Goal: Information Seeking & Learning: Learn about a topic

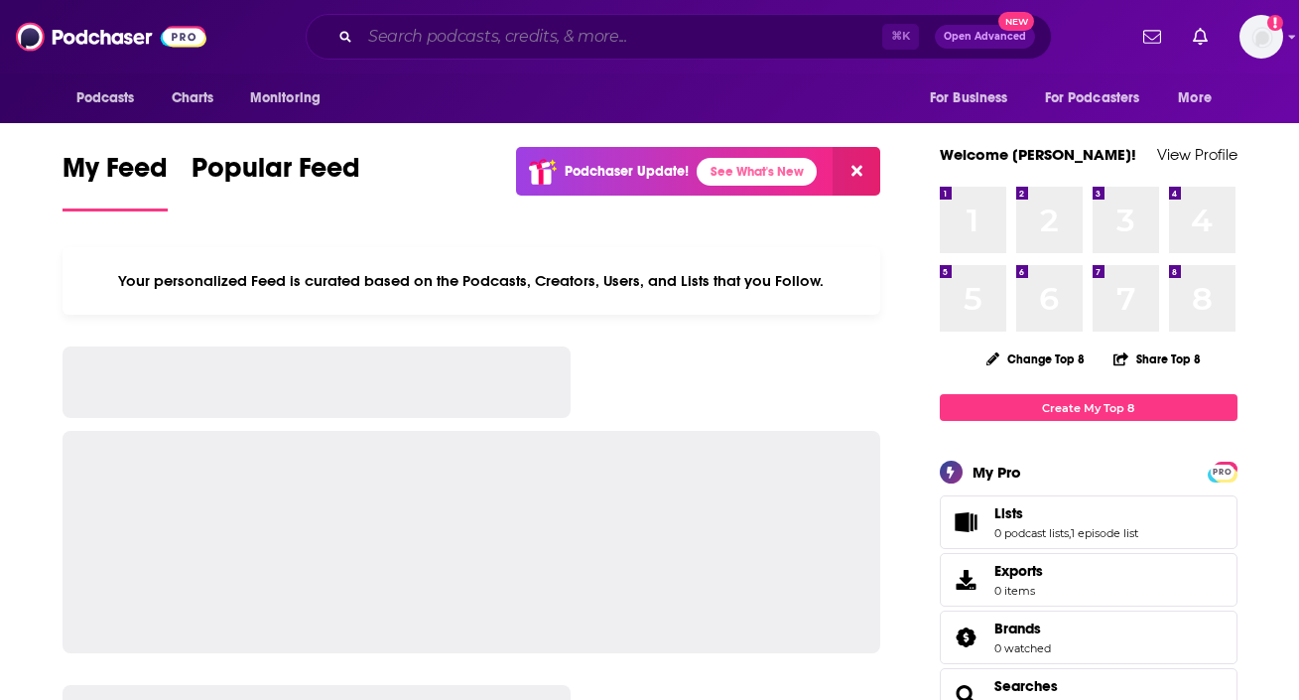
click at [424, 38] on input "Search podcasts, credits, & more..." at bounding box center [621, 37] width 522 height 32
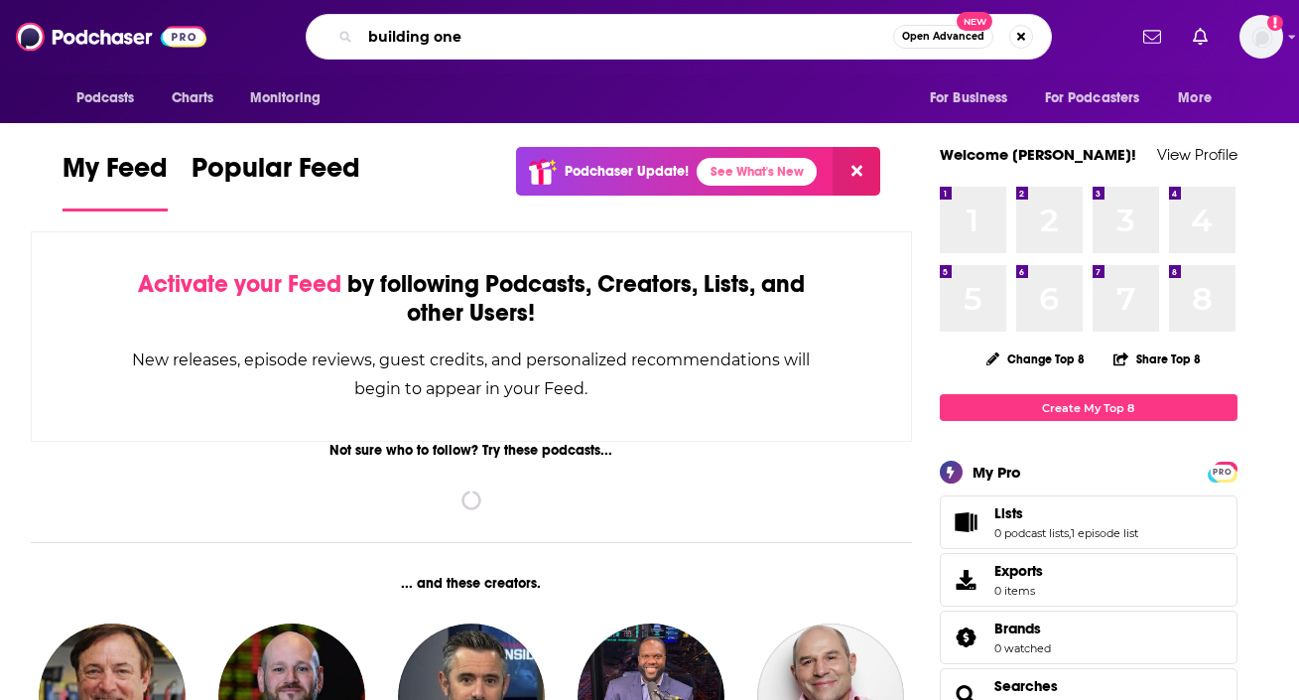
type input "building one"
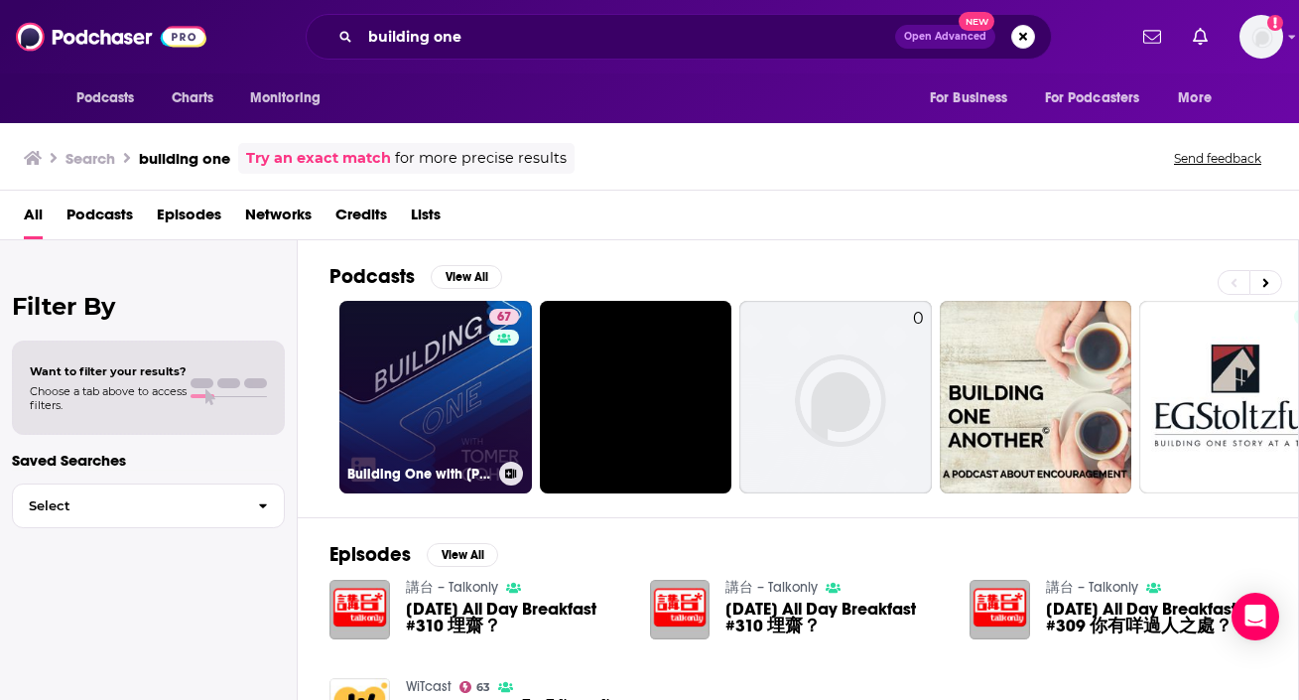
click at [439, 394] on link "67 Building One with Tomer Cohen" at bounding box center [435, 397] width 193 height 193
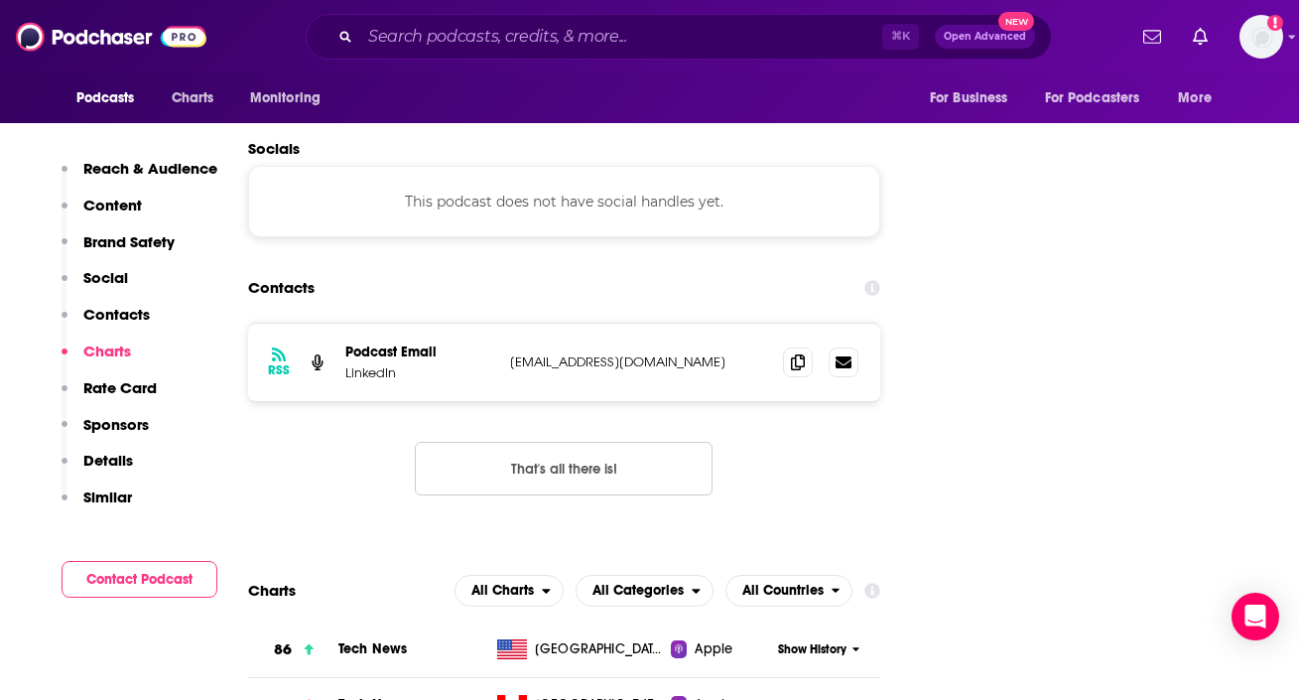
scroll to position [2316, 0]
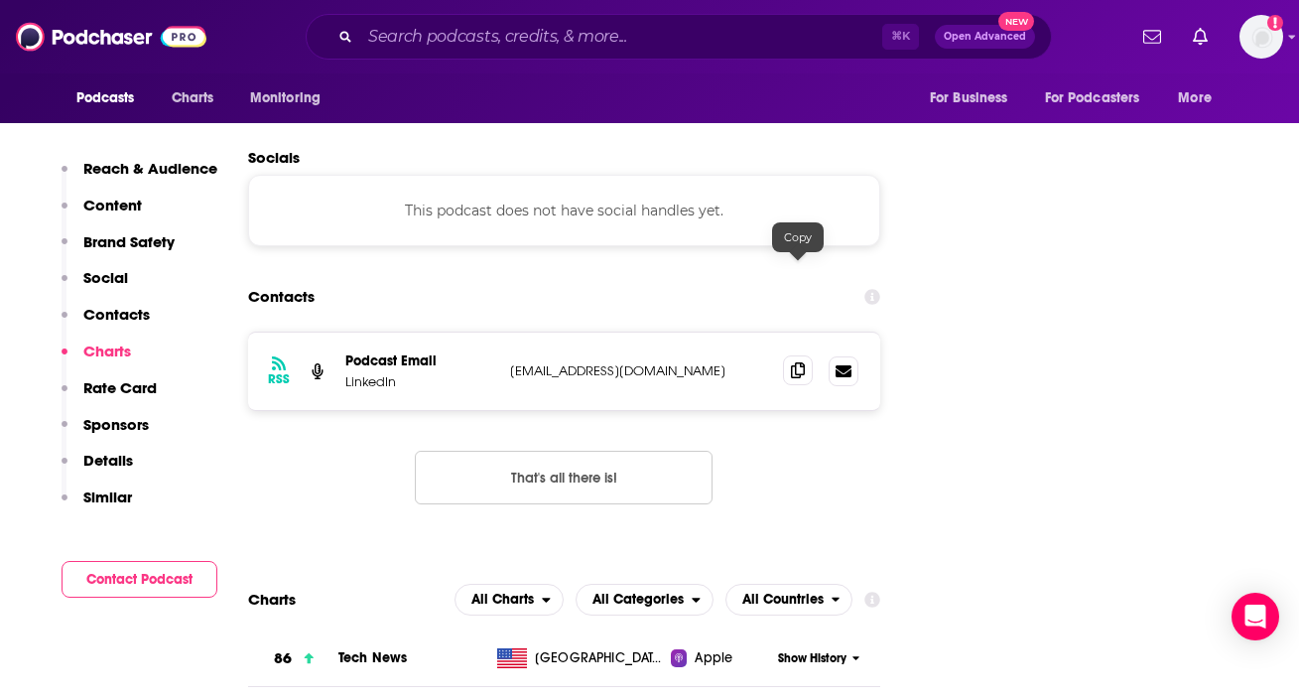
click at [795, 362] on icon at bounding box center [798, 370] width 14 height 16
click at [649, 25] on input "Search podcasts, credits, & more..." at bounding box center [621, 37] width 522 height 32
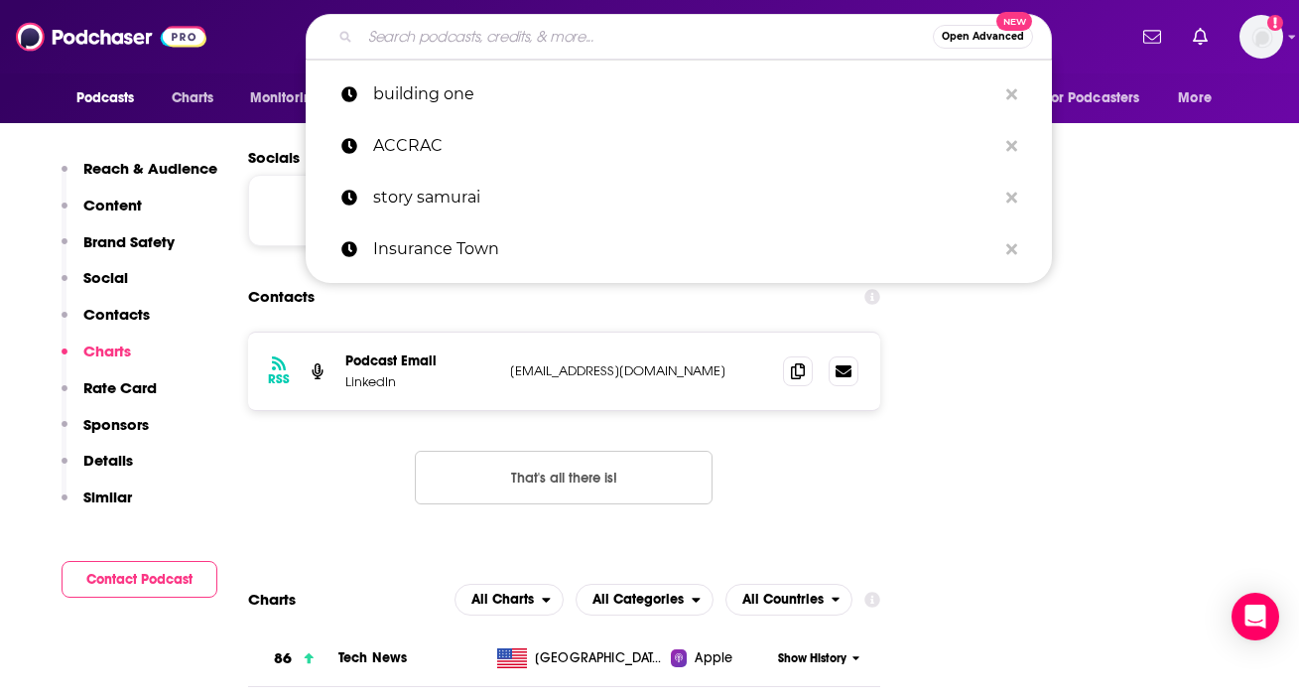
paste input "Tech Disruptors"
type input "Tech Disruptors"
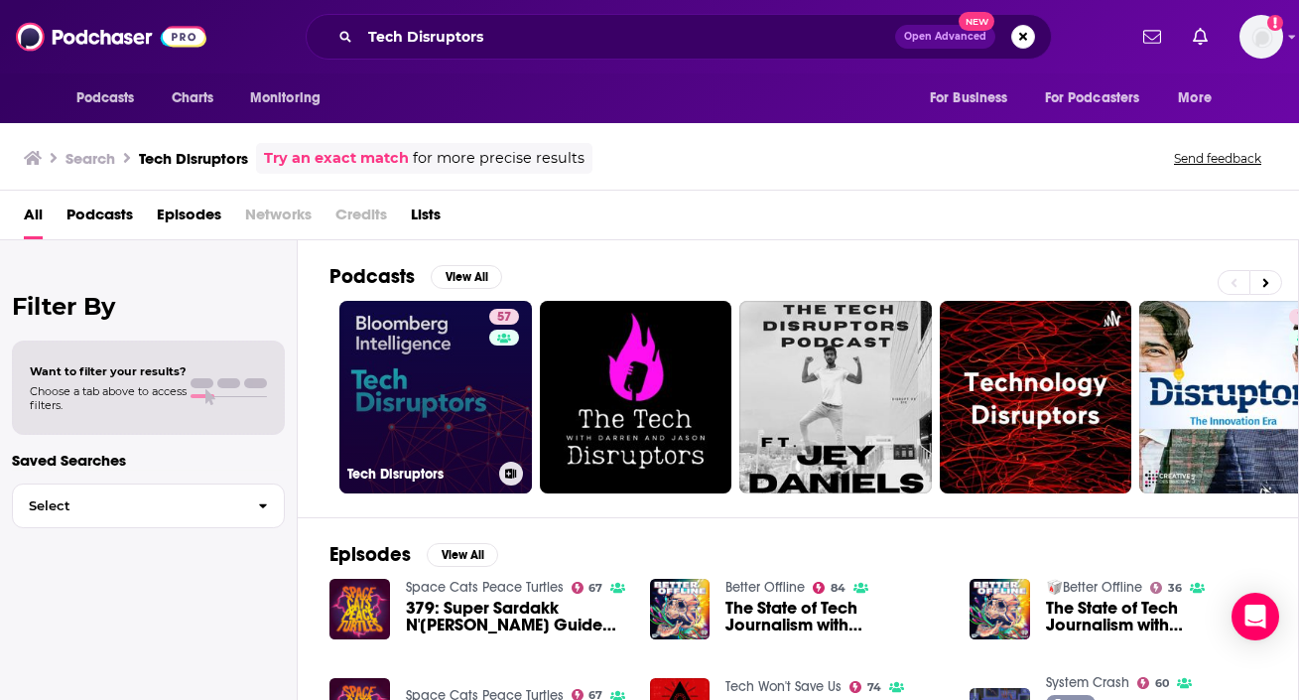
click at [489, 380] on div "57" at bounding box center [506, 385] width 35 height 153
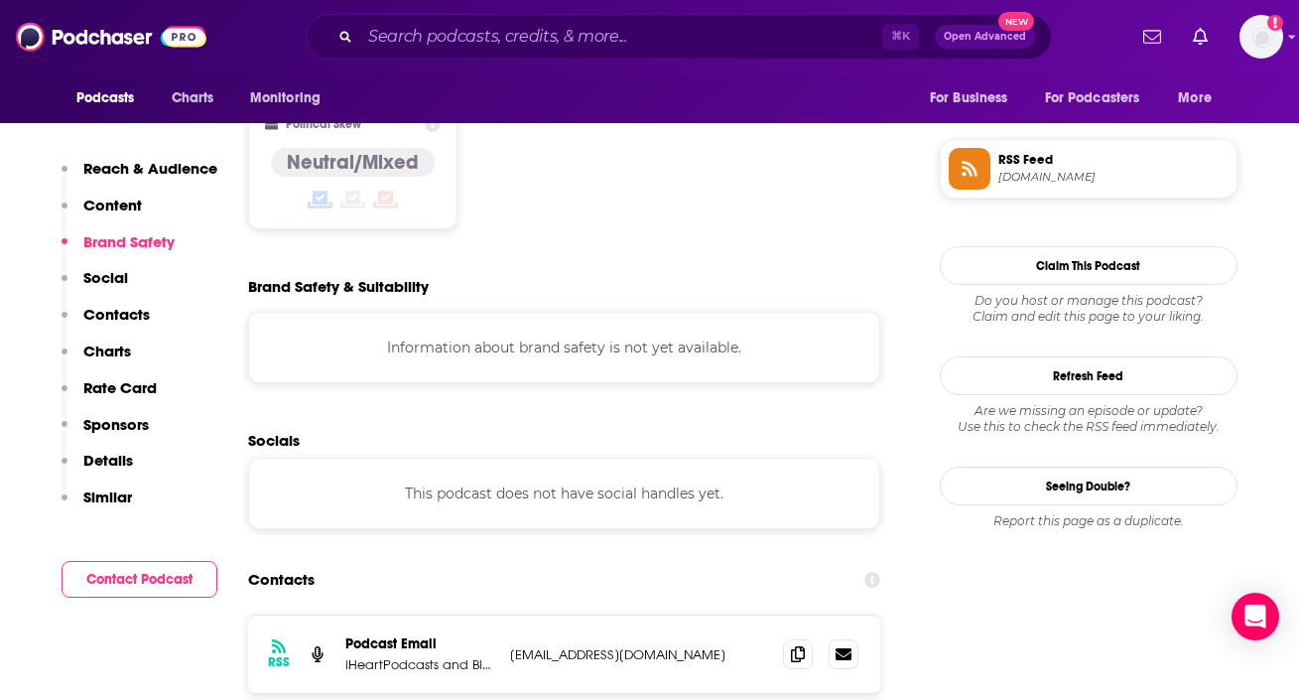
scroll to position [1551, 0]
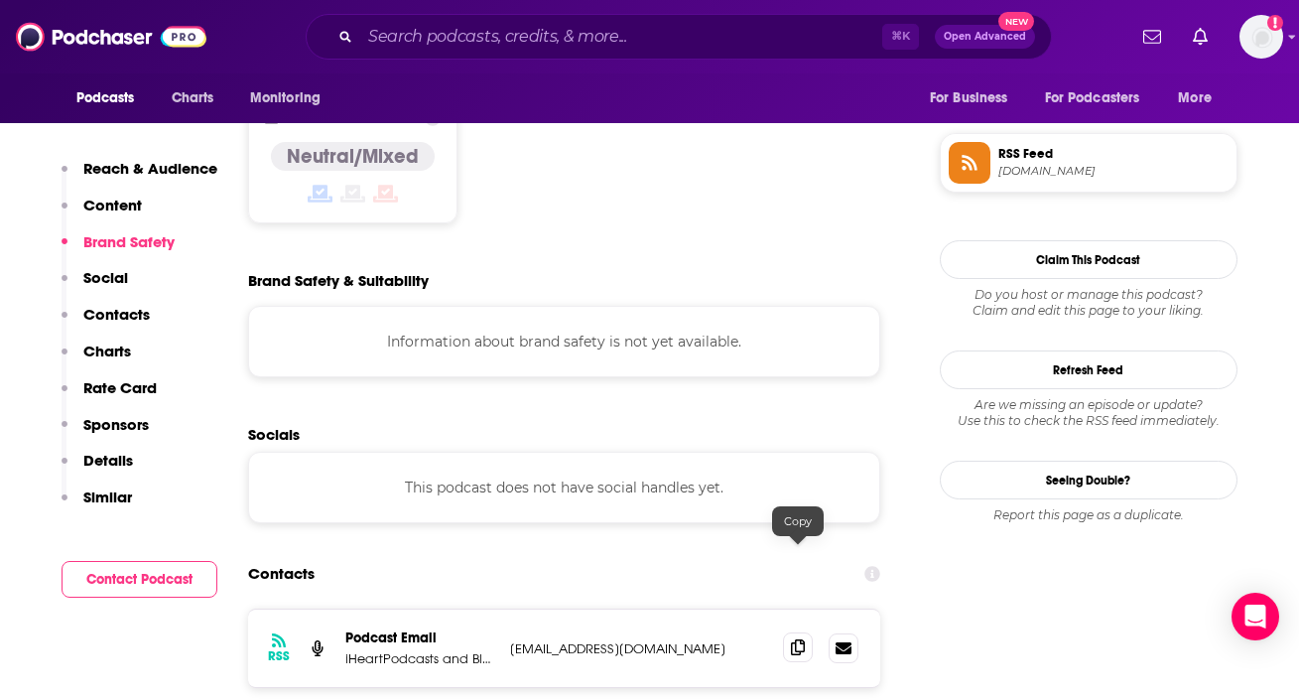
click at [798, 639] on icon at bounding box center [798, 647] width 14 height 16
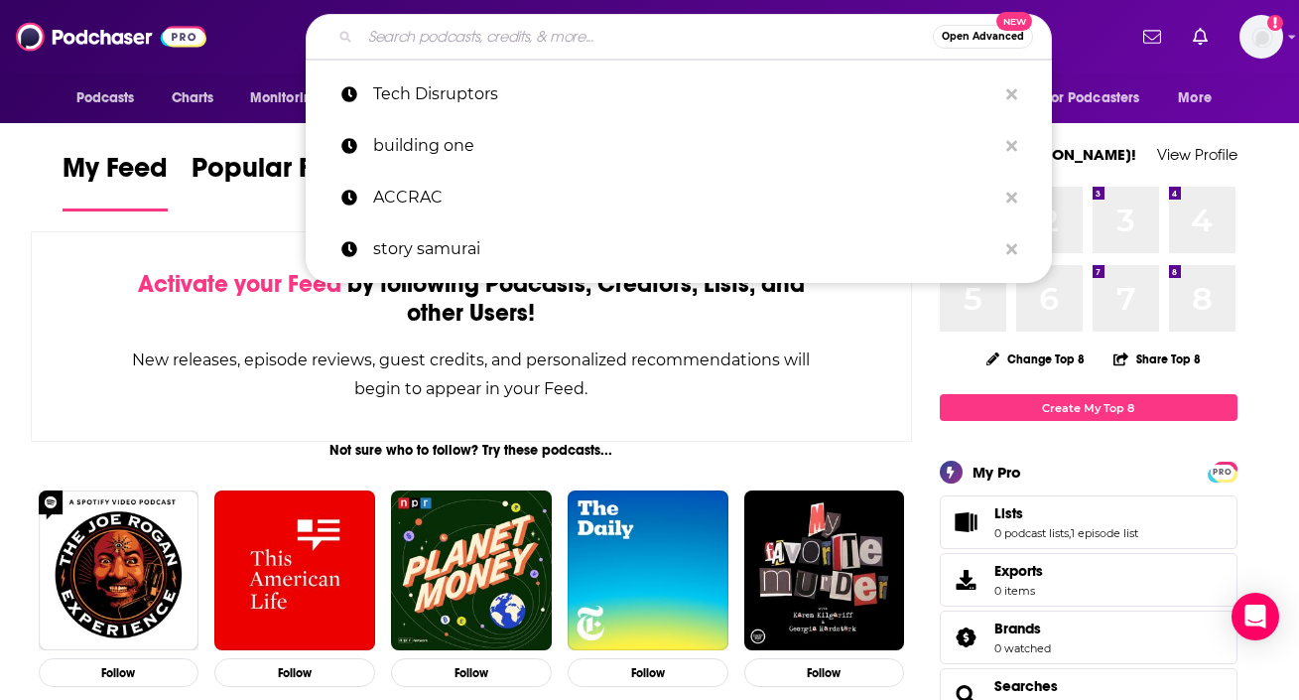
click at [541, 37] on input "Search podcasts, credits, & more..." at bounding box center [646, 37] width 573 height 32
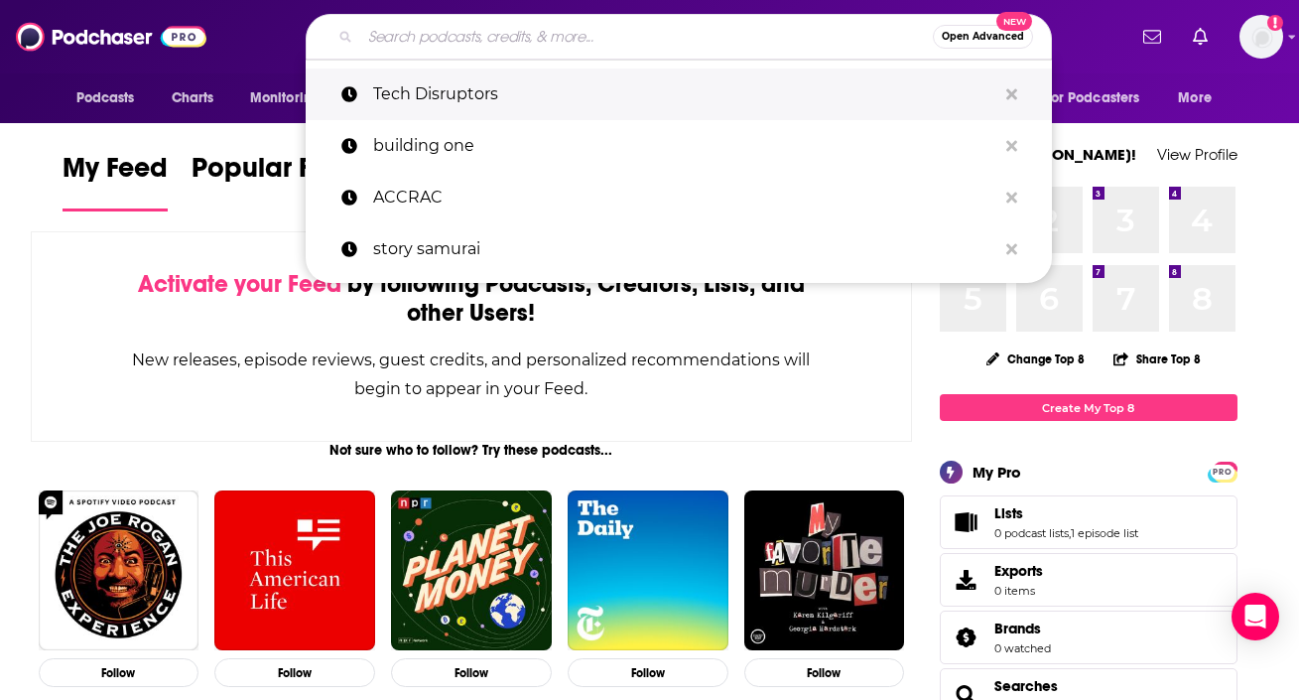
click at [527, 89] on p "Tech Disruptors" at bounding box center [684, 94] width 623 height 52
type input "Tech Disruptors"
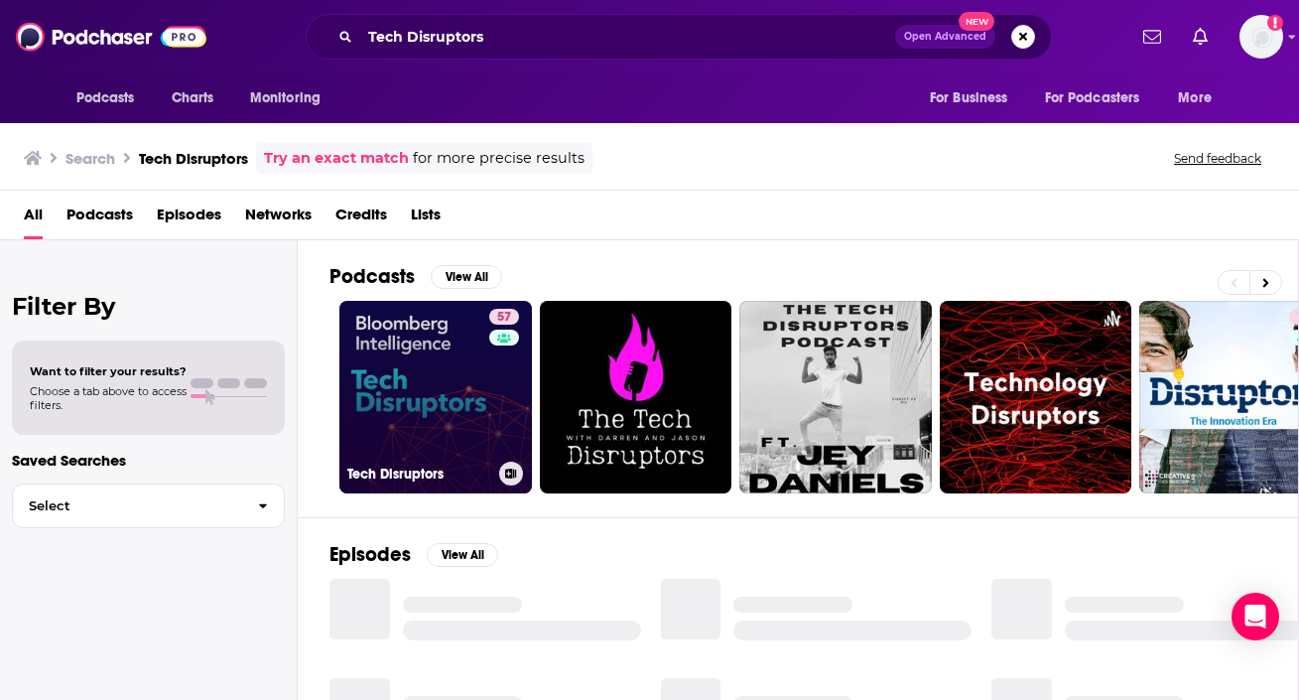
click at [470, 377] on link "57 Tech Disruptors" at bounding box center [435, 397] width 193 height 193
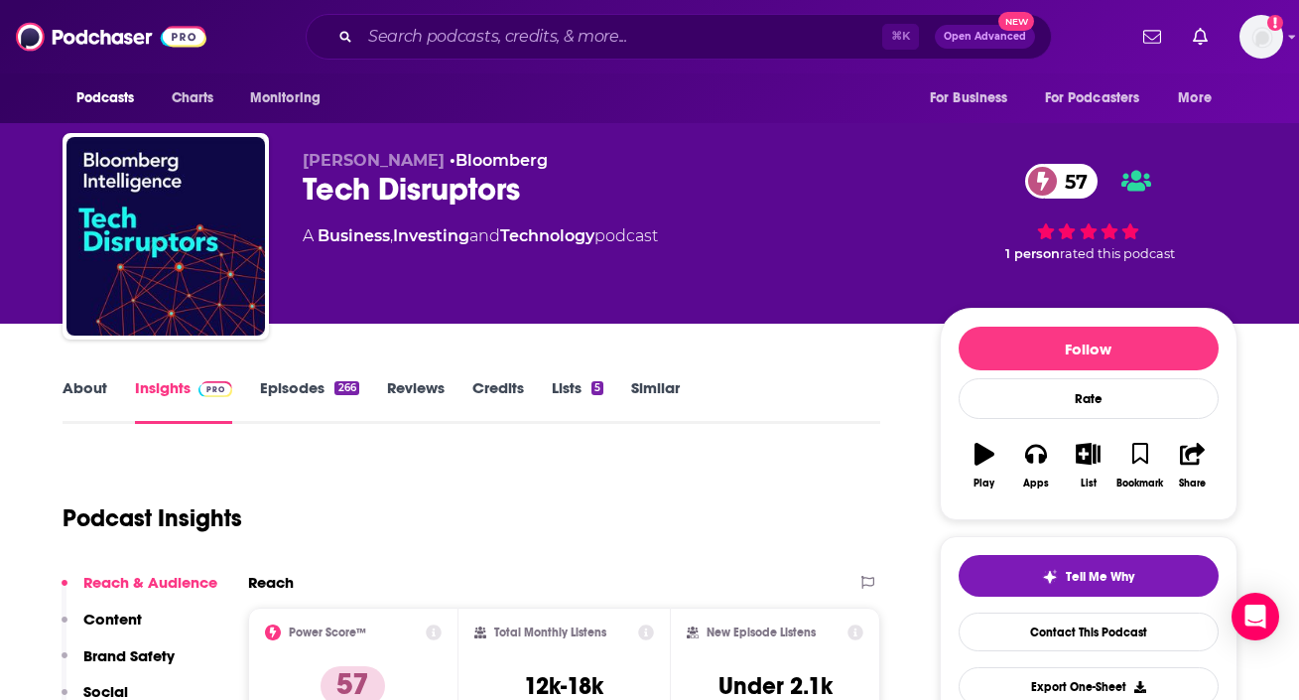
click at [93, 400] on link "About" at bounding box center [85, 401] width 45 height 46
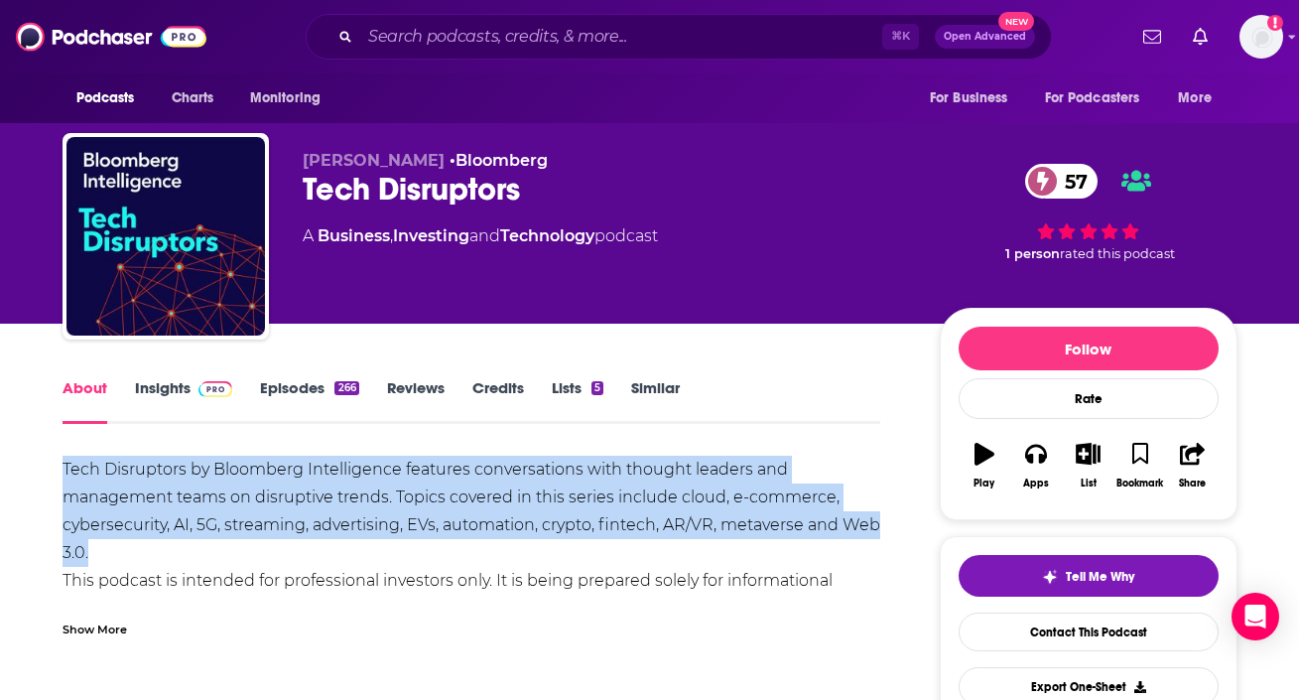
copy div "Tech Disruptors by Bloomberg Intelligence features conversations with thought l…"
drag, startPoint x: 56, startPoint y: 460, endPoint x: 204, endPoint y: 549, distance: 173.6
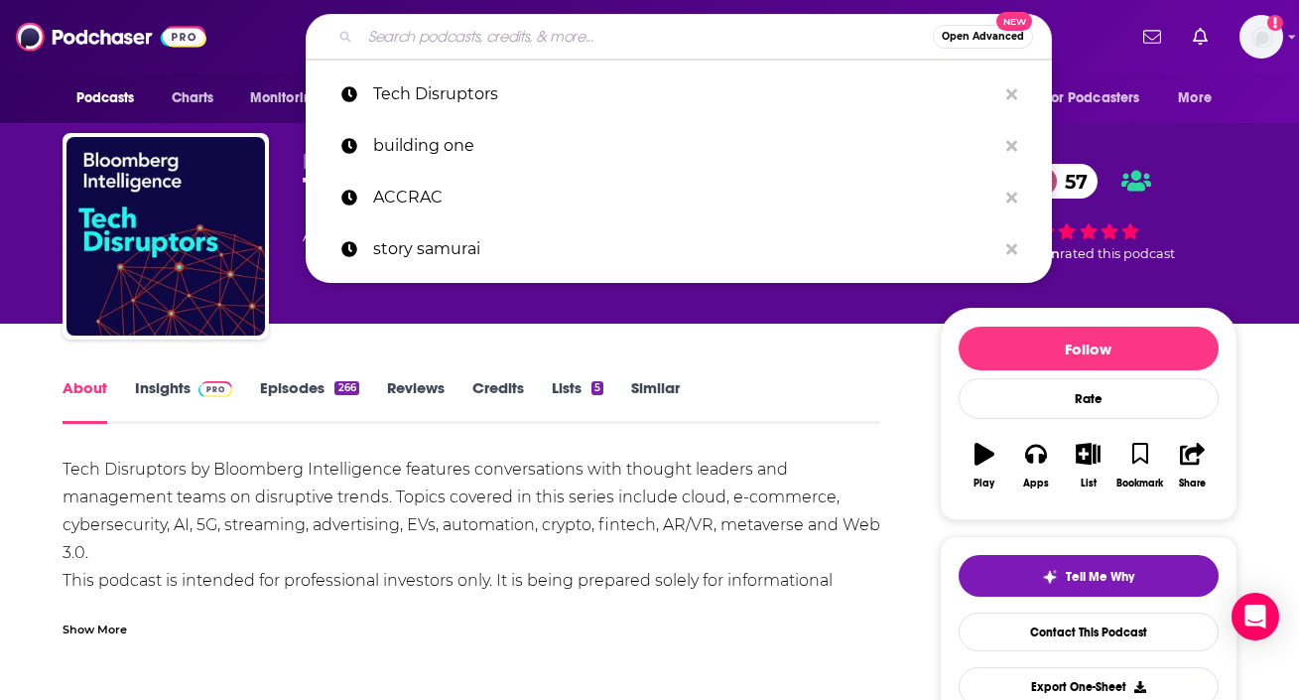
click at [437, 28] on input "Search podcasts, credits, & more..." at bounding box center [646, 37] width 573 height 32
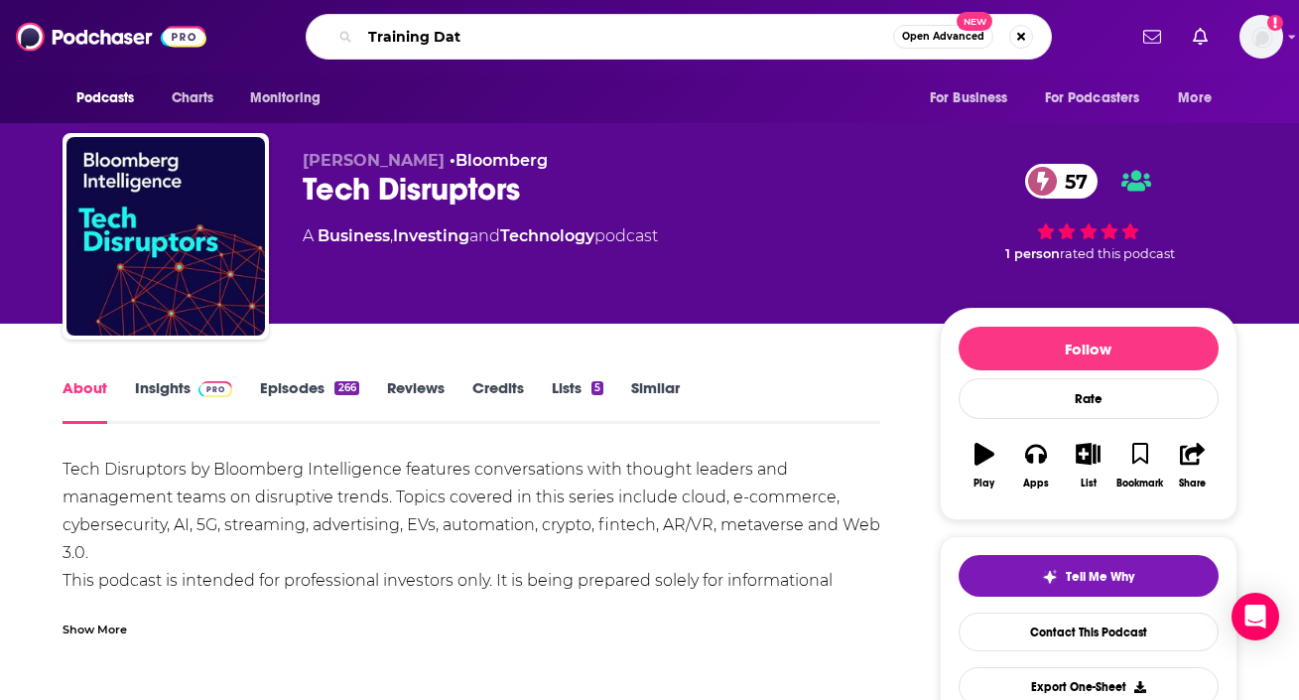
type input "Training Data"
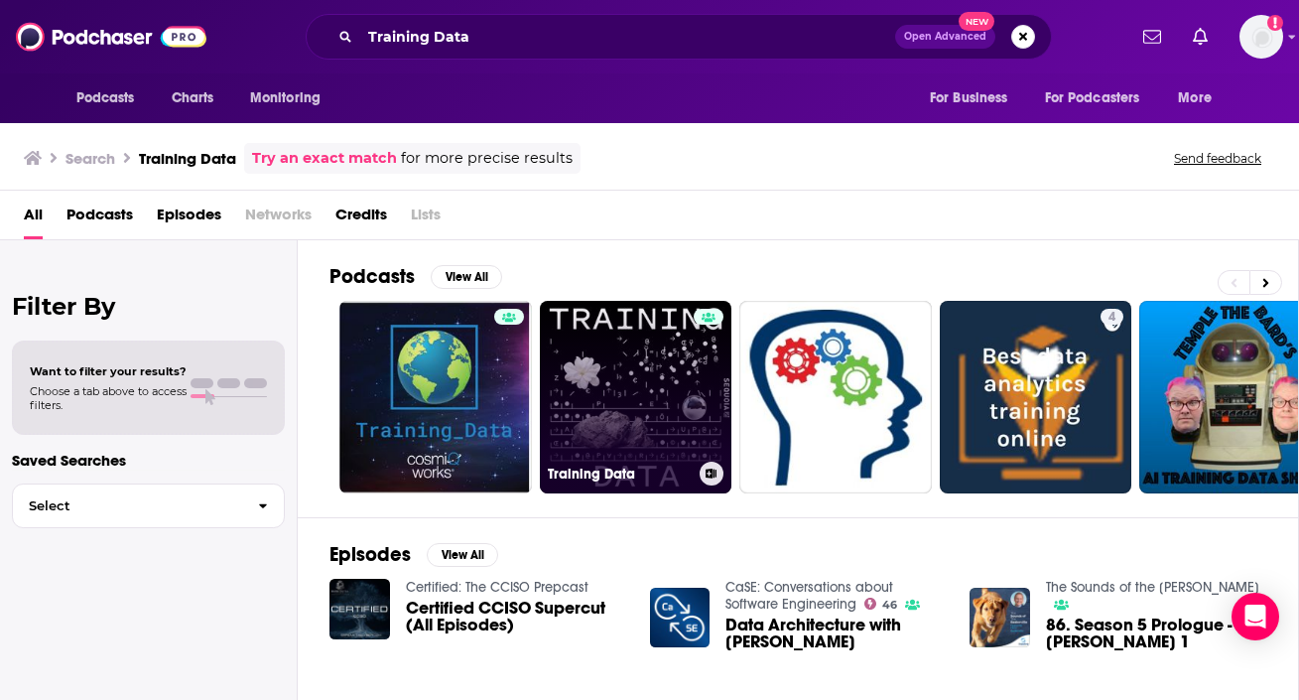
click at [596, 380] on link "Training Data" at bounding box center [636, 397] width 193 height 193
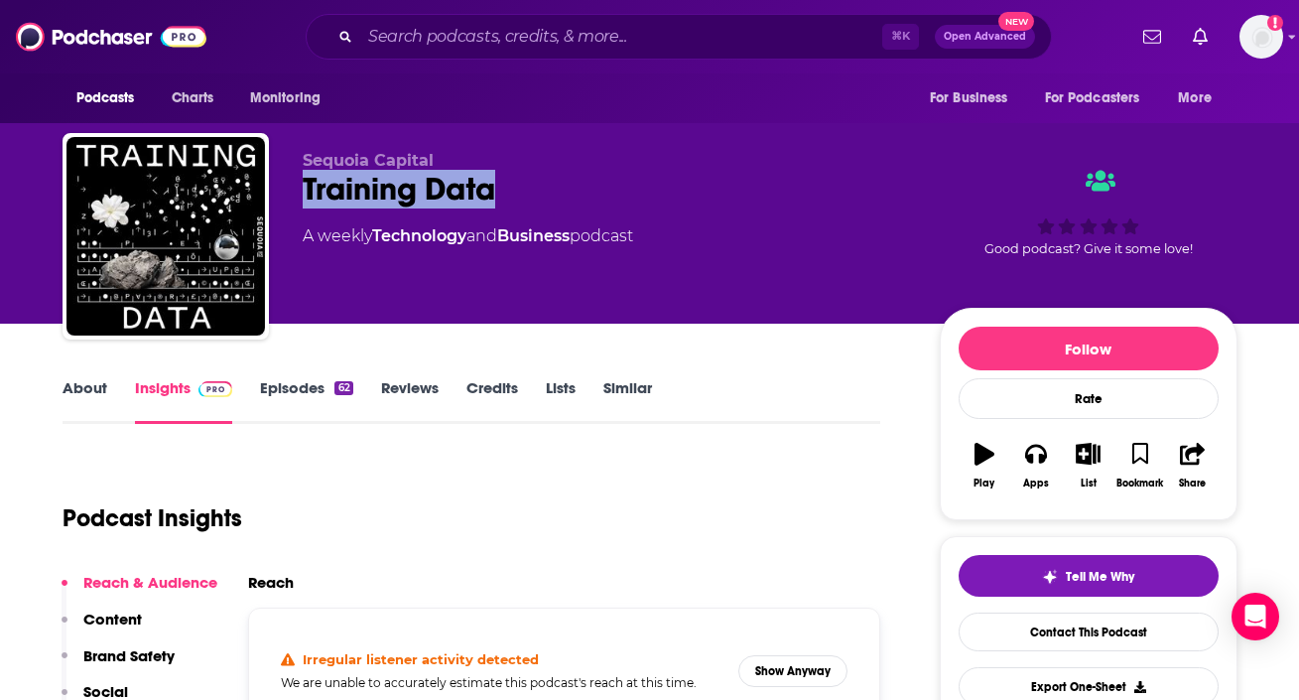
drag, startPoint x: 296, startPoint y: 184, endPoint x: 544, endPoint y: 186, distance: 248.1
click at [544, 186] on div "Sequoia Capital Training Data A weekly Technology and Business podcast Good pod…" at bounding box center [650, 240] width 1175 height 214
click at [292, 156] on div "Sequoia Capital Training Data A weekly Technology and Business podcast Good pod…" at bounding box center [650, 240] width 1175 height 214
drag, startPoint x: 298, startPoint y: 158, endPoint x: 573, endPoint y: 192, distance: 277.0
click at [573, 192] on div "Sequoia Capital Training Data A weekly Technology and Business podcast Good pod…" at bounding box center [650, 240] width 1175 height 214
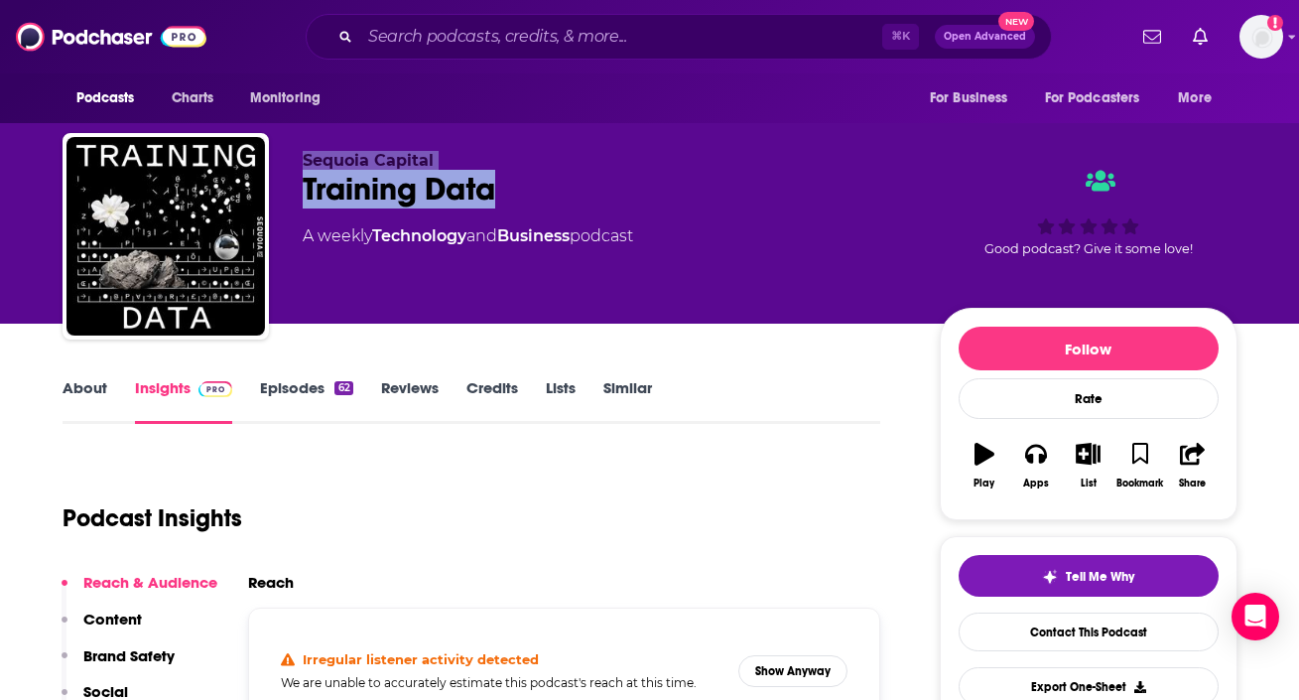
copy div "Sequoia Capital Training Data"
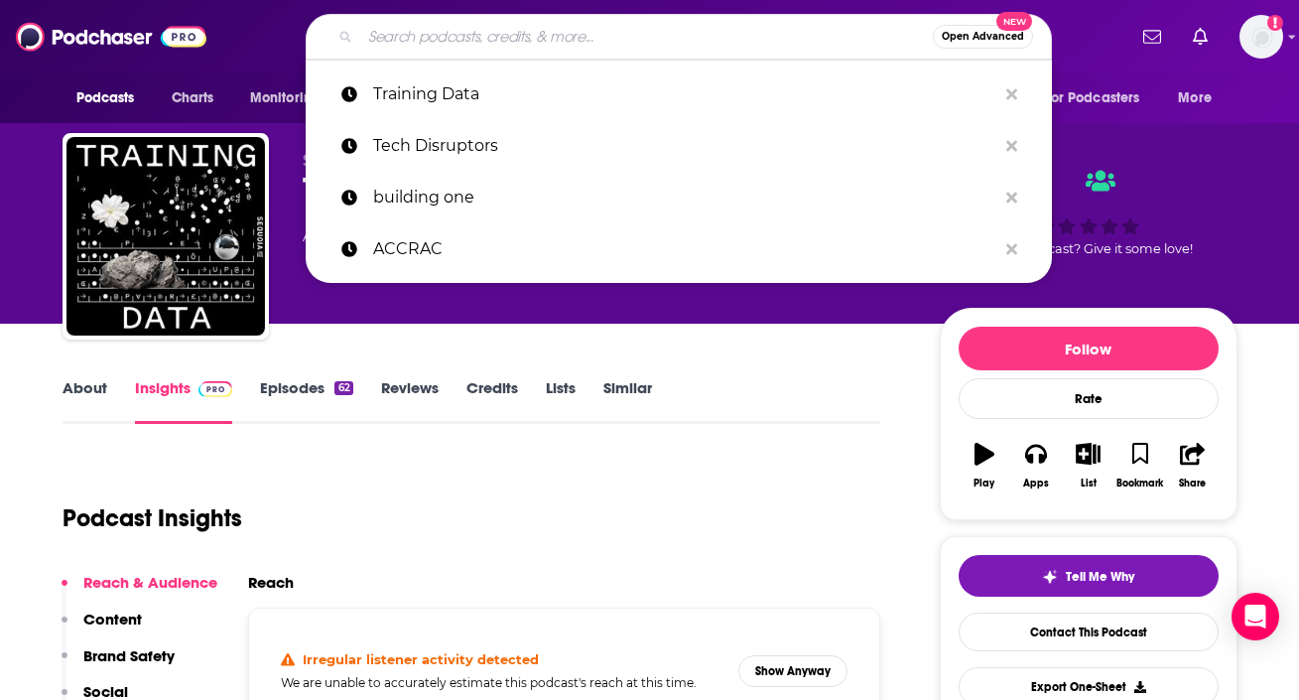
click at [411, 28] on input "Search podcasts, credits, & more..." at bounding box center [646, 37] width 573 height 32
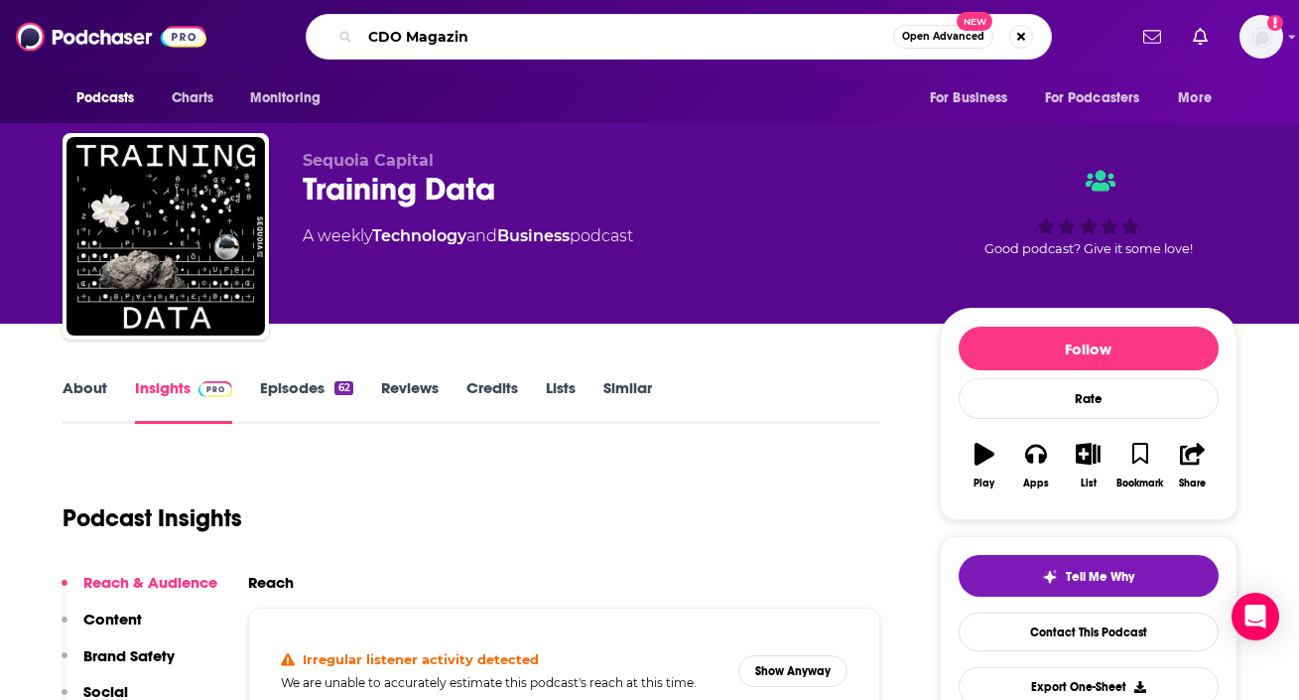
type input "CDO Magazine"
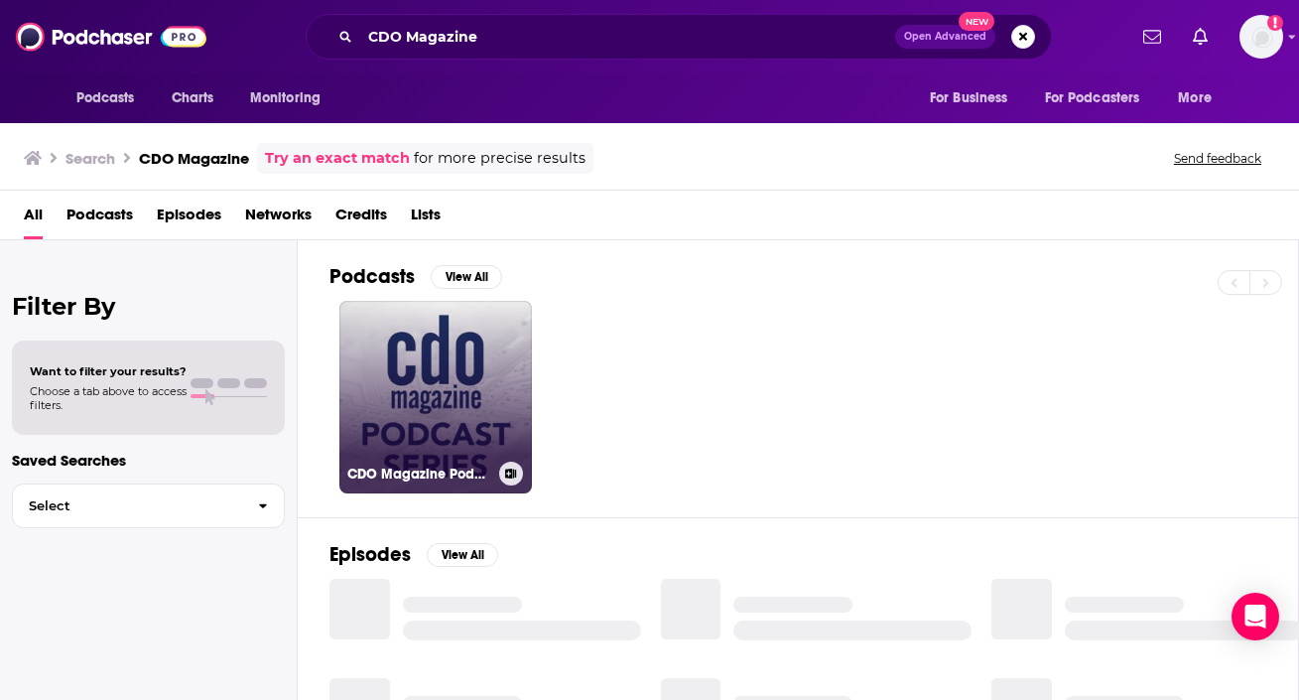
click at [390, 394] on link "CDO Magazine Podcast Series" at bounding box center [435, 397] width 193 height 193
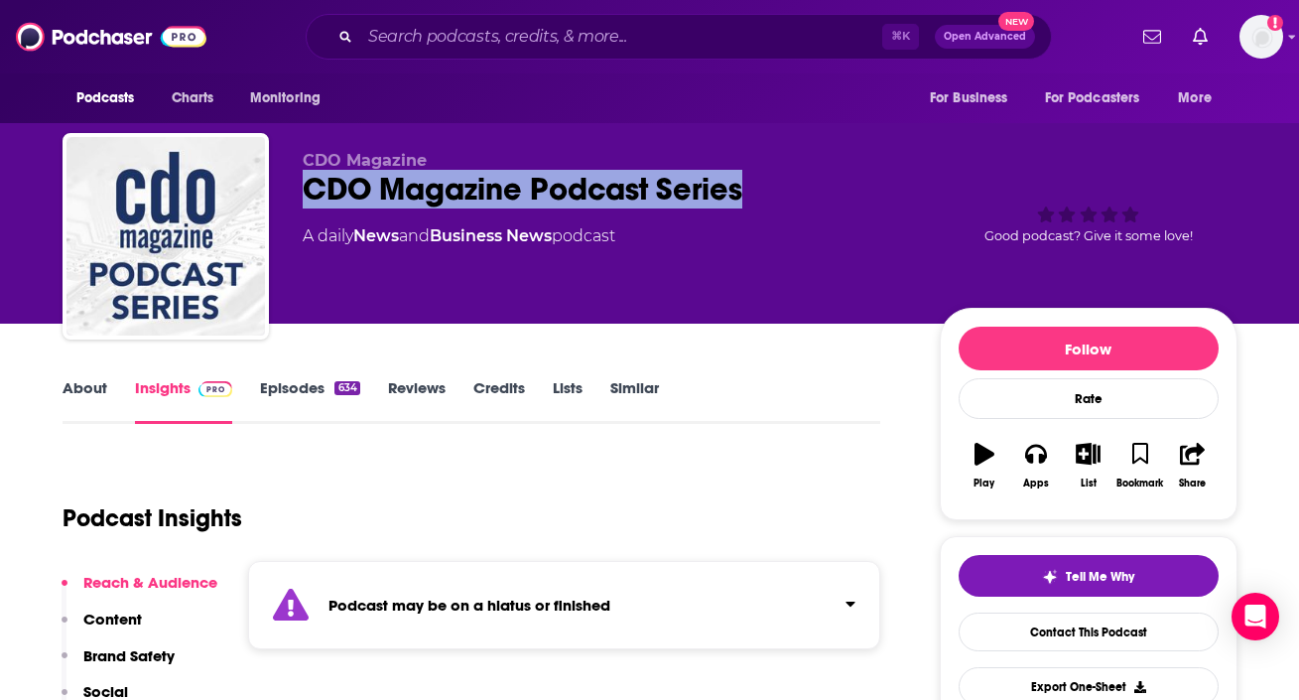
drag, startPoint x: 289, startPoint y: 191, endPoint x: 750, endPoint y: 191, distance: 461.5
click at [750, 191] on div "CDO Magazine CDO Magazine Podcast Series A daily News and Business News podcast…" at bounding box center [650, 240] width 1175 height 214
copy h2 "CDO Magazine Podcast Series"
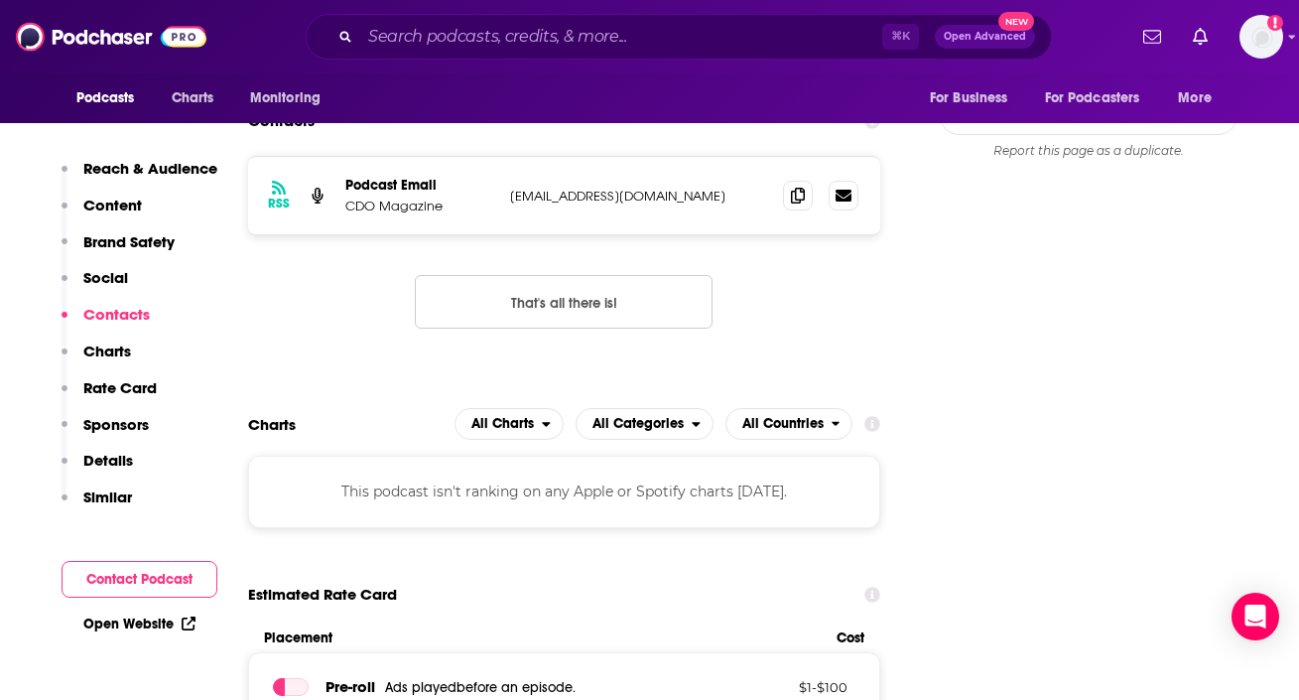
scroll to position [1655, 0]
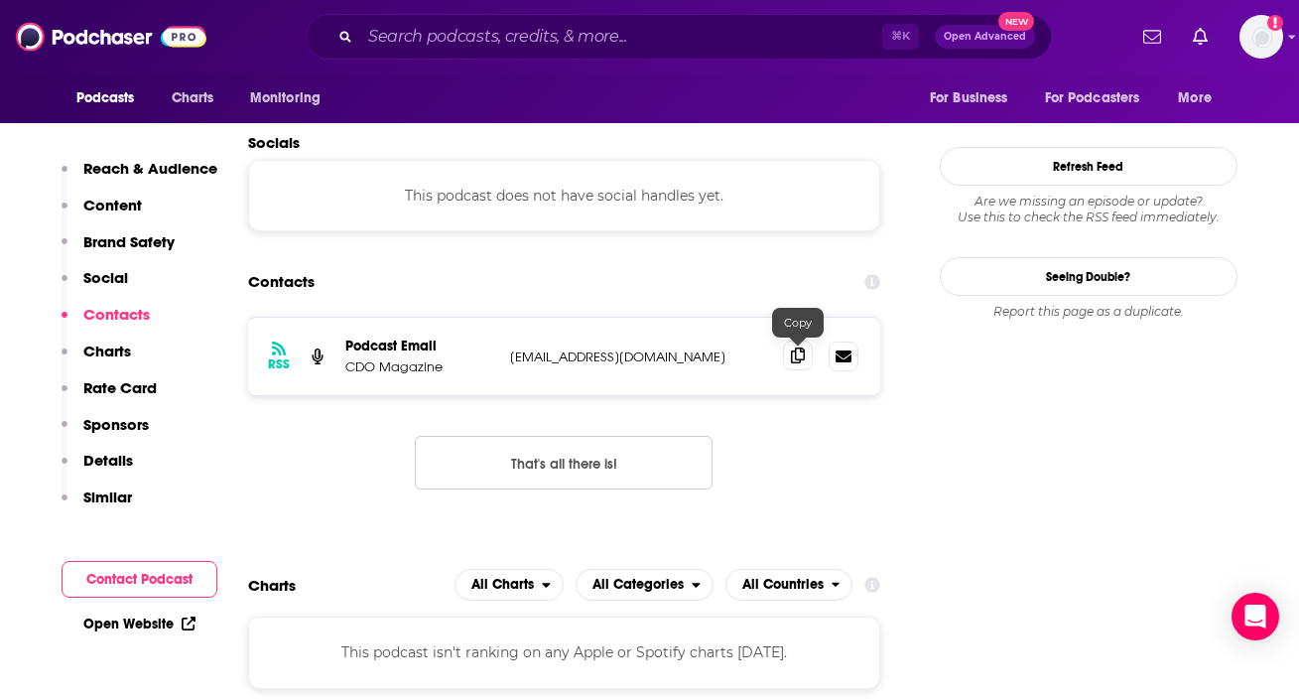
click at [800, 355] on icon at bounding box center [798, 355] width 14 height 16
click at [793, 356] on icon at bounding box center [798, 355] width 14 height 16
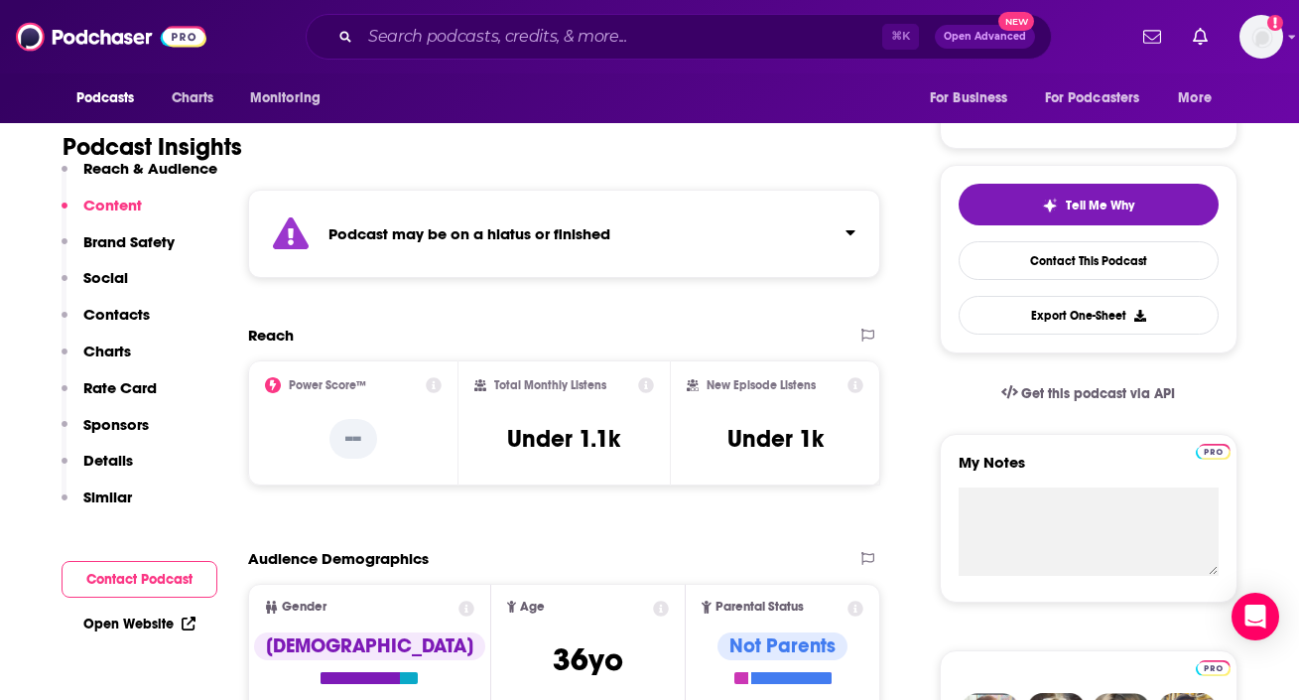
scroll to position [0, 0]
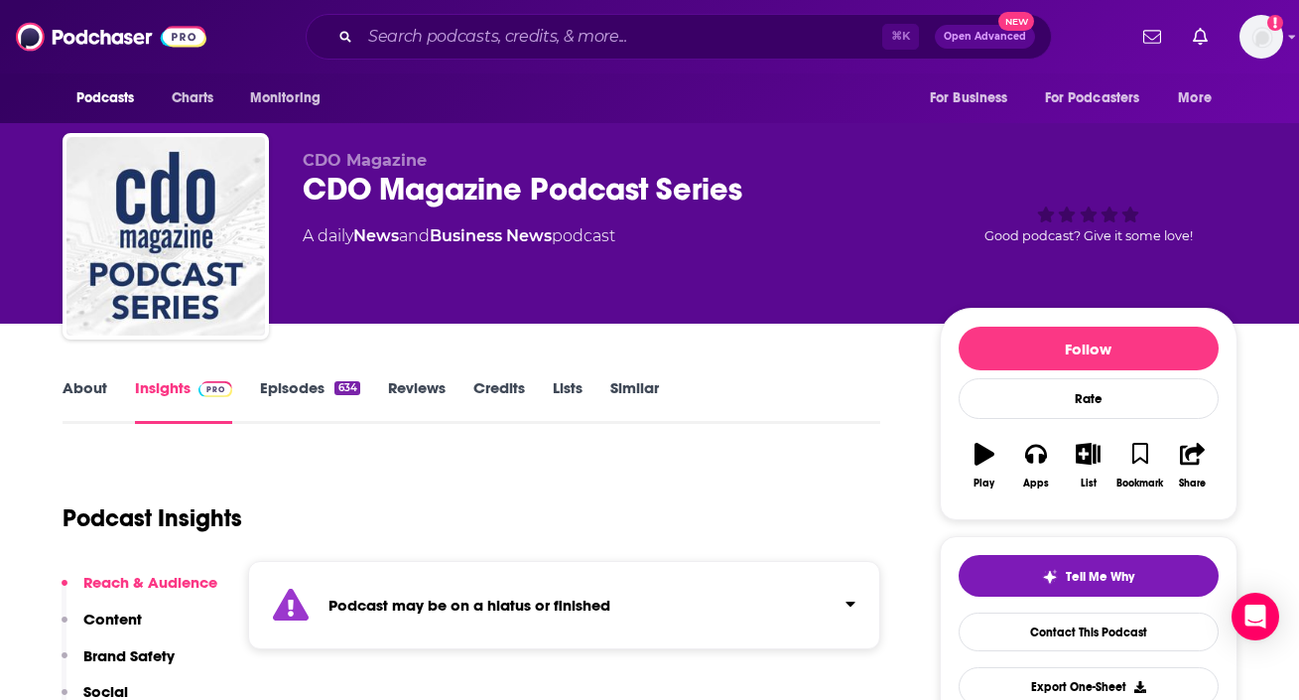
click at [66, 403] on link "About" at bounding box center [85, 401] width 45 height 46
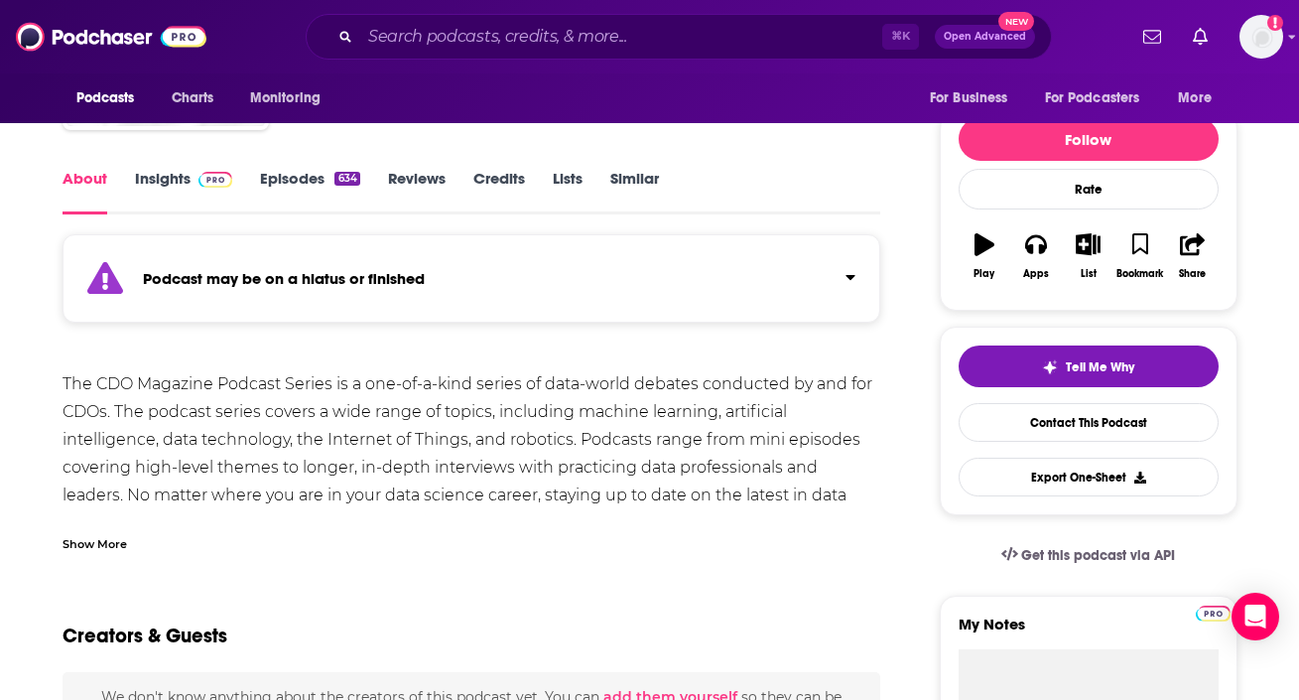
scroll to position [289, 0]
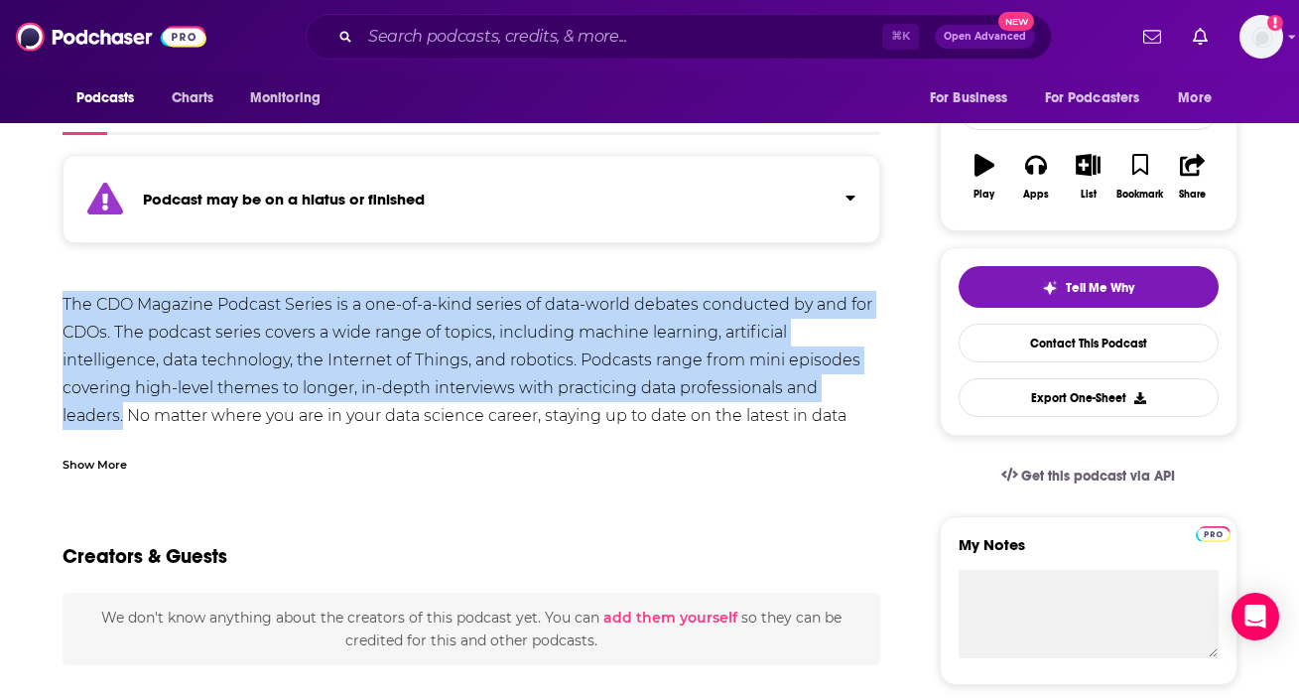
drag, startPoint x: 59, startPoint y: 303, endPoint x: 894, endPoint y: 380, distance: 839.3
copy div "The CDO Magazine Podcast Series is a one-of-a-kind series of data-world debates…"
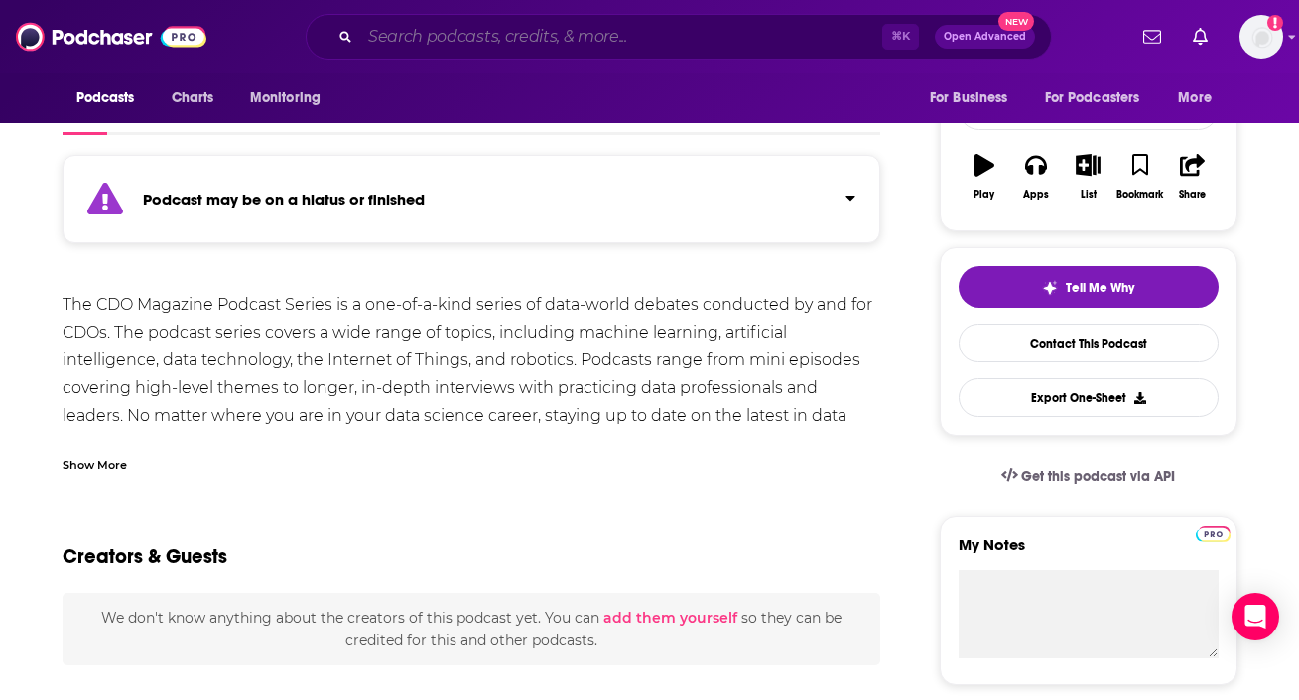
click at [497, 37] on input "Search podcasts, credits, & more..." at bounding box center [621, 37] width 522 height 32
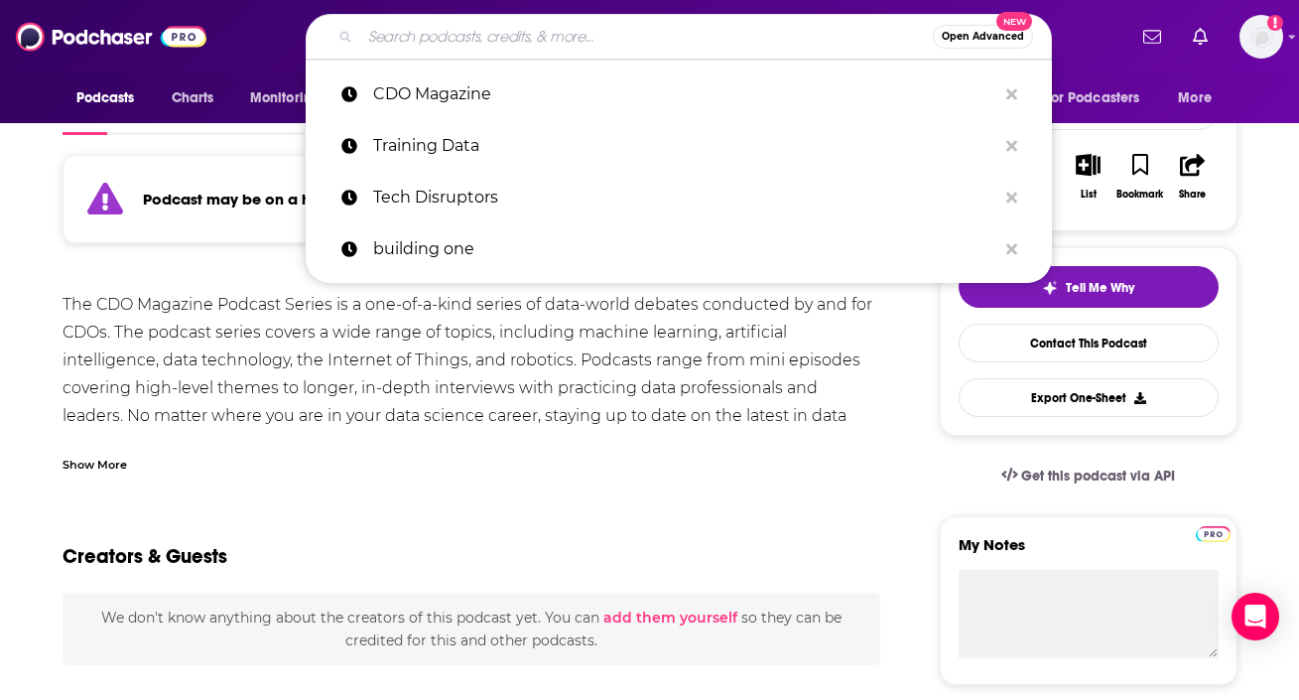
paste input "AI:ROI with Greg Shove"
type input "AI:ROI with Greg Shove"
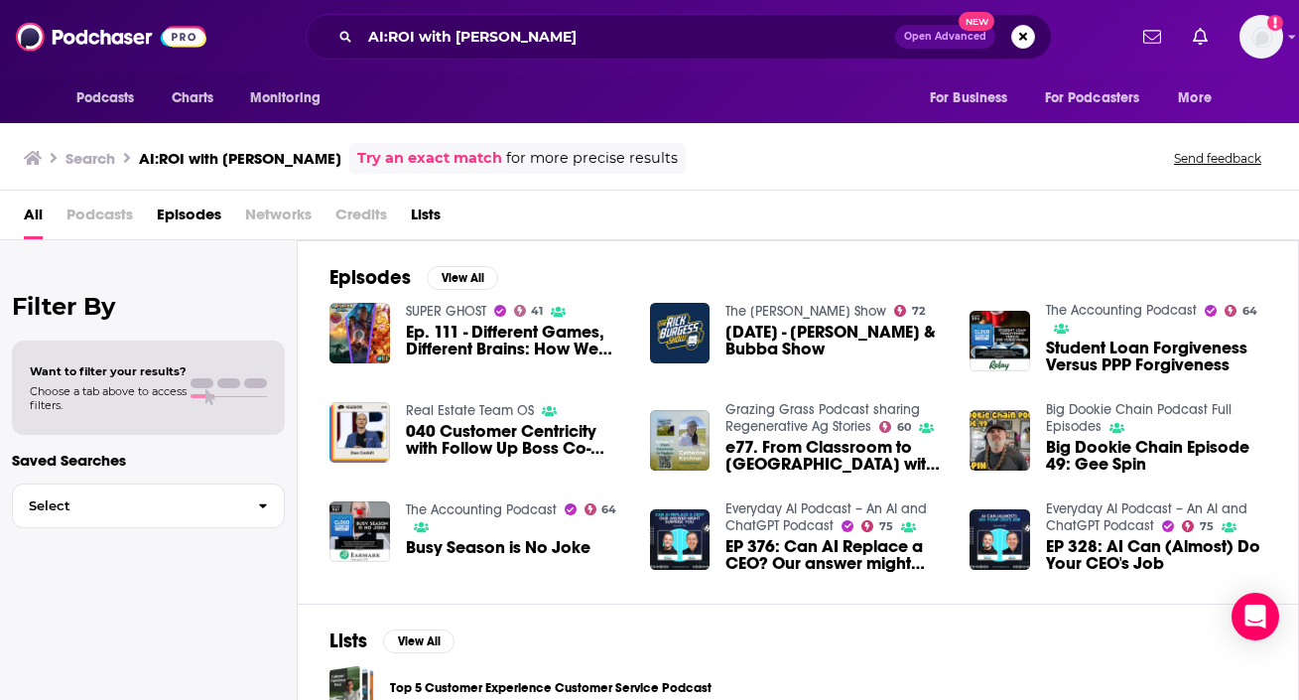
scroll to position [138, 0]
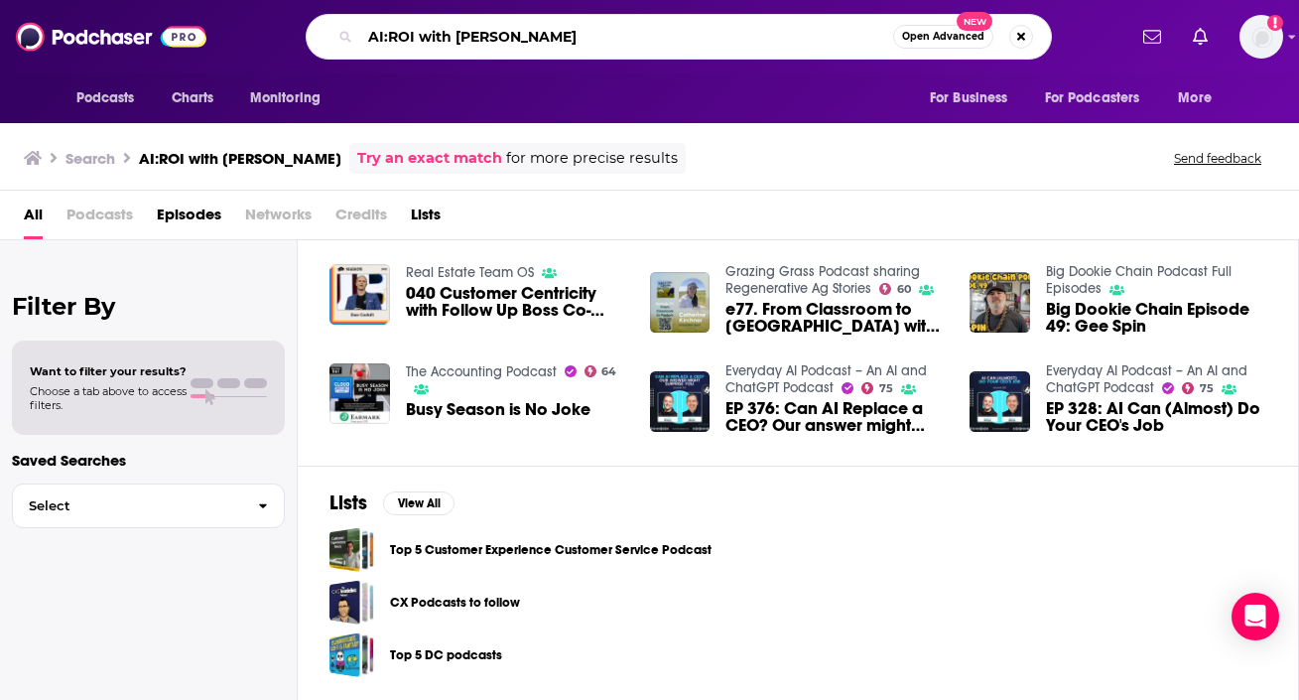
drag, startPoint x: 416, startPoint y: 35, endPoint x: 617, endPoint y: 30, distance: 201.5
click at [617, 30] on input "AI:ROI with Greg Shove" at bounding box center [626, 37] width 533 height 32
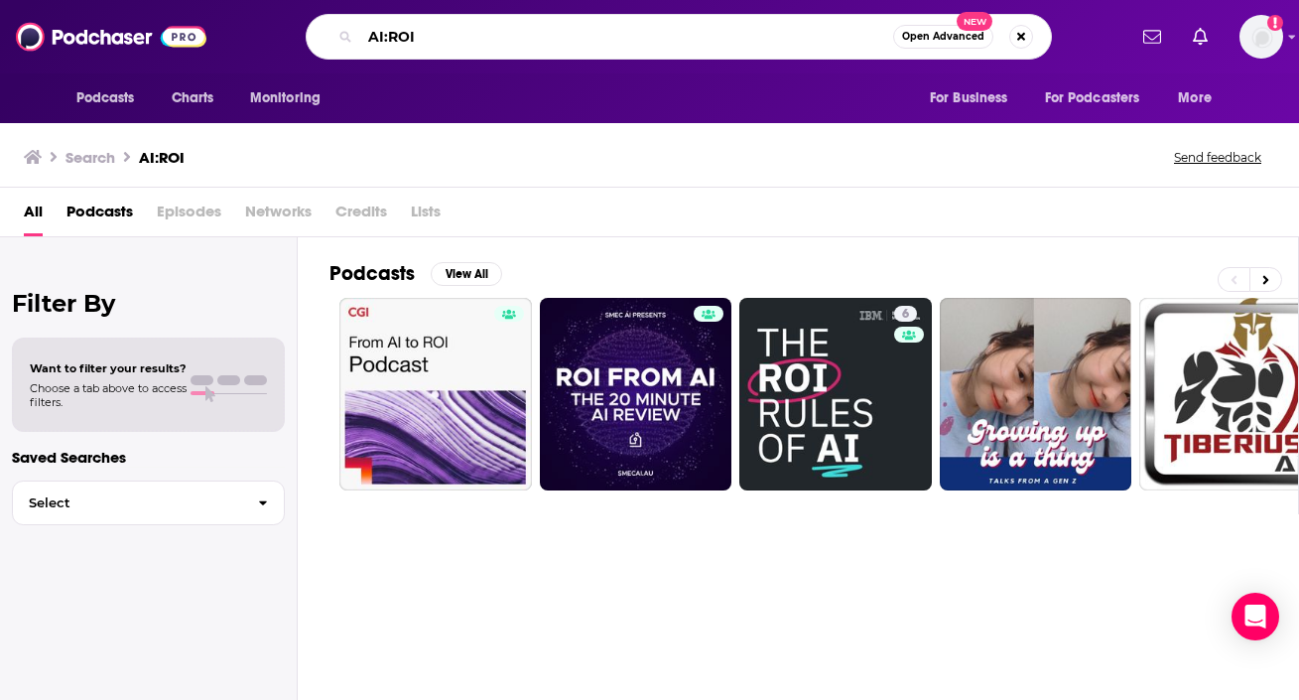
click at [389, 40] on input "AI:ROI" at bounding box center [626, 37] width 533 height 32
type input "AI ROI"
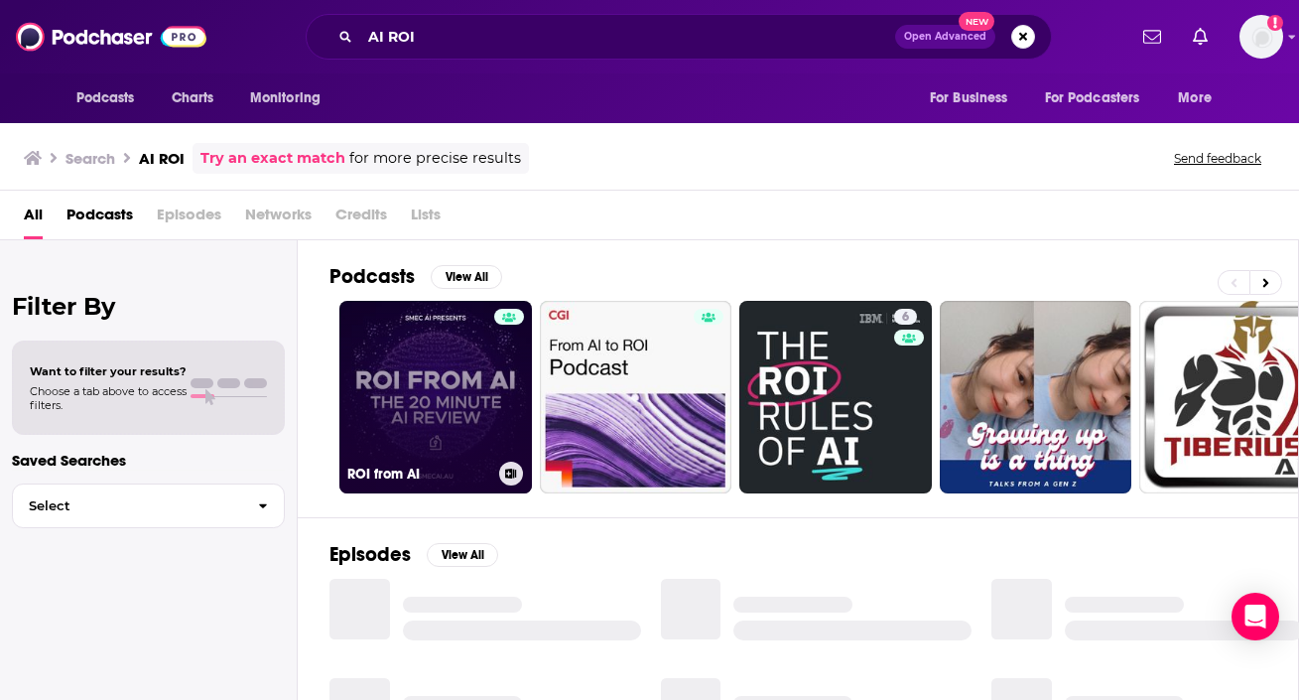
click at [486, 407] on link "ROI from AI" at bounding box center [435, 397] width 193 height 193
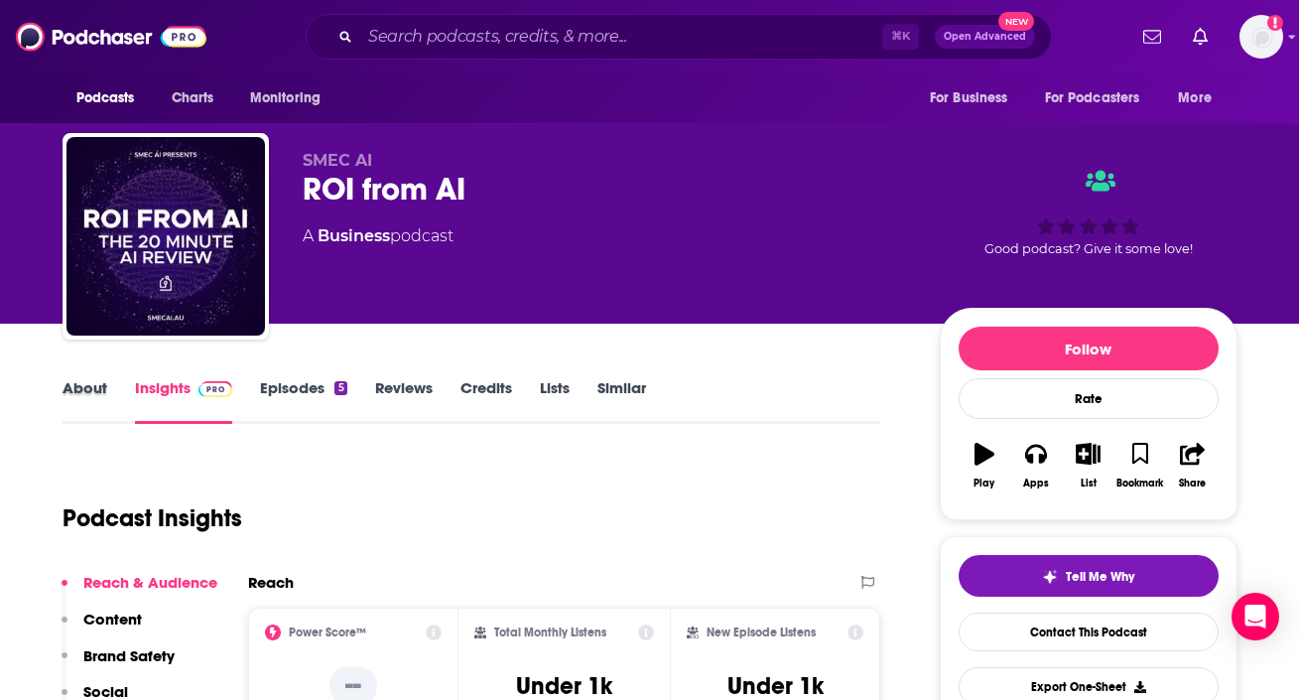
click at [116, 379] on div "About" at bounding box center [99, 401] width 72 height 46
click at [102, 387] on link "About" at bounding box center [85, 401] width 45 height 46
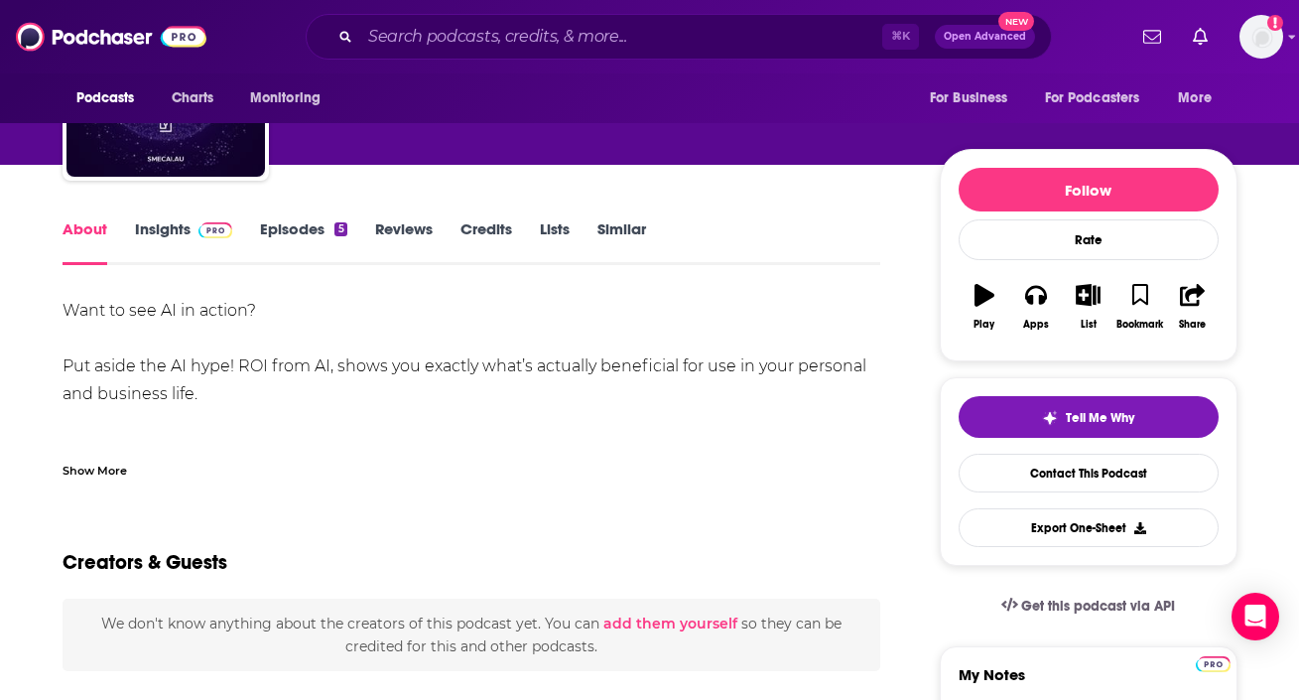
scroll to position [161, 0]
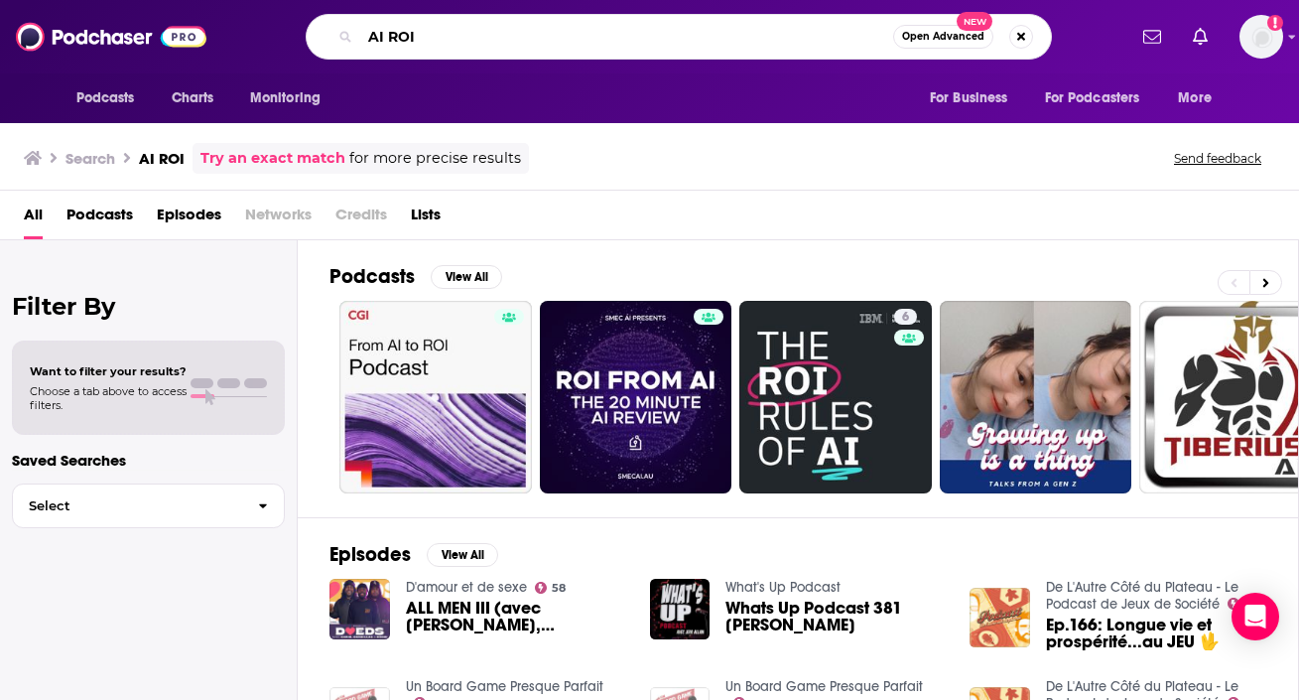
drag, startPoint x: 436, startPoint y: 32, endPoint x: 243, endPoint y: 30, distance: 192.6
click at [243, 30] on div "AI ROI Open Advanced New" at bounding box center [678, 37] width 893 height 46
paste input "[PERSON_NAME]"
type input "[PERSON_NAME]"
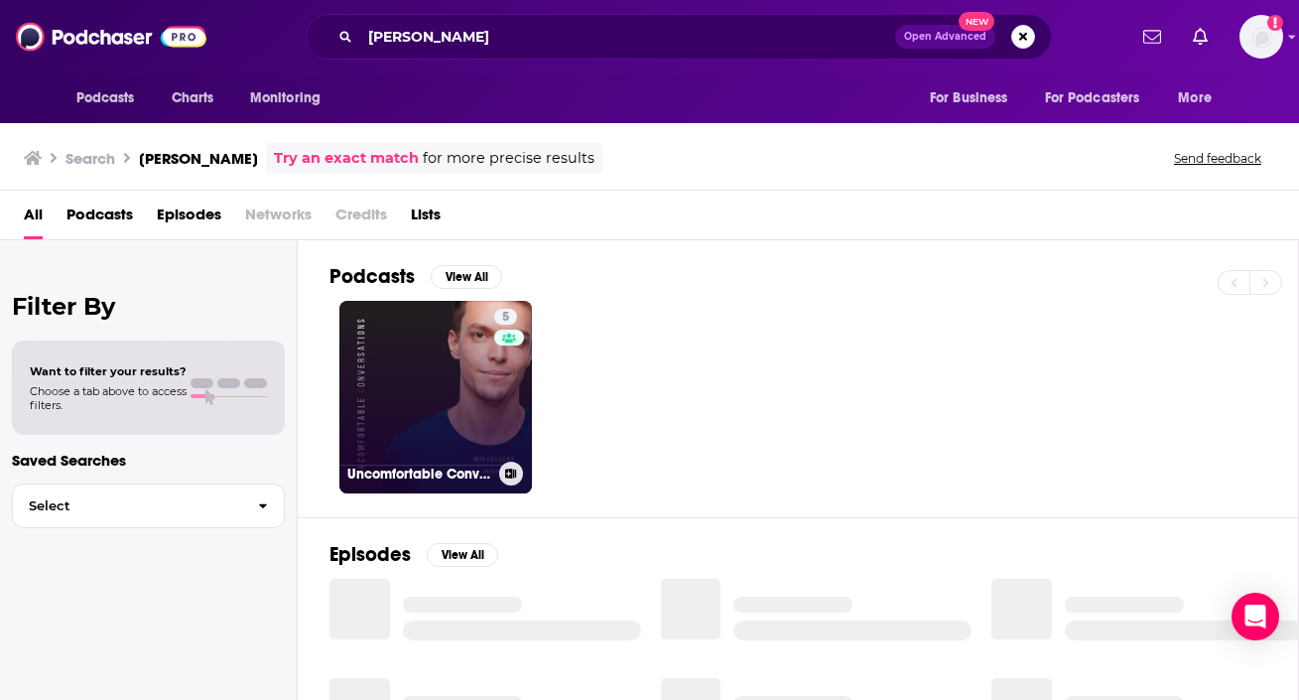
click at [400, 378] on link "5 Uncomfortable Conversations with Gregory" at bounding box center [435, 397] width 193 height 193
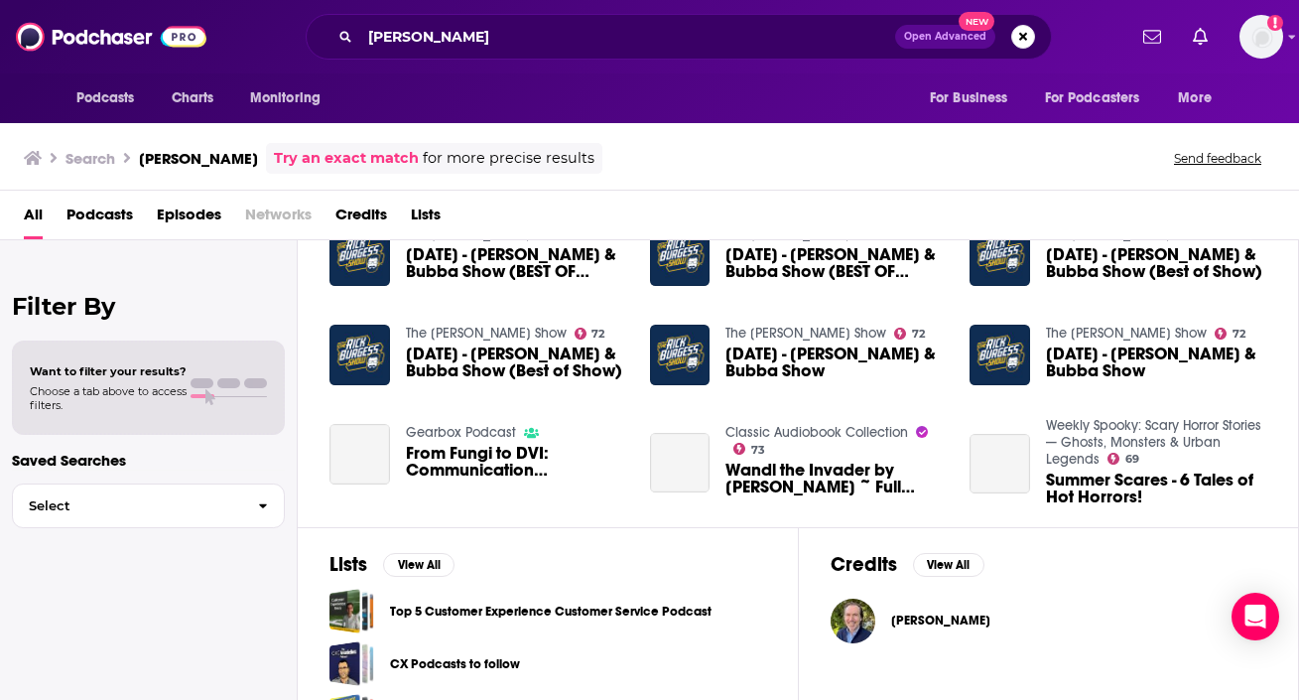
scroll to position [414, 0]
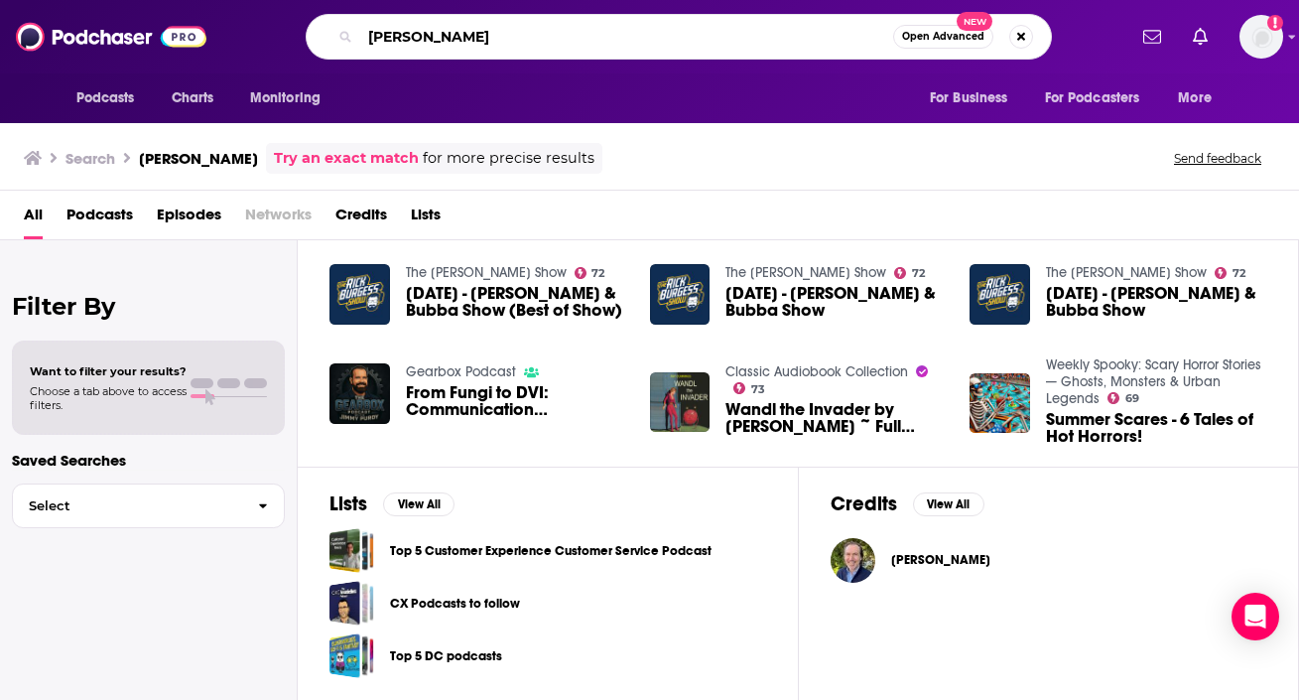
click at [597, 38] on input "[PERSON_NAME]" at bounding box center [626, 37] width 533 height 32
drag, startPoint x: 597, startPoint y: 38, endPoint x: 140, endPoint y: 36, distance: 457.6
click at [140, 36] on div "Podcasts Charts Monitoring Greg Shove Open Advanced New For Business For Podcas…" at bounding box center [649, 36] width 1299 height 73
type input "Behind The Craft"
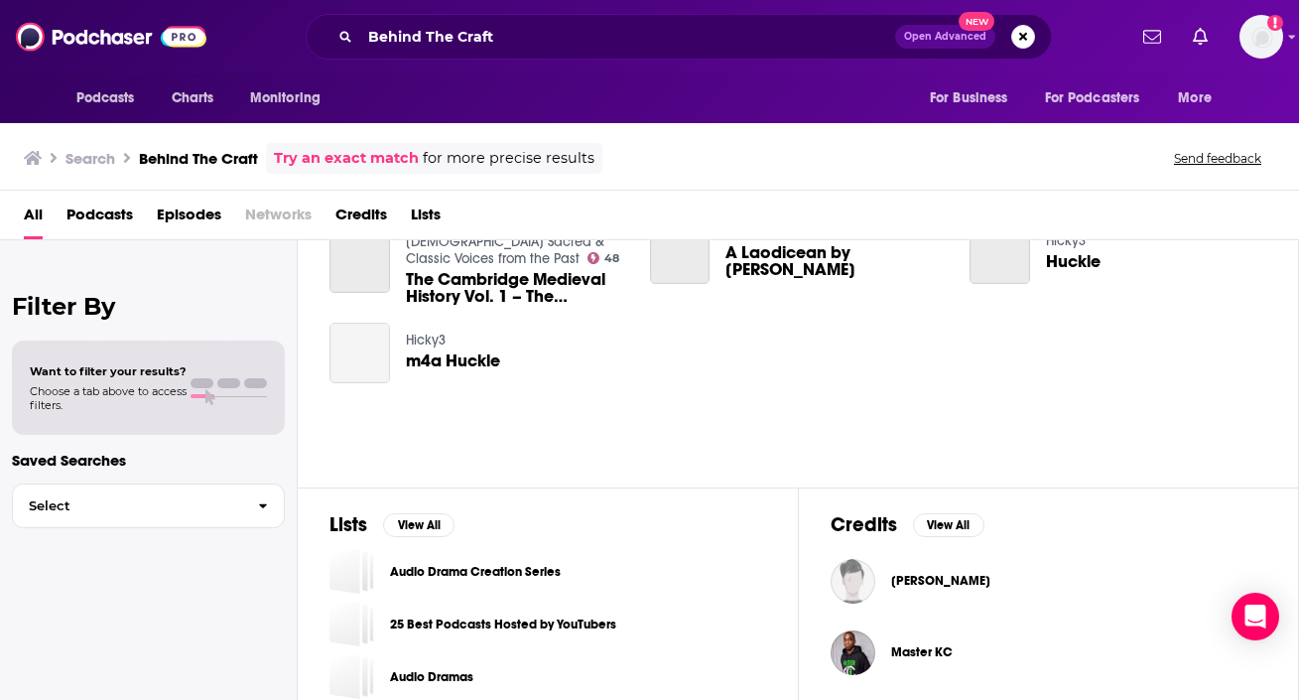
scroll to position [414, 0]
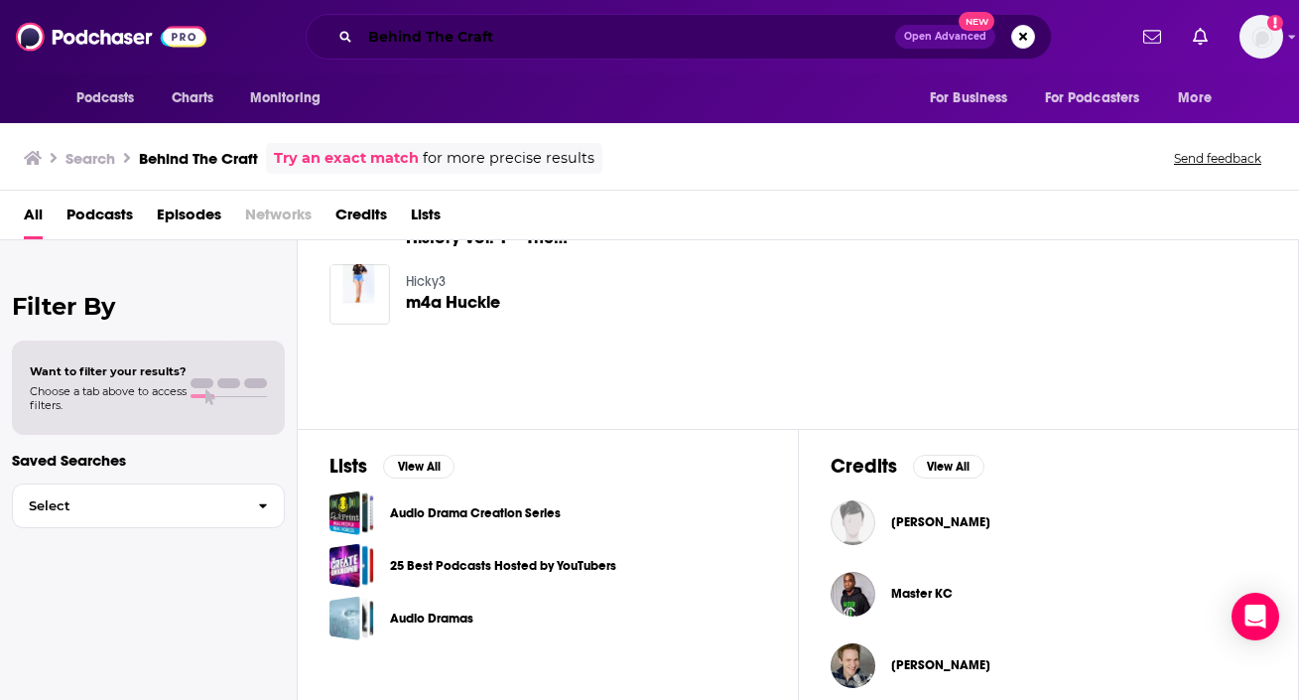
click at [546, 39] on input "Behind The Craft" at bounding box center [627, 37] width 535 height 32
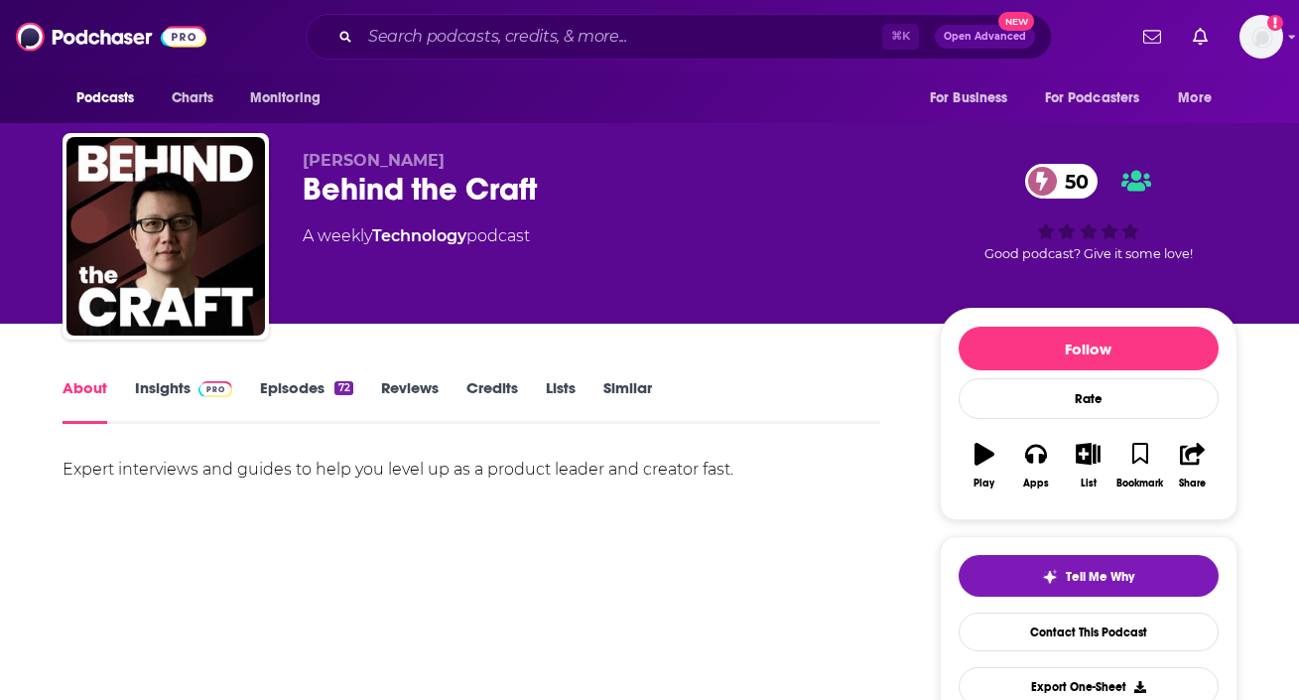
click at [187, 391] on link "Insights" at bounding box center [184, 401] width 98 height 46
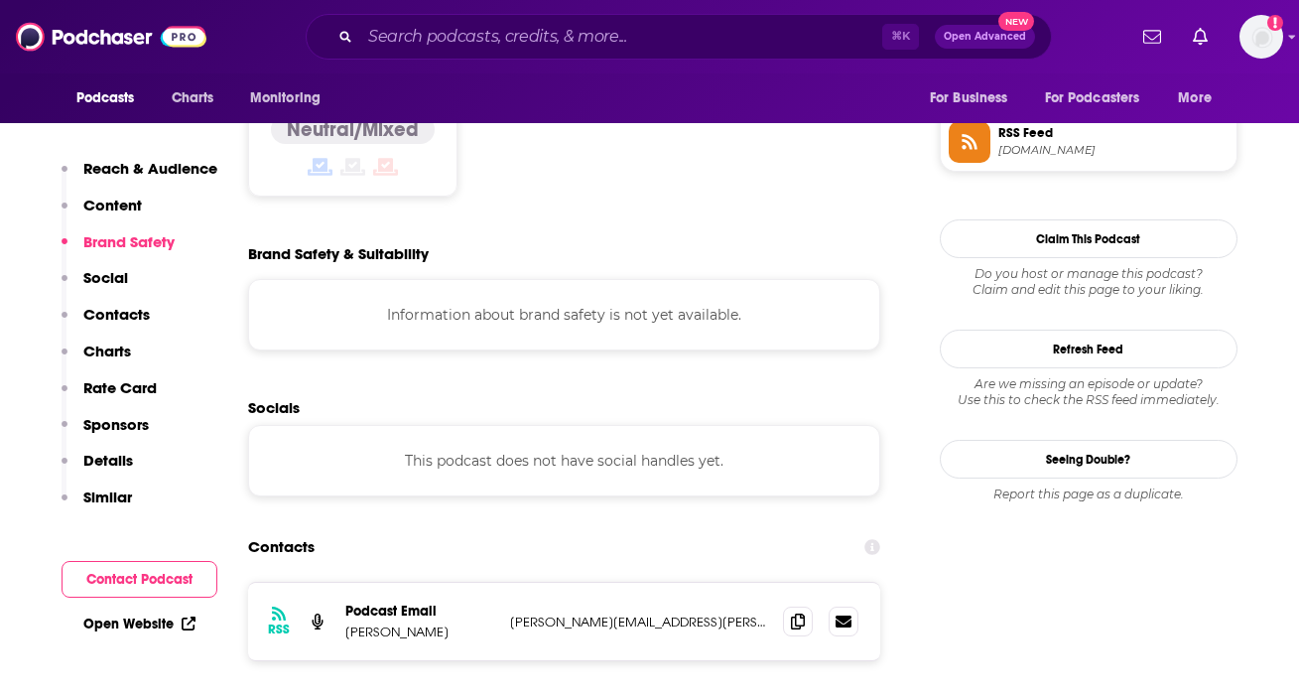
scroll to position [1647, 0]
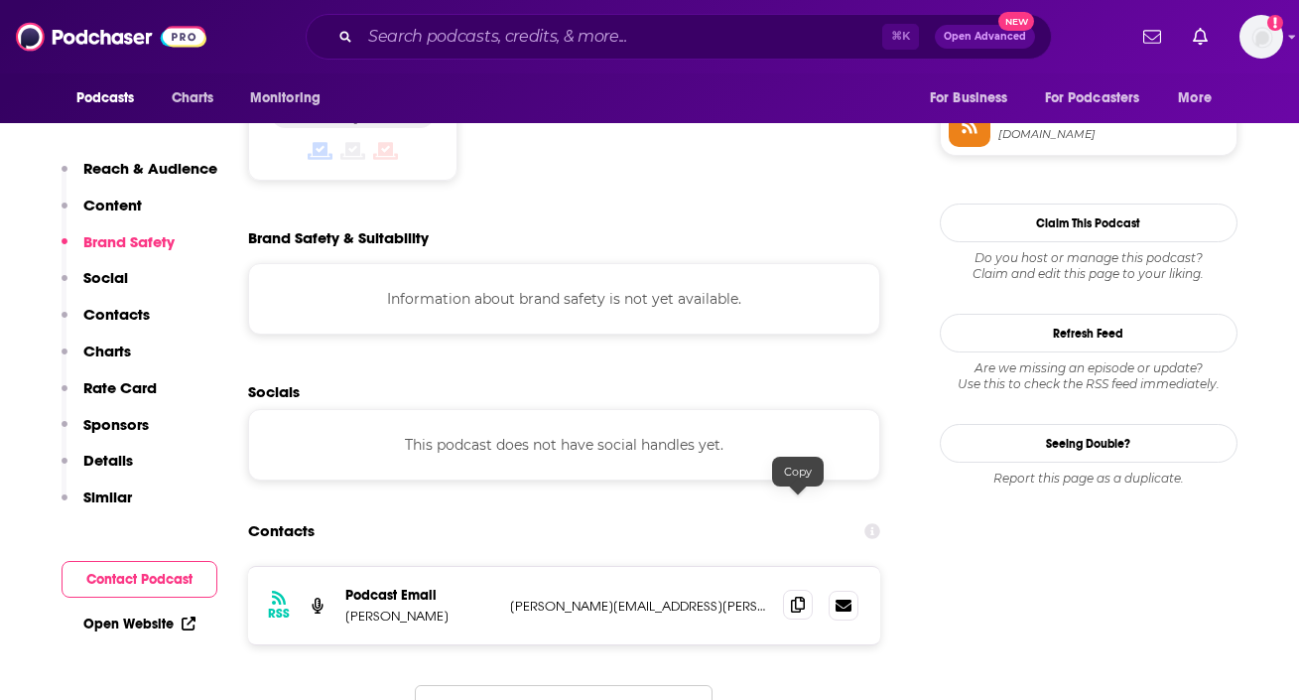
click at [799, 597] on icon at bounding box center [798, 605] width 14 height 16
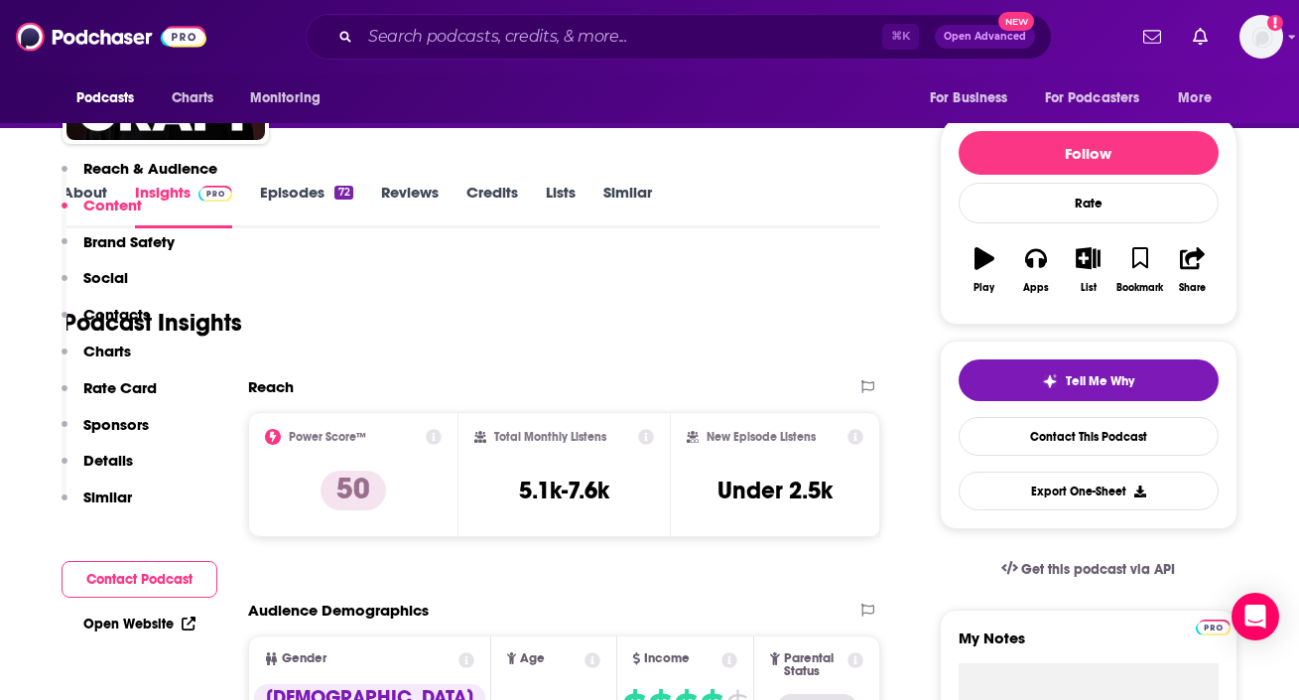
scroll to position [0, 0]
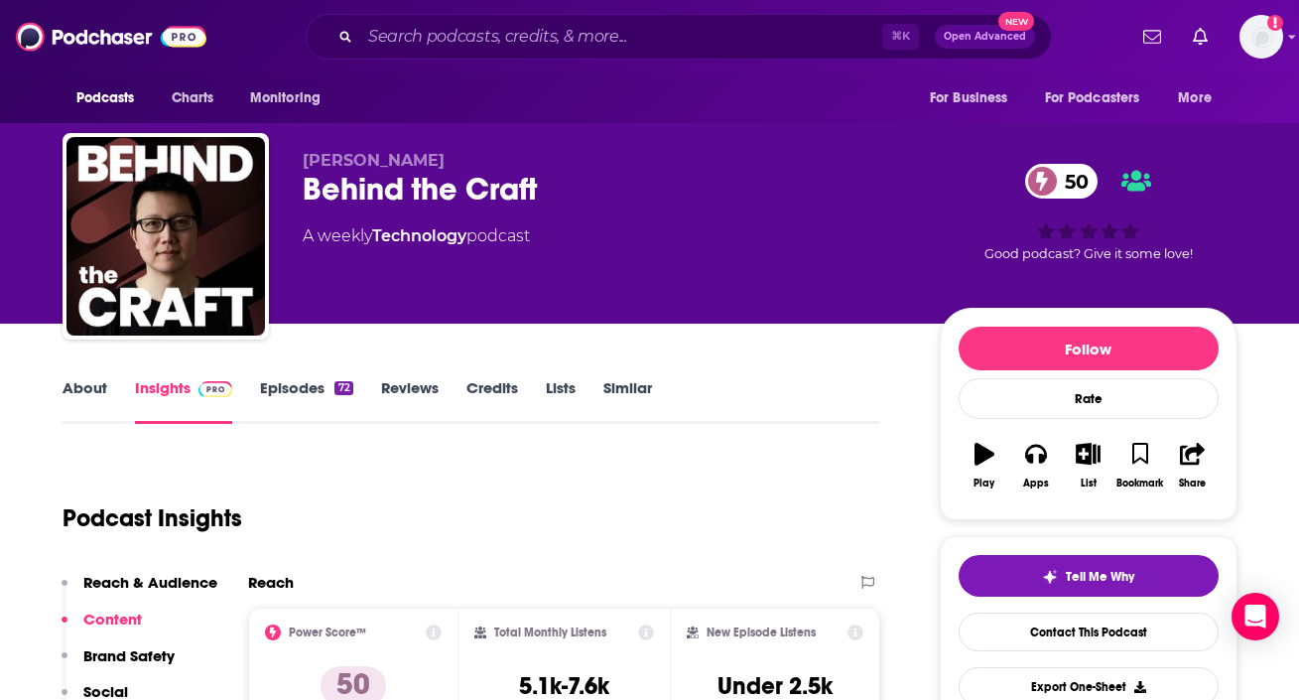
click at [102, 390] on link "About" at bounding box center [85, 401] width 45 height 46
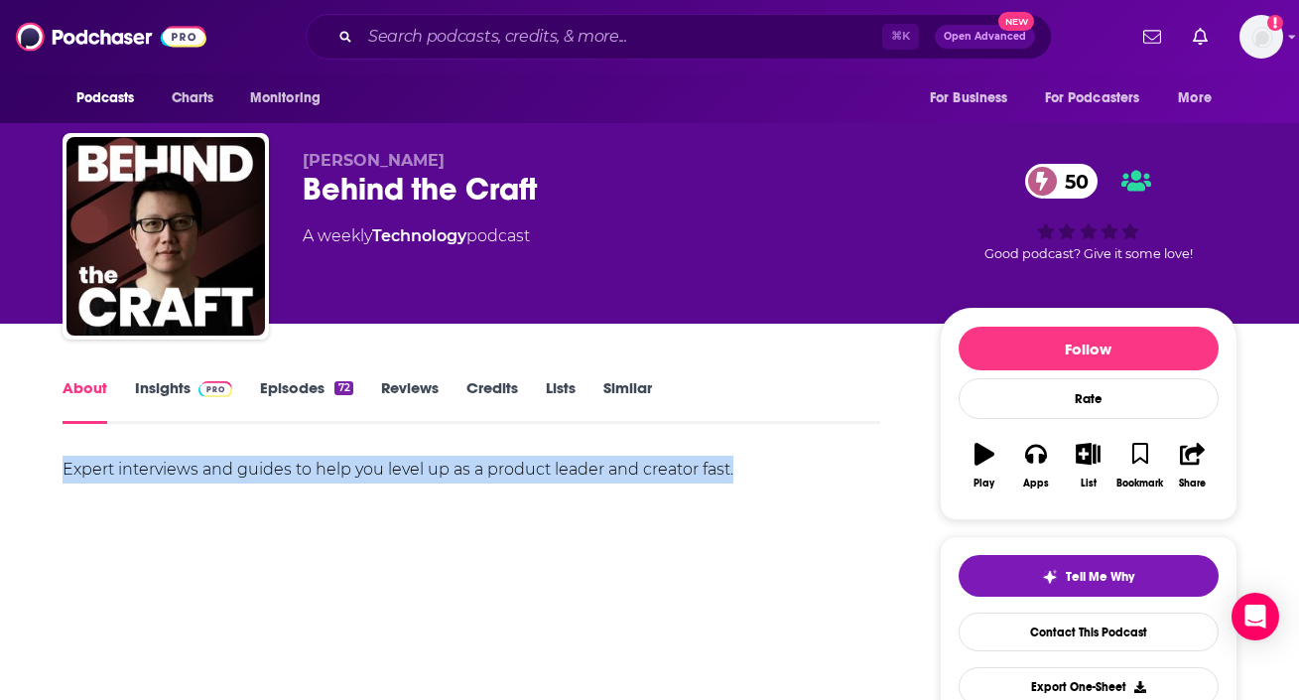
drag, startPoint x: 56, startPoint y: 459, endPoint x: 755, endPoint y: 469, distance: 699.8
copy div "Expert interviews and guides to help you level up as a product leader and creat…"
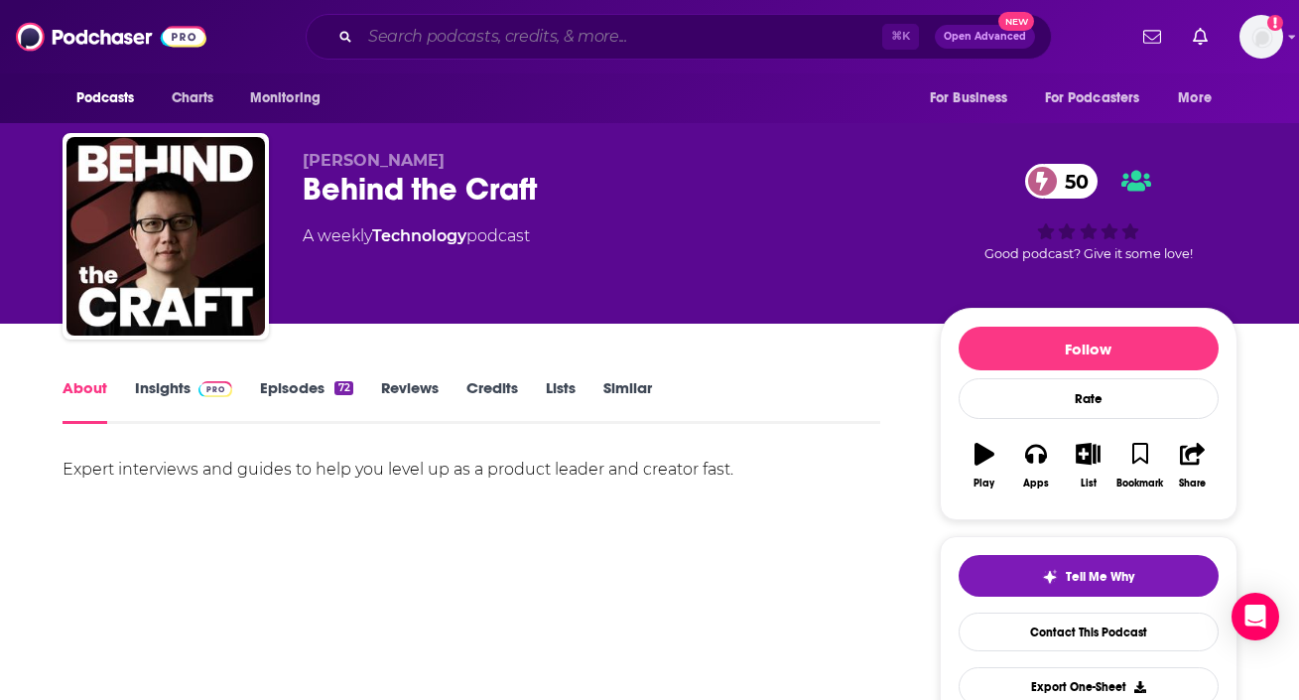
click at [586, 43] on input "Search podcasts, credits, & more..." at bounding box center [621, 37] width 522 height 32
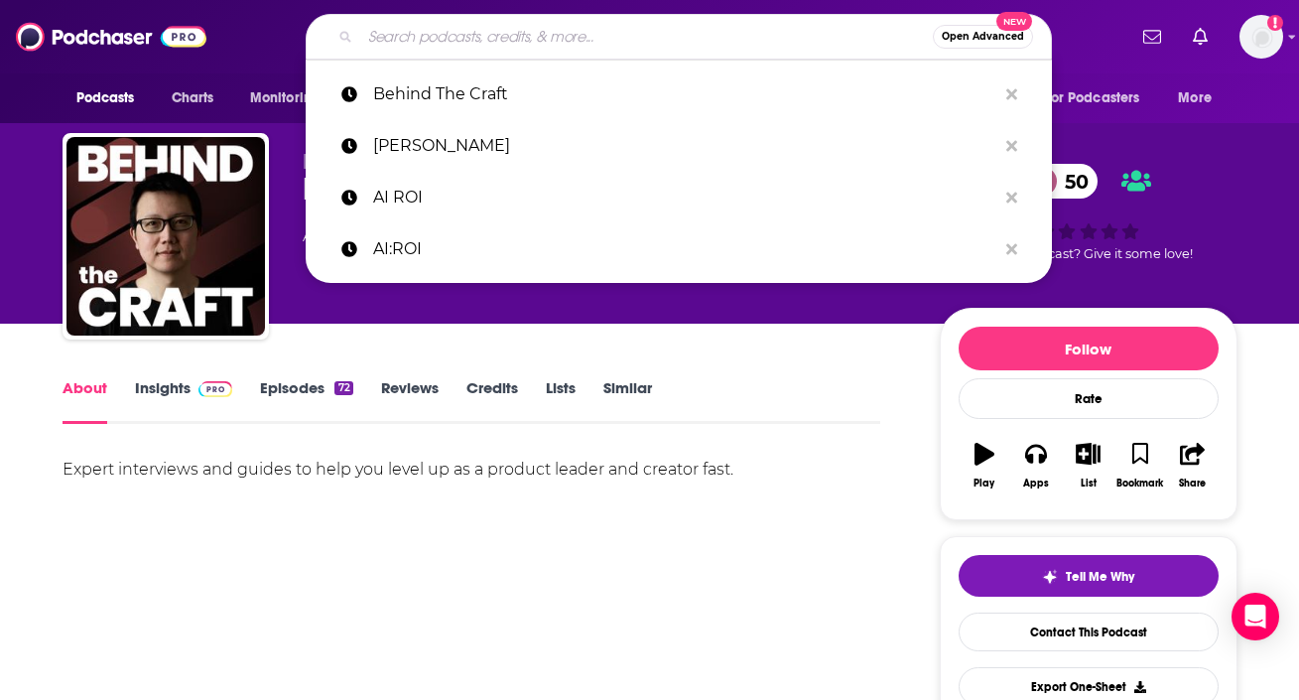
paste input "[PERSON_NAME] Show"
type input "[PERSON_NAME] Show"
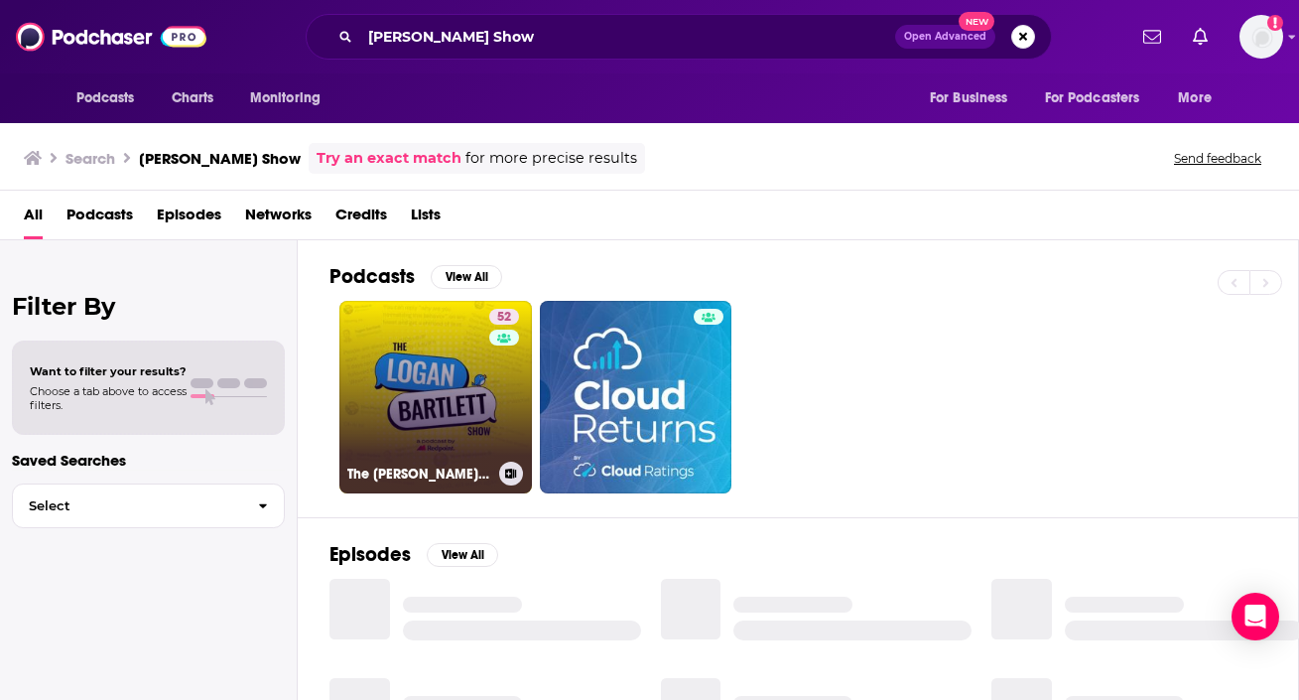
click at [470, 345] on link "52 The [PERSON_NAME] Show" at bounding box center [435, 397] width 193 height 193
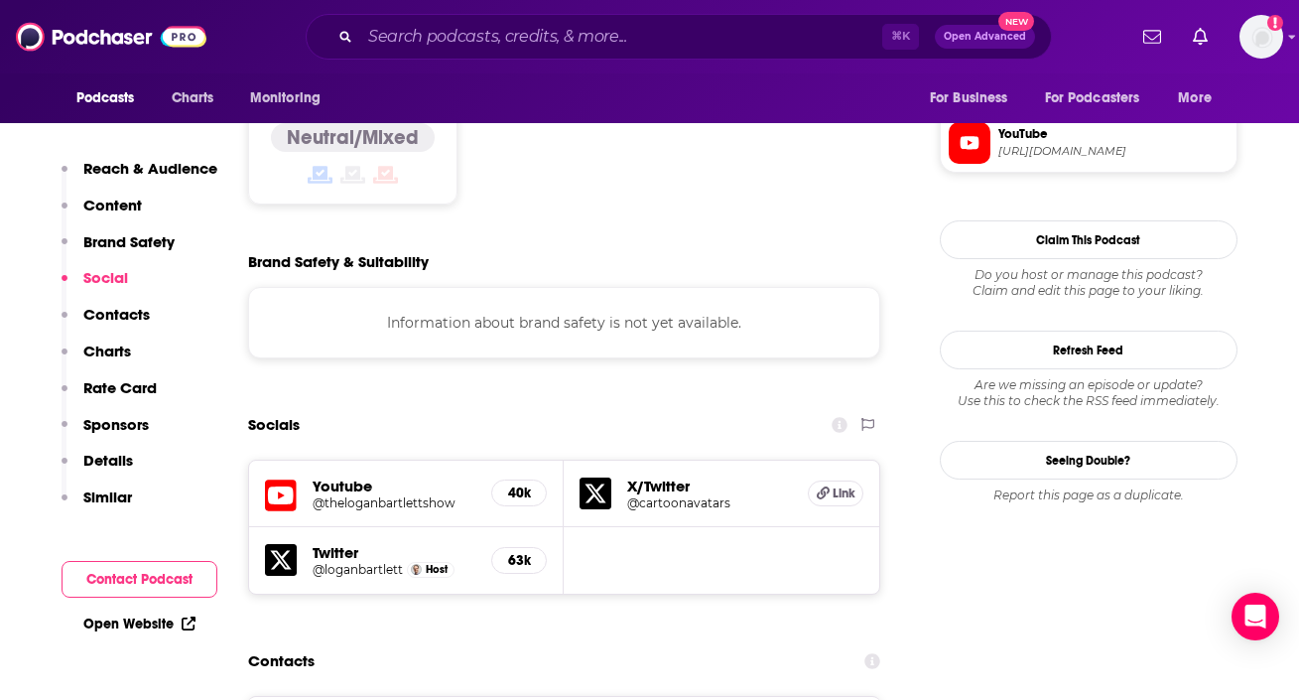
scroll to position [2049, 0]
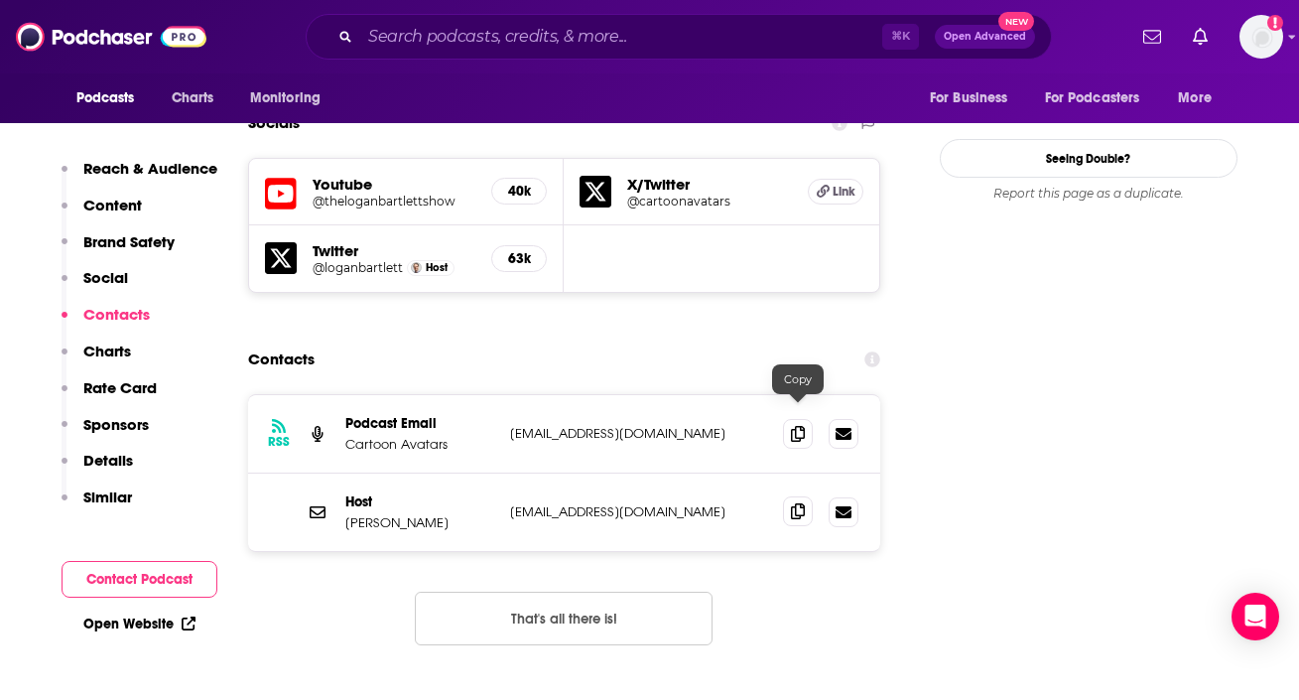
click at [797, 503] on icon at bounding box center [798, 511] width 14 height 16
click at [527, 47] on input "Search podcasts, credits, & more..." at bounding box center [621, 37] width 522 height 32
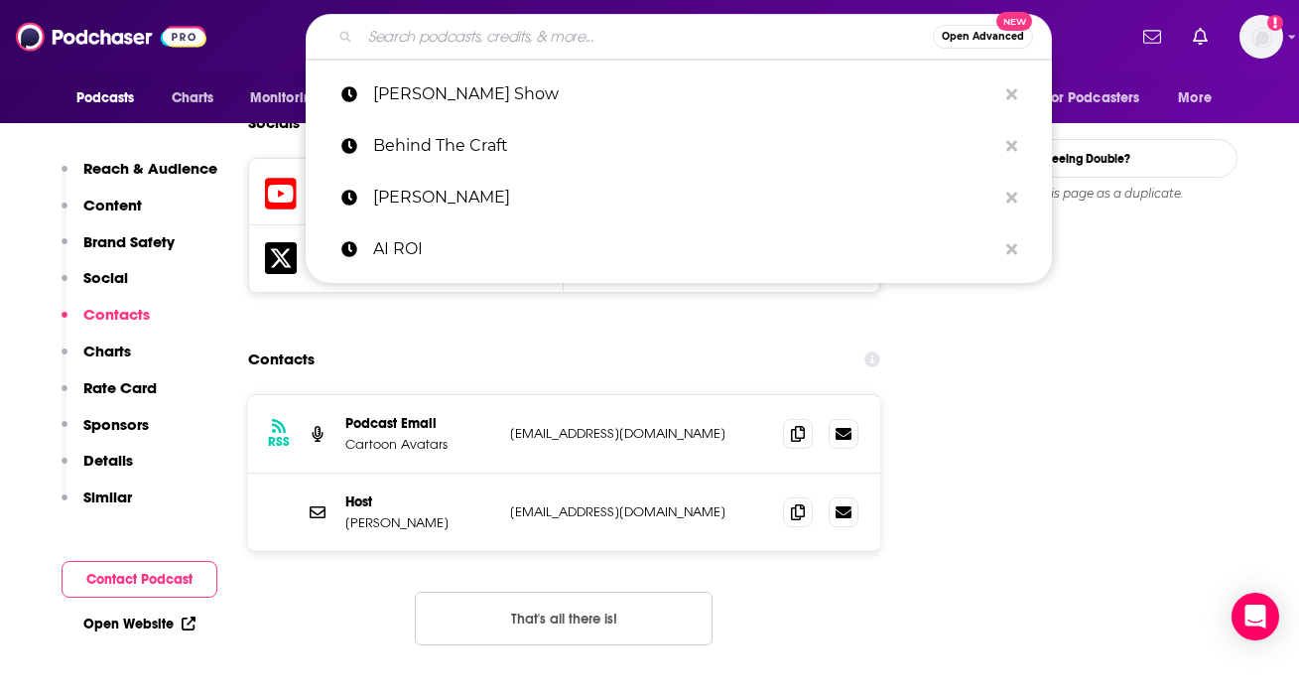
paste input "20 Minute VC"
type input "20 Minute VC"
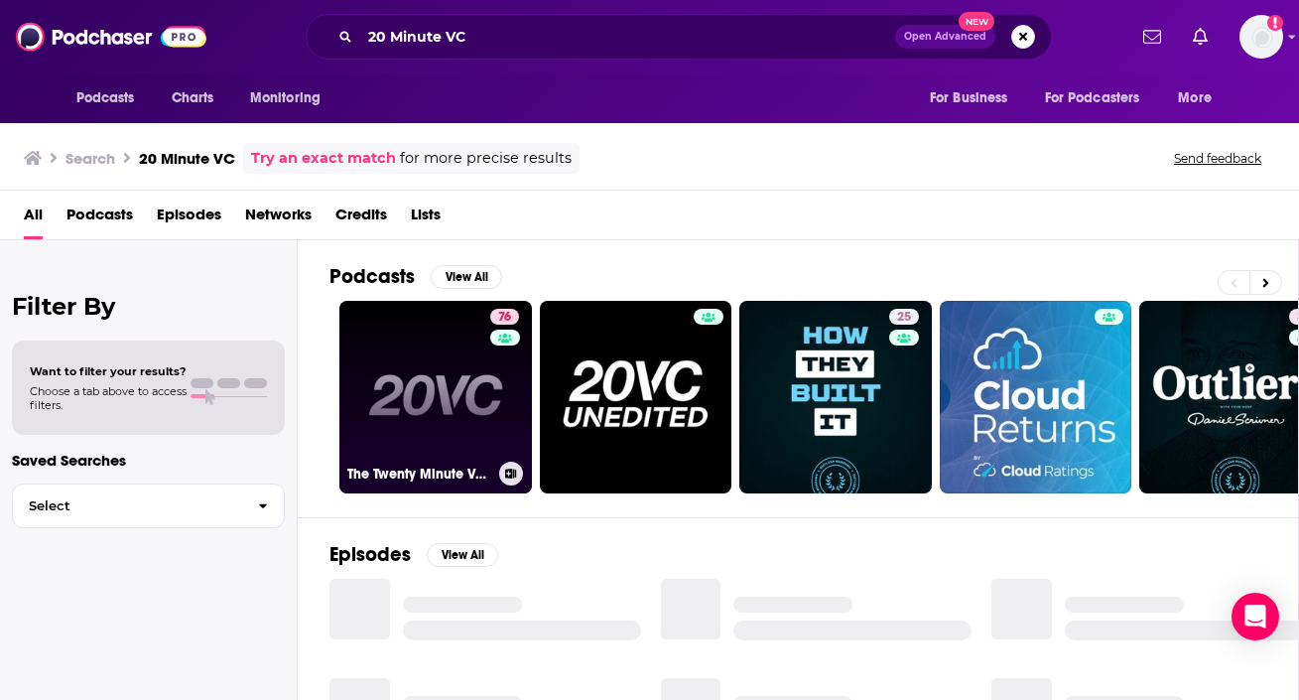
click at [417, 339] on link "76 The Twenty Minute VC (20VC): Venture Capital | Startup Funding | The Pitch" at bounding box center [435, 397] width 193 height 193
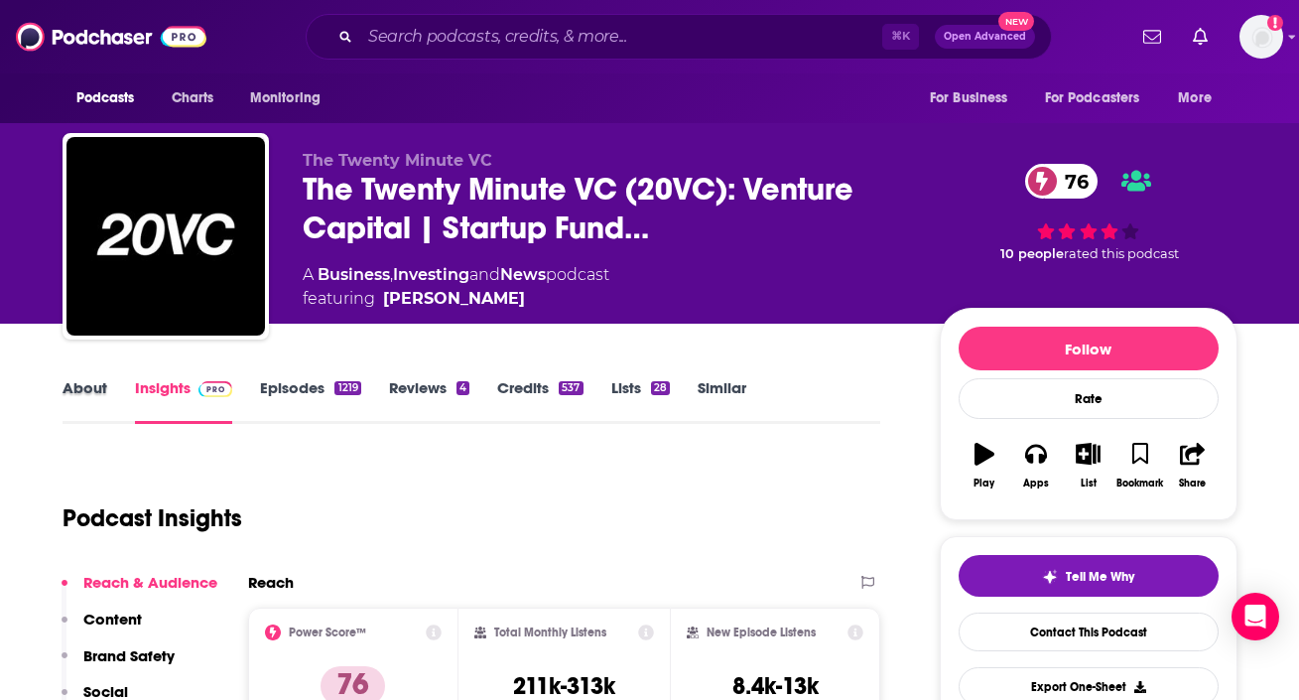
click at [108, 379] on div "About" at bounding box center [99, 401] width 72 height 46
click at [86, 384] on link "About" at bounding box center [85, 401] width 45 height 46
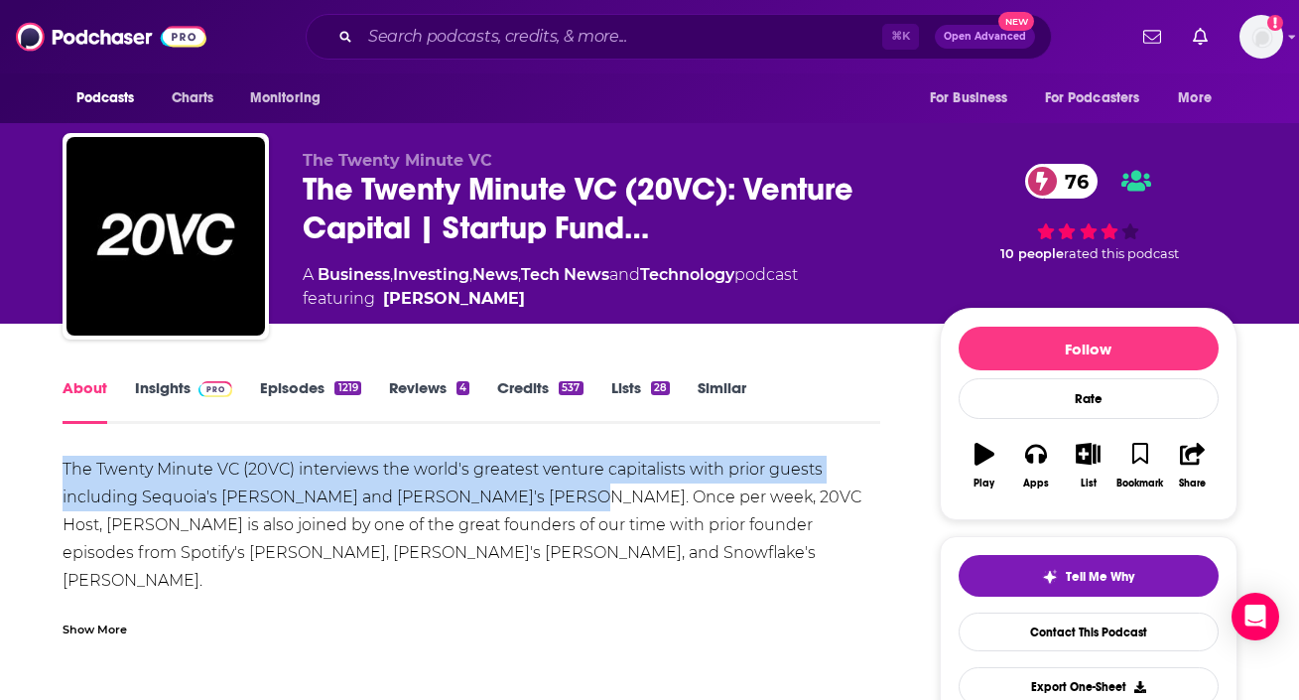
drag, startPoint x: 57, startPoint y: 459, endPoint x: 550, endPoint y: 501, distance: 495.1
copy div "The Twenty Minute VC (20VC) interviews the world's greatest venture capitalists…"
click at [169, 404] on link "Insights" at bounding box center [184, 401] width 98 height 46
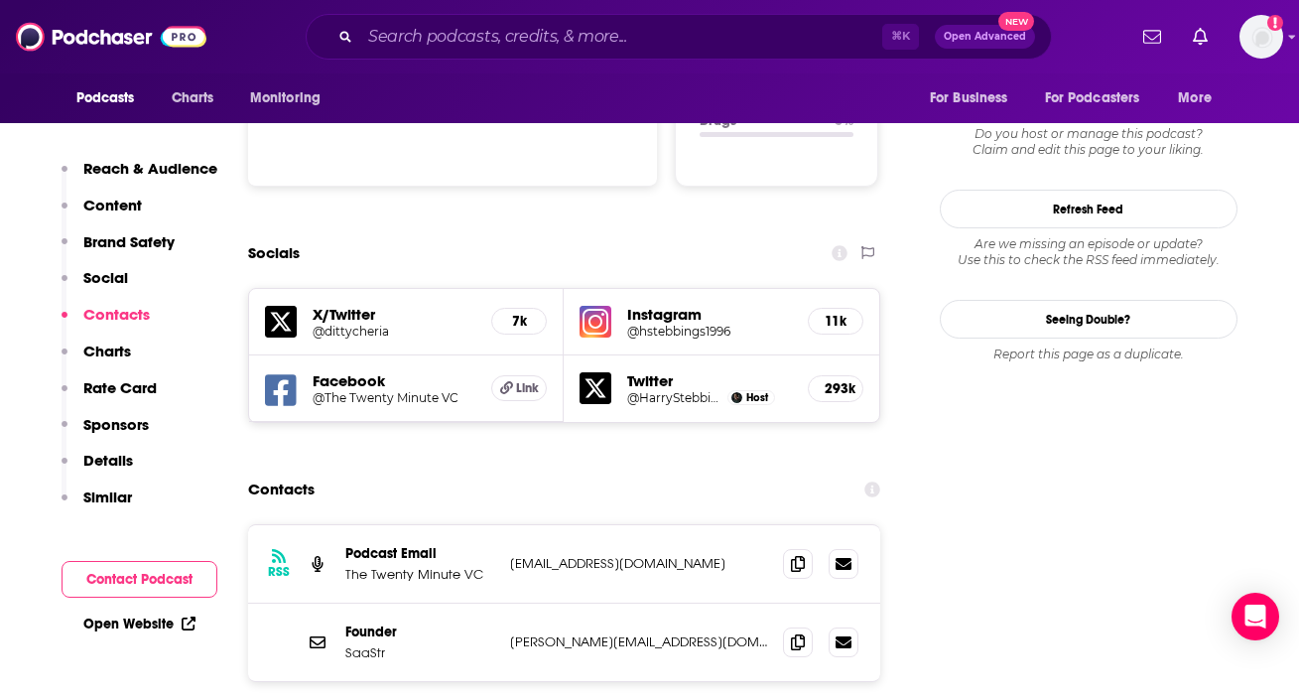
scroll to position [2130, 0]
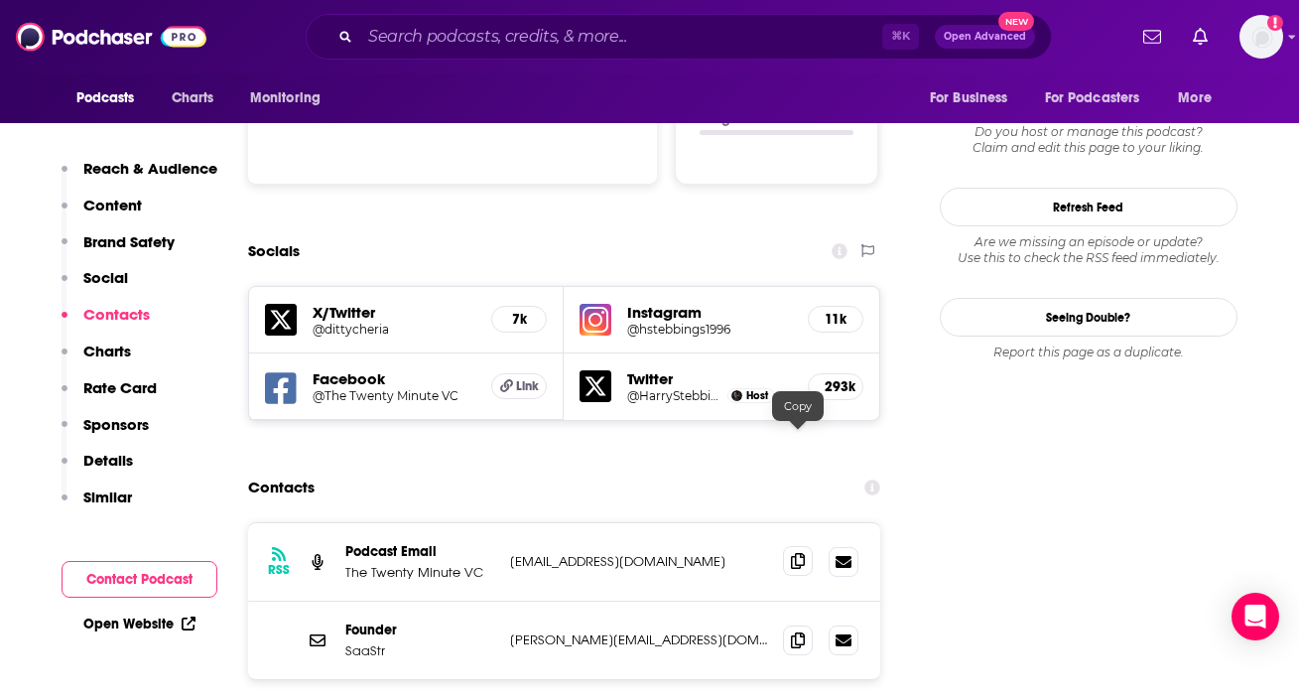
click at [797, 553] on icon at bounding box center [798, 561] width 14 height 16
click at [600, 36] on input "Search podcasts, credits, & more..." at bounding box center [621, 37] width 522 height 32
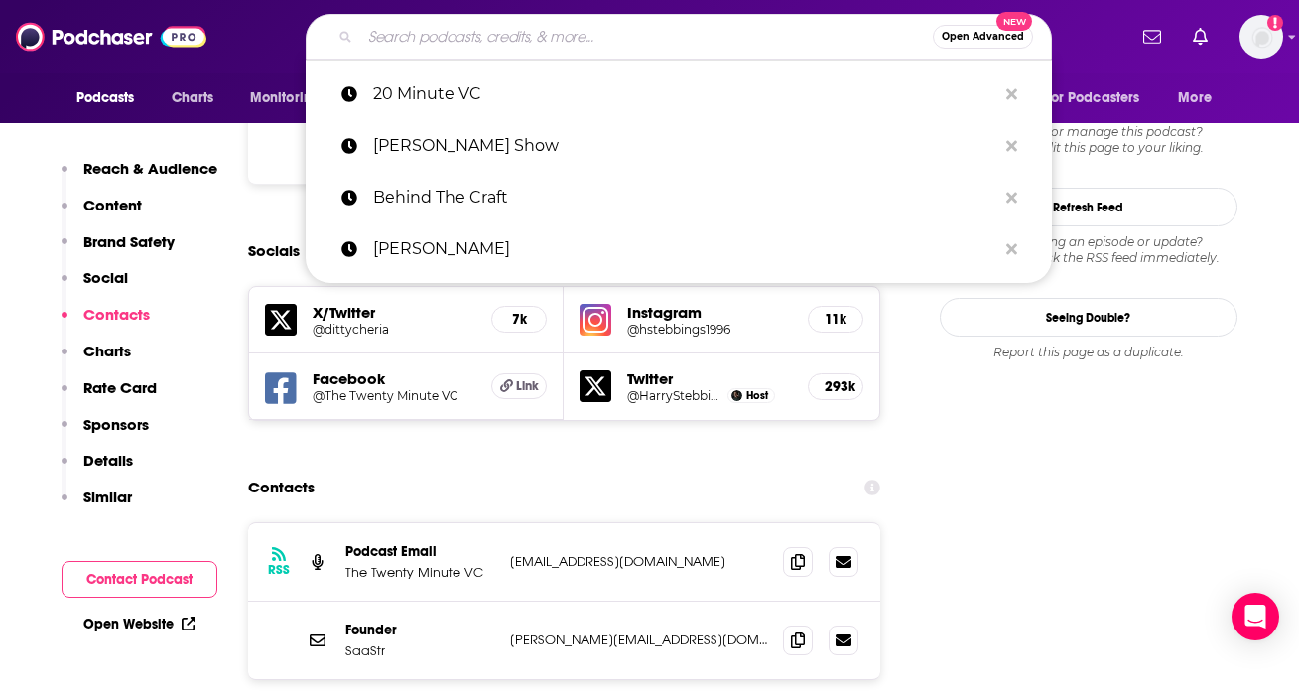
paste input "AI in Business"
type input "AI in Business"
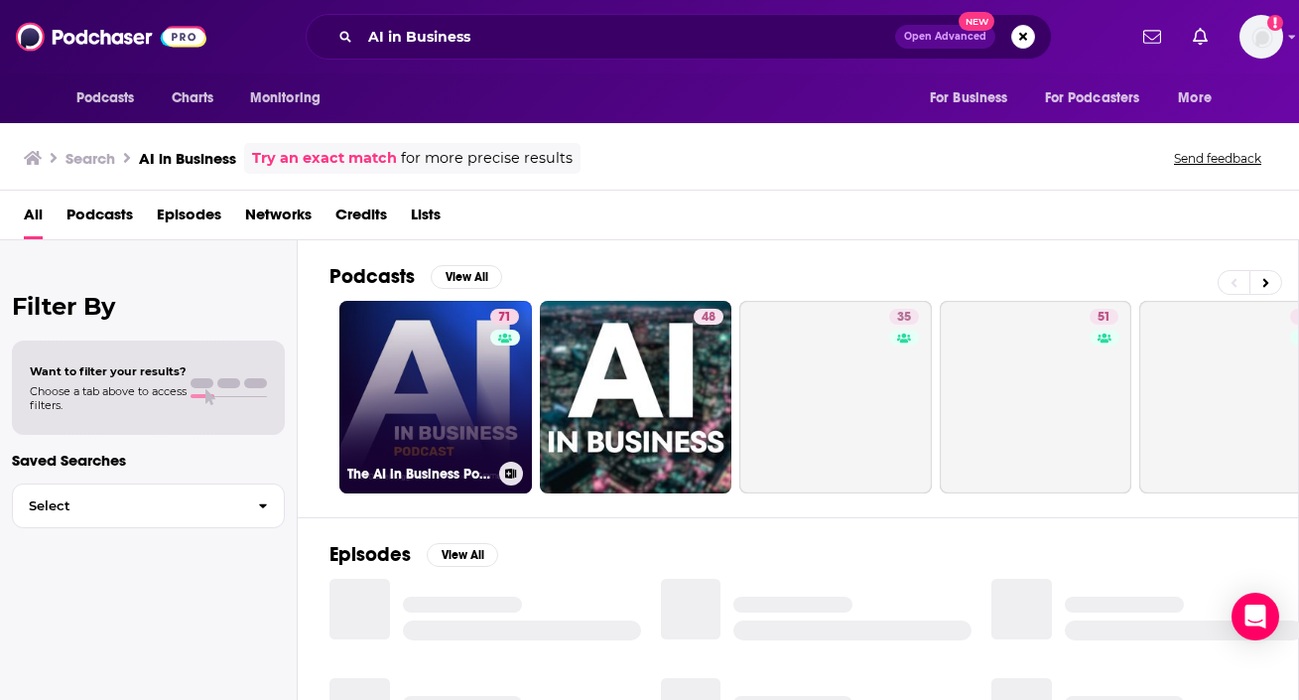
click at [424, 344] on link "71 The AI in Business Podcast" at bounding box center [435, 397] width 193 height 193
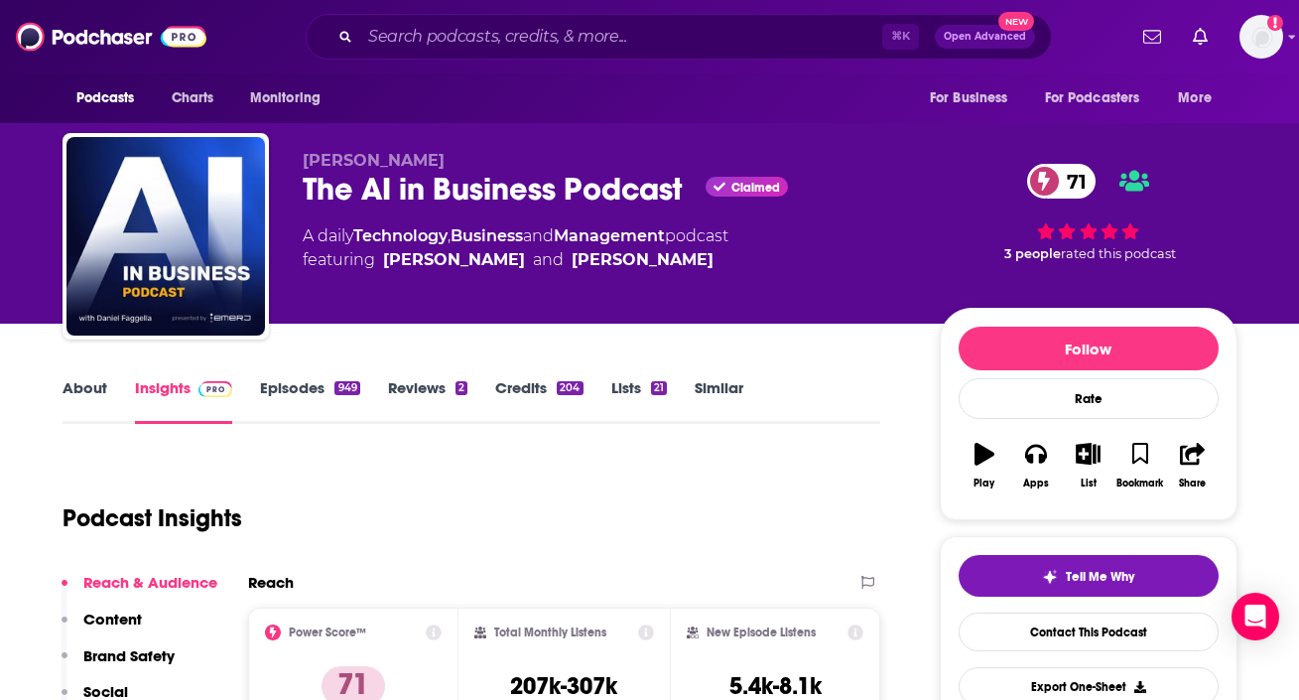
click at [75, 385] on link "About" at bounding box center [85, 401] width 45 height 46
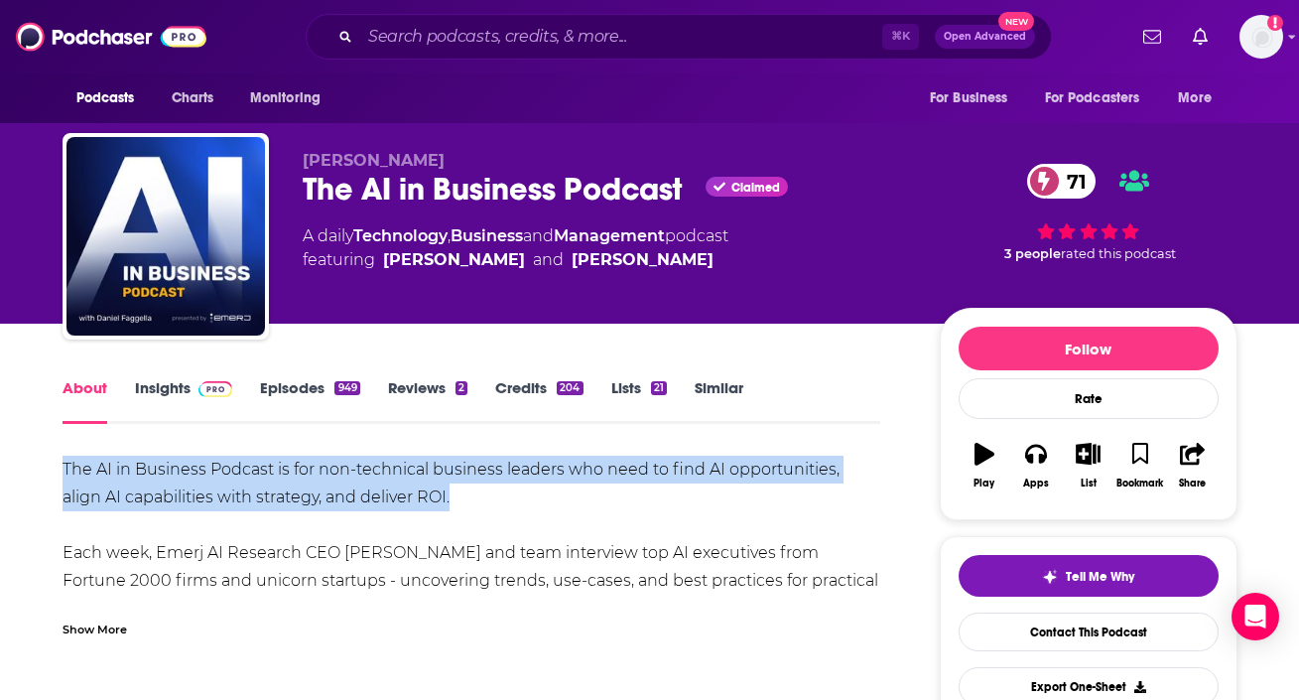
drag, startPoint x: 52, startPoint y: 461, endPoint x: 476, endPoint y: 485, distance: 425.5
copy div "The AI in Business Podcast is for non-technical business leaders who need to fi…"
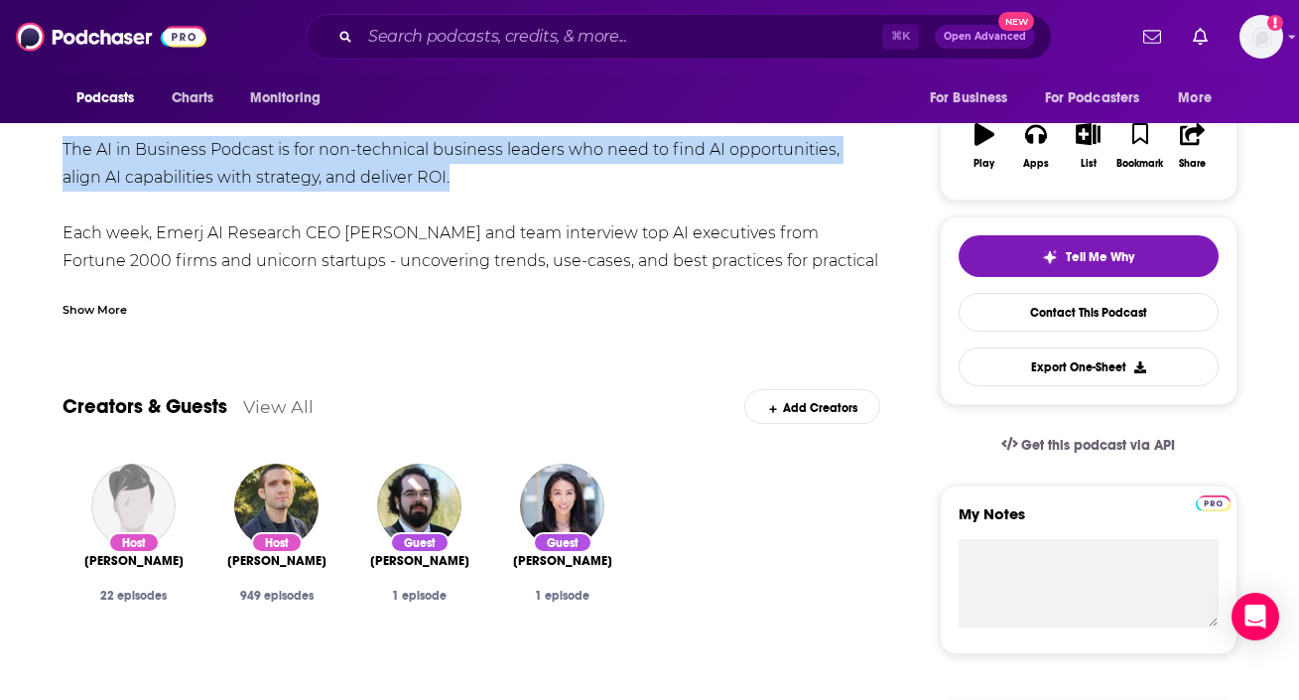
scroll to position [196, 0]
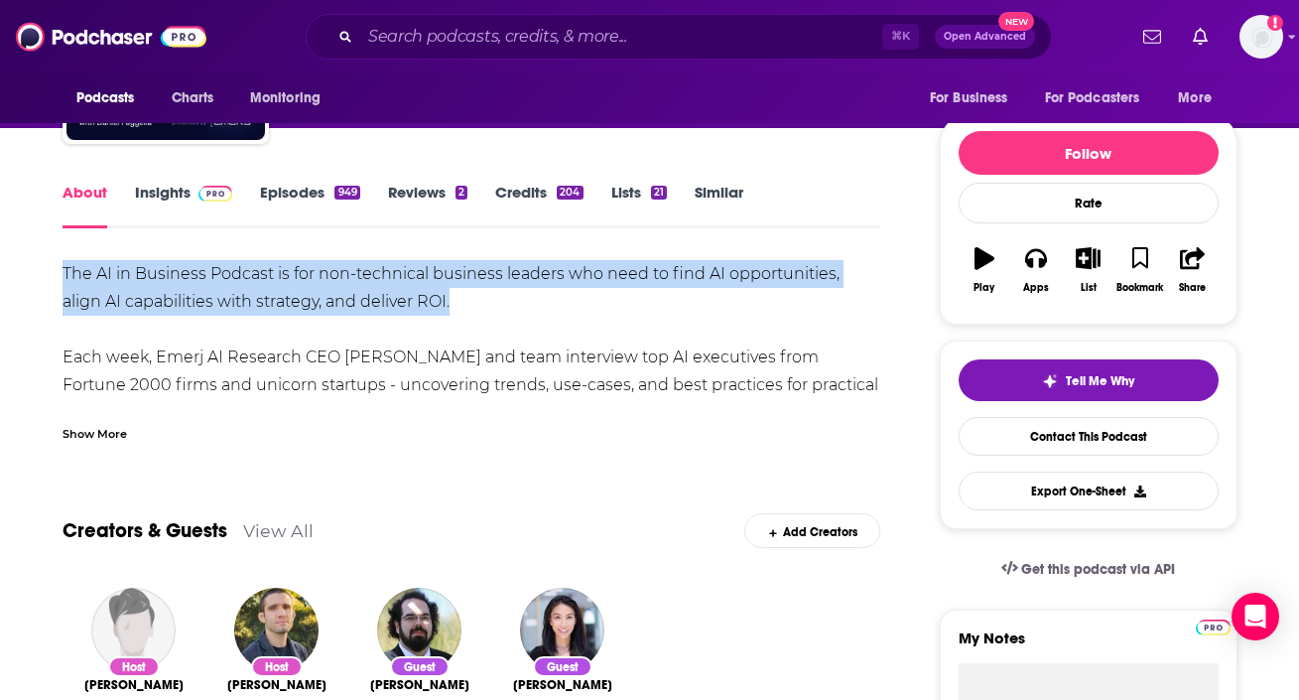
click at [201, 205] on link "Insights" at bounding box center [184, 206] width 98 height 46
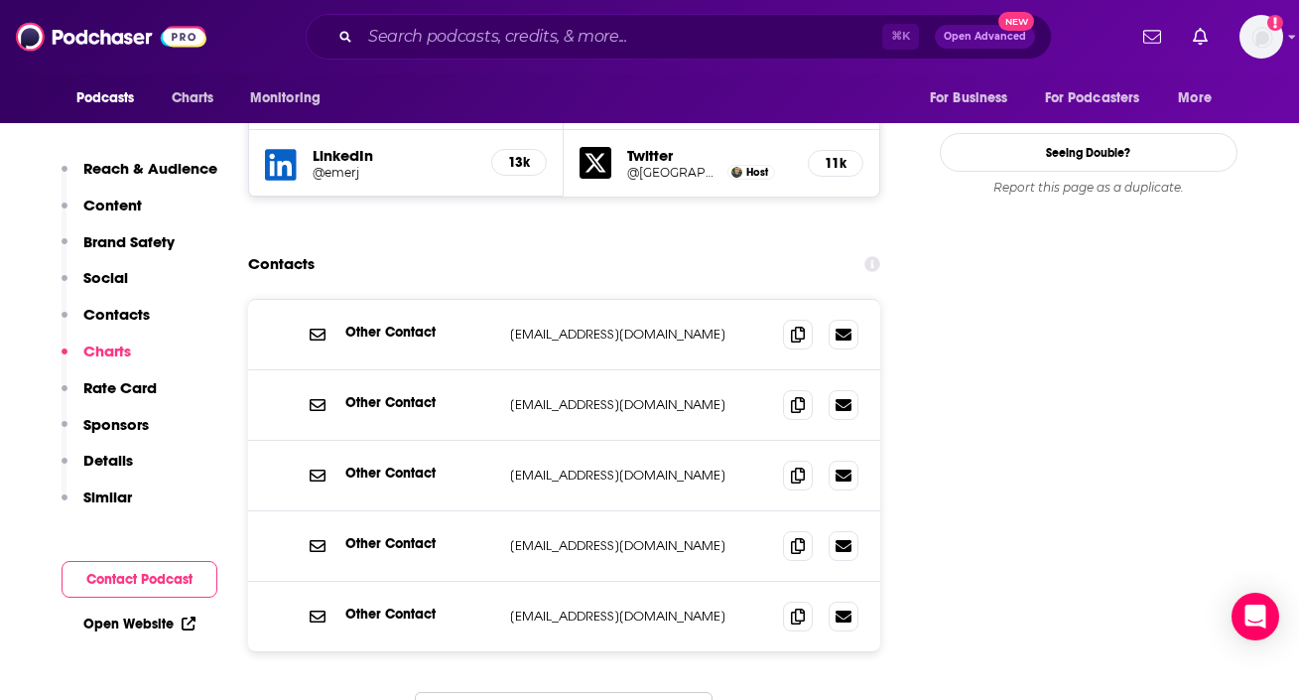
scroll to position [2212, 0]
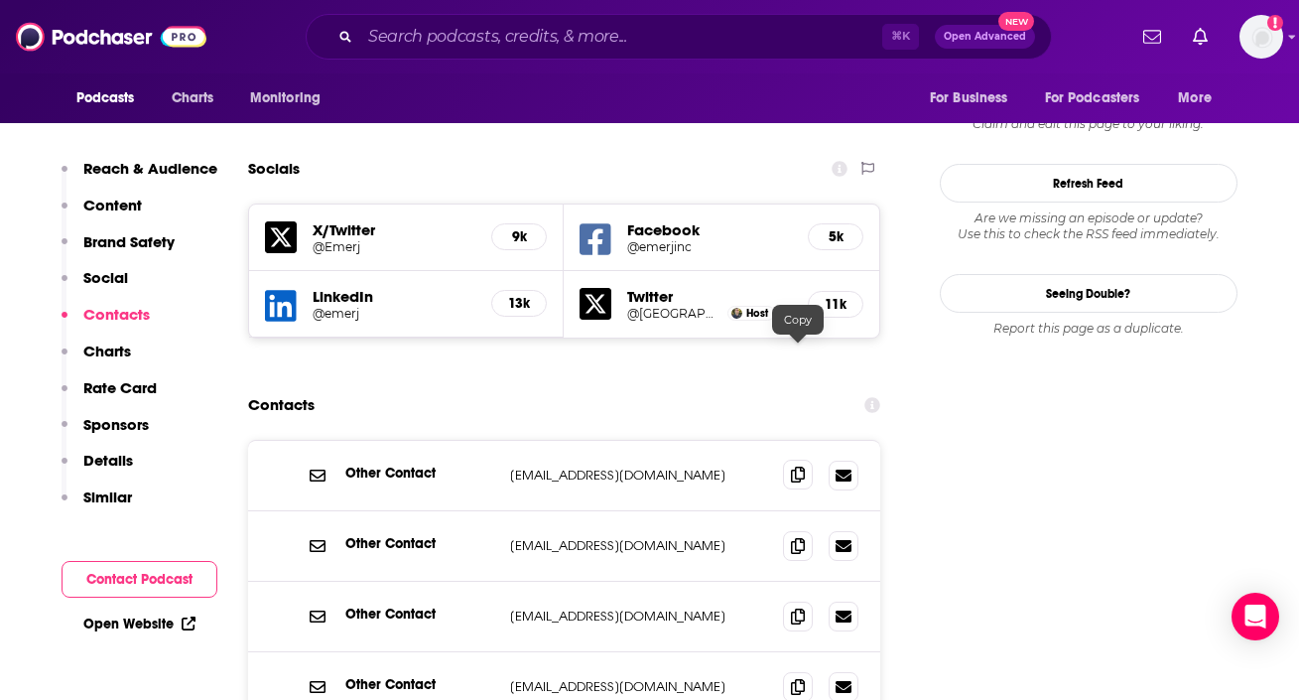
click at [801, 466] on icon at bounding box center [798, 474] width 14 height 16
click at [499, 34] on input "Search podcasts, credits, & more..." at bounding box center [621, 37] width 522 height 32
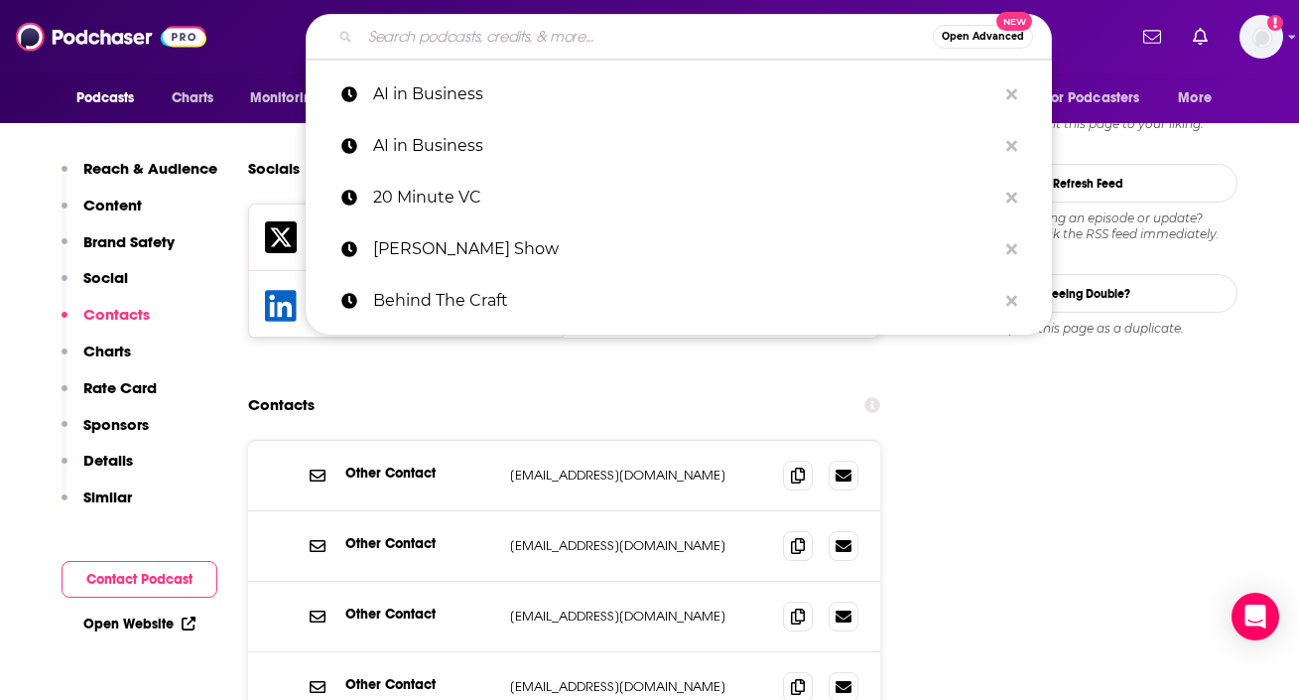
paste input "B2B Tech Talk with [PERSON_NAME] Micro"
type input "B2B Tech Talk with [PERSON_NAME] Micro"
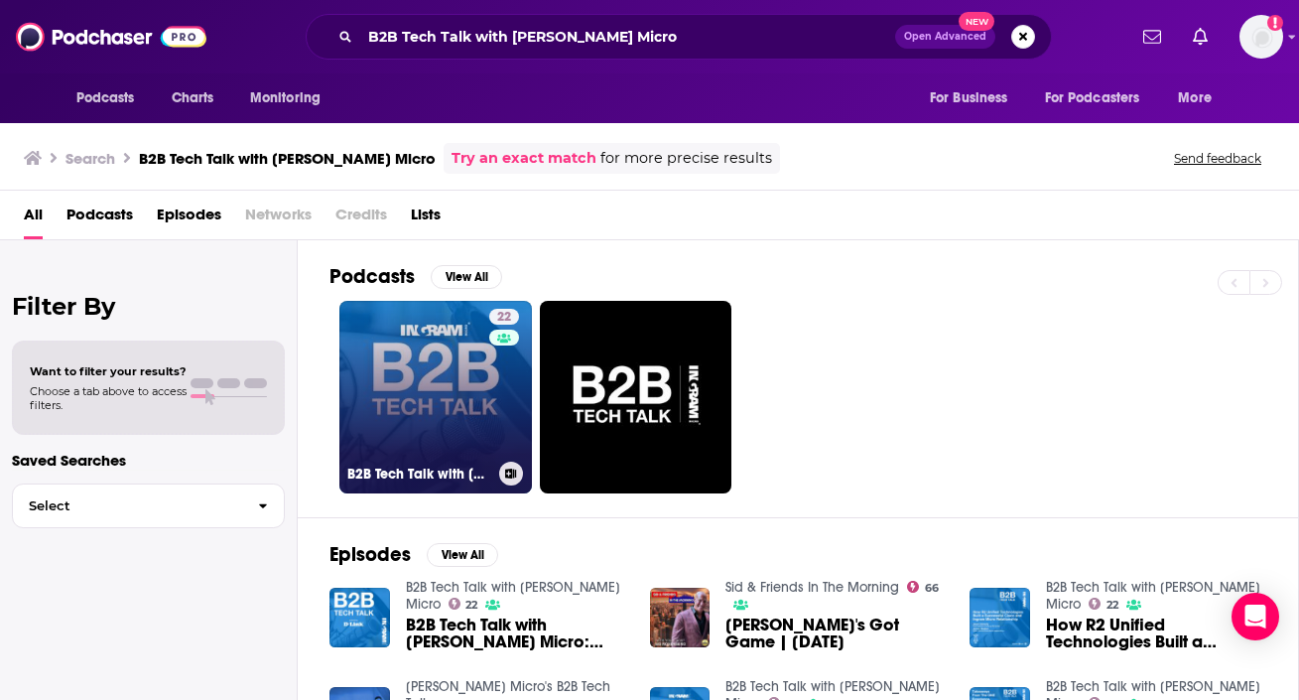
click at [441, 412] on link "22 B2B Tech Talk with [PERSON_NAME] Micro" at bounding box center [435, 397] width 193 height 193
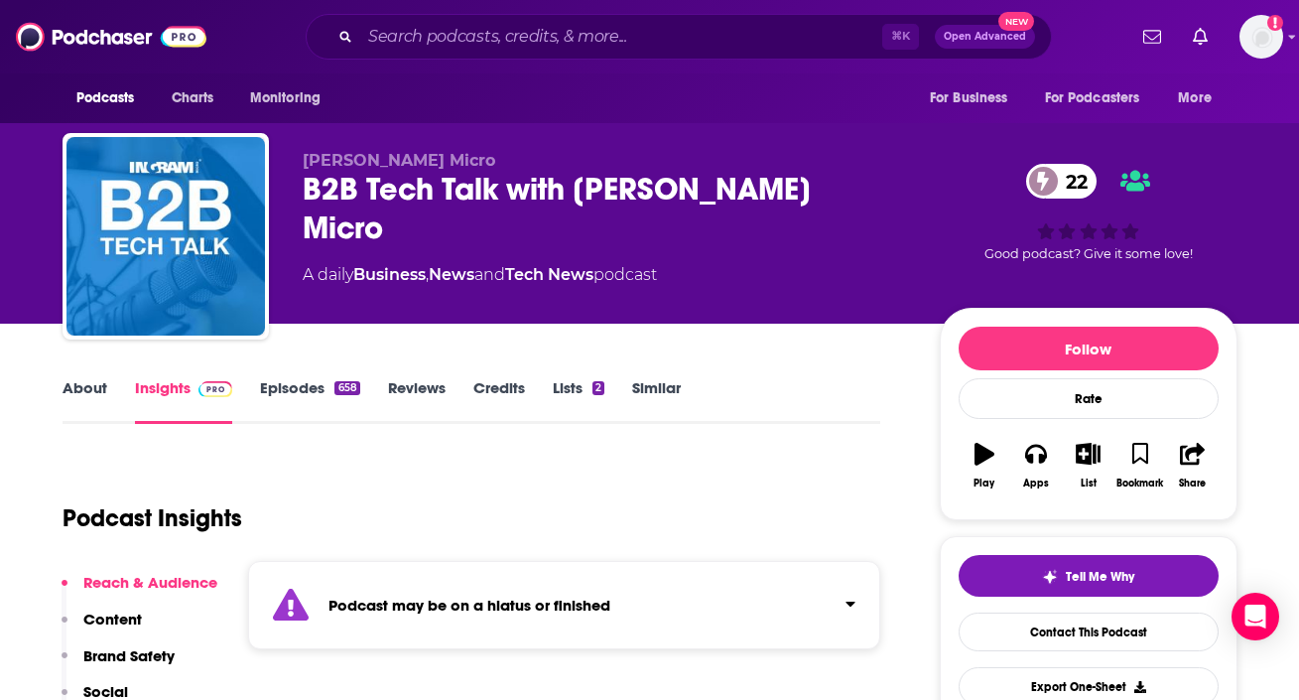
click at [90, 391] on link "About" at bounding box center [85, 401] width 45 height 46
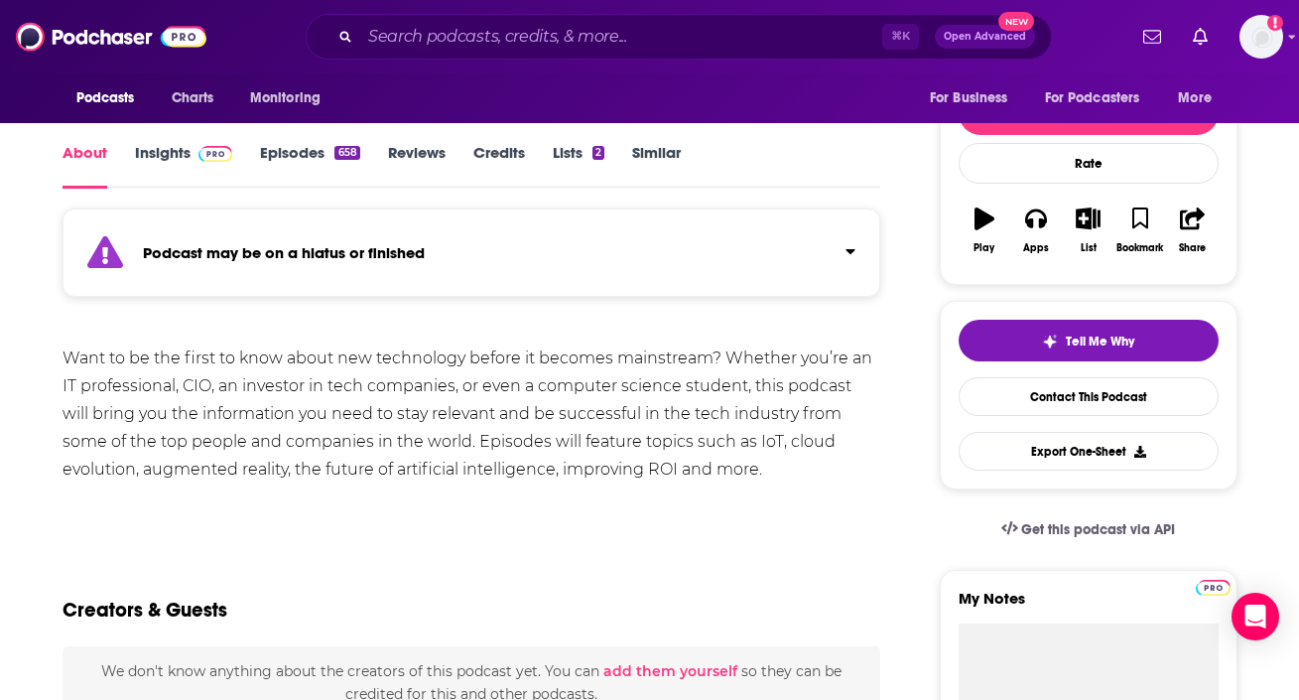
scroll to position [248, 0]
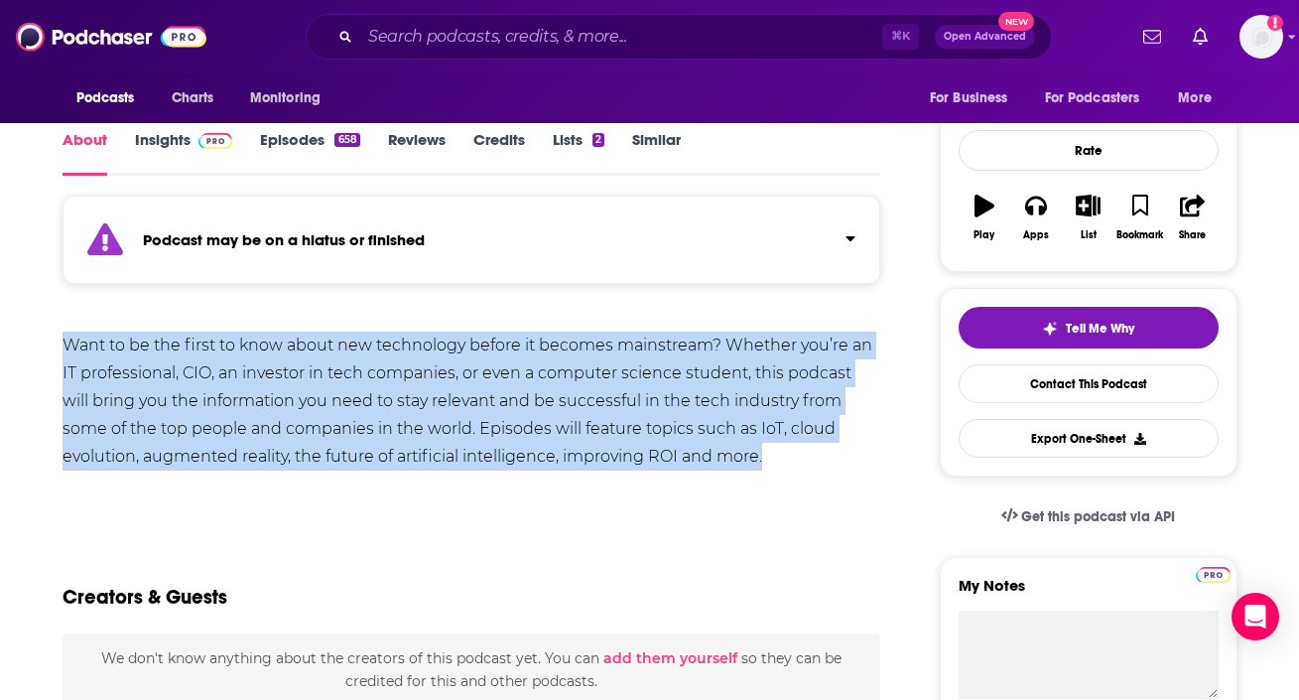
drag, startPoint x: 48, startPoint y: 343, endPoint x: 727, endPoint y: 462, distance: 689.1
copy div "Want to be the first to know about new technology before it becomes mainstream?…"
click at [183, 143] on link "Insights" at bounding box center [184, 153] width 98 height 46
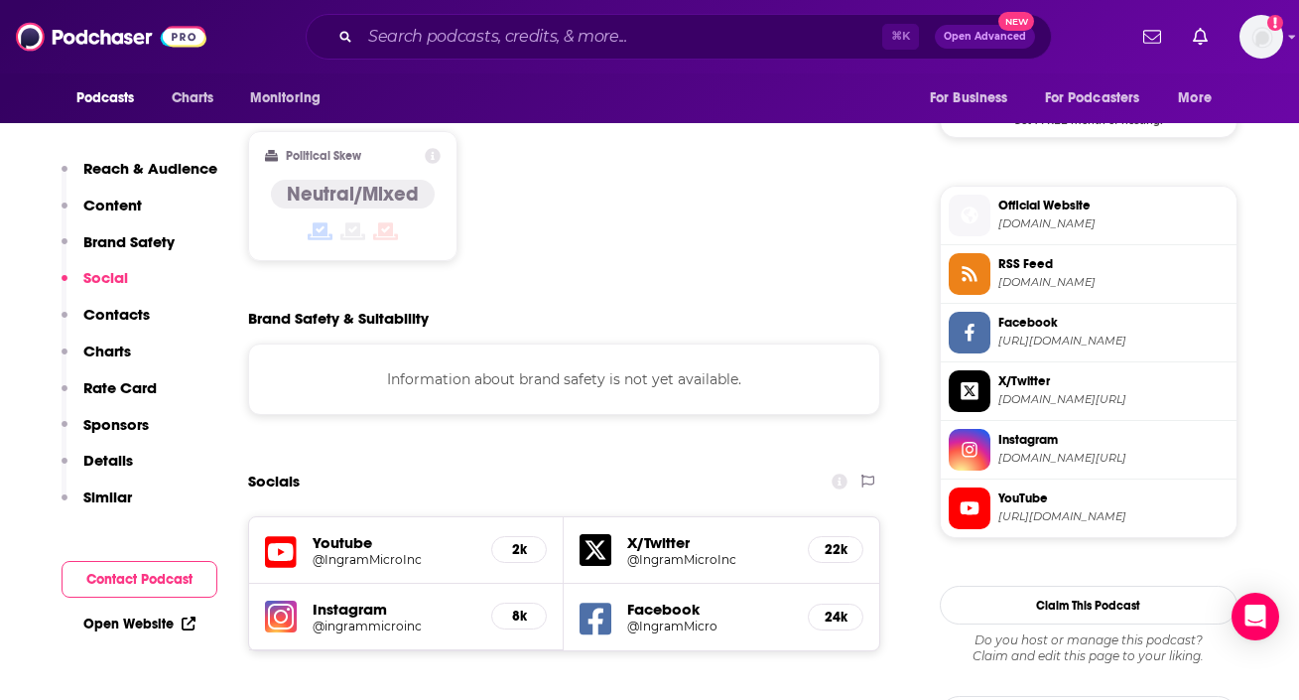
scroll to position [1853, 0]
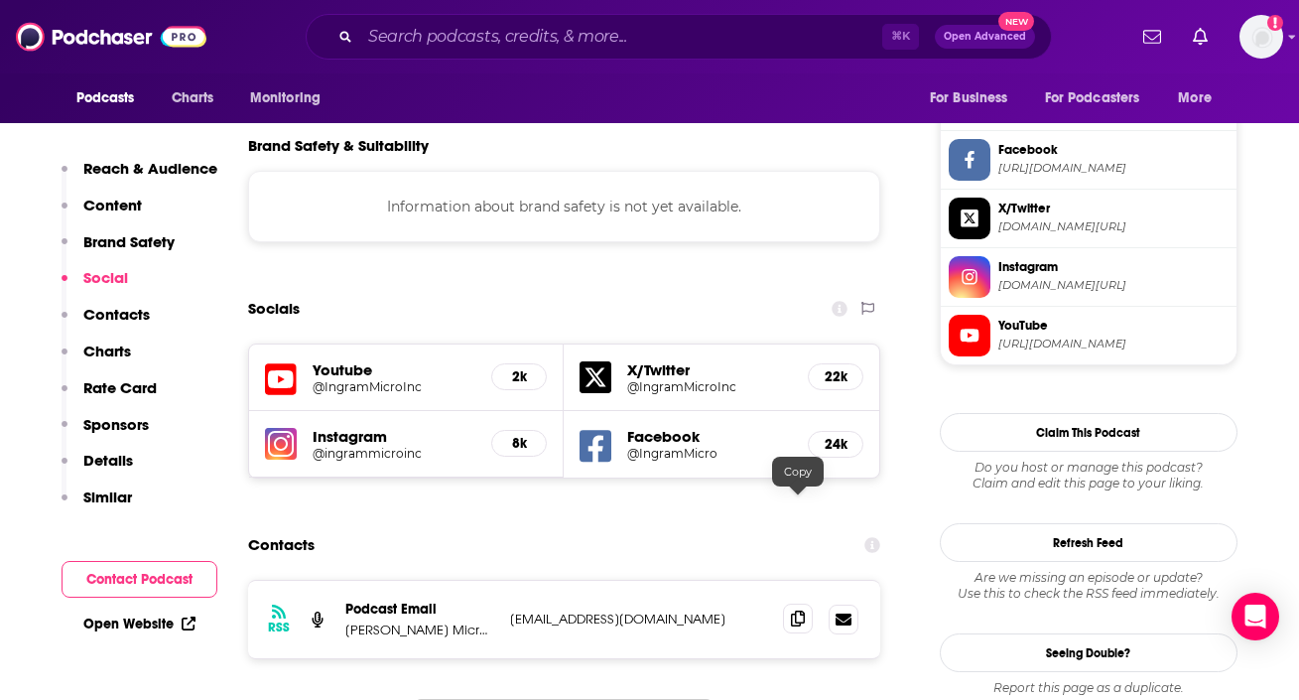
click at [801, 610] on icon at bounding box center [798, 618] width 14 height 16
click at [519, 39] on input "Search podcasts, credits, & more..." at bounding box center [621, 37] width 522 height 32
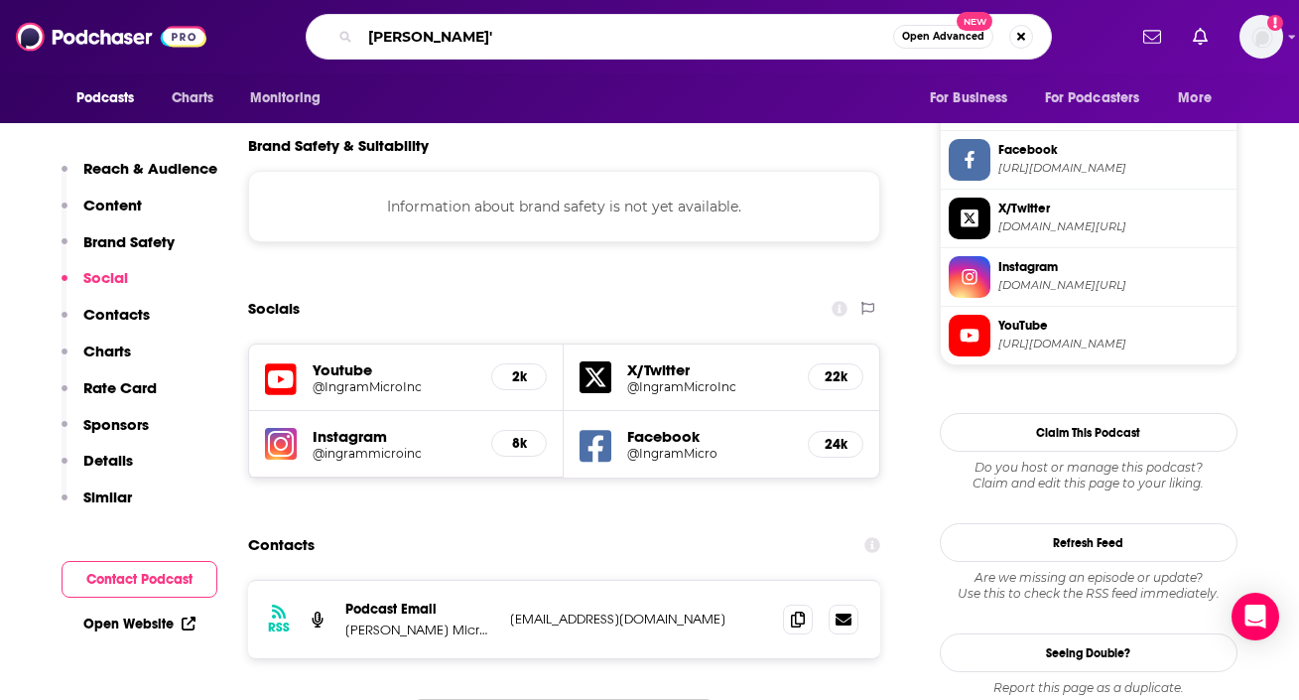
type input "[PERSON_NAME]"
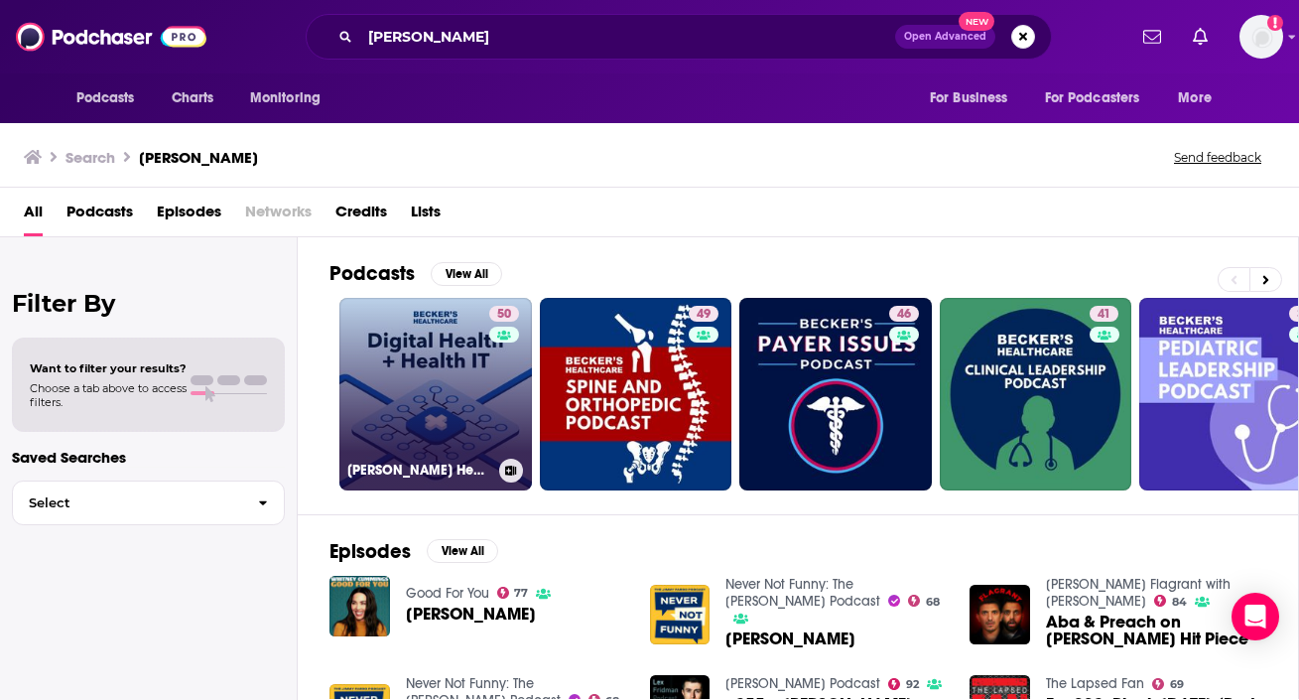
click at [403, 411] on link "50 [PERSON_NAME] Healthcare Digital Health + Health IT" at bounding box center [435, 394] width 193 height 193
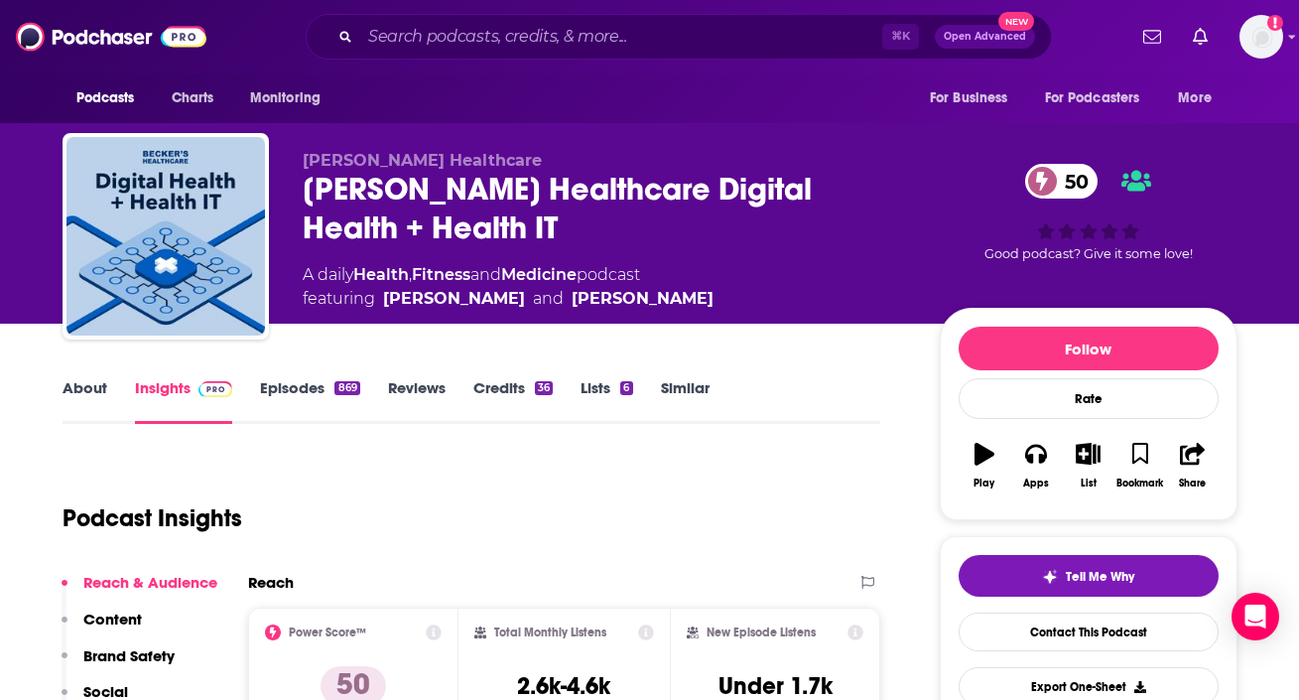
click at [82, 403] on link "About" at bounding box center [85, 401] width 45 height 46
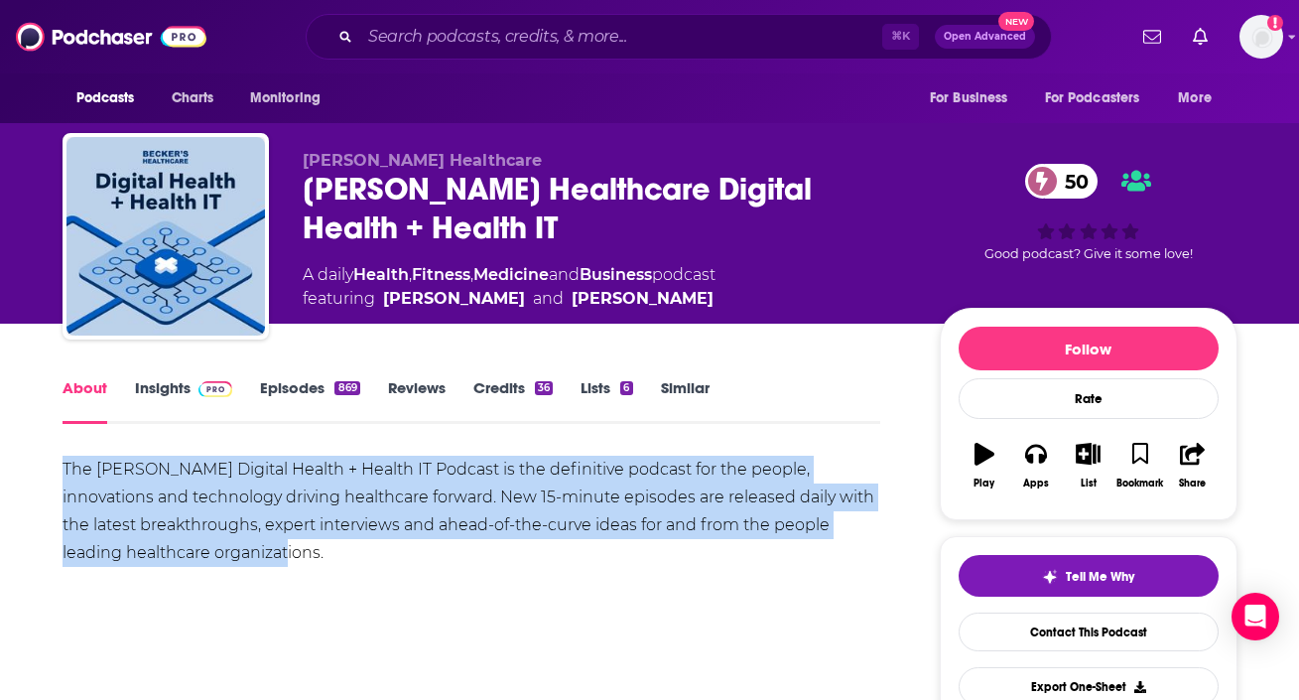
drag, startPoint x: 48, startPoint y: 459, endPoint x: 324, endPoint y: 564, distance: 295.3
copy div "The [PERSON_NAME] Digital Health + Health IT Podcast is the definitive podcast …"
click at [188, 382] on link "Insights" at bounding box center [184, 401] width 98 height 46
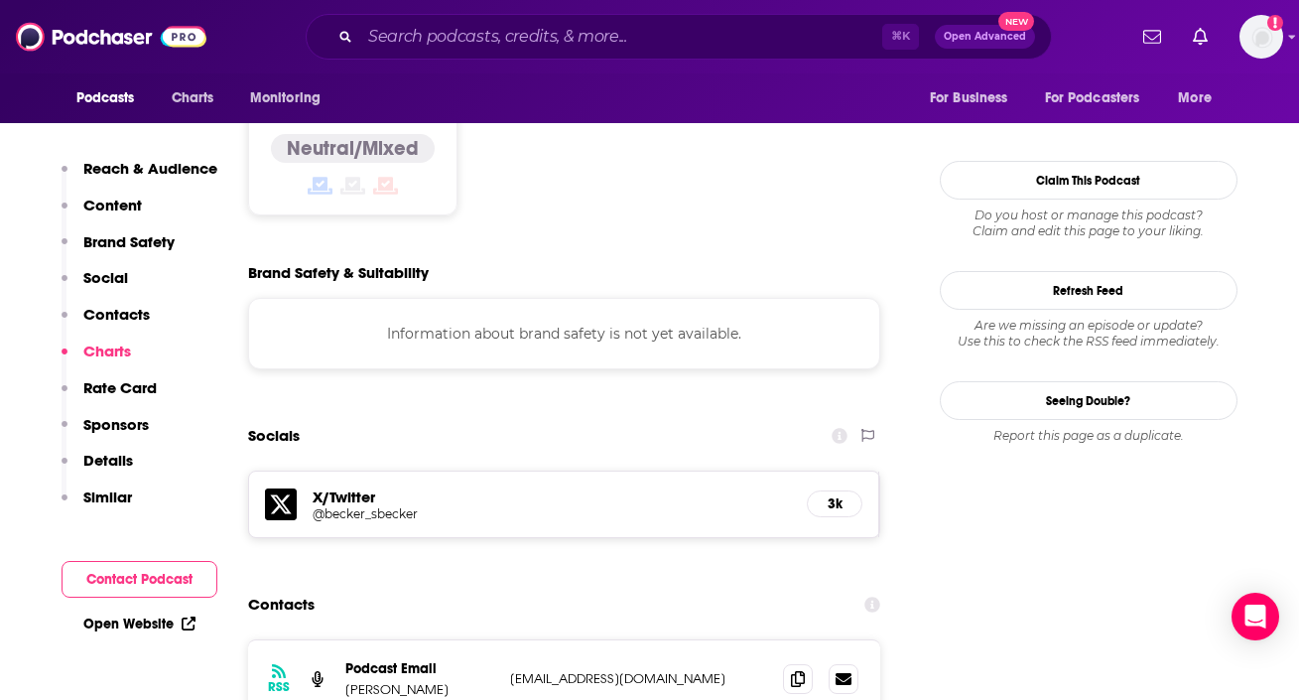
scroll to position [1544, 0]
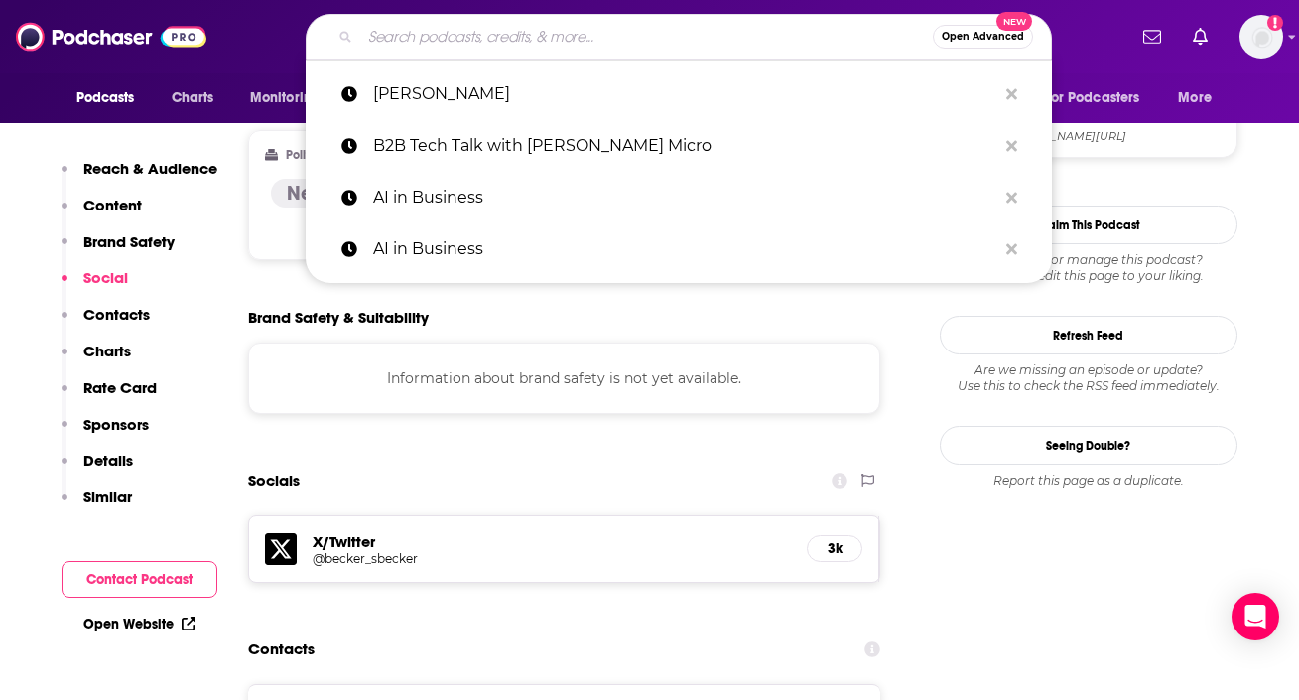
click at [518, 37] on input "Search podcasts, credits, & more..." at bounding box center [646, 37] width 573 height 32
paste input "Big Technology"
type input "Big Technology"
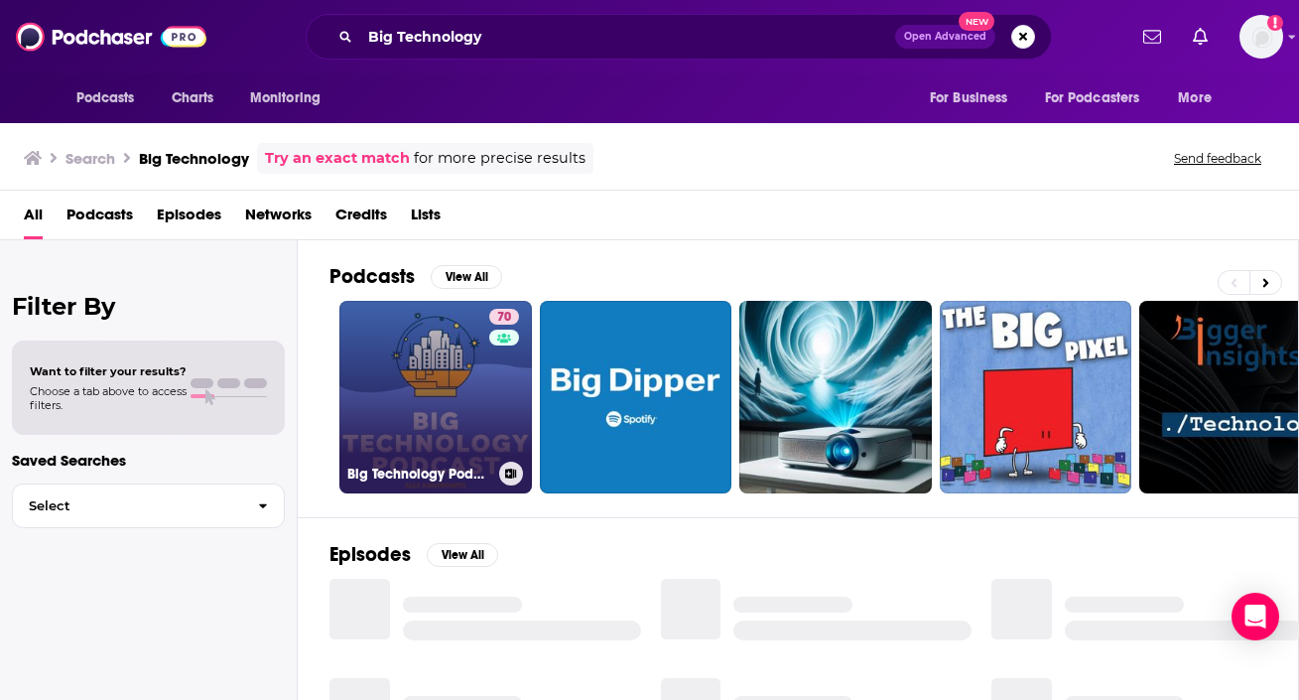
click at [436, 415] on link "70 Big Technology Podcast" at bounding box center [435, 397] width 193 height 193
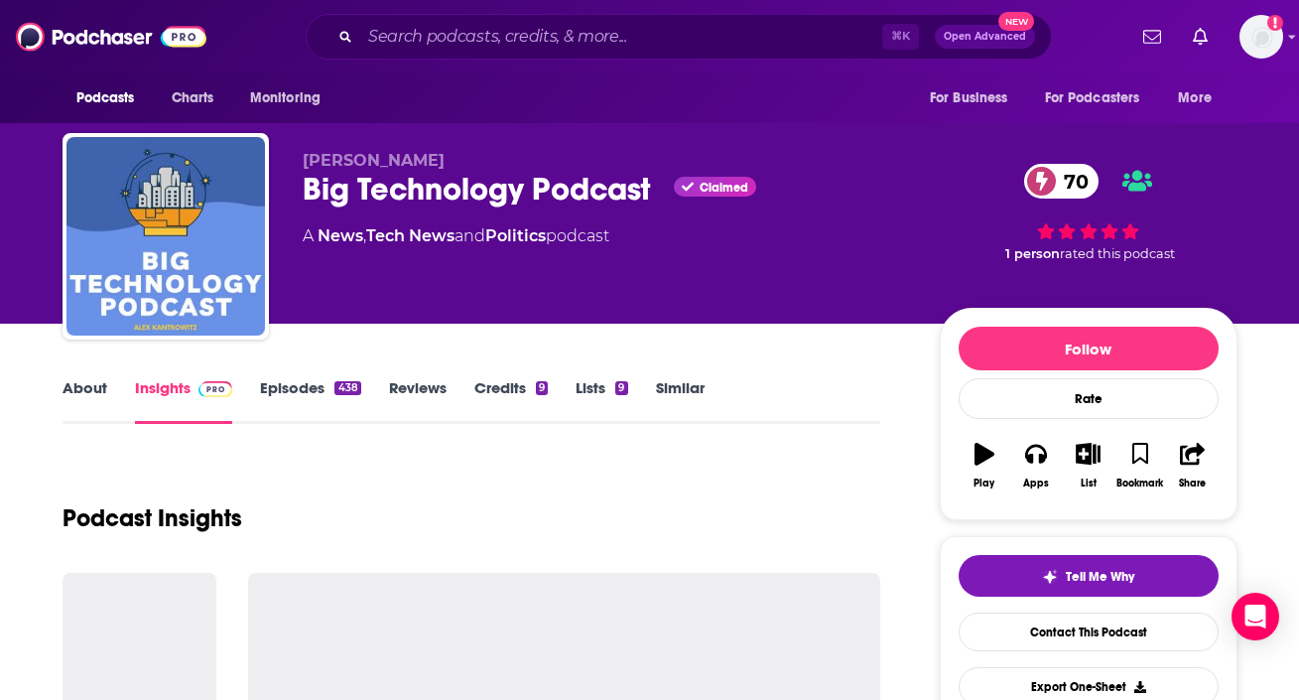
click at [93, 388] on link "About" at bounding box center [85, 401] width 45 height 46
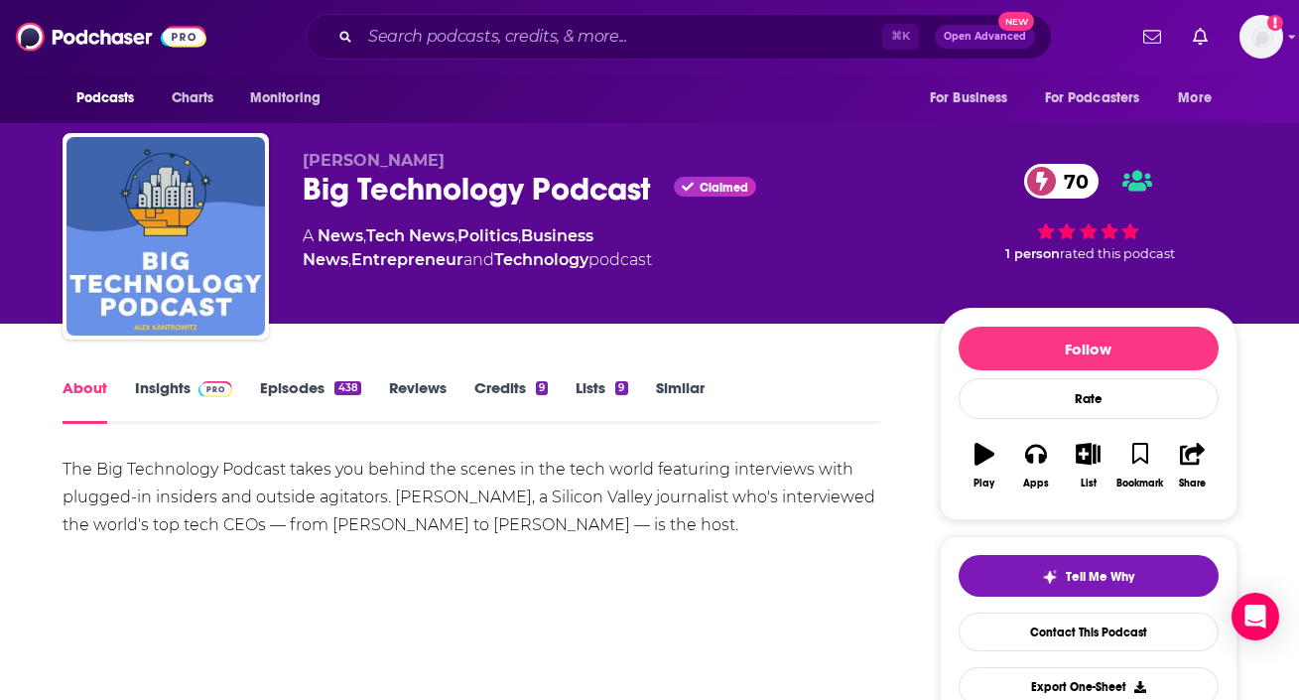
drag, startPoint x: 60, startPoint y: 459, endPoint x: 740, endPoint y: 543, distance: 686.1
copy div "The Big Technology Podcast takes you behind the scenes in the tech world featur…"
click at [199, 384] on img at bounding box center [216, 389] width 35 height 16
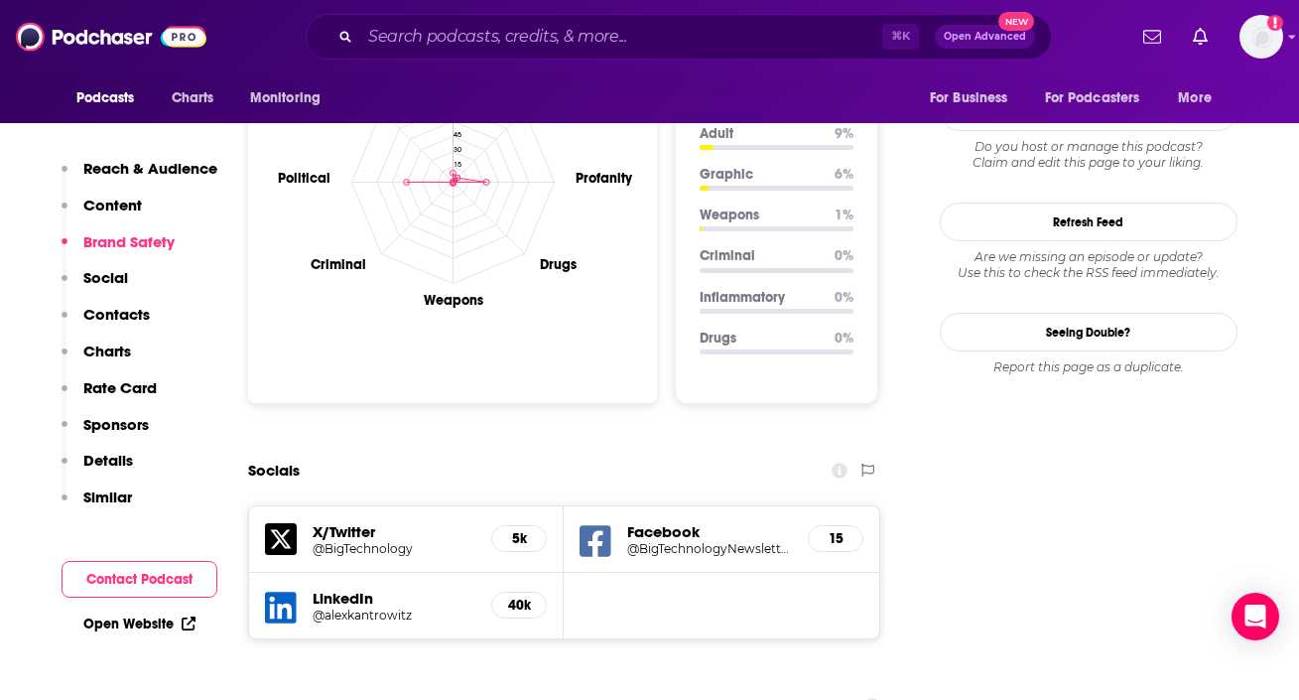
scroll to position [2100, 0]
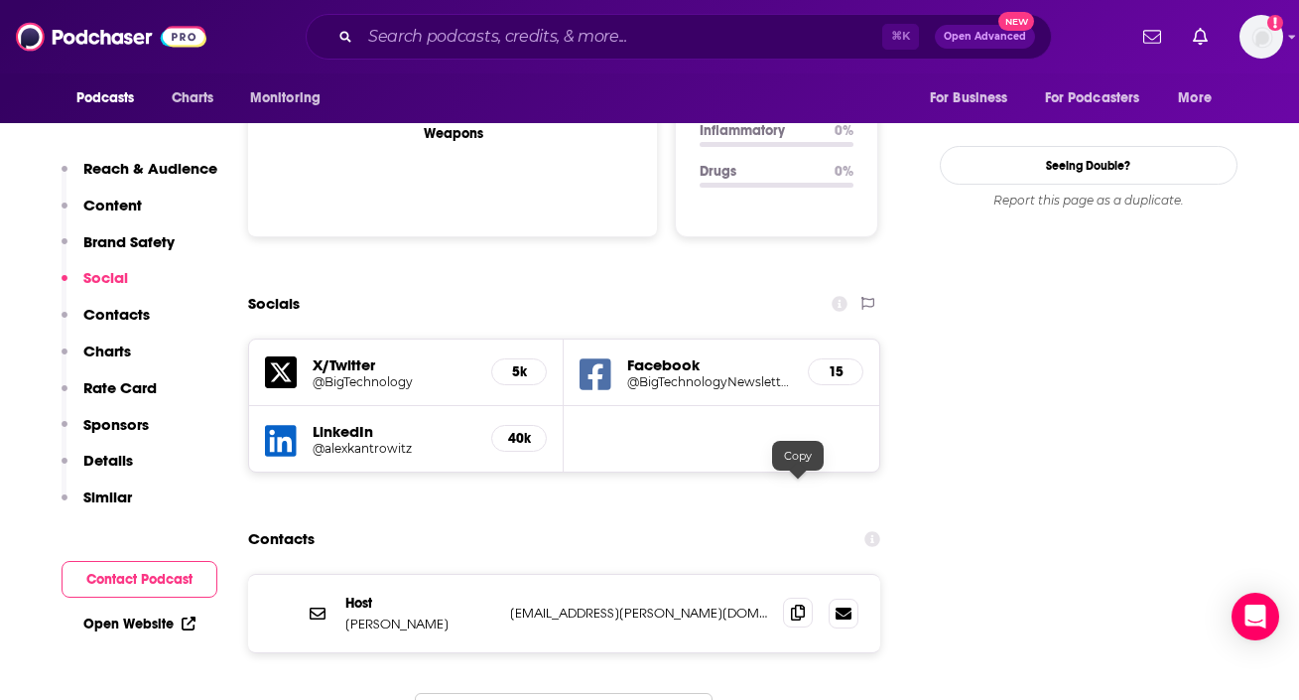
click at [801, 604] on icon at bounding box center [798, 612] width 14 height 16
click at [442, 14] on div "⌘ K Open Advanced New" at bounding box center [679, 37] width 746 height 46
click at [426, 40] on input "Search podcasts, credits, & more..." at bounding box center [621, 37] width 522 height 32
paste input "Bloomberg BusinessWeek"
type input "Bloomberg BusinessWeek"
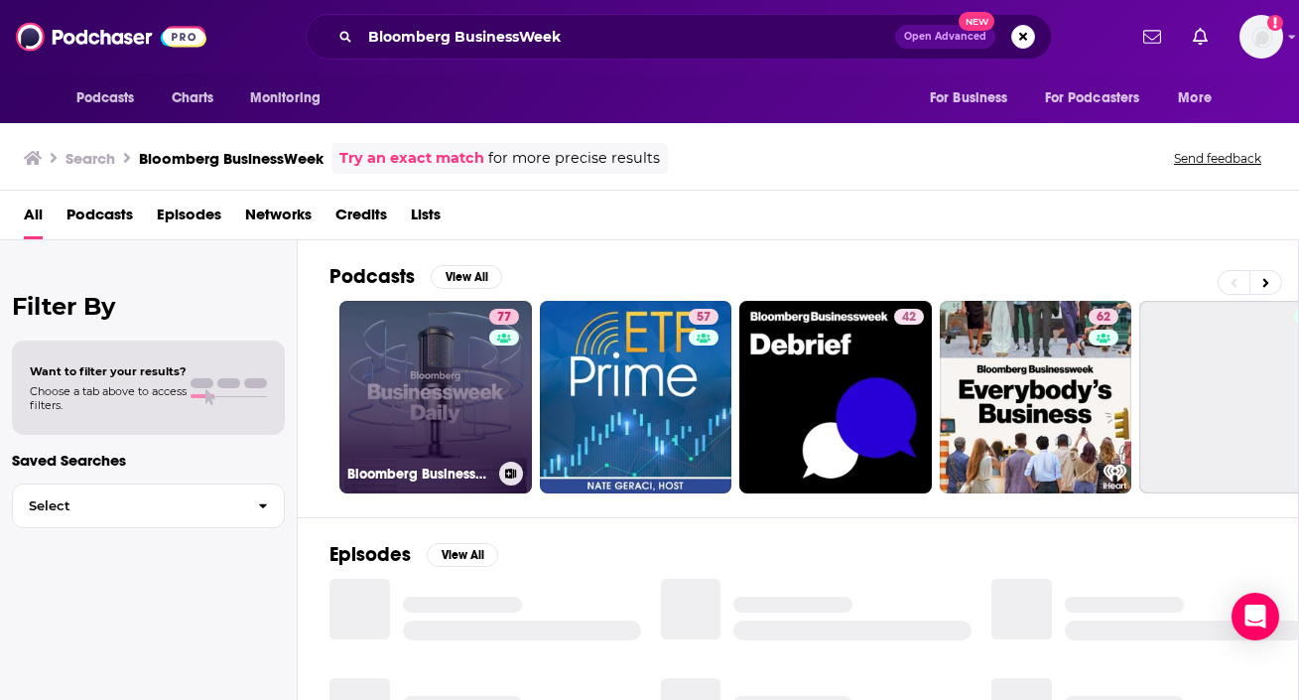
click at [392, 431] on link "77 Bloomberg Businessweek" at bounding box center [435, 397] width 193 height 193
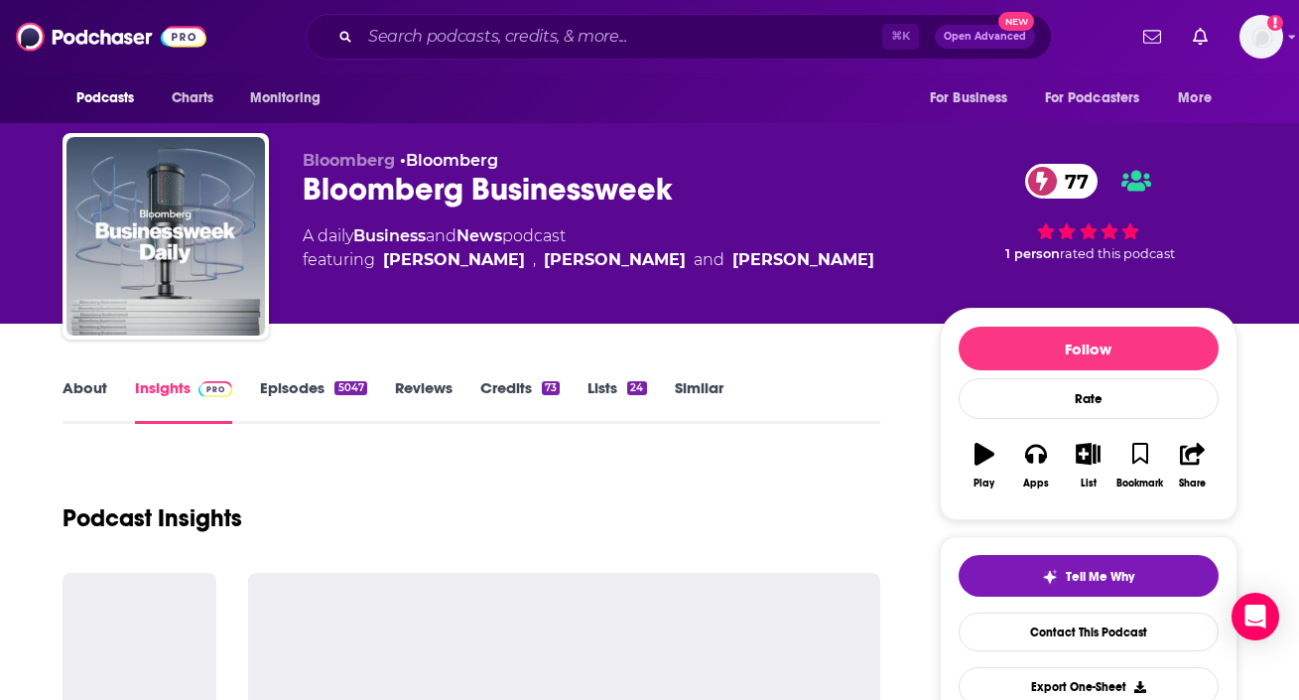
click at [63, 401] on link "About" at bounding box center [85, 401] width 45 height 46
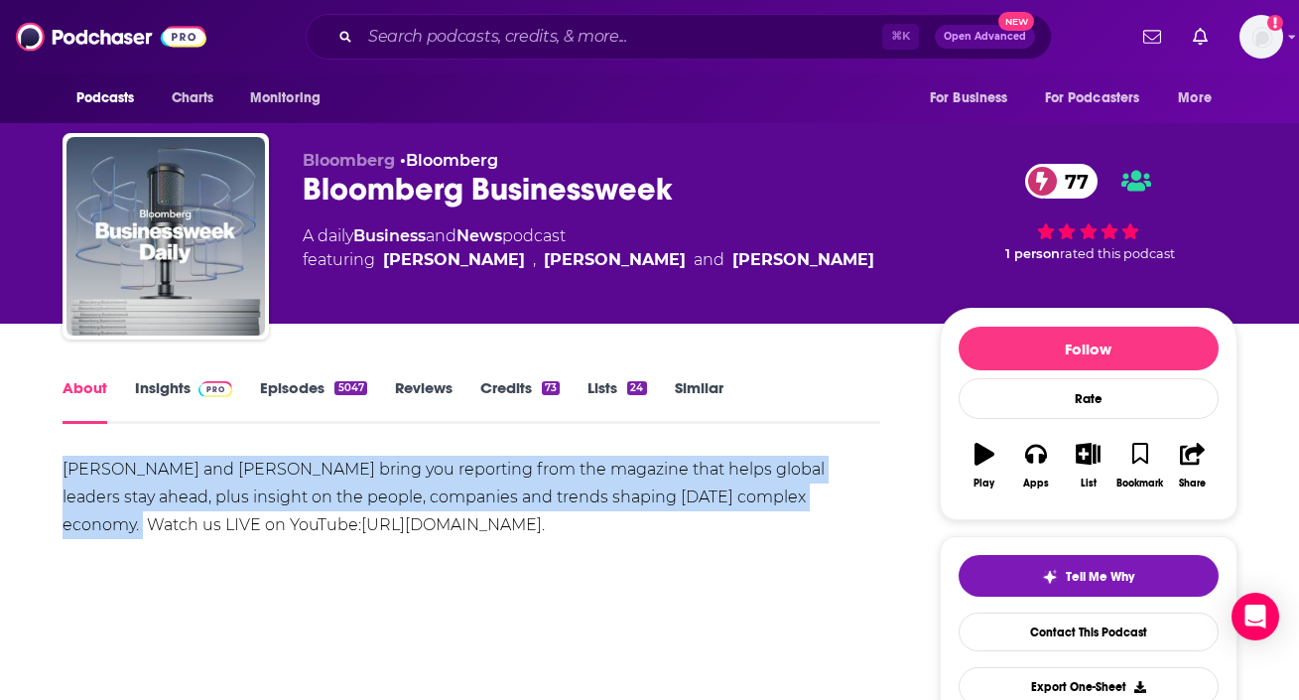
drag, startPoint x: 35, startPoint y: 468, endPoint x: 797, endPoint y: 498, distance: 762.8
copy div "[PERSON_NAME] and [PERSON_NAME] bring you reporting from the magazine that help…"
click at [206, 387] on img at bounding box center [216, 389] width 35 height 16
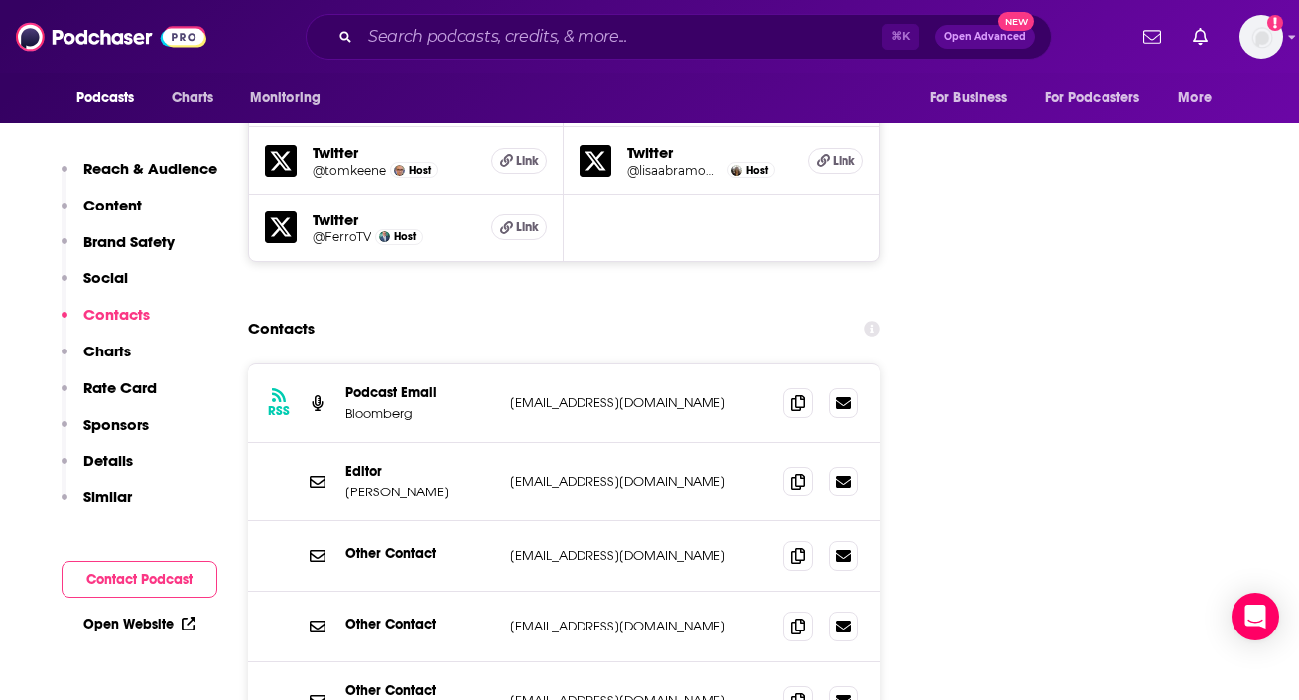
scroll to position [2409, 0]
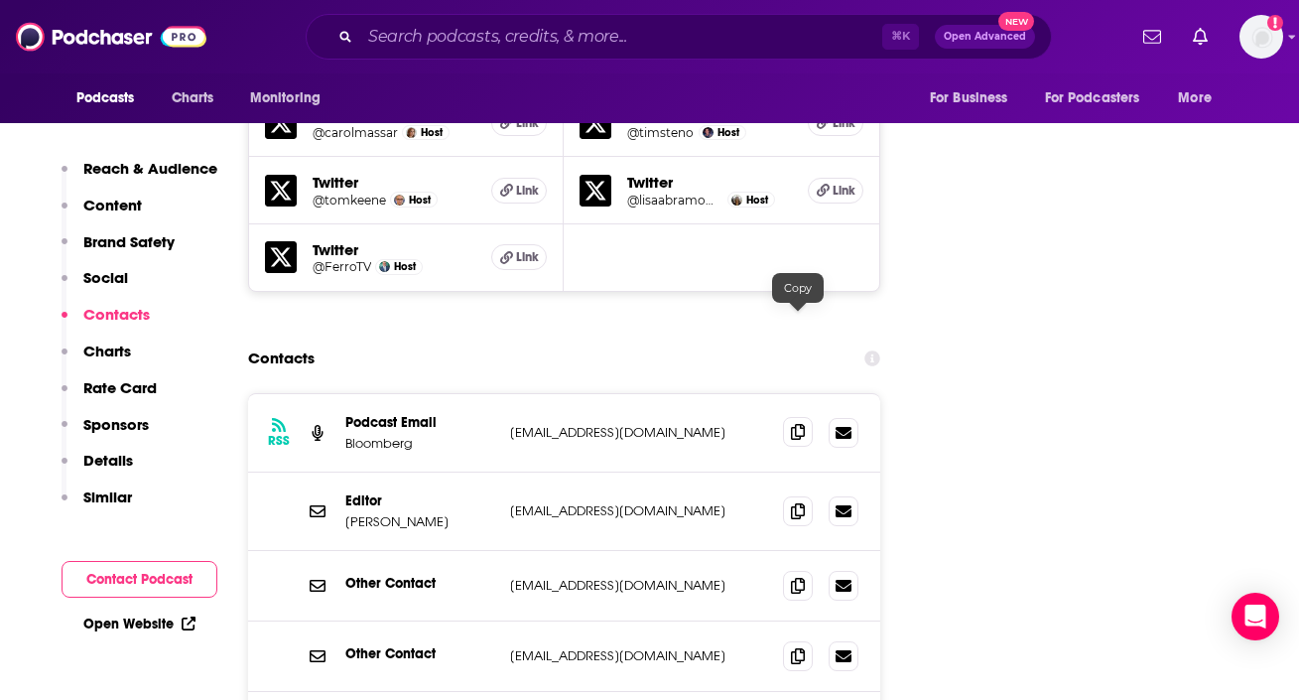
click at [796, 424] on icon at bounding box center [798, 432] width 14 height 16
click at [793, 502] on icon at bounding box center [798, 510] width 14 height 16
click at [488, 38] on input "Search podcasts, credits, & more..." at bounding box center [621, 37] width 522 height 32
paste input "CIO Leadship Live"
type input "CIO Leadship Live"
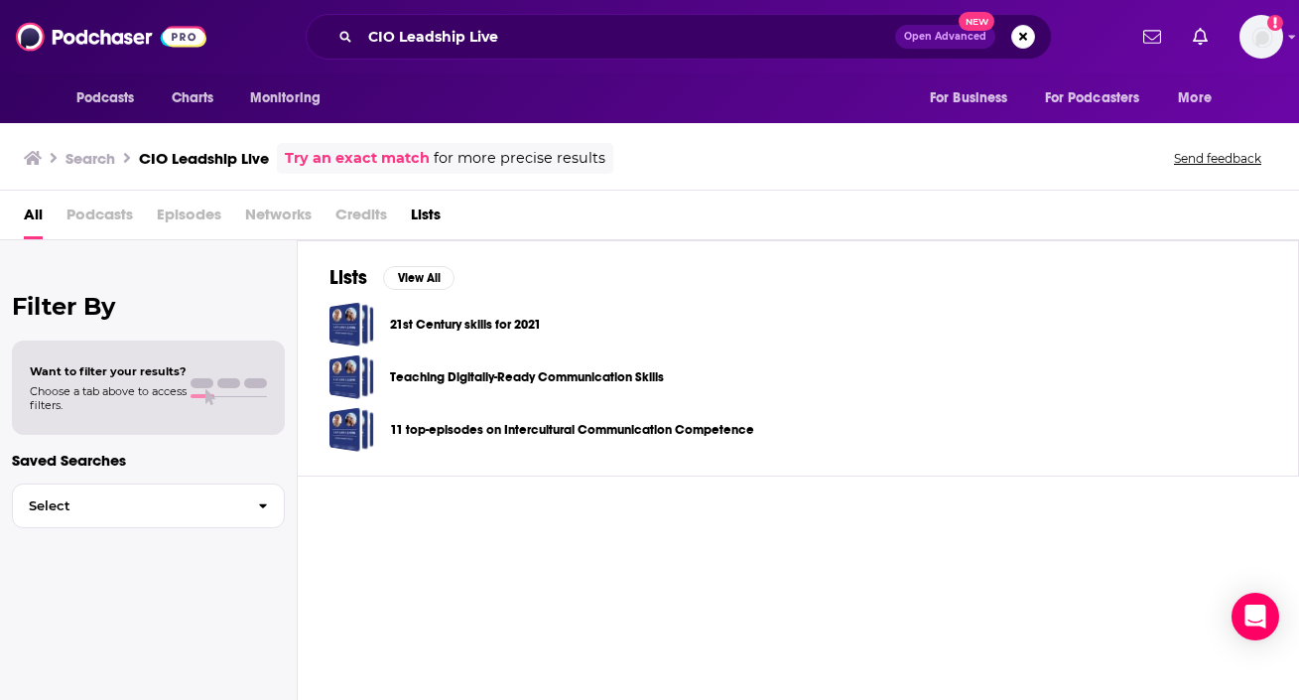
click at [420, 324] on link "21st Century skills for 2021" at bounding box center [465, 325] width 151 height 22
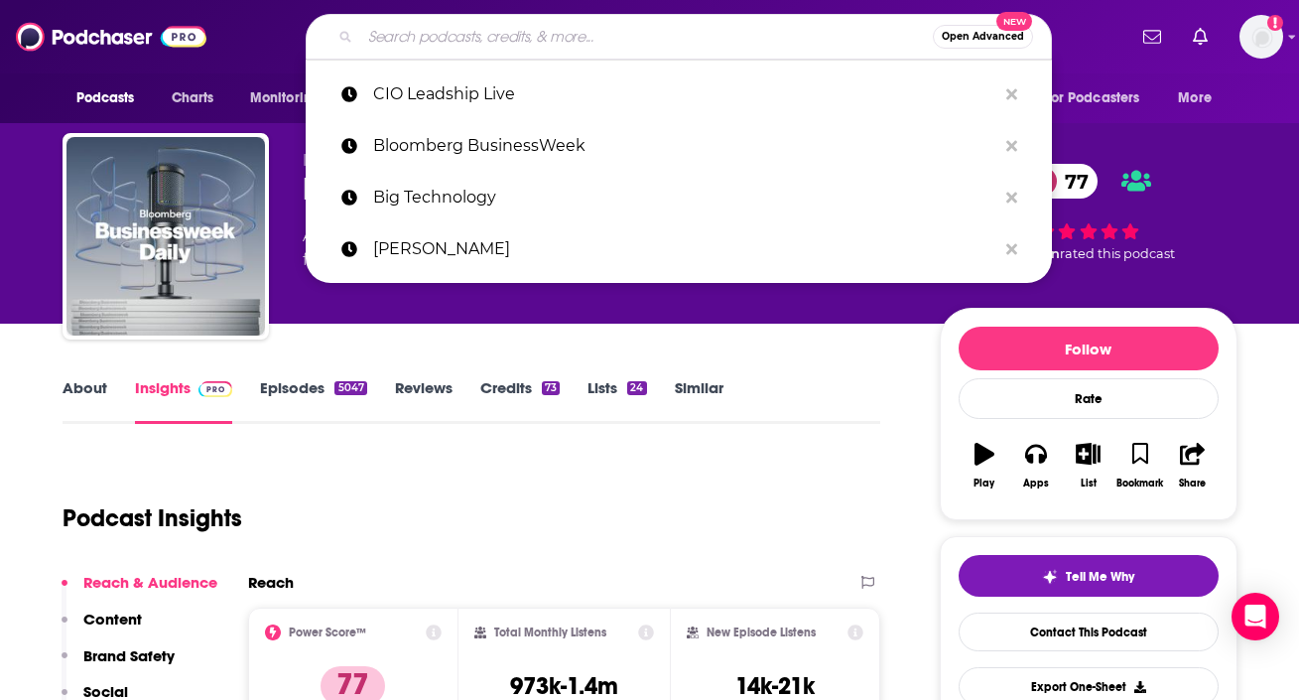
click at [389, 28] on input "Search podcasts, credits, & more..." at bounding box center [646, 37] width 573 height 32
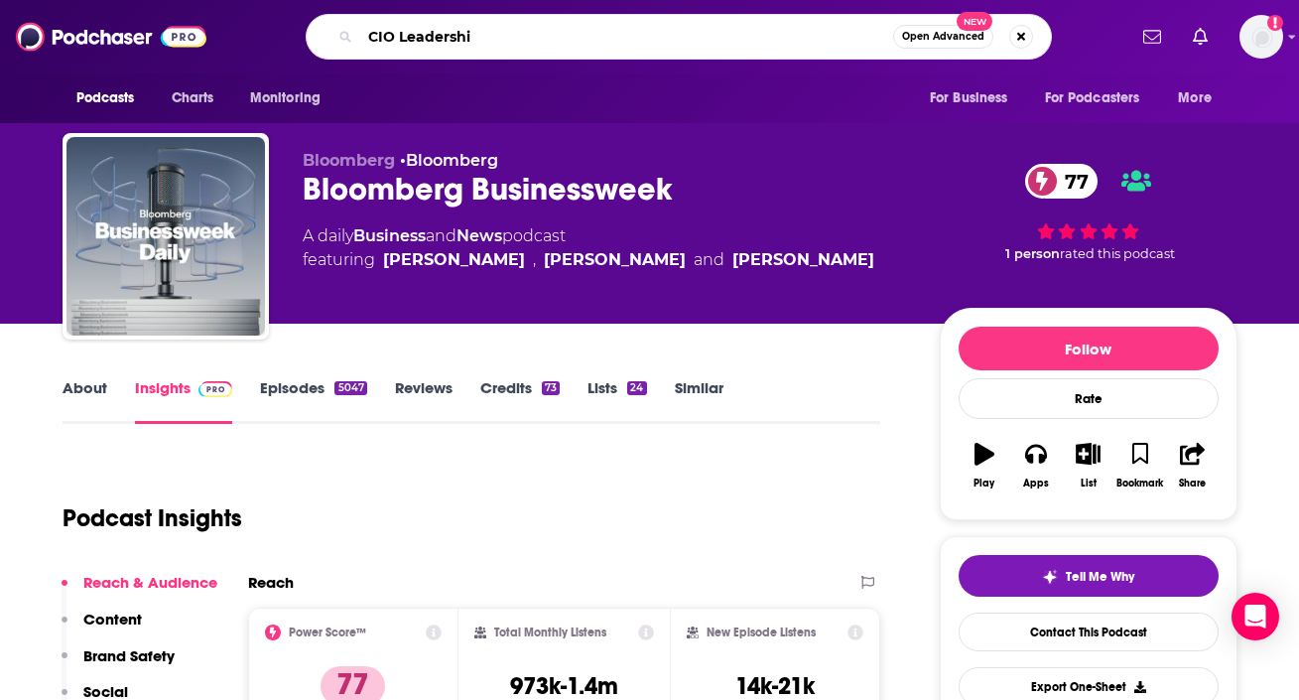
type input "CIO Leadership"
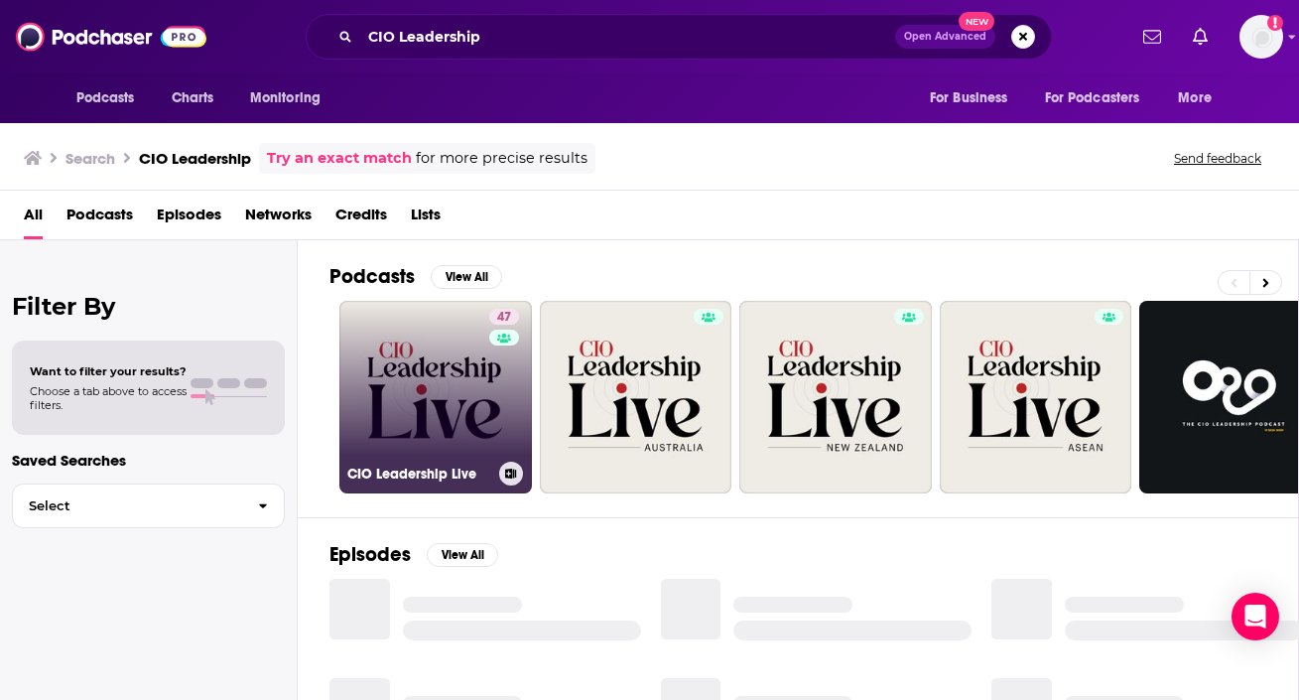
click at [407, 394] on link "47 CIO Leadership Live" at bounding box center [435, 397] width 193 height 193
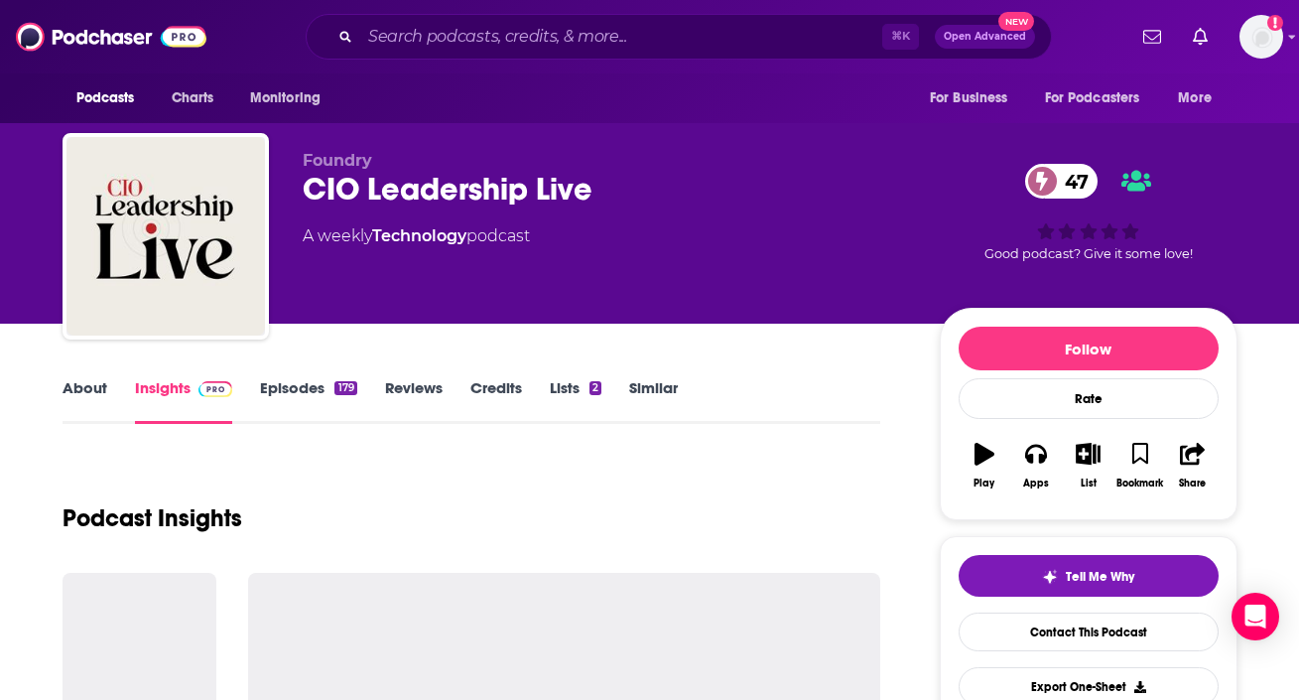
click at [99, 391] on link "About" at bounding box center [85, 401] width 45 height 46
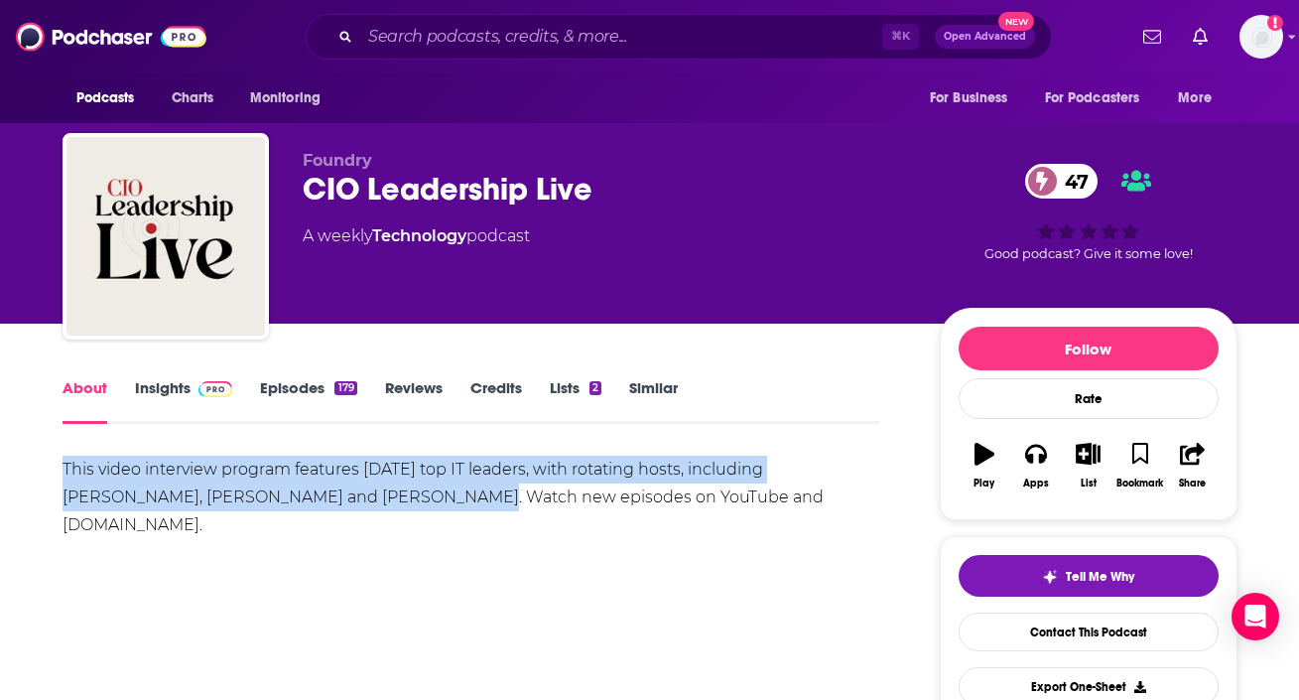
drag, startPoint x: 17, startPoint y: 469, endPoint x: 359, endPoint y: 488, distance: 342.9
copy div "This video interview program features [DATE] top IT leaders, with rotating host…"
click at [199, 402] on link "Insights" at bounding box center [184, 401] width 98 height 46
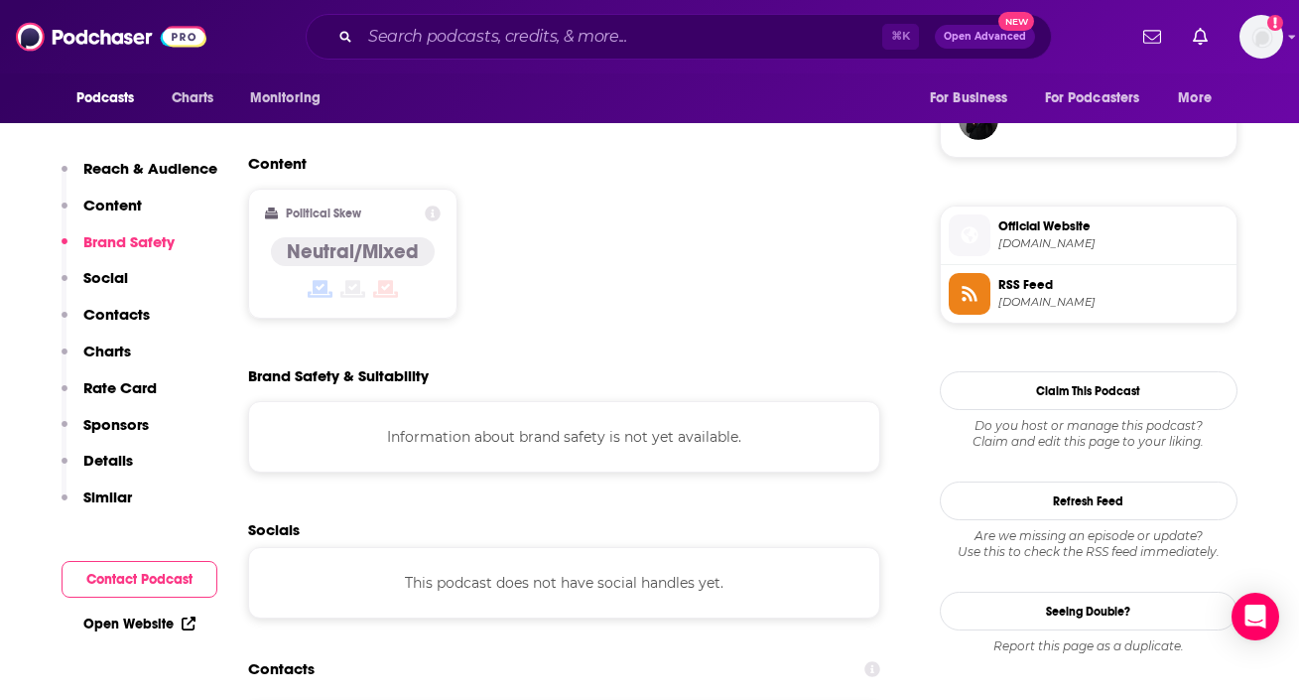
scroll to position [1874, 0]
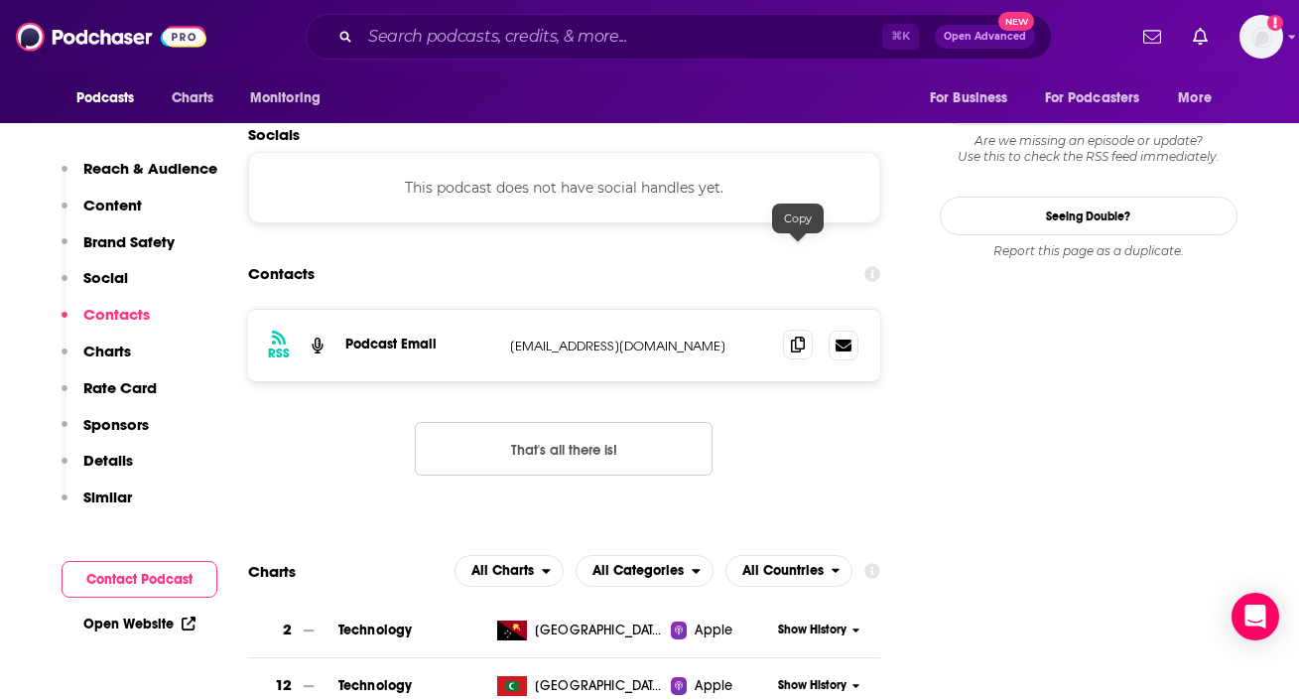
click at [800, 336] on icon at bounding box center [798, 344] width 14 height 16
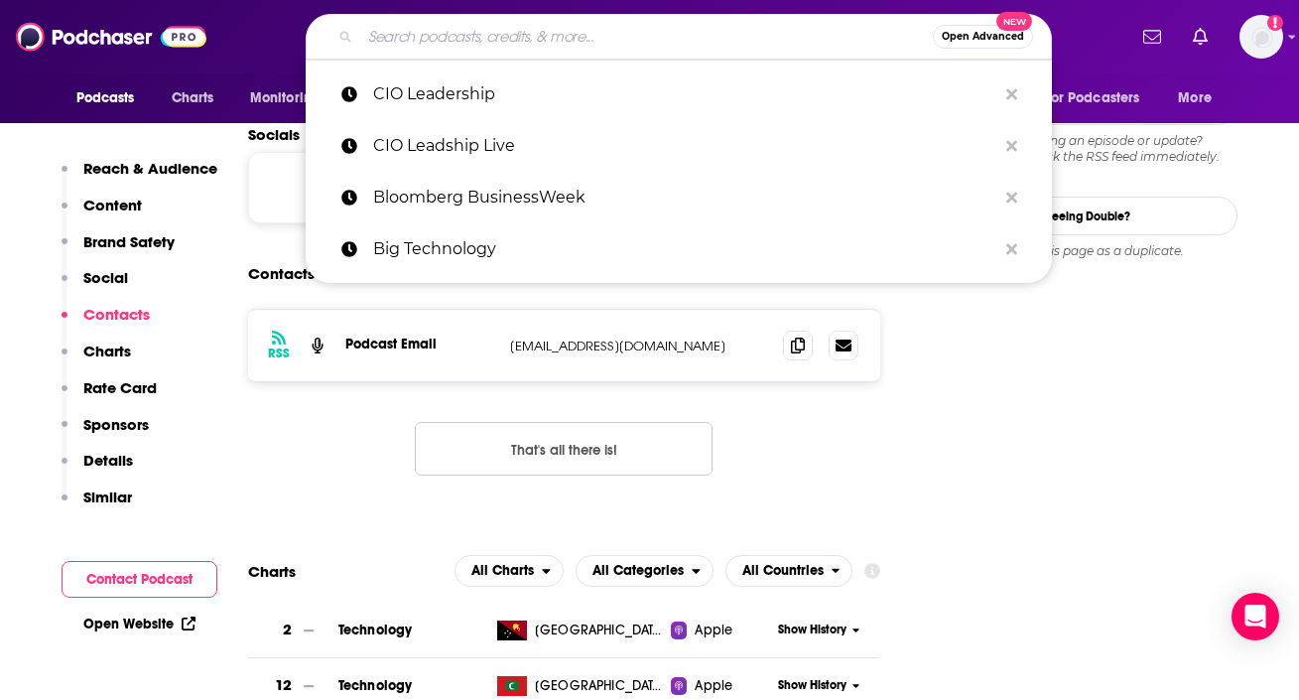
click at [456, 44] on input "Search podcasts, credits, & more..." at bounding box center [646, 37] width 573 height 32
paste input "[PERSON_NAME] in the Valley"
type input "[PERSON_NAME] in the Valley"
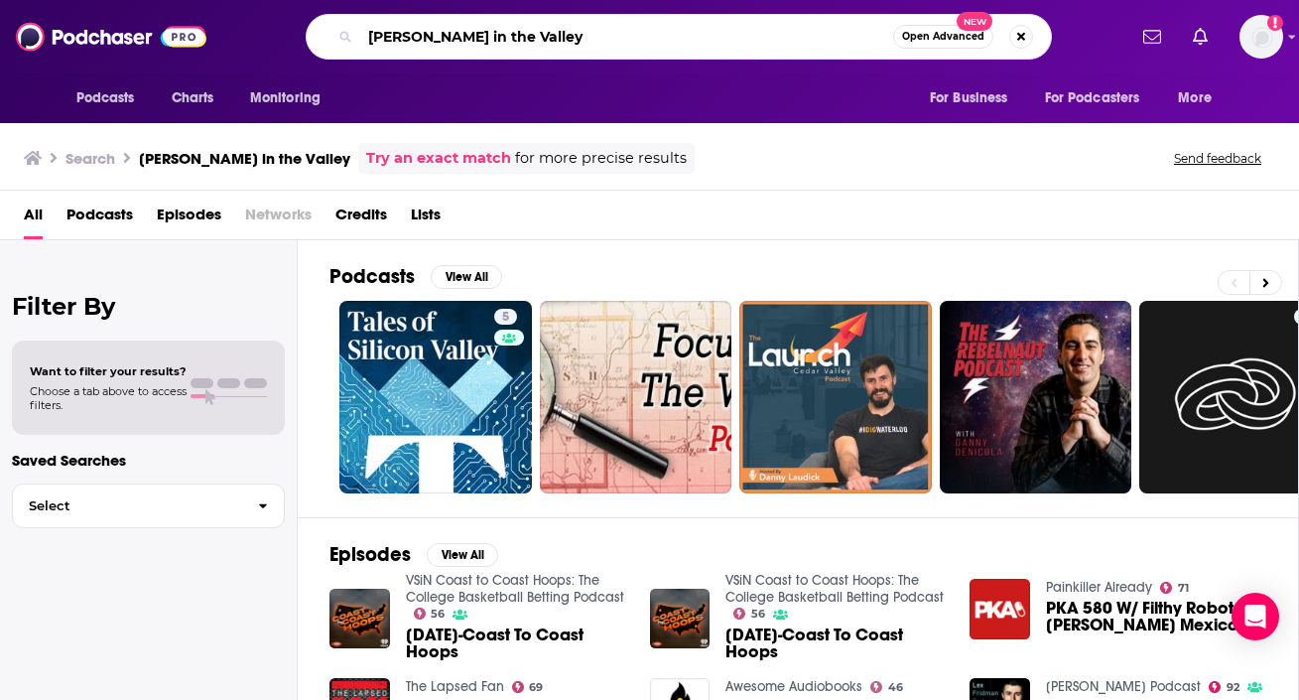
drag, startPoint x: 536, startPoint y: 46, endPoint x: 325, endPoint y: 4, distance: 215.5
click at [325, 4] on div "Podcasts Charts Monitoring [PERSON_NAME] in the Valley Open Advanced New For Bu…" at bounding box center [649, 36] width 1299 height 73
paste input "ta Revolution"
type input "Data Revolution"
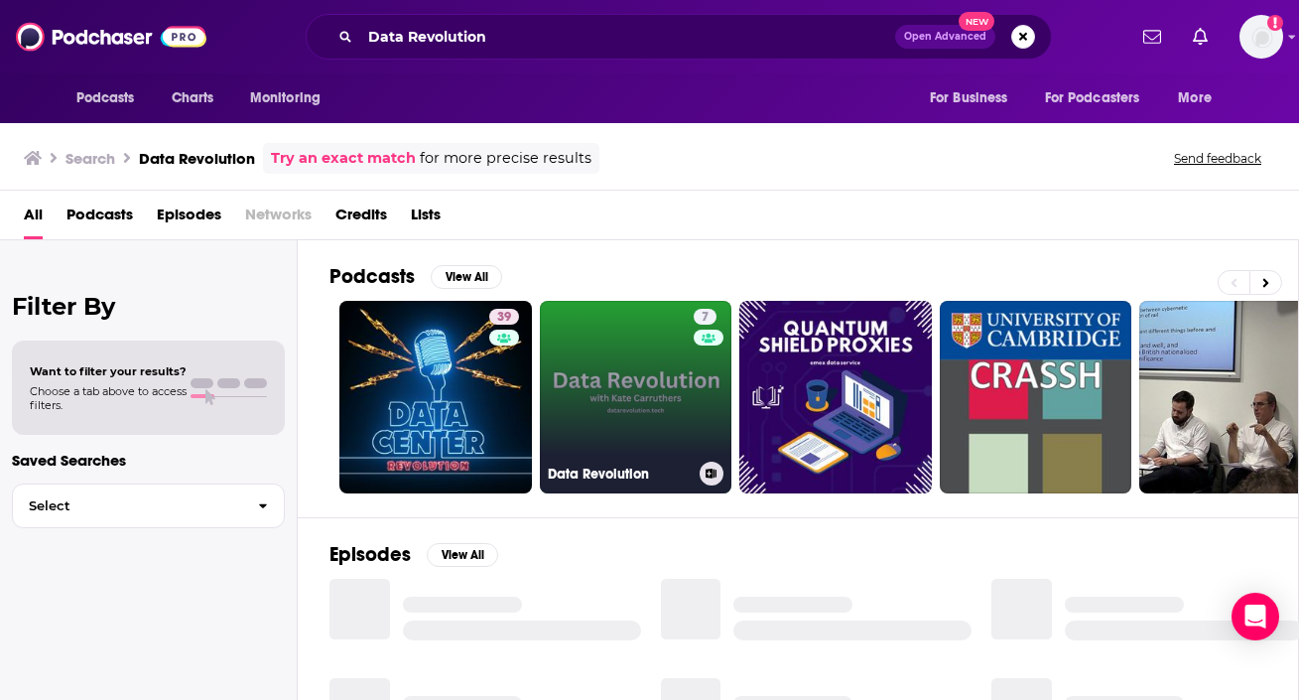
click at [595, 338] on link "7 Data Revolution" at bounding box center [636, 397] width 193 height 193
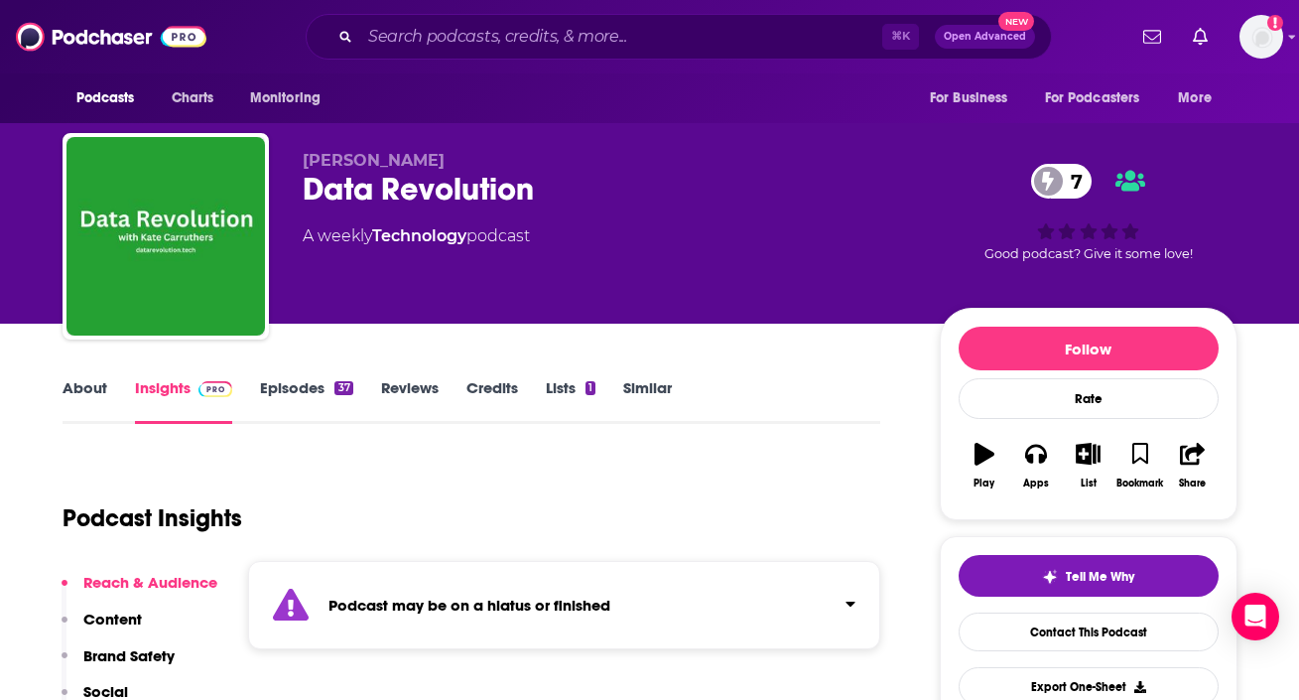
click at [103, 381] on link "About" at bounding box center [85, 401] width 45 height 46
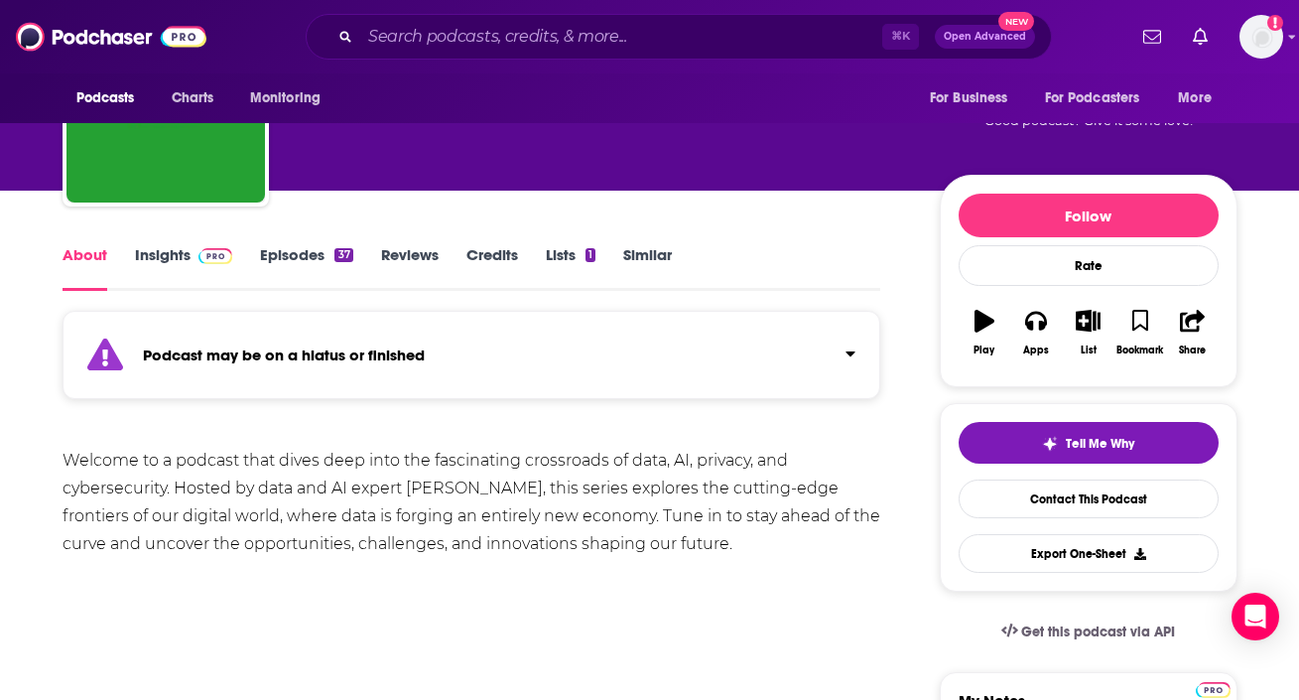
scroll to position [178, 0]
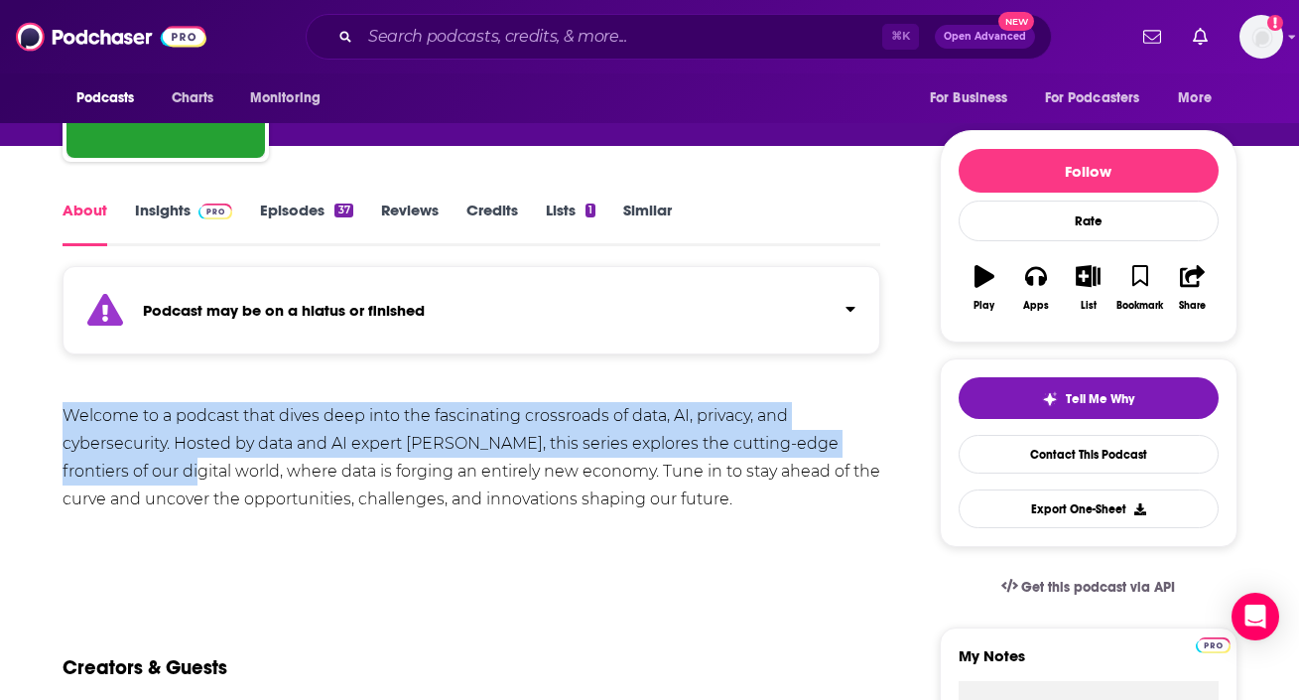
drag, startPoint x: 46, startPoint y: 400, endPoint x: 180, endPoint y: 457, distance: 145.4
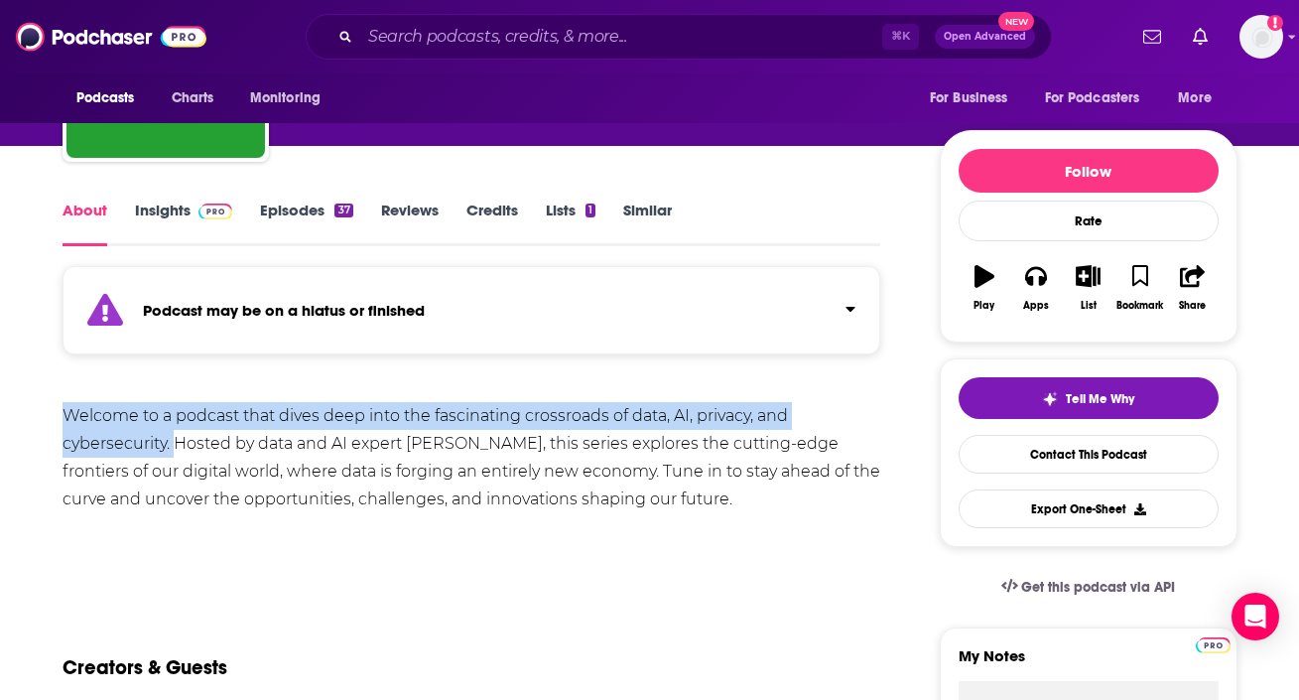
click at [180, 457] on div "Welcome to a podcast that dives deep into the fascinating crossroads of data, A…" at bounding box center [472, 457] width 819 height 111
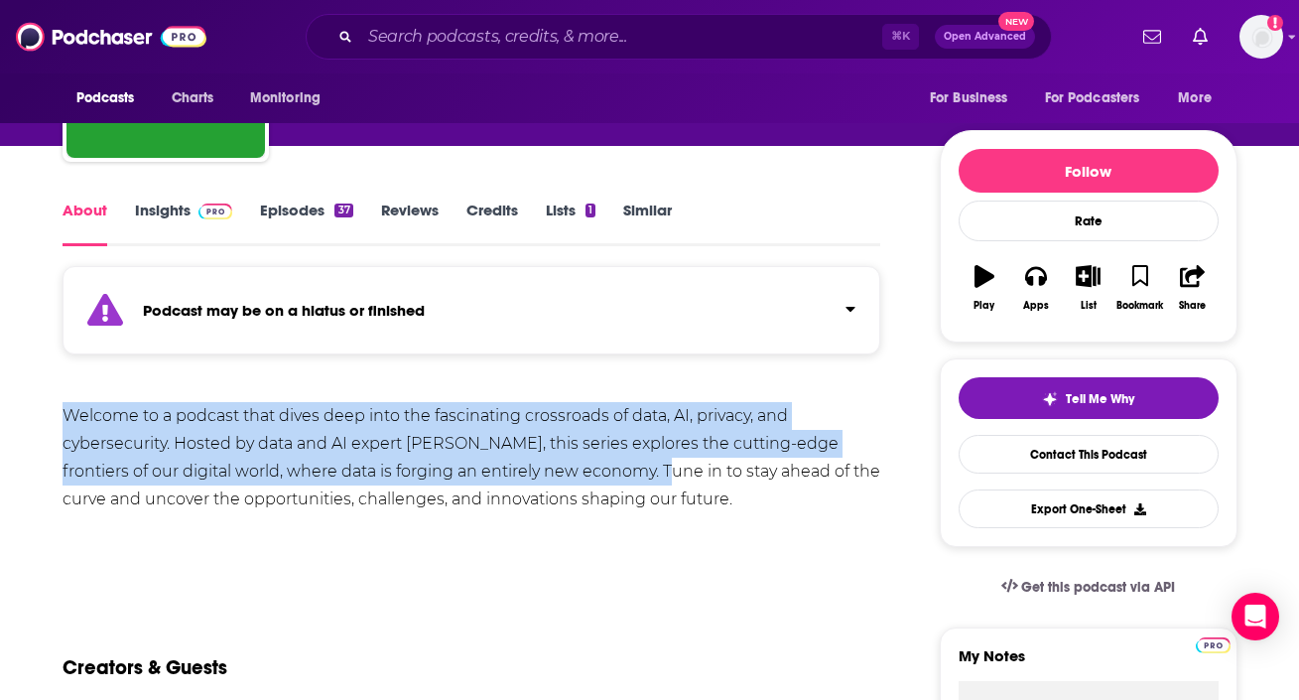
drag, startPoint x: 43, startPoint y: 421, endPoint x: 658, endPoint y: 467, distance: 617.1
copy div "Welcome to a podcast that dives deep into the fascinating crossroads of data, A…"
click at [202, 216] on img at bounding box center [216, 211] width 35 height 16
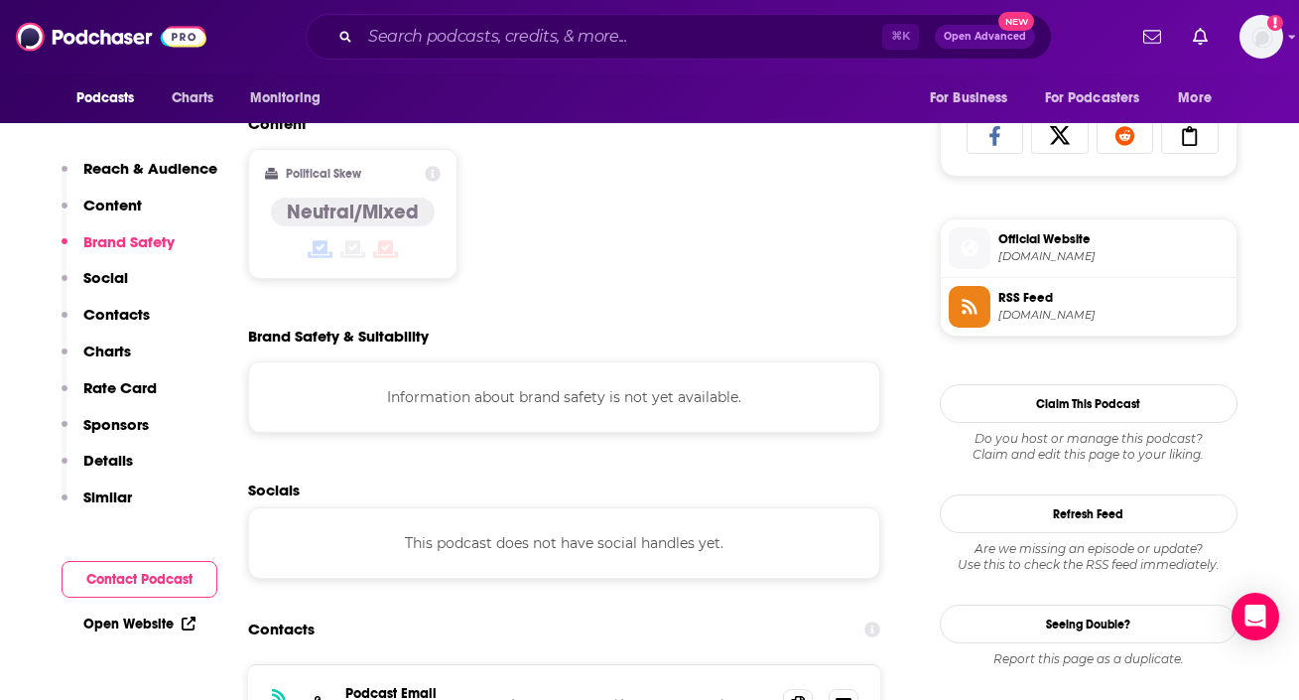
scroll to position [1593, 0]
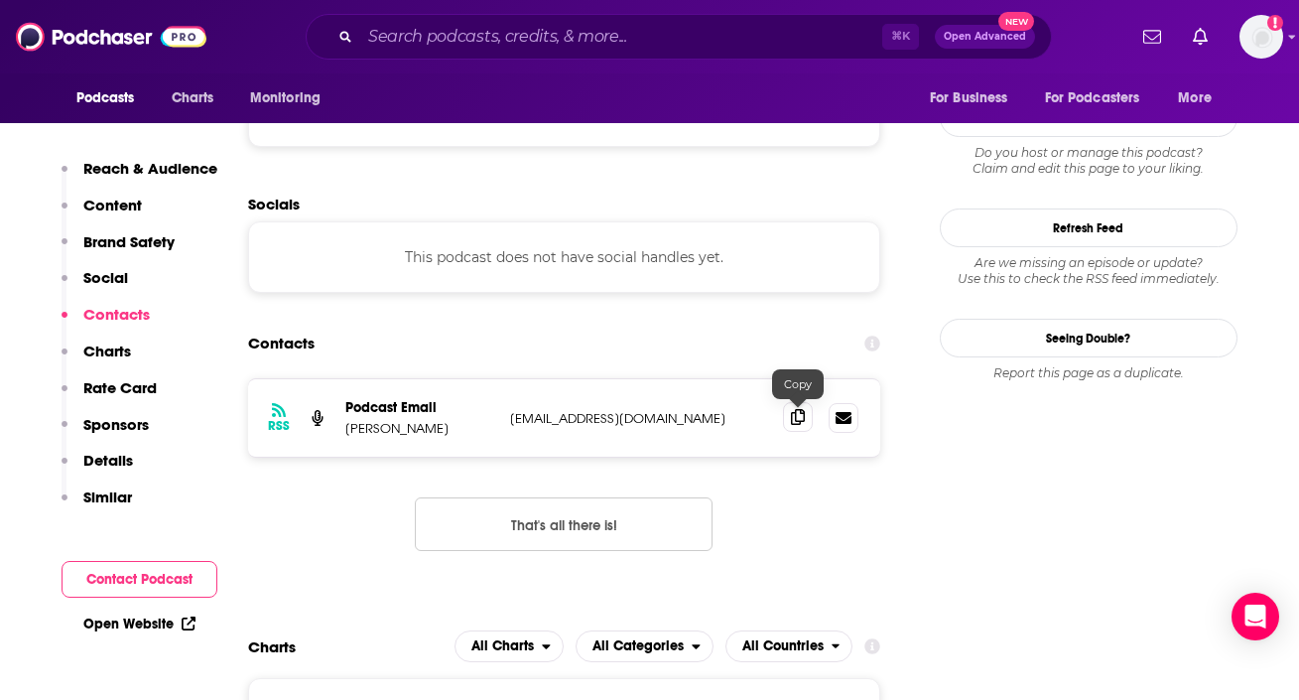
click at [799, 419] on icon at bounding box center [798, 417] width 14 height 16
click at [561, 53] on div "⌘ K Open Advanced New" at bounding box center [679, 37] width 746 height 46
click at [561, 41] on input "Search podcasts, credits, & more..." at bounding box center [621, 37] width 522 height 32
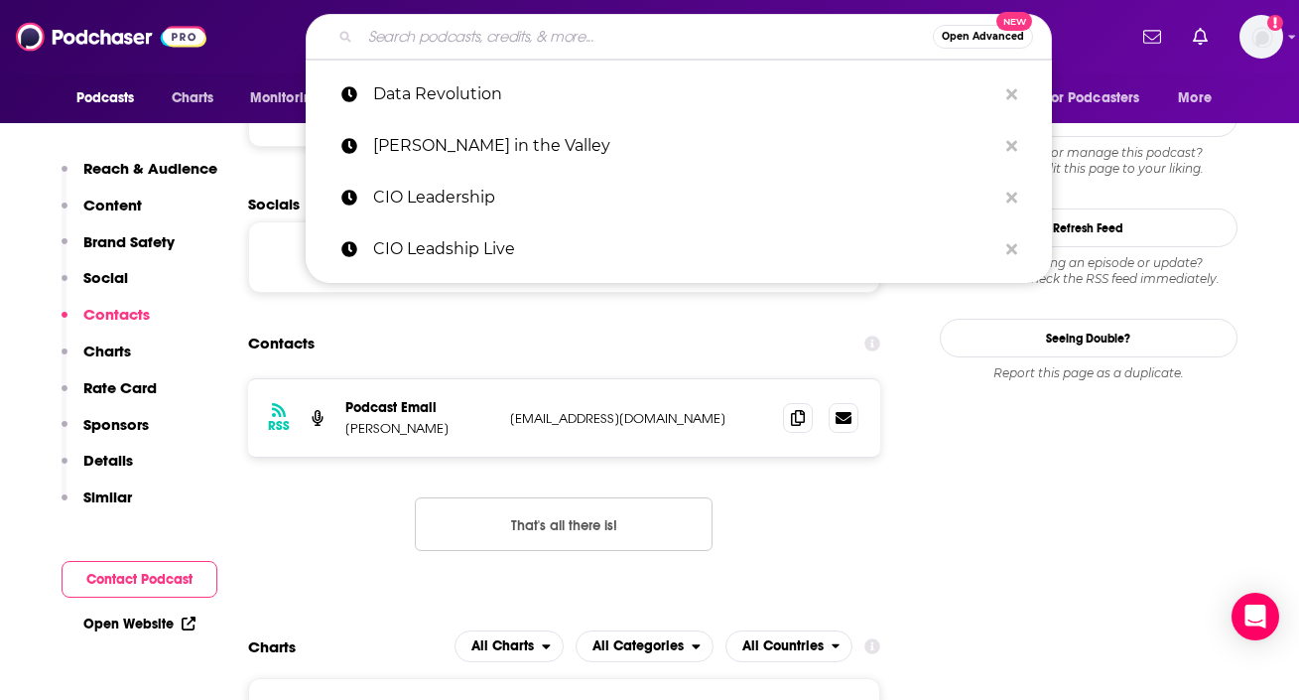
paste input "Digital Transformation Podcast"
type input "Digital Transformation Podcast"
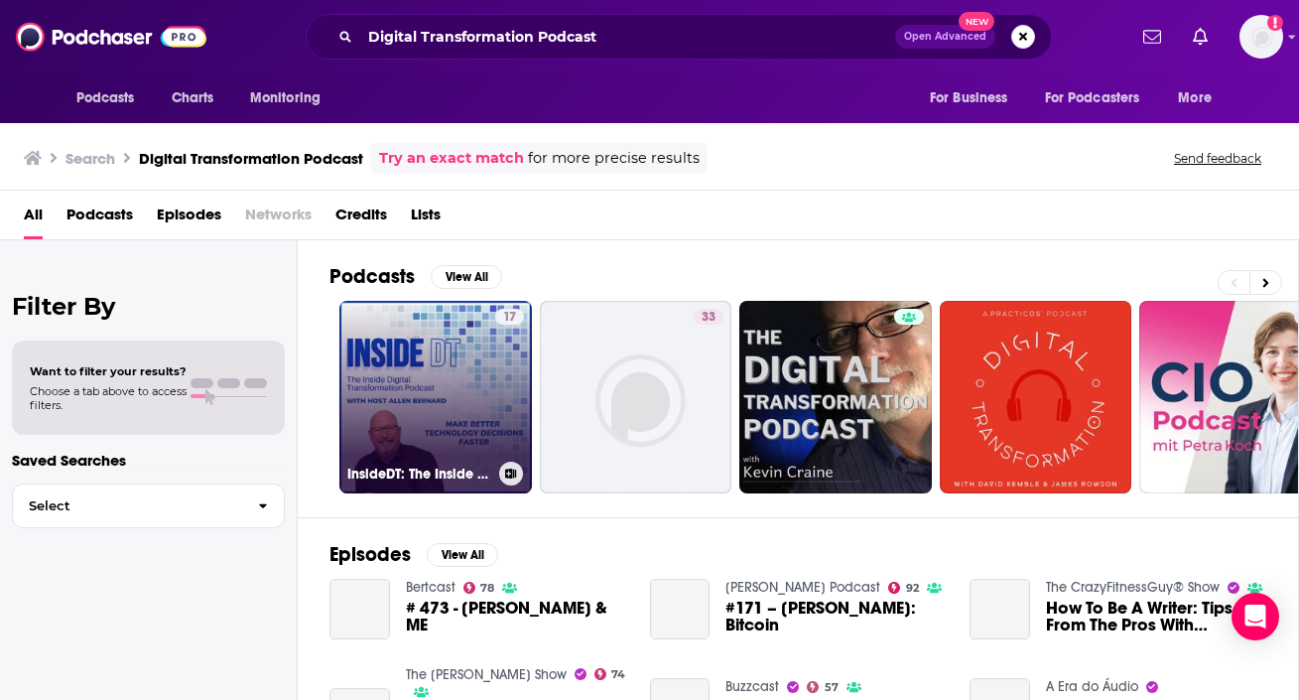
click at [483, 344] on link "17 InsideDT: The Inside Digital Transformation Podcast" at bounding box center [435, 397] width 193 height 193
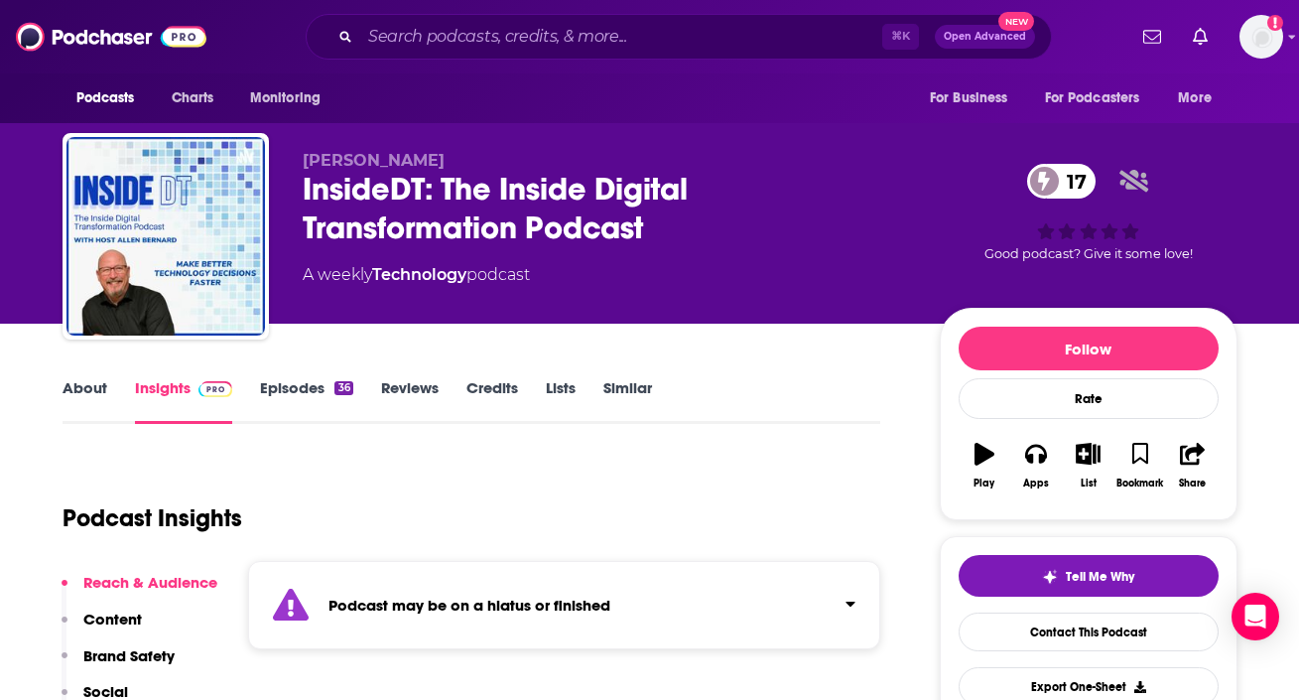
scroll to position [1, 0]
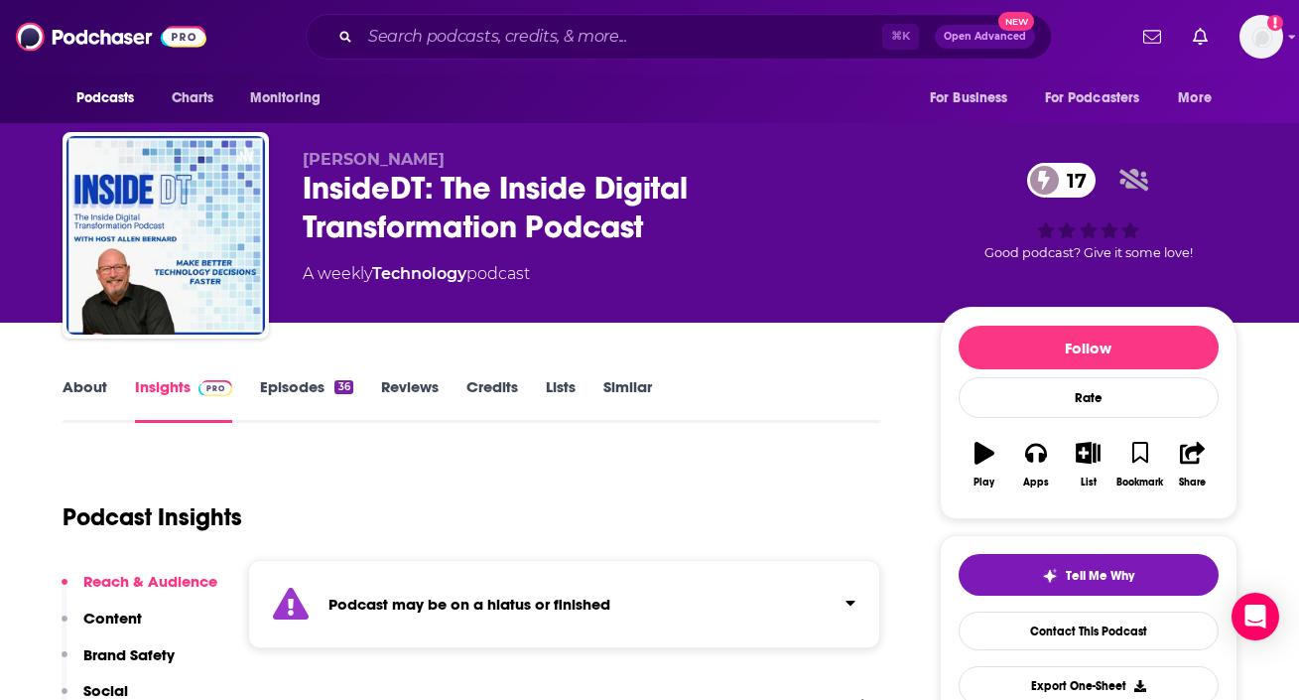
click at [77, 377] on link "About" at bounding box center [85, 400] width 45 height 46
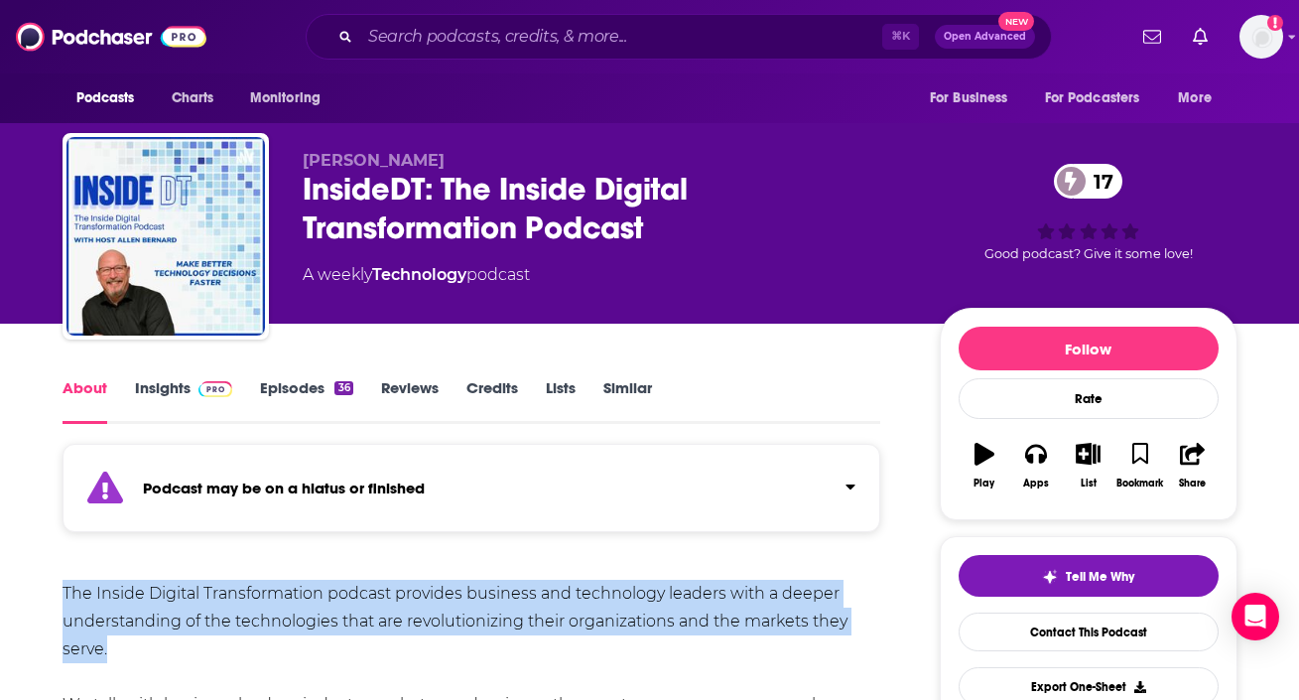
drag, startPoint x: 34, startPoint y: 594, endPoint x: 255, endPoint y: 644, distance: 227.0
copy div "The Inside Digital Transformation podcast provides business and technology lead…"
click at [164, 406] on link "Insights" at bounding box center [184, 401] width 98 height 46
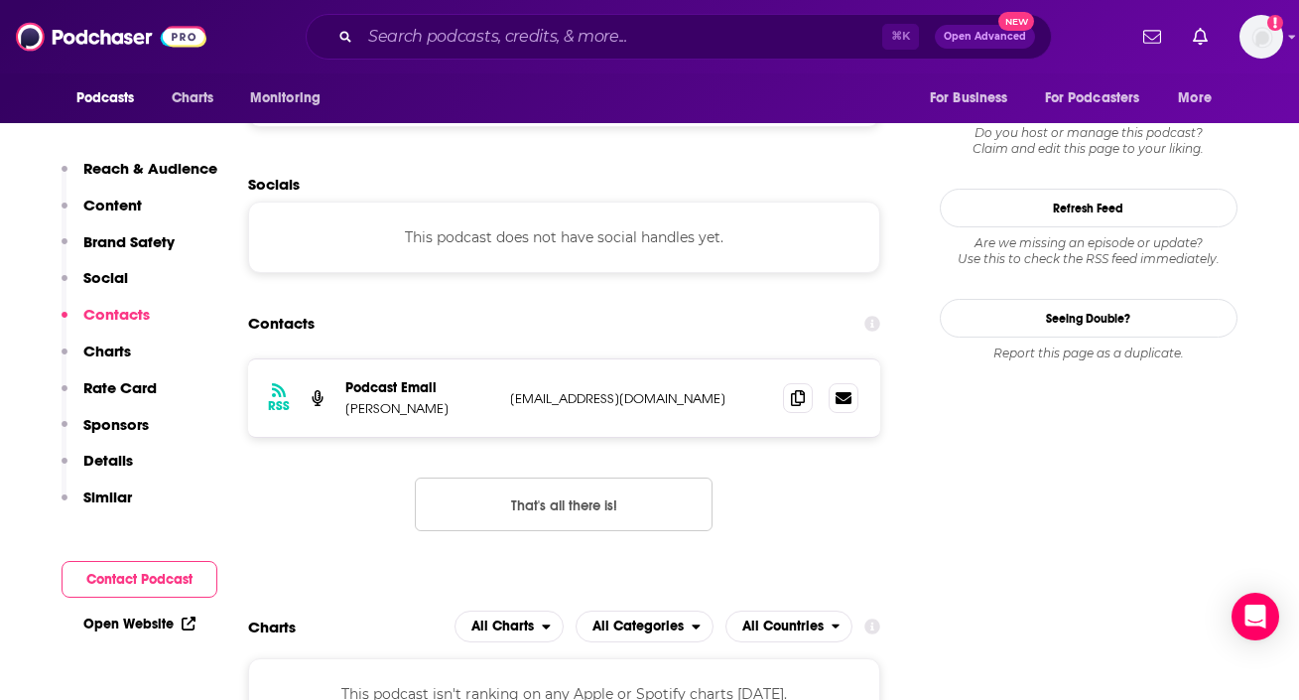
scroll to position [1638, 0]
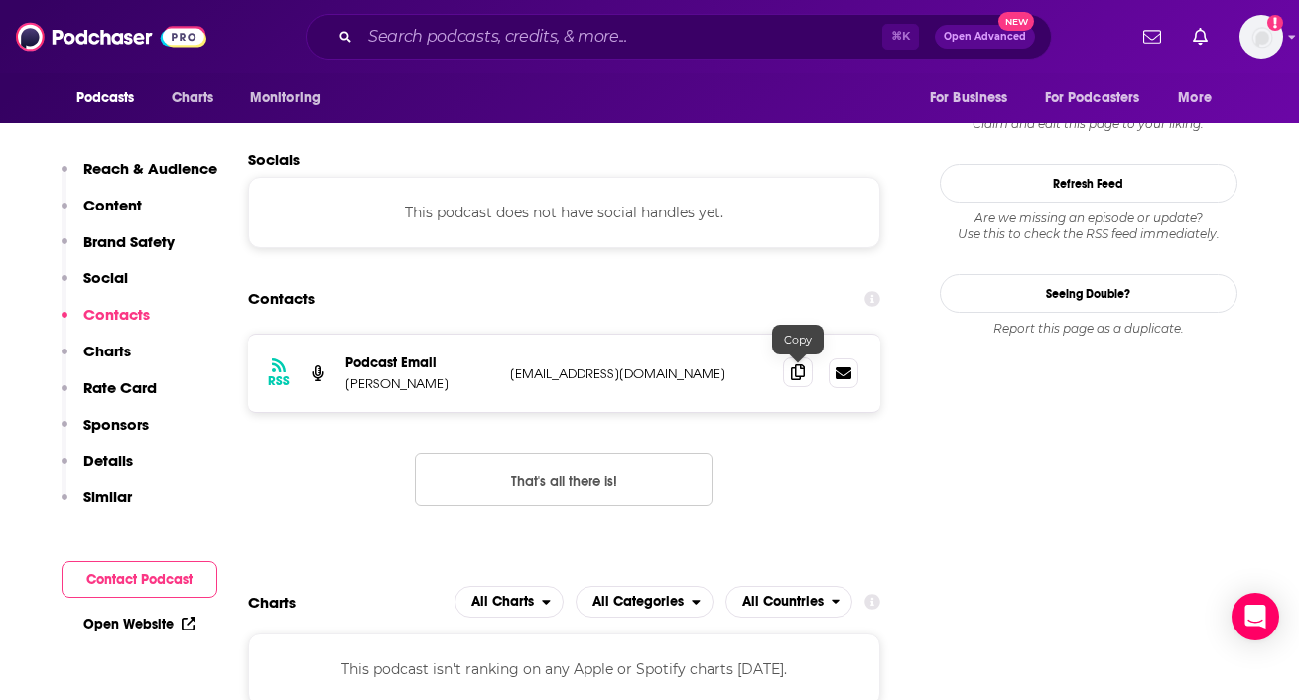
click at [801, 372] on icon at bounding box center [798, 372] width 14 height 16
click at [654, 14] on div "⌘ K Open Advanced New" at bounding box center [679, 37] width 746 height 46
click at [628, 37] on input "Search podcasts, credits, & more..." at bounding box center [621, 37] width 522 height 32
paste input "Equity"
type input "Equity"
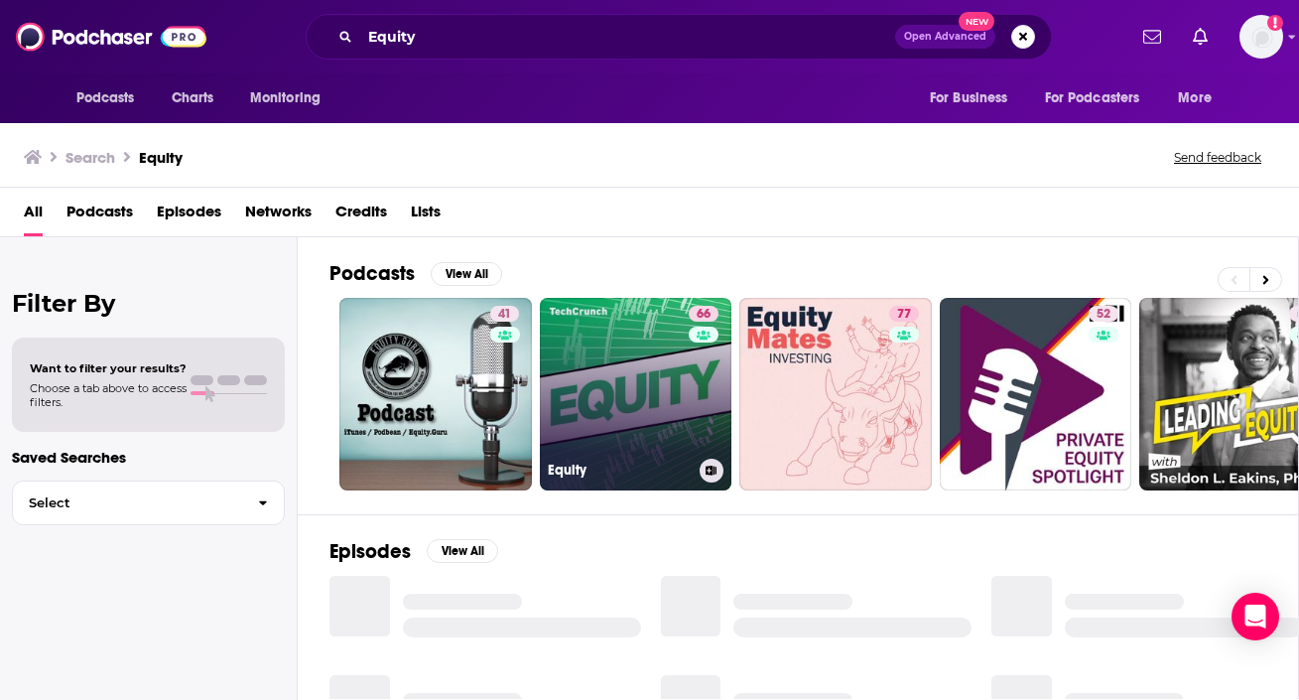
click at [652, 432] on link "66 Equity" at bounding box center [636, 394] width 193 height 193
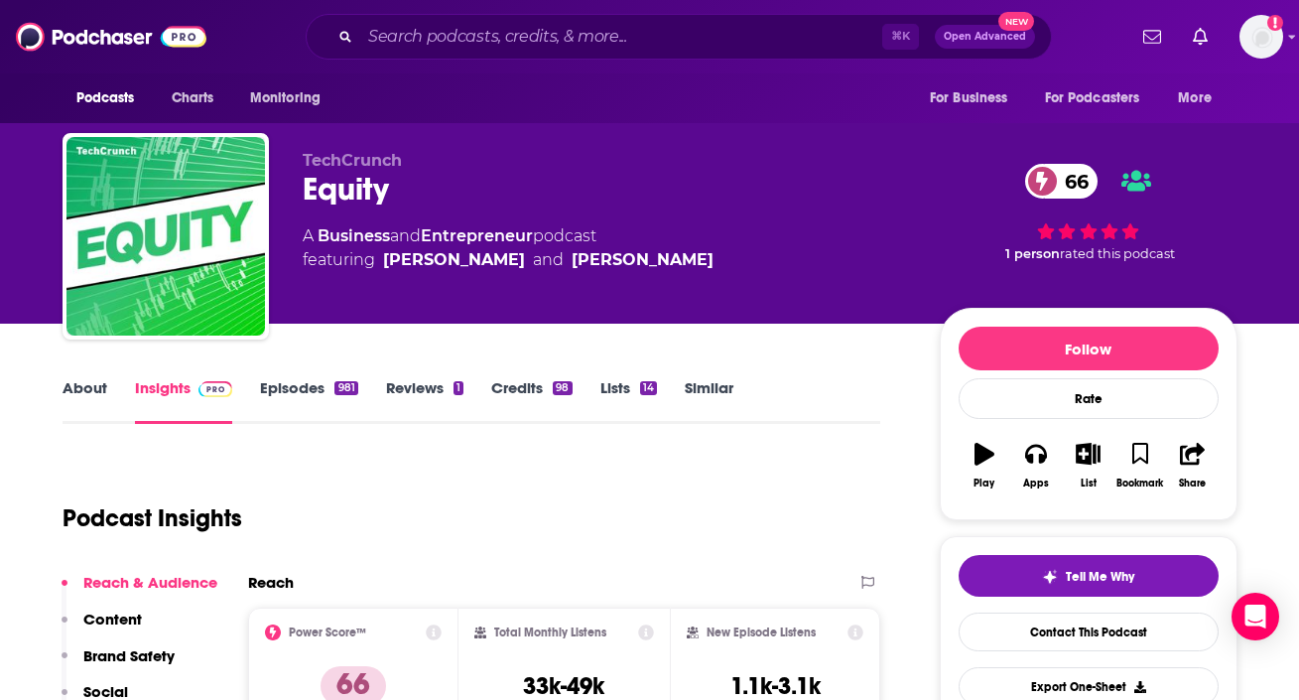
click at [87, 398] on link "About" at bounding box center [85, 401] width 45 height 46
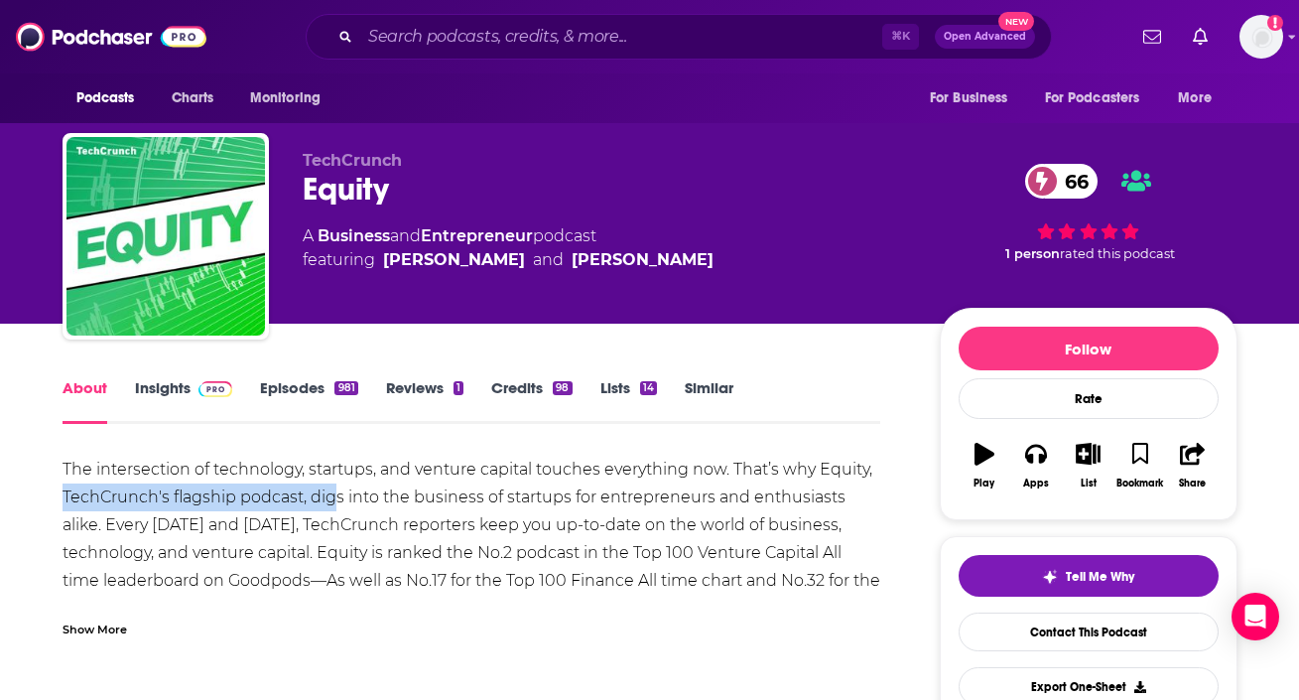
drag, startPoint x: 33, startPoint y: 484, endPoint x: 323, endPoint y: 493, distance: 290.0
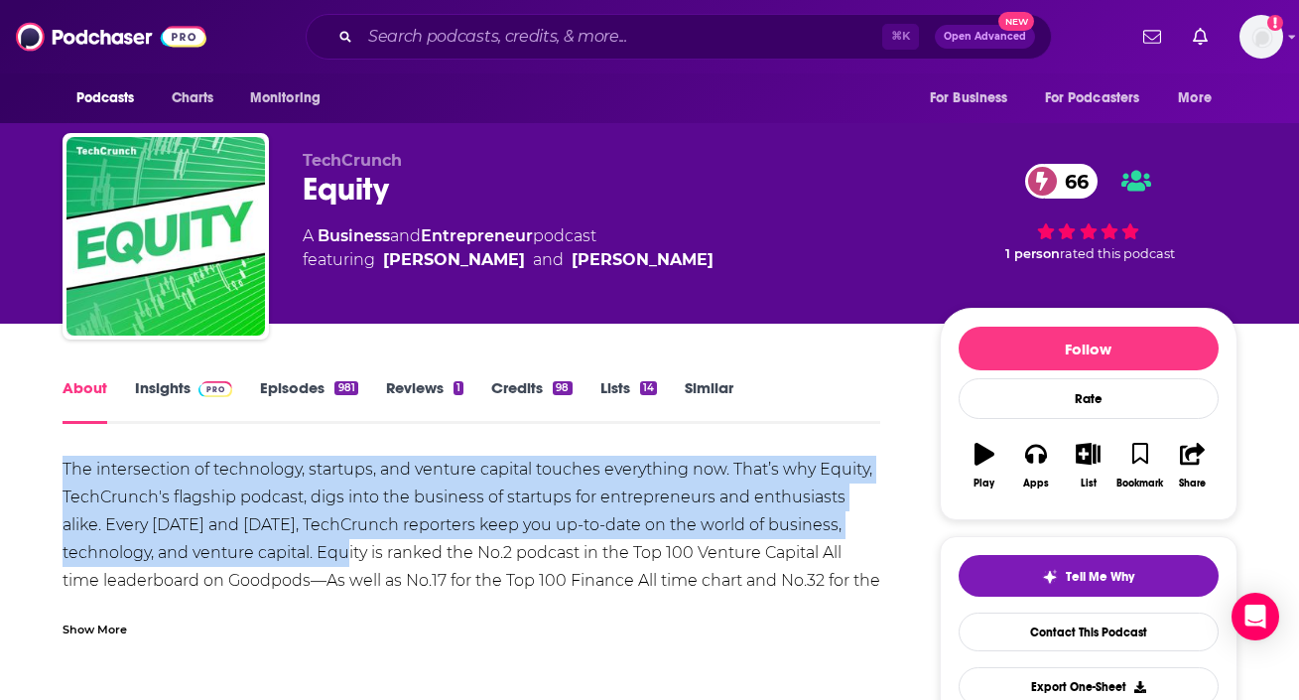
drag, startPoint x: 30, startPoint y: 464, endPoint x: 313, endPoint y: 553, distance: 296.3
click at [183, 389] on link "Insights" at bounding box center [184, 401] width 98 height 46
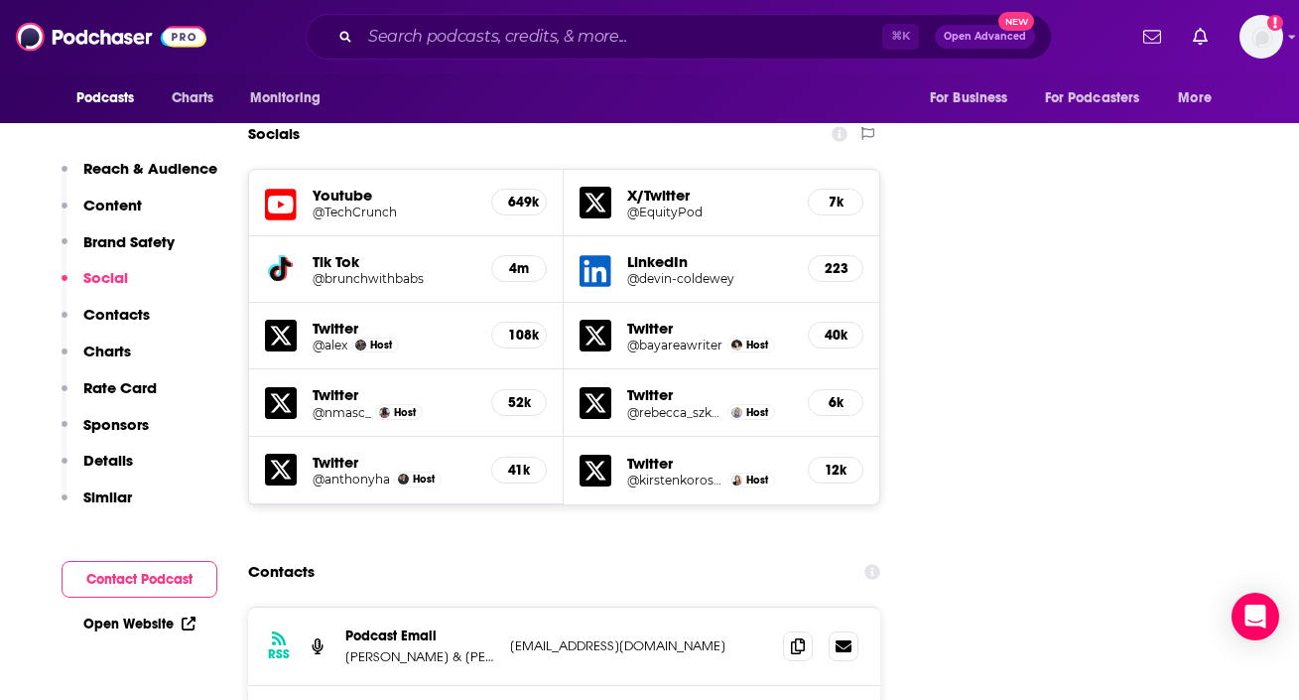
scroll to position [2332, 0]
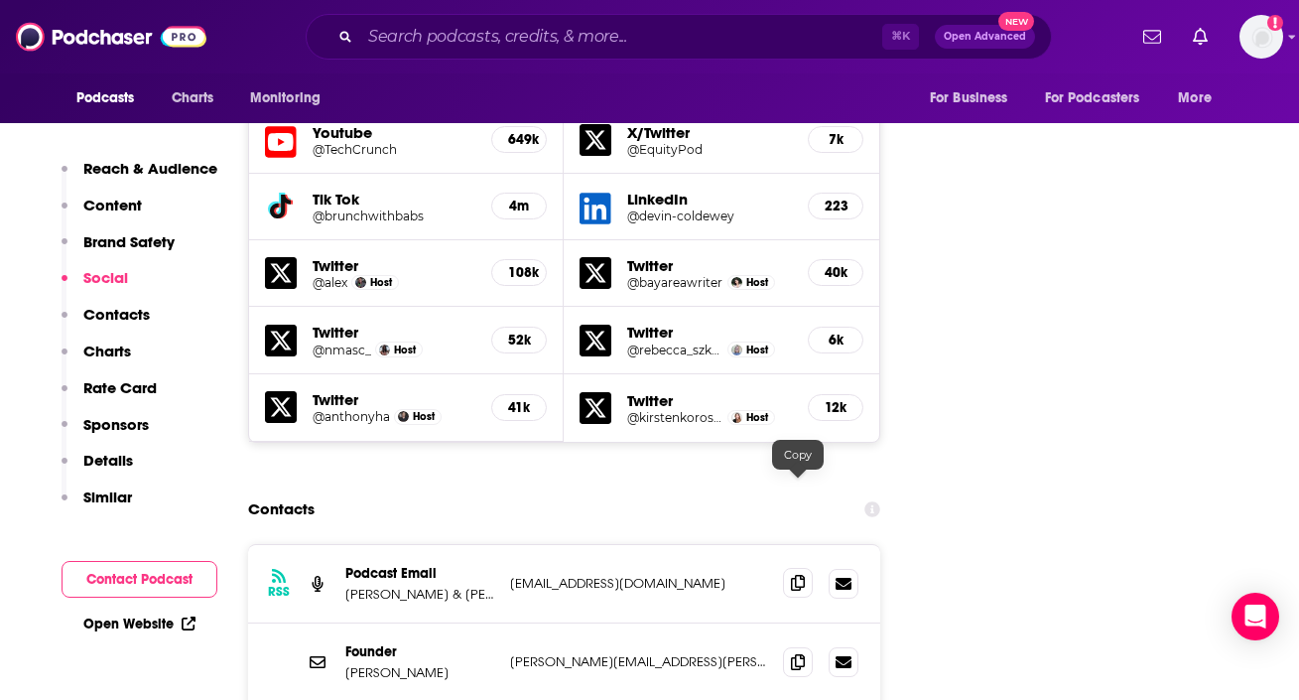
click at [798, 575] on icon at bounding box center [798, 583] width 14 height 16
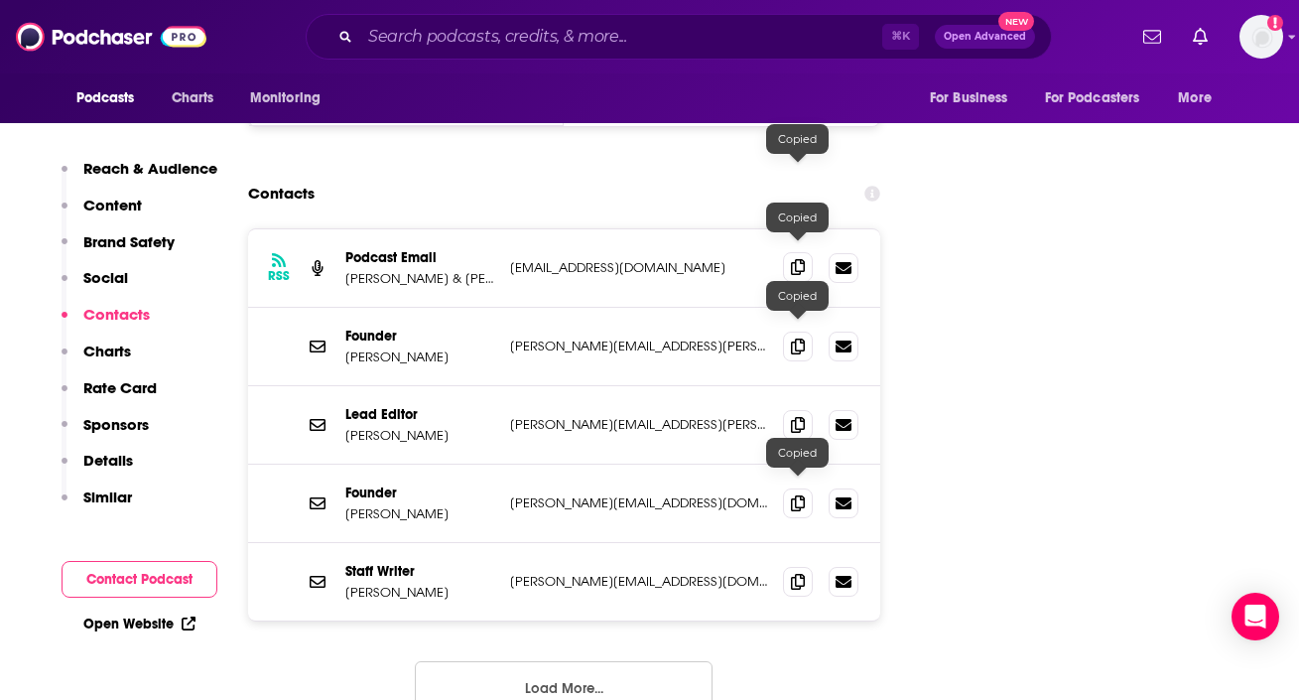
scroll to position [2651, 0]
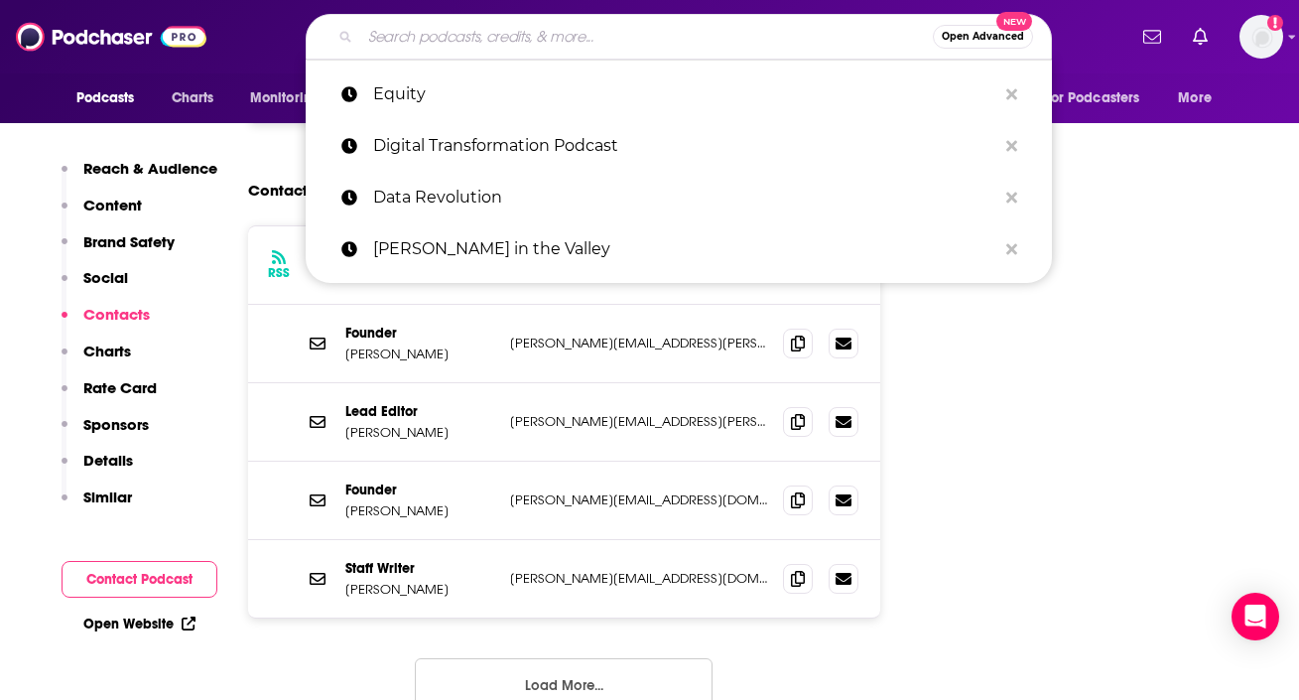
click at [581, 38] on input "Search podcasts, credits, & more..." at bounding box center [646, 37] width 573 height 32
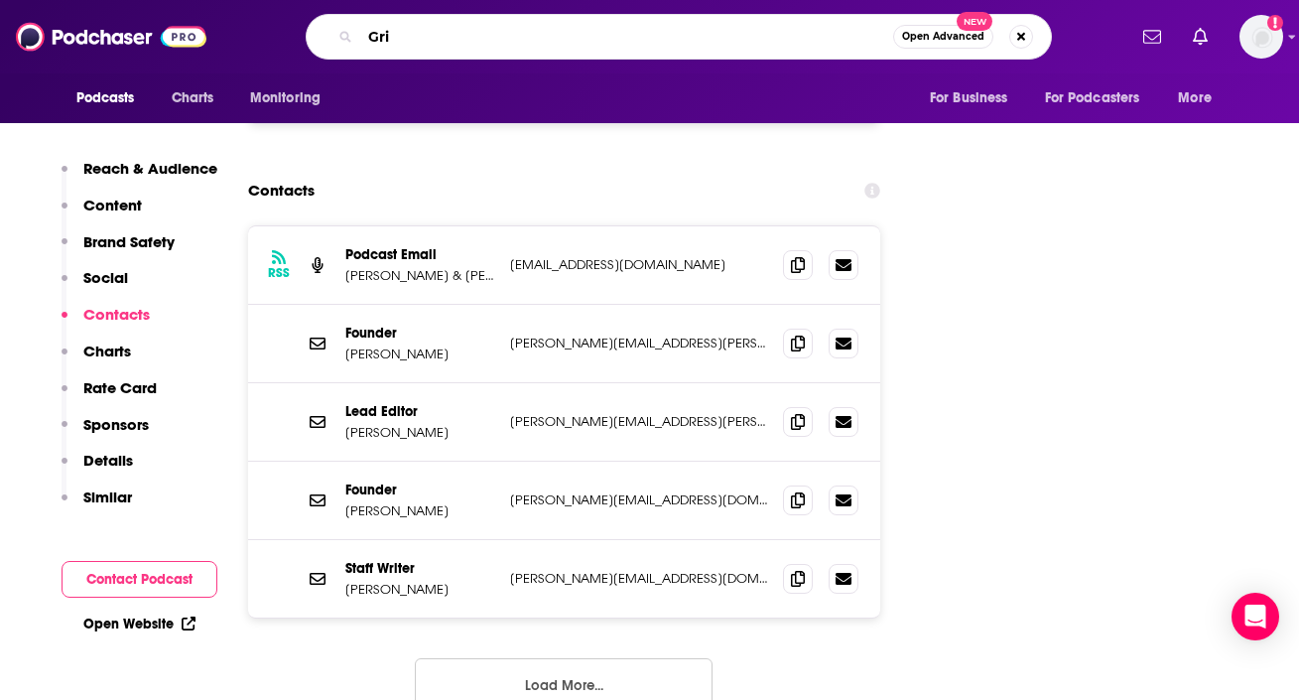
type input "Grit"
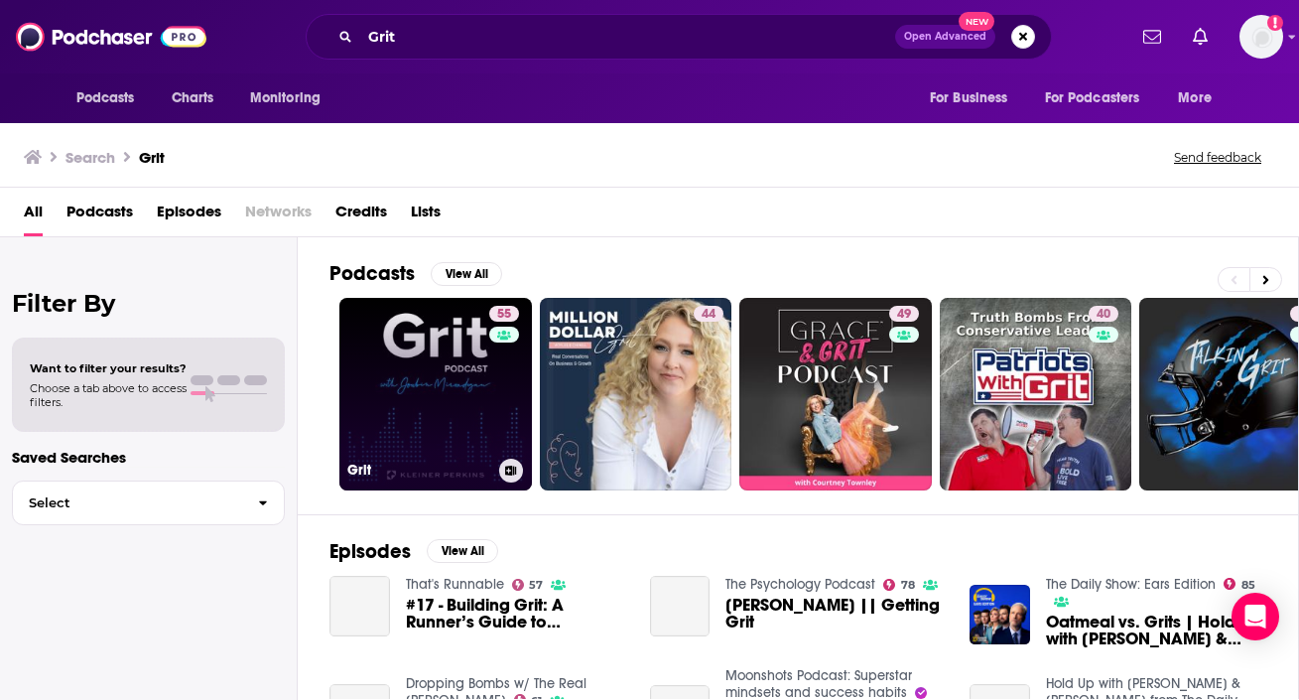
click at [395, 437] on link "55 Grit" at bounding box center [435, 394] width 193 height 193
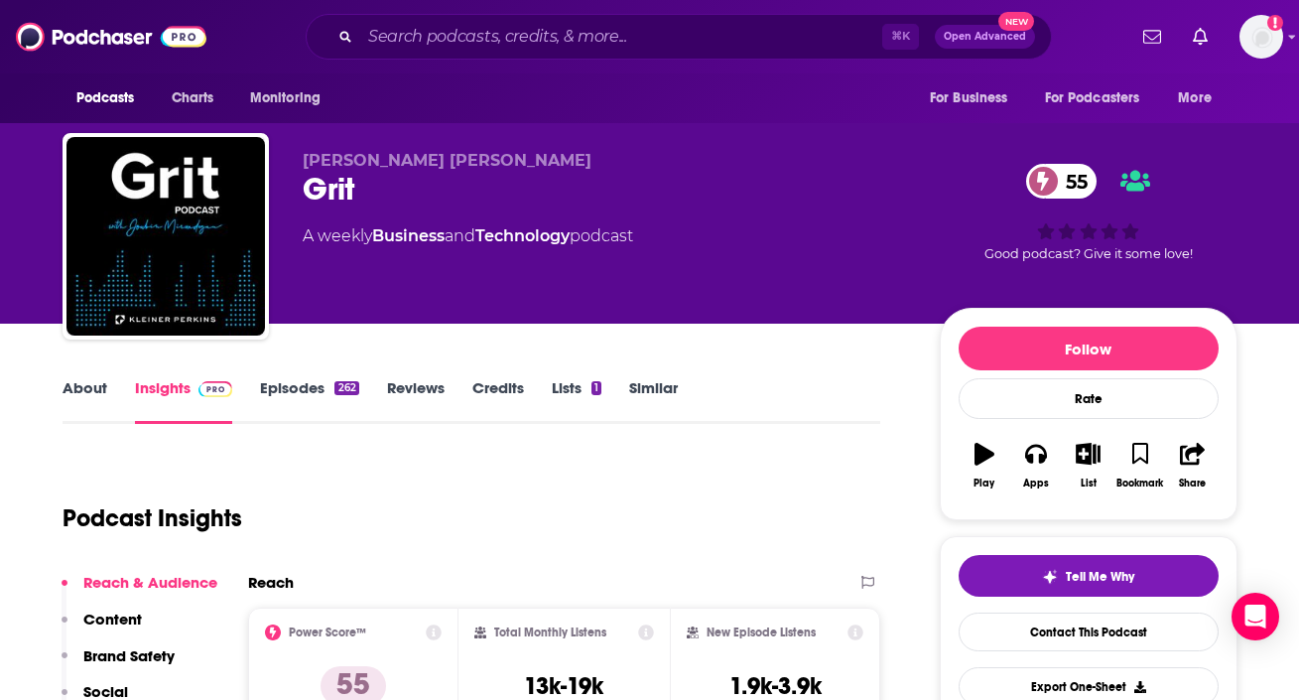
click at [78, 381] on link "About" at bounding box center [85, 401] width 45 height 46
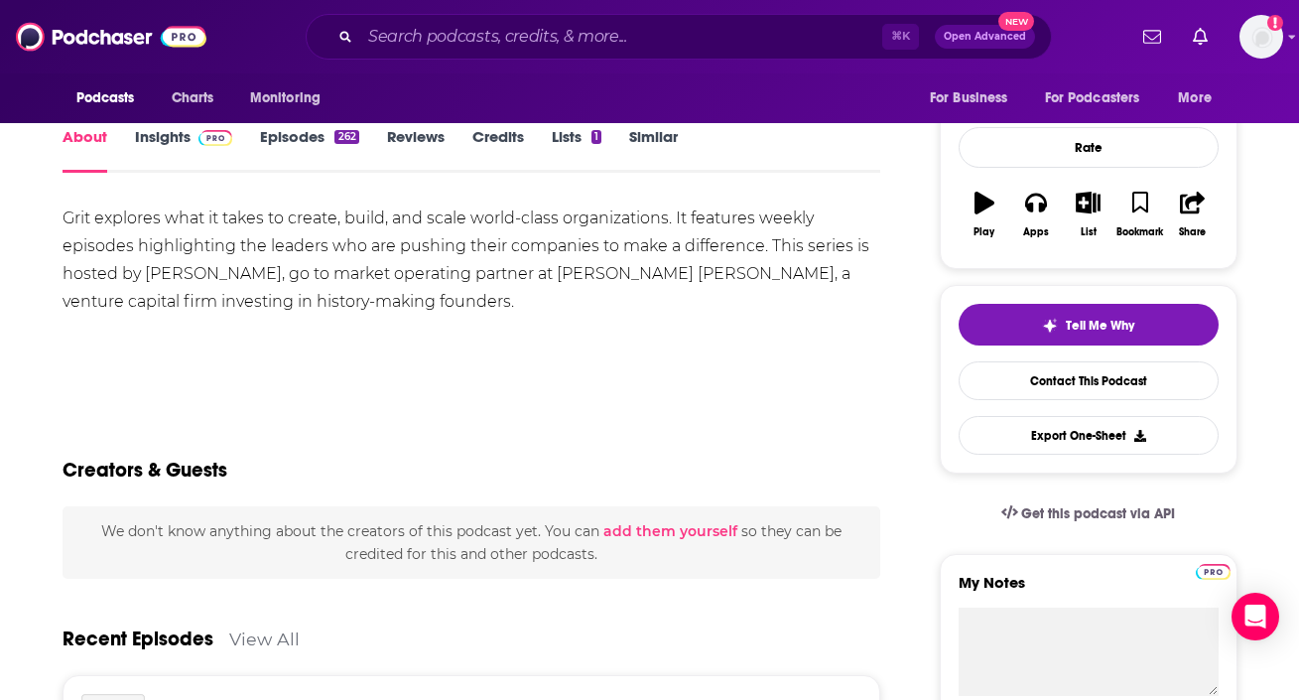
scroll to position [252, 0]
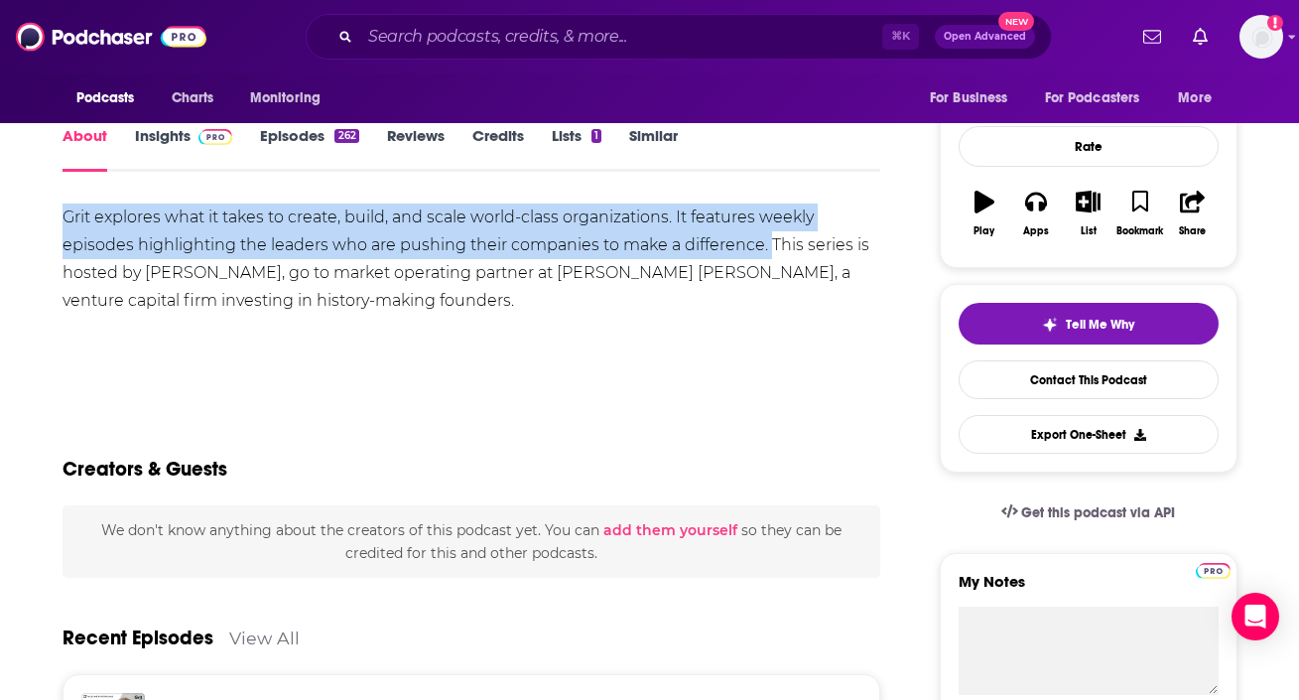
drag, startPoint x: 45, startPoint y: 224, endPoint x: 769, endPoint y: 250, distance: 725.0
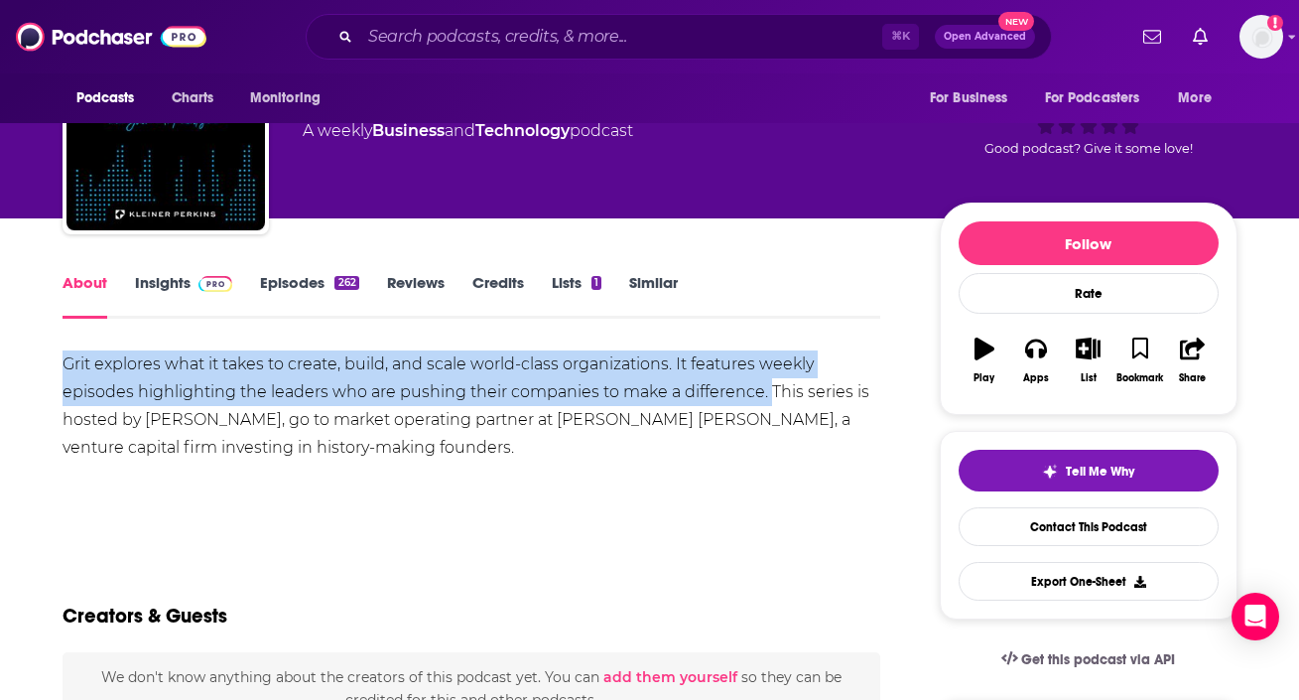
scroll to position [89, 0]
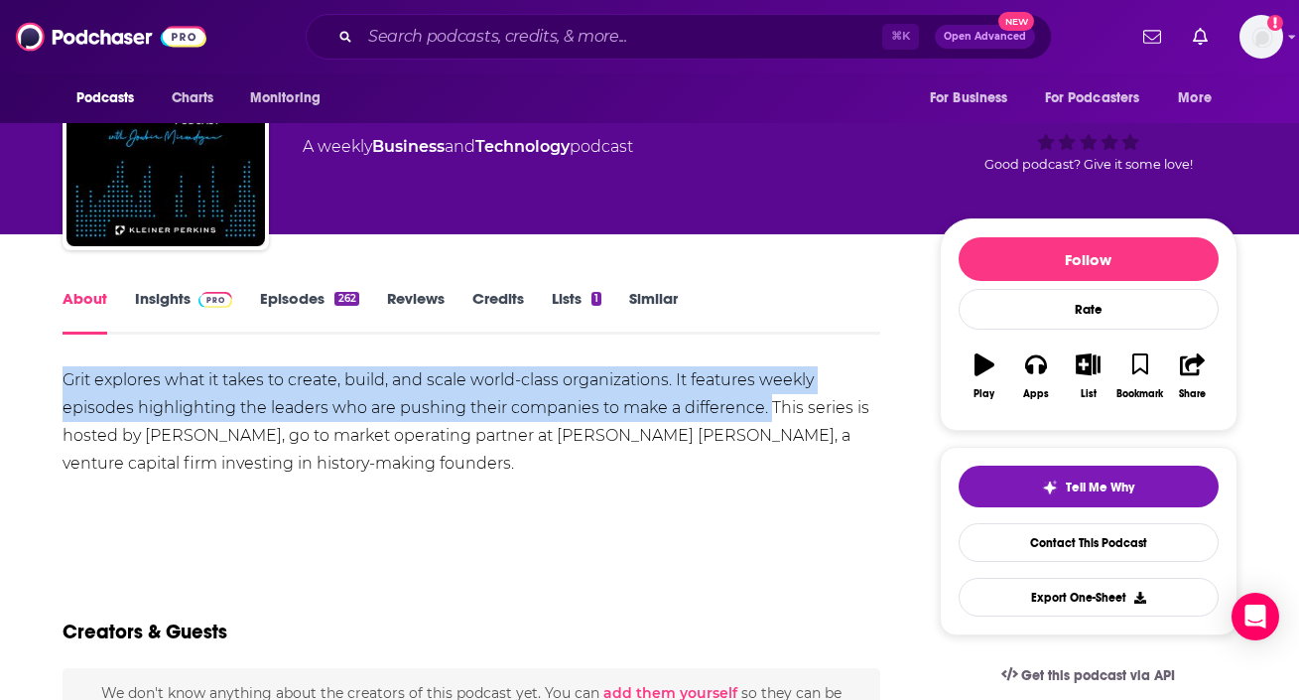
click at [164, 312] on link "Insights" at bounding box center [184, 312] width 98 height 46
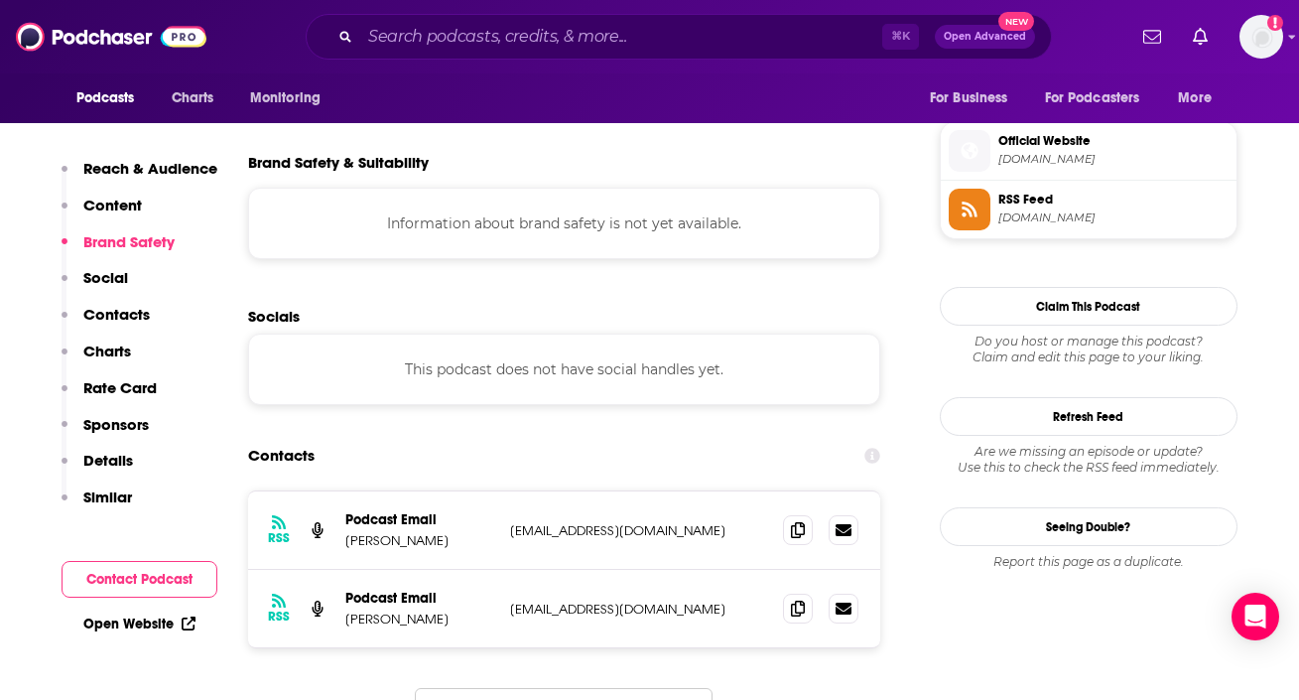
scroll to position [1813, 0]
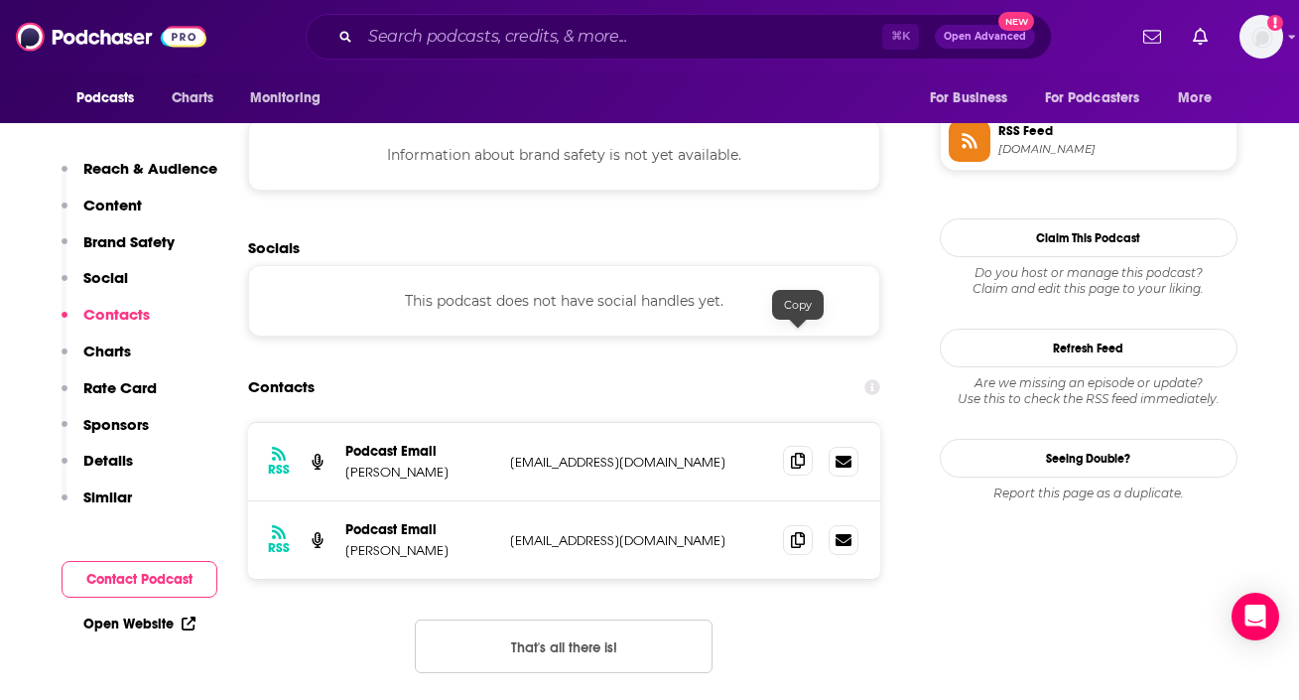
click at [800, 453] on icon at bounding box center [798, 461] width 14 height 16
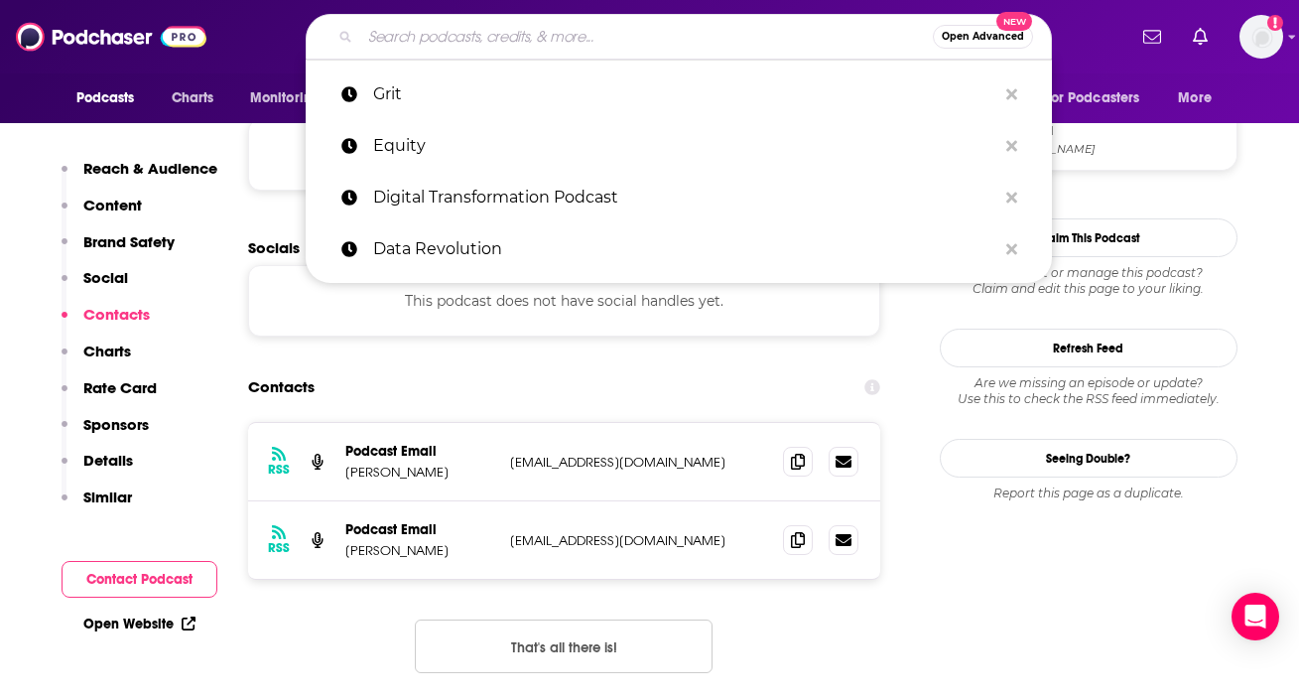
click at [613, 31] on input "Search podcasts, credits, & more..." at bounding box center [646, 37] width 573 height 32
paste input "Healthcare IT [DATE] Podcast"
type input "Healthcare IT [DATE] Podcast"
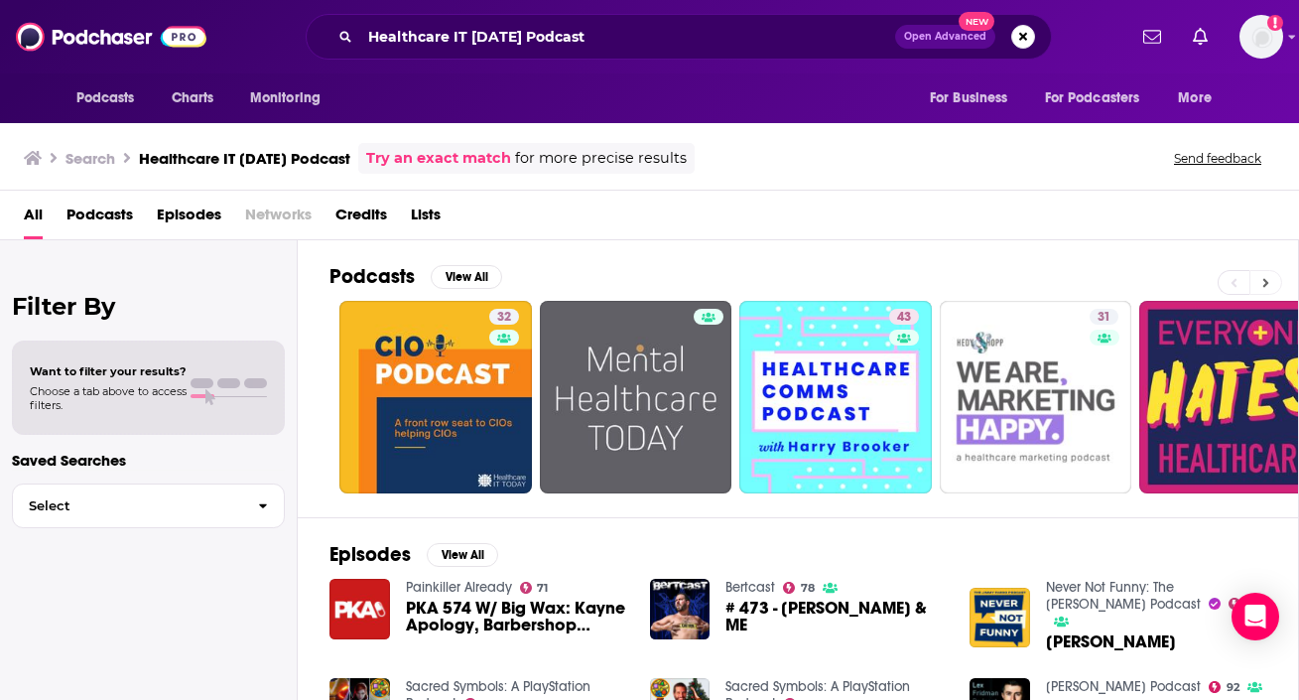
click at [1265, 287] on icon at bounding box center [1265, 283] width 7 height 14
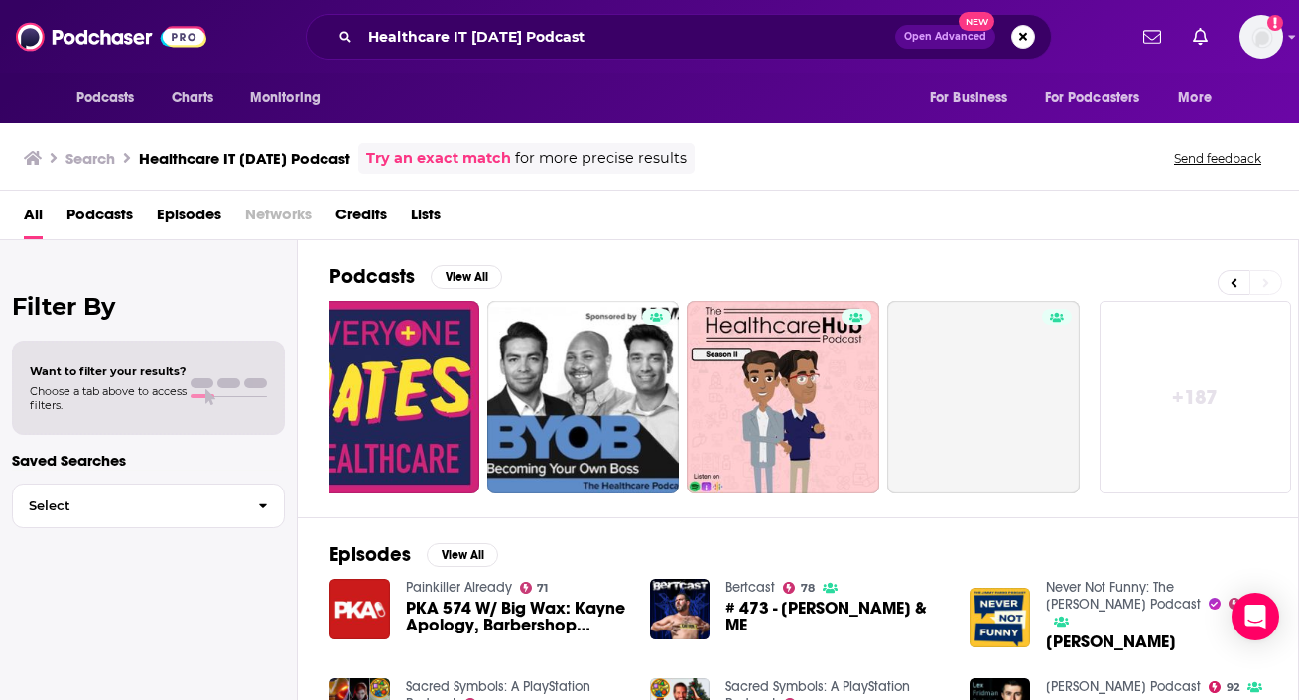
scroll to position [0, 854]
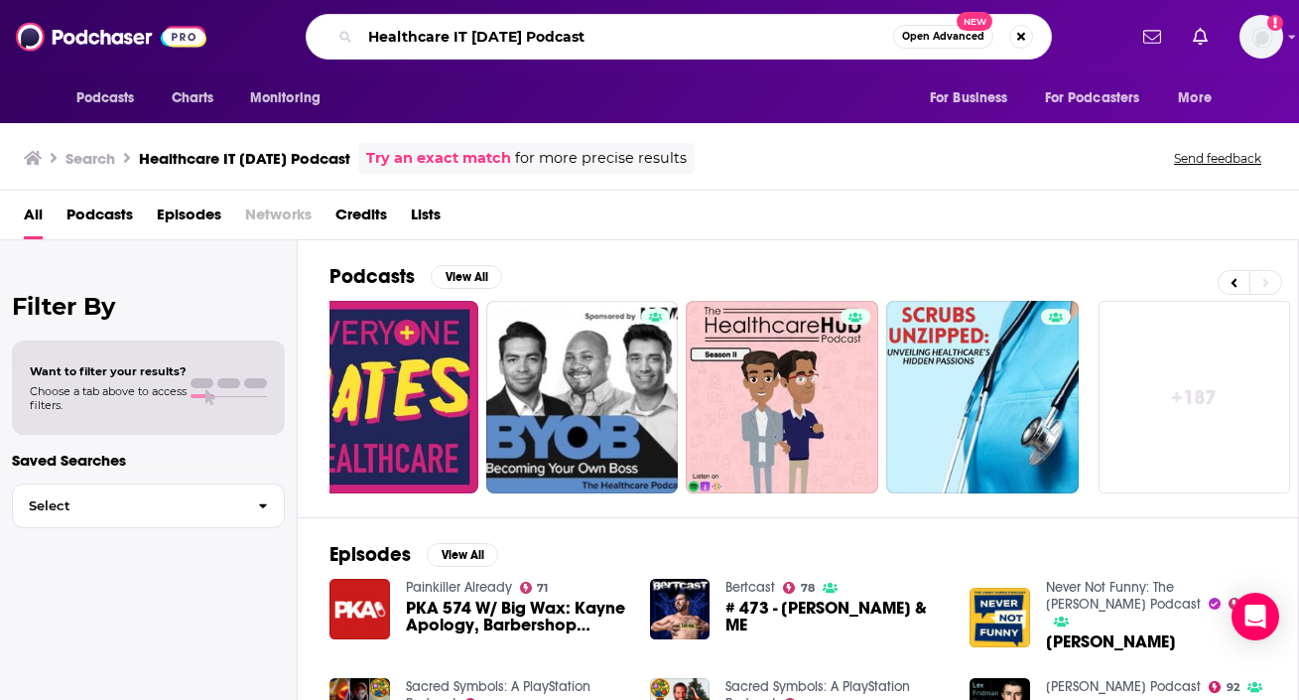
click at [660, 39] on input "Healthcare IT [DATE] Podcast" at bounding box center [626, 37] width 533 height 32
drag, startPoint x: 660, startPoint y: 39, endPoint x: 469, endPoint y: 36, distance: 190.6
click at [469, 36] on input "Healthcare IT [DATE] Podcast" at bounding box center [626, 37] width 533 height 32
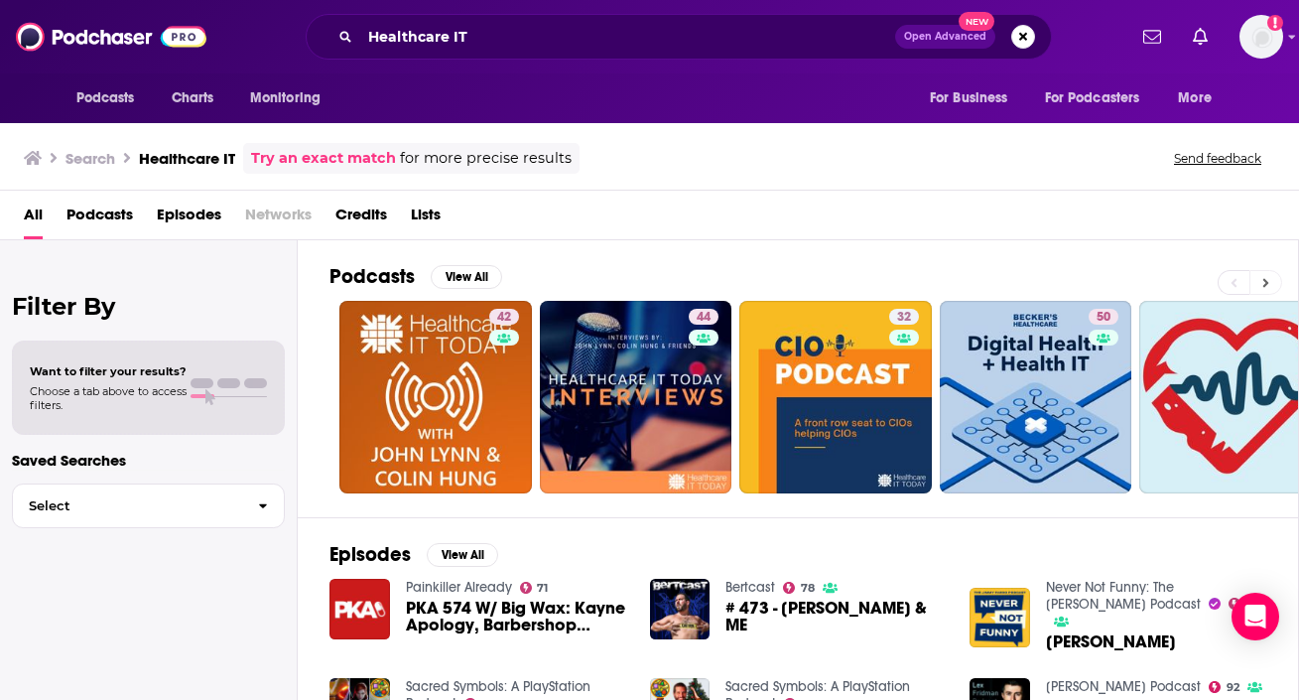
click at [1268, 282] on icon at bounding box center [1265, 283] width 7 height 14
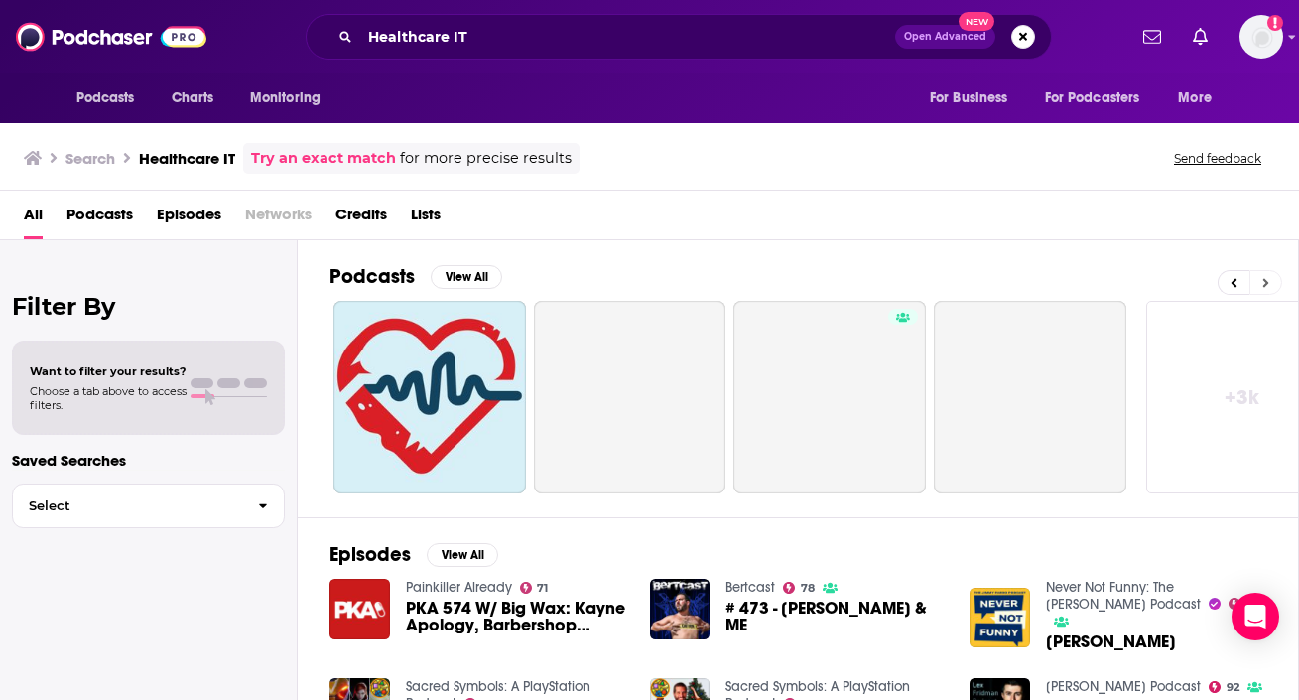
scroll to position [0, 854]
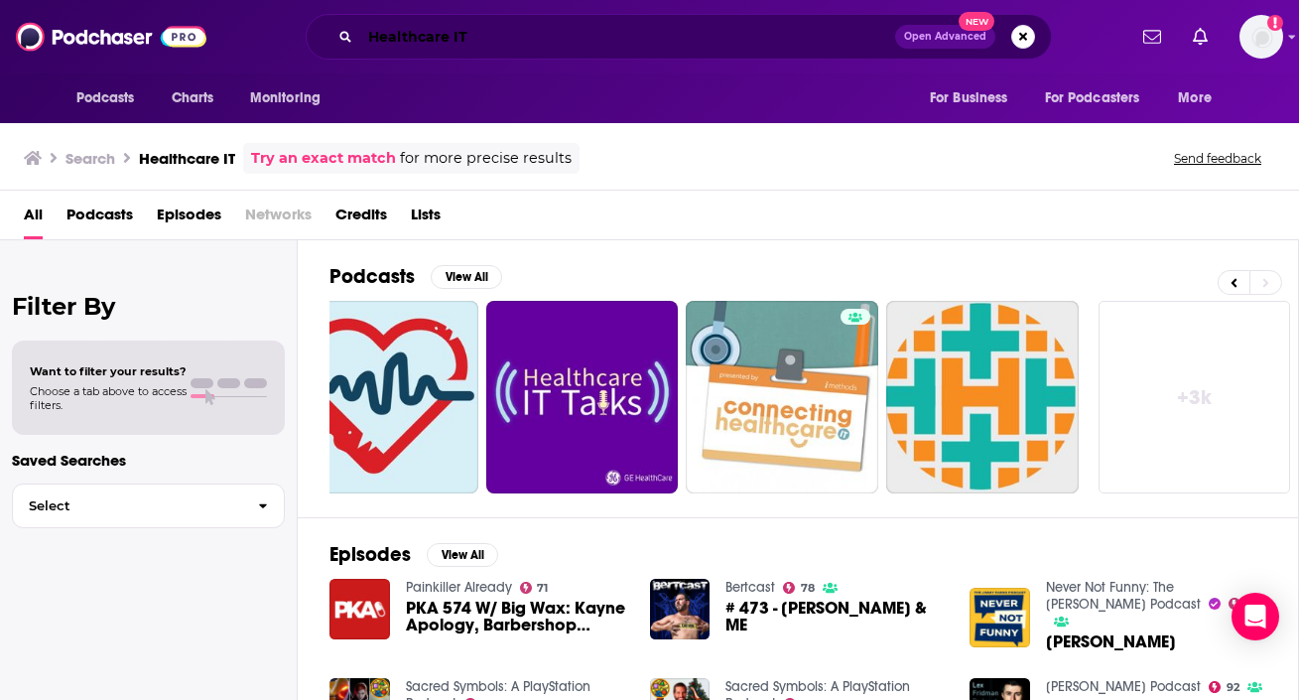
click at [468, 39] on input "Healthcare IT" at bounding box center [627, 37] width 535 height 32
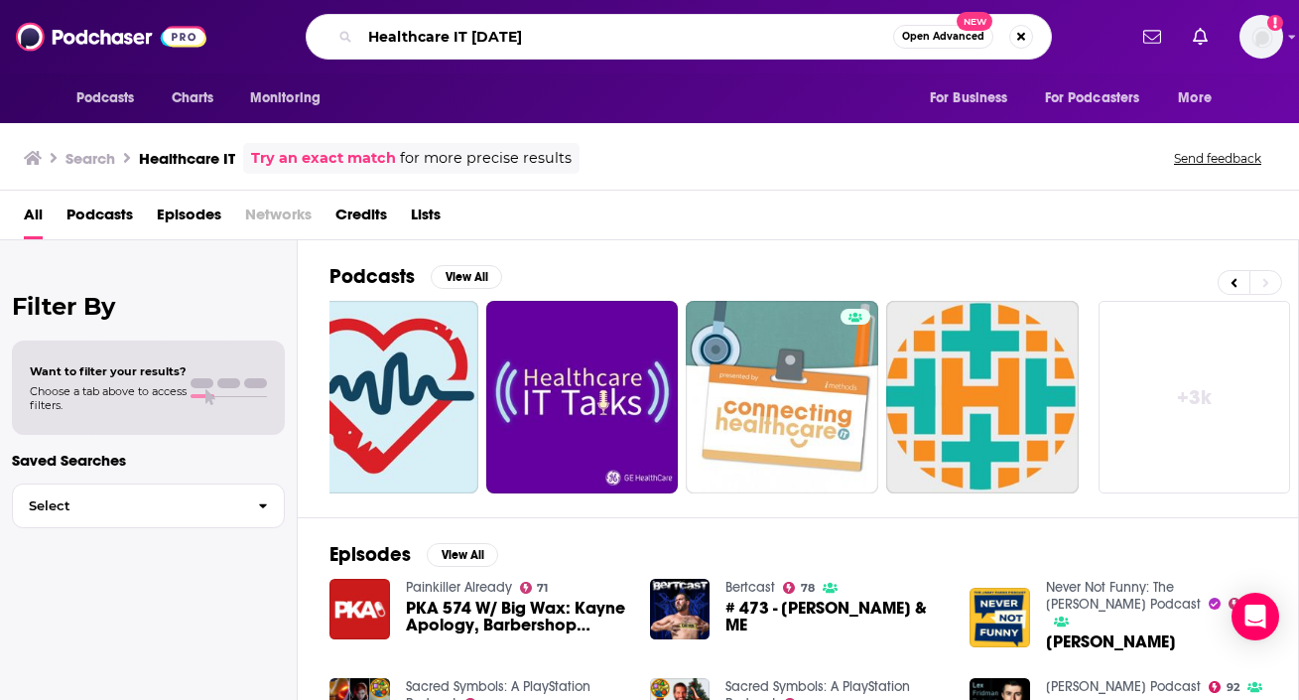
type input "Healthcare IT [DATE]"
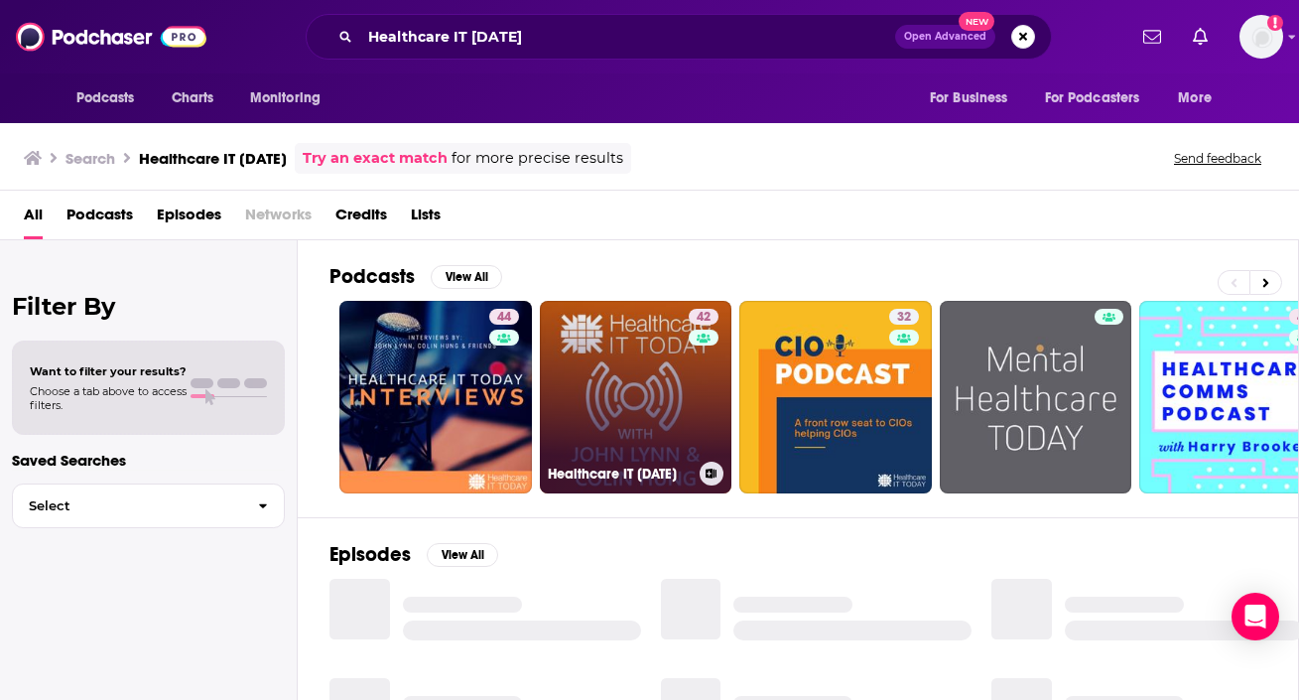
click at [622, 425] on link "42 Healthcare IT [DATE]" at bounding box center [636, 397] width 193 height 193
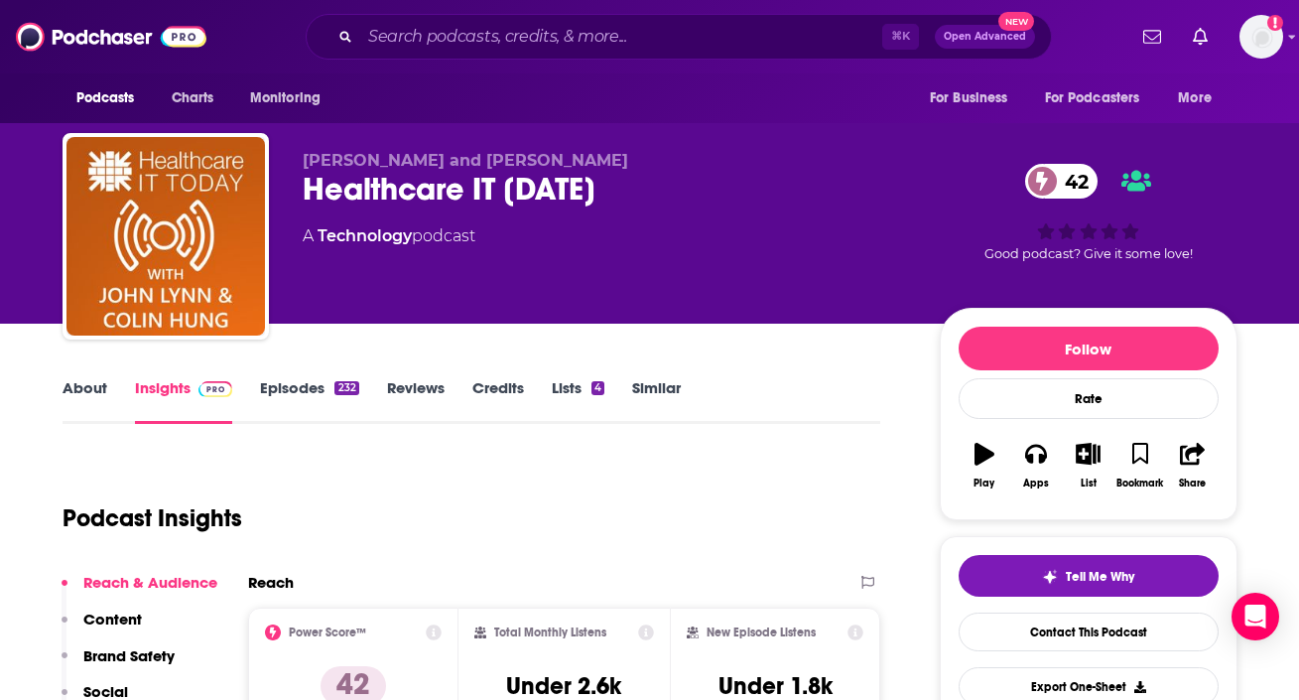
click at [77, 385] on link "About" at bounding box center [85, 401] width 45 height 46
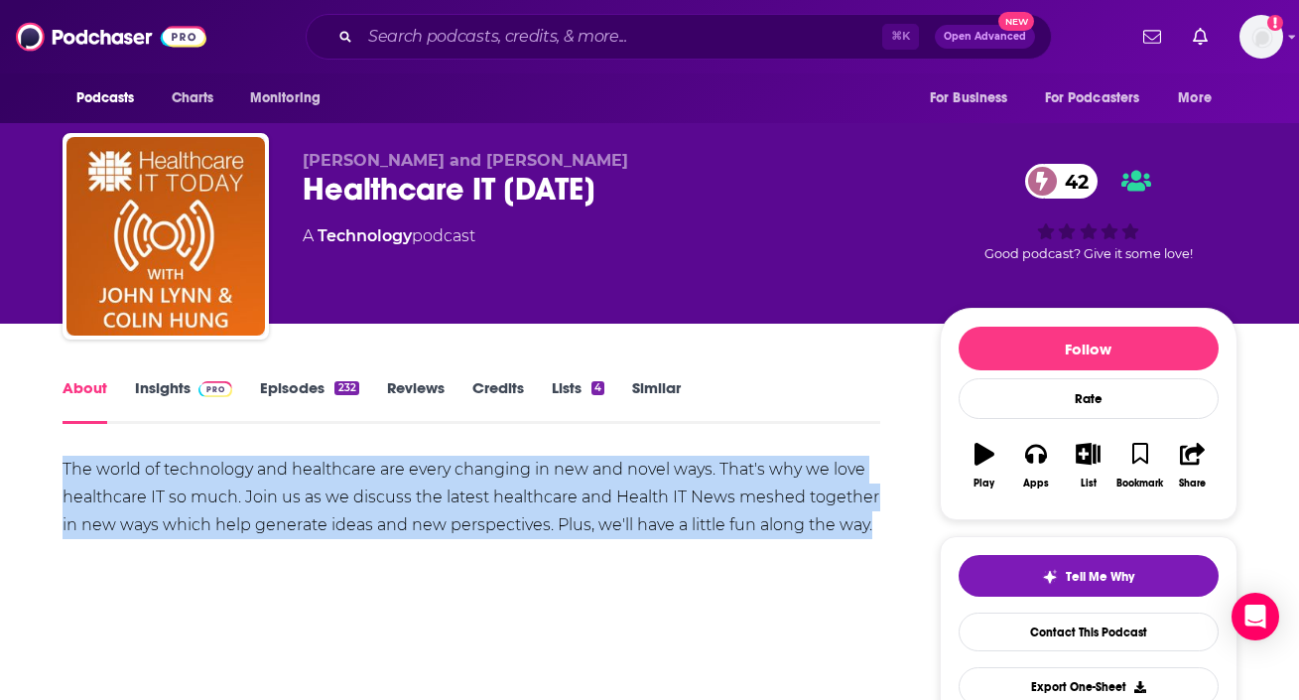
drag, startPoint x: 42, startPoint y: 462, endPoint x: 902, endPoint y: 538, distance: 863.9
click at [136, 393] on link "Insights" at bounding box center [184, 401] width 98 height 46
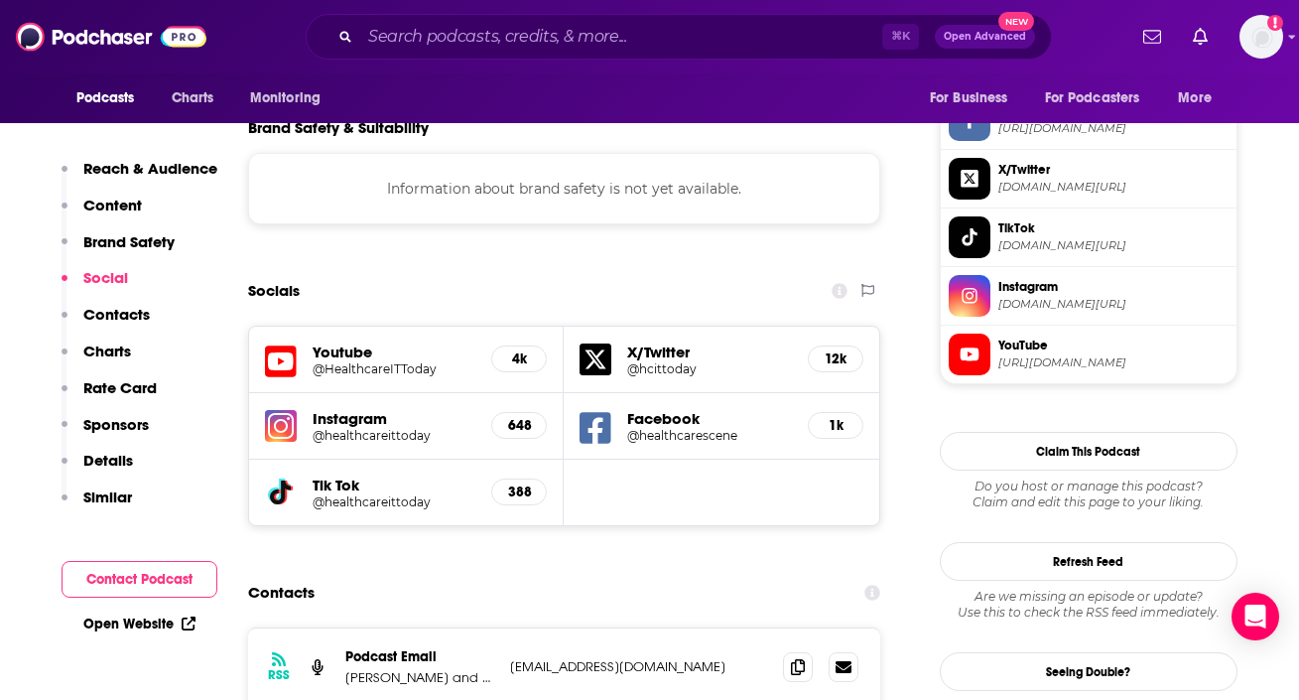
scroll to position [2011, 0]
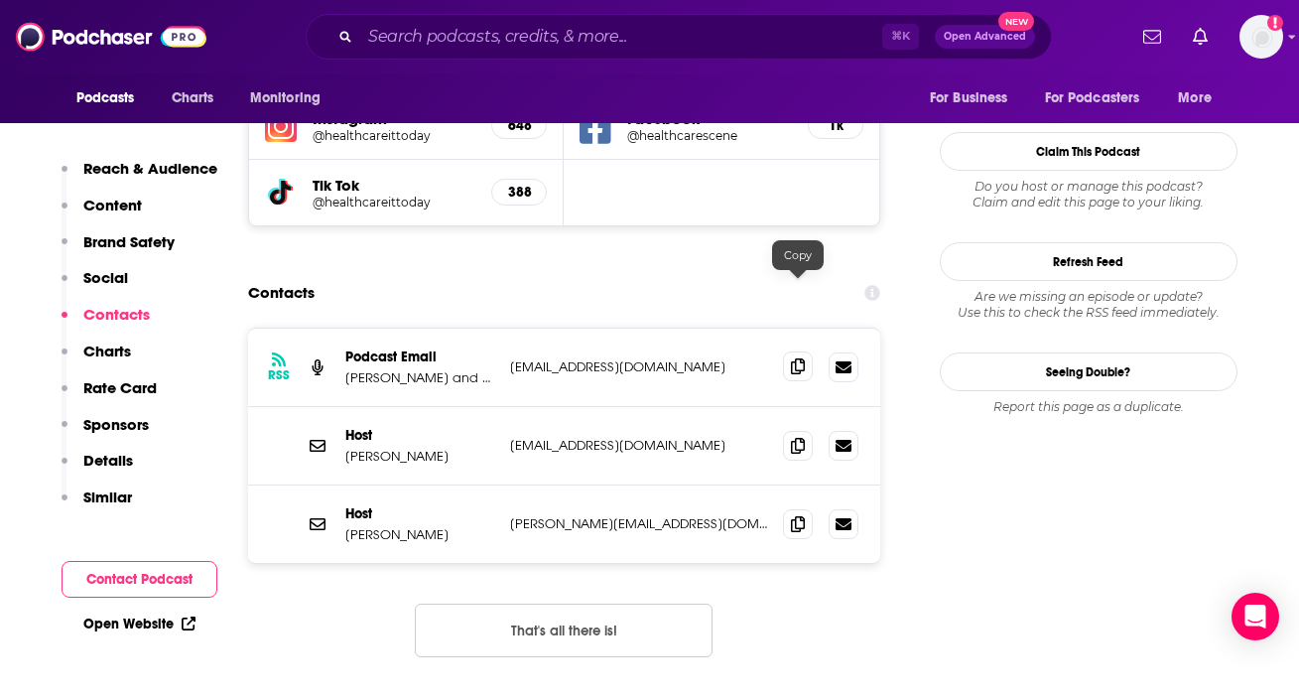
click at [794, 358] on icon at bounding box center [798, 366] width 14 height 16
click at [795, 437] on icon at bounding box center [798, 445] width 14 height 16
click at [814, 509] on div at bounding box center [820, 524] width 75 height 30
click at [797, 515] on icon at bounding box center [798, 523] width 14 height 16
click at [795, 430] on span at bounding box center [798, 445] width 30 height 30
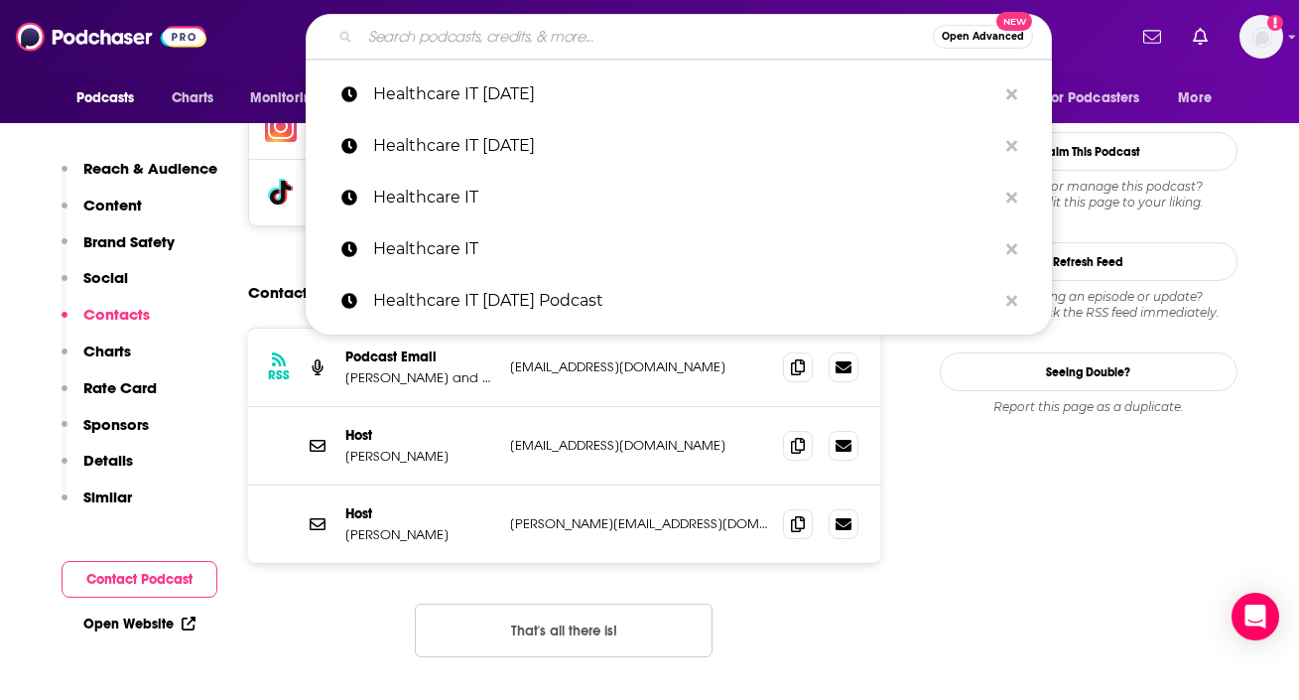
click at [507, 23] on input "Search podcasts, credits, & more..." at bounding box center [646, 37] width 573 height 32
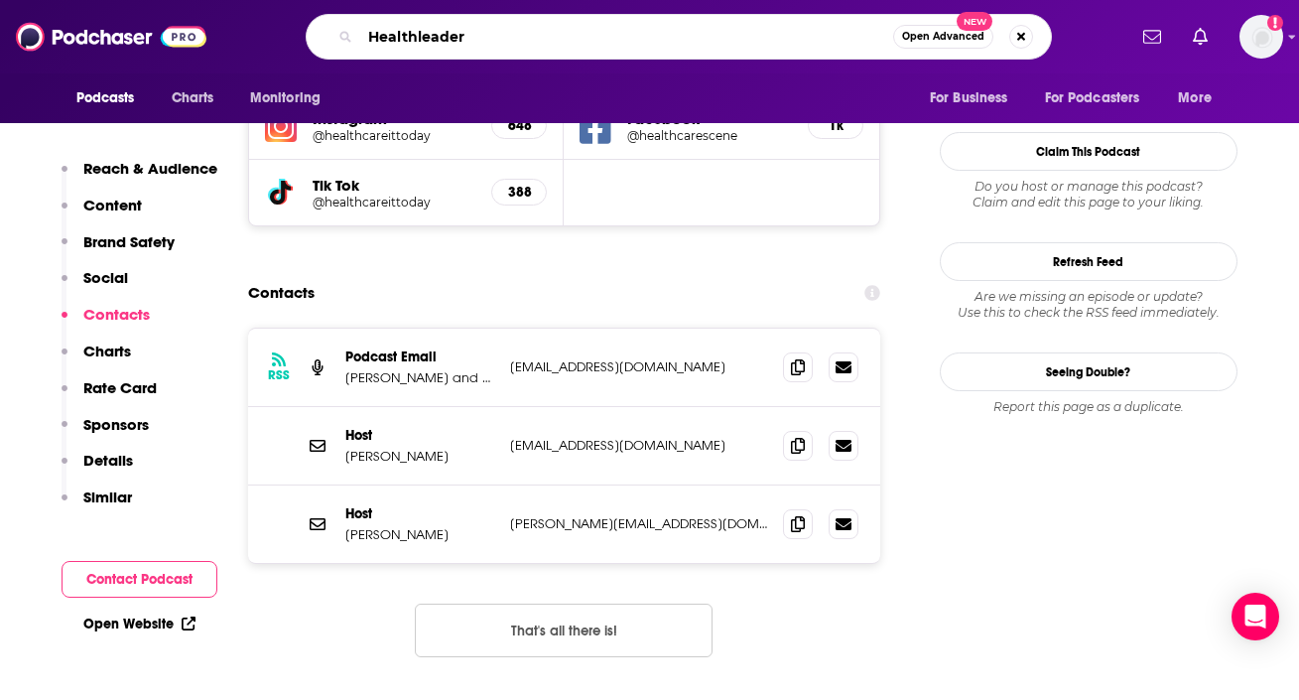
type input "Healthleaders"
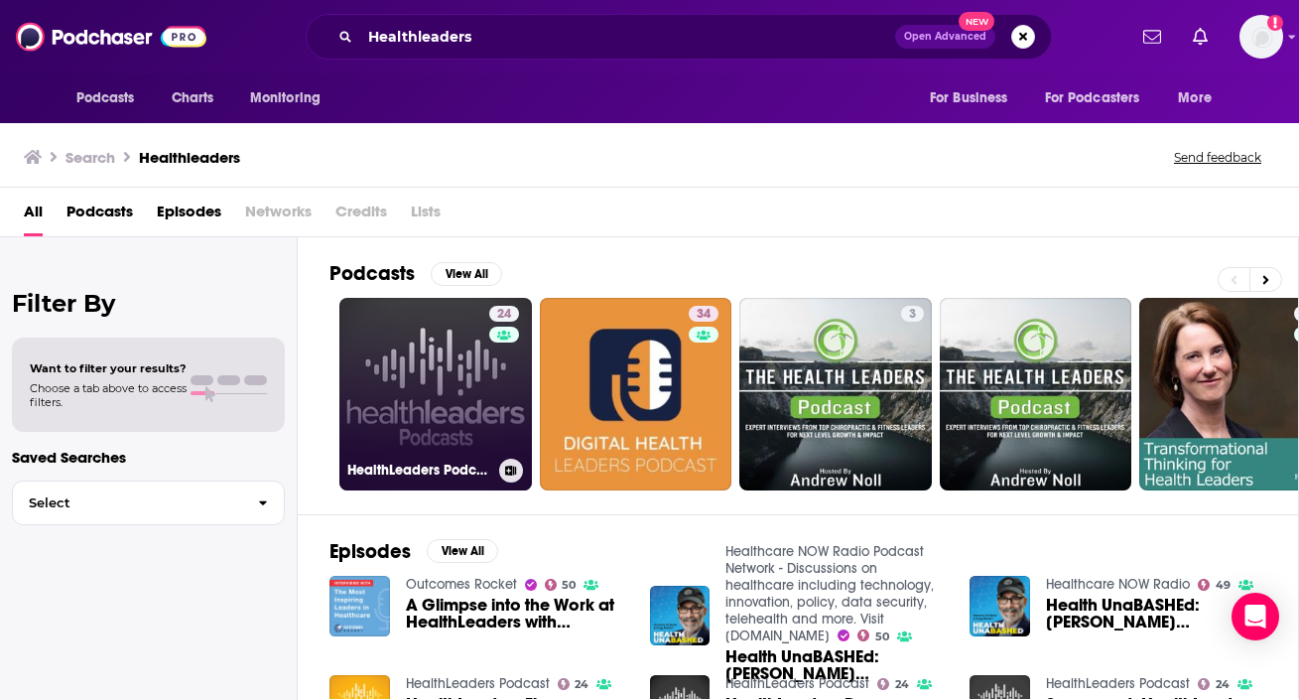
click at [486, 404] on link "24 HealthLeaders Podcast" at bounding box center [435, 394] width 193 height 193
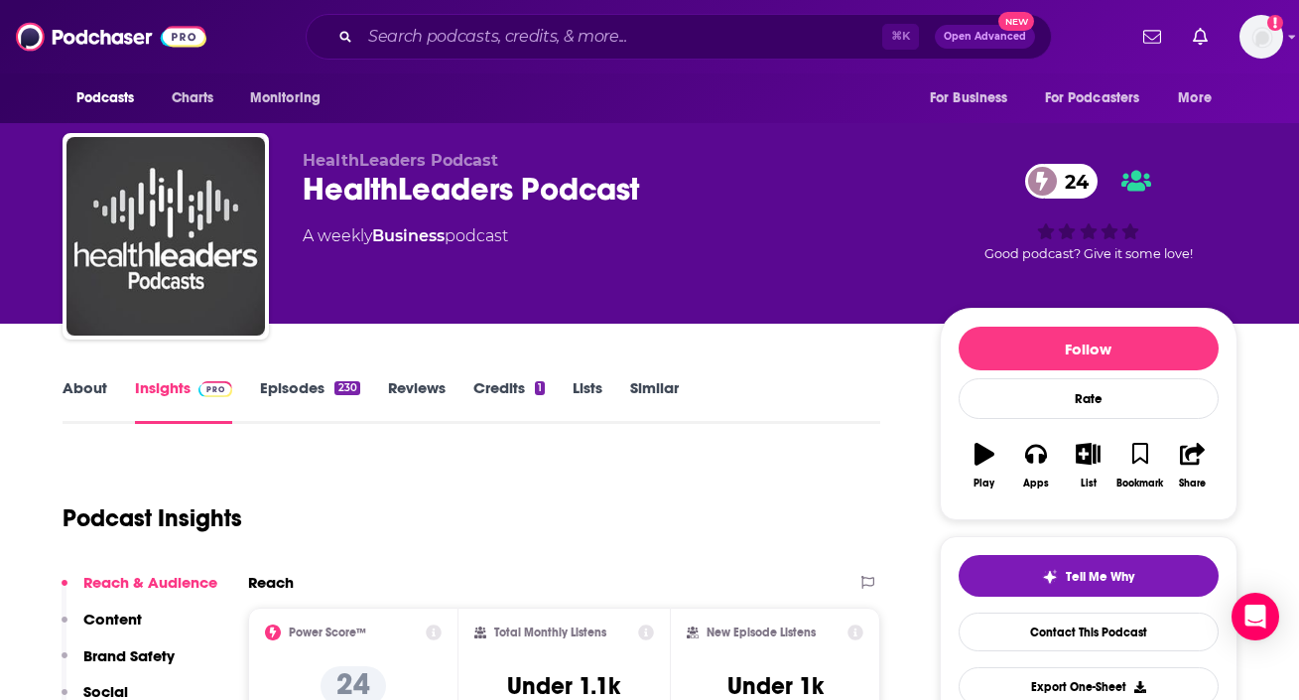
click at [100, 398] on link "About" at bounding box center [85, 401] width 45 height 46
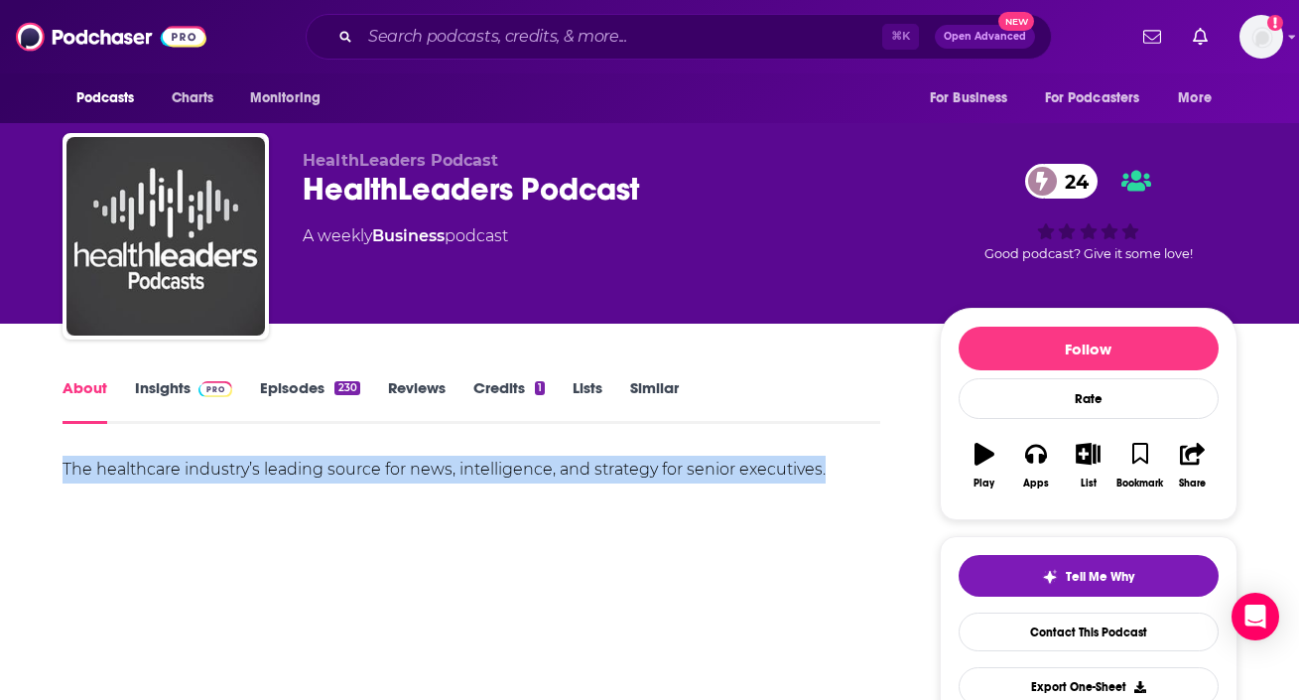
drag, startPoint x: 51, startPoint y: 468, endPoint x: 850, endPoint y: 462, distance: 799.0
click at [171, 379] on link "Insights" at bounding box center [184, 401] width 98 height 46
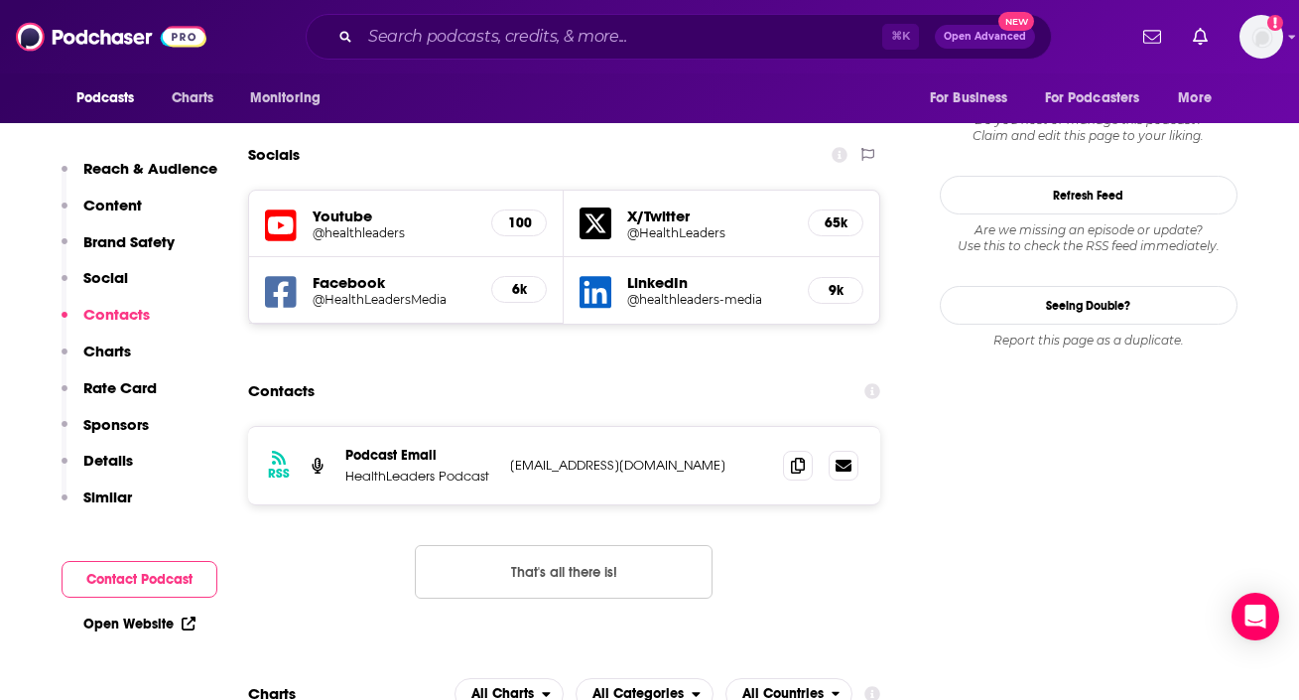
scroll to position [1862, 0]
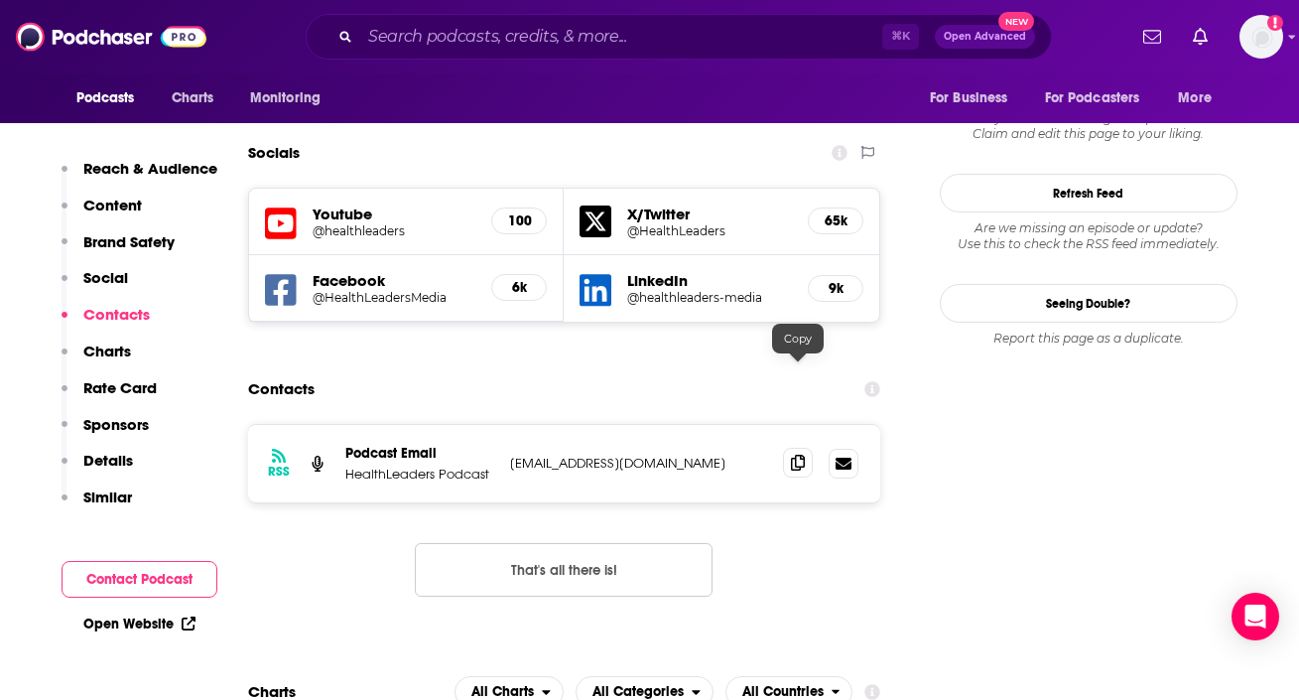
click at [793, 455] on icon at bounding box center [798, 463] width 14 height 16
click at [482, 32] on input "Search podcasts, credits, & more..." at bounding box center [621, 37] width 522 height 32
paste input "HTM On The Line"
type input "HTM On The Line"
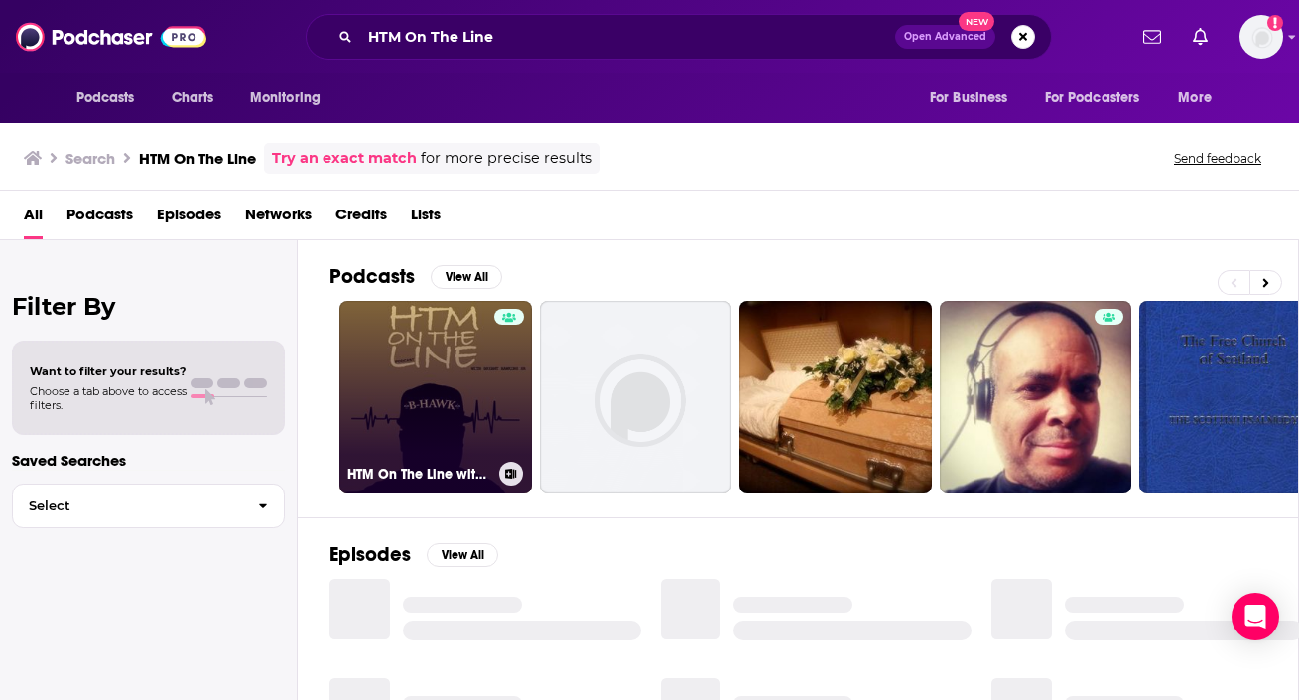
click at [404, 362] on link "HTM On The Line with [PERSON_NAME]" at bounding box center [435, 397] width 193 height 193
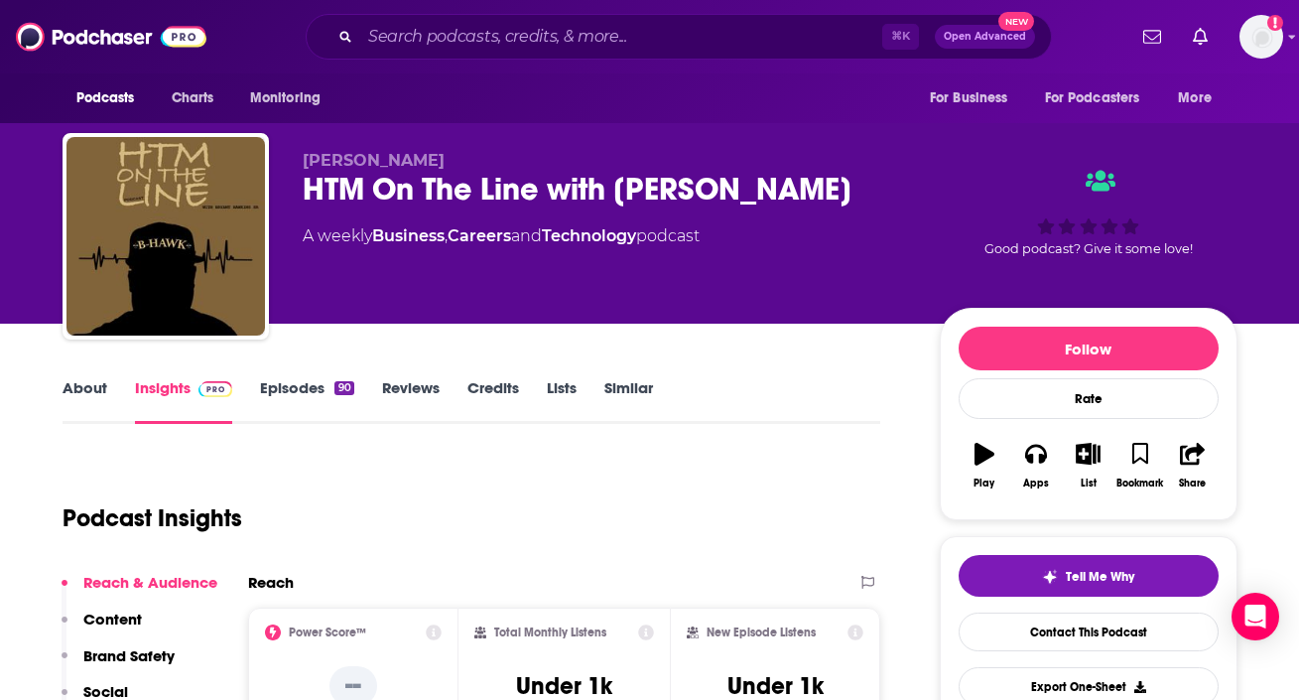
click at [104, 377] on div "About Insights Episodes 90 Reviews Credits Lists Similar" at bounding box center [472, 399] width 819 height 49
click at [95, 381] on link "About" at bounding box center [85, 401] width 45 height 46
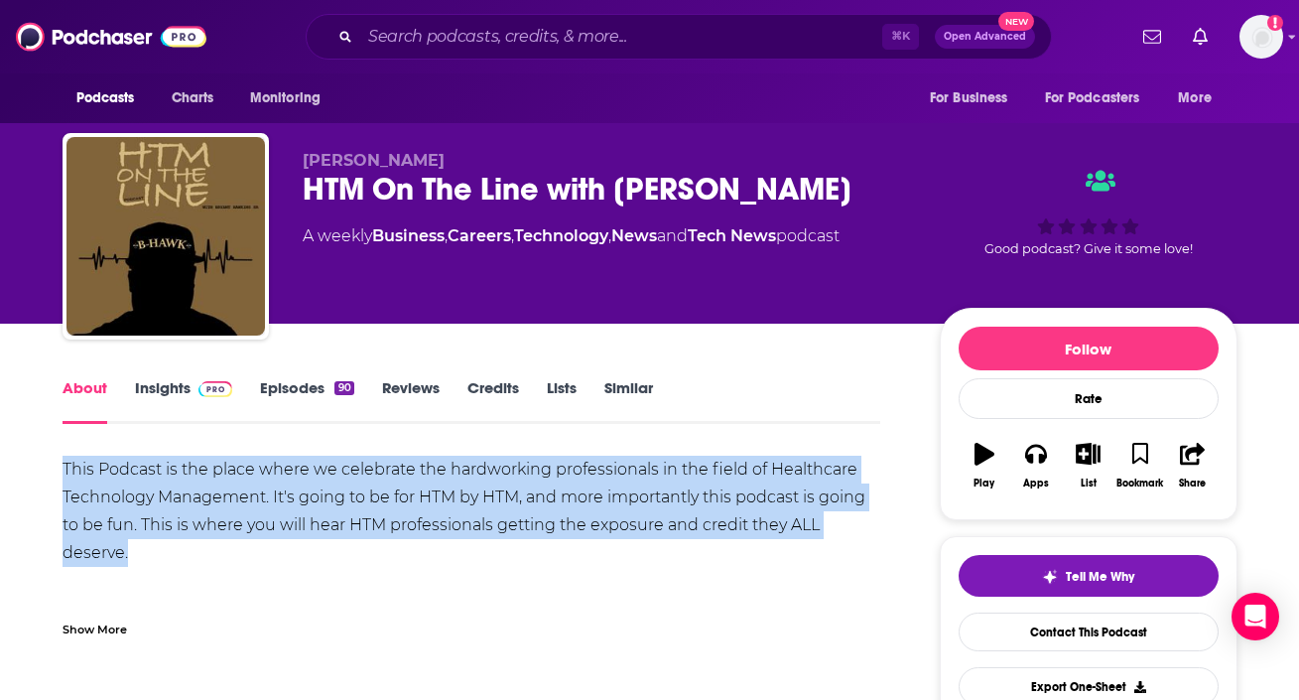
drag, startPoint x: 51, startPoint y: 459, endPoint x: 222, endPoint y: 541, distance: 190.4
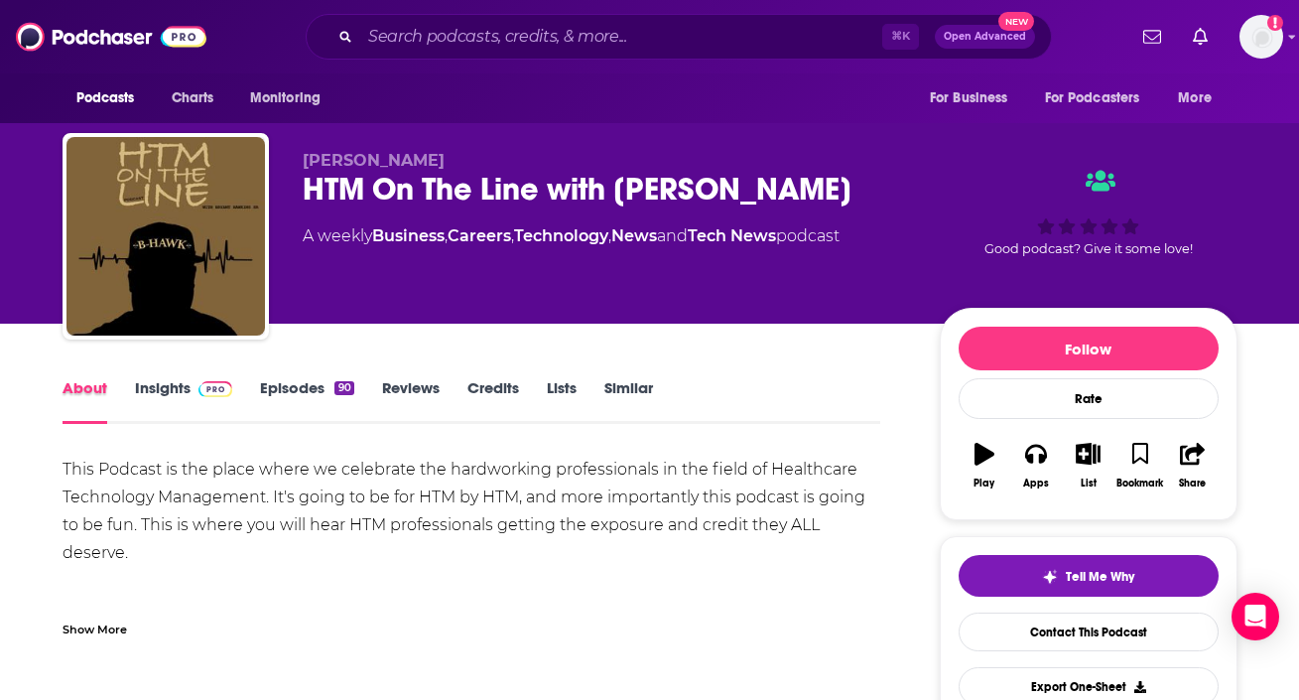
click at [112, 407] on div "About" at bounding box center [99, 401] width 72 height 46
click at [161, 385] on link "Insights" at bounding box center [184, 401] width 98 height 46
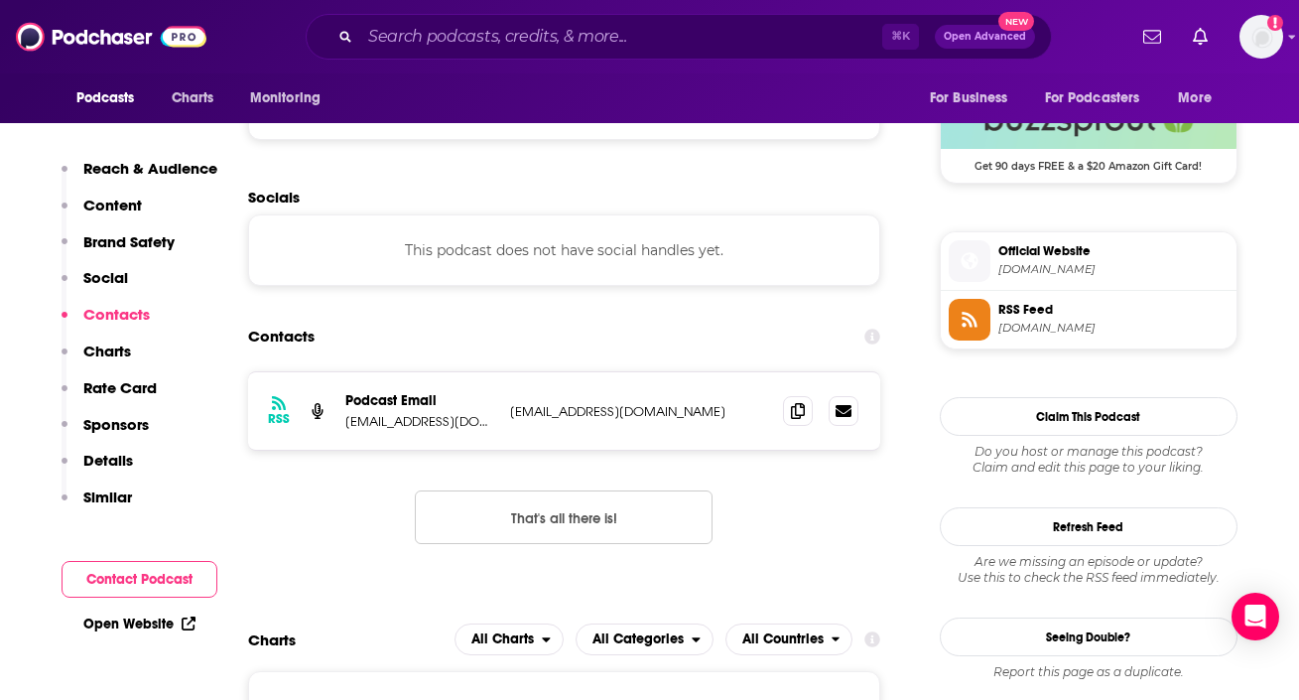
scroll to position [1478, 0]
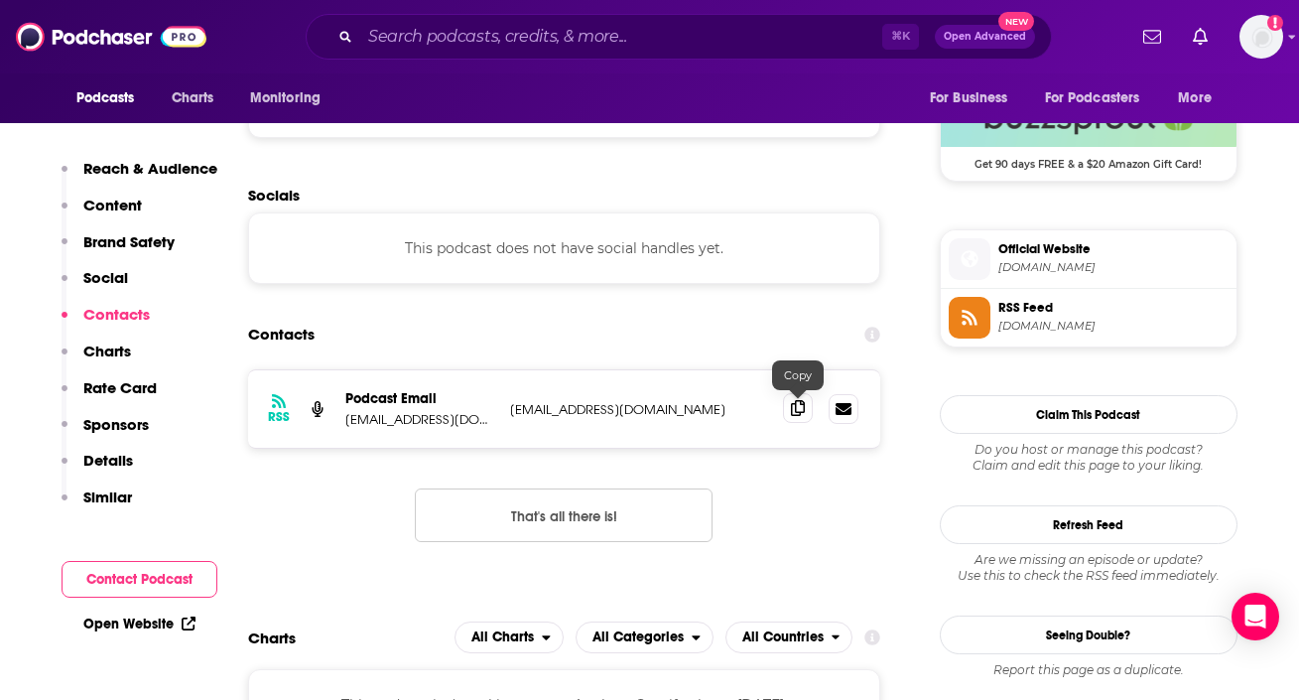
click at [794, 413] on icon at bounding box center [798, 408] width 14 height 16
click at [516, 45] on input "Search podcasts, credits, & more..." at bounding box center [621, 37] width 522 height 32
paste input "IT Visionaries"
type input "IT Visionaries"
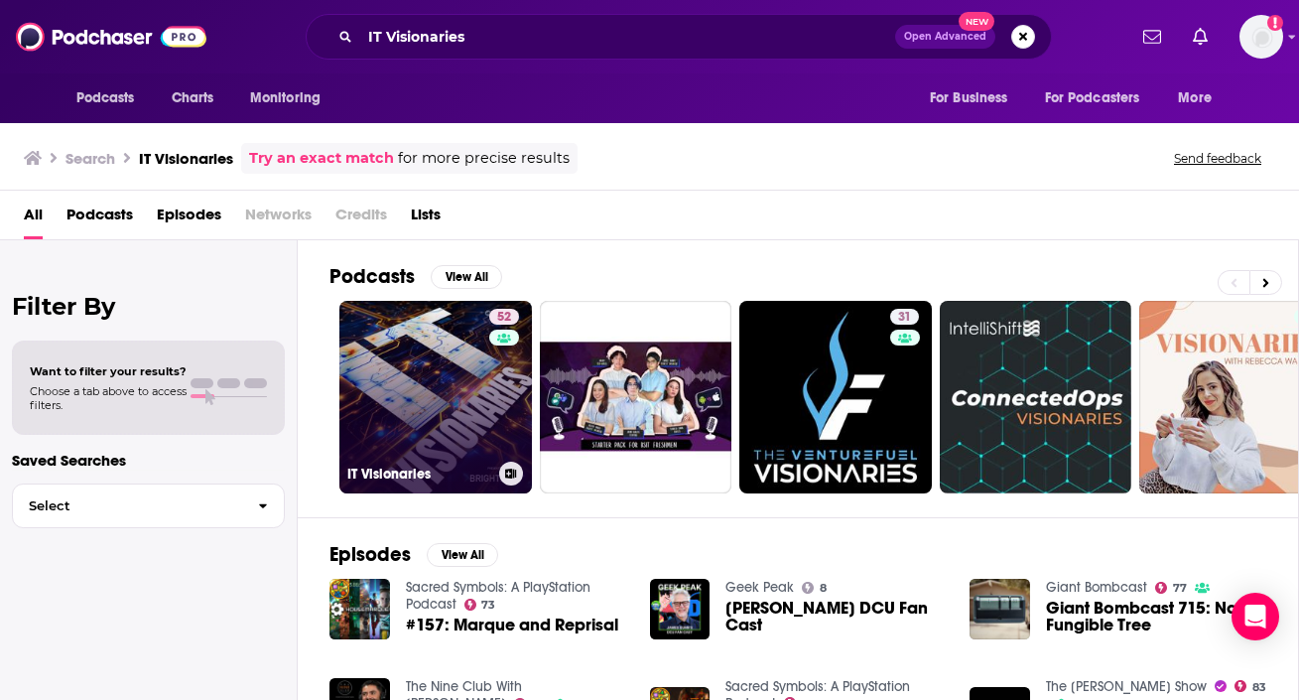
click at [446, 397] on link "52 IT Visionaries" at bounding box center [435, 397] width 193 height 193
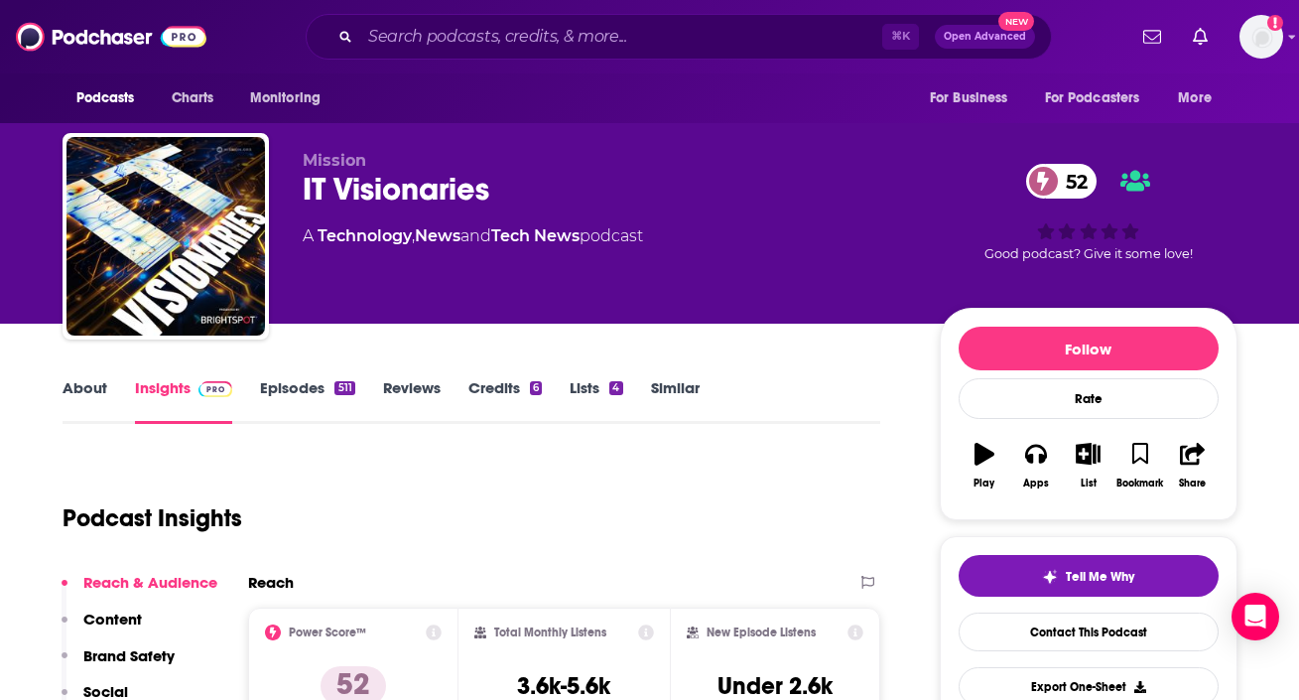
click at [68, 380] on link "About" at bounding box center [85, 401] width 45 height 46
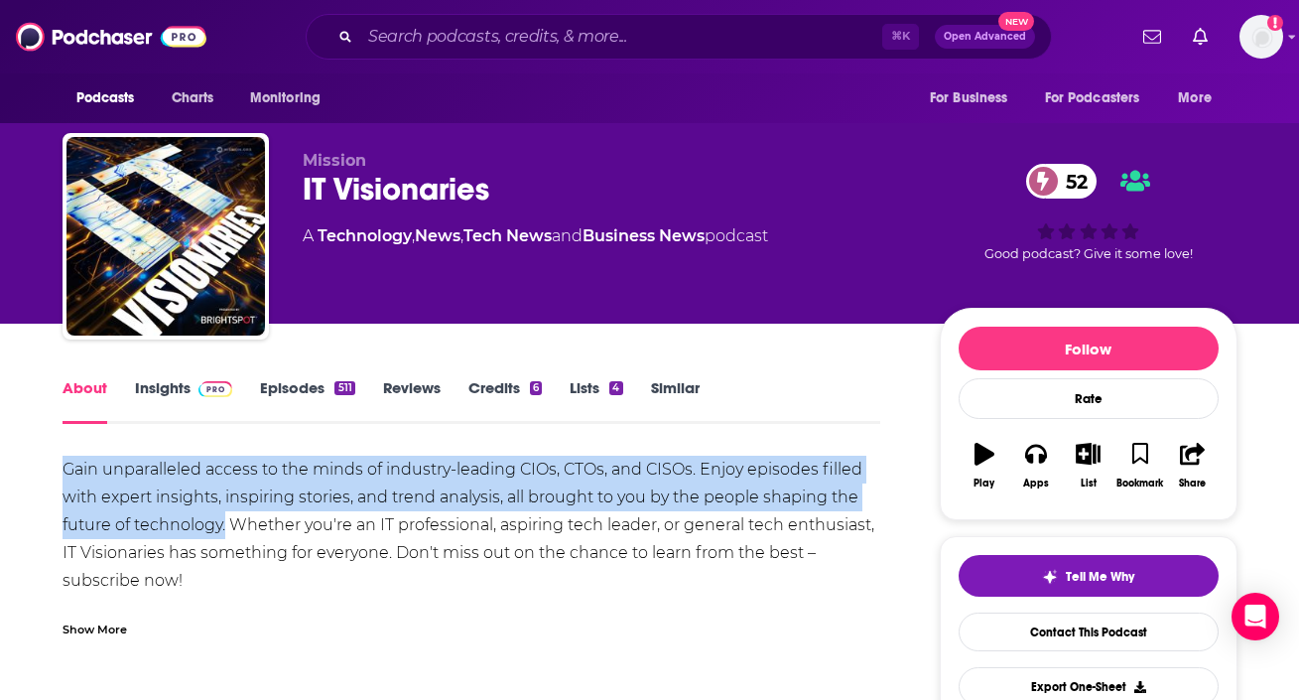
drag, startPoint x: 33, startPoint y: 457, endPoint x: 223, endPoint y: 529, distance: 203.9
click at [200, 395] on img at bounding box center [216, 389] width 35 height 16
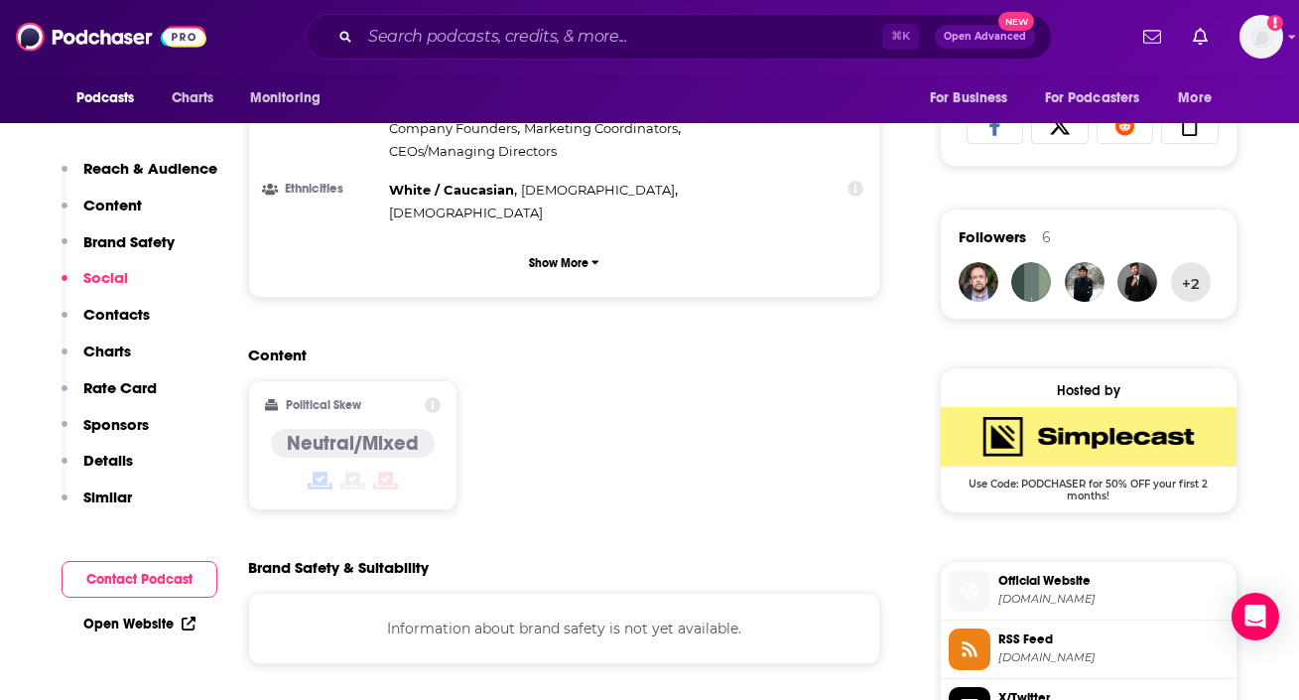
scroll to position [1769, 0]
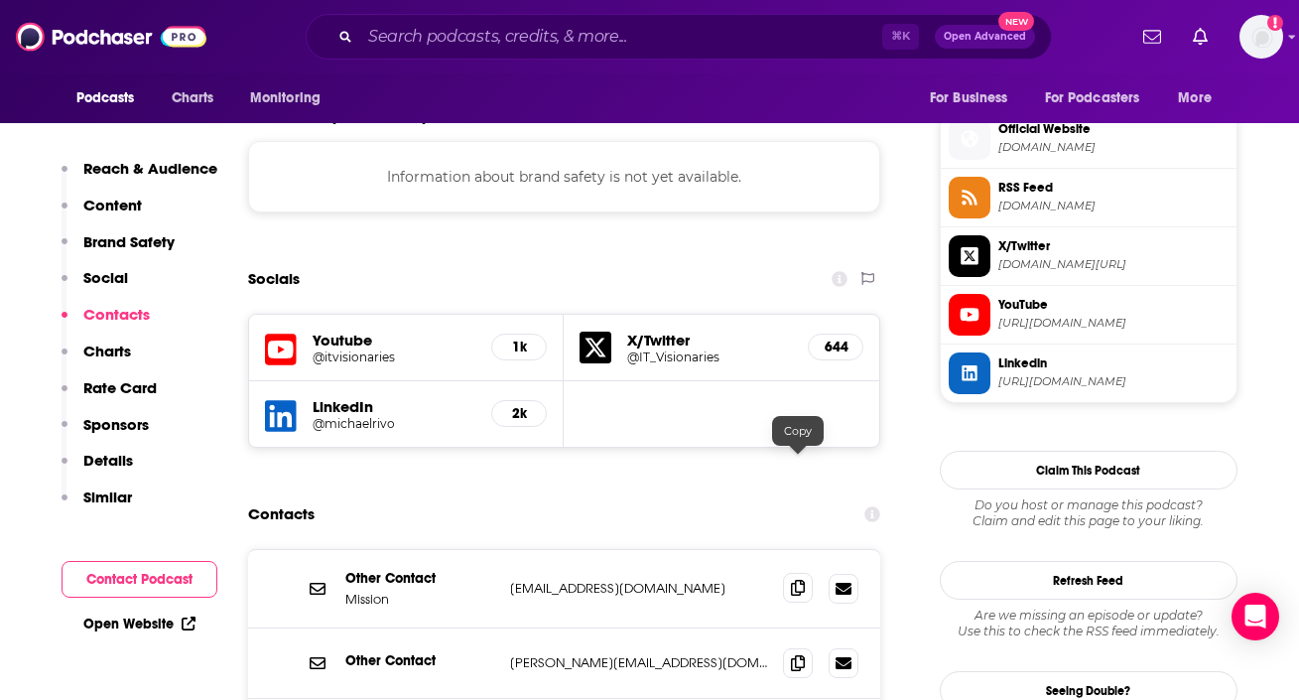
click at [790, 573] on span at bounding box center [798, 588] width 30 height 30
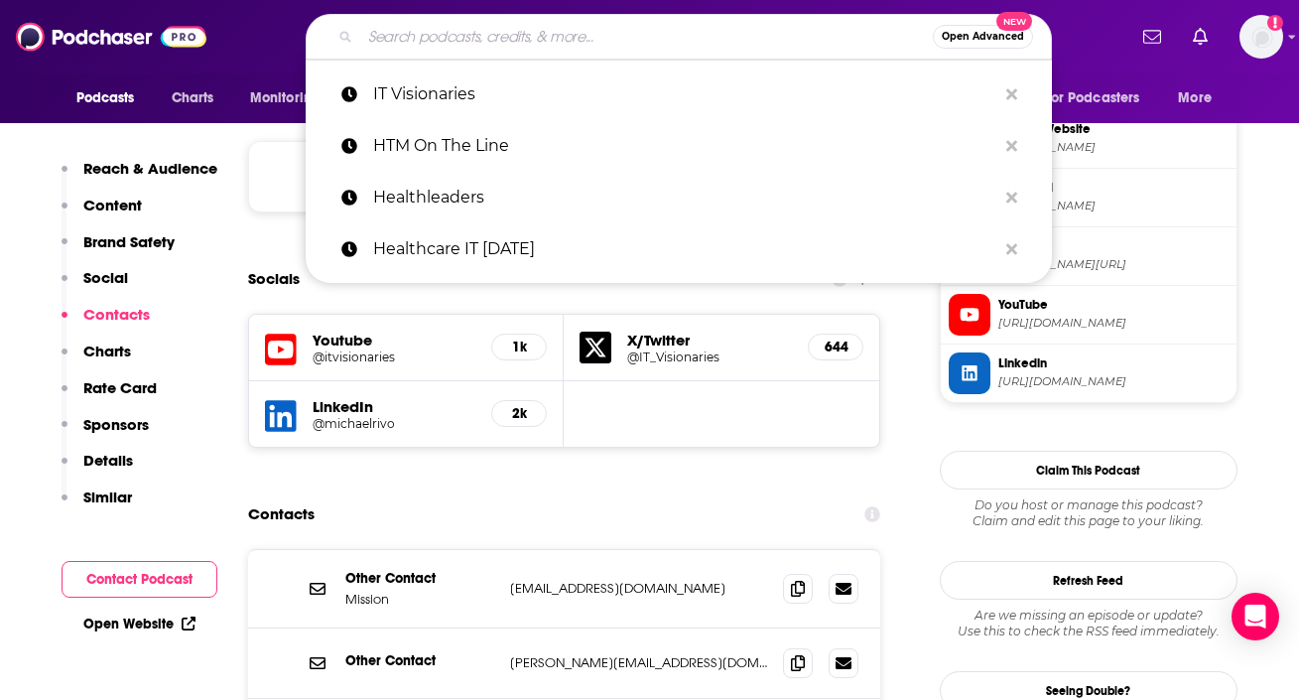
click at [480, 32] on input "Search podcasts, credits, & more..." at bounding box center [646, 37] width 573 height 32
paste input "Lead to Succeed with [PERSON_NAME]"
type input "Lead to Succeed with [PERSON_NAME]"
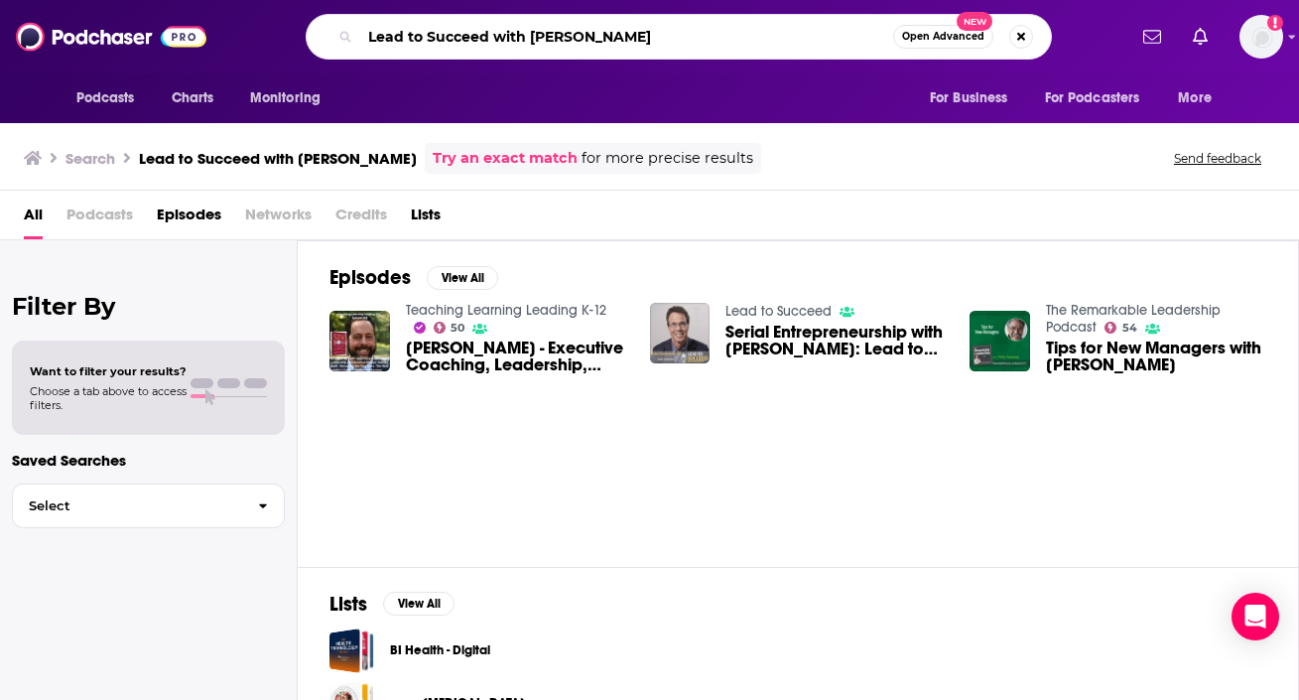
drag, startPoint x: 492, startPoint y: 37, endPoint x: 749, endPoint y: 31, distance: 257.1
click at [749, 31] on input "Lead to Succeed with [PERSON_NAME]" at bounding box center [626, 37] width 533 height 32
type input "Lead to Succeed"
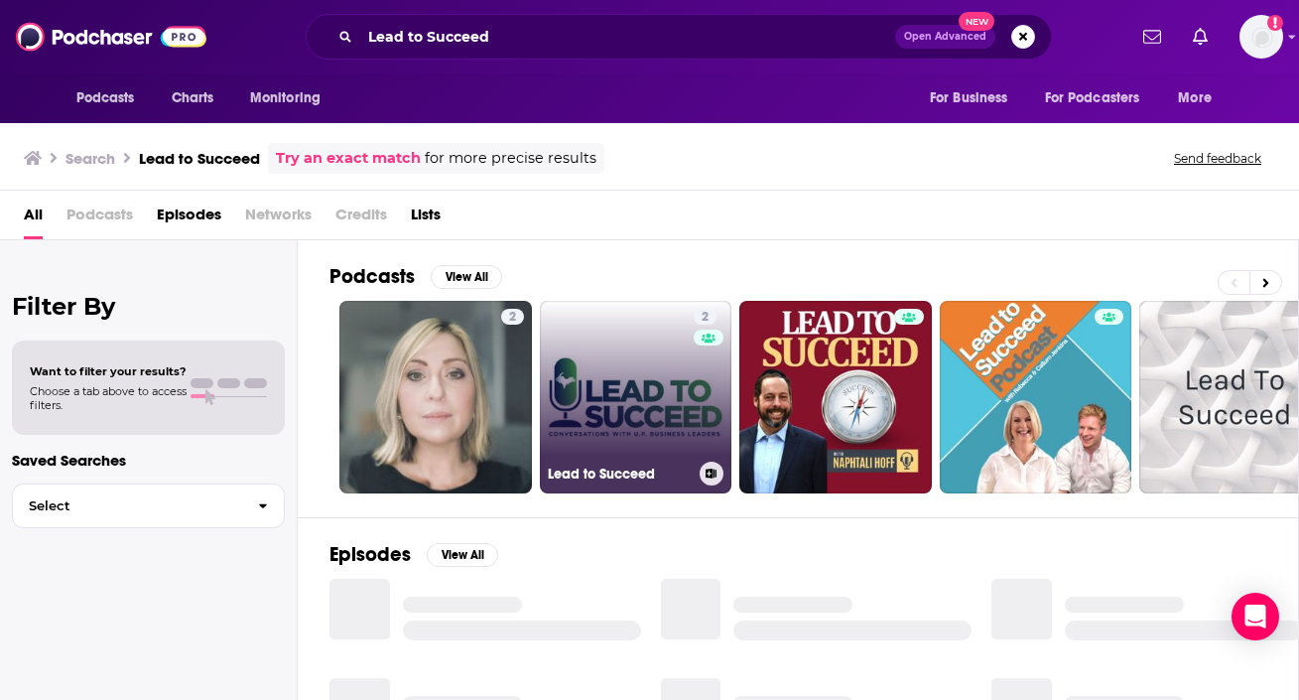
click at [661, 384] on link "2 Lead to Succeed" at bounding box center [636, 397] width 193 height 193
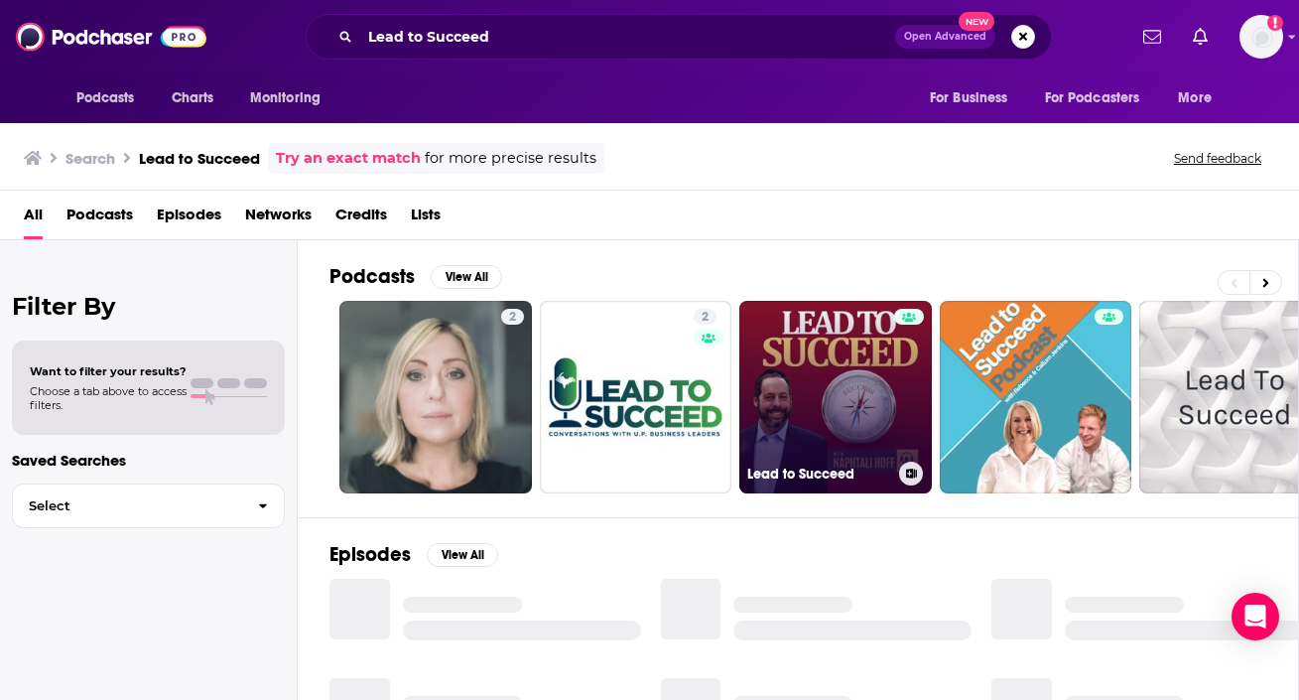
click at [850, 378] on link "Lead to Succeed" at bounding box center [835, 397] width 193 height 193
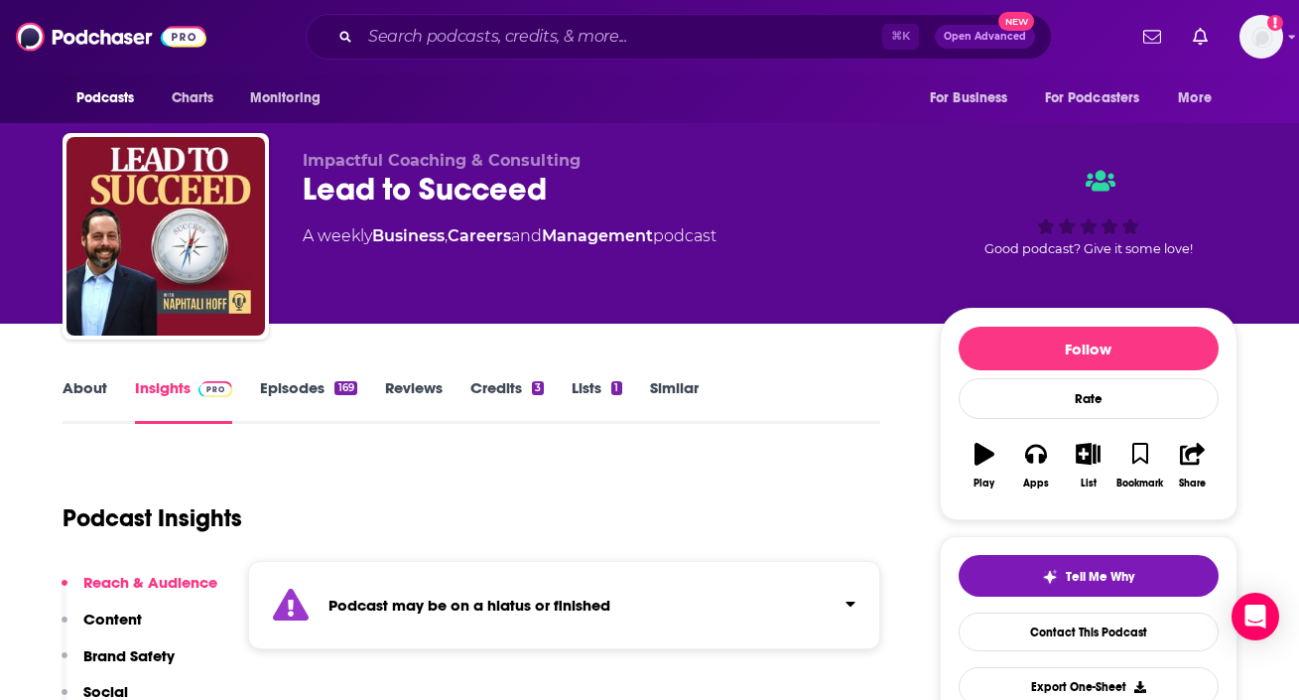
click at [65, 391] on link "About" at bounding box center [85, 401] width 45 height 46
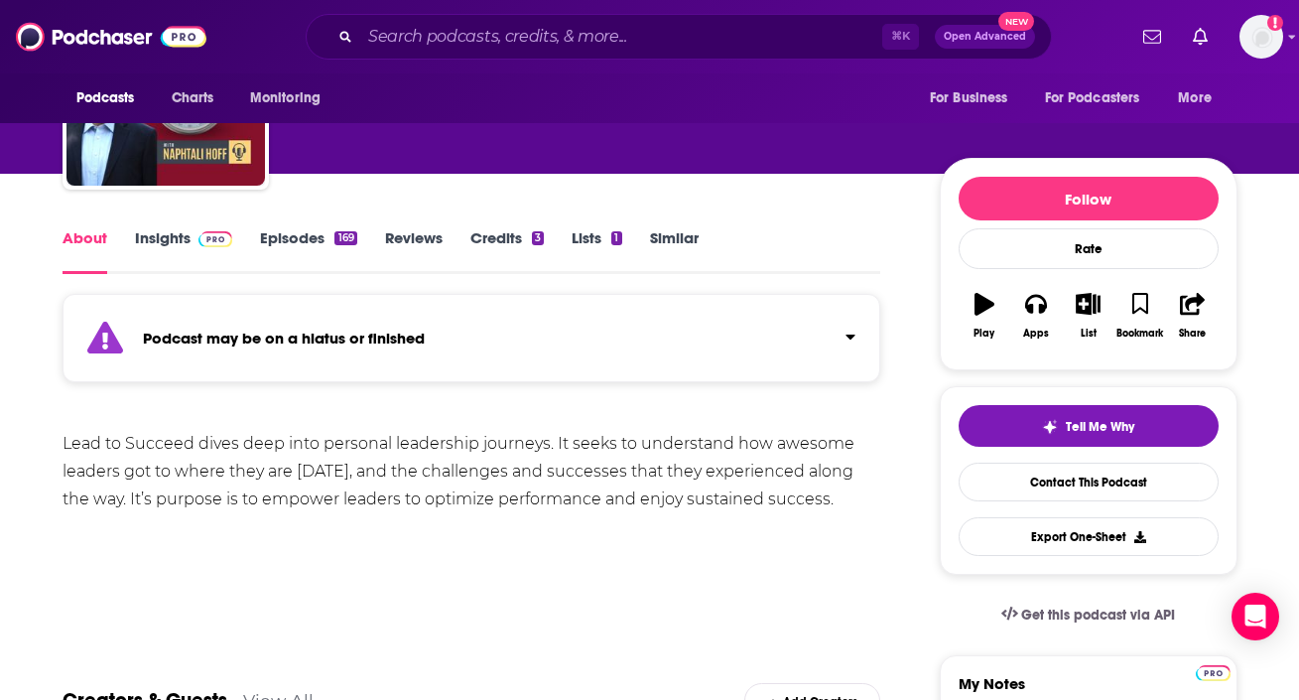
scroll to position [164, 0]
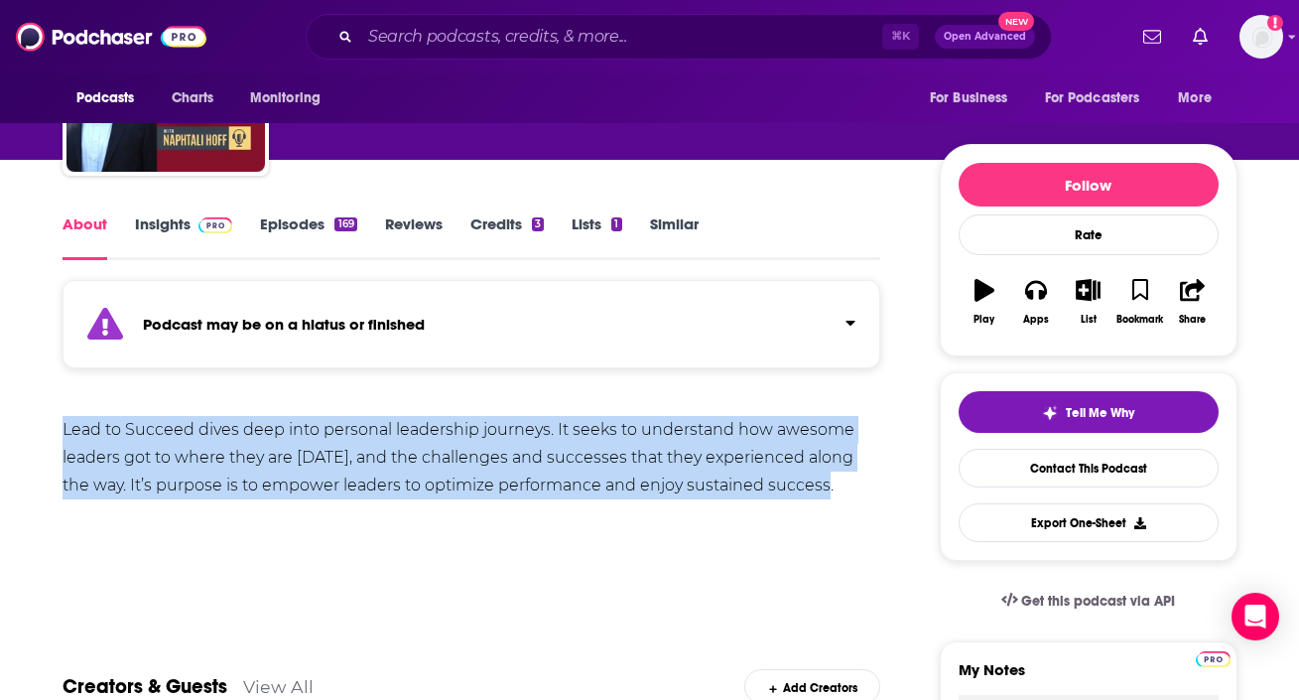
drag, startPoint x: 48, startPoint y: 433, endPoint x: 817, endPoint y: 494, distance: 771.7
click at [208, 225] on img at bounding box center [216, 225] width 35 height 16
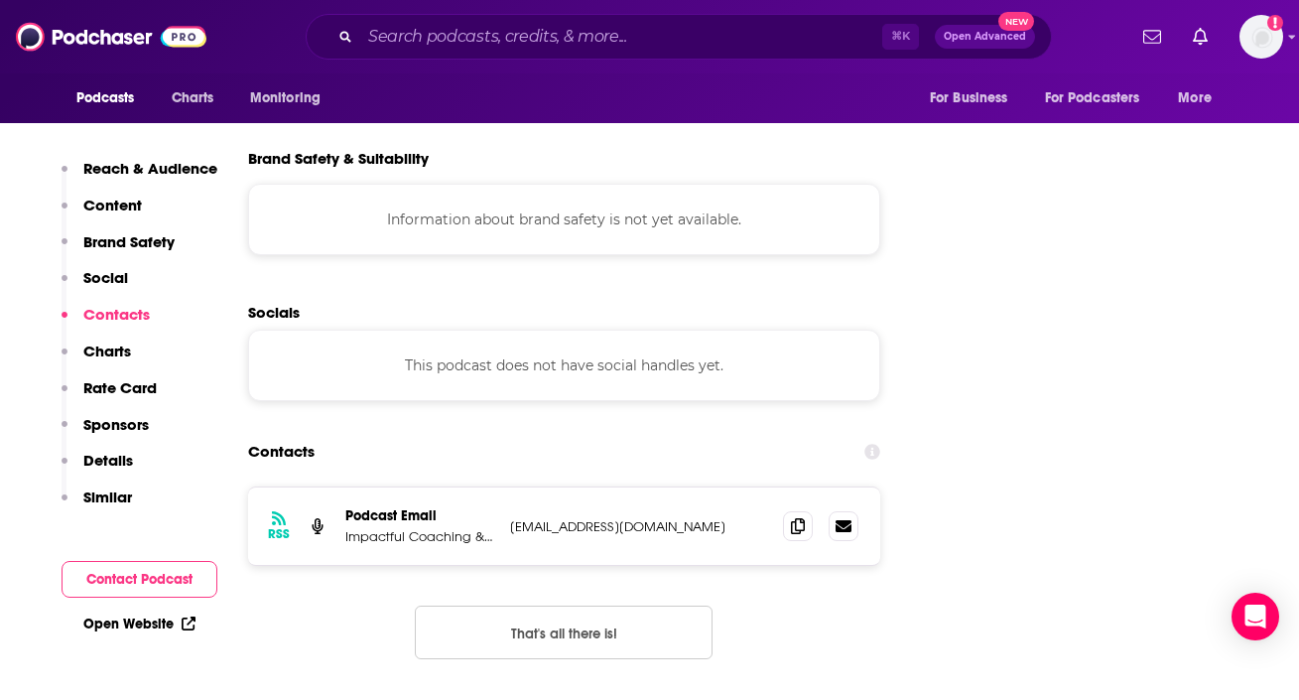
scroll to position [1978, 0]
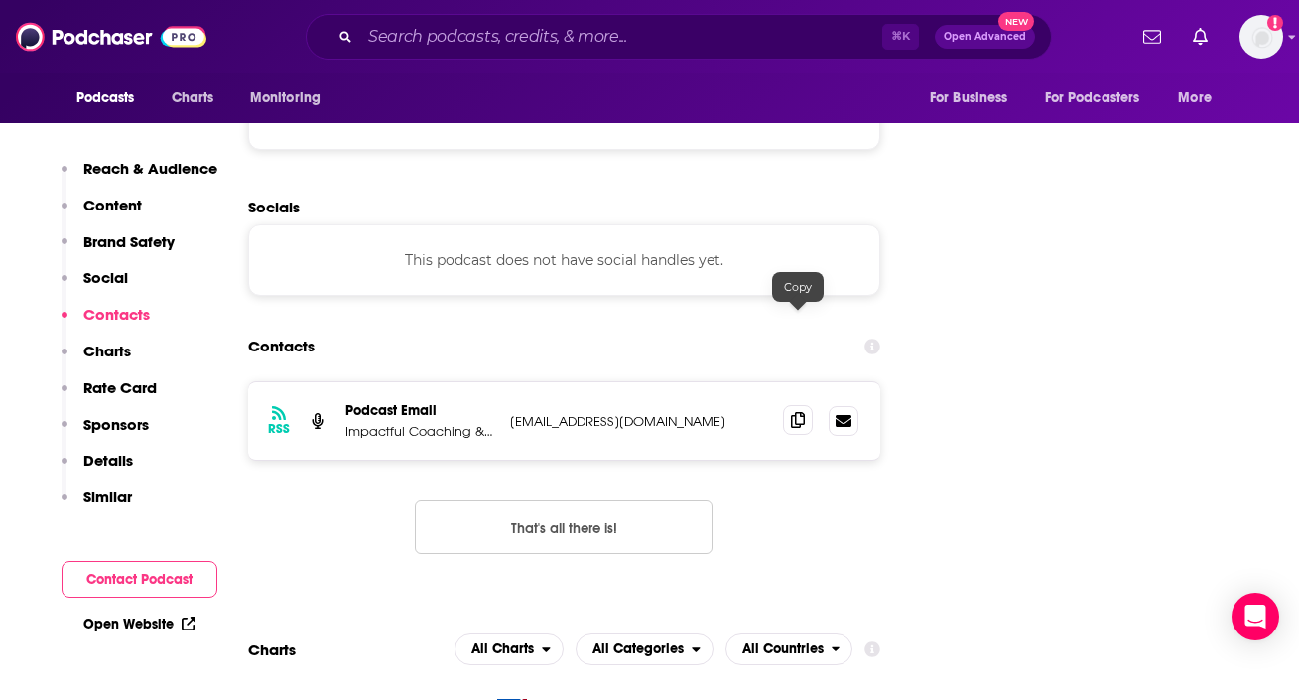
click at [796, 405] on span at bounding box center [798, 420] width 30 height 30
click at [480, 32] on input "Search podcasts, credits, & more..." at bounding box center [621, 37] width 522 height 32
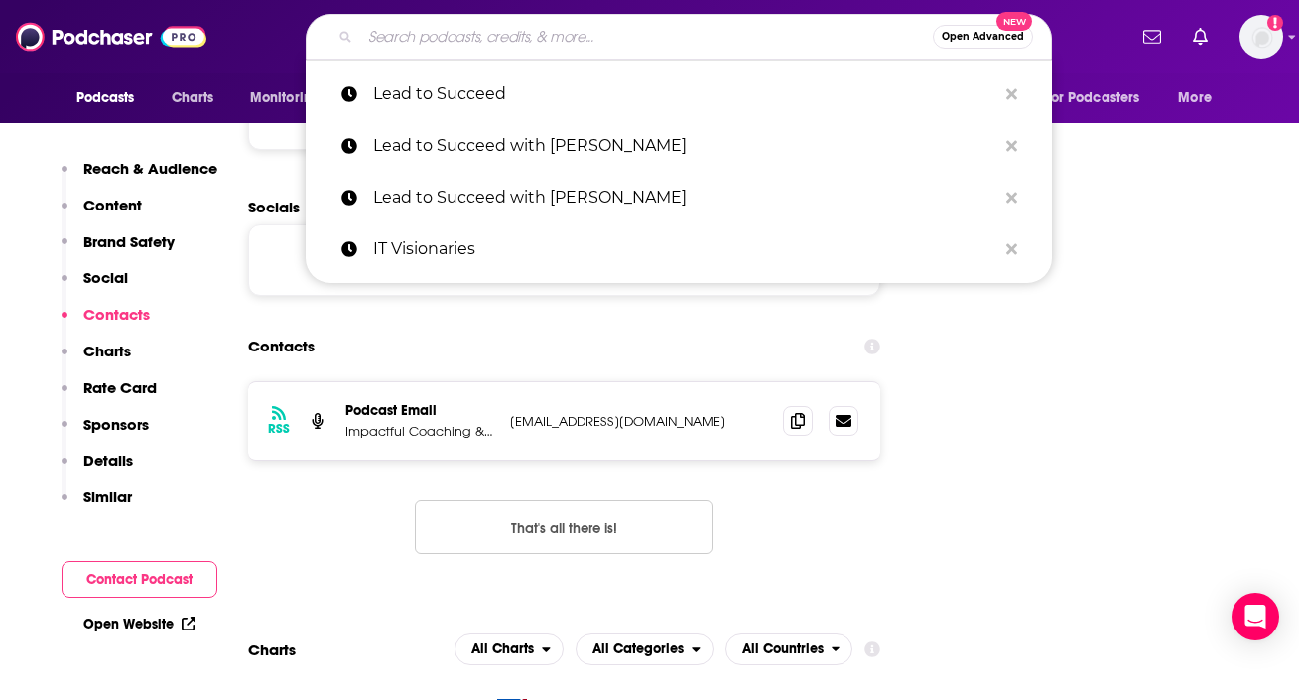
paste input "Lights On Data Show"
type input "Lights On Data Show"
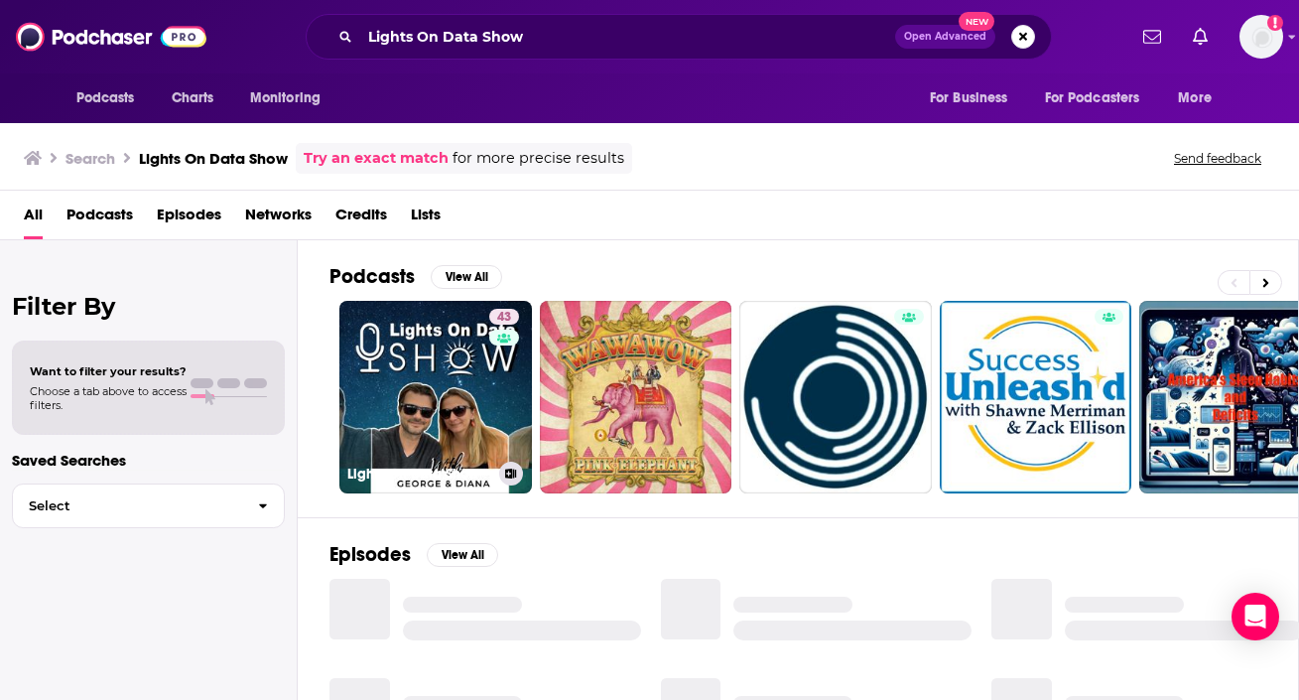
click at [407, 318] on link "43 Lights On Data Show" at bounding box center [435, 397] width 193 height 193
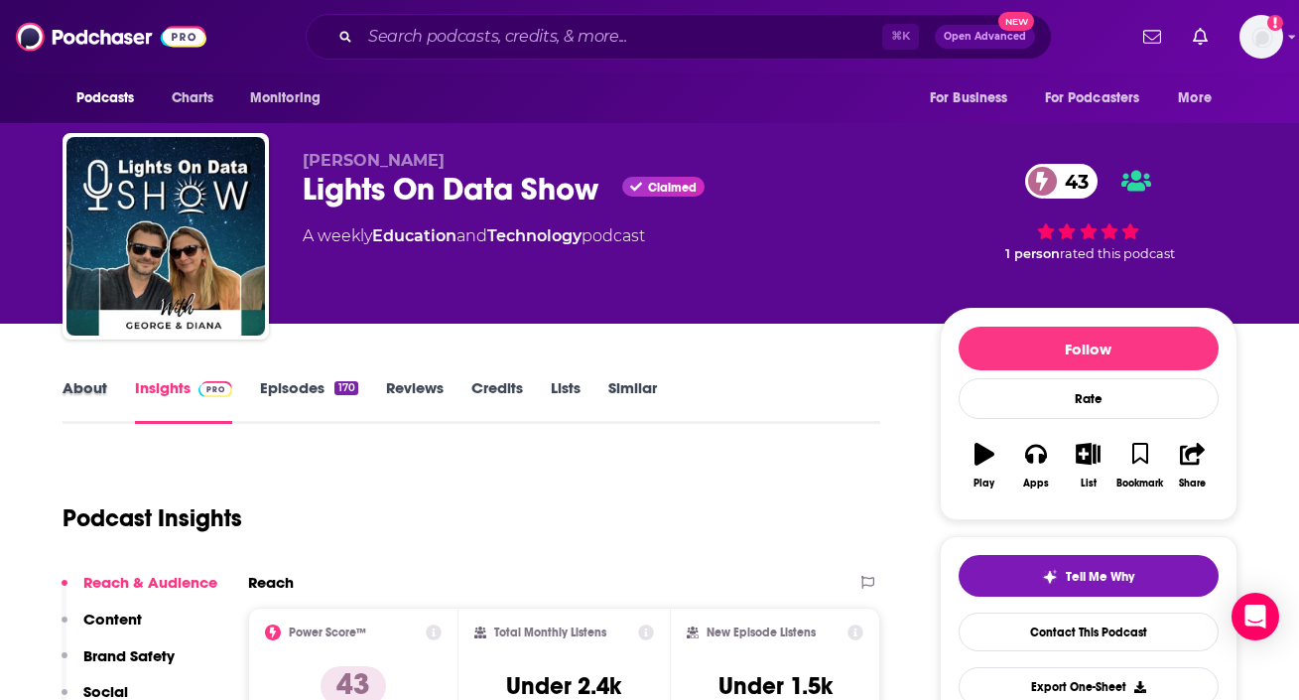
click at [111, 380] on div "About" at bounding box center [99, 401] width 72 height 46
click at [78, 397] on link "About" at bounding box center [85, 401] width 45 height 46
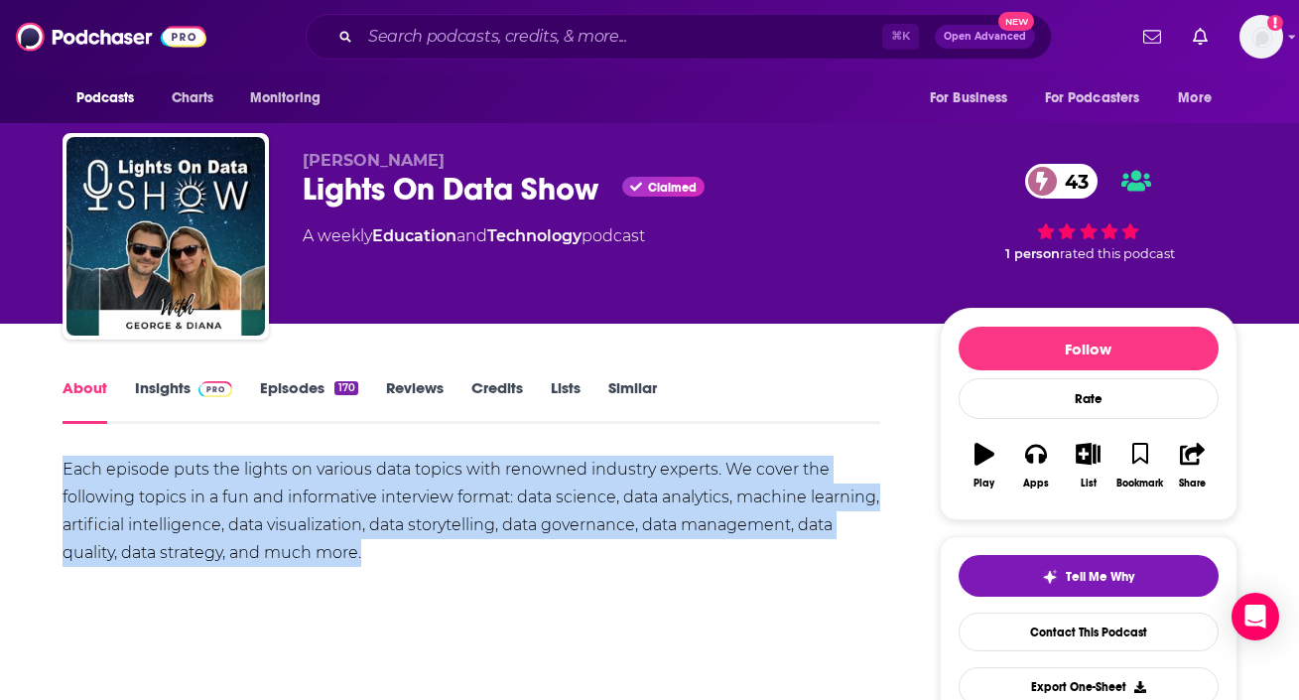
drag, startPoint x: 51, startPoint y: 471, endPoint x: 467, endPoint y: 549, distance: 424.0
click at [186, 383] on link "Insights" at bounding box center [184, 401] width 98 height 46
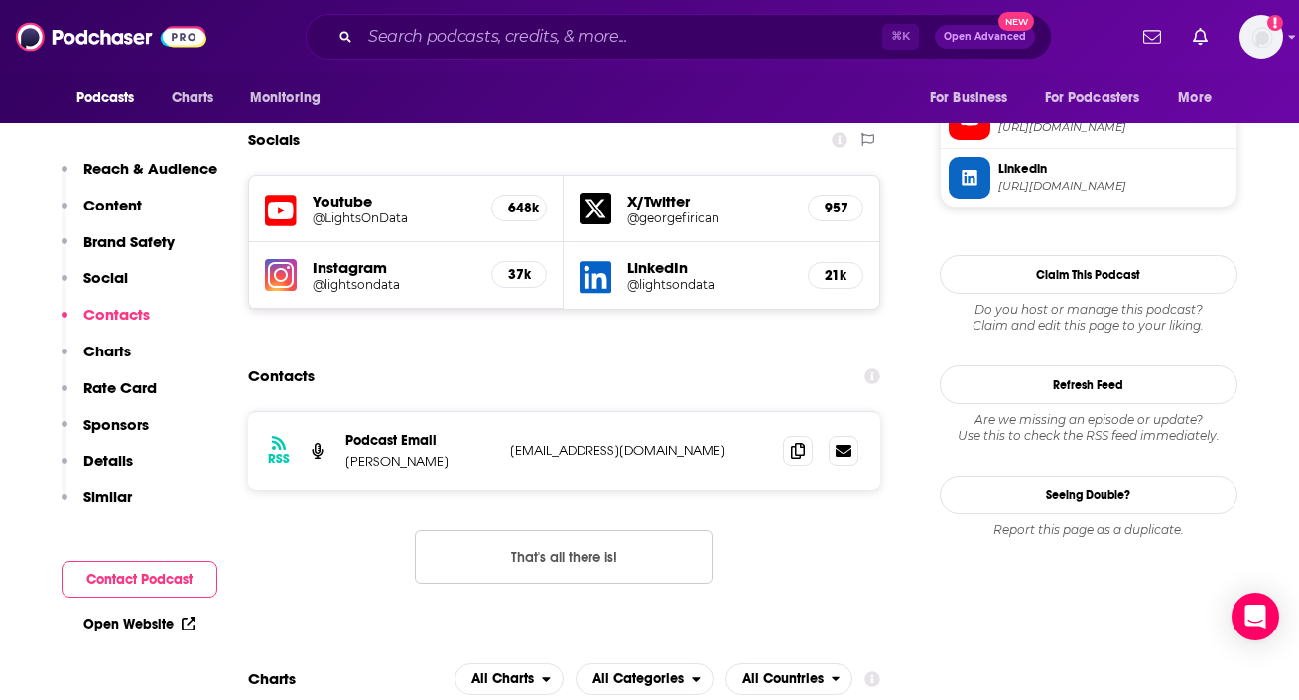
scroll to position [1873, 0]
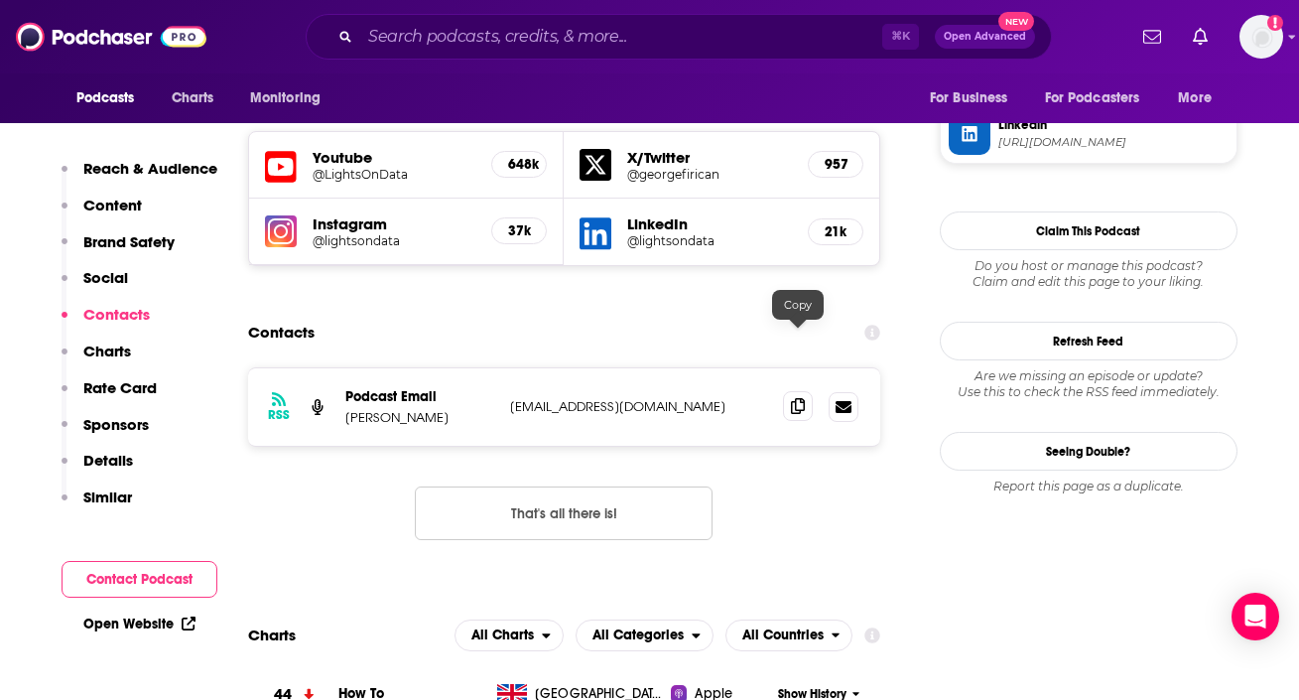
click at [801, 398] on icon at bounding box center [798, 406] width 14 height 16
click at [477, 32] on input "Search podcasts, credits, & more..." at bounding box center [621, 37] width 522 height 32
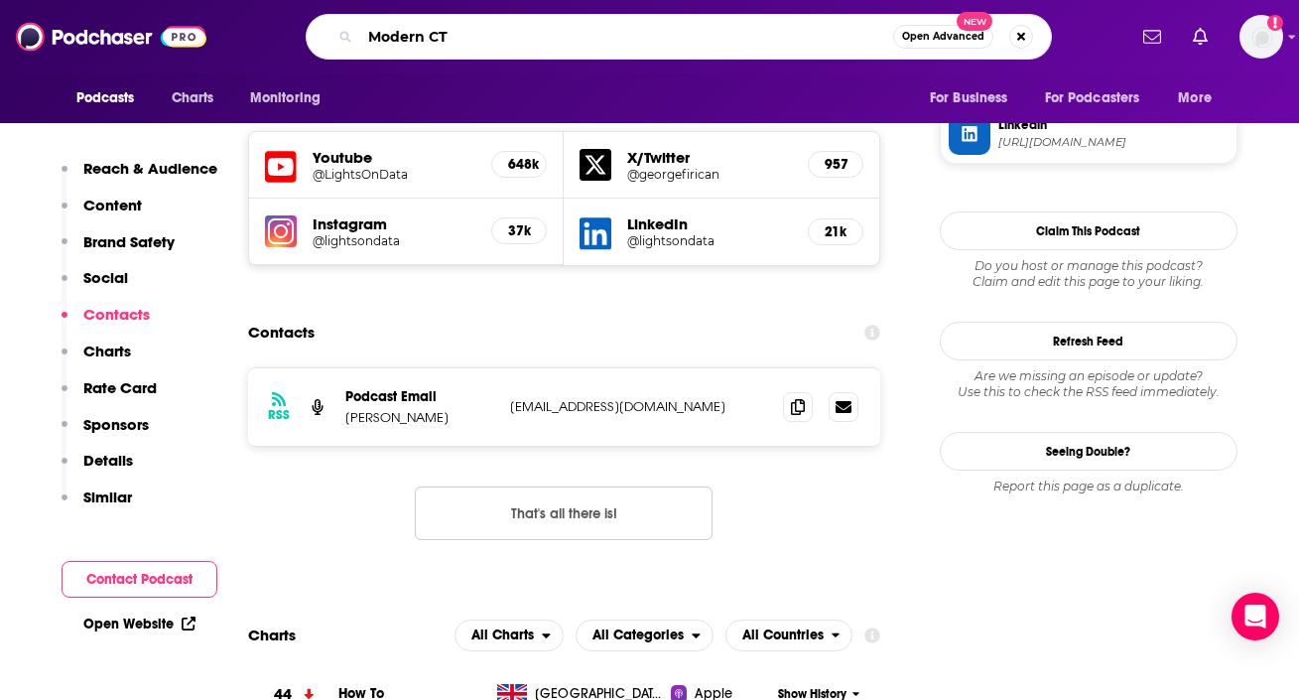
type input "Modern CTO"
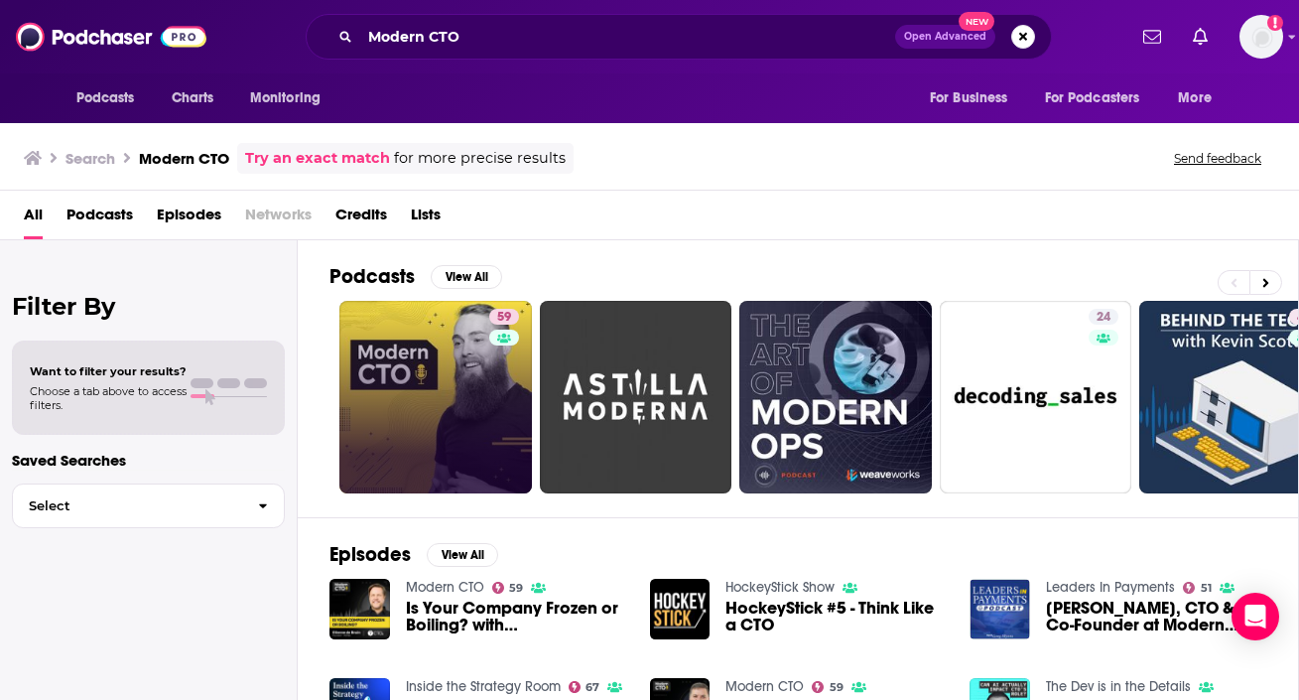
click at [440, 397] on link "59" at bounding box center [435, 397] width 193 height 193
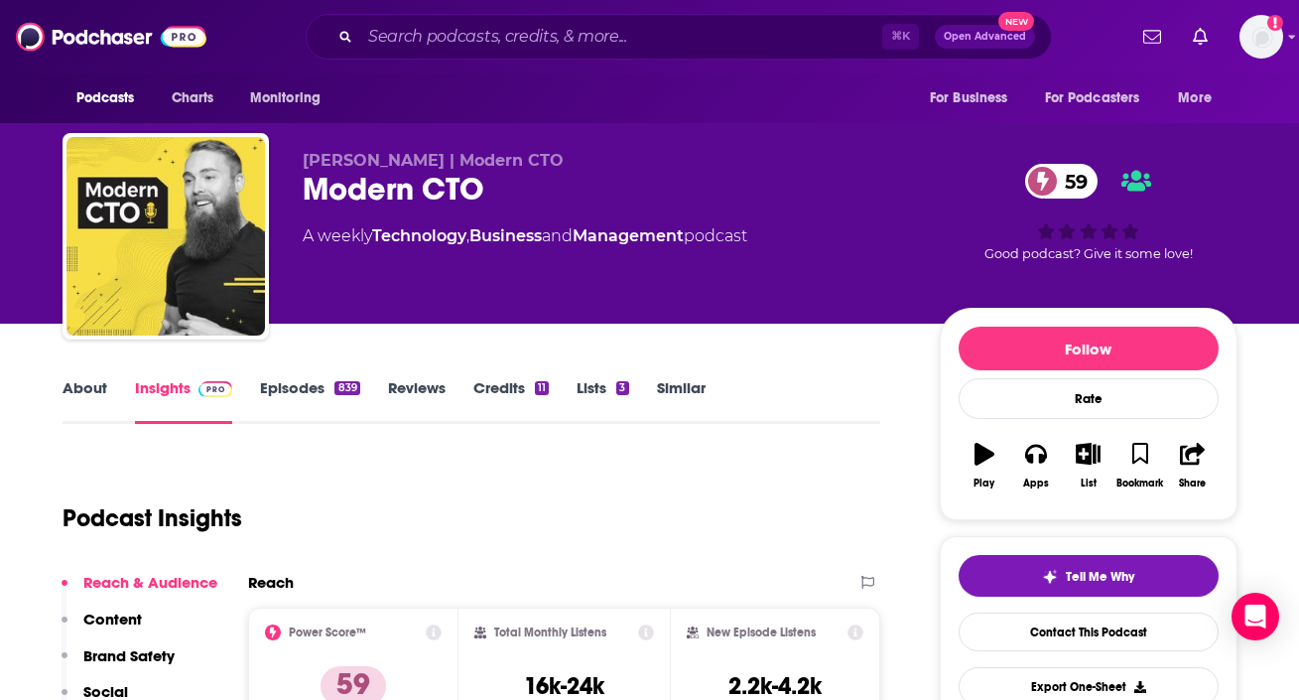
click at [63, 394] on link "About" at bounding box center [85, 401] width 45 height 46
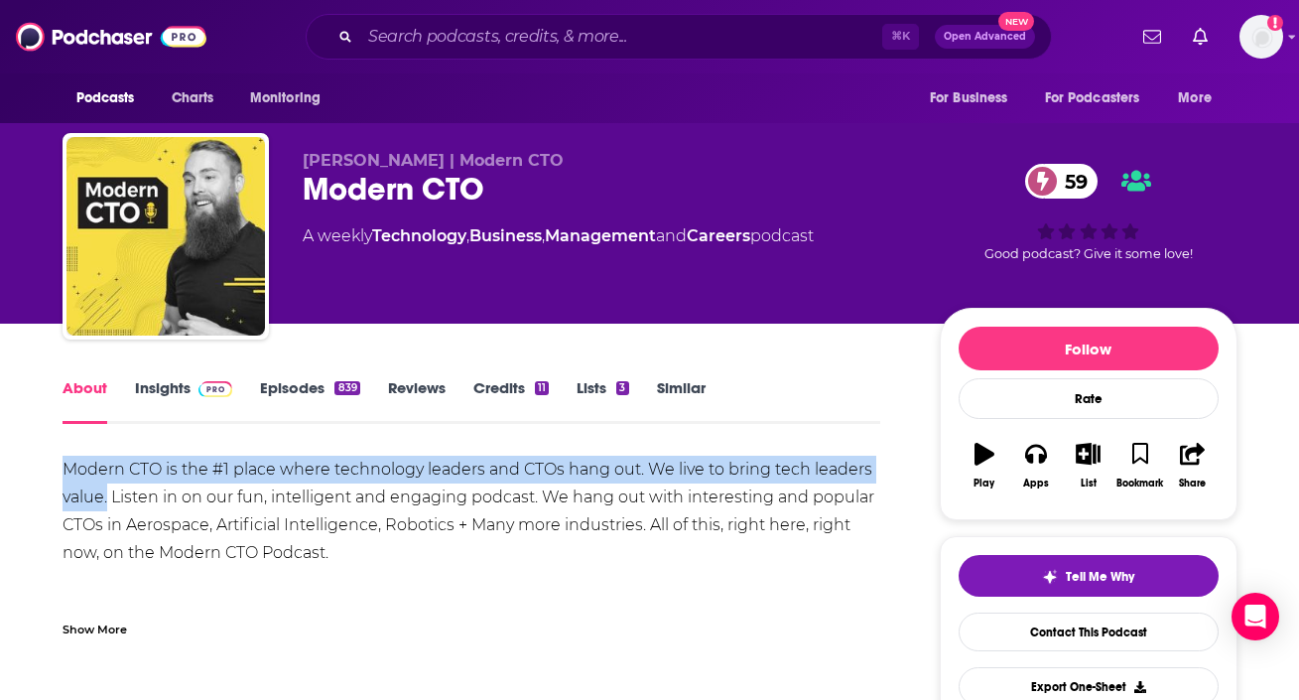
drag, startPoint x: 39, startPoint y: 462, endPoint x: 106, endPoint y: 499, distance: 77.3
click at [212, 385] on img at bounding box center [216, 389] width 35 height 16
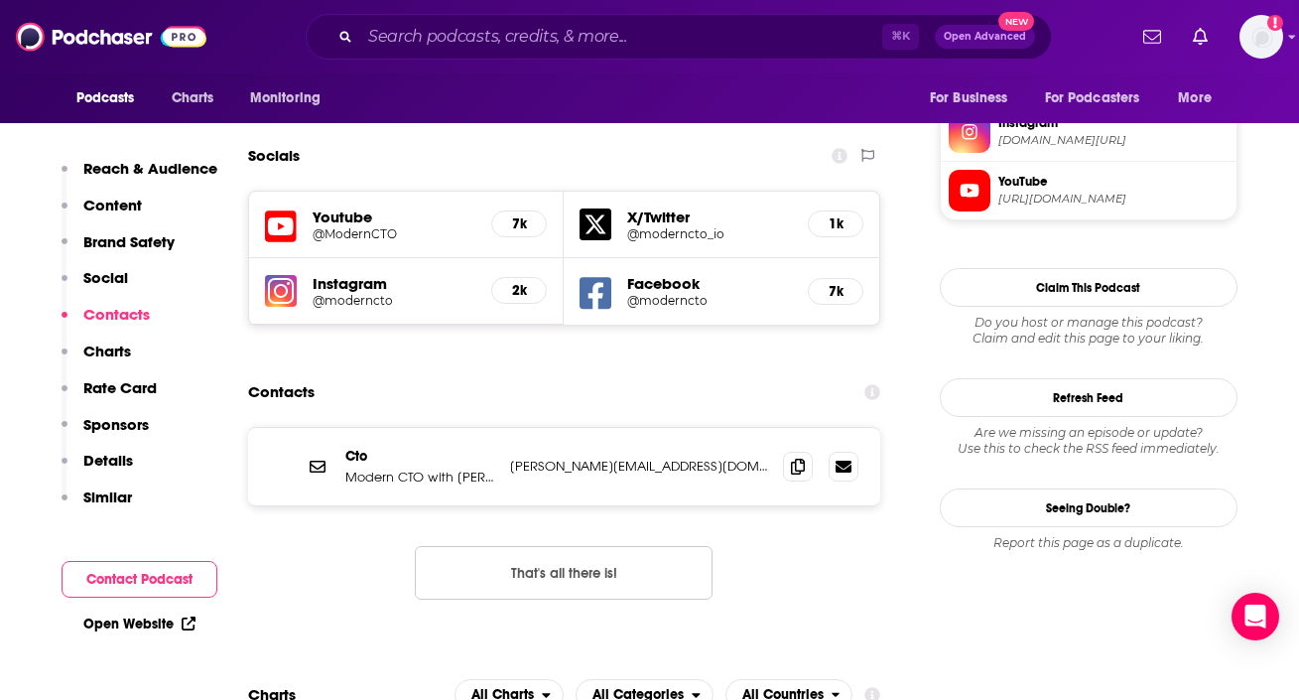
scroll to position [1861, 0]
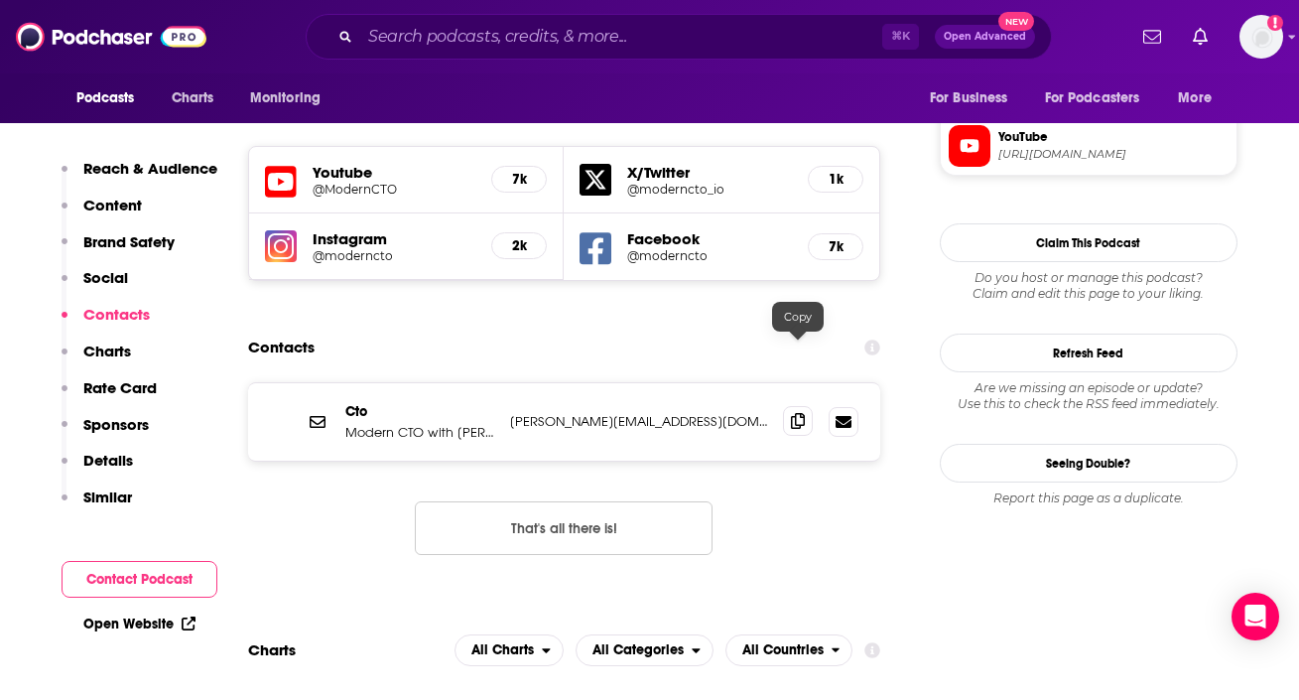
click at [796, 413] on icon at bounding box center [798, 421] width 14 height 16
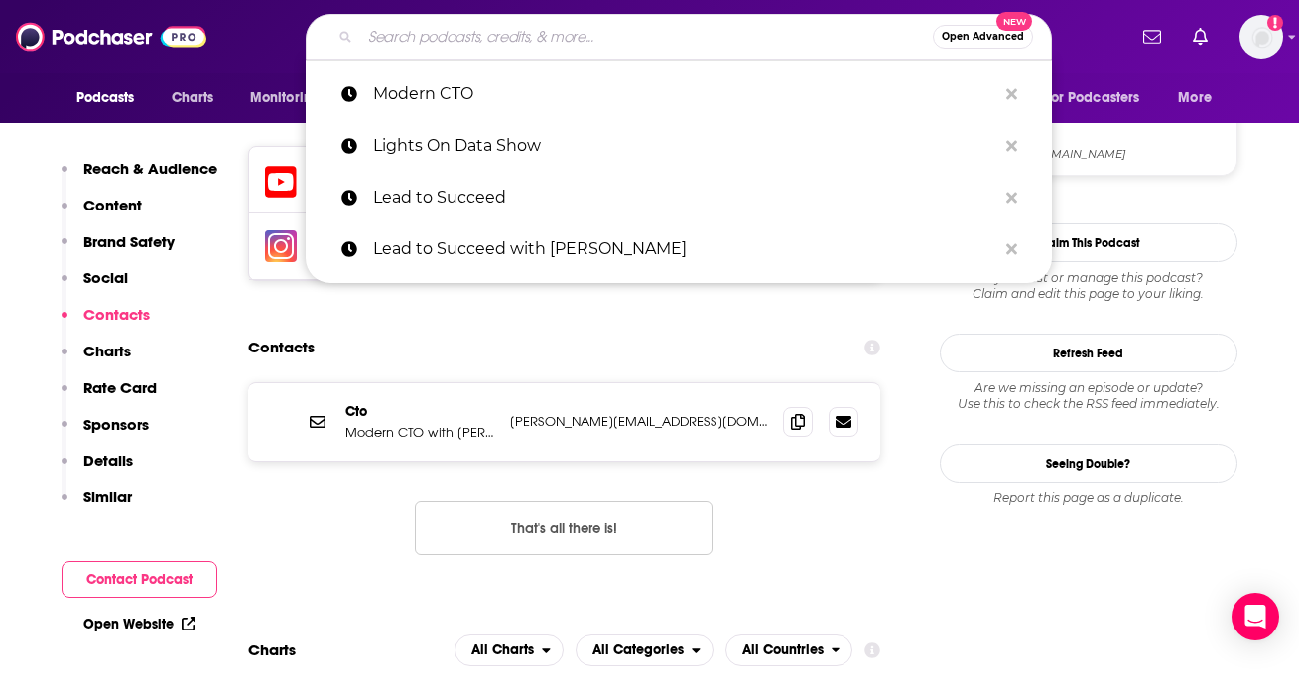
click at [464, 27] on input "Search podcasts, credits, & more..." at bounding box center [646, 37] width 573 height 32
paste input "Podnosis"
type input "Podnosis"
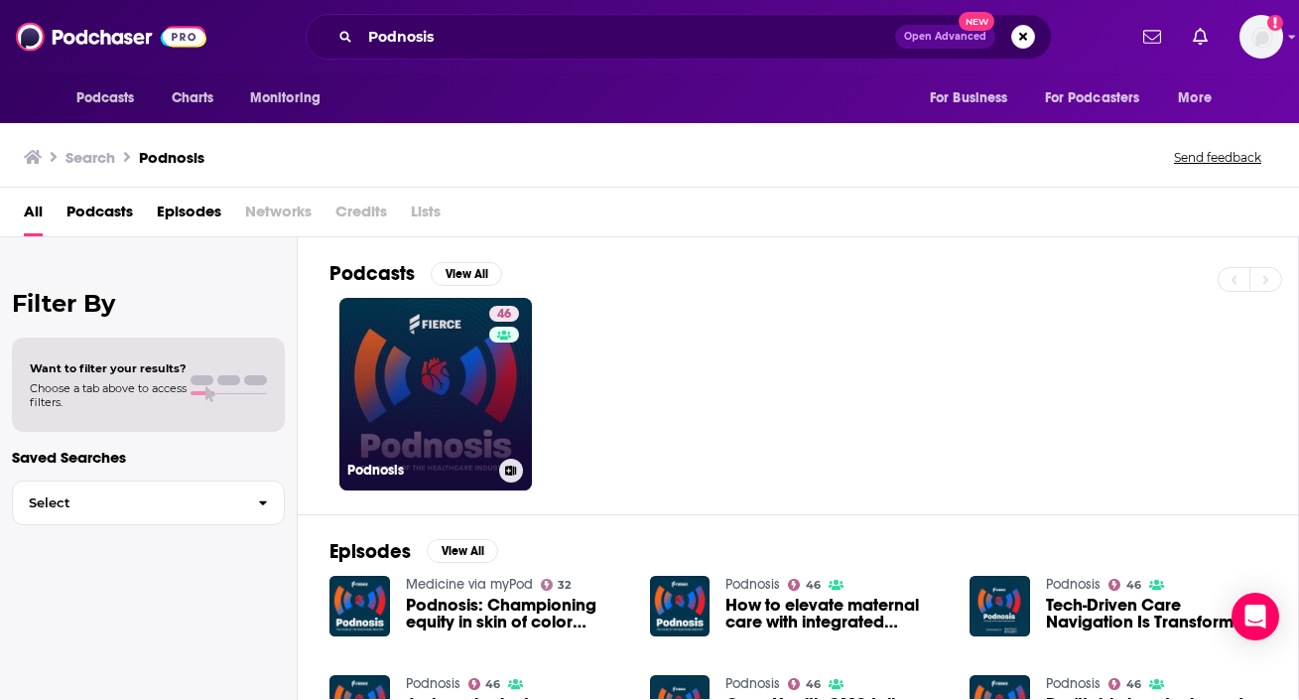
click at [440, 368] on link "46 Podnosis" at bounding box center [435, 394] width 193 height 193
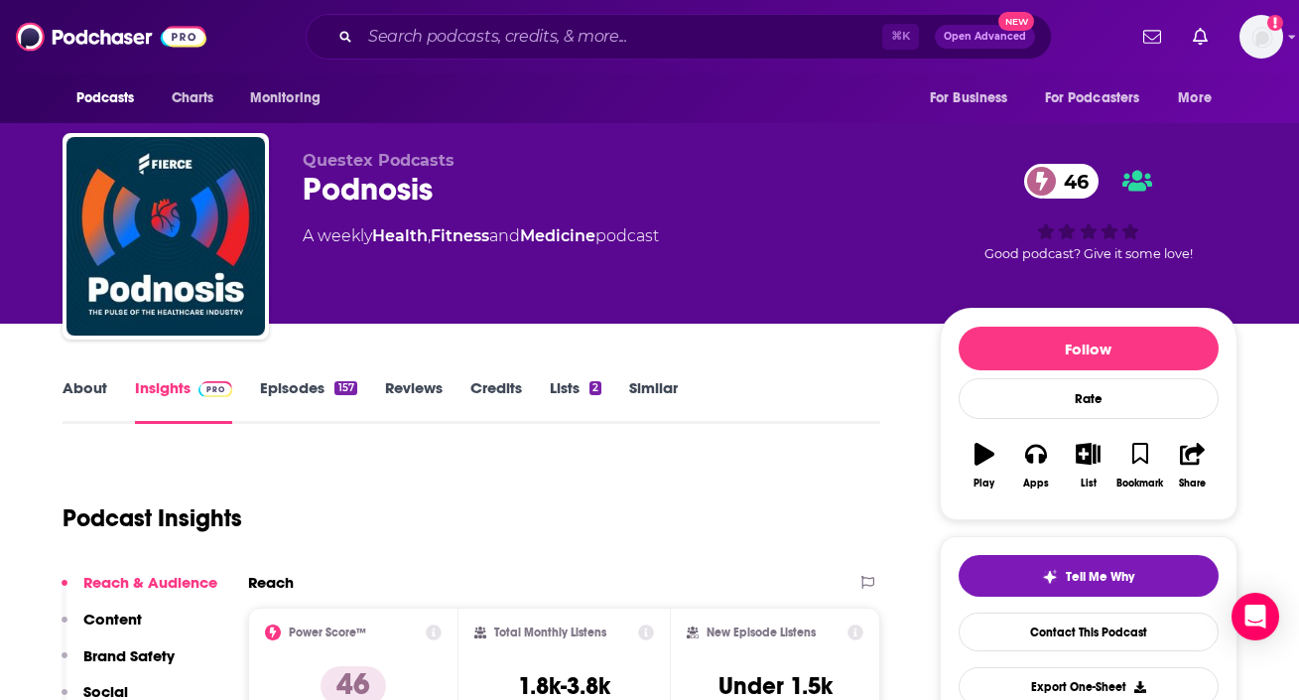
click at [80, 380] on link "About" at bounding box center [85, 401] width 45 height 46
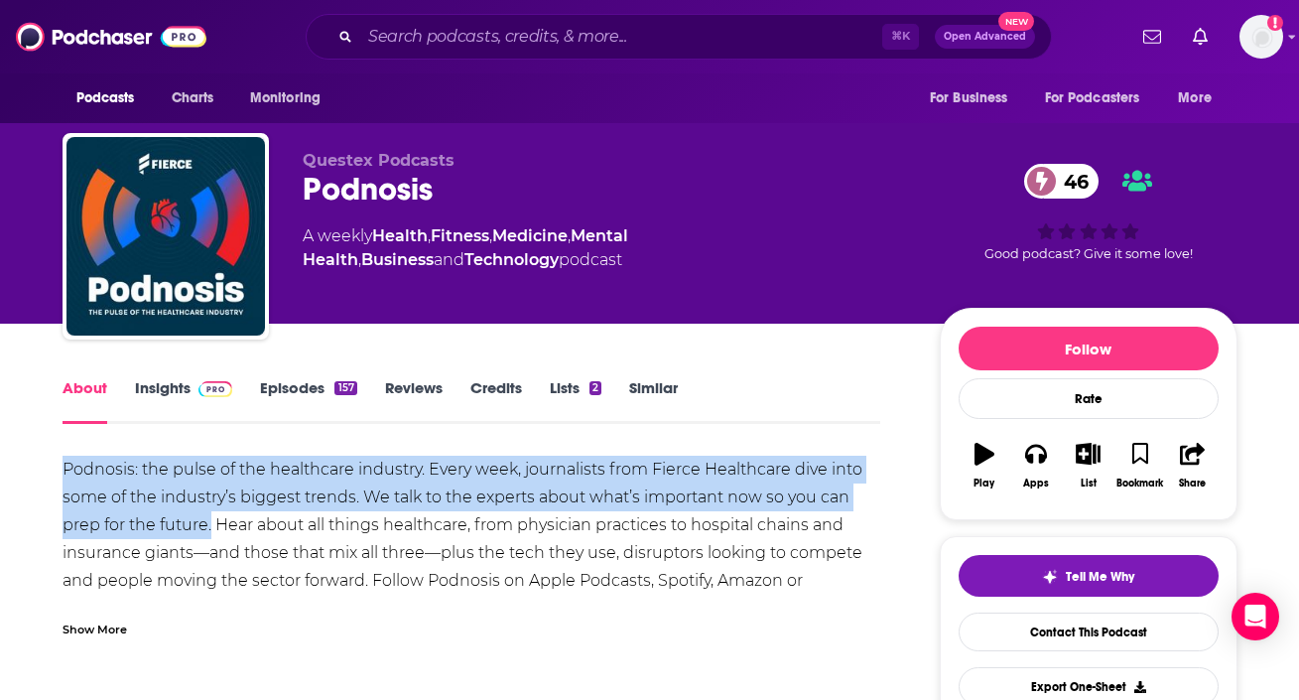
drag, startPoint x: 46, startPoint y: 466, endPoint x: 210, endPoint y: 522, distance: 173.9
click at [160, 408] on link "Insights" at bounding box center [184, 401] width 98 height 46
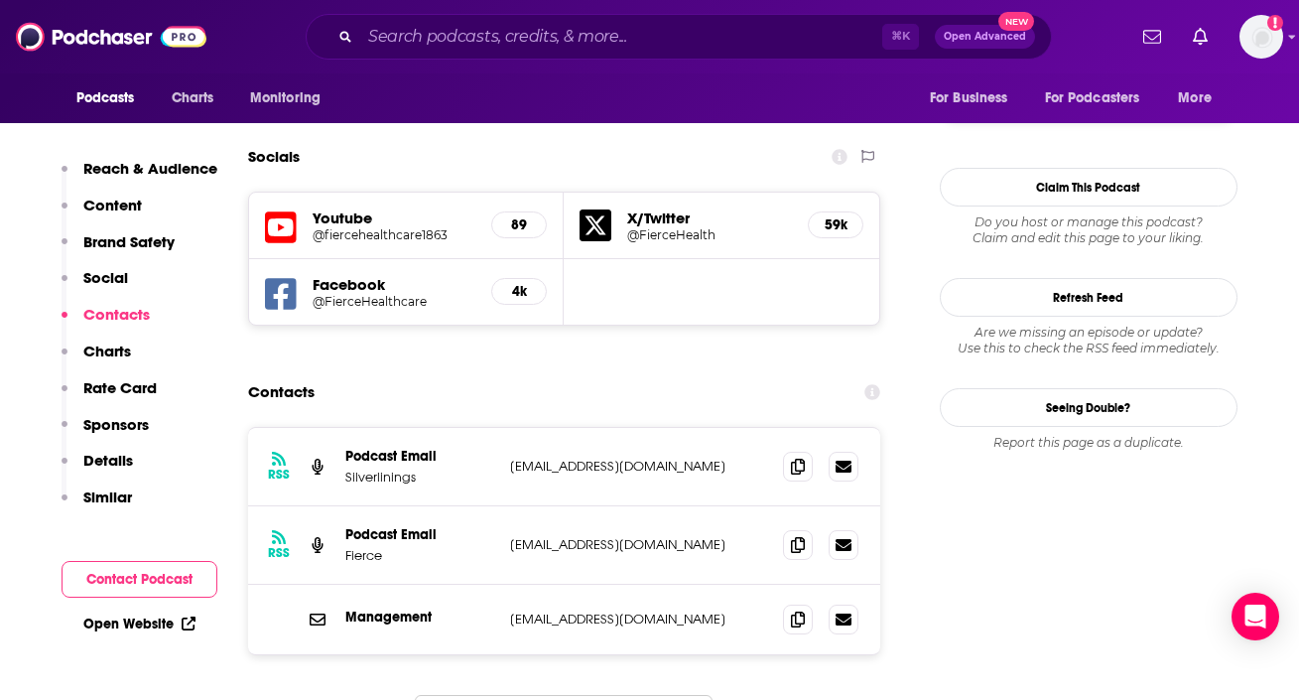
scroll to position [1887, 0]
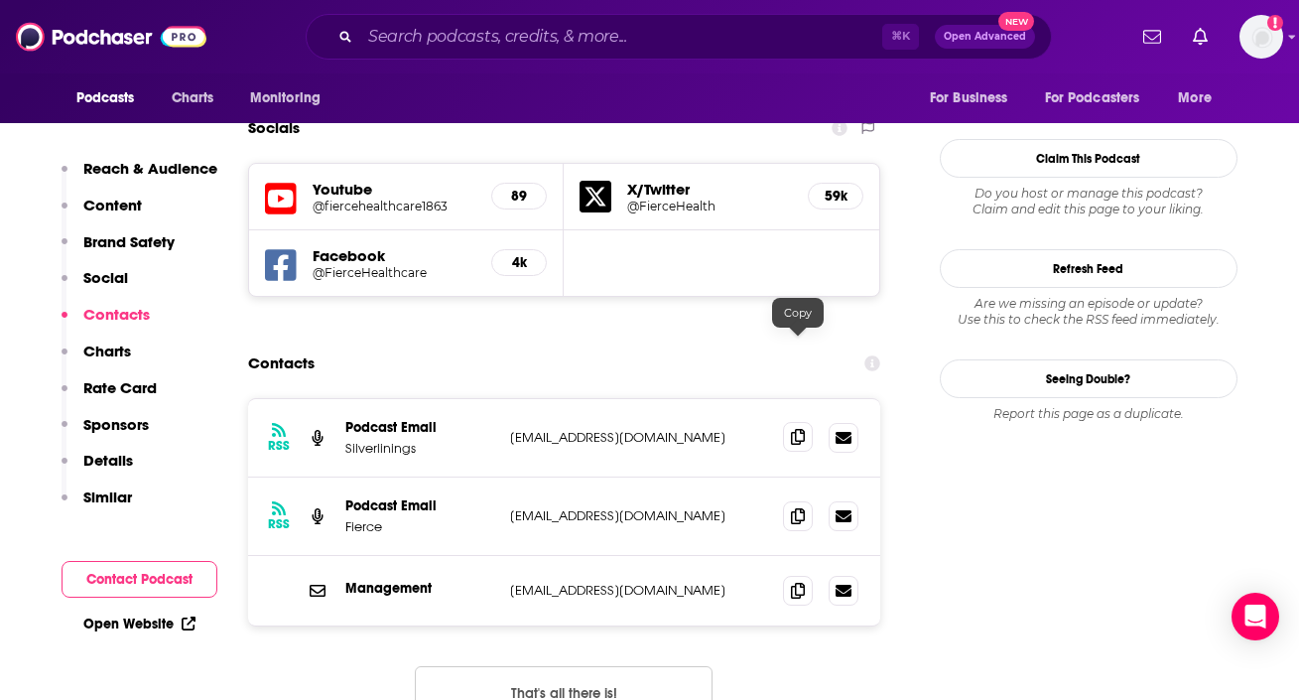
click at [797, 429] on icon at bounding box center [798, 437] width 14 height 16
click at [452, 15] on div "⌘ K Open Advanced New" at bounding box center [679, 37] width 746 height 46
click at [452, 28] on input "Search podcasts, credits, & more..." at bounding box center [621, 37] width 522 height 32
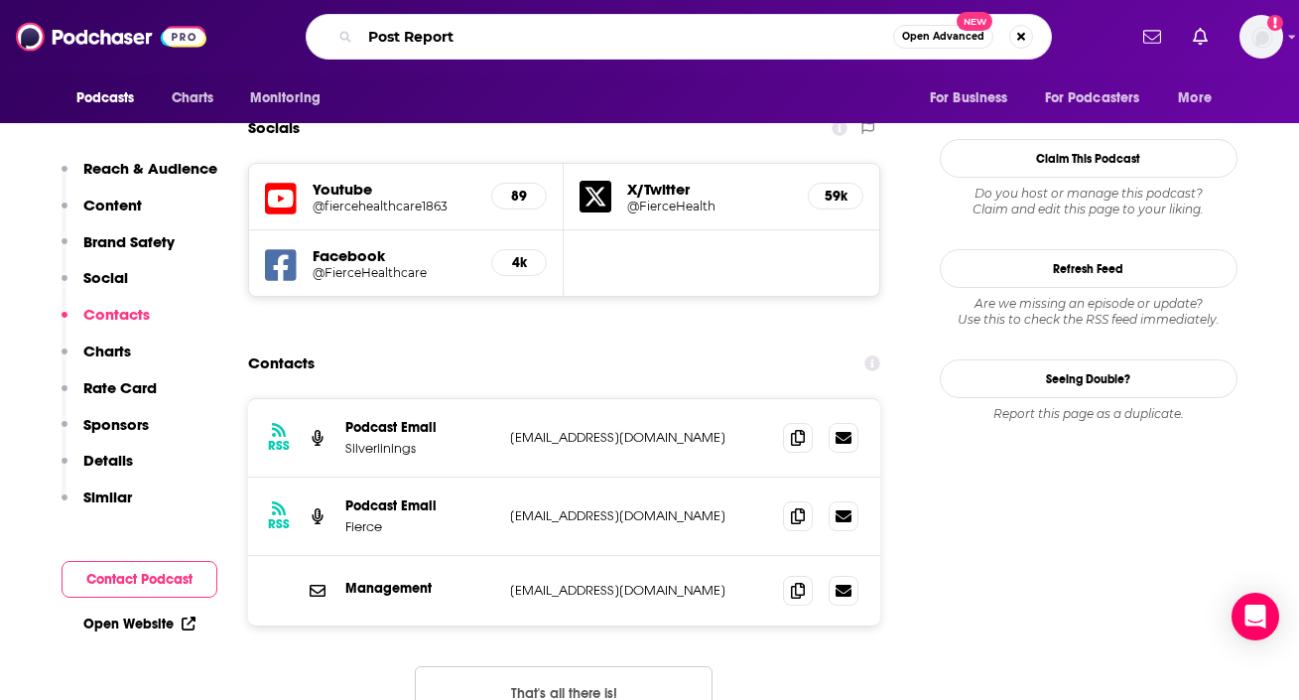
type input "Post Reports"
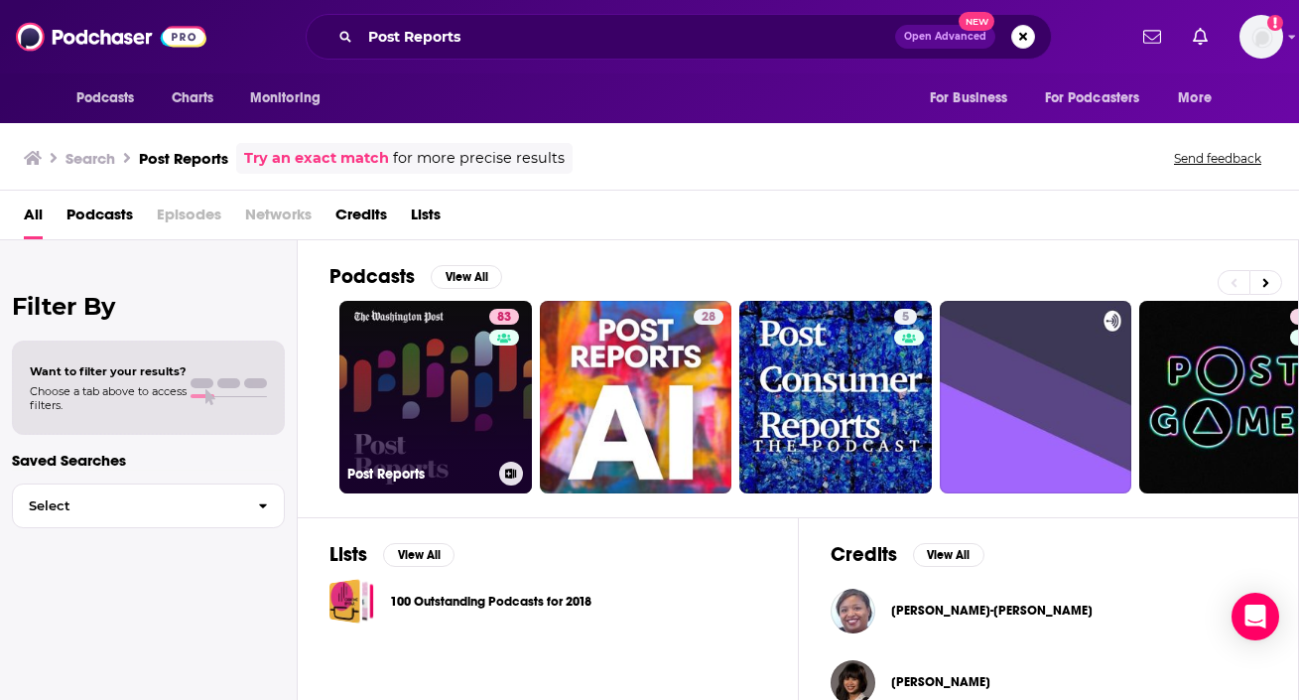
click at [375, 359] on link "83 Post Reports" at bounding box center [435, 397] width 193 height 193
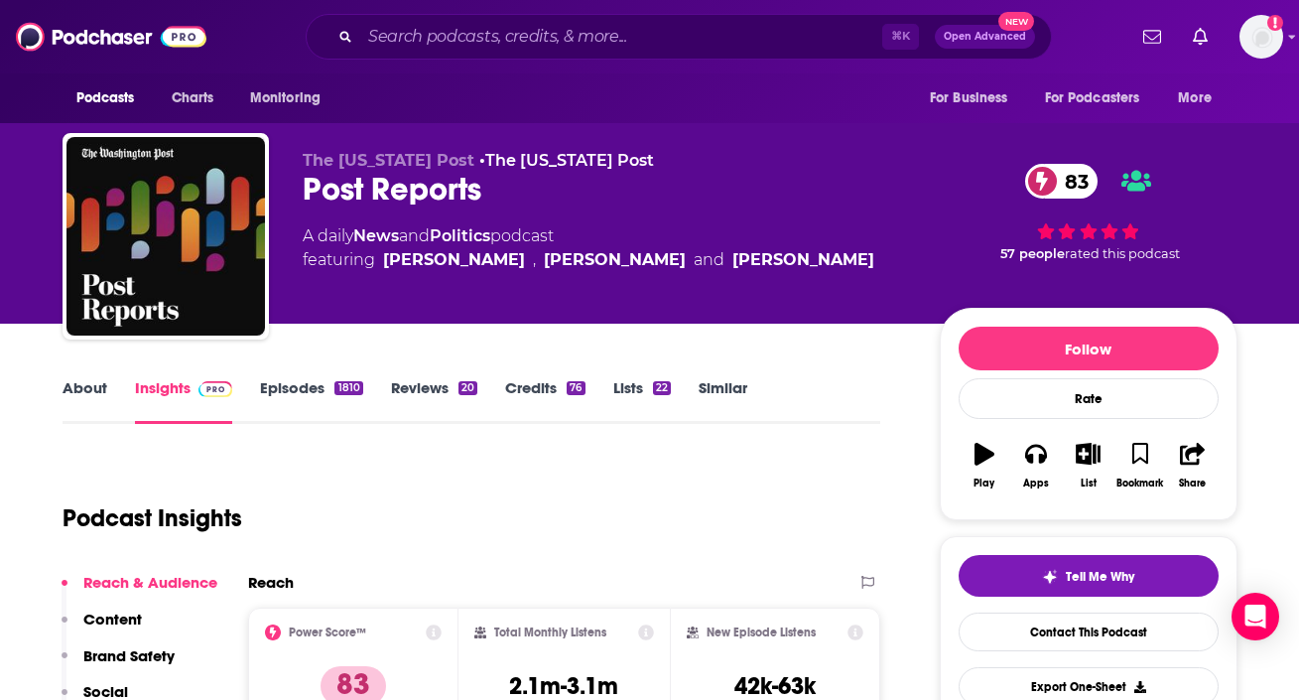
click at [96, 399] on link "About" at bounding box center [85, 401] width 45 height 46
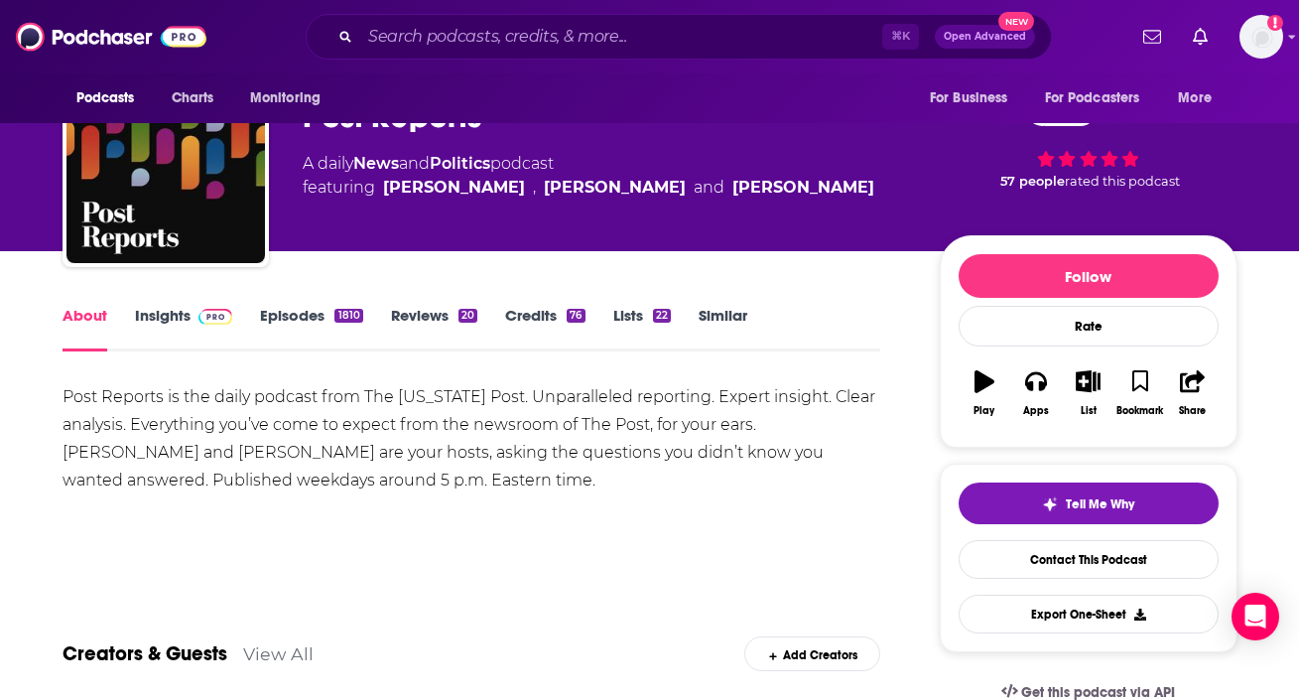
scroll to position [83, 0]
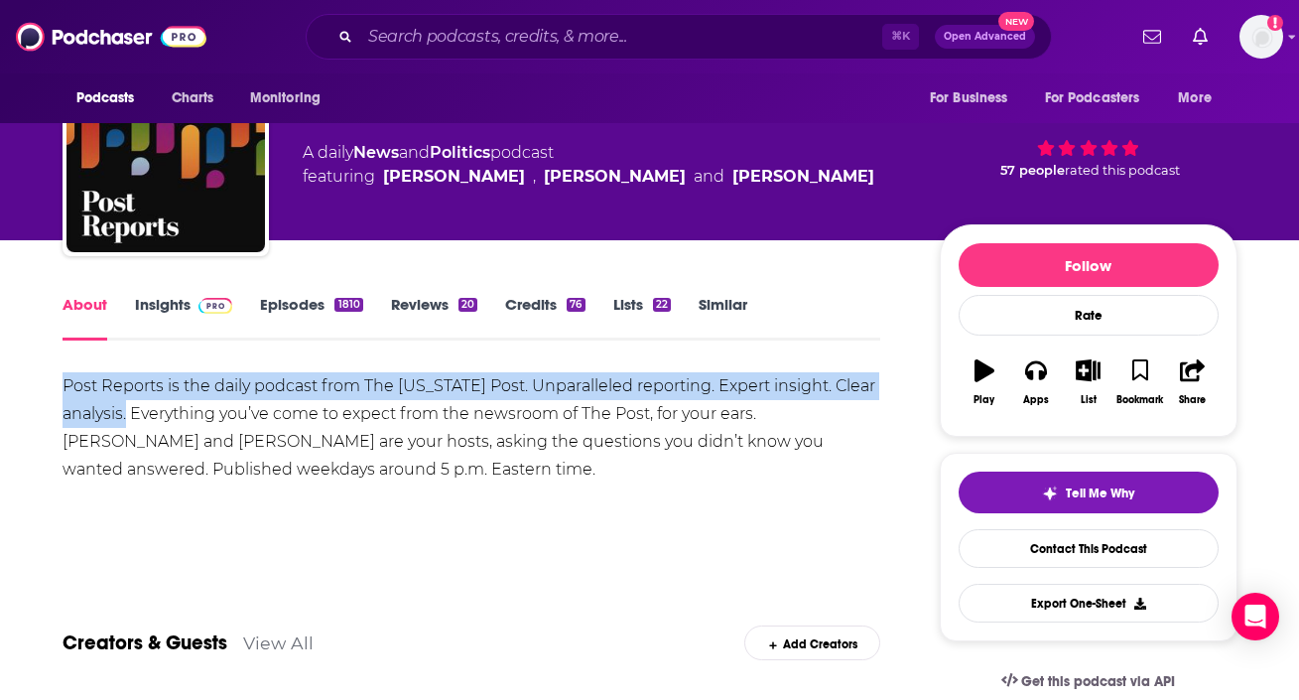
drag, startPoint x: 32, startPoint y: 385, endPoint x: 172, endPoint y: 413, distance: 142.7
click at [158, 309] on link "Insights" at bounding box center [184, 318] width 98 height 46
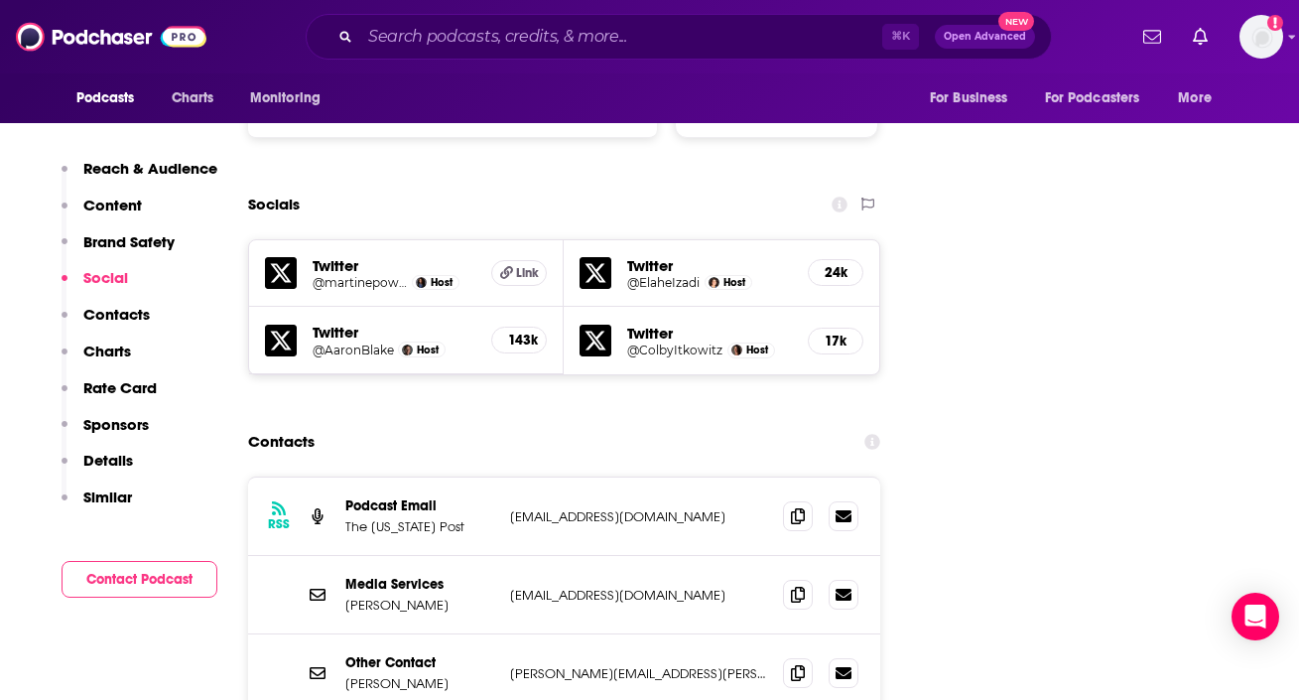
scroll to position [2220, 0]
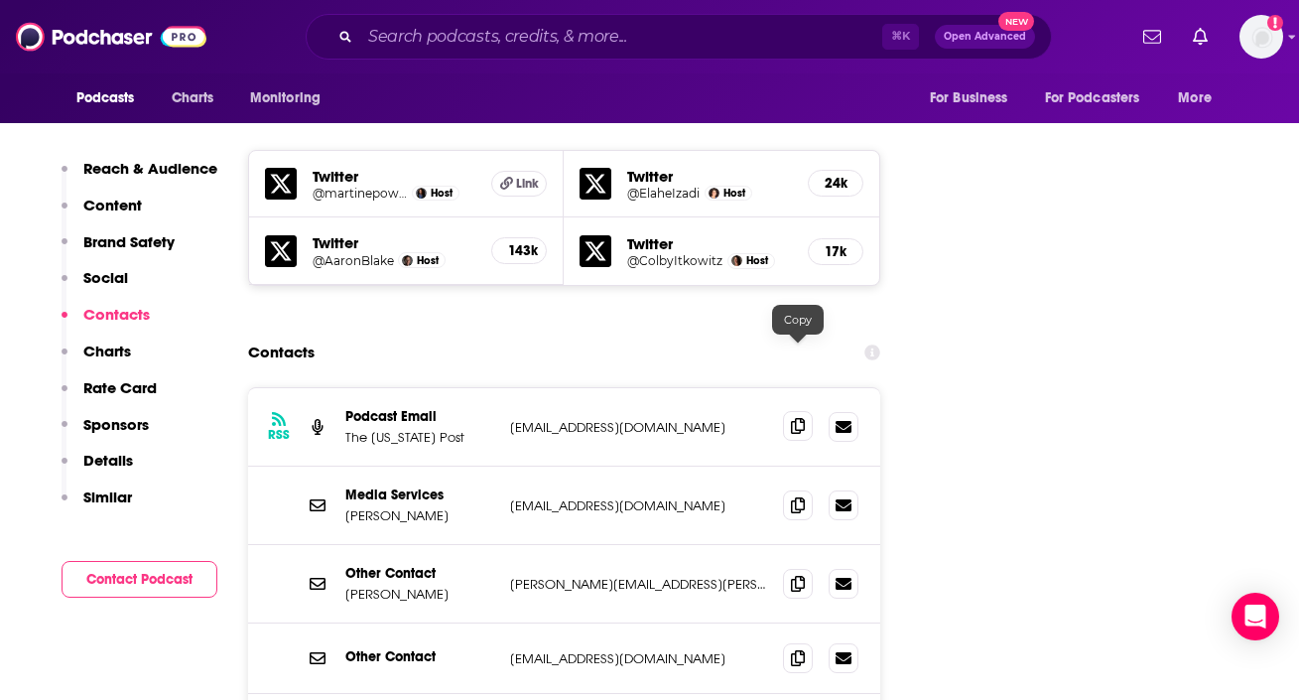
click at [793, 418] on icon at bounding box center [798, 426] width 14 height 16
click at [473, 26] on input "Search podcasts, credits, & more..." at bounding box center [621, 37] width 522 height 32
paste input "Practical AI"
type input "Practical AI"
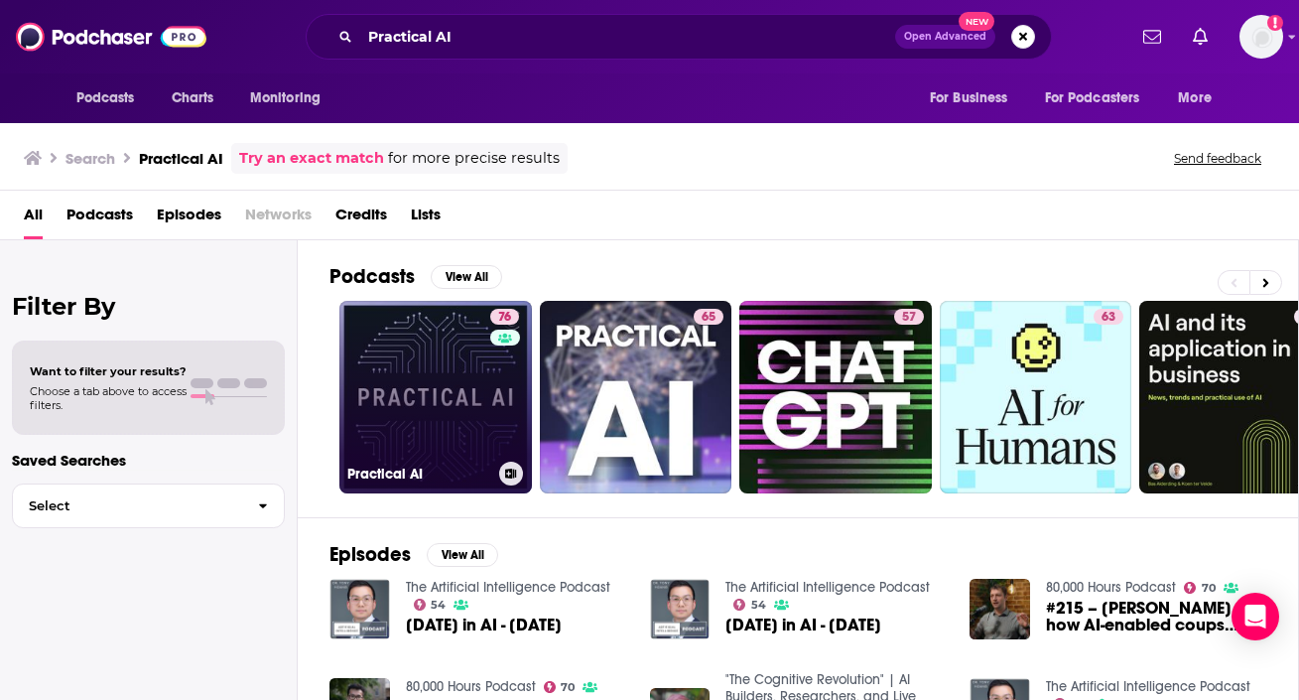
click at [431, 443] on link "76 Practical AI" at bounding box center [435, 397] width 193 height 193
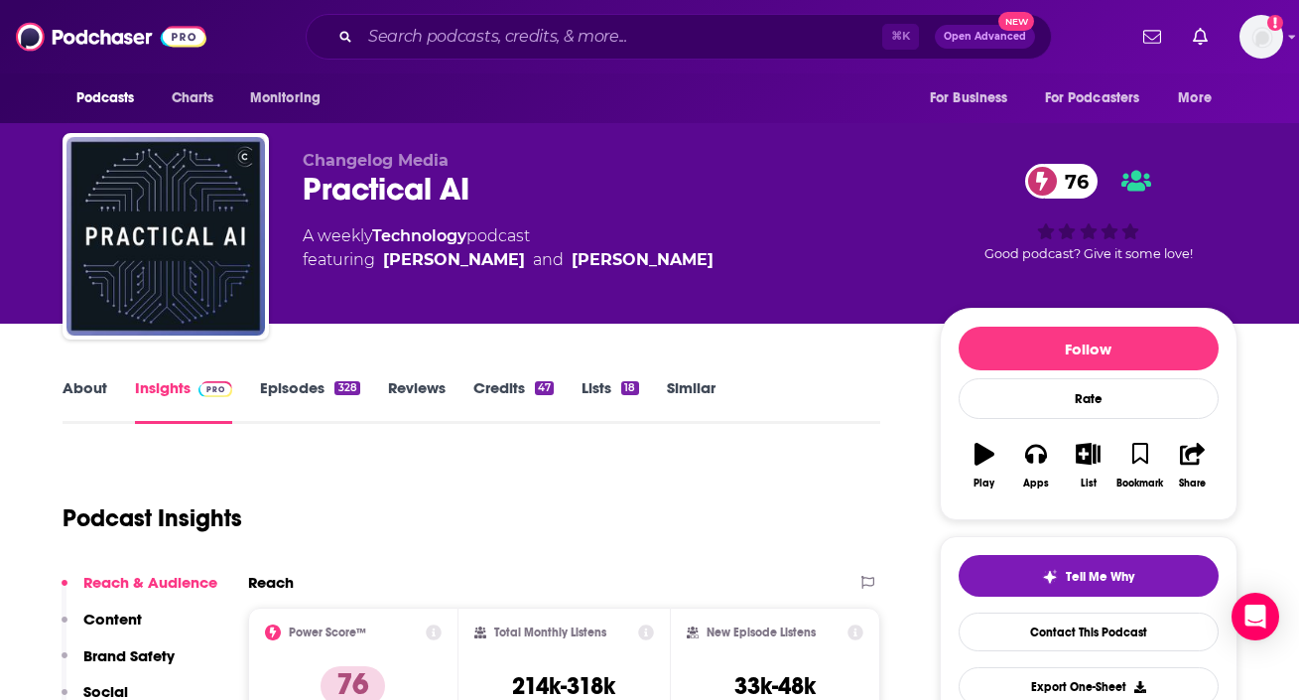
click at [82, 391] on link "About" at bounding box center [85, 401] width 45 height 46
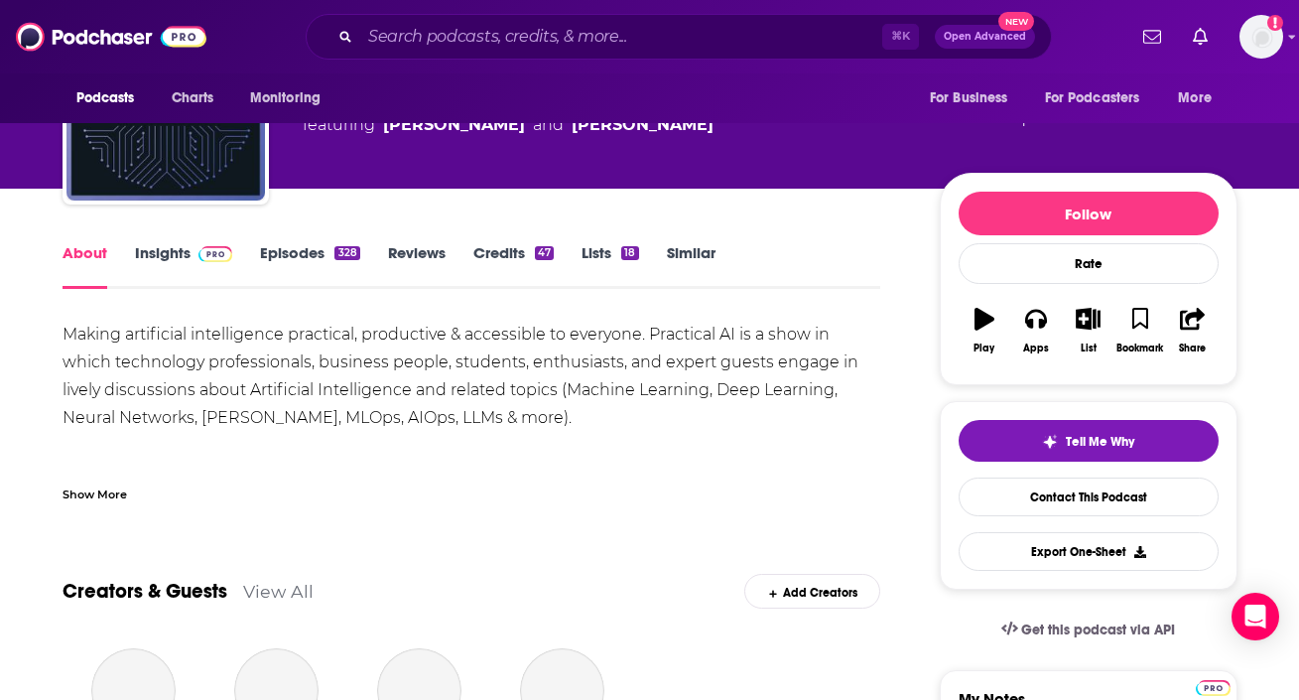
scroll to position [136, 0]
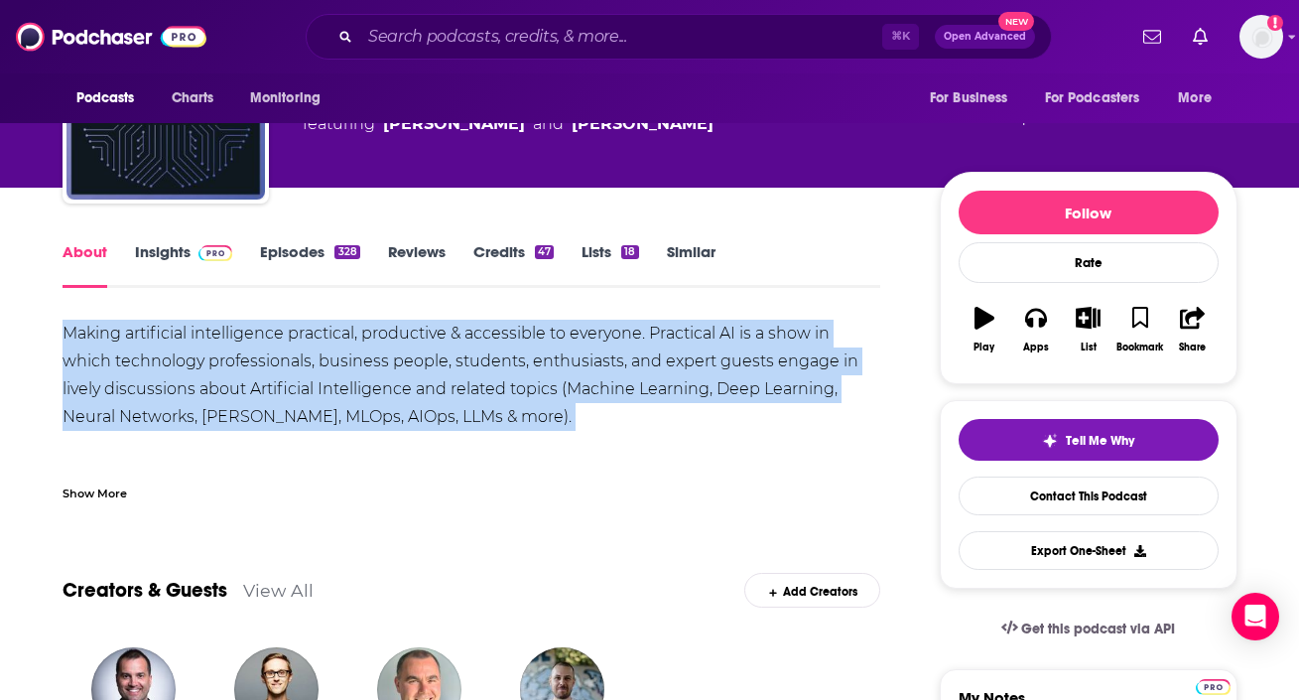
drag, startPoint x: 46, startPoint y: 326, endPoint x: 562, endPoint y: 431, distance: 526.7
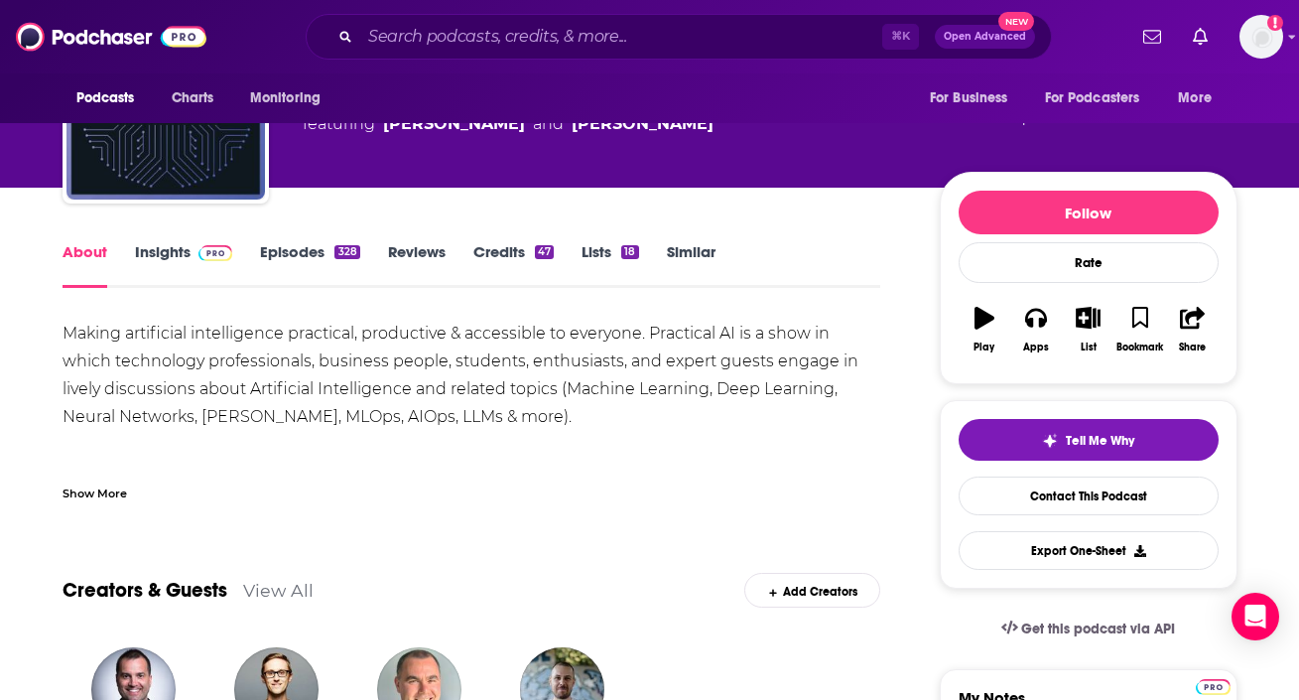
click at [182, 239] on div "About Insights Episodes 328 Reviews Credits 47 Lists 18 Similar" at bounding box center [472, 263] width 819 height 49
click at [175, 251] on link "Insights" at bounding box center [184, 265] width 98 height 46
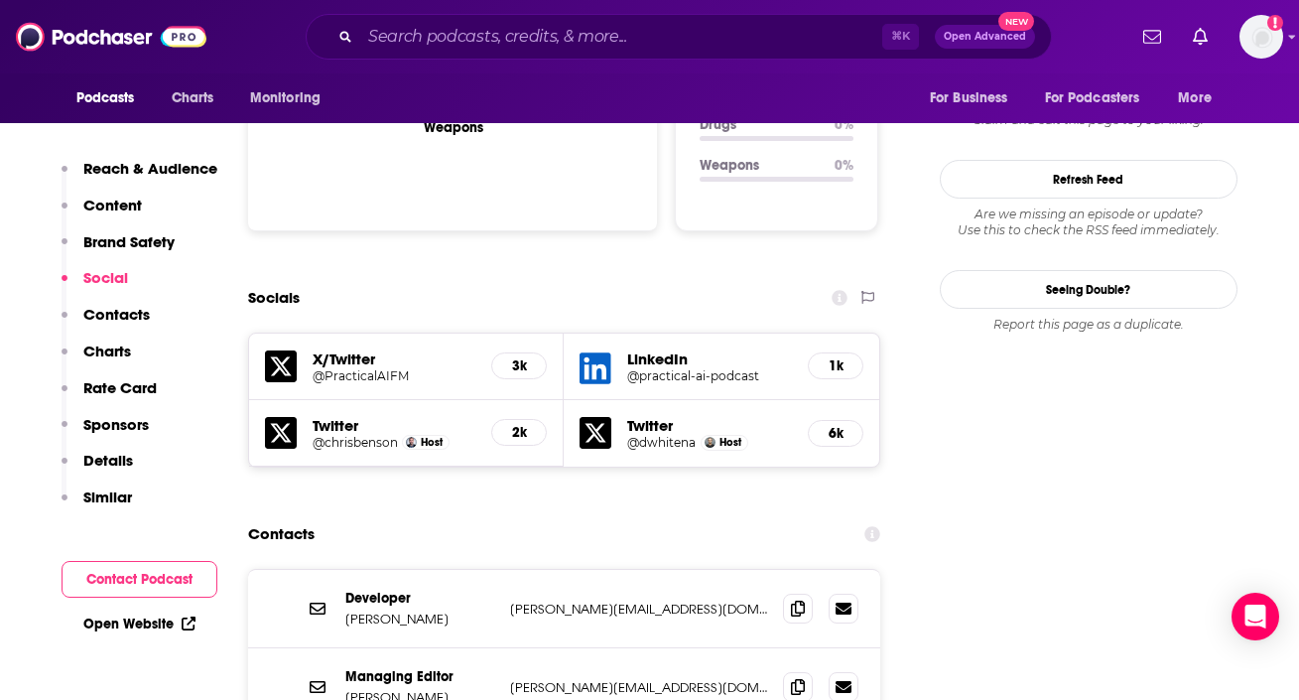
scroll to position [2102, 0]
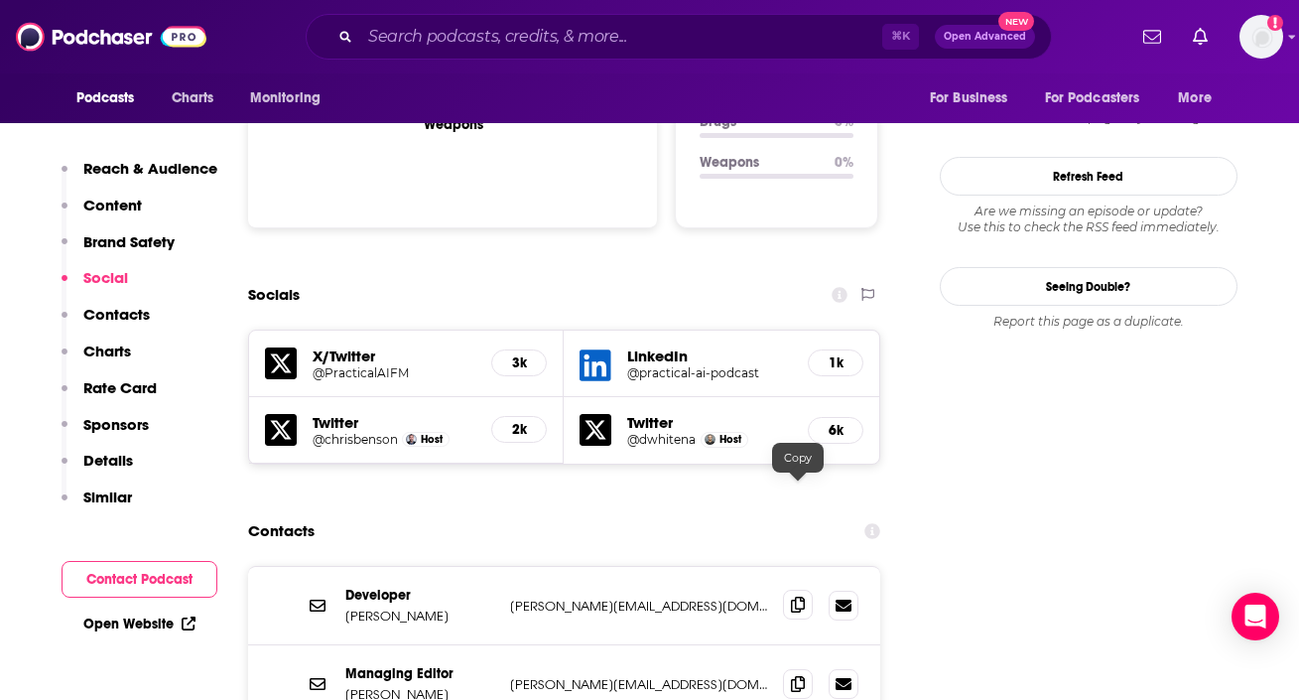
click at [804, 597] on icon at bounding box center [798, 605] width 14 height 16
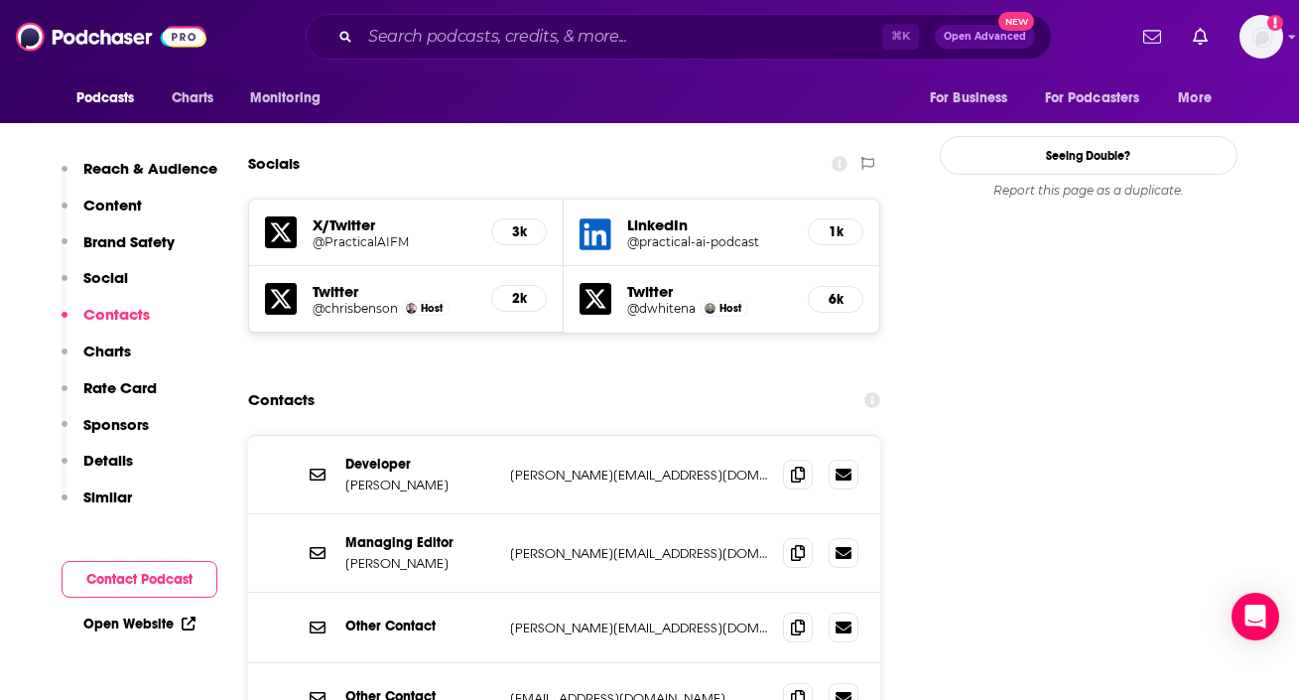
scroll to position [2280, 0]
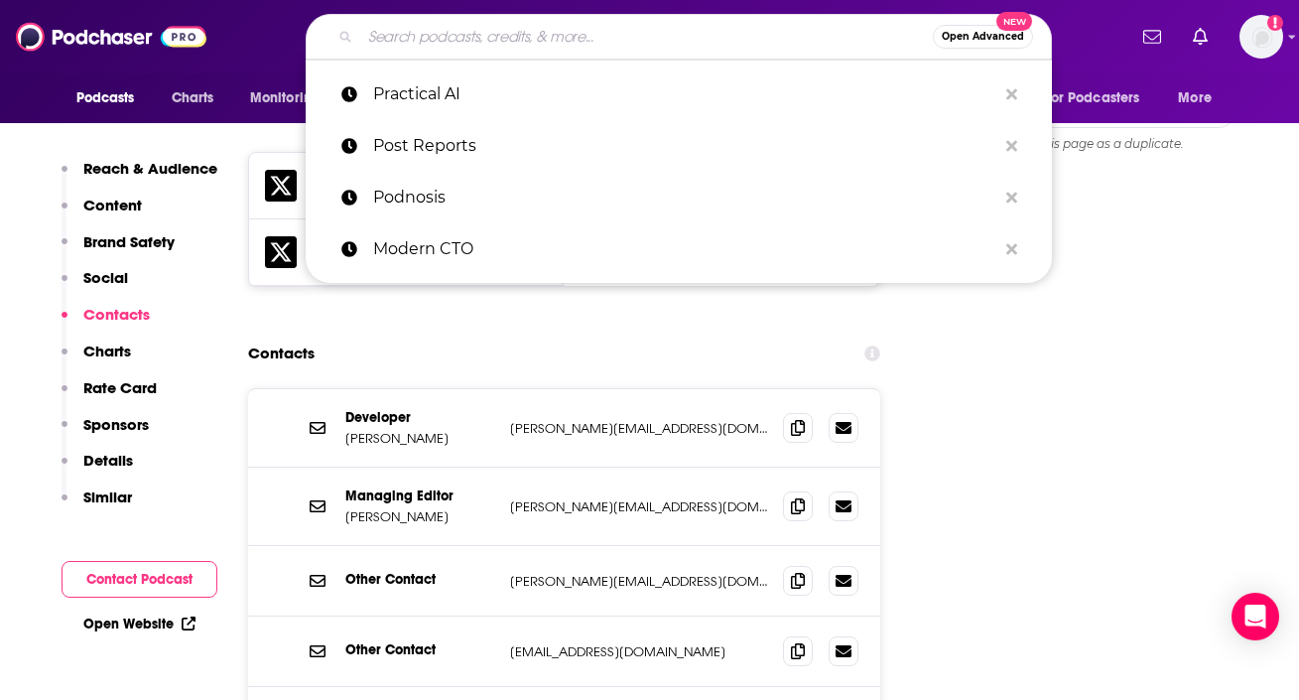
click at [480, 41] on input "Search podcasts, credits, & more..." at bounding box center [646, 37] width 573 height 32
paste input "Real Digital Transformation"
type input "Real Digital Transformation"
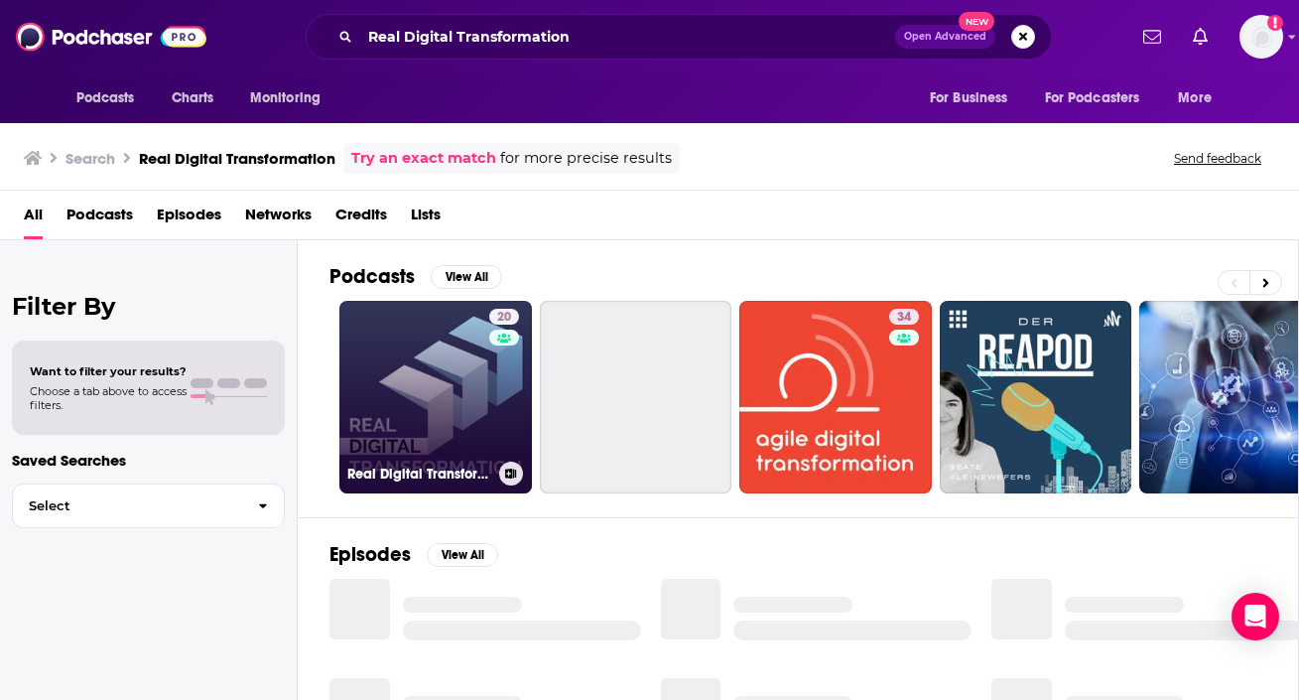
click at [418, 367] on link "20 Real Digital Transformation" at bounding box center [435, 397] width 193 height 193
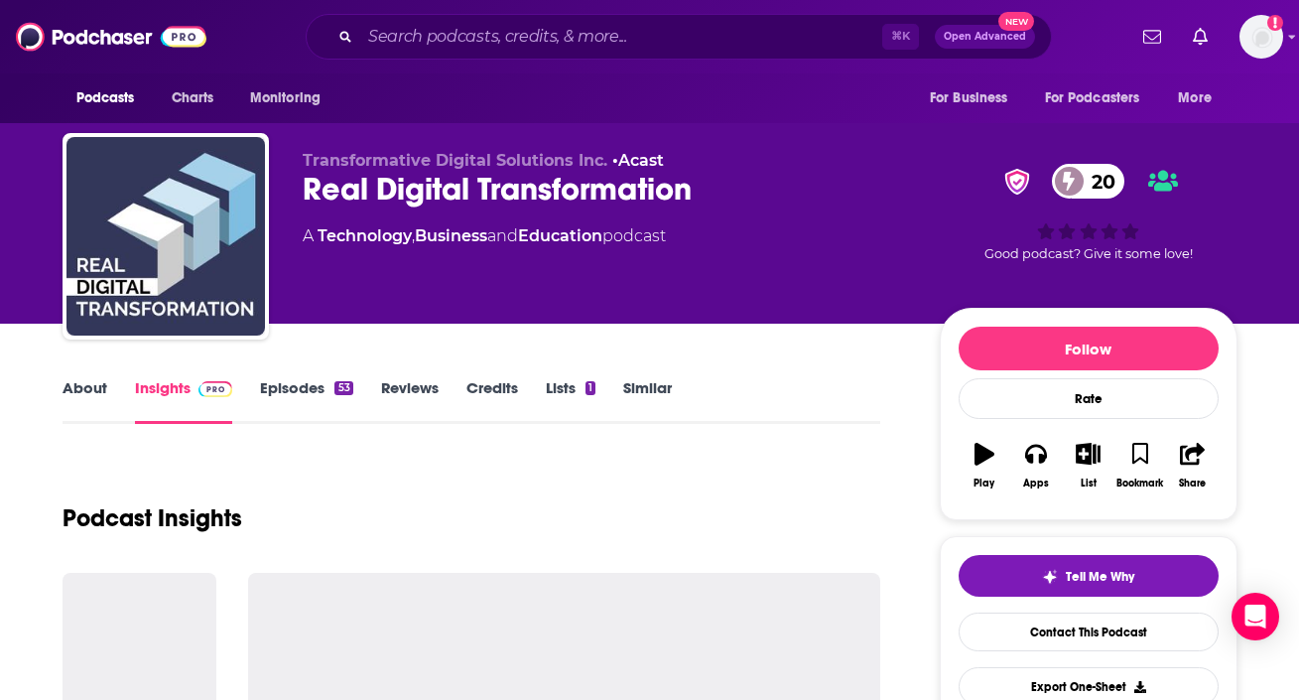
click at [74, 400] on link "About" at bounding box center [85, 401] width 45 height 46
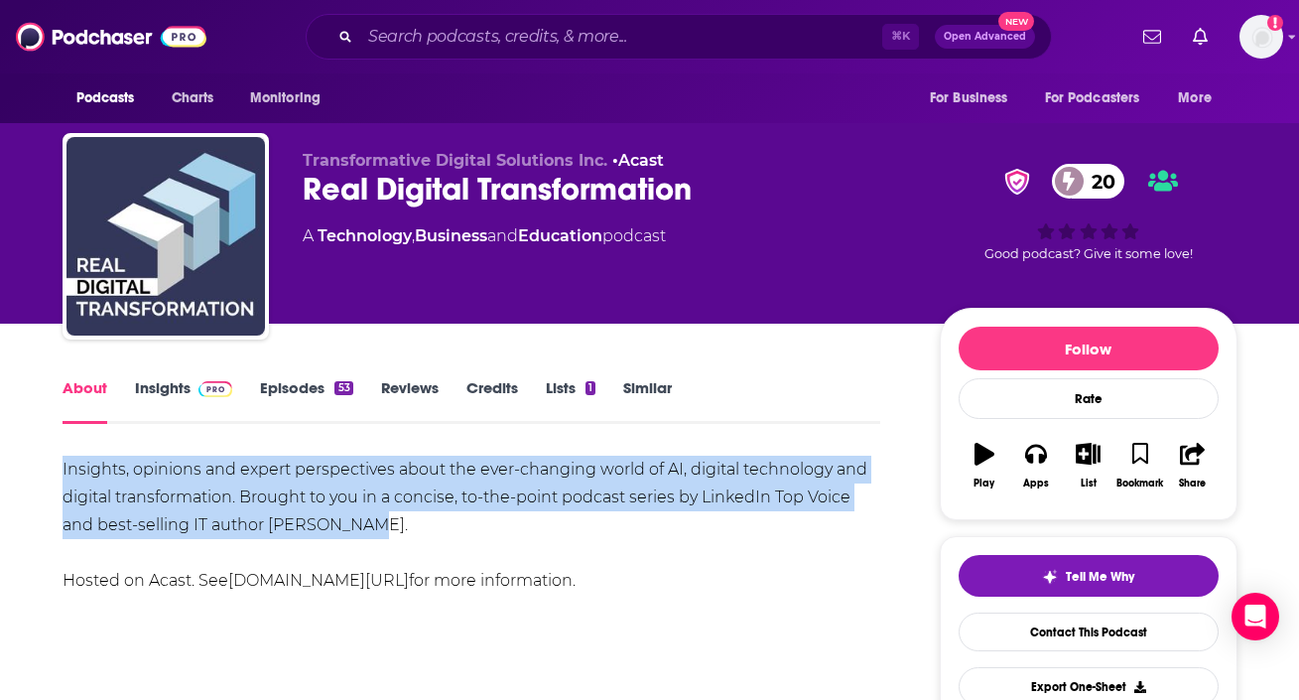
drag, startPoint x: 52, startPoint y: 467, endPoint x: 406, endPoint y: 531, distance: 360.0
click at [181, 383] on link "Insights" at bounding box center [184, 401] width 98 height 46
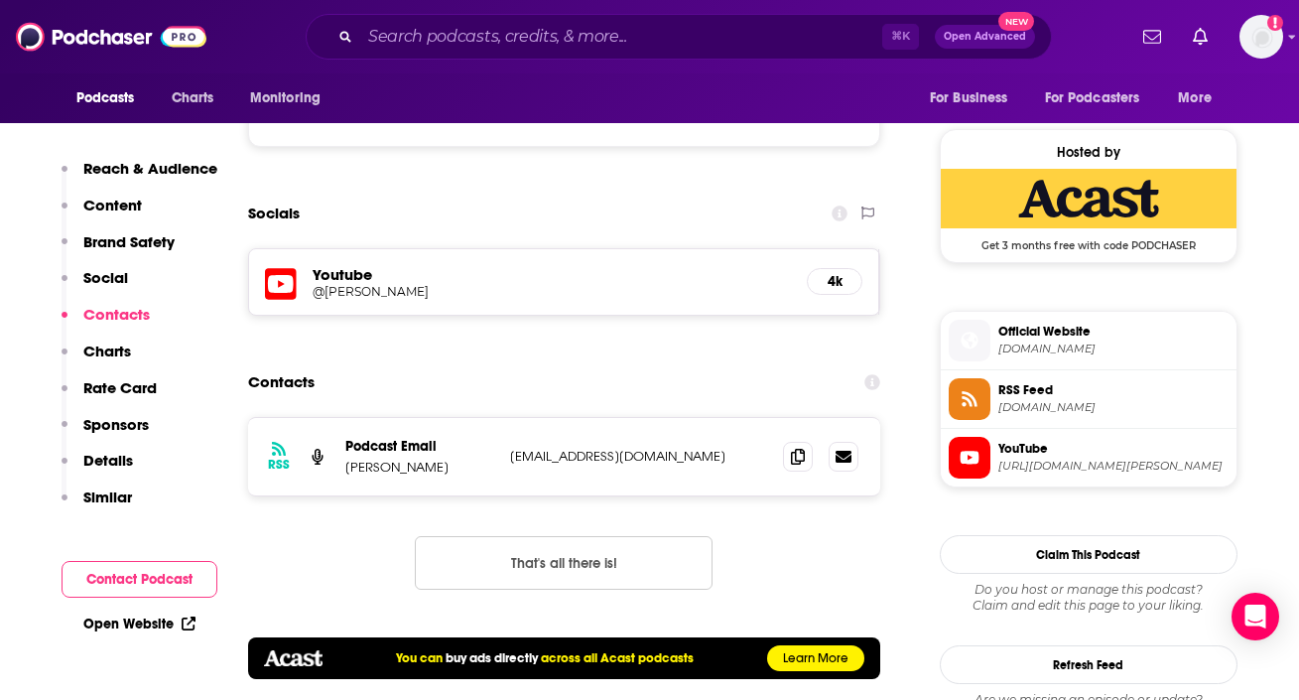
scroll to position [1557, 0]
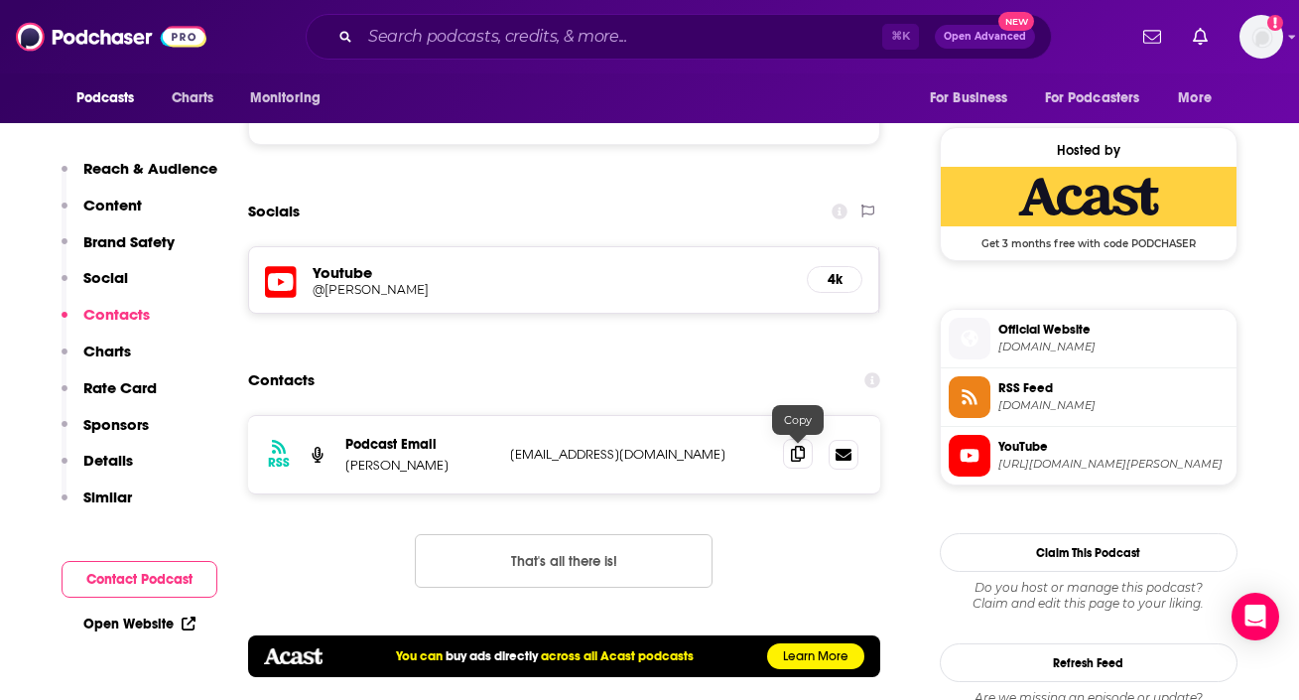
click at [799, 453] on icon at bounding box center [798, 454] width 14 height 16
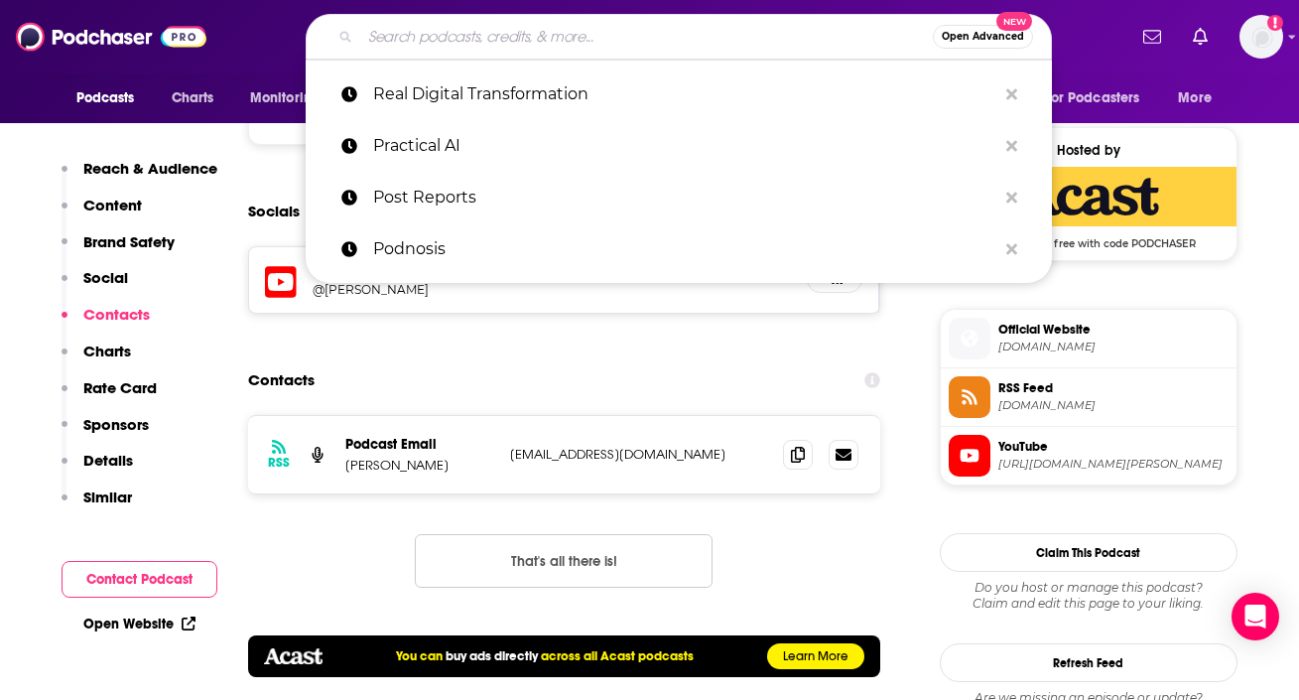
click at [446, 40] on input "Search podcasts, credits, & more..." at bounding box center [646, 37] width 573 height 32
paste input "RunAs Radio"
type input "RunAs Radio"
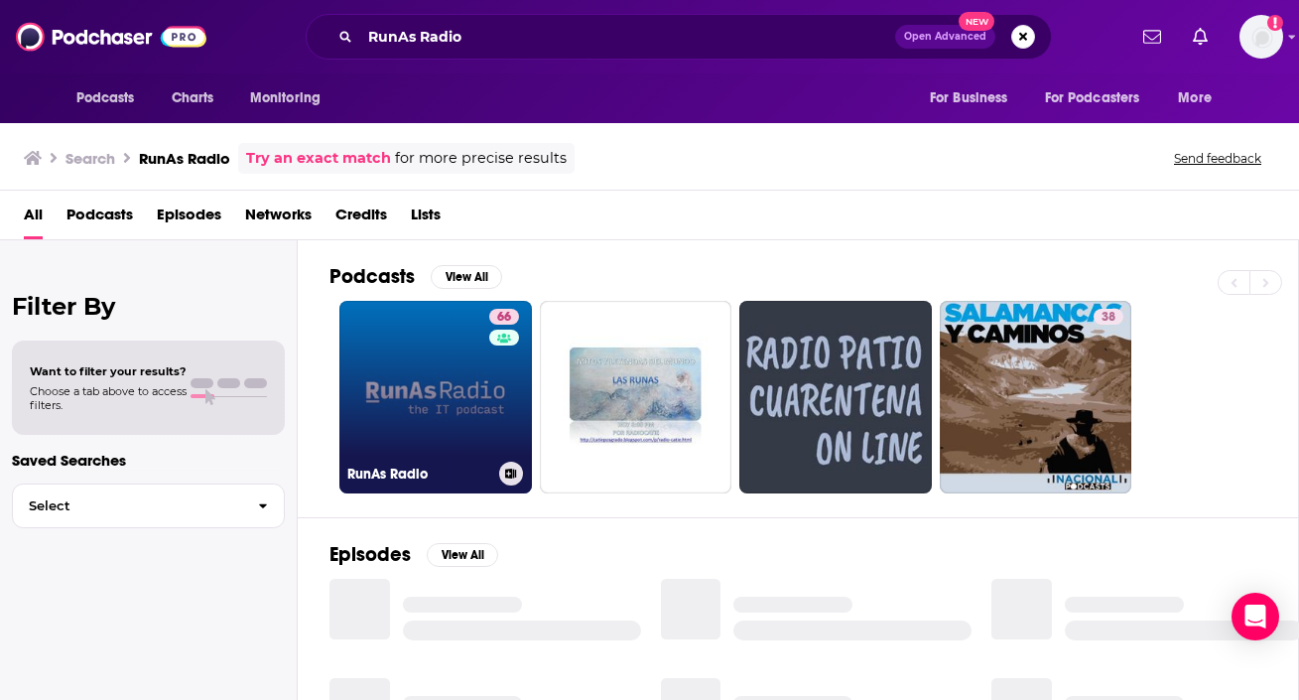
click at [358, 417] on link "66 RunAs Radio" at bounding box center [435, 397] width 193 height 193
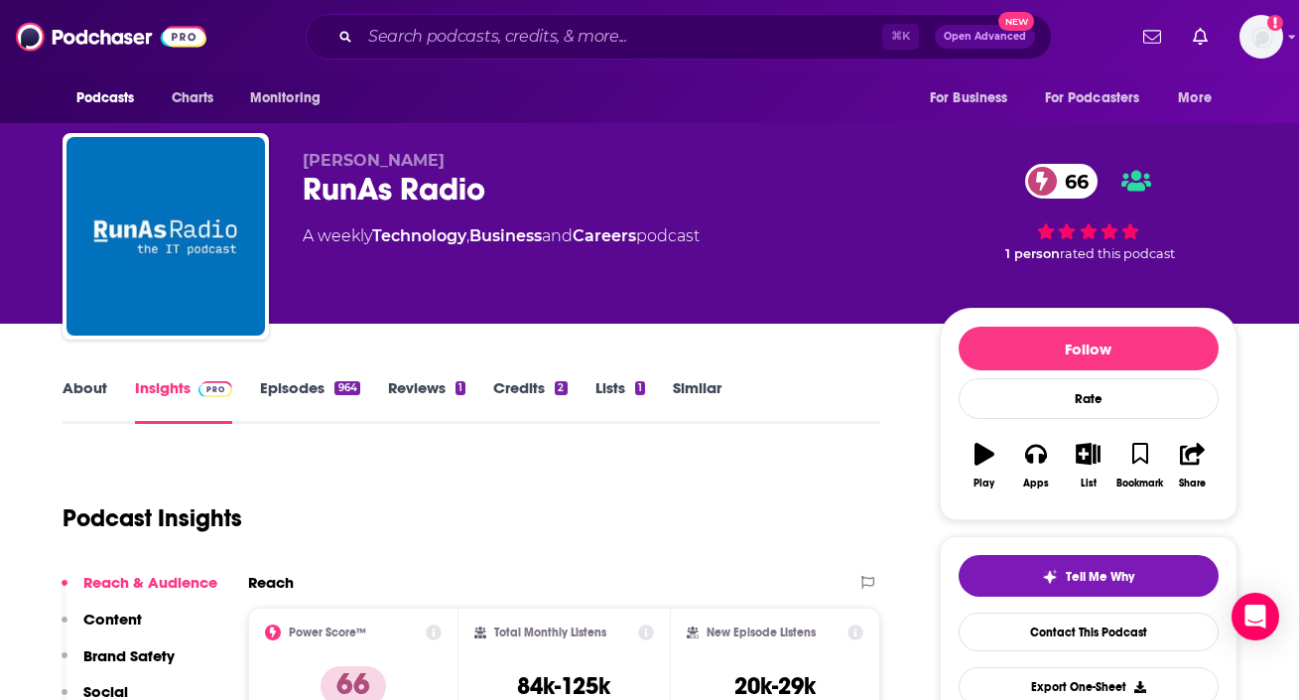
click at [73, 401] on link "About" at bounding box center [85, 401] width 45 height 46
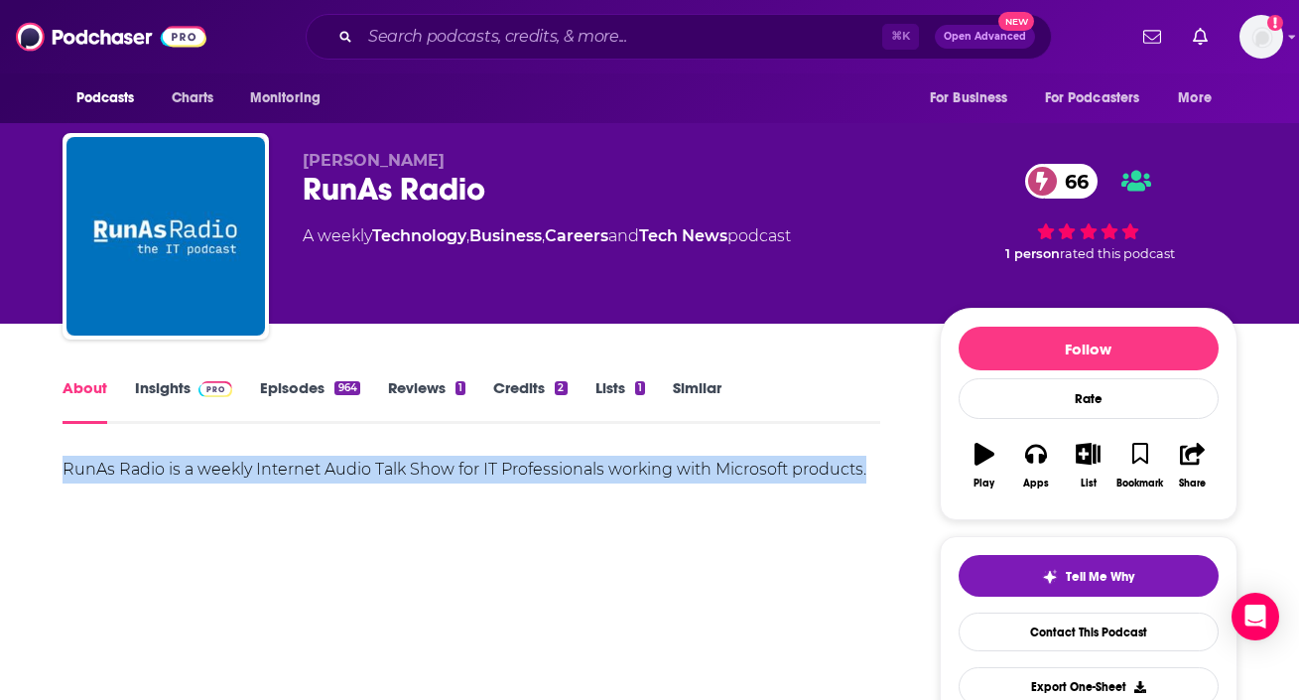
drag, startPoint x: 40, startPoint y: 458, endPoint x: 898, endPoint y: 464, distance: 858.6
drag, startPoint x: 289, startPoint y: 226, endPoint x: 828, endPoint y: 227, distance: 538.9
click at [828, 227] on div "[PERSON_NAME] RunAs Radio 66 A weekly Technology , Business , Careers and Tech …" at bounding box center [650, 240] width 1175 height 214
click at [197, 401] on link "Insights" at bounding box center [184, 401] width 98 height 46
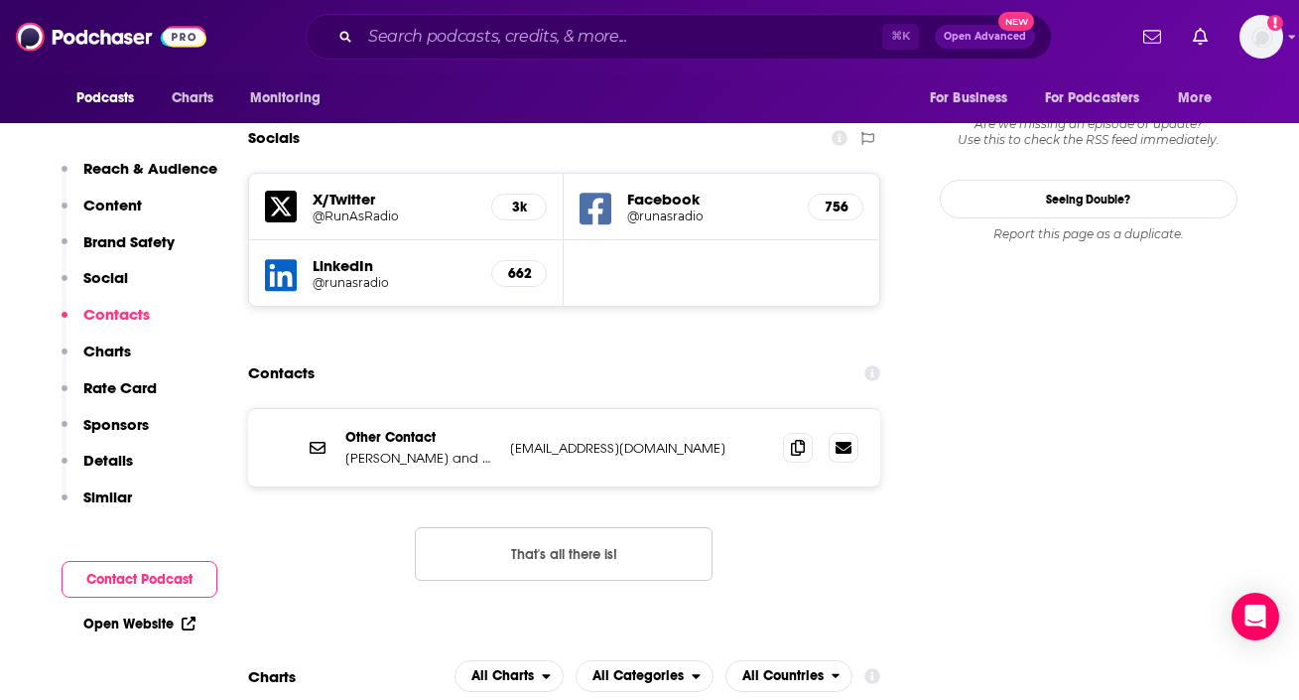
scroll to position [2263, 0]
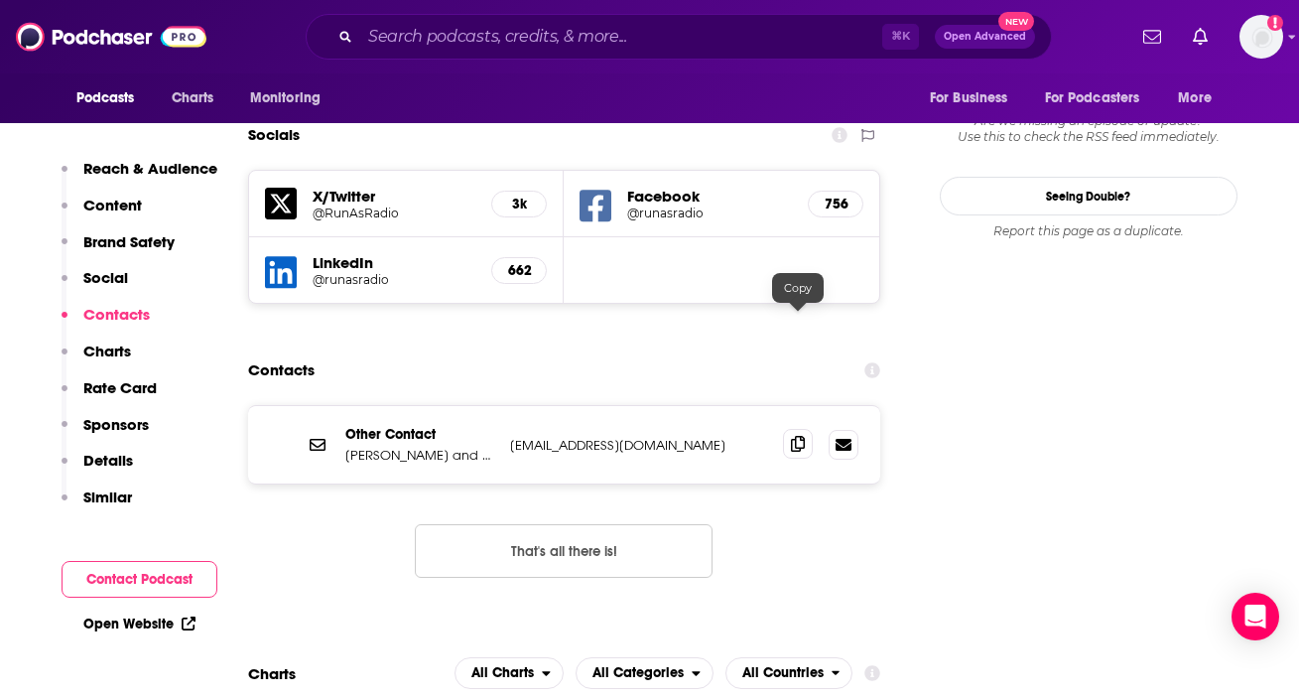
click at [795, 436] on icon at bounding box center [798, 444] width 14 height 16
click at [455, 40] on input "Search podcasts, credits, & more..." at bounding box center [621, 37] width 522 height 32
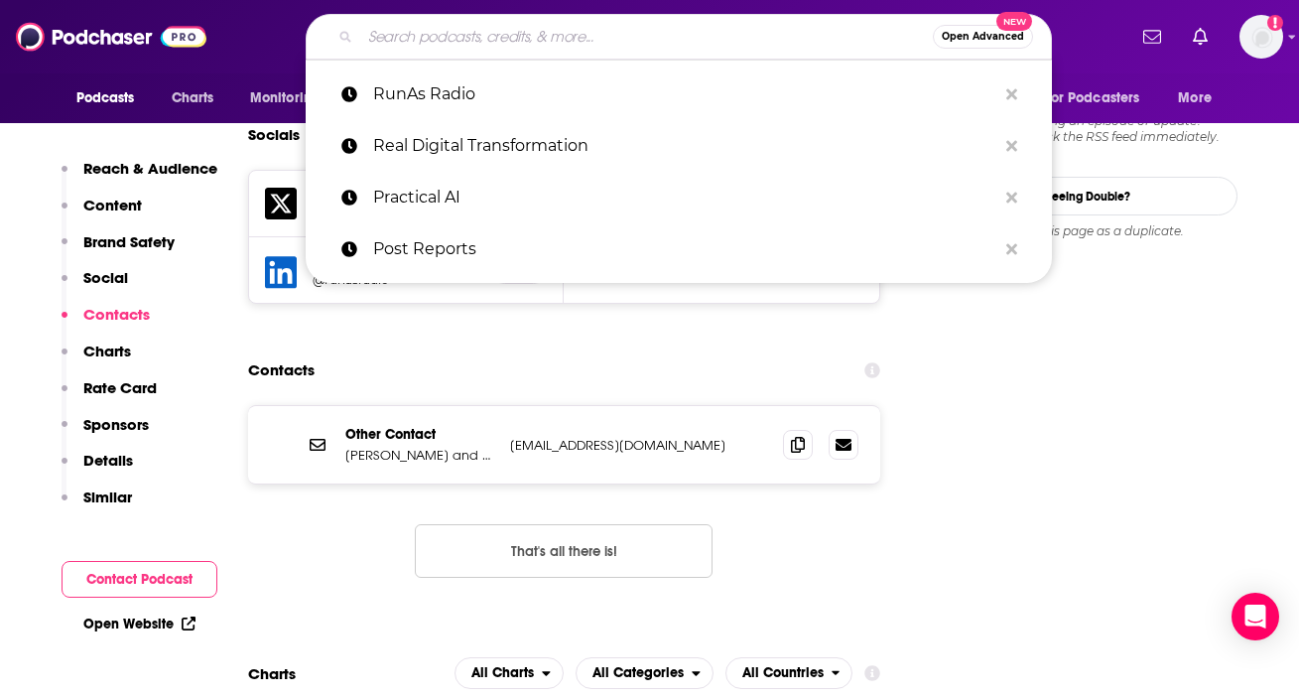
paste input "Straight Outta Health IT"
type input "Straight Outta Health IT"
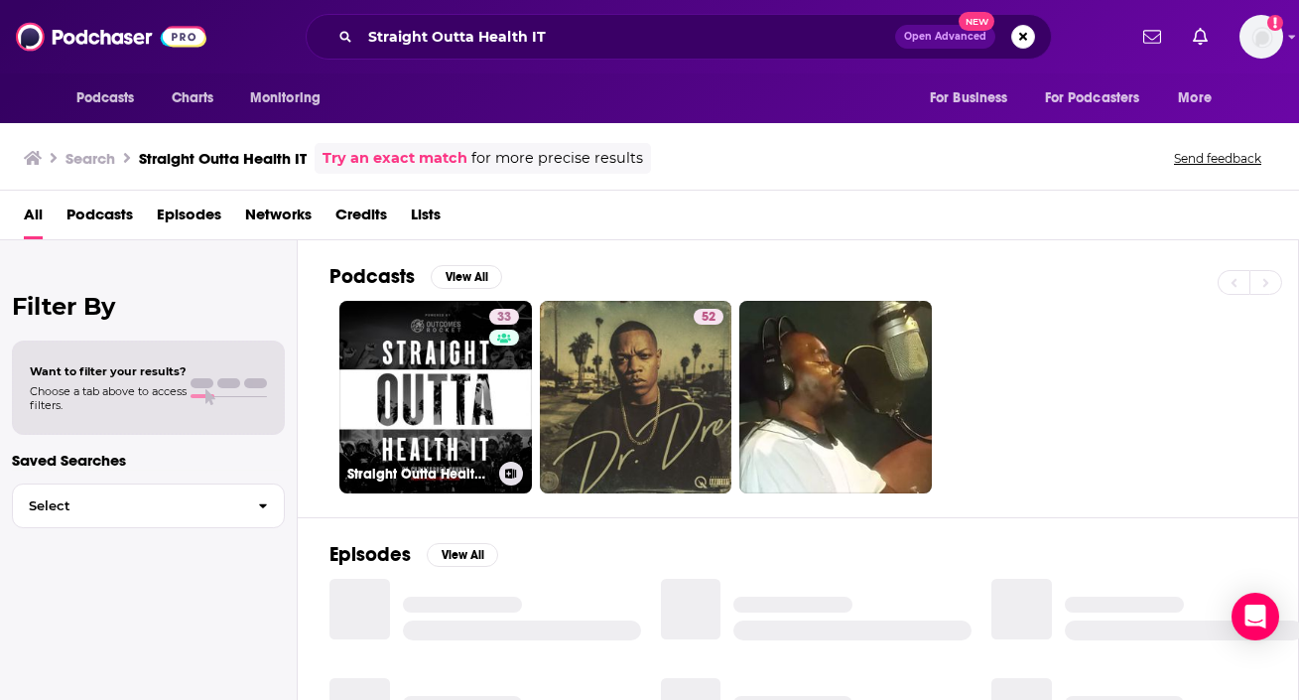
click at [402, 359] on link "33 Straight Outta Health IT" at bounding box center [435, 397] width 193 height 193
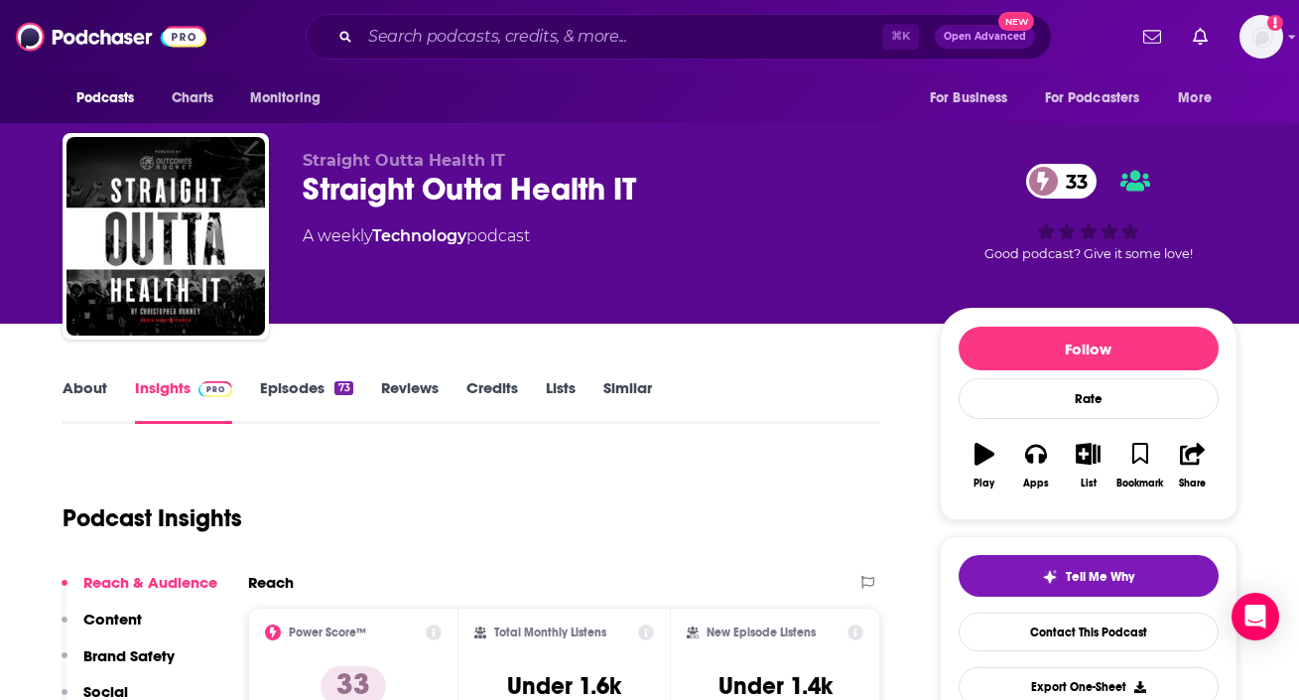
click at [69, 386] on link "About" at bounding box center [85, 401] width 45 height 46
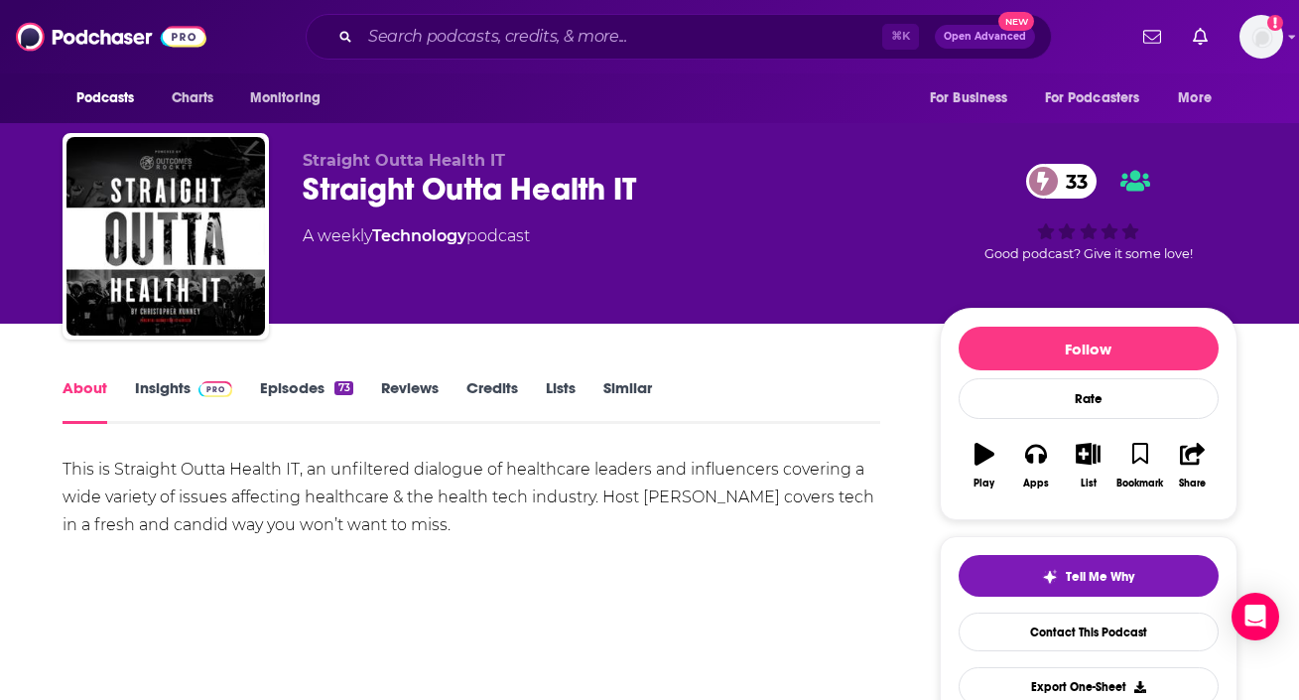
click at [172, 394] on link "Insights" at bounding box center [184, 401] width 98 height 46
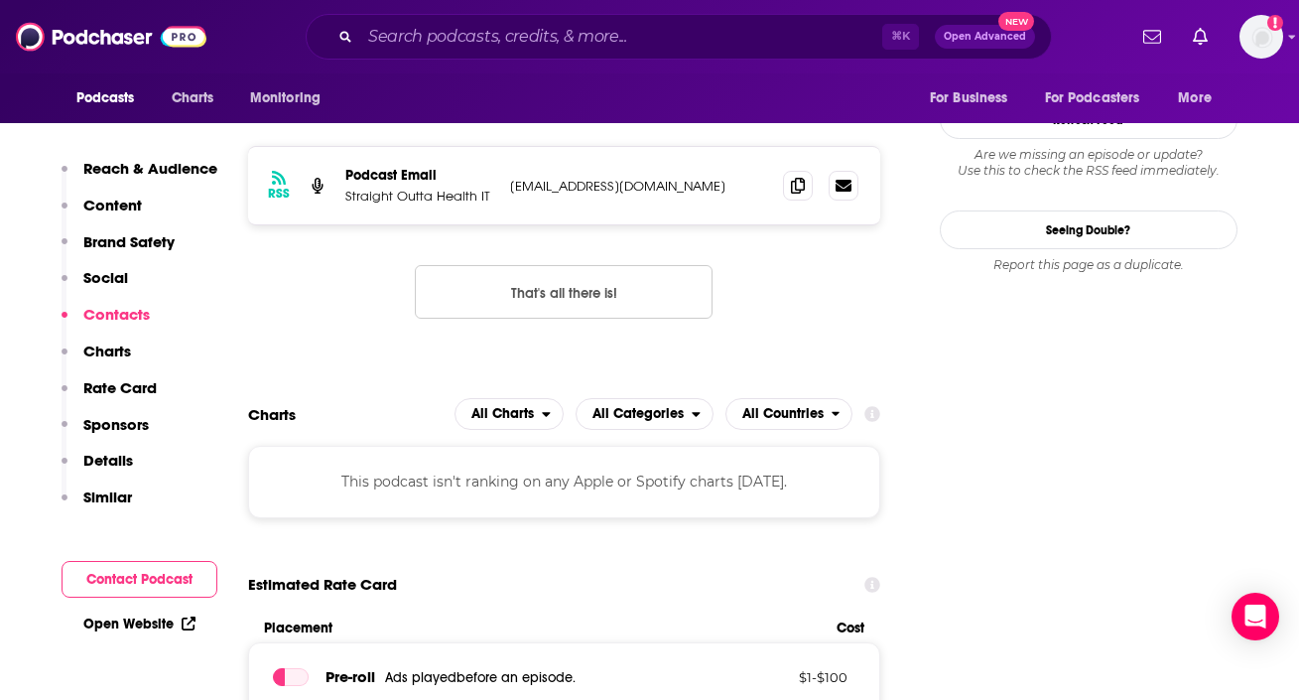
scroll to position [1702, 0]
click at [796, 198] on span at bounding box center [798, 184] width 30 height 30
click at [795, 191] on icon at bounding box center [798, 184] width 14 height 16
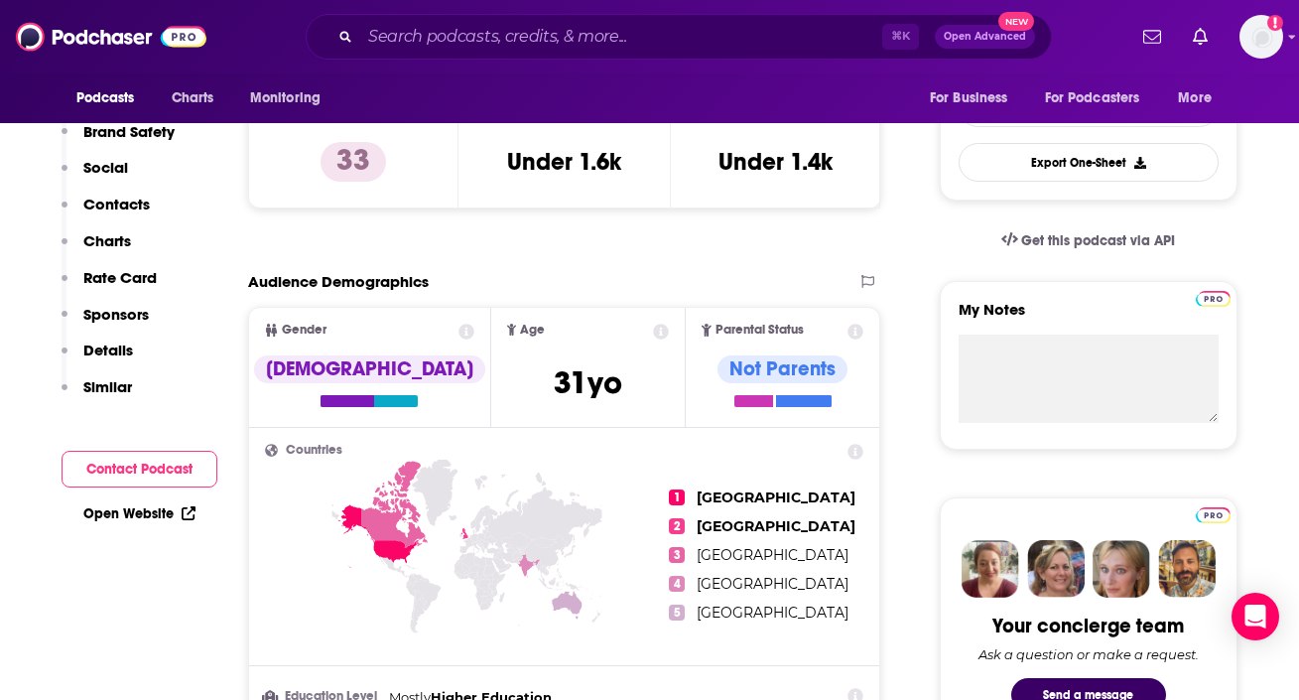
scroll to position [0, 0]
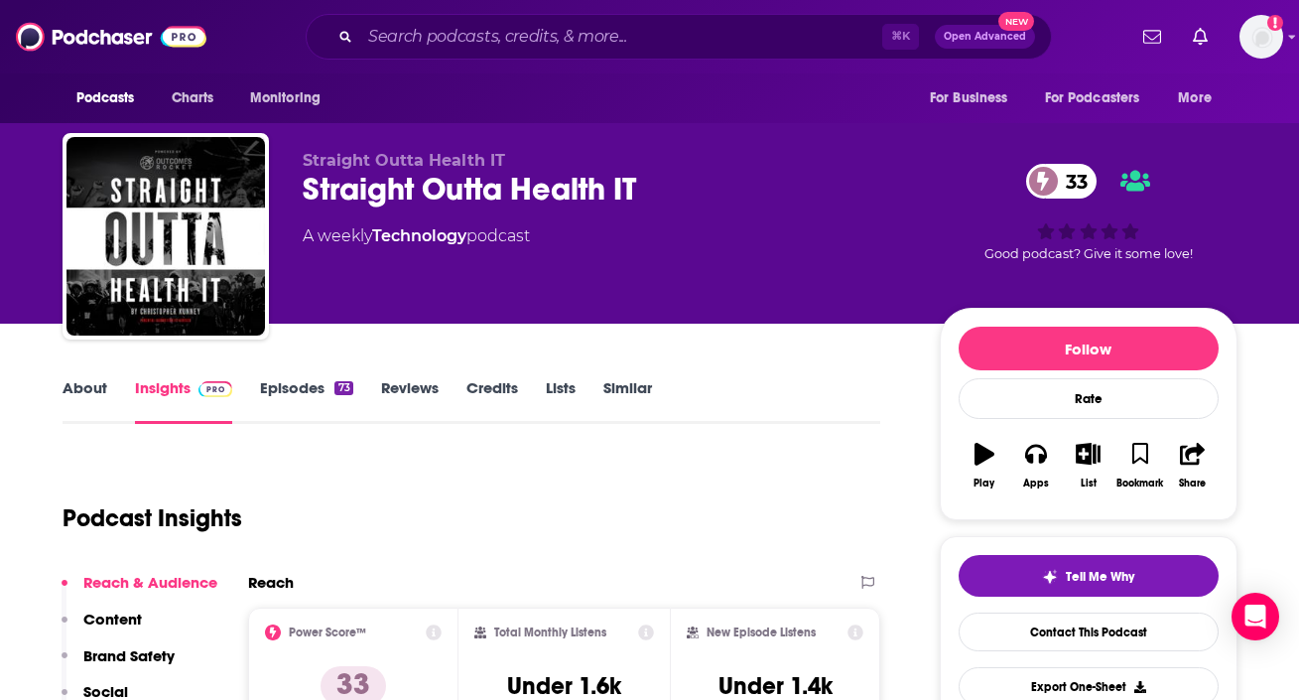
click at [75, 400] on link "About" at bounding box center [85, 401] width 45 height 46
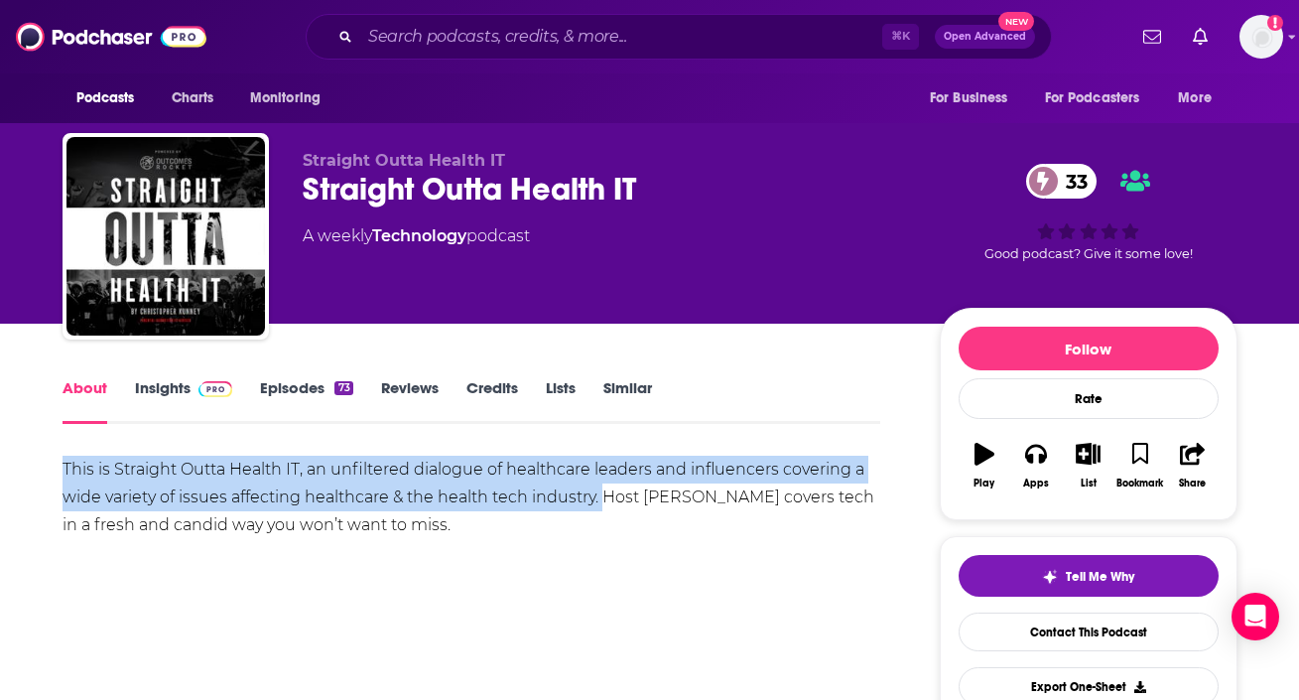
drag, startPoint x: 34, startPoint y: 468, endPoint x: 603, endPoint y: 496, distance: 570.4
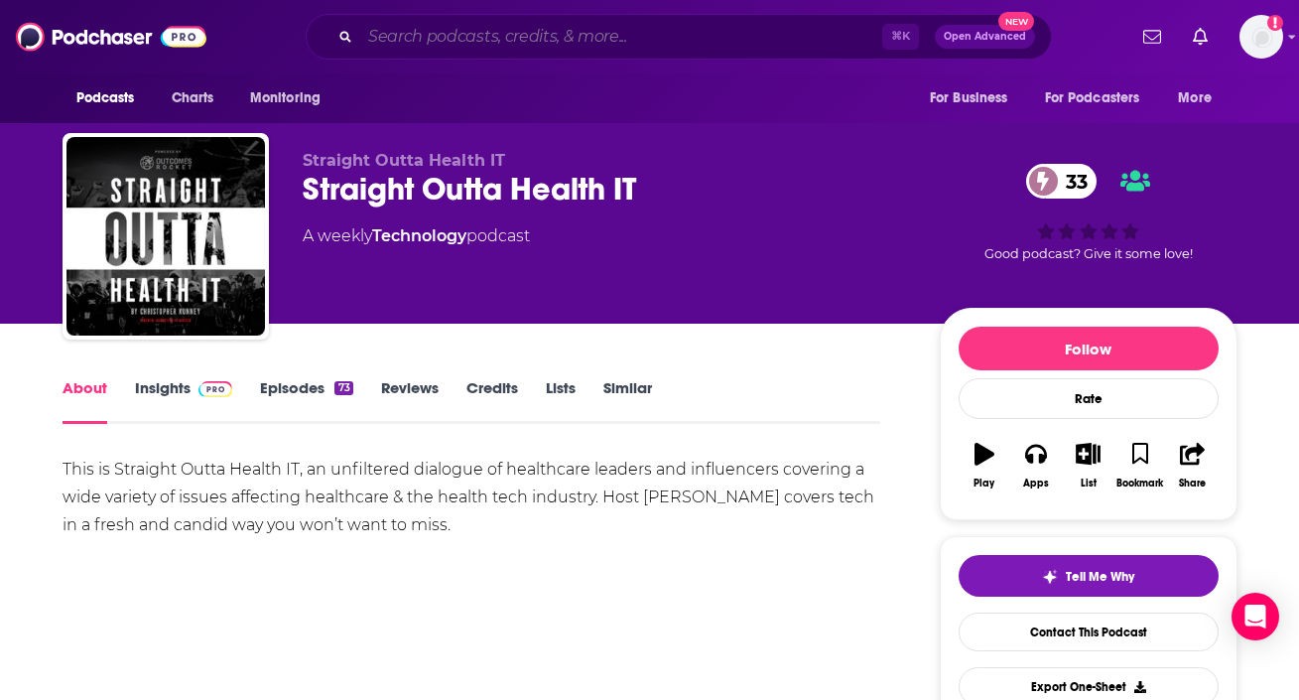
click at [461, 30] on input "Search podcasts, credits, & more..." at bounding box center [621, 37] width 522 height 32
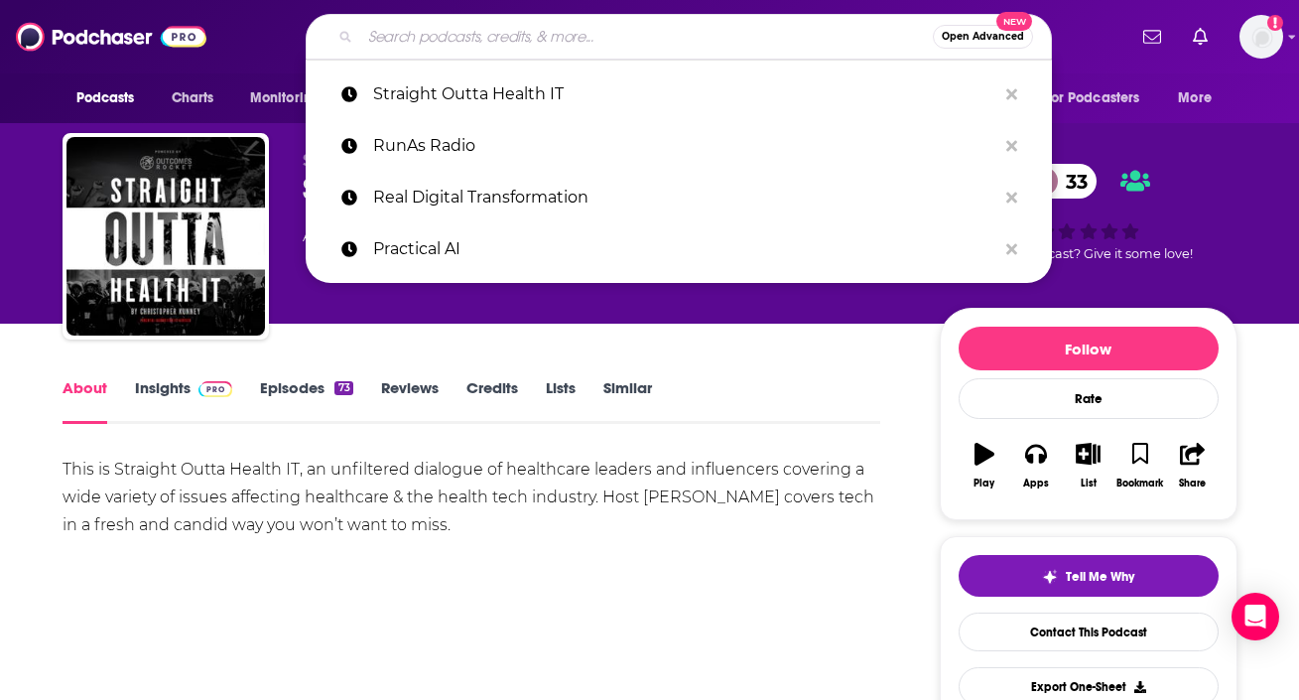
paste input "Talking HealthTech"
type input "Talking HealthTech"
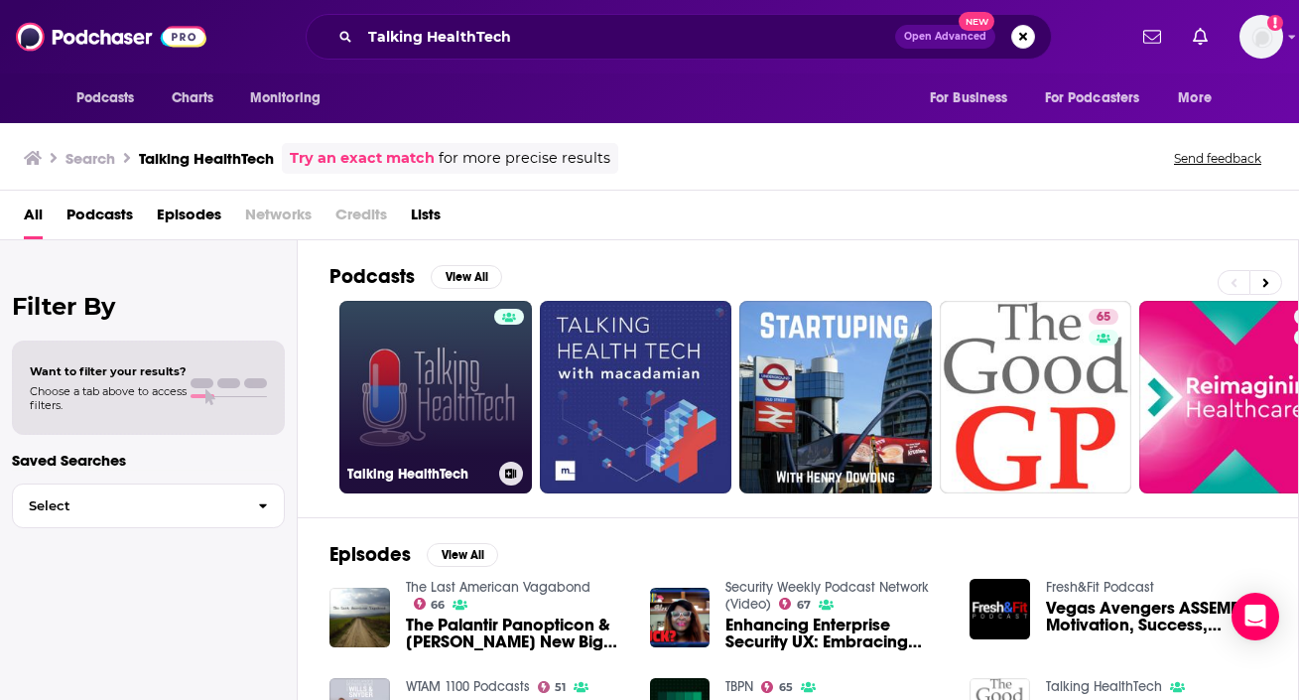
click at [343, 448] on link "Talking HealthTech" at bounding box center [435, 397] width 193 height 193
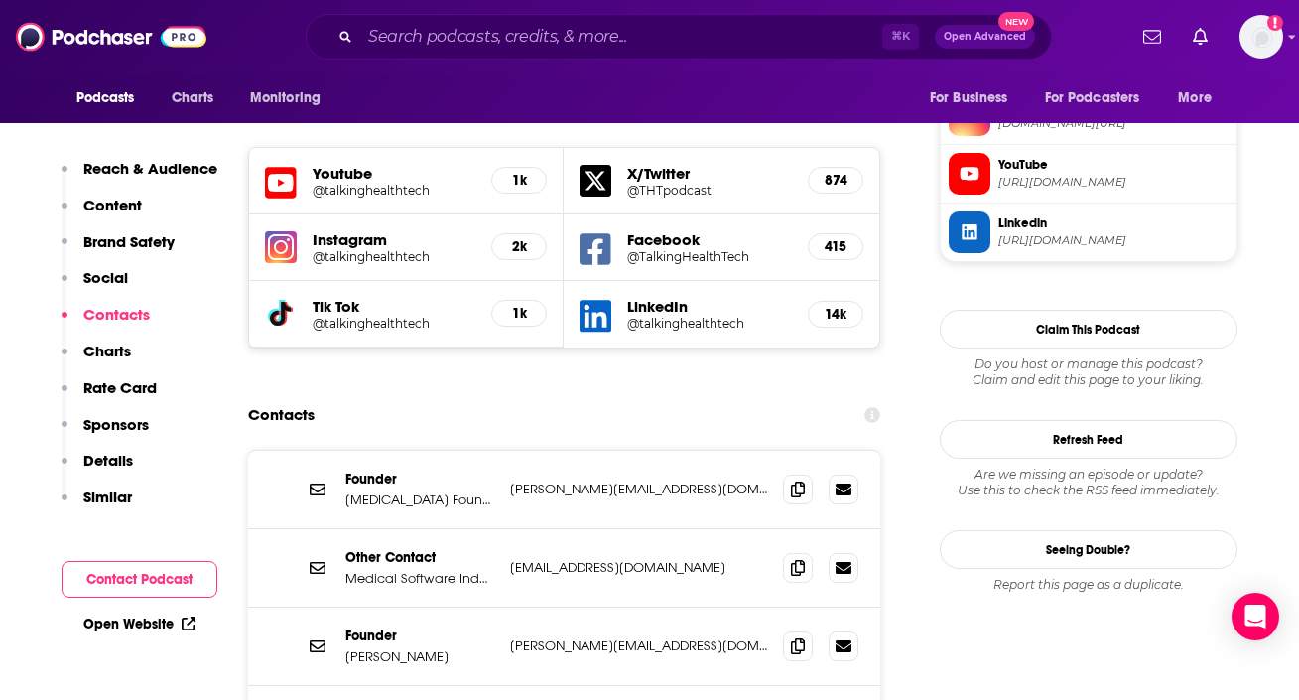
scroll to position [1911, 0]
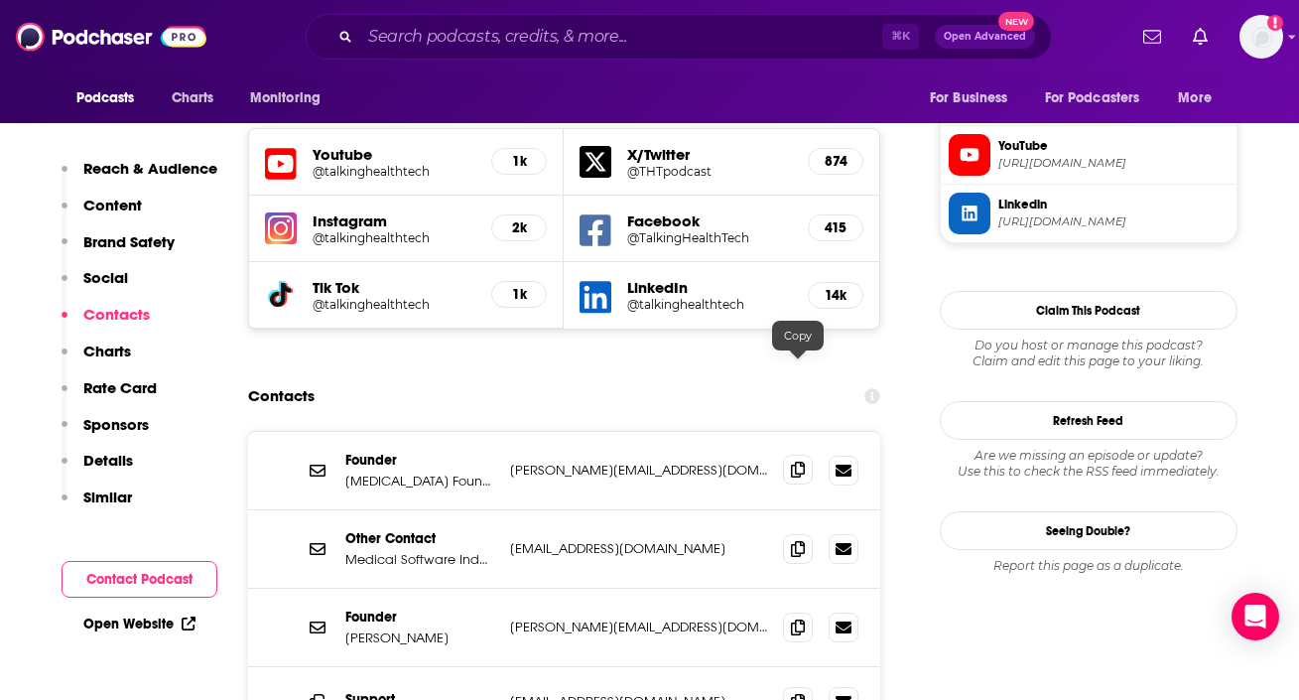
click at [797, 455] on span at bounding box center [798, 470] width 30 height 30
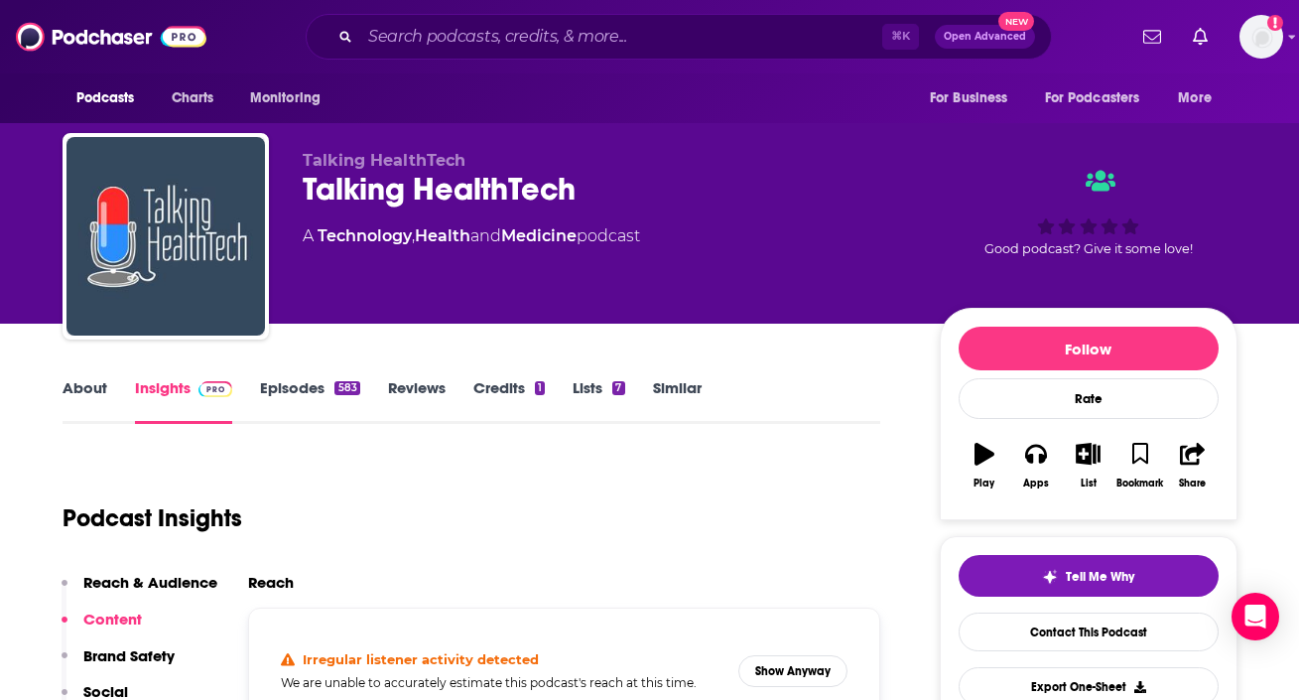
click at [93, 376] on div "About Insights Episodes 583 Reviews Credits 1 Lists 7 Similar" at bounding box center [472, 399] width 819 height 49
click at [82, 398] on link "About" at bounding box center [85, 401] width 45 height 46
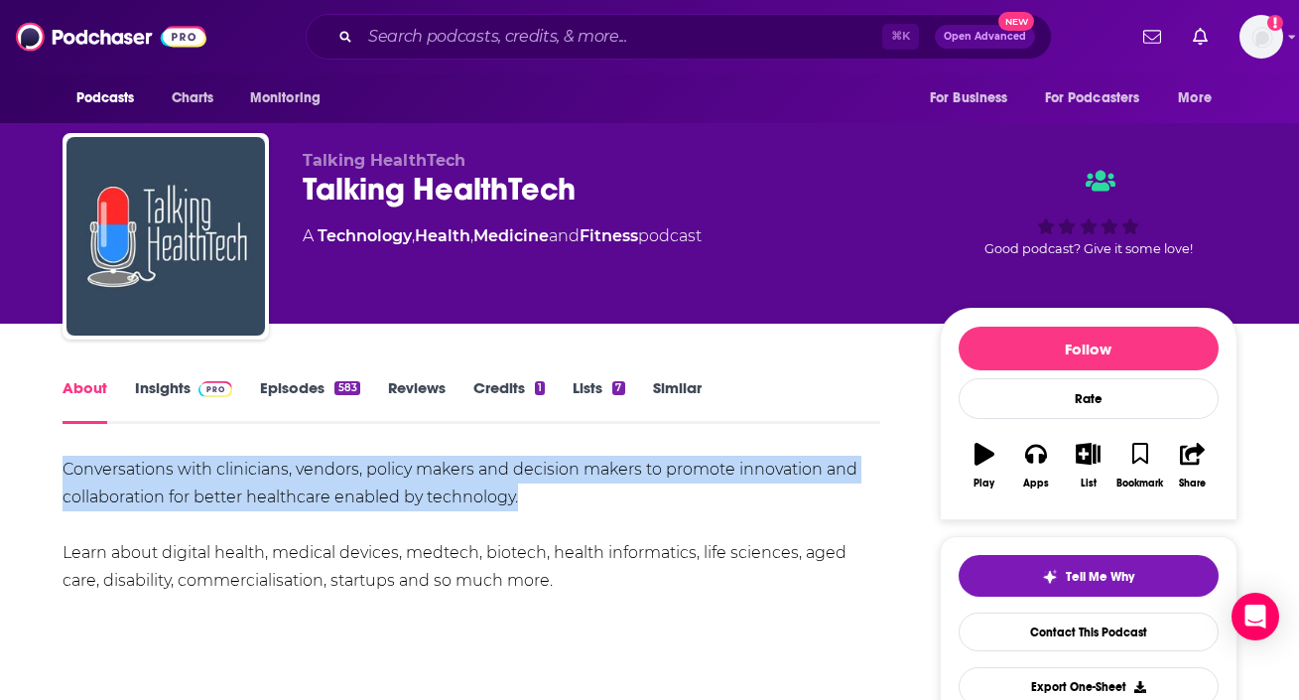
drag, startPoint x: 39, startPoint y: 470, endPoint x: 612, endPoint y: 491, distance: 574.1
copy div "Conversations with clinicians, vendors, policy makers and decision makers to pr…"
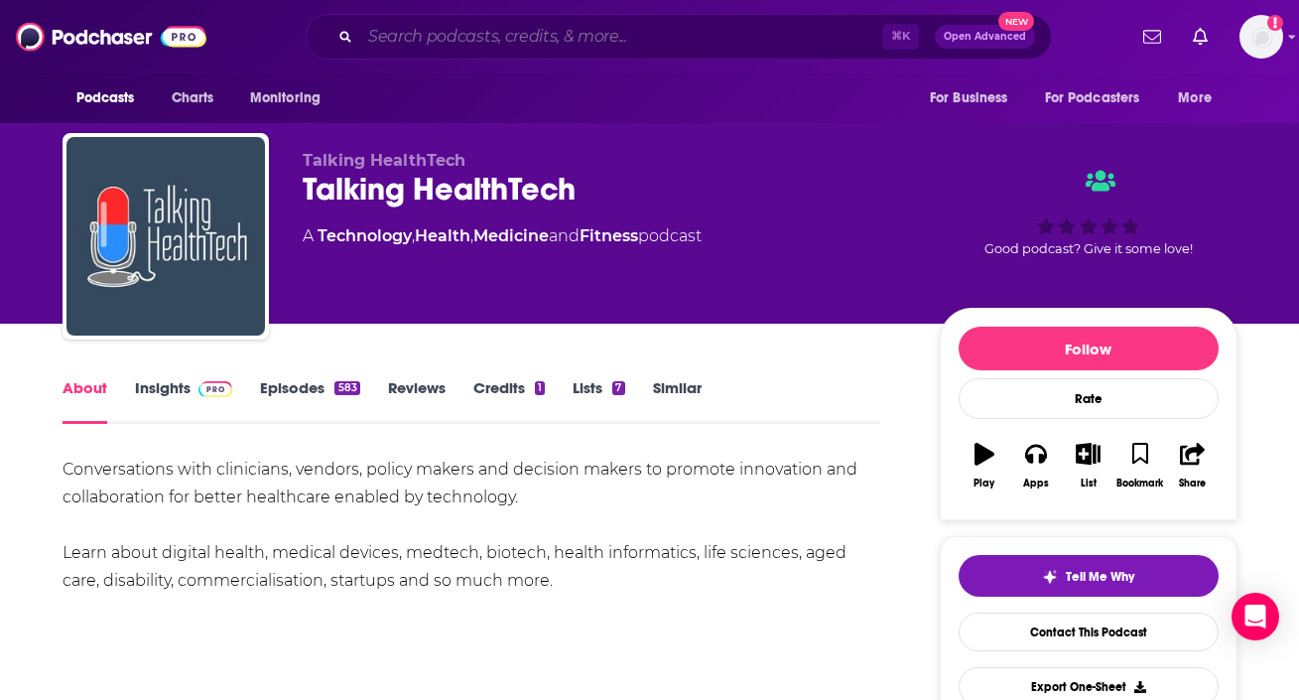
click at [589, 35] on input "Search podcasts, credits, & more..." at bounding box center [621, 37] width 522 height 32
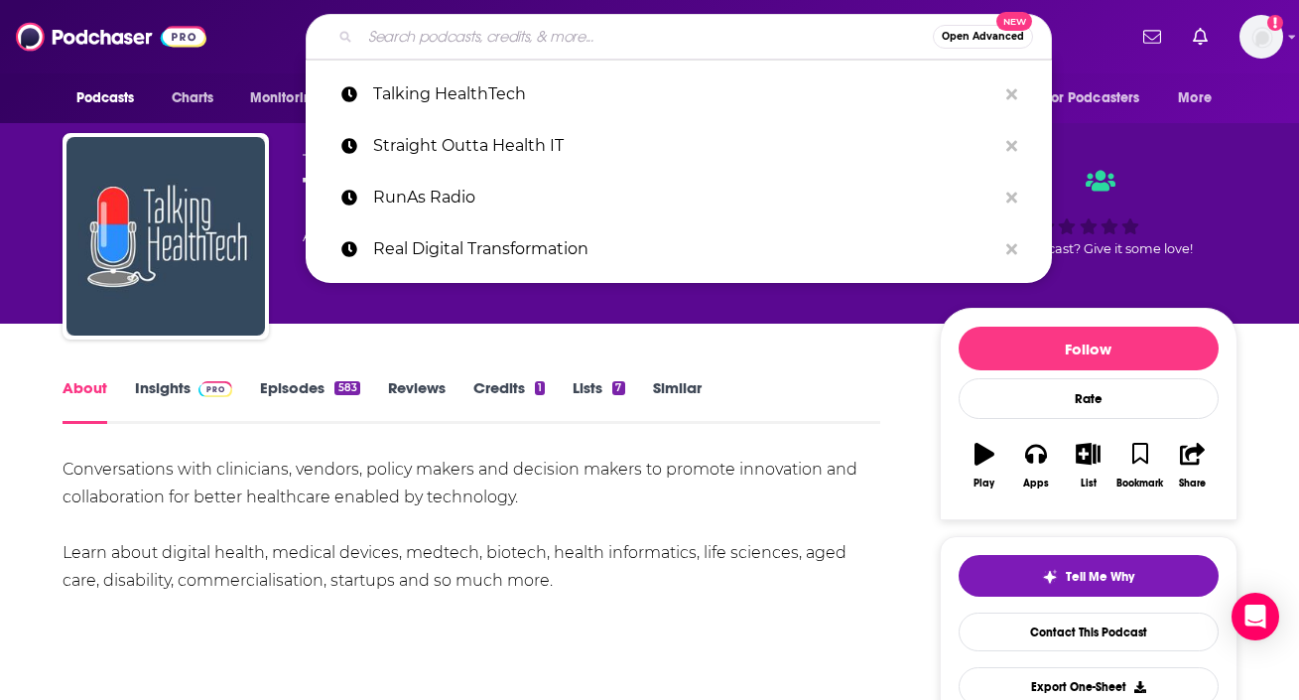
paste input "Tech Talks Daily"
type input "Tech Talks Daily"
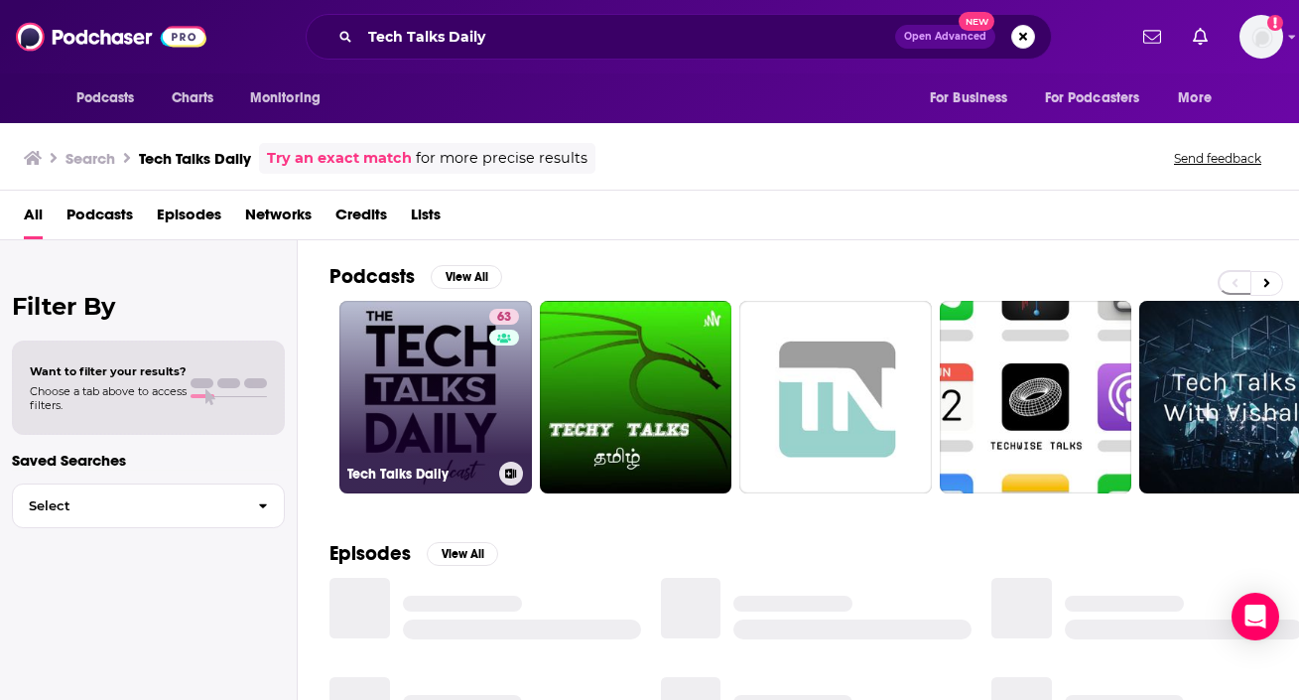
click at [419, 409] on link "63 Tech Talks Daily" at bounding box center [435, 397] width 193 height 193
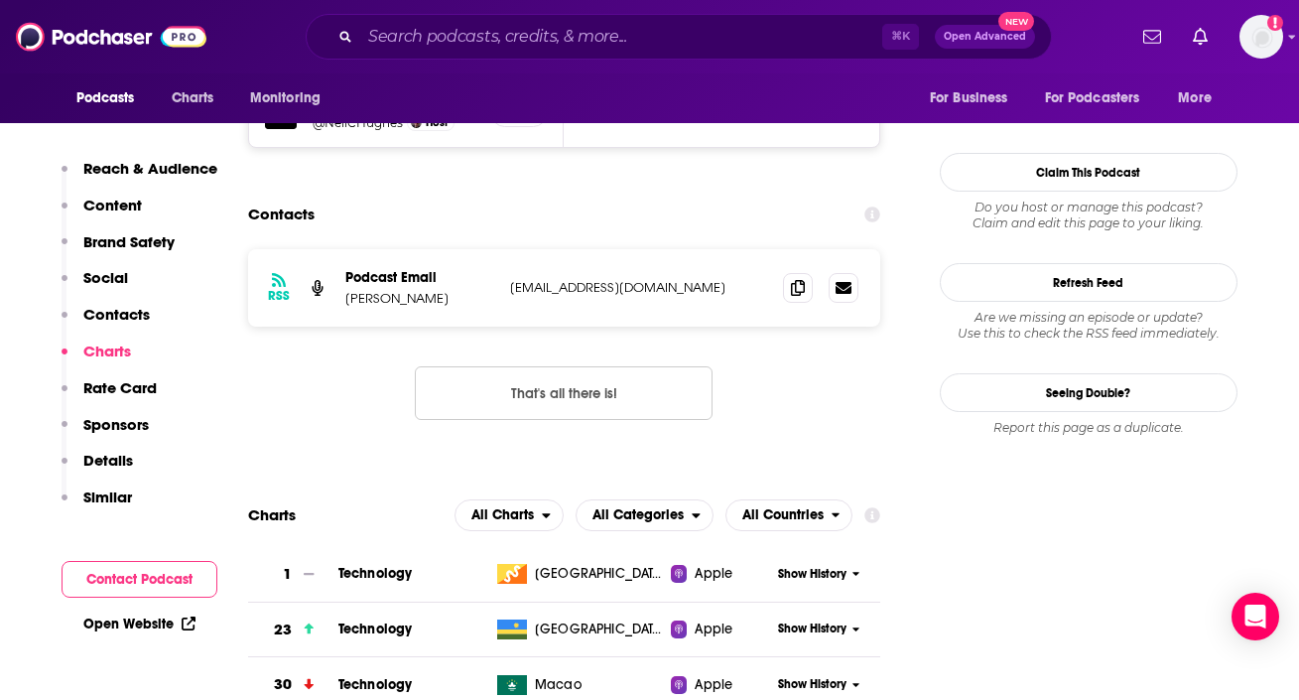
scroll to position [1949, 0]
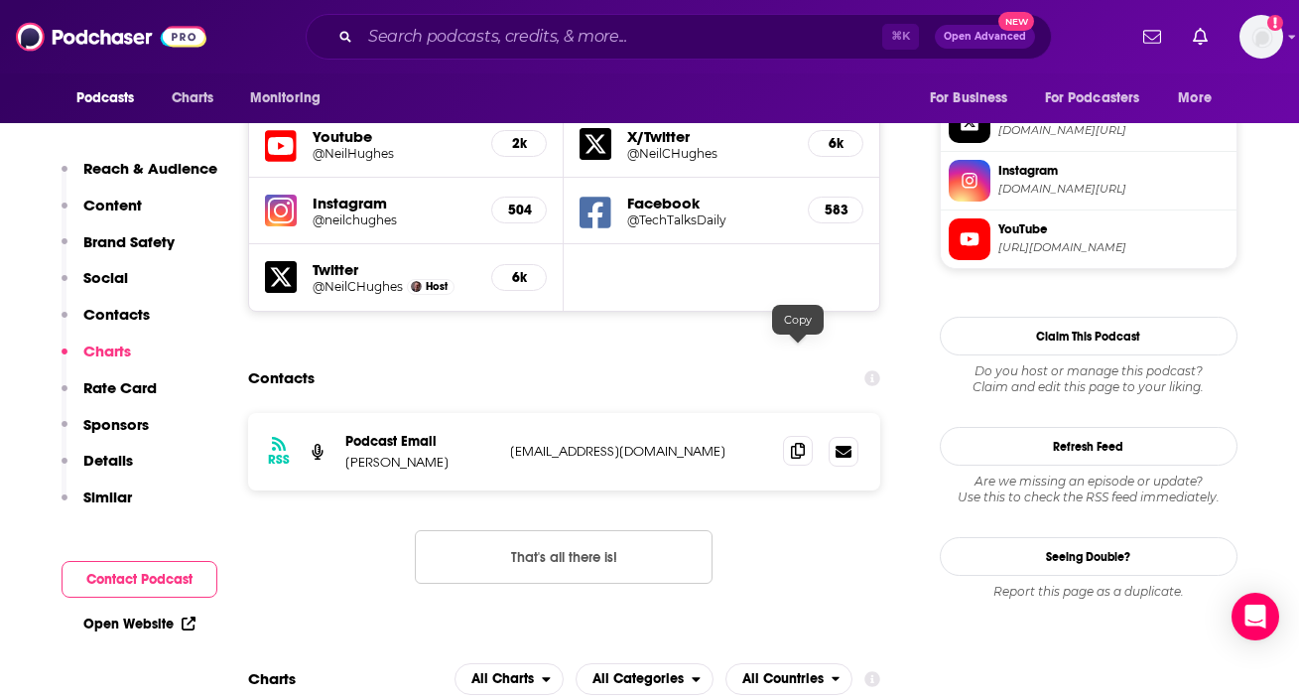
click at [796, 443] on icon at bounding box center [798, 451] width 14 height 16
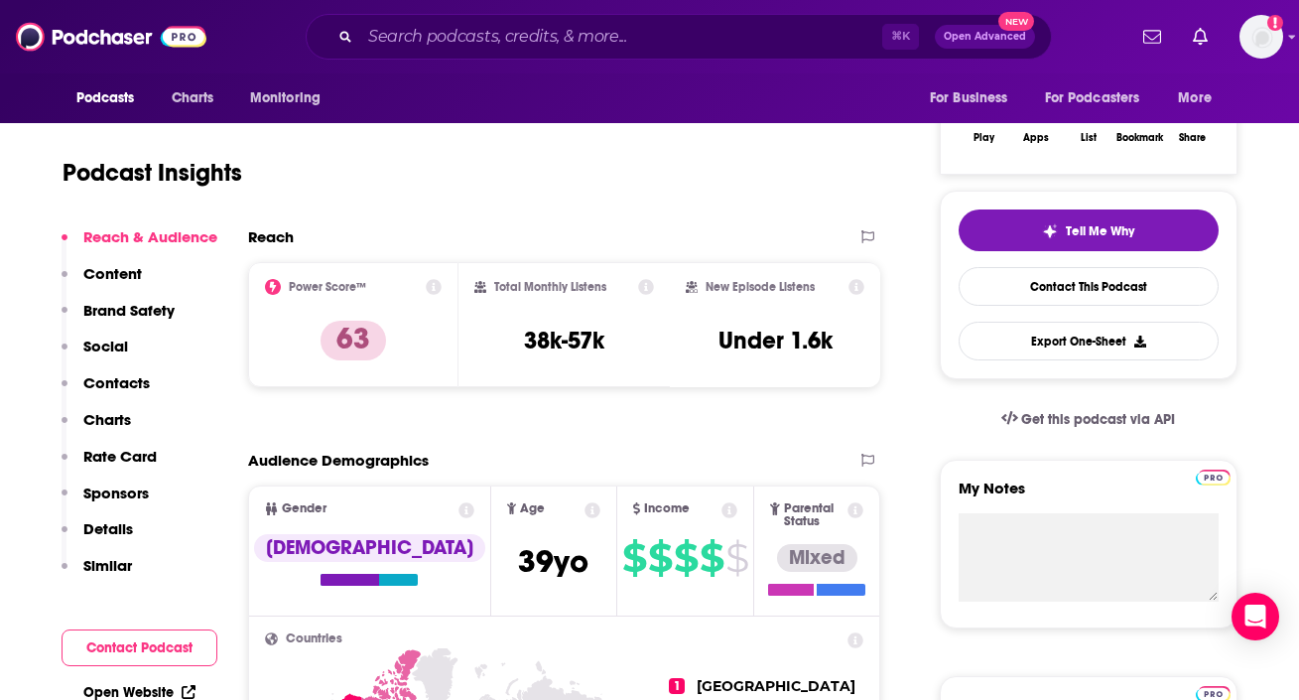
scroll to position [92, 0]
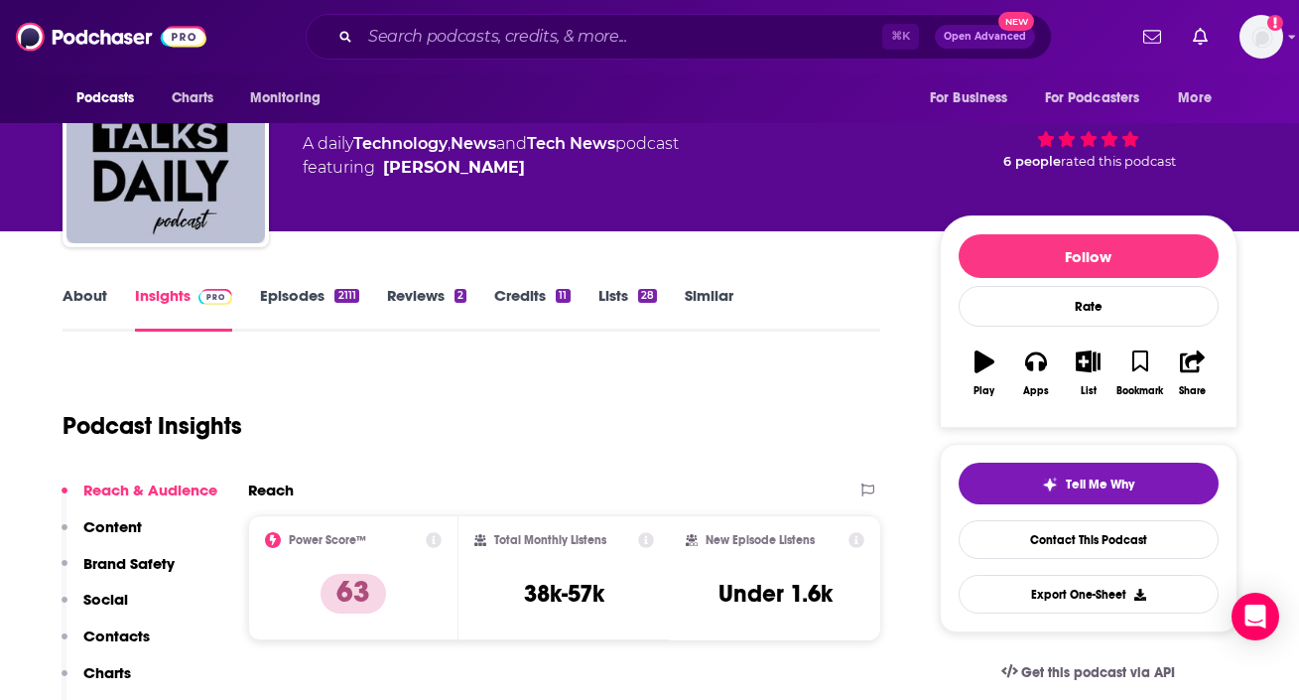
click at [82, 304] on link "About" at bounding box center [85, 309] width 45 height 46
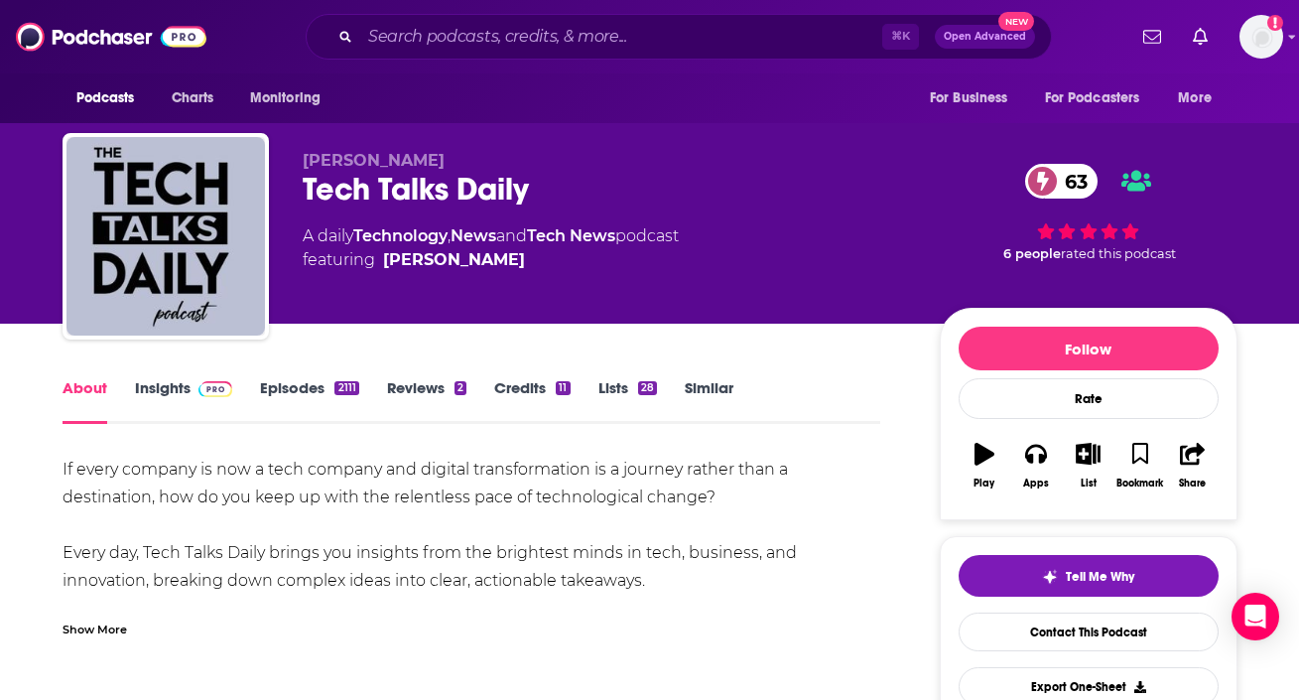
drag, startPoint x: 39, startPoint y: 454, endPoint x: 708, endPoint y: 590, distance: 682.6
copy div "If every company is now a tech company and digital transformation is a journey …"
click at [431, 39] on input "Search podcasts, credits, & more..." at bounding box center [621, 37] width 522 height 32
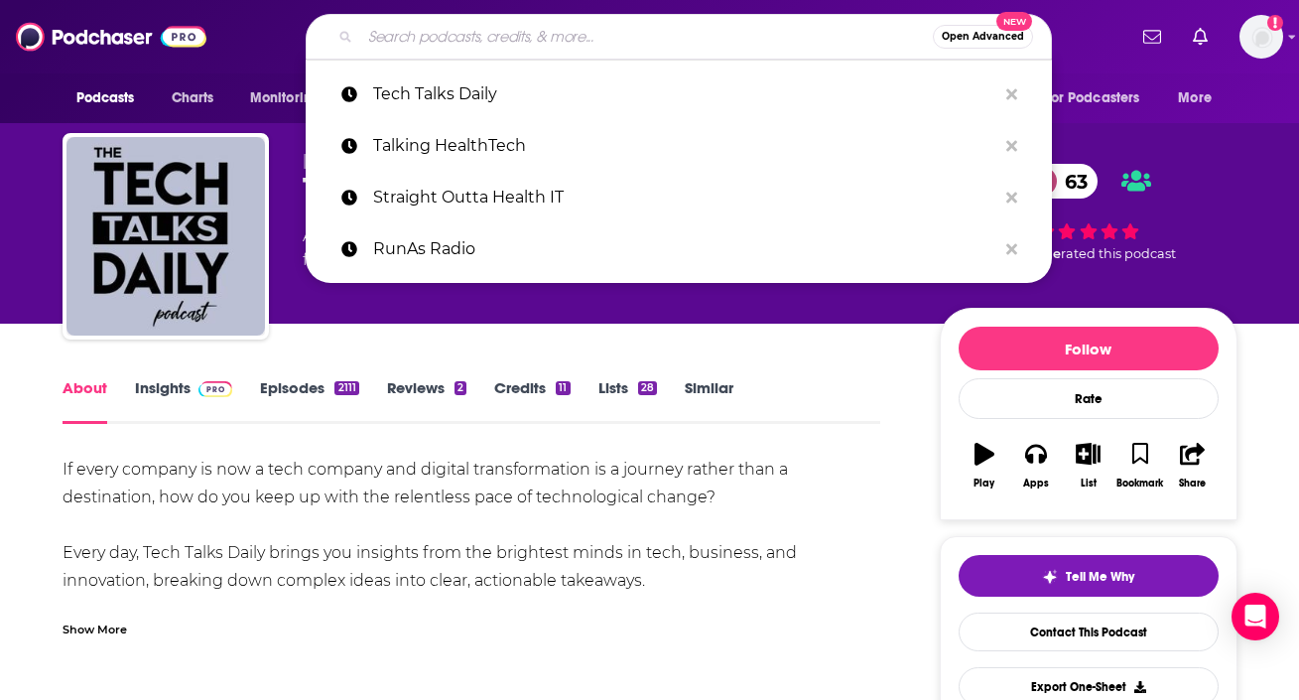
paste input "Technovation with Peter High (CIO, CTO, CDO, CXO Interviews)"
type input "Technovation with Peter High (CIO, CTO, CDO, CXO Interviews)"
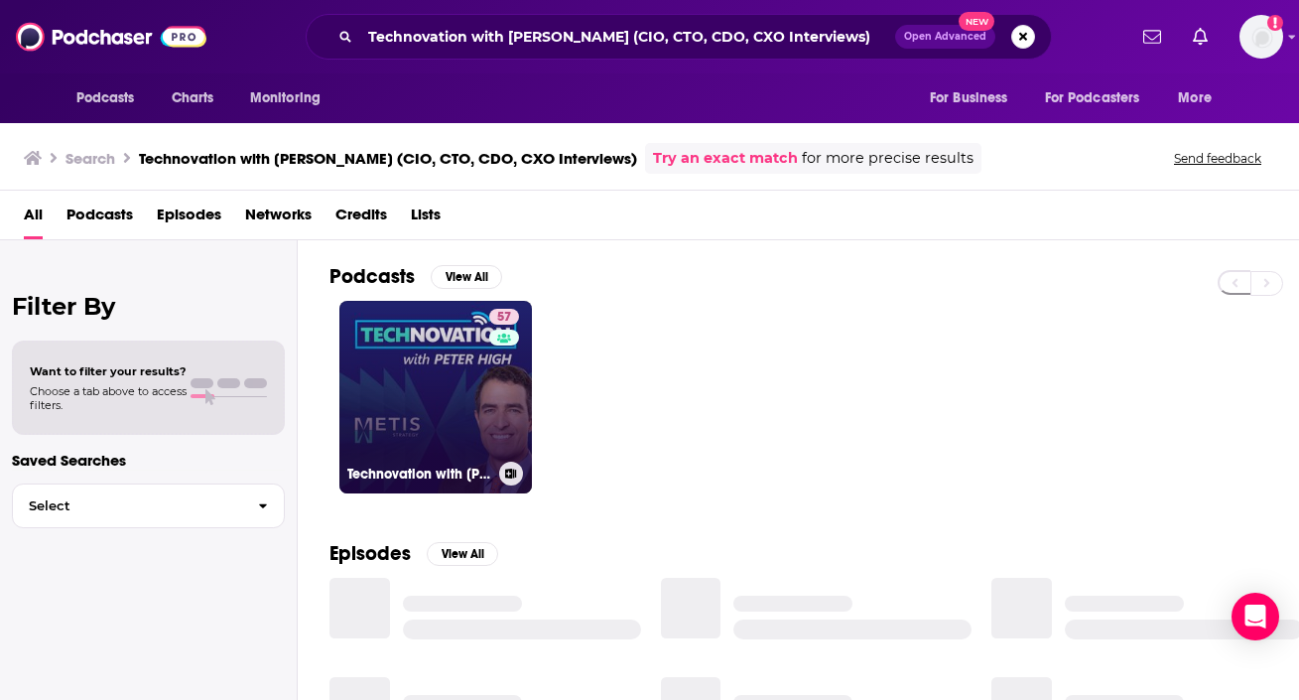
click at [424, 430] on link "57 Technovation with Peter High (CIO, CTO, CDO, CXO Interviews)" at bounding box center [435, 397] width 193 height 193
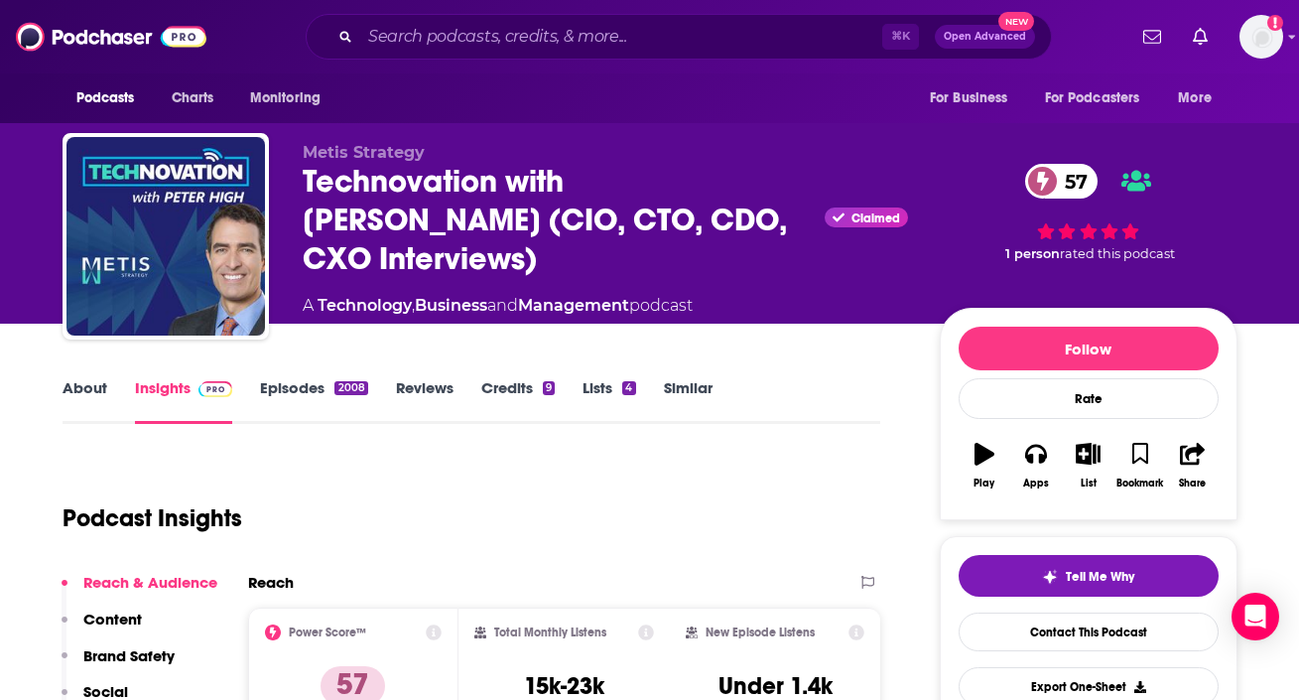
click at [63, 390] on link "About" at bounding box center [85, 401] width 45 height 46
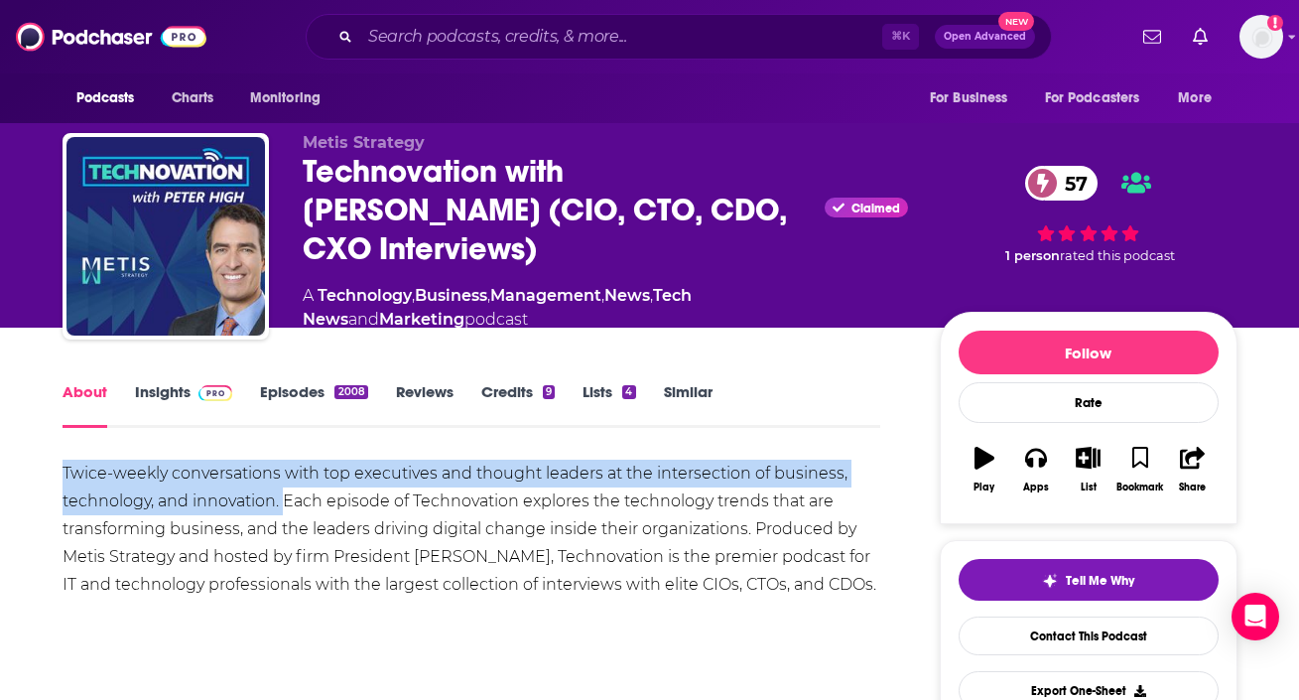
drag, startPoint x: 44, startPoint y: 463, endPoint x: 283, endPoint y: 503, distance: 242.6
copy div "Twice-weekly conversations with top executives and thought leaders at the inter…"
click at [199, 385] on img at bounding box center [216, 393] width 35 height 16
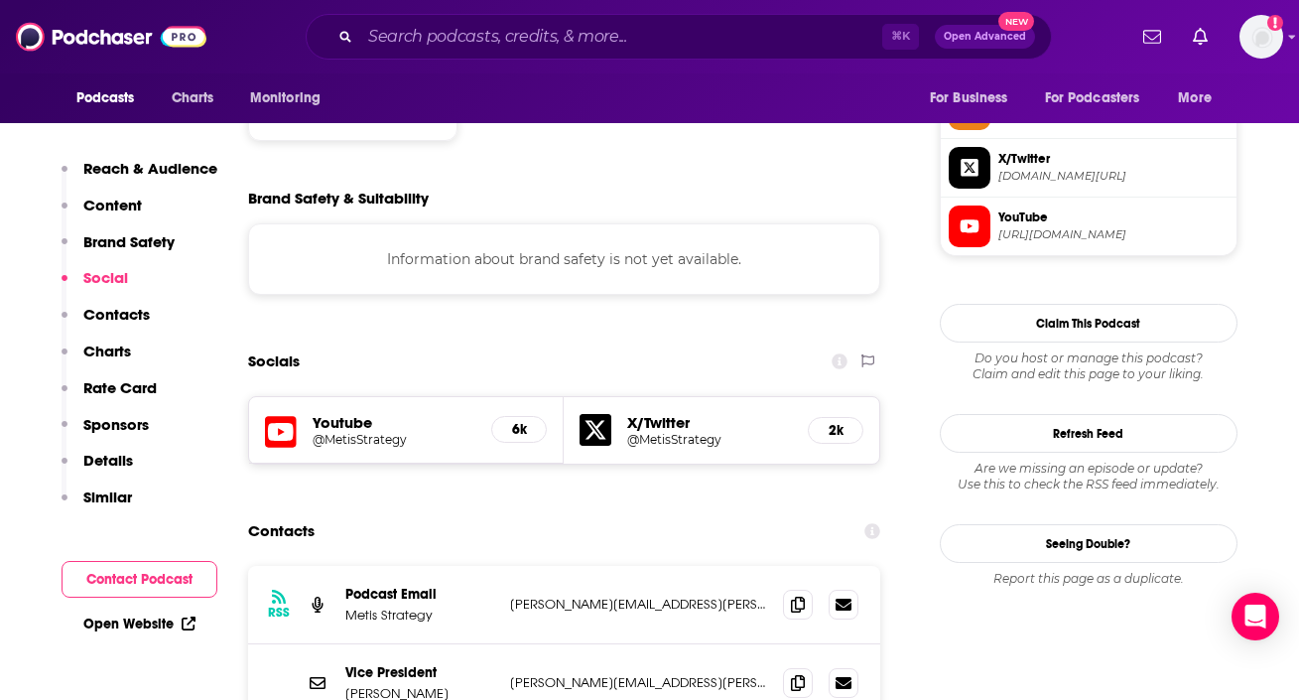
scroll to position [1669, 0]
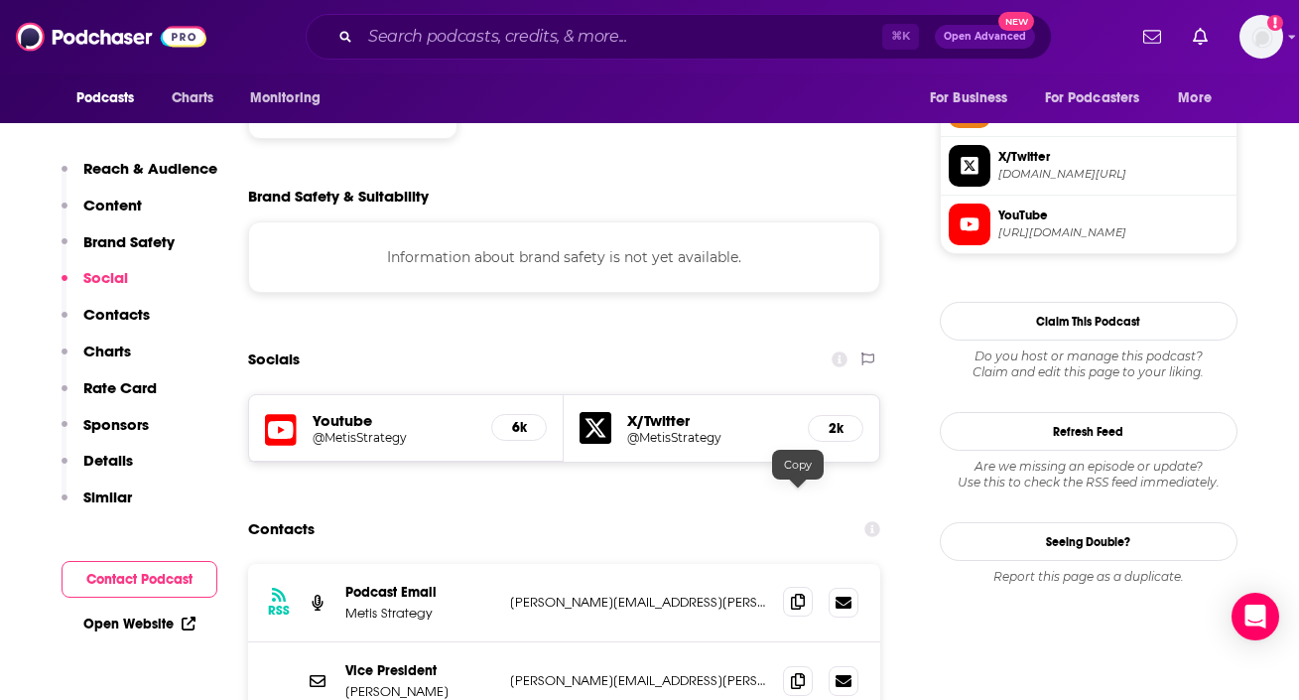
click at [793, 594] on icon at bounding box center [798, 602] width 14 height 16
click at [438, 34] on input "Search podcasts, credits, & more..." at bounding box center [621, 37] width 522 height 32
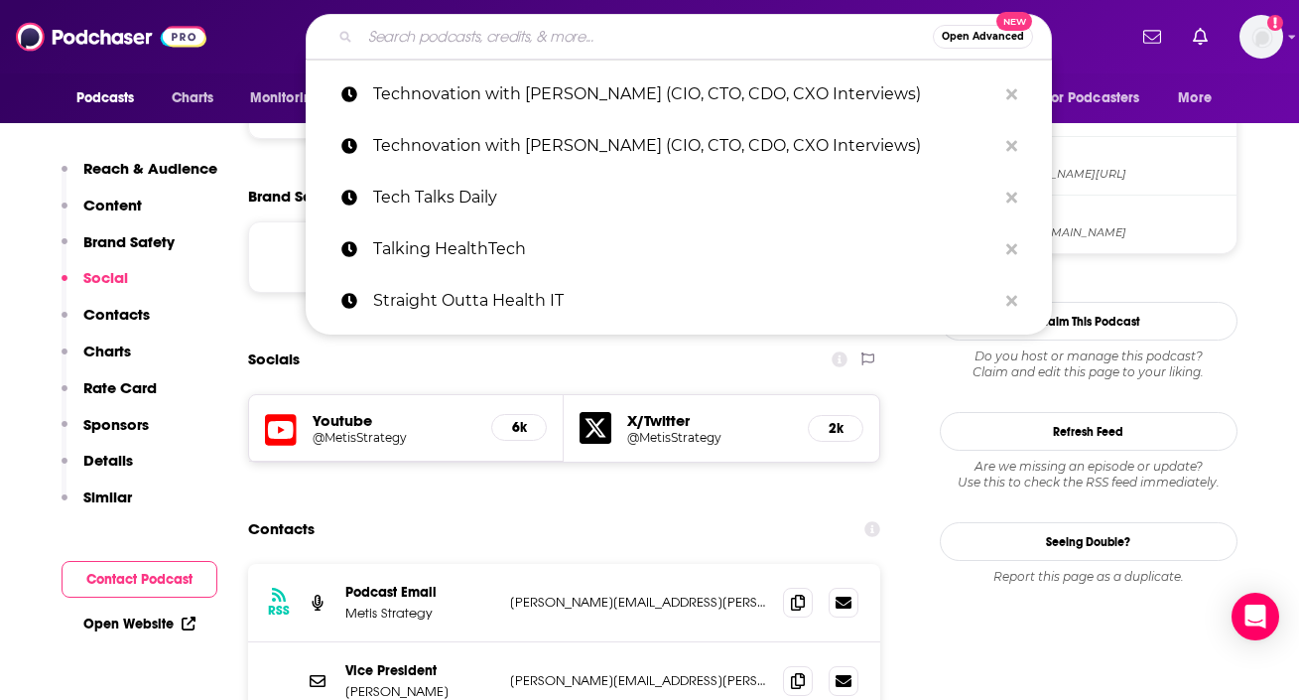
paste input "TechStrongTV"
type input "TechStrongTV"
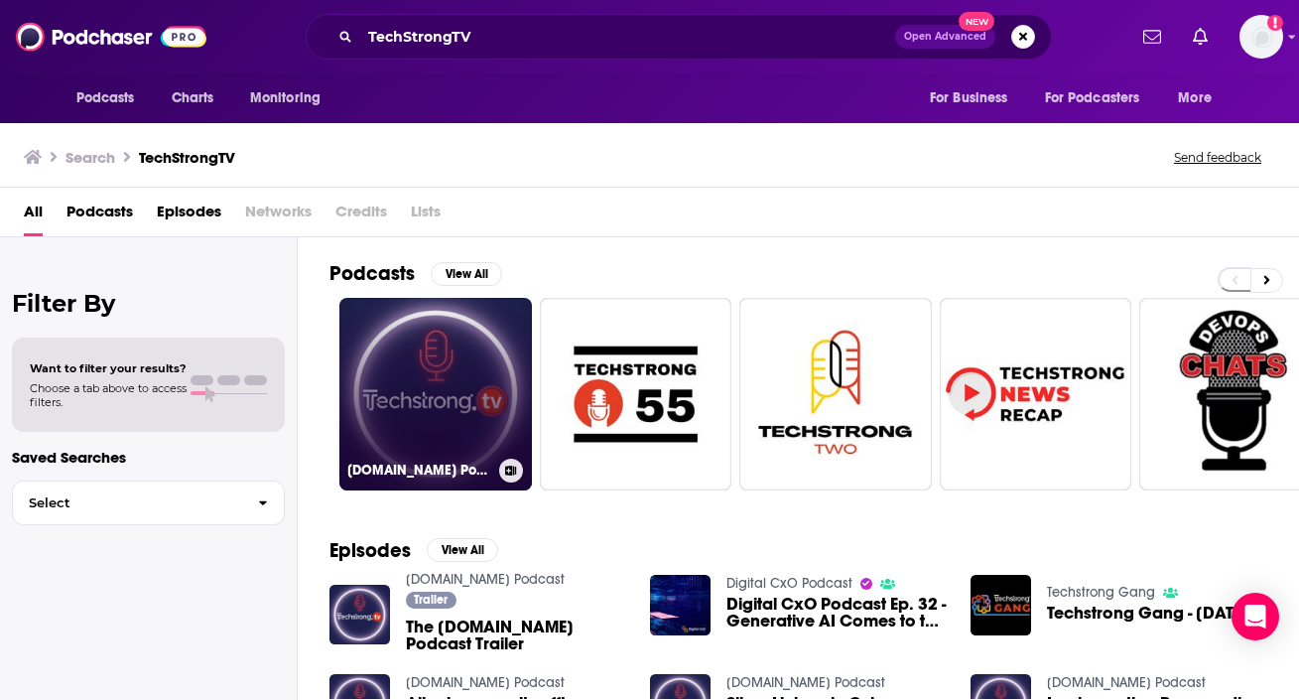
click at [378, 329] on link "Techstrong.tv Podcast" at bounding box center [435, 394] width 193 height 193
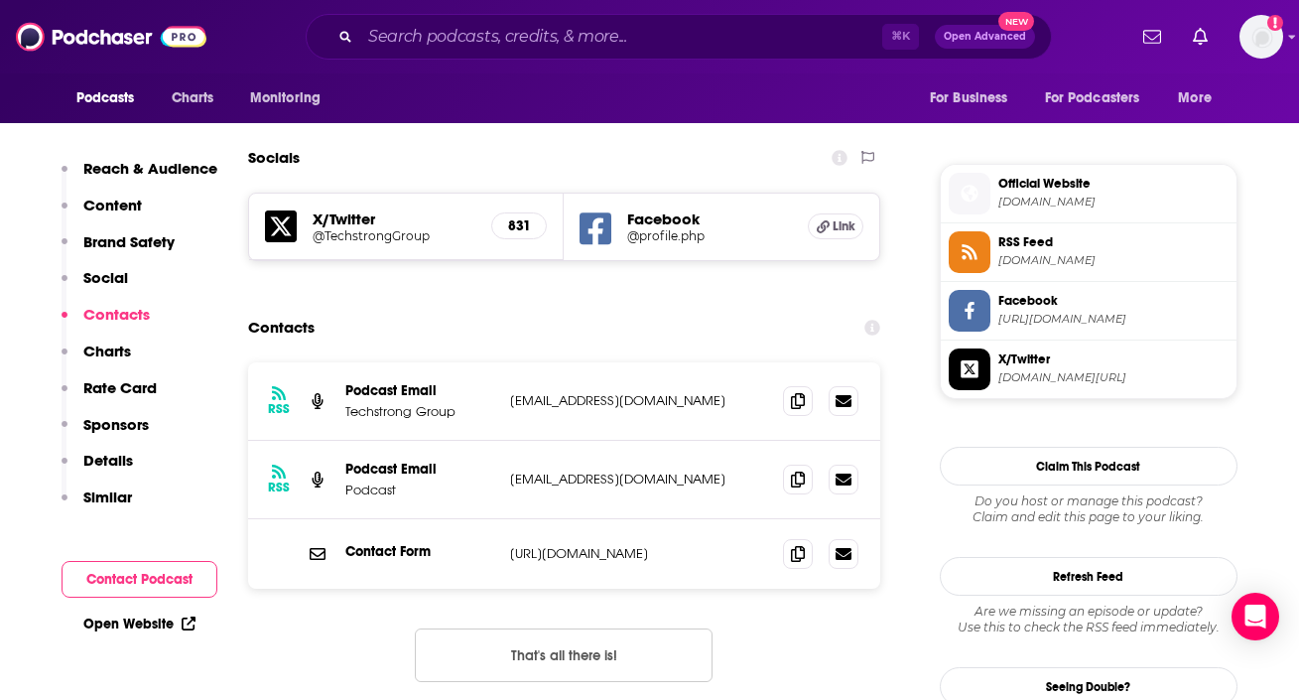
scroll to position [1717, 0]
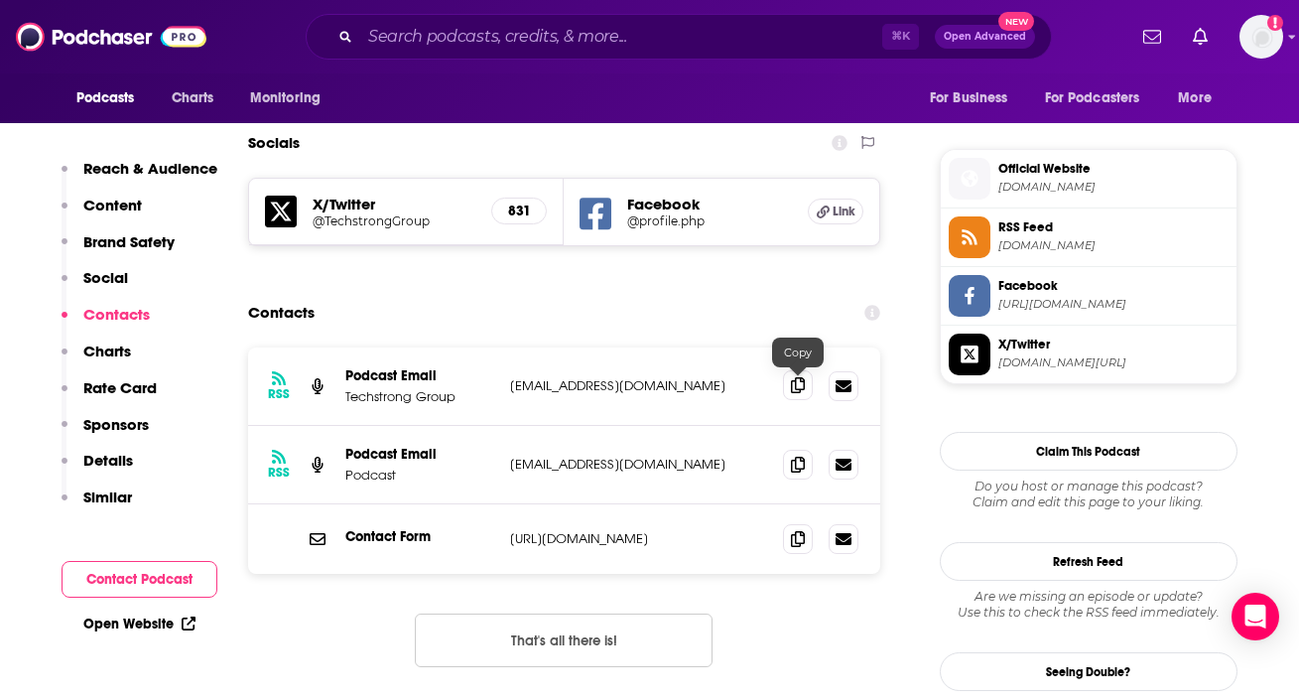
click at [800, 384] on icon at bounding box center [798, 385] width 14 height 16
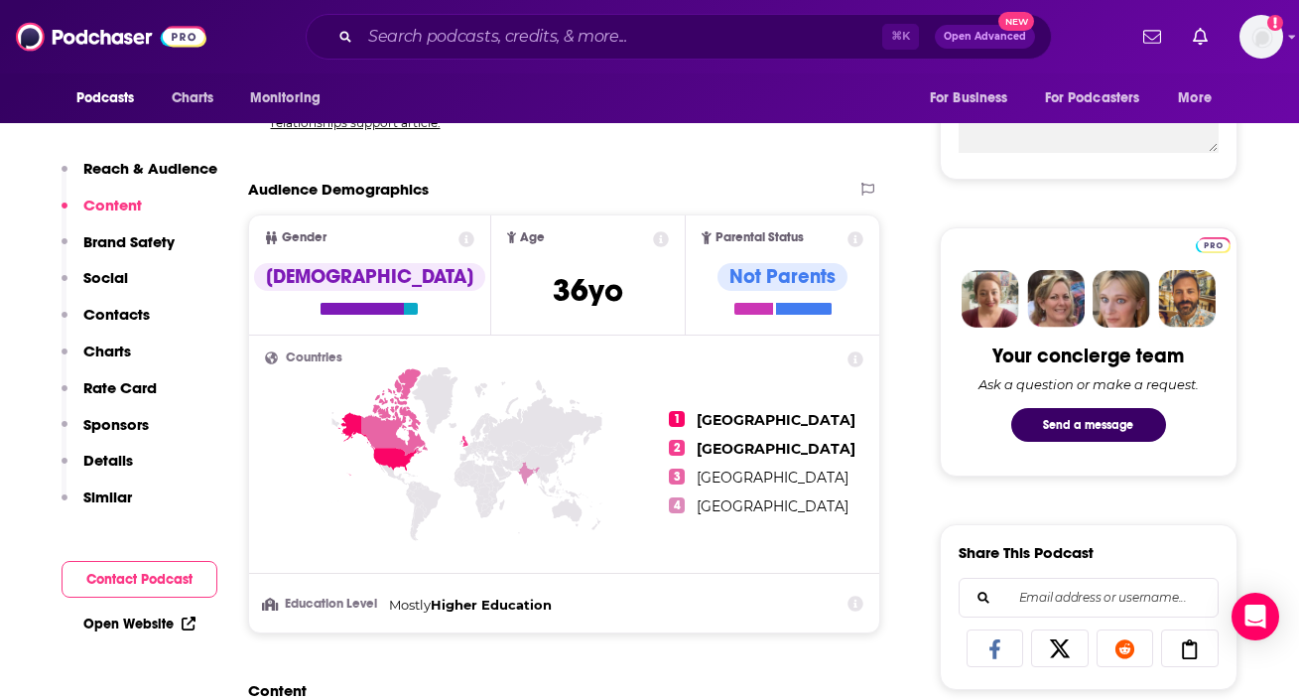
scroll to position [89, 0]
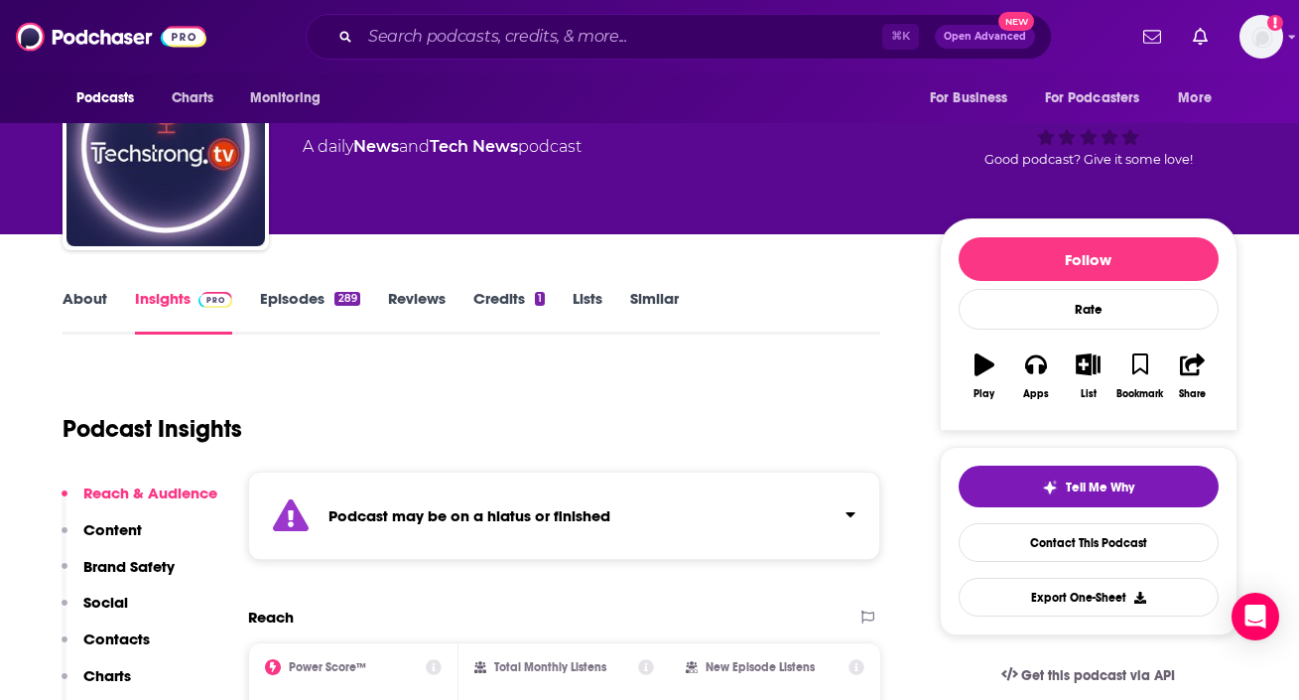
click at [79, 298] on link "About" at bounding box center [85, 312] width 45 height 46
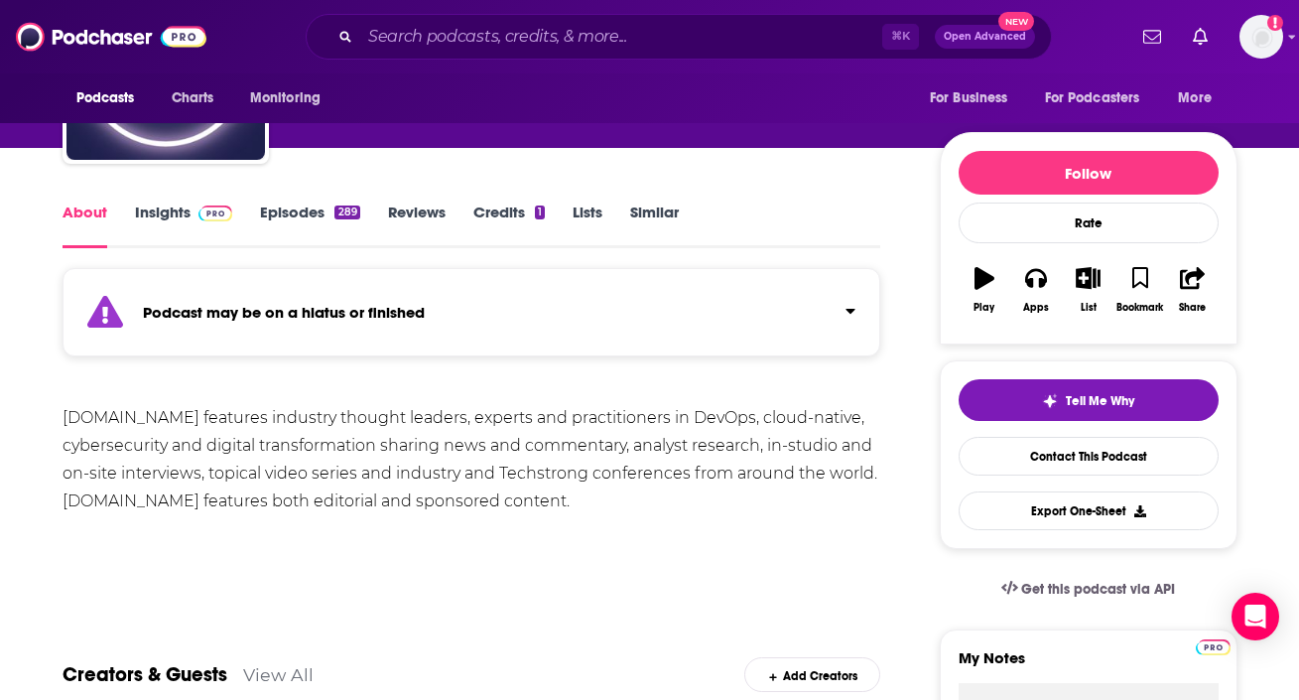
scroll to position [198, 0]
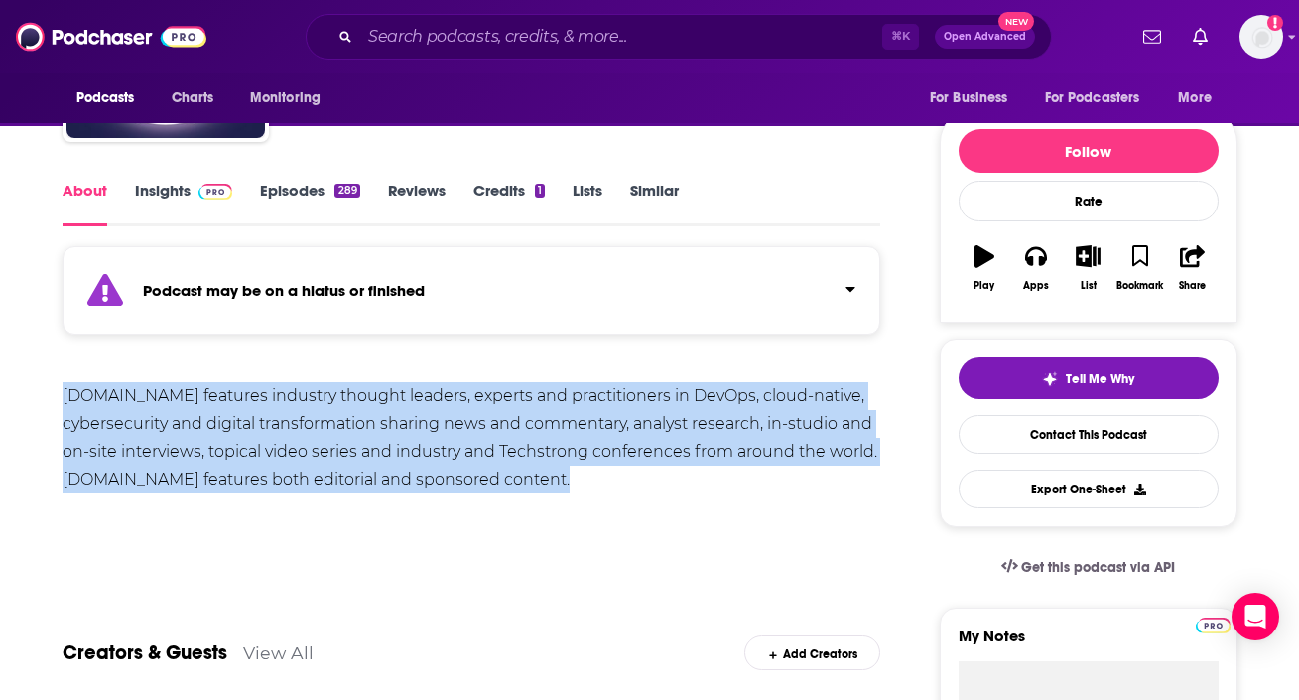
drag, startPoint x: 48, startPoint y: 405, endPoint x: 592, endPoint y: 477, distance: 548.7
copy div "Techstrong.tv features industry thought leaders, experts and practitioners in D…"
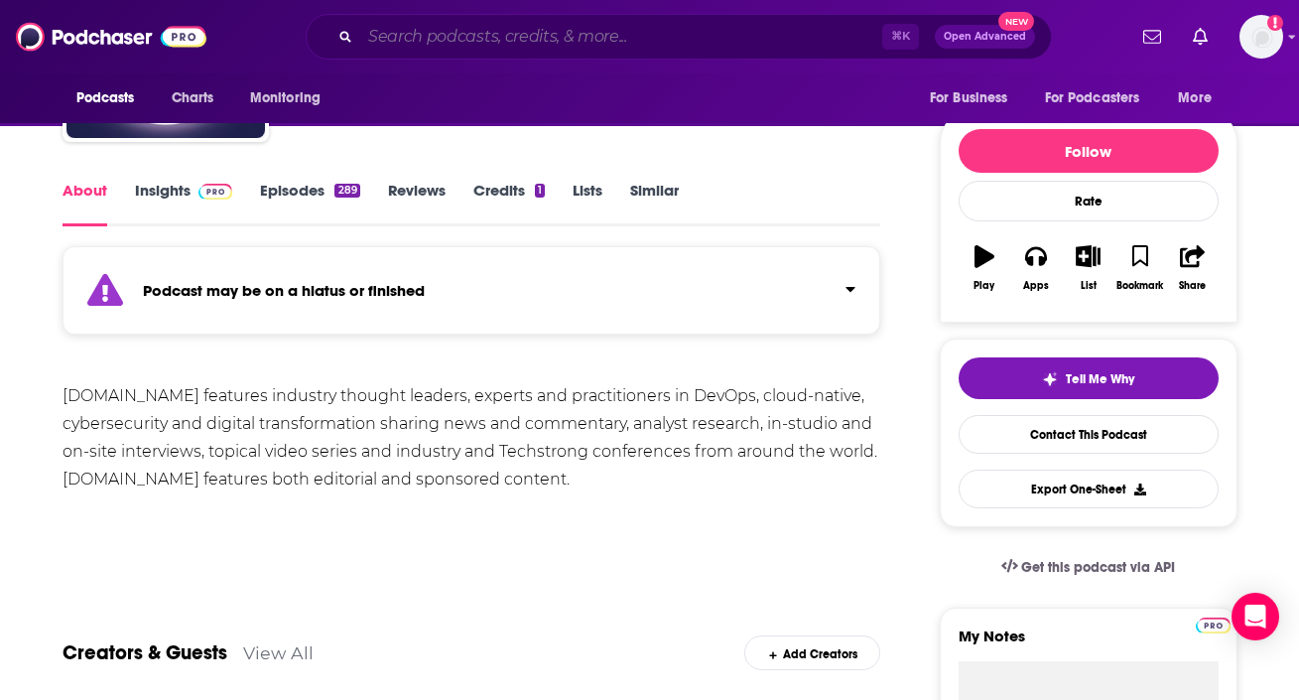
click at [456, 44] on input "Search podcasts, credits, & more..." at bounding box center [621, 37] width 522 height 32
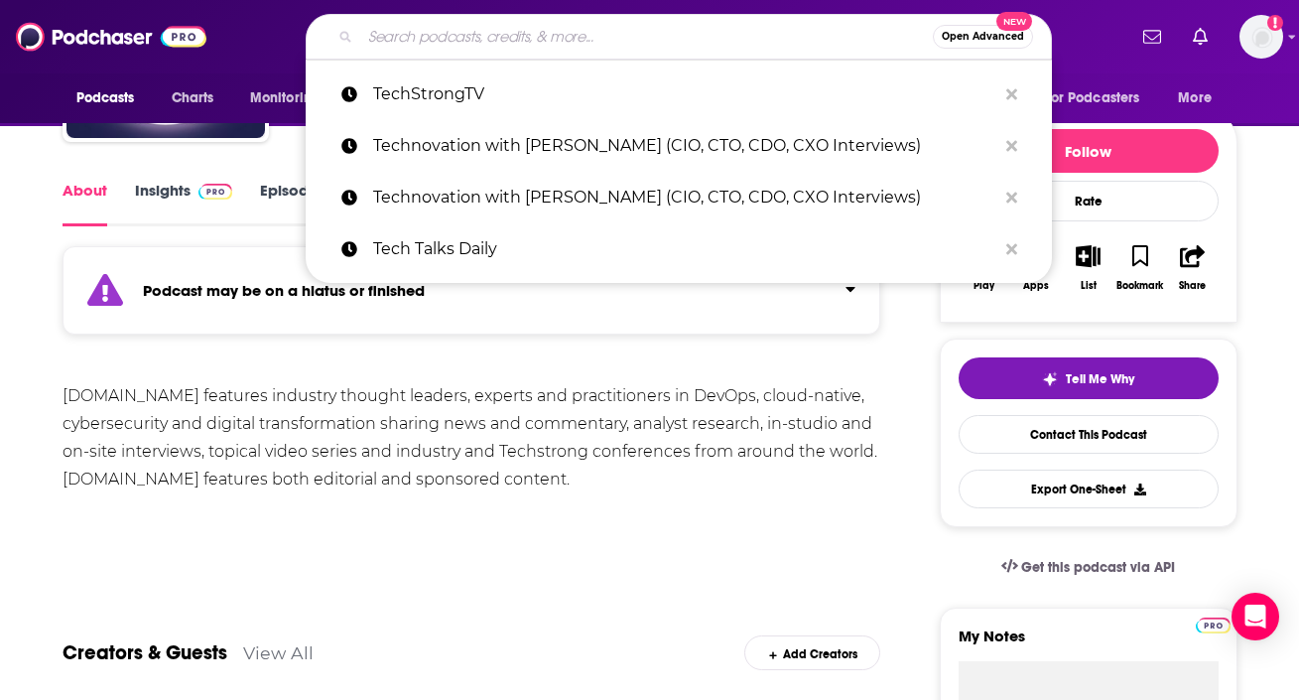
paste input "The Cloudcast"
type input "The Cloudcast"
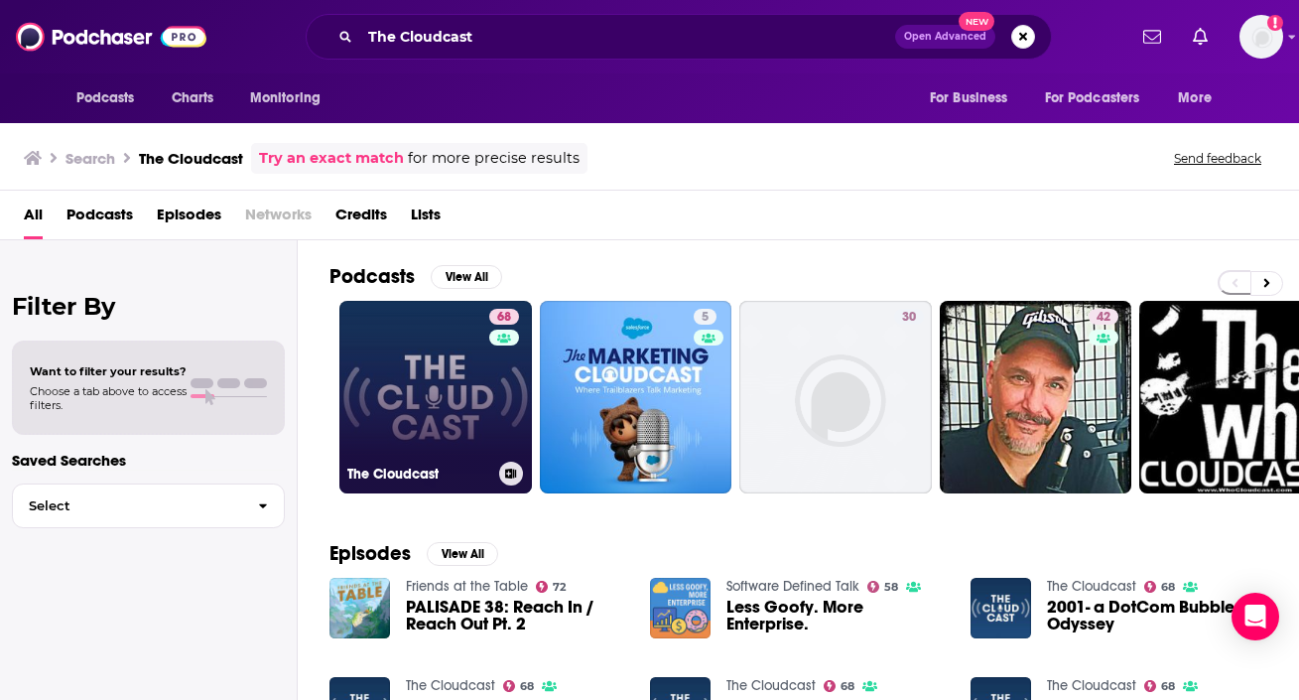
click at [411, 336] on link "68 The Cloudcast" at bounding box center [435, 397] width 193 height 193
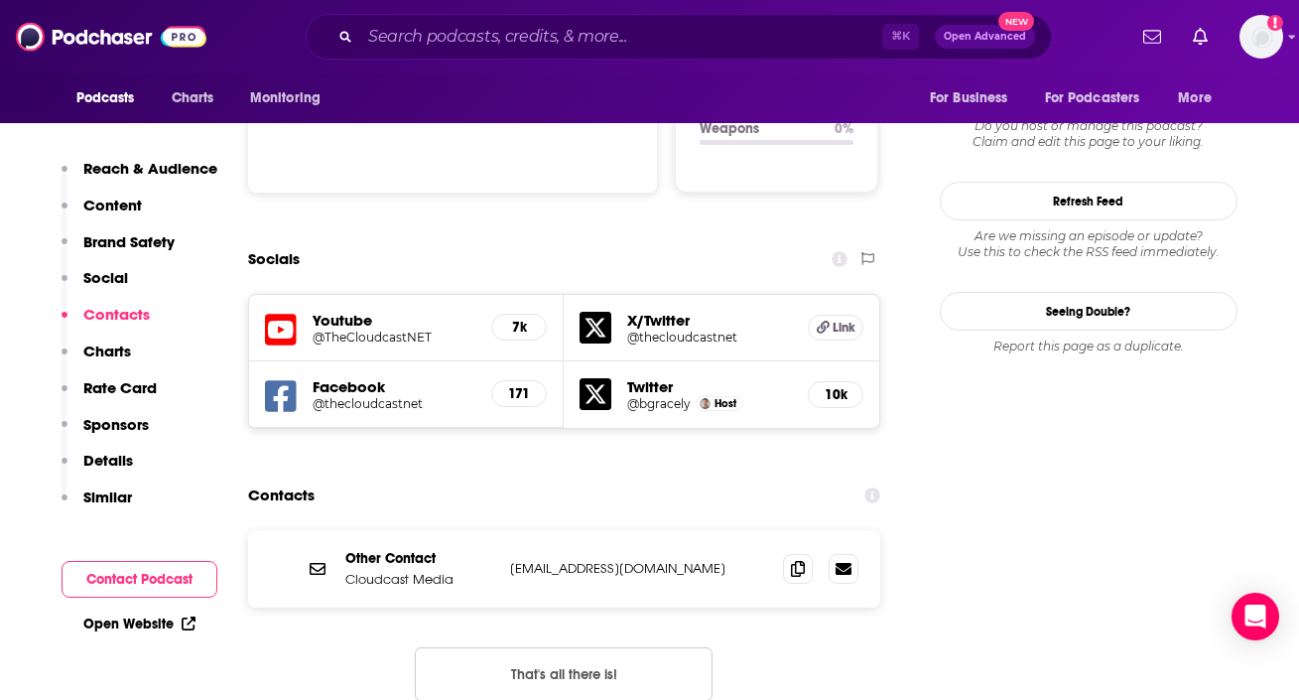
scroll to position [2287, 0]
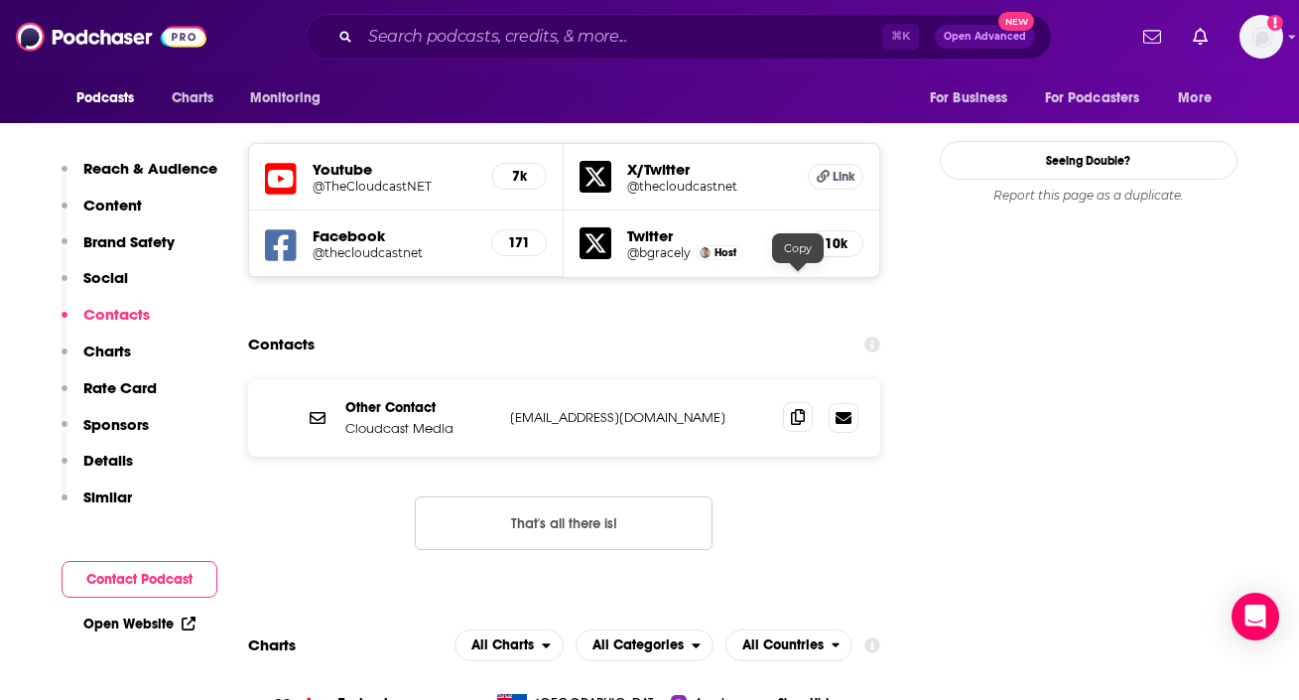
click at [800, 409] on icon at bounding box center [798, 417] width 14 height 16
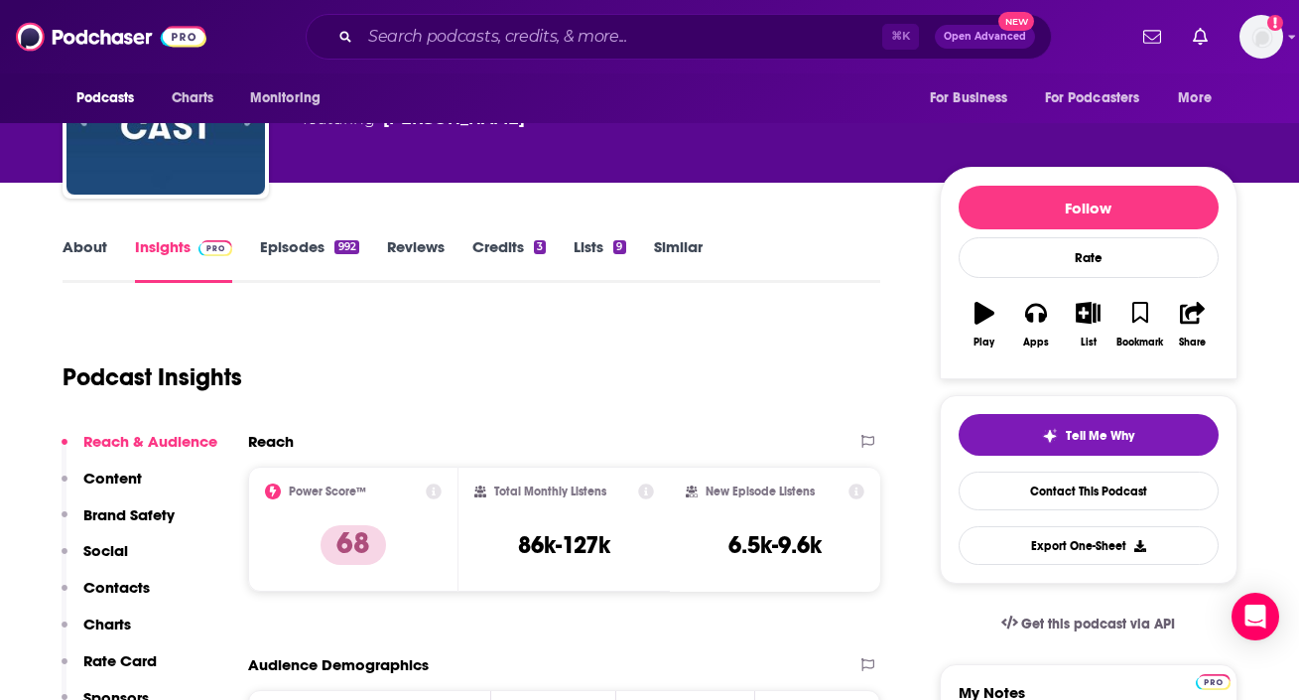
scroll to position [0, 0]
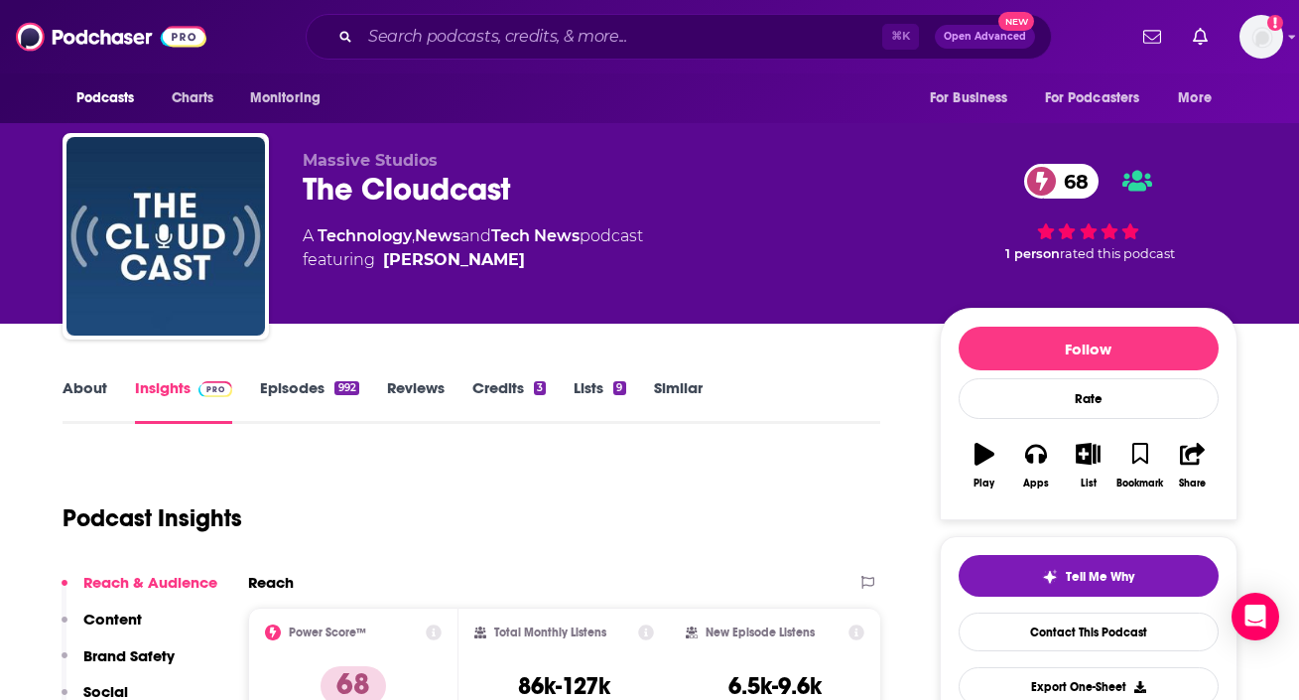
click at [71, 398] on link "About" at bounding box center [85, 401] width 45 height 46
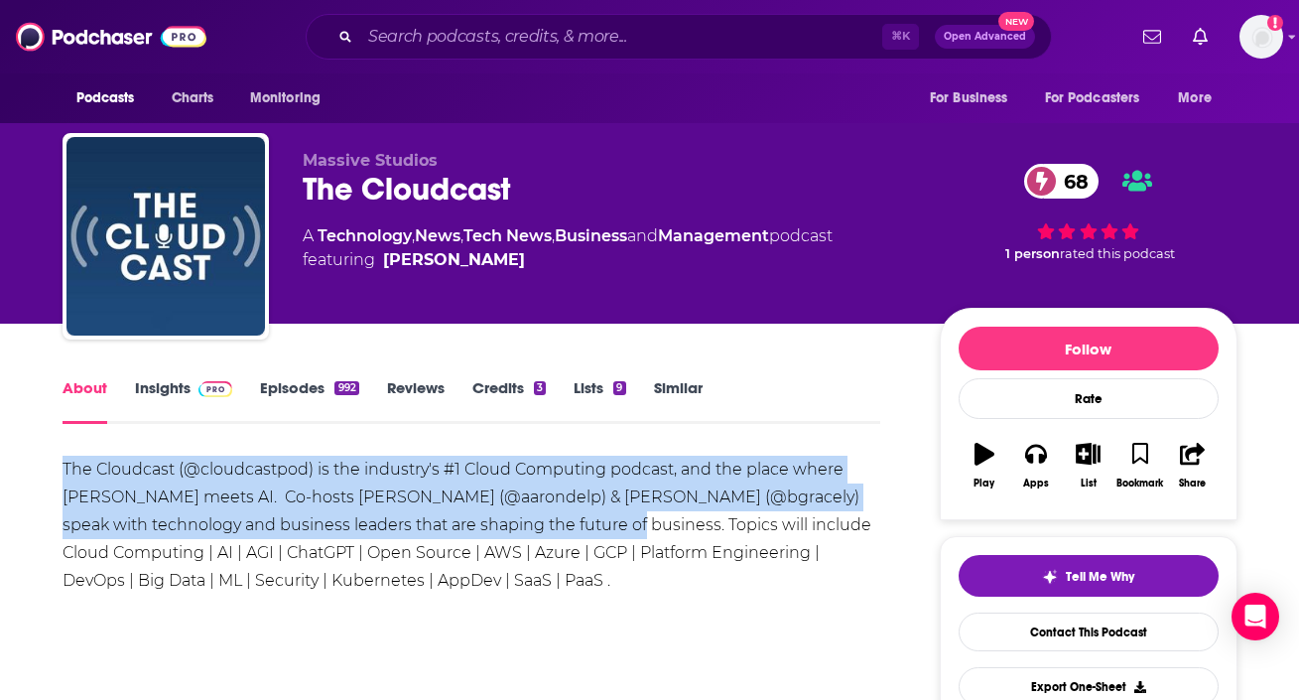
drag, startPoint x: 34, startPoint y: 476, endPoint x: 542, endPoint y: 527, distance: 510.7
copy div "The Cloudcast (@cloudcastpod) is the industry's #1 Cloud Computing podcast, and…"
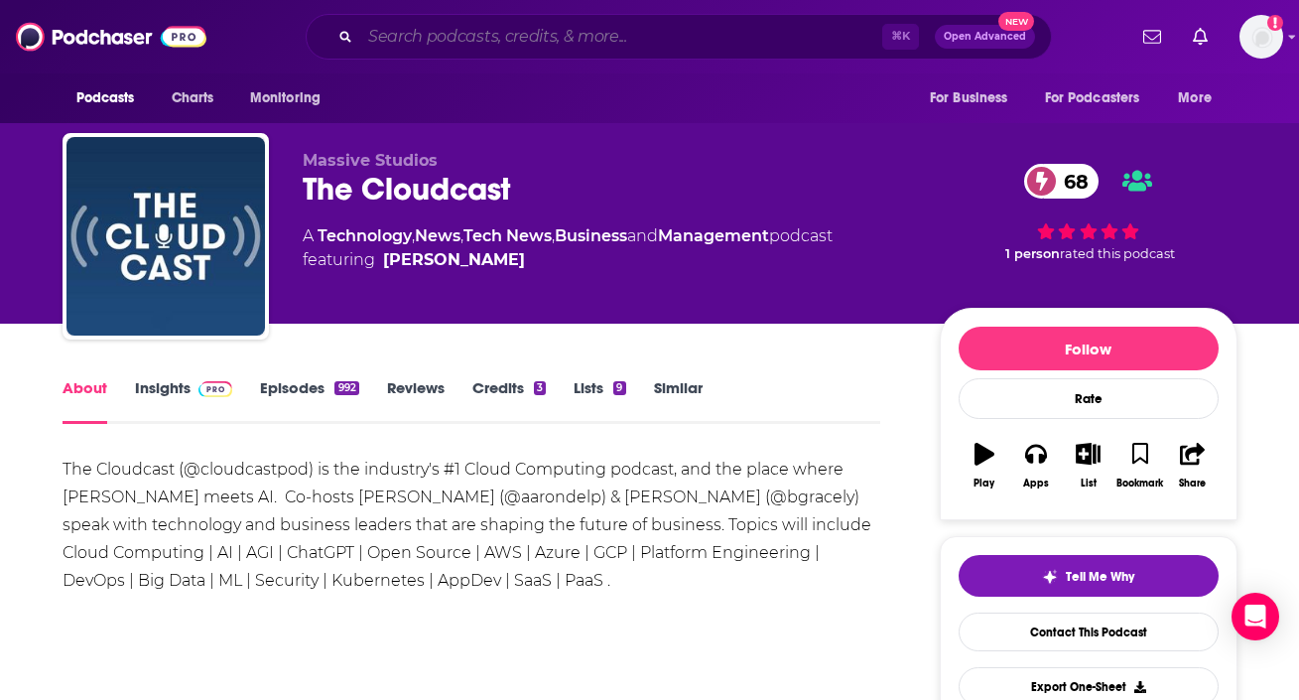
click at [465, 34] on input "Search podcasts, credits, & more..." at bounding box center [621, 37] width 522 height 32
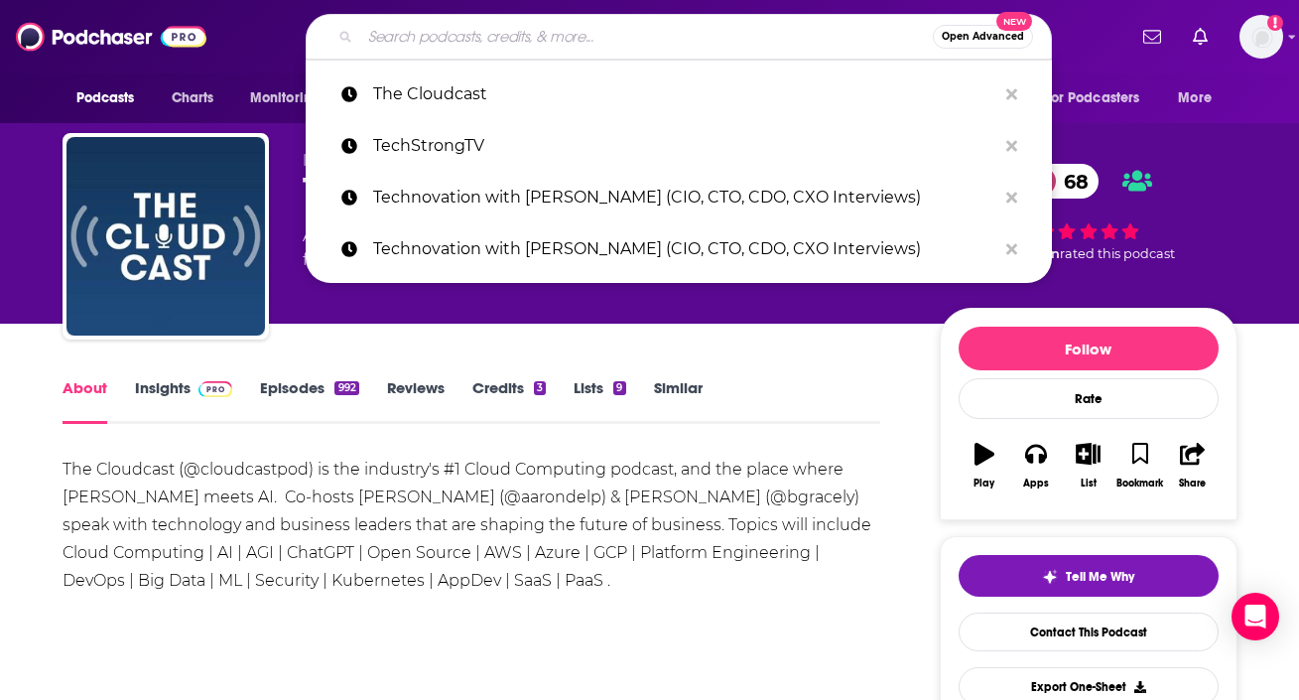
paste input "The Insurance Guys Podcast"
type input "The Insurance Guys Podcast"
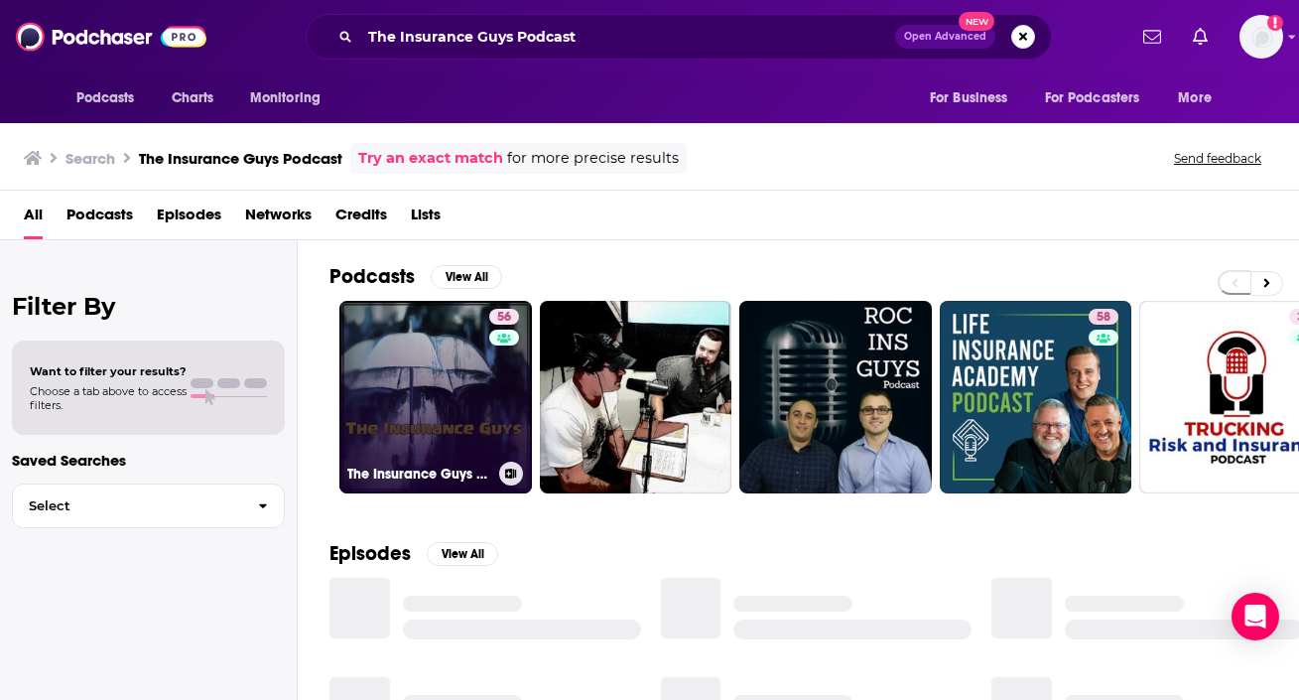
click at [402, 357] on link "56 The Insurance Guys Podcast" at bounding box center [435, 397] width 193 height 193
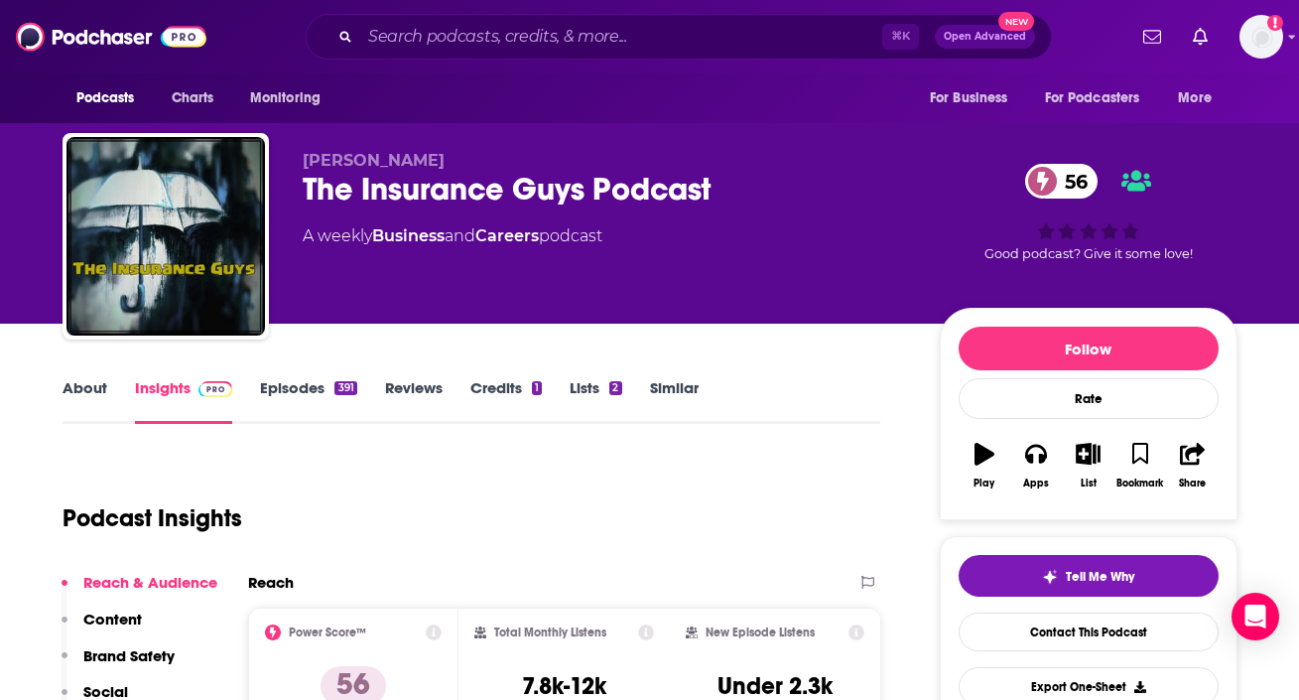
click at [77, 393] on link "About" at bounding box center [85, 401] width 45 height 46
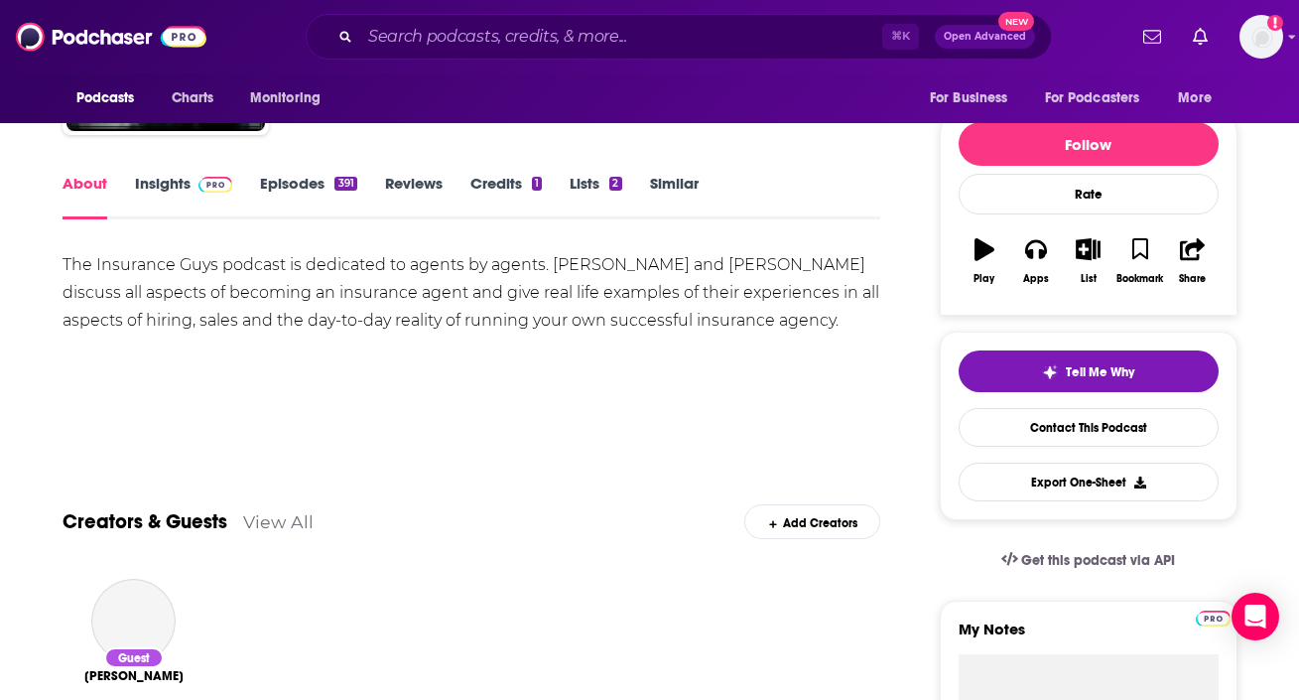
scroll to position [200, 0]
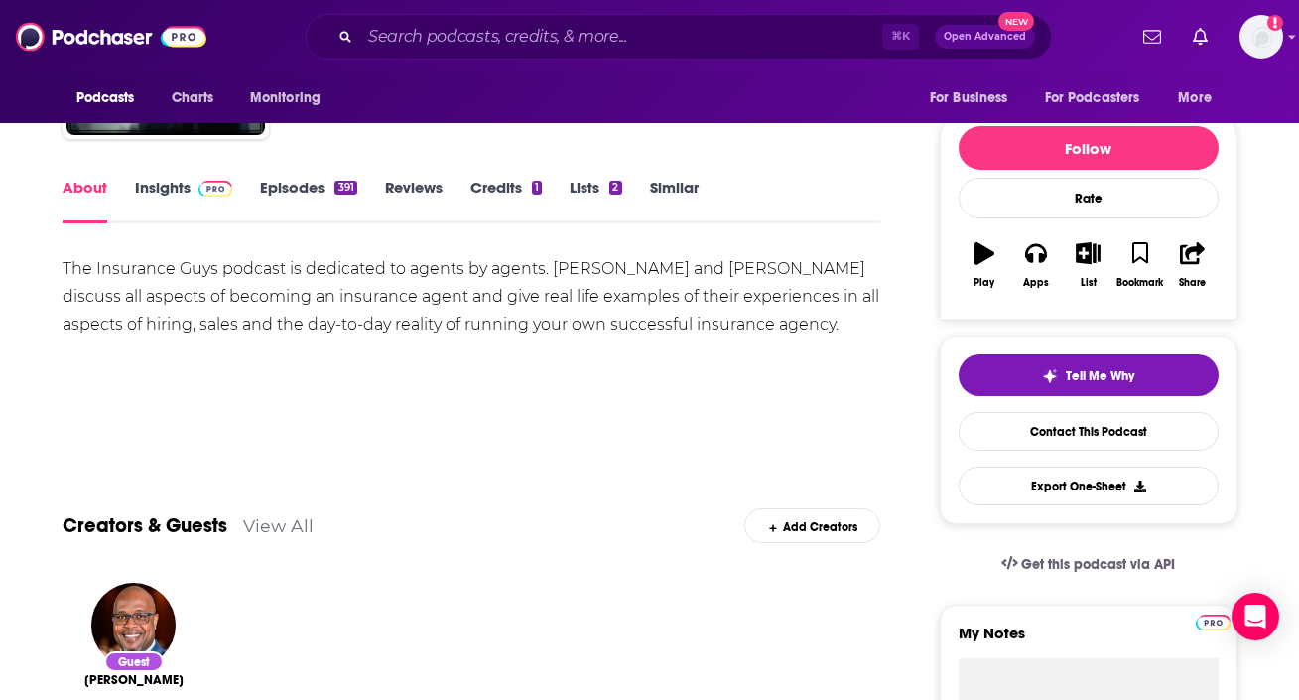
drag, startPoint x: 41, startPoint y: 268, endPoint x: 800, endPoint y: 326, distance: 761.5
copy div "The Insurance Guys podcast is dedicated to agents by agents. Scott Howell and B…"
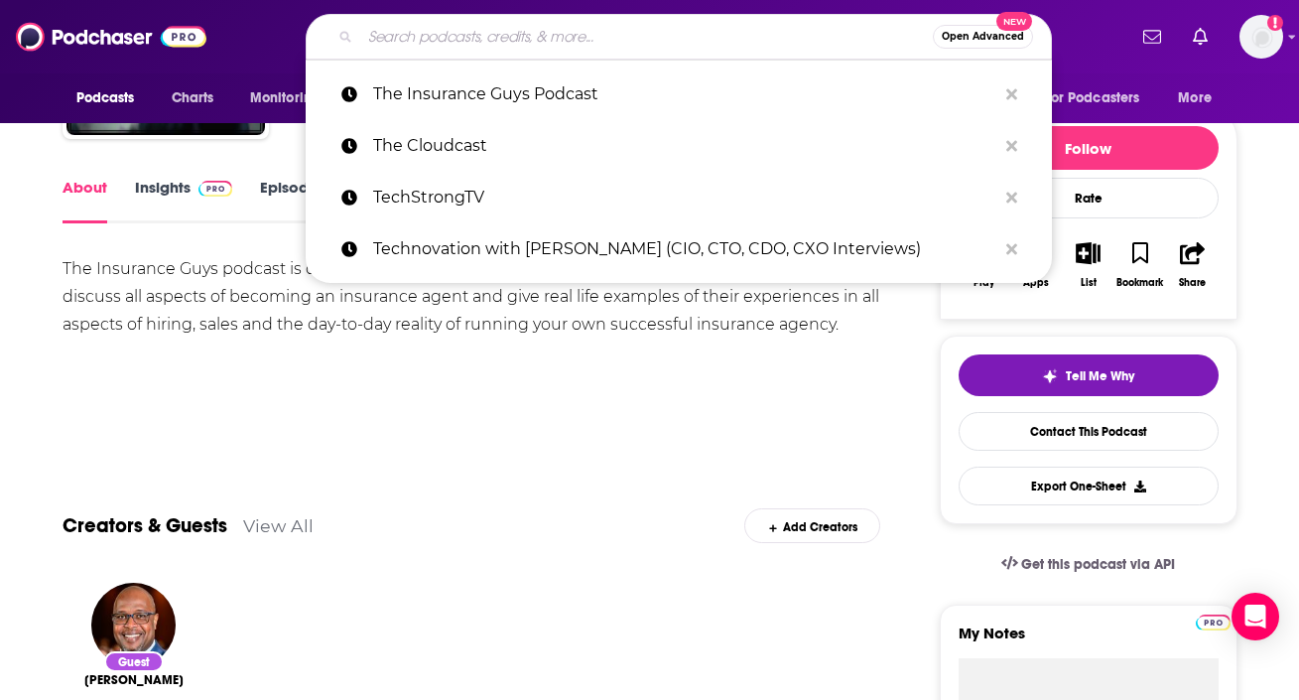
click at [545, 32] on input "Search podcasts, credits, & more..." at bounding box center [646, 37] width 573 height 32
paste input "The Insurance Technology Podcast"
type input "The Insurance Technology Podcast"
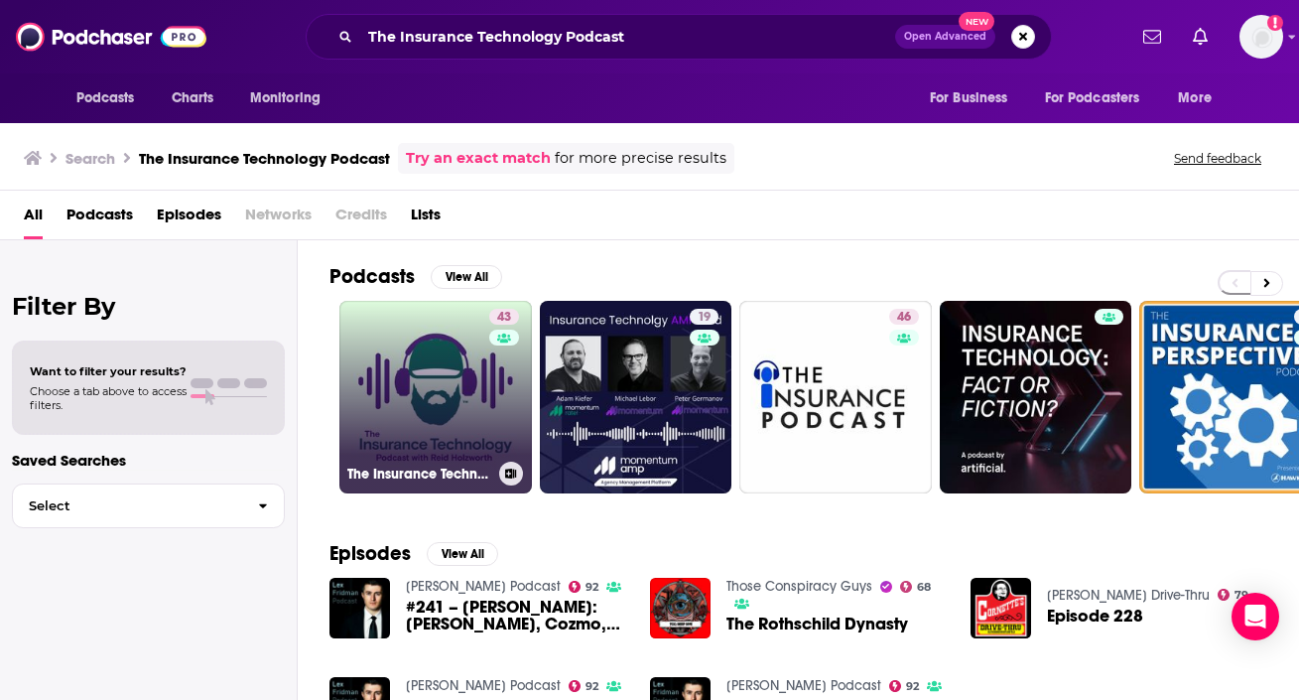
click at [428, 388] on link "43 The Insurance Technology Podcast" at bounding box center [435, 397] width 193 height 193
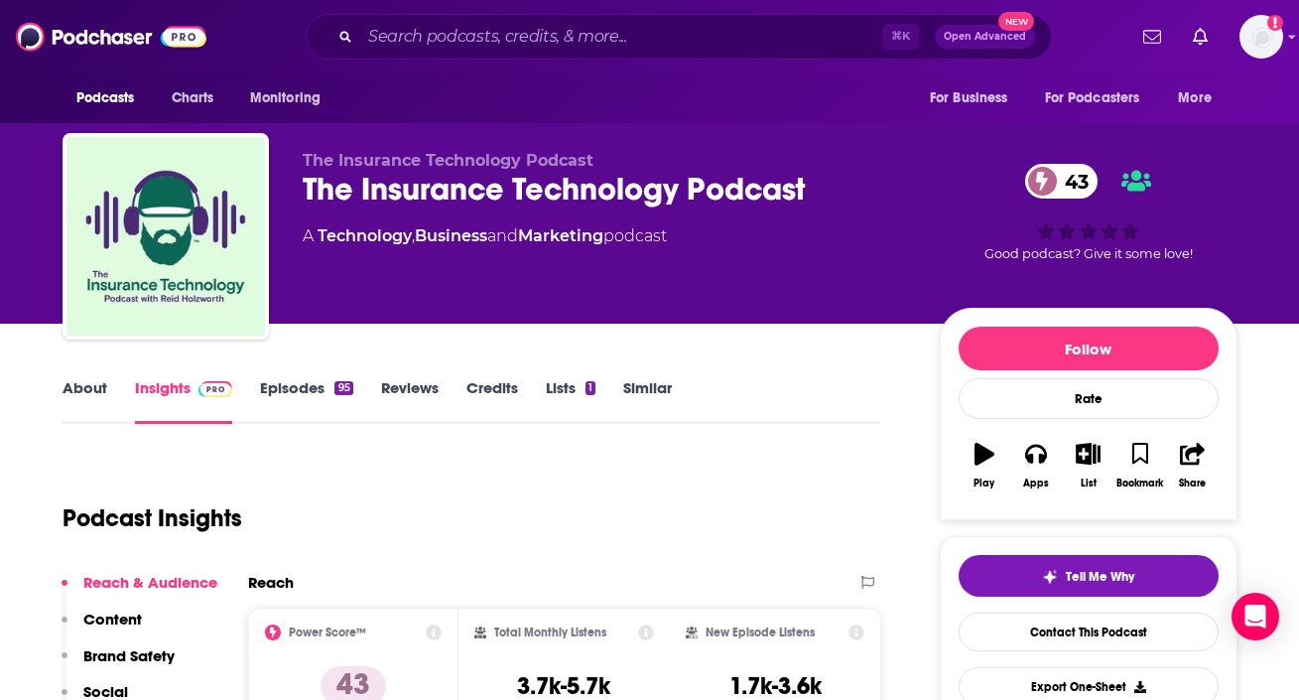
click at [101, 414] on link "About" at bounding box center [85, 401] width 45 height 46
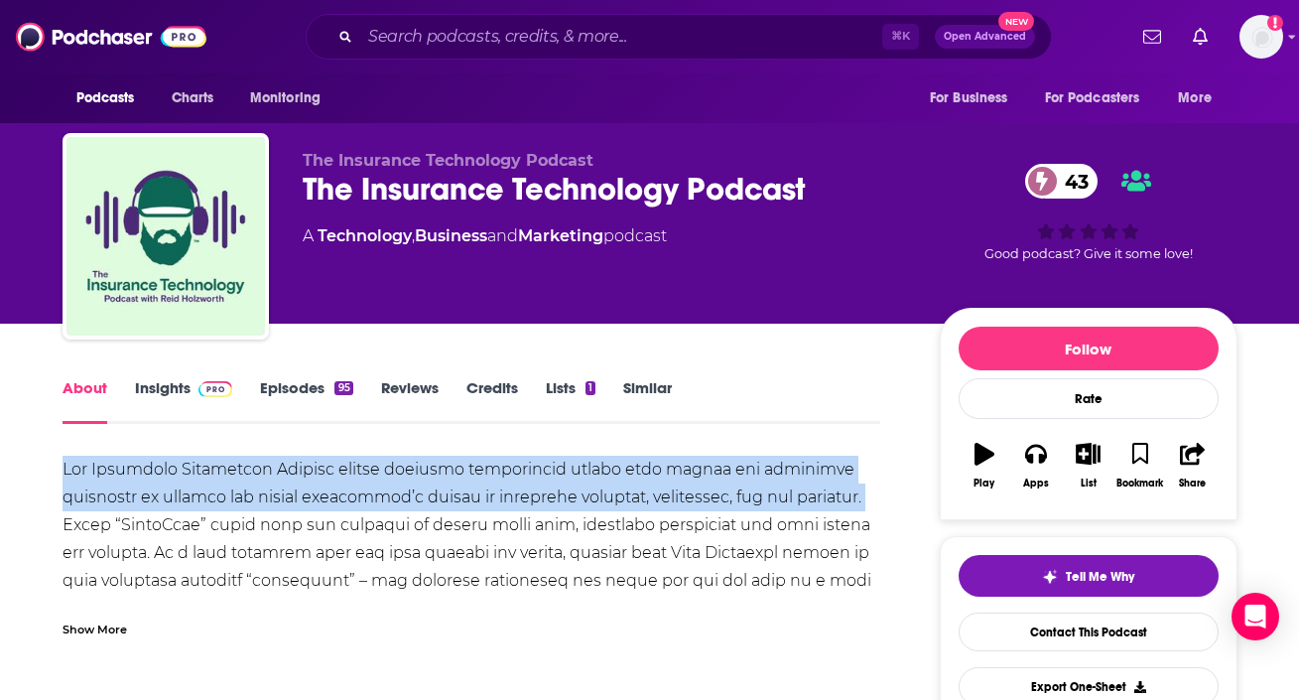
drag, startPoint x: 54, startPoint y: 460, endPoint x: 136, endPoint y: 526, distance: 105.9
copy div "The Insurance Technology Podcast brings together interesting people from across…"
click at [184, 393] on link "Insights" at bounding box center [184, 401] width 98 height 46
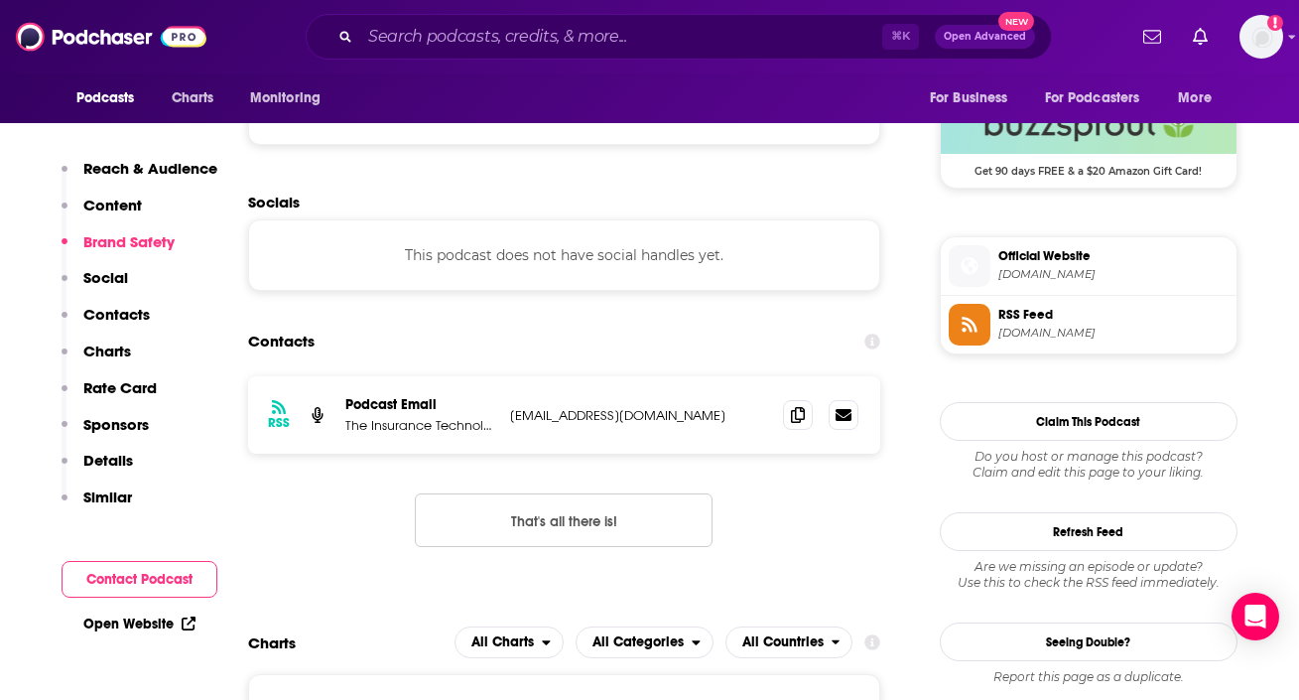
scroll to position [1480, 0]
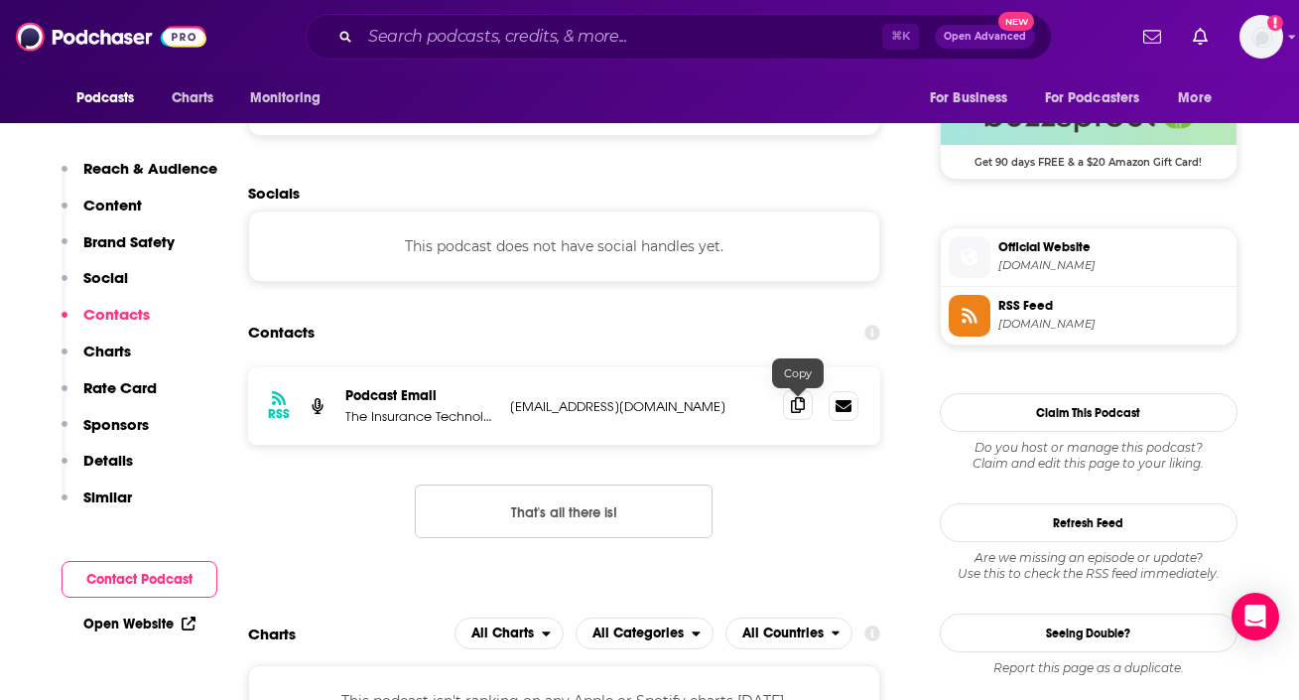
click at [801, 410] on icon at bounding box center [798, 405] width 14 height 16
click at [471, 38] on input "Search podcasts, credits, & more..." at bounding box center [621, 37] width 522 height 32
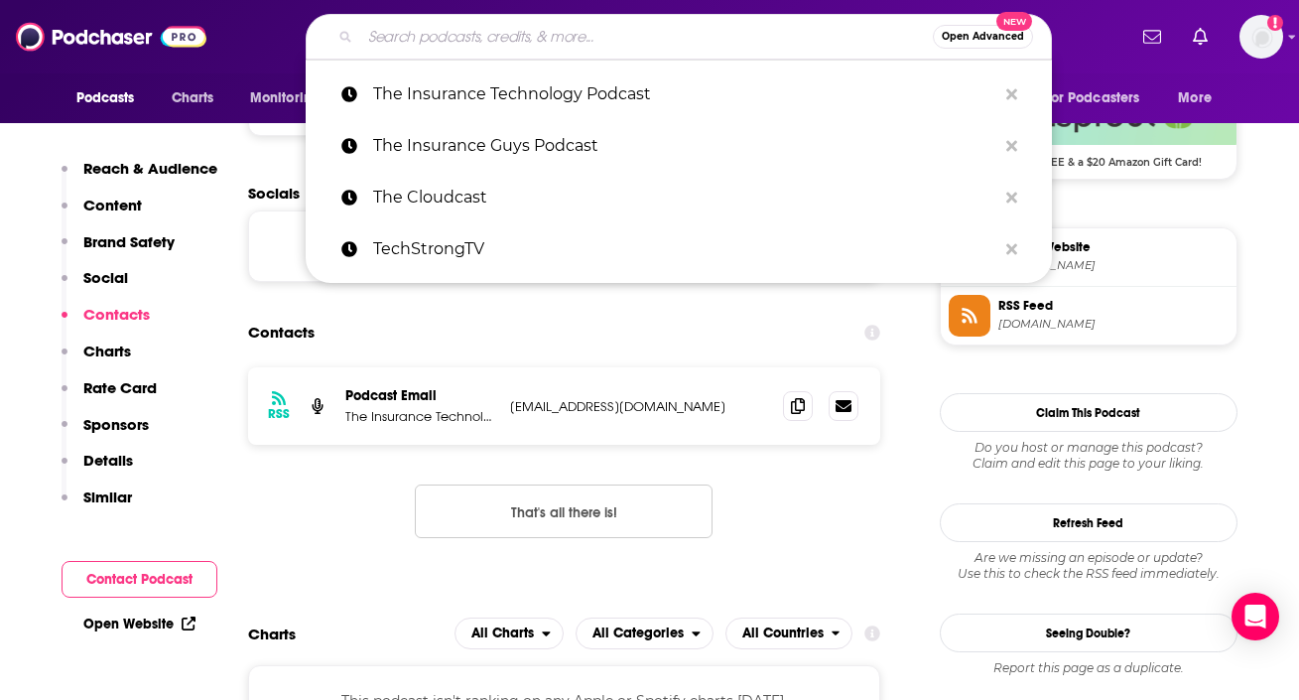
paste input "The Learning Leader"
type input "The Learning Leader"
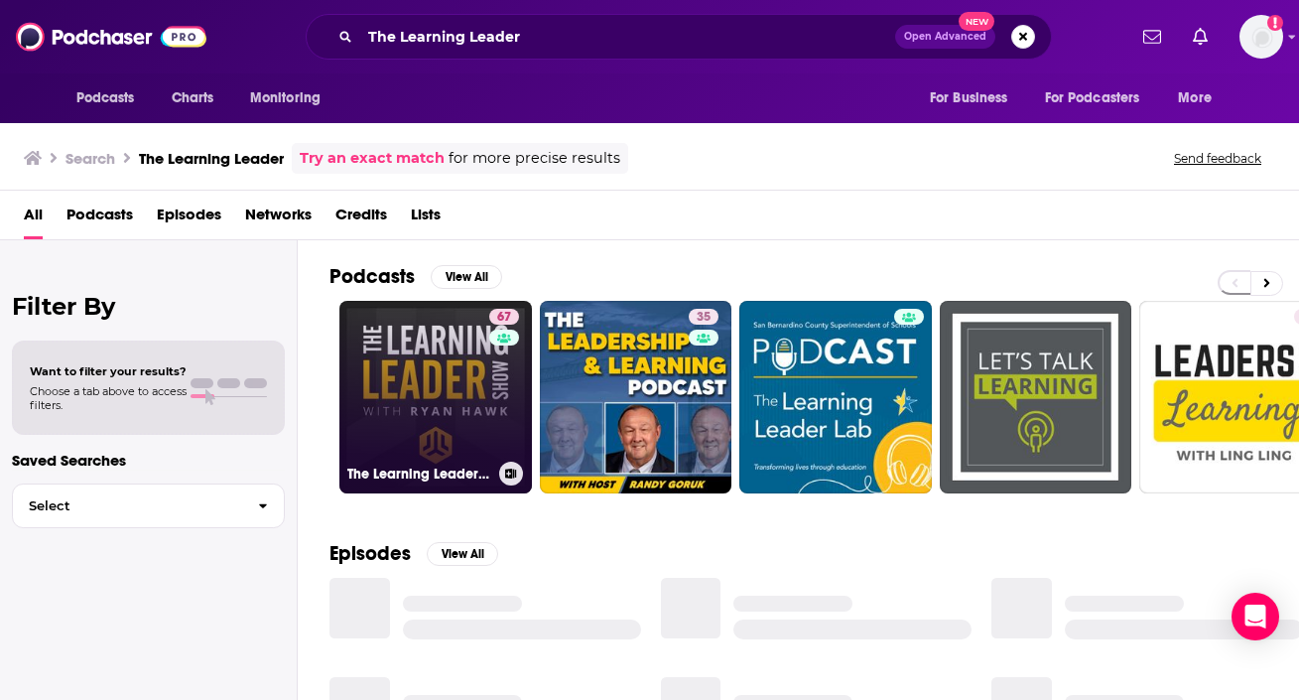
click at [356, 413] on link "67 The Learning Leader Show With Ryan Hawk" at bounding box center [435, 397] width 193 height 193
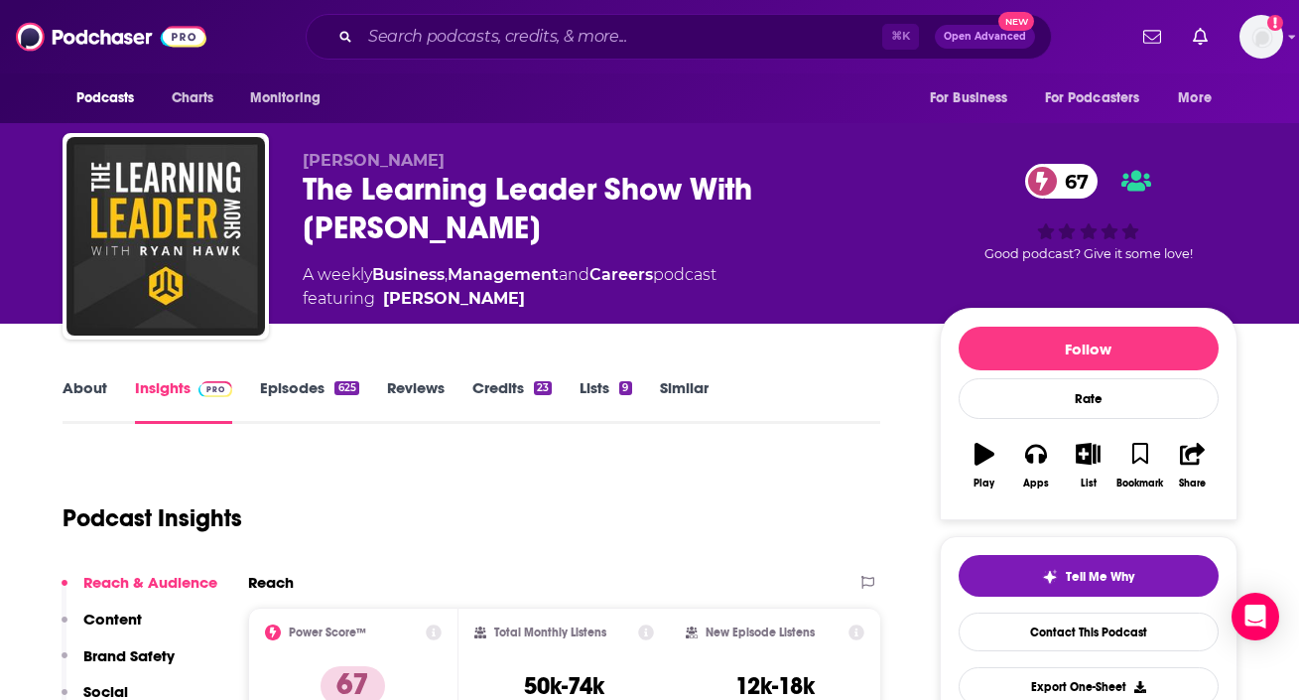
click at [71, 399] on link "About" at bounding box center [85, 401] width 45 height 46
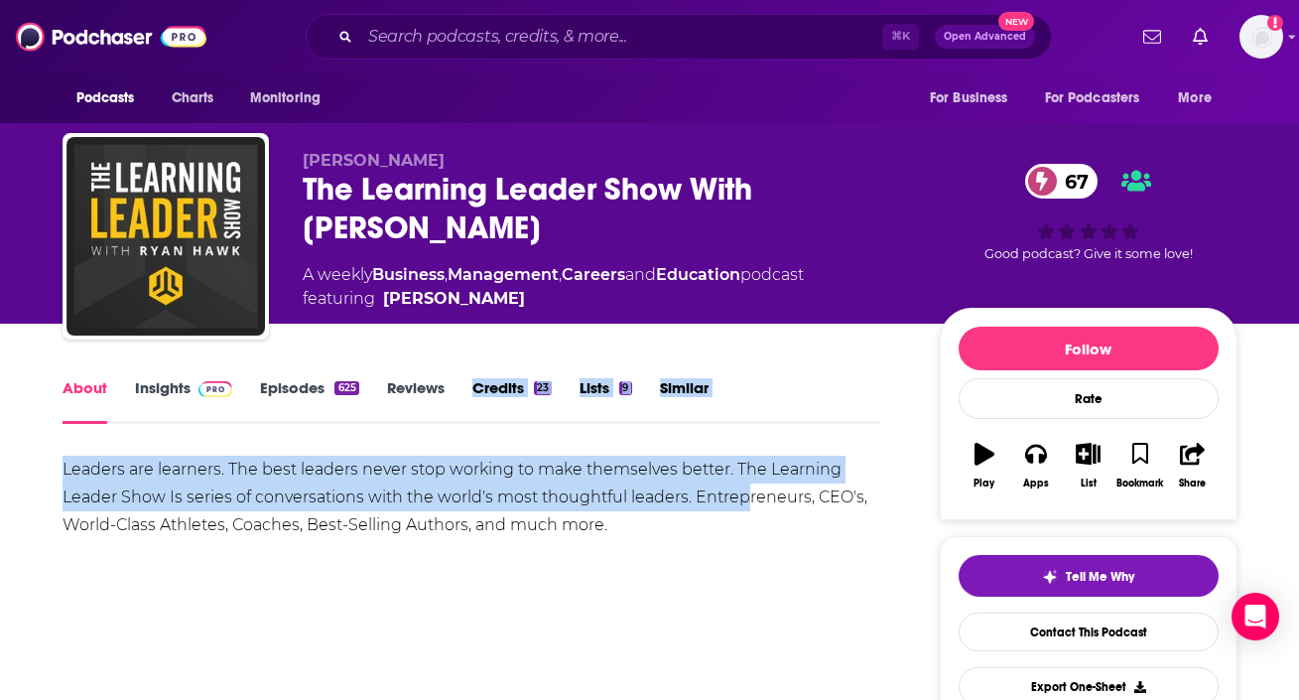
drag, startPoint x: 44, startPoint y: 467, endPoint x: 737, endPoint y: 497, distance: 694.4
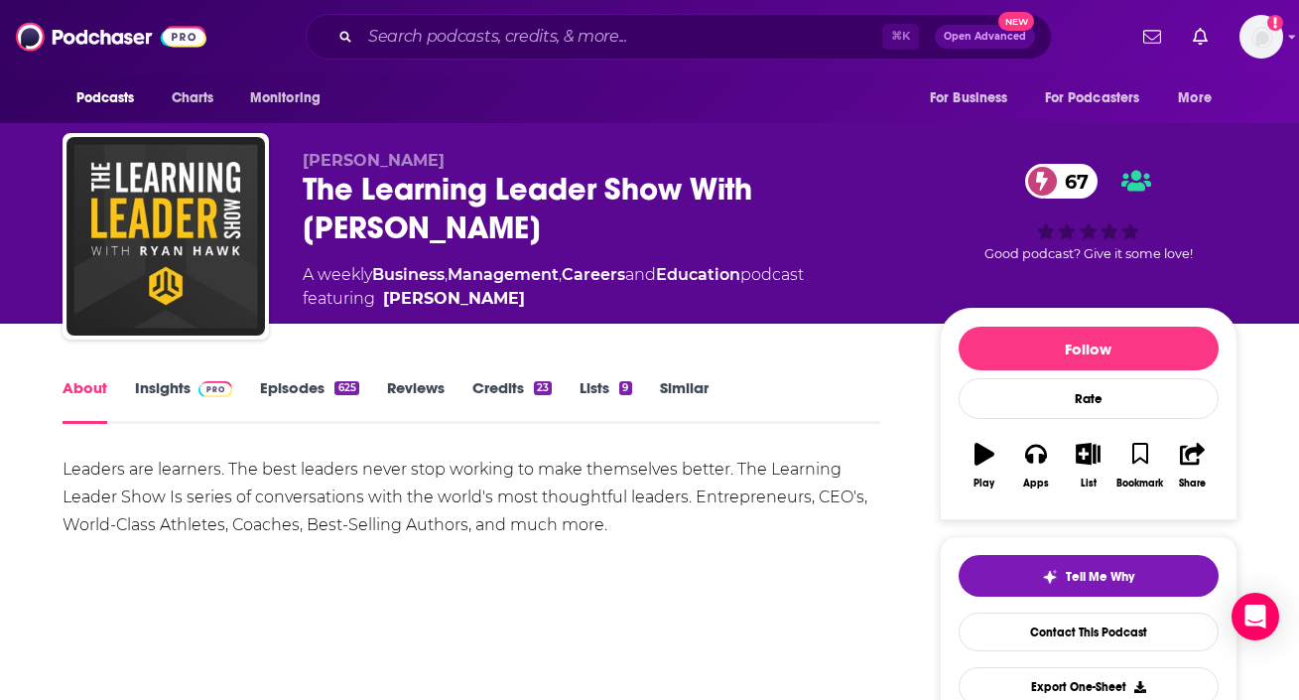
click at [663, 530] on div "Leaders are learners. The best leaders never stop working to make themselves be…" at bounding box center [472, 497] width 819 height 83
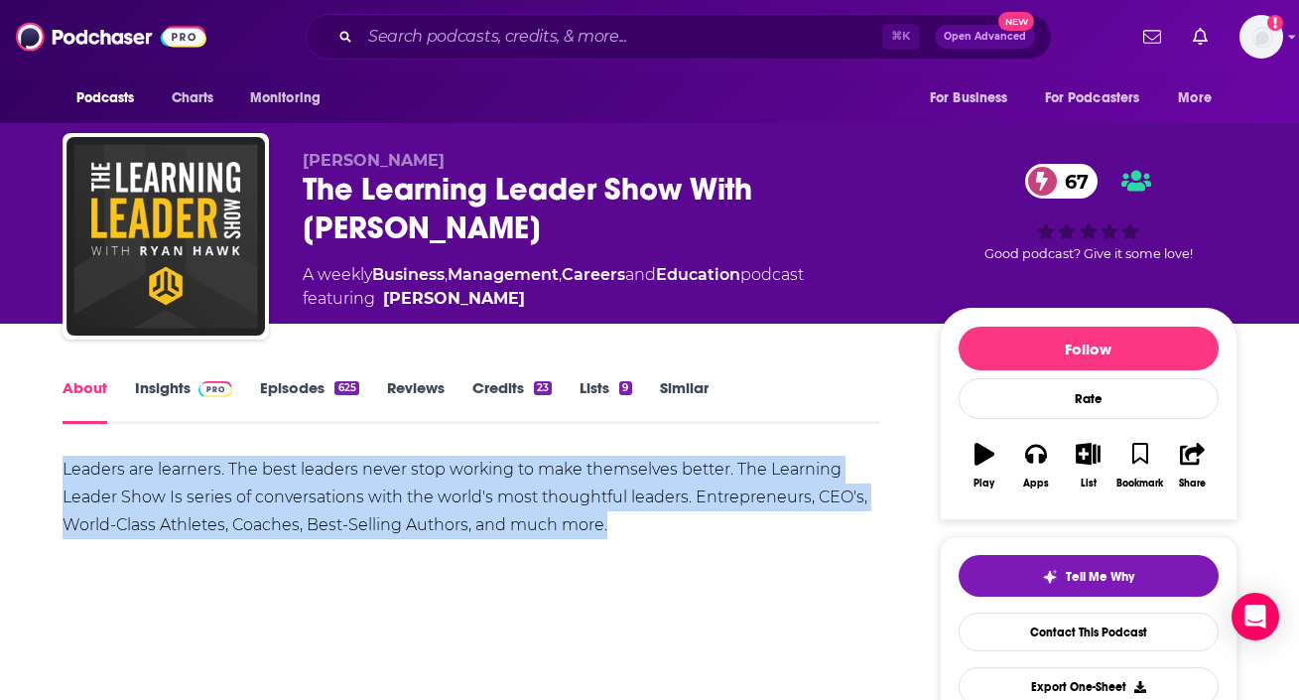
drag, startPoint x: 663, startPoint y: 530, endPoint x: 58, endPoint y: 461, distance: 609.4
copy div "Leaders are learners. The best leaders never stop working to make themselves be…"
click at [193, 389] on span at bounding box center [212, 387] width 43 height 19
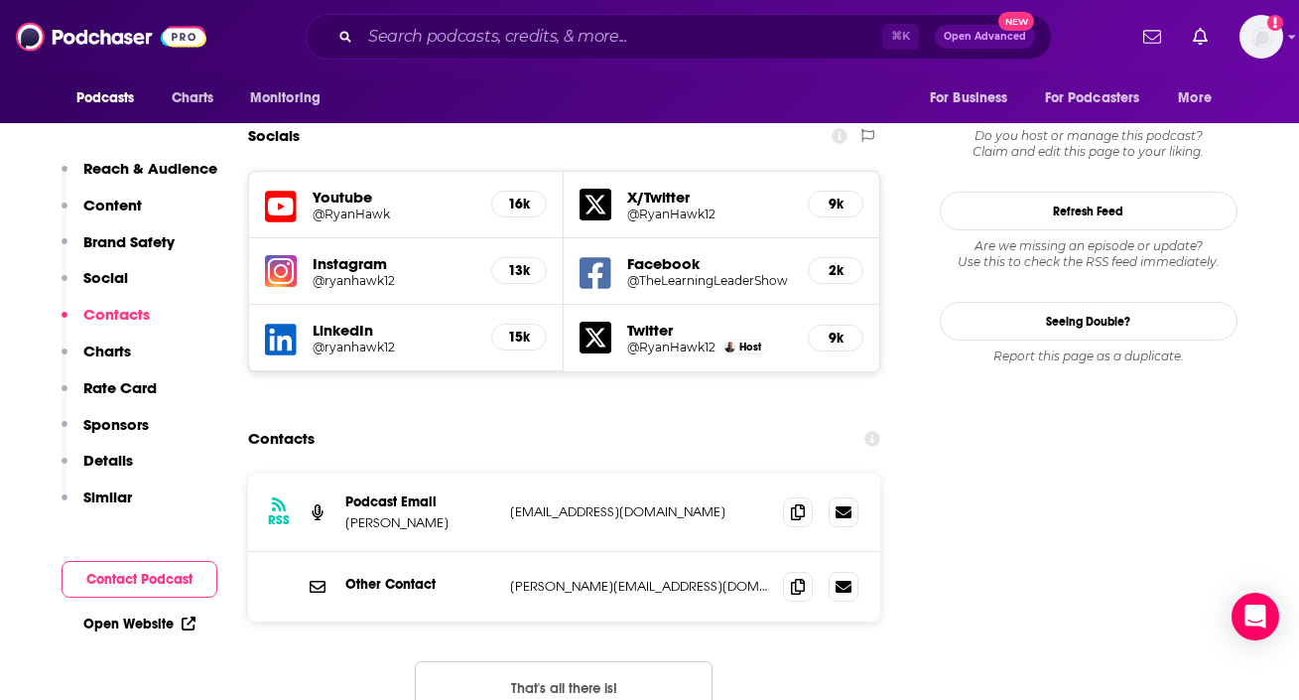
scroll to position [2221, 0]
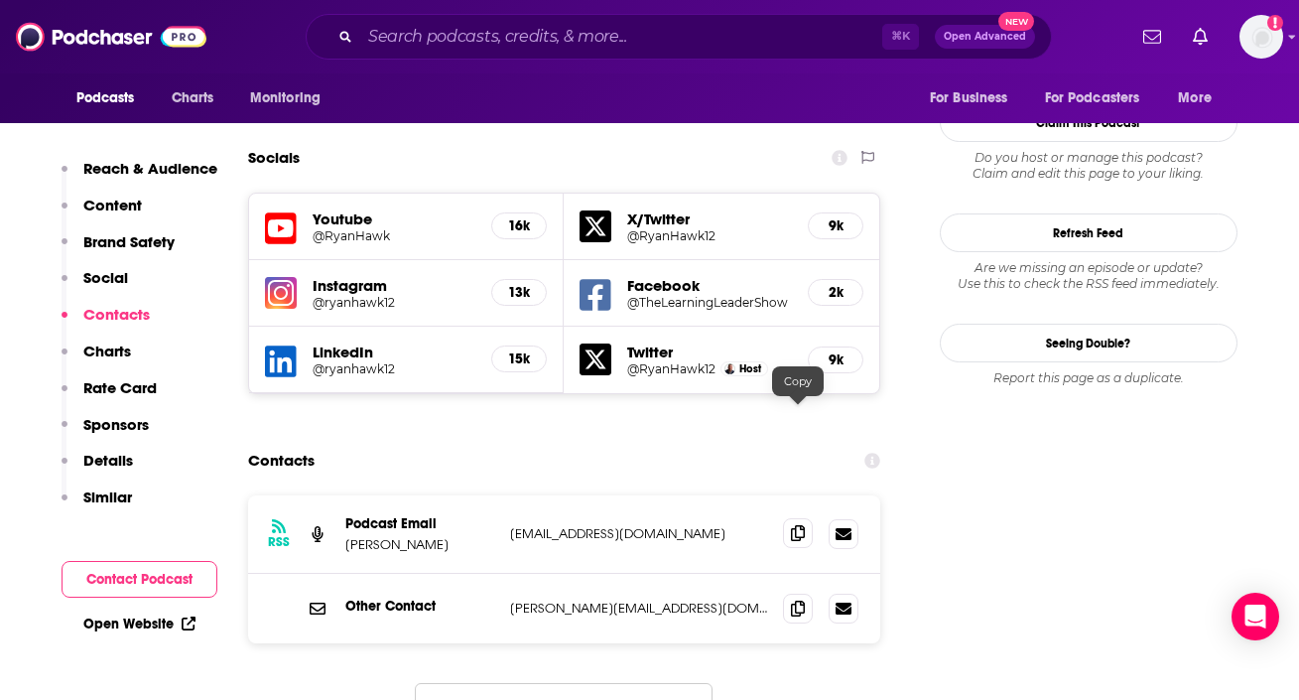
click at [796, 525] on icon at bounding box center [798, 533] width 14 height 16
click at [429, 43] on input "Search podcasts, credits, & more..." at bounding box center [621, 37] width 522 height 32
paste input "The Remarkable Leadership Pod"
type input "The Remarkable Leadership Pod"
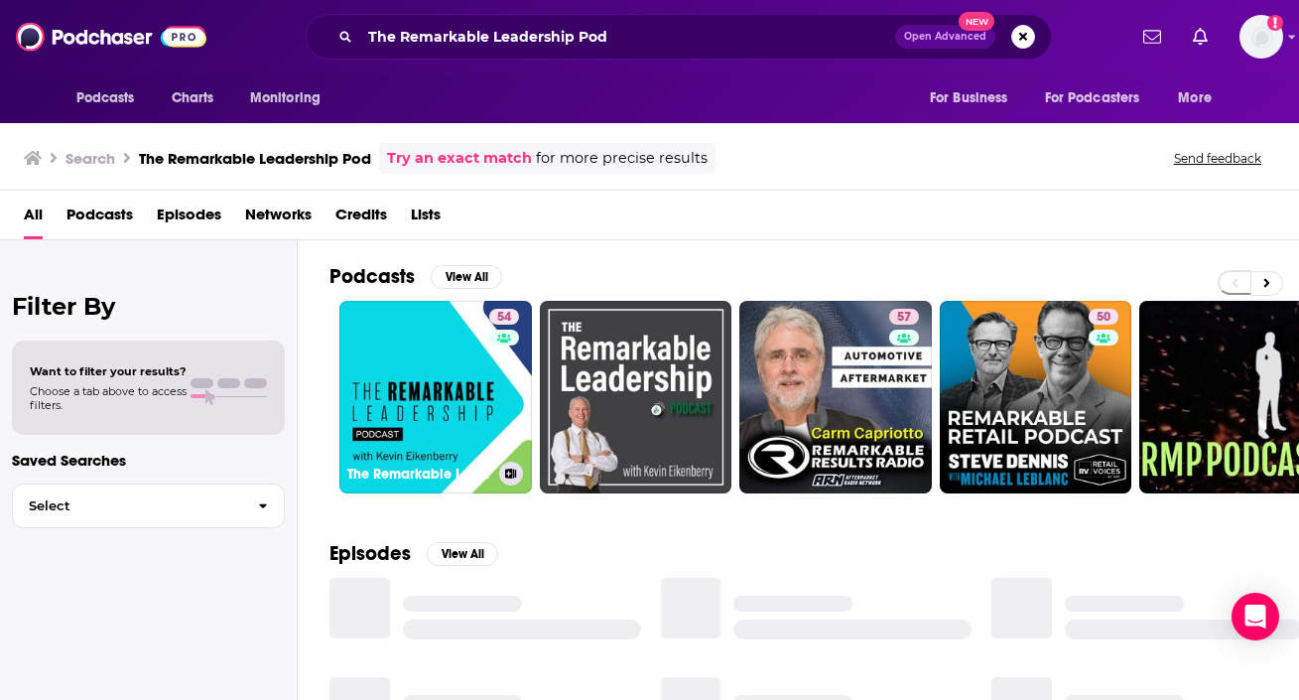
click at [404, 307] on link "54 The Remarkable Leadership Podcast" at bounding box center [435, 397] width 193 height 193
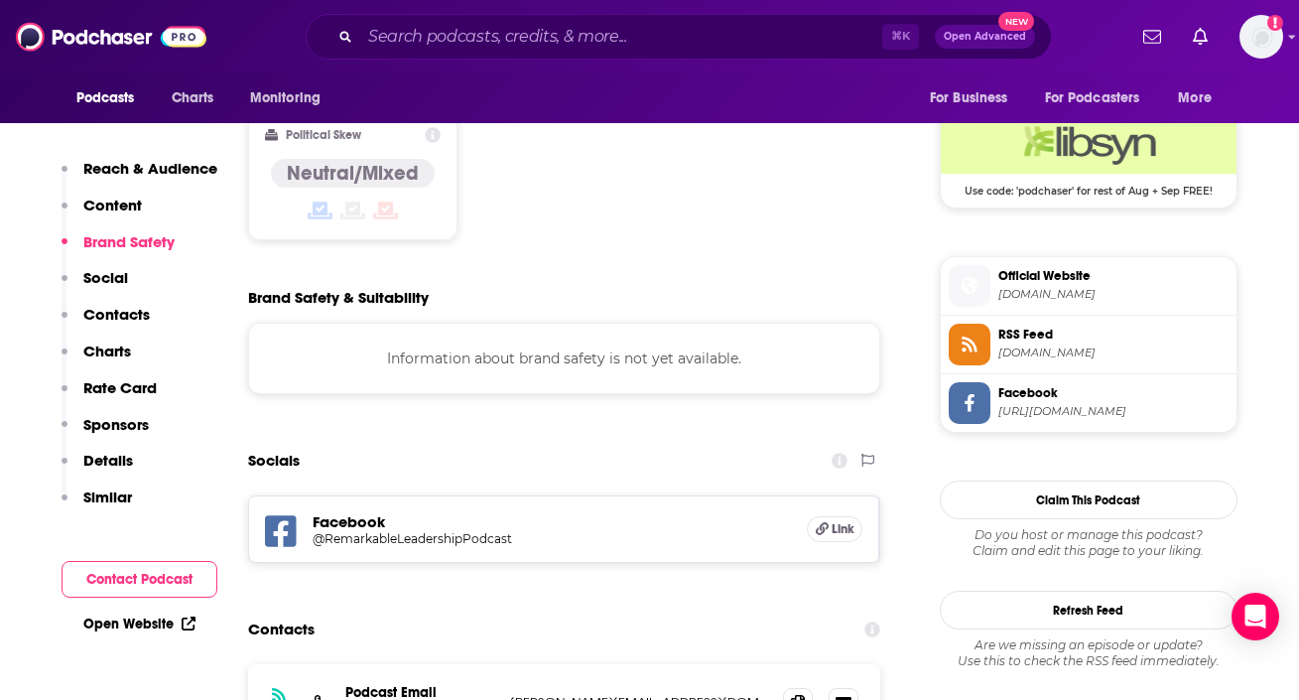
scroll to position [1725, 0]
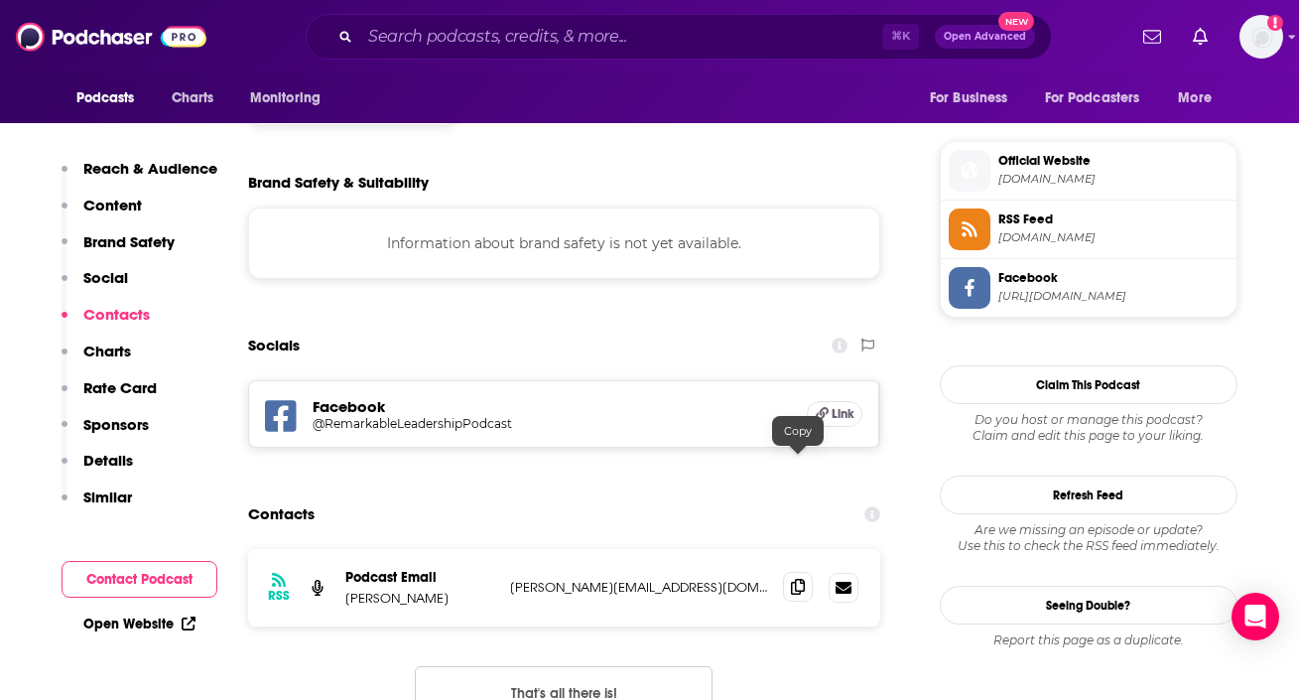
click at [795, 579] on icon at bounding box center [798, 587] width 14 height 16
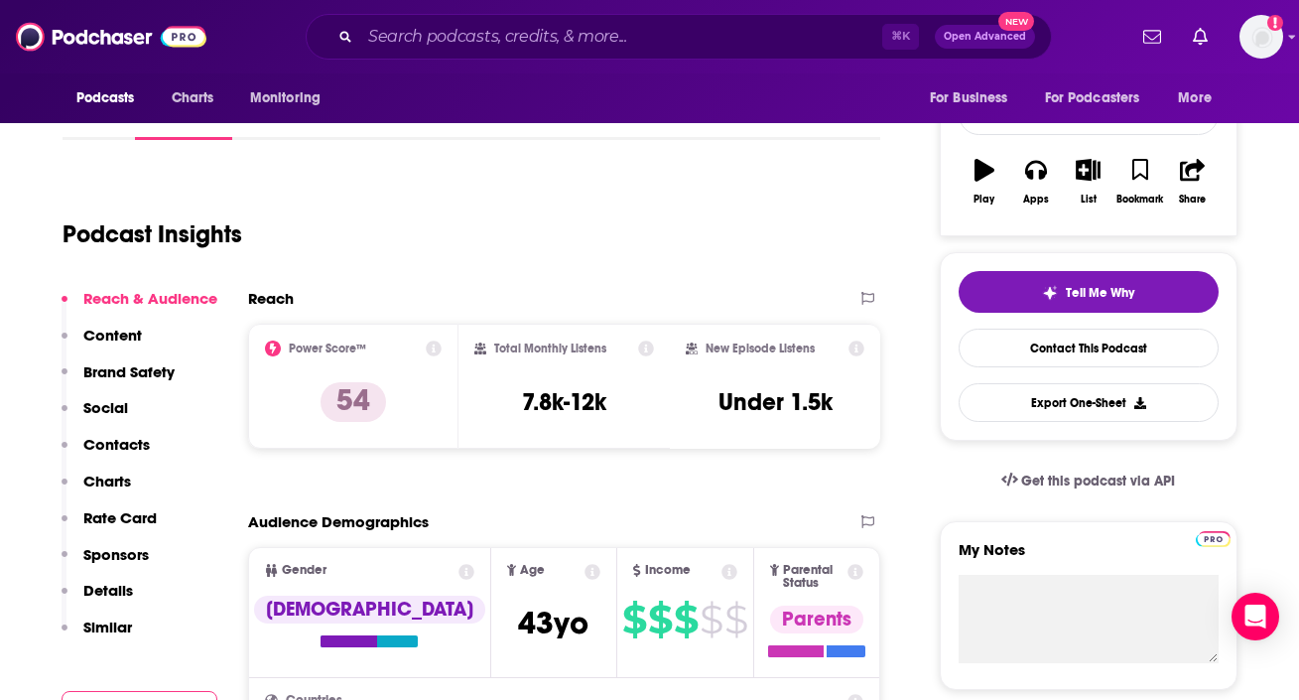
scroll to position [0, 0]
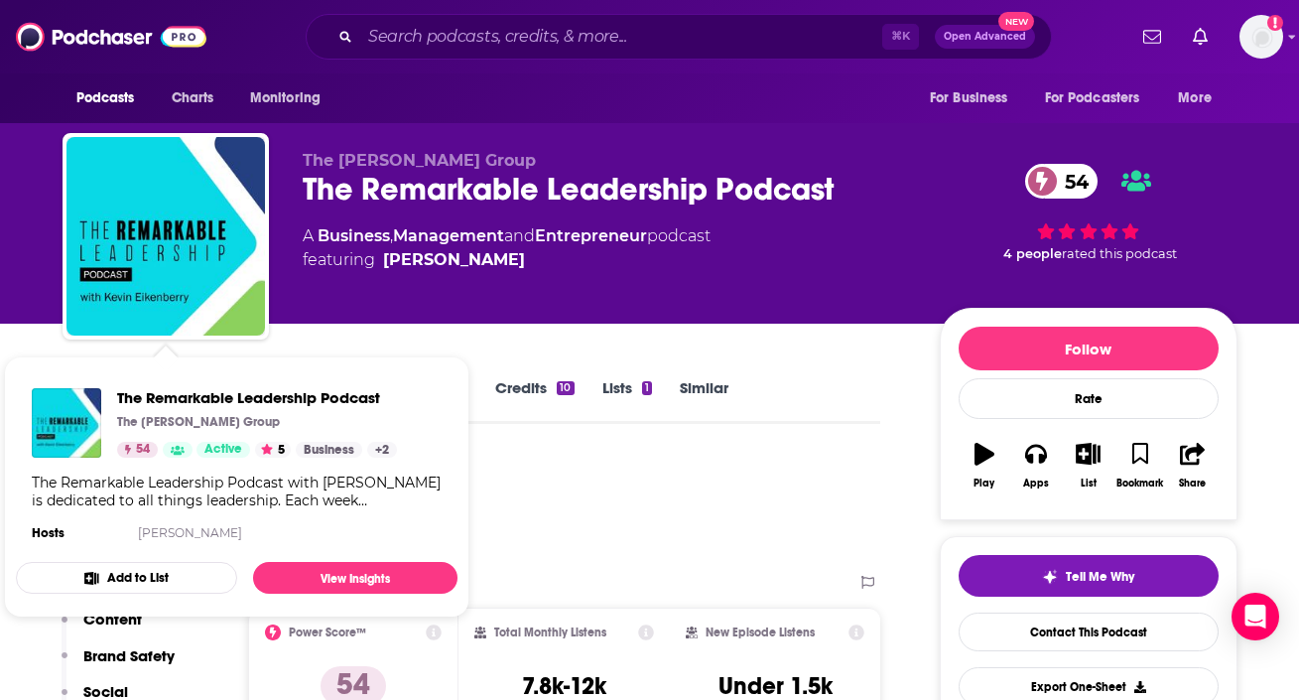
click at [467, 323] on div "The Kevin Eikenberry Group The Remarkable Leadership Podcast 54 A Business , Ma…" at bounding box center [770, 240] width 935 height 179
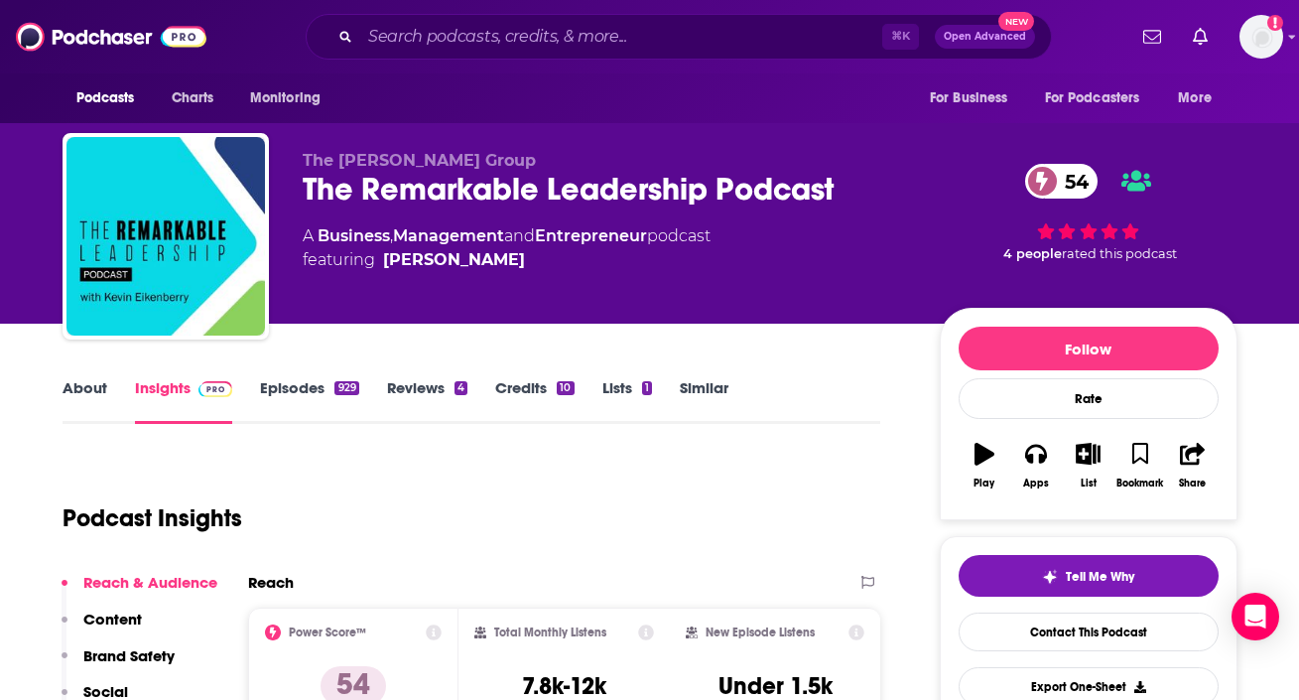
click at [93, 384] on link "About" at bounding box center [85, 401] width 45 height 46
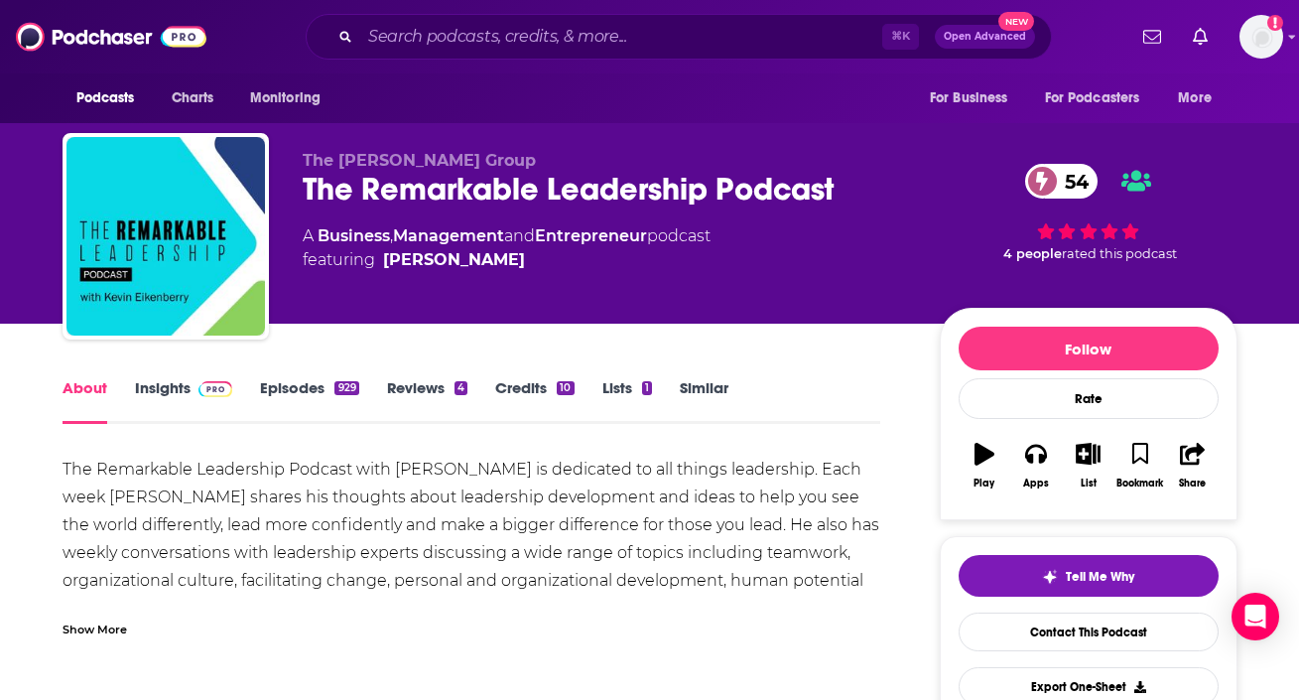
scroll to position [13, 0]
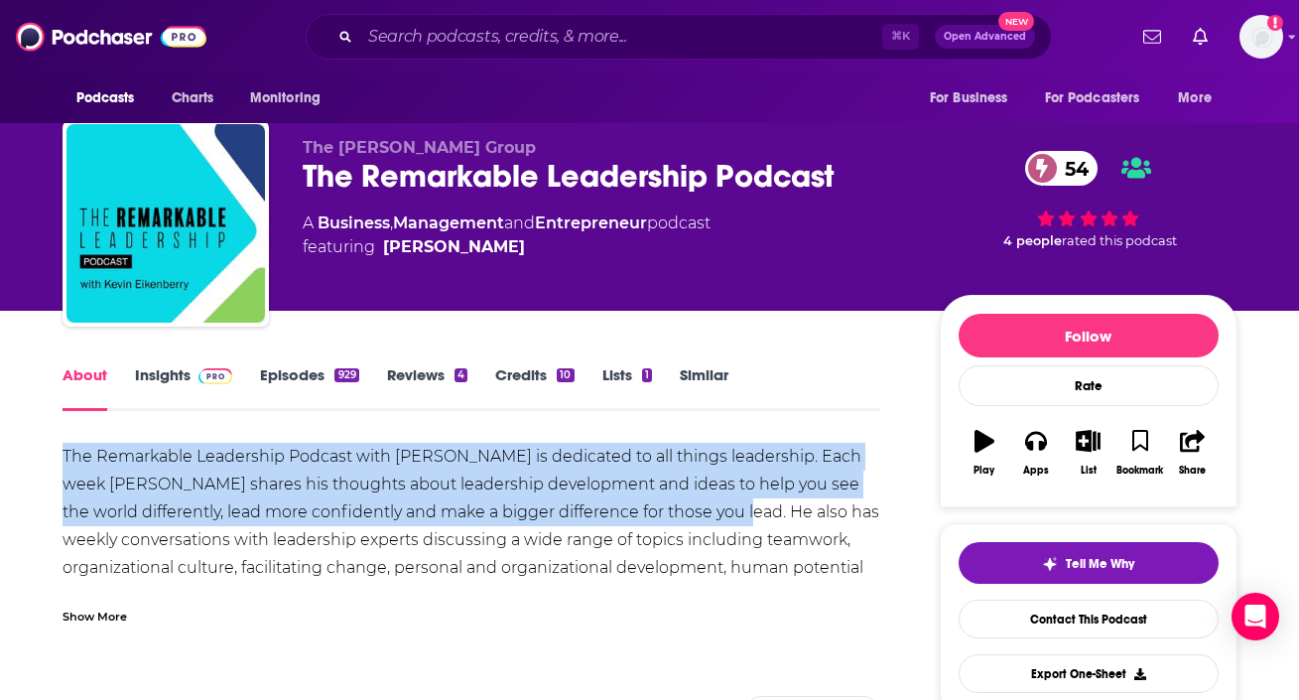
drag, startPoint x: 39, startPoint y: 455, endPoint x: 711, endPoint y: 517, distance: 674.8
copy div "The Remarkable Leadership Podcast with Kevin Eikenberry is dedicated to all thi…"
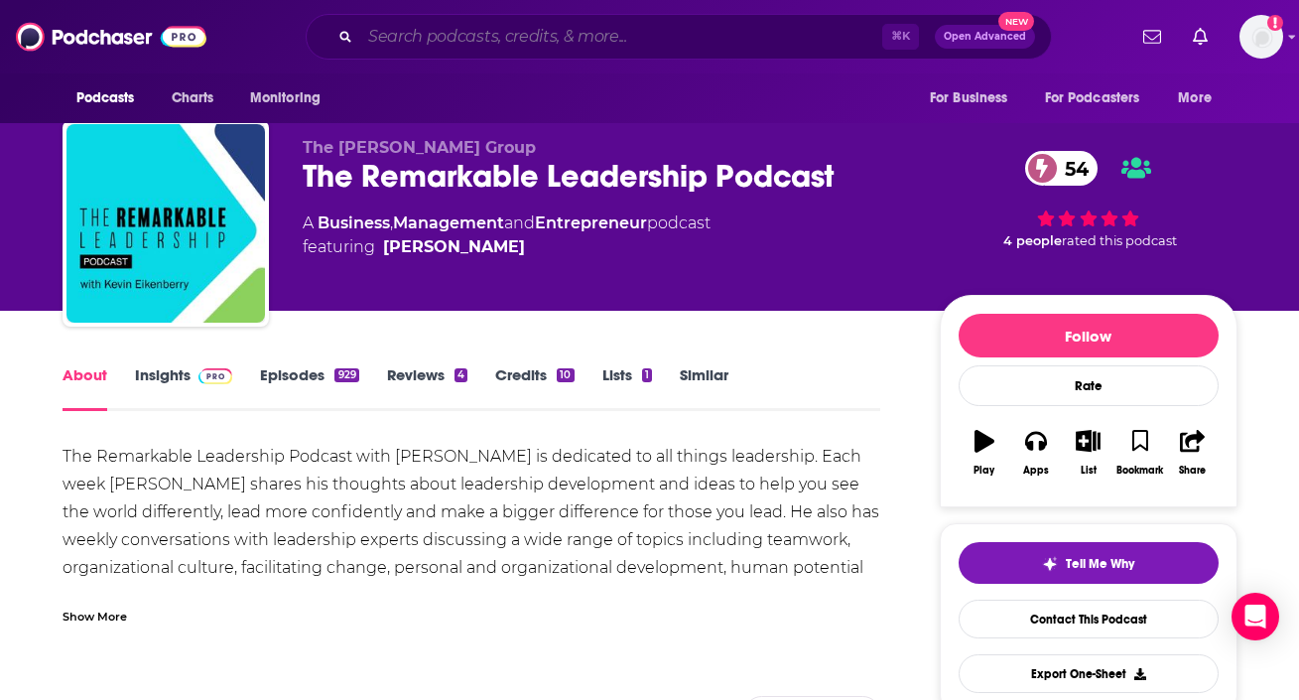
click at [647, 49] on input "Search podcasts, credits, & more..." at bounding box center [621, 37] width 522 height 32
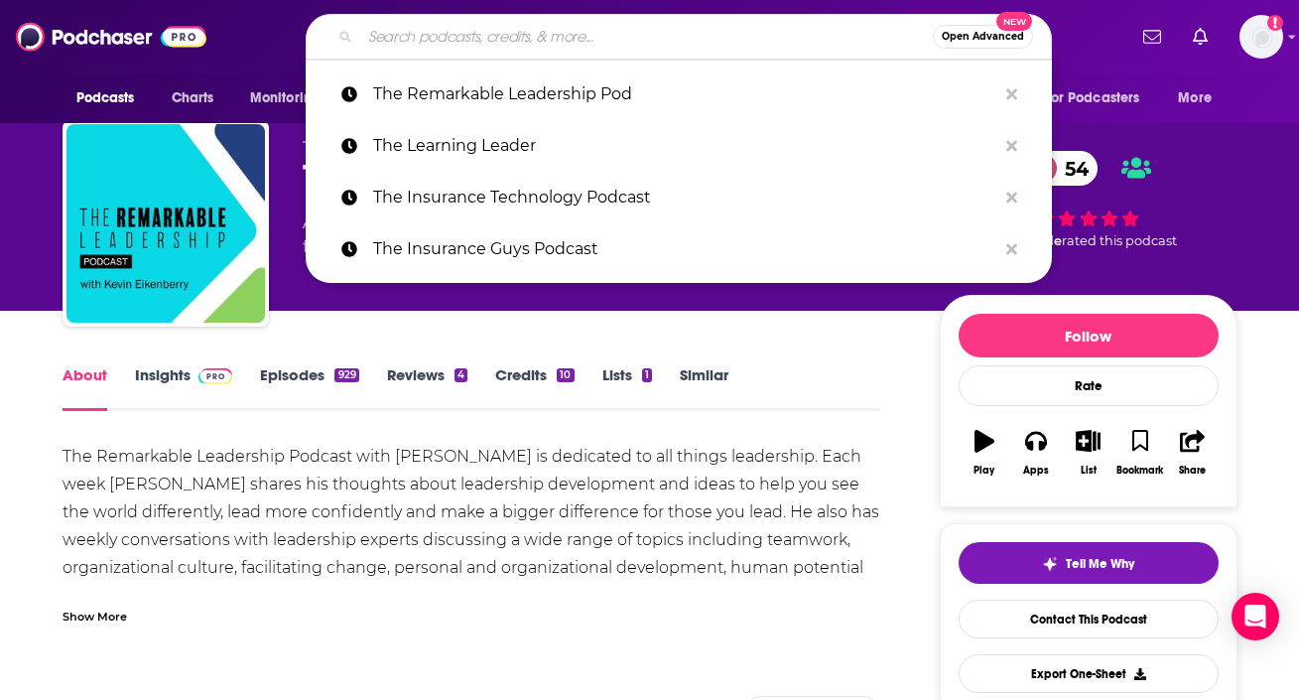
paste input "The VentureFizz Podcast"
type input "The VentureFizz Podcast"
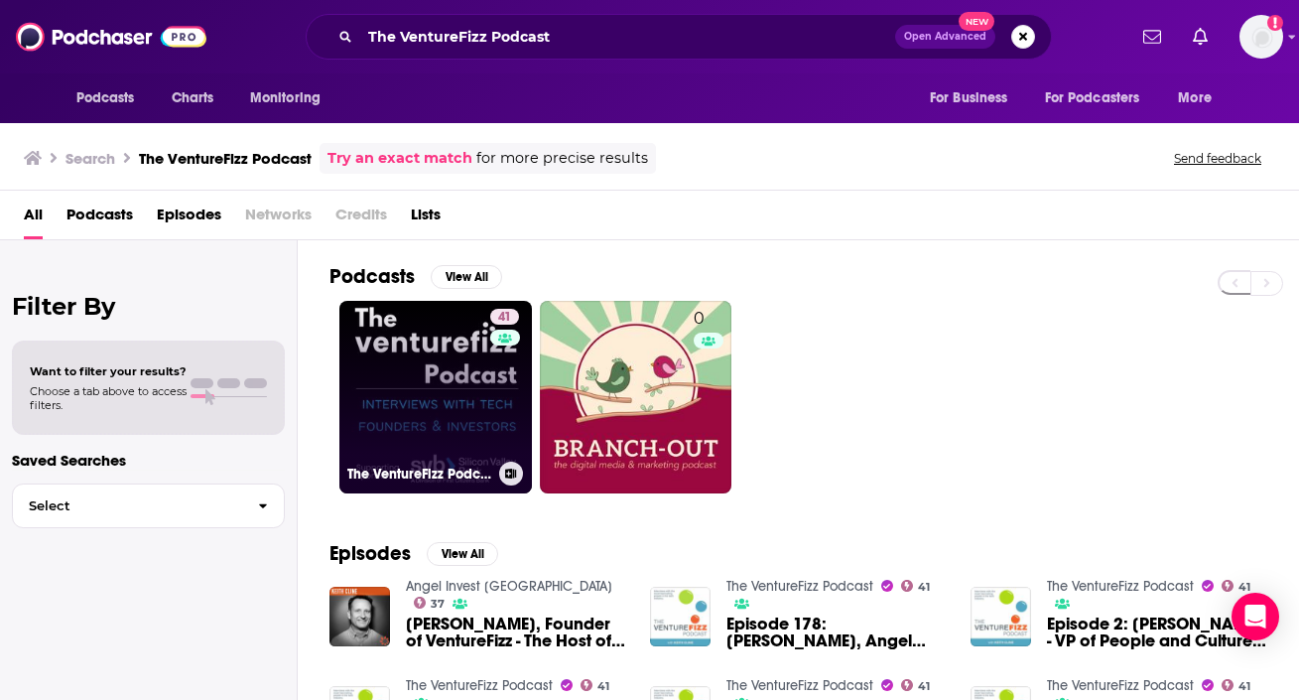
click at [367, 382] on link "41 The VentureFizz Podcast" at bounding box center [435, 397] width 193 height 193
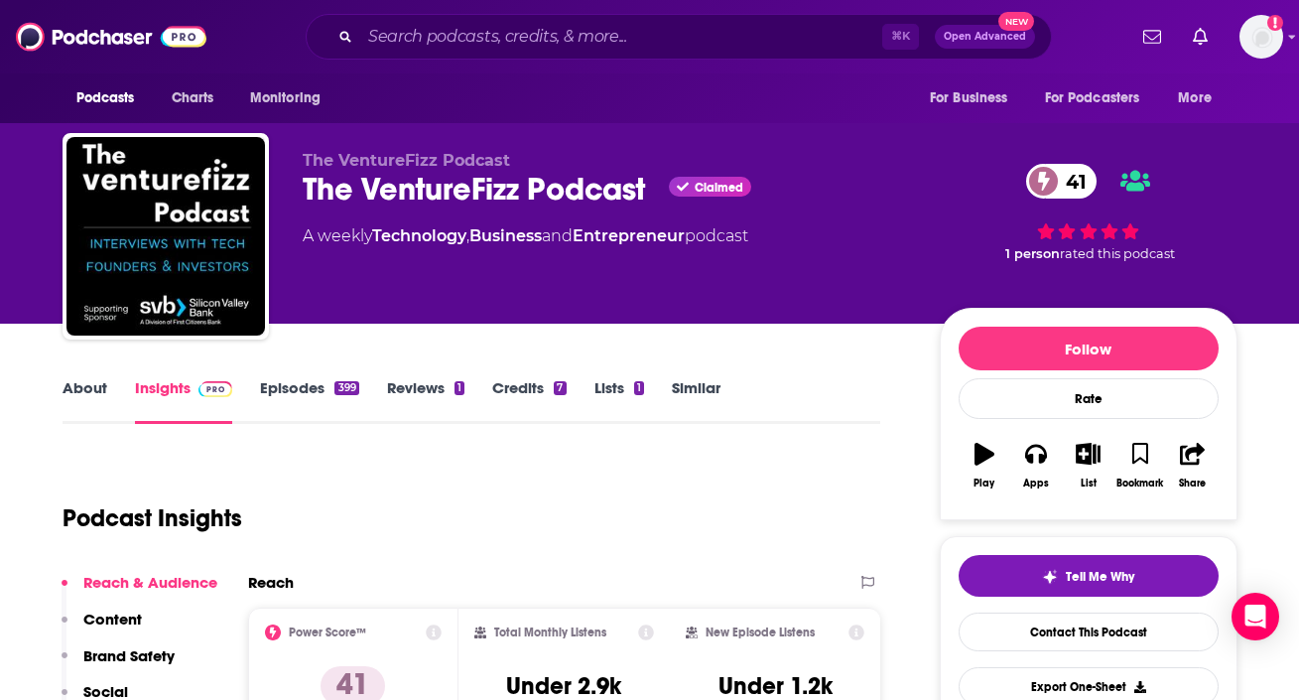
click at [83, 390] on link "About" at bounding box center [85, 401] width 45 height 46
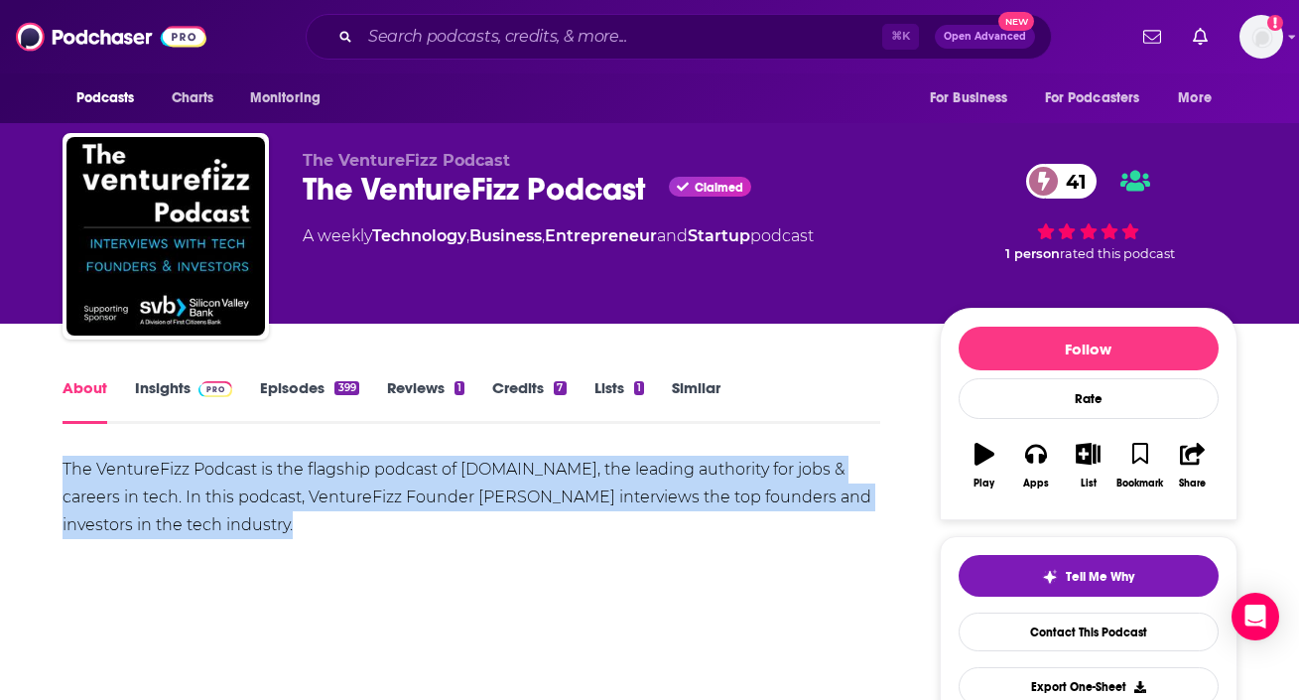
drag, startPoint x: 26, startPoint y: 456, endPoint x: 379, endPoint y: 526, distance: 360.3
copy div "The VentureFizz Podcast is the flagship podcast of VentureFizz.com, the leading…"
click at [167, 394] on link "Insights" at bounding box center [184, 401] width 98 height 46
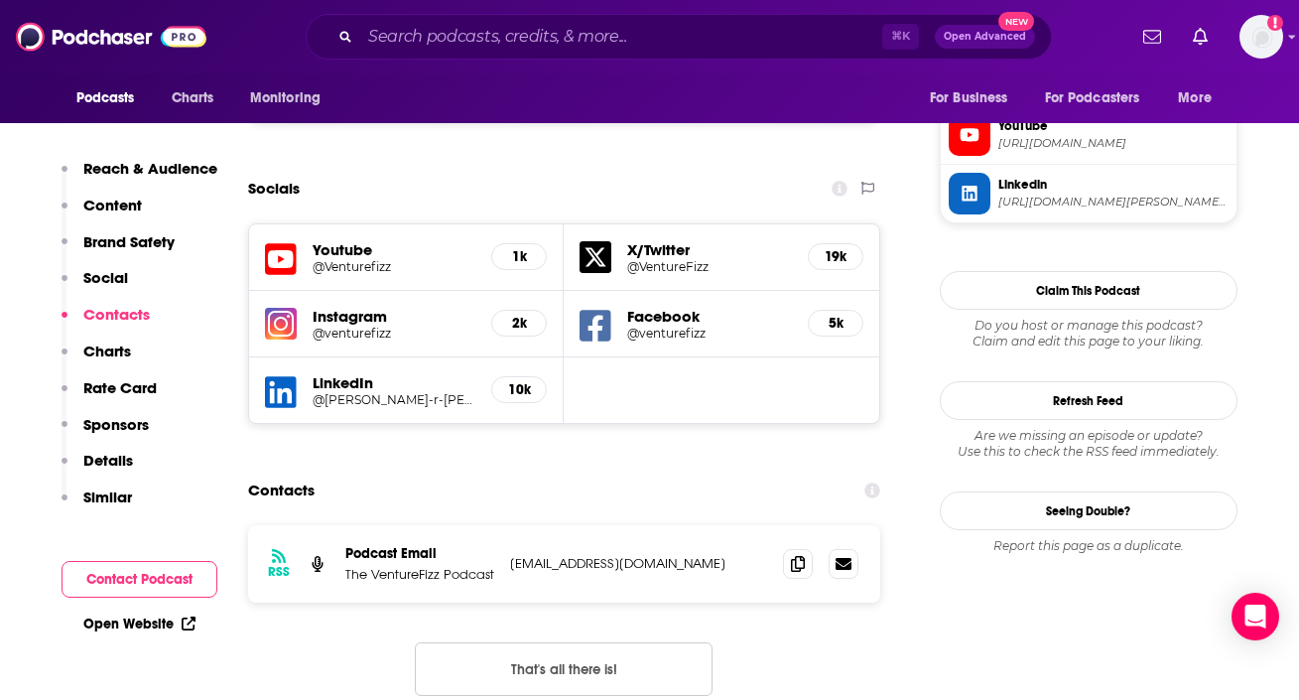
scroll to position [2004, 0]
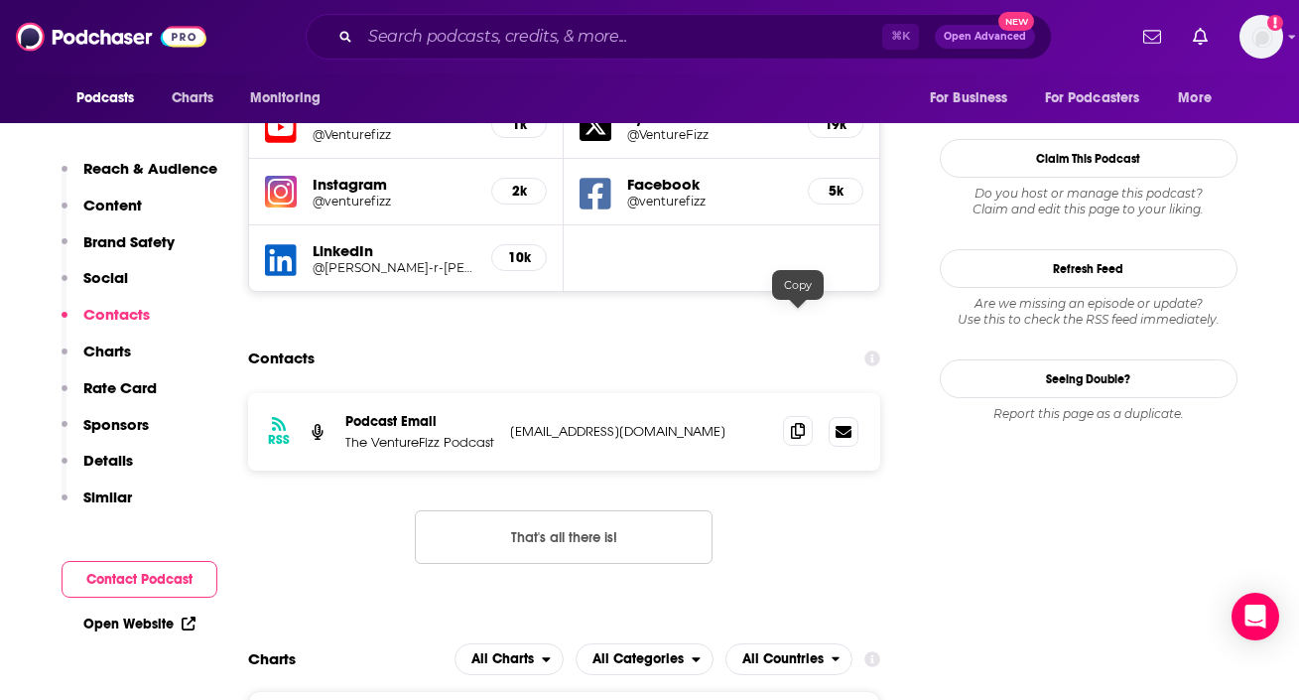
click at [798, 423] on icon at bounding box center [798, 431] width 14 height 16
click at [513, 45] on input "Search podcasts, credits, & more..." at bounding box center [621, 37] width 522 height 32
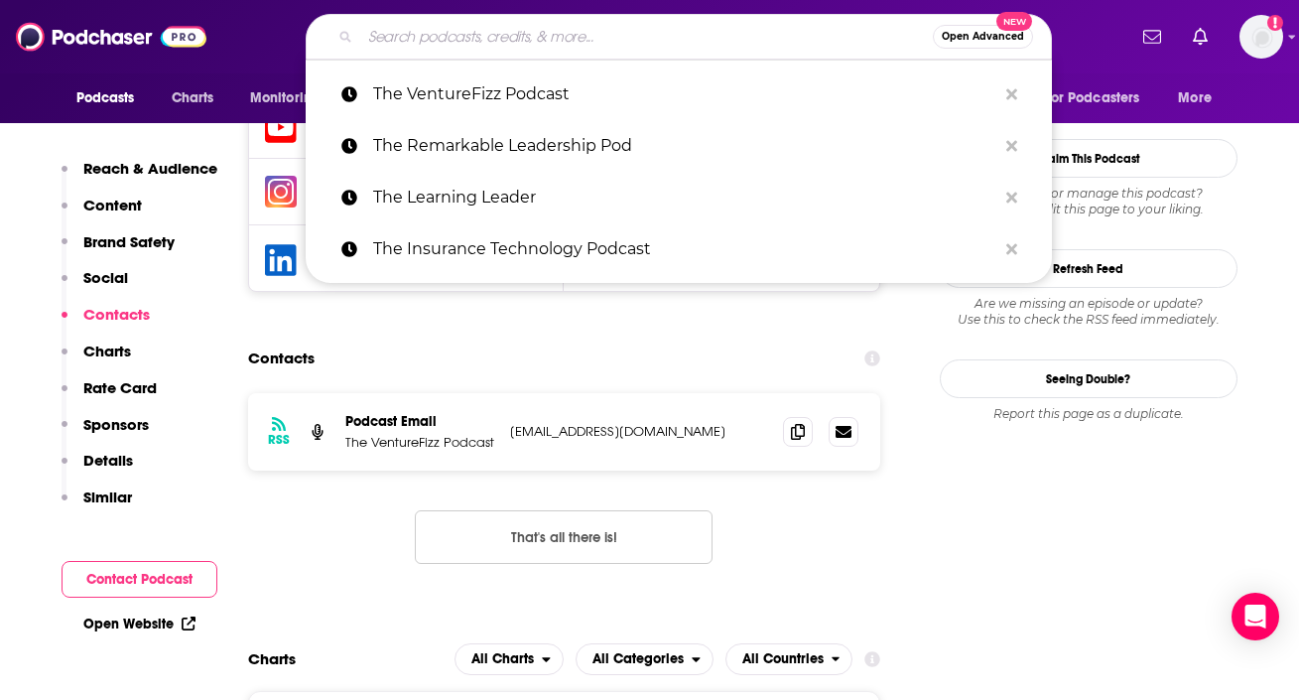
paste input "The Vergecast"
type input "The Vergecast"
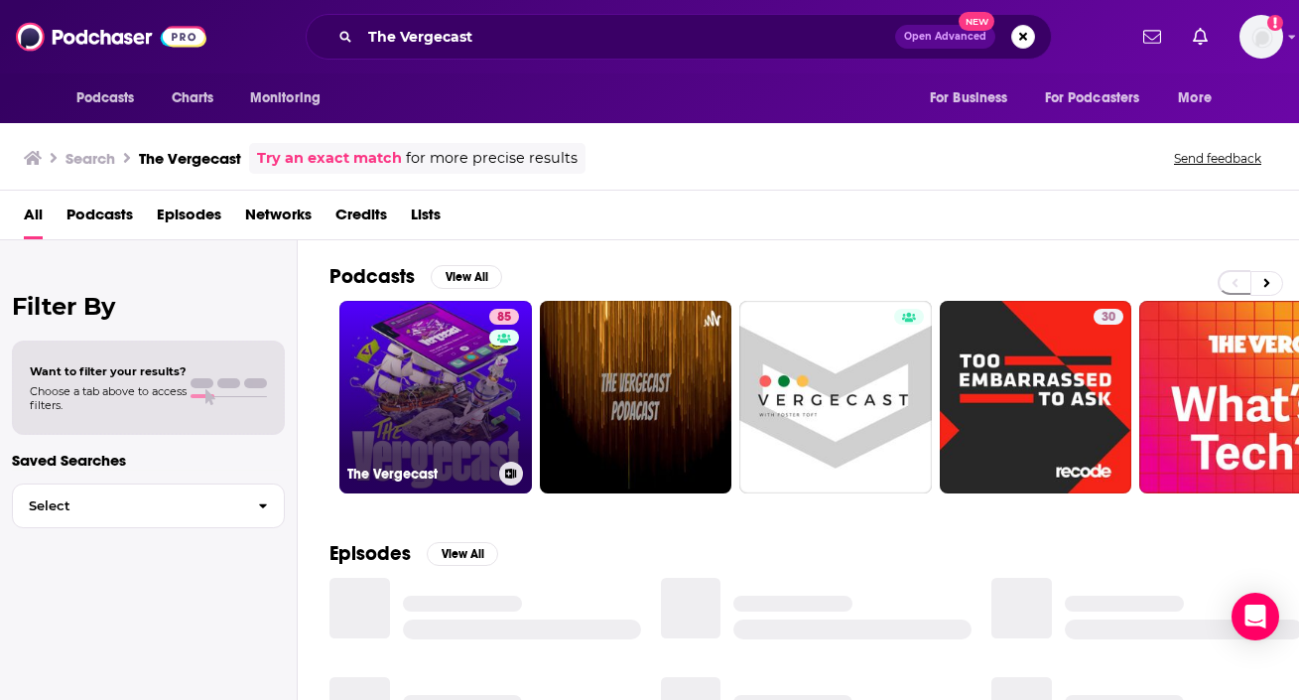
click at [460, 440] on link "85 The Vergecast" at bounding box center [435, 397] width 193 height 193
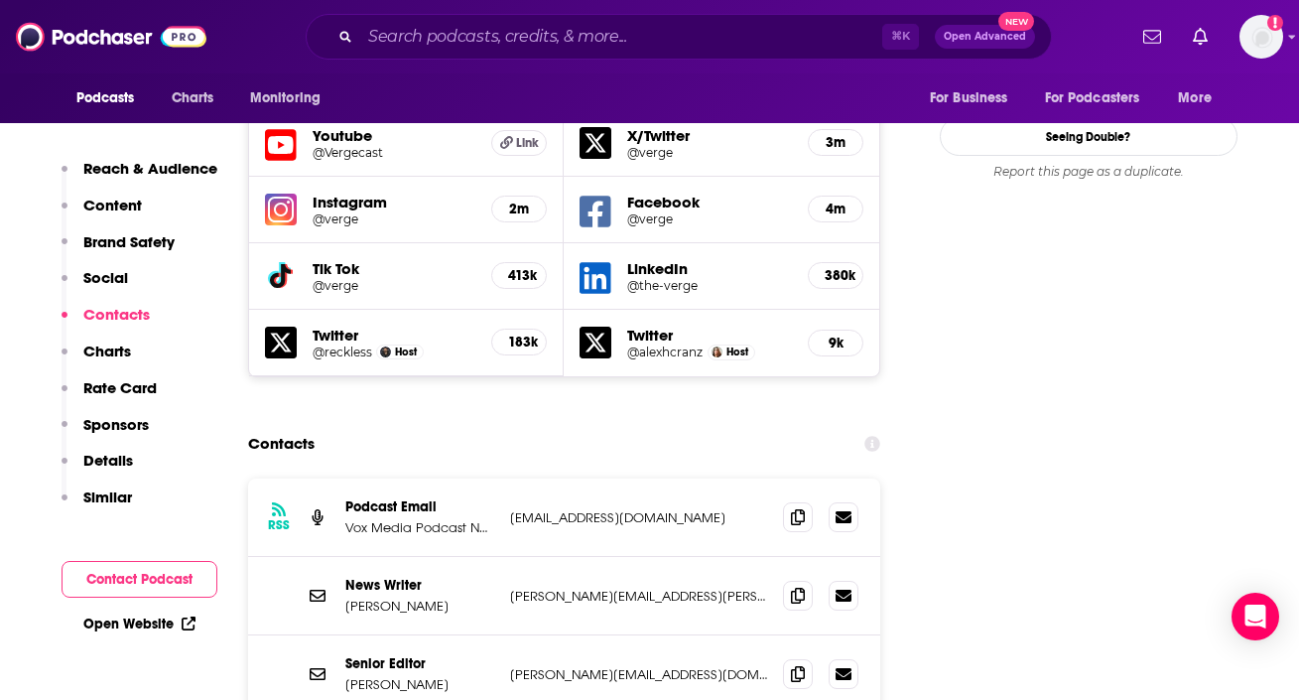
scroll to position [2314, 0]
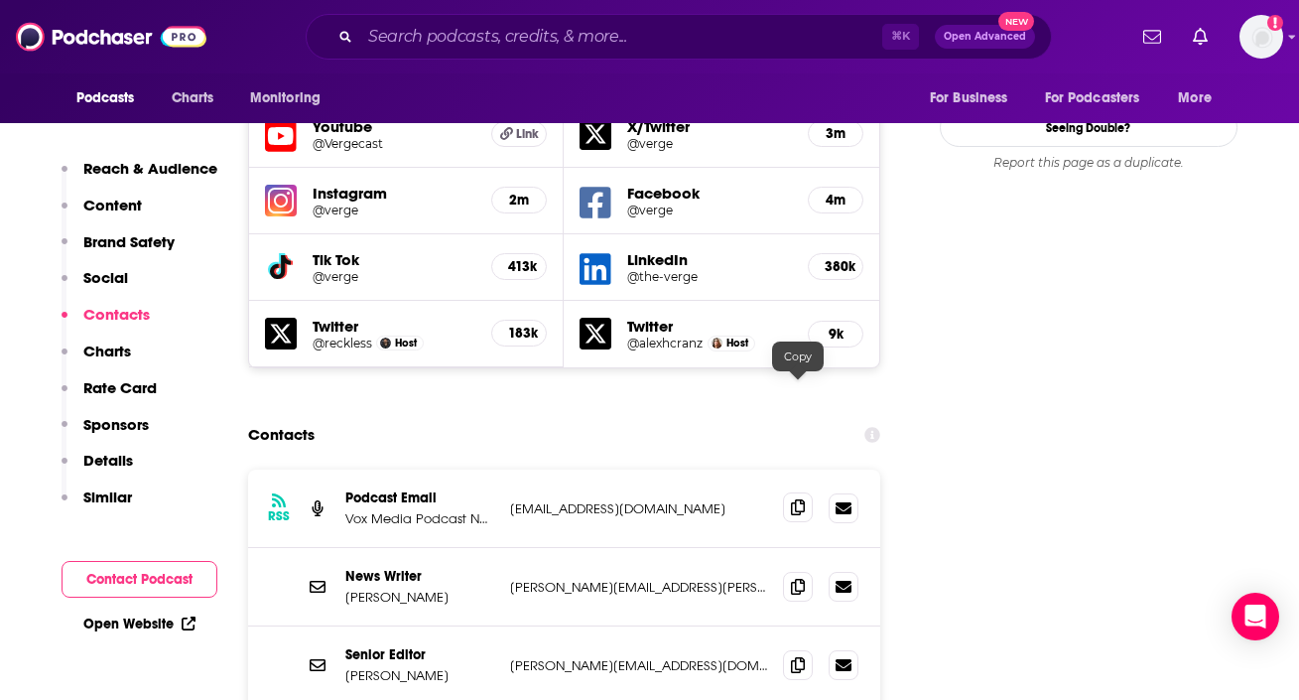
click at [802, 499] on icon at bounding box center [798, 507] width 14 height 16
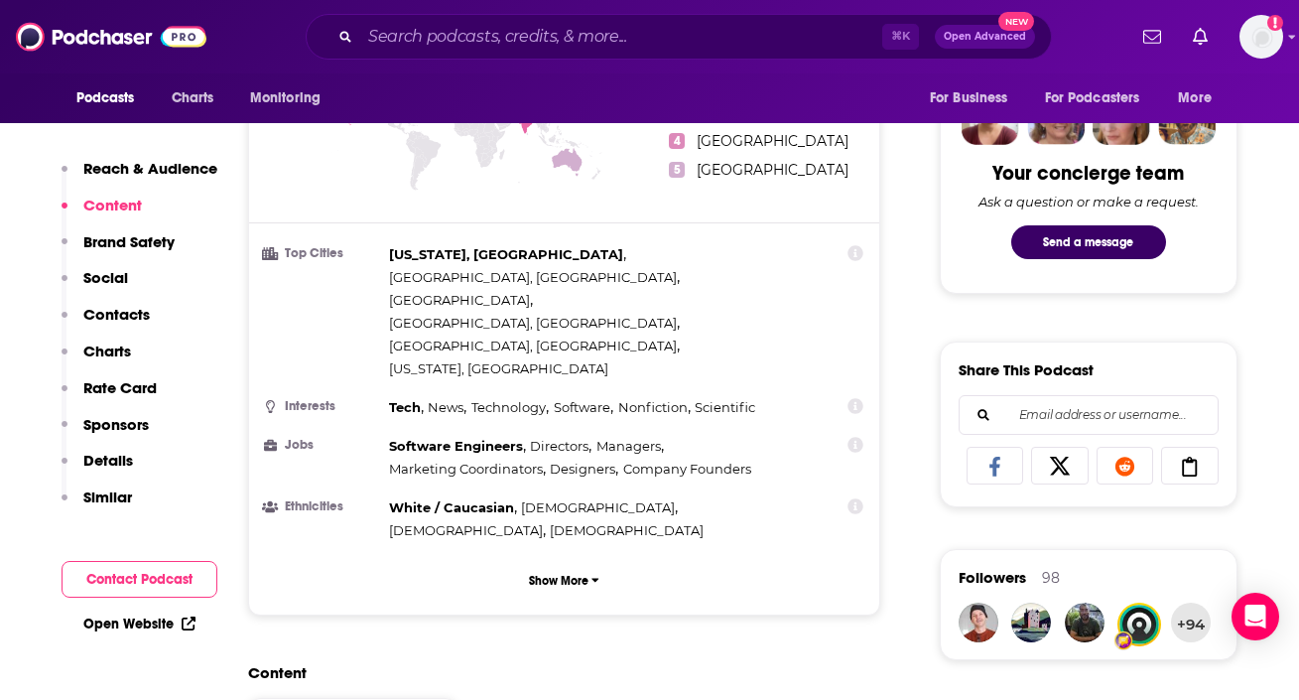
scroll to position [0, 0]
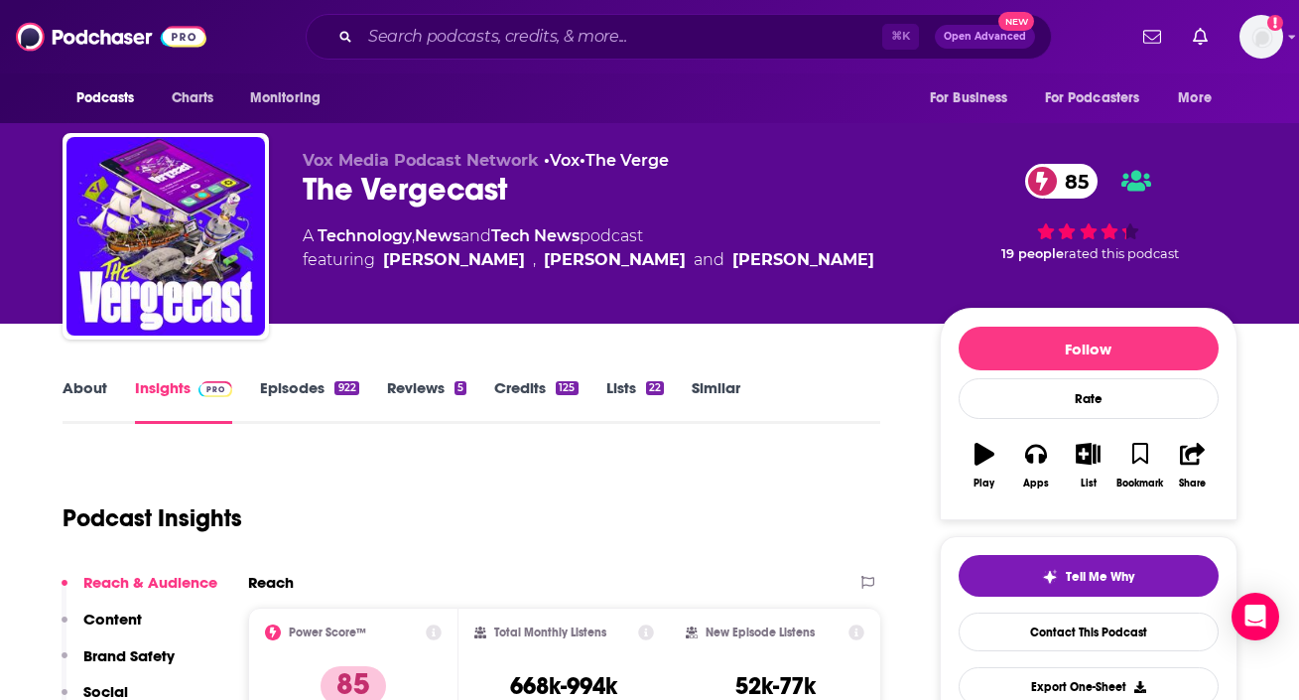
click at [87, 385] on link "About" at bounding box center [85, 401] width 45 height 46
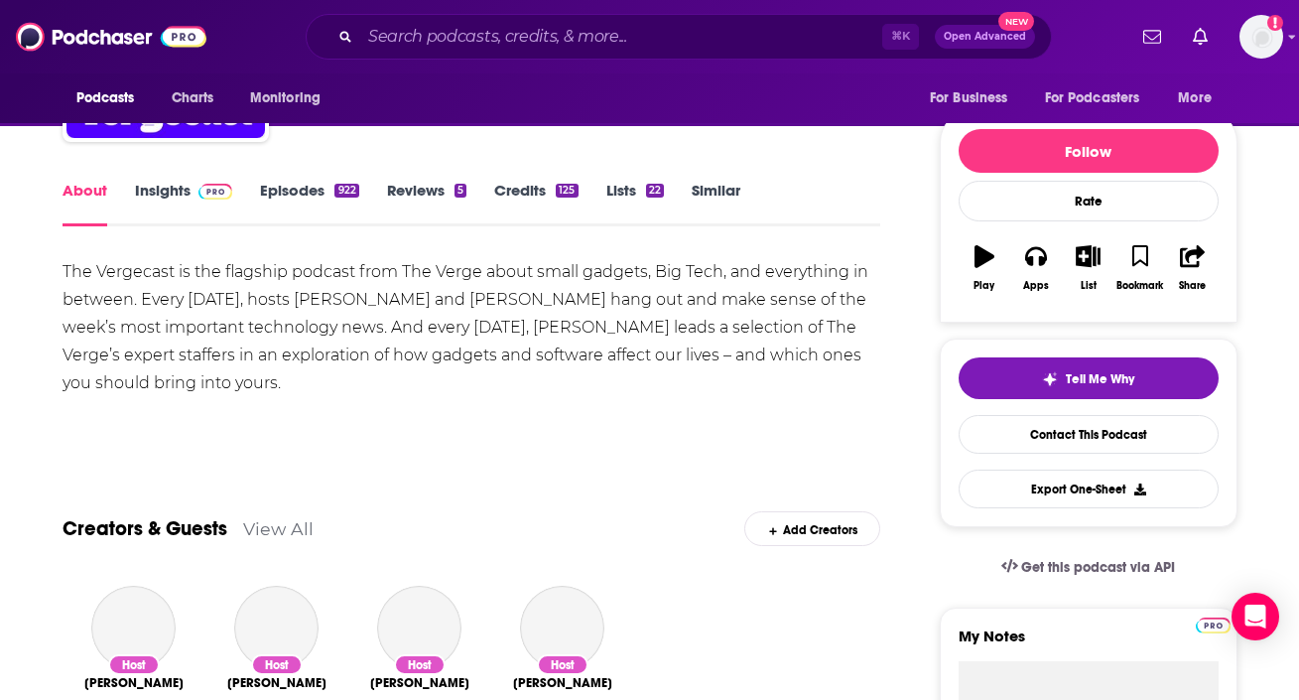
scroll to position [178, 0]
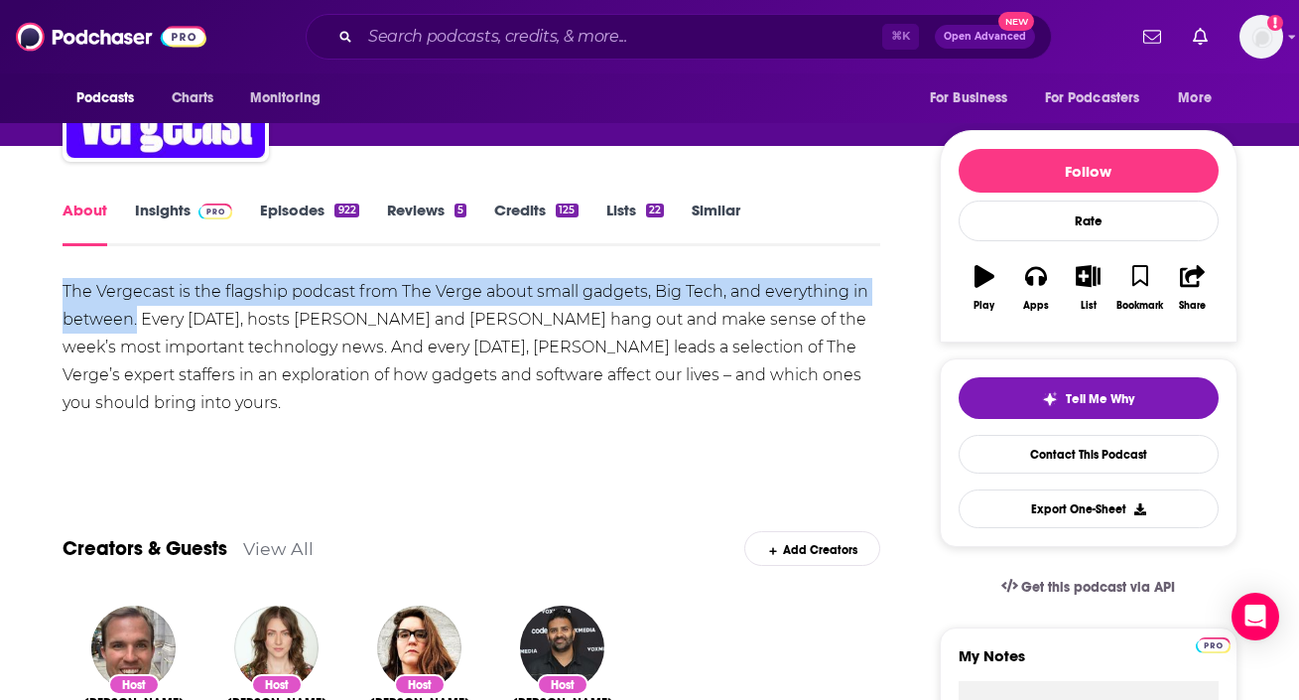
drag, startPoint x: 50, startPoint y: 281, endPoint x: 134, endPoint y: 323, distance: 94.1
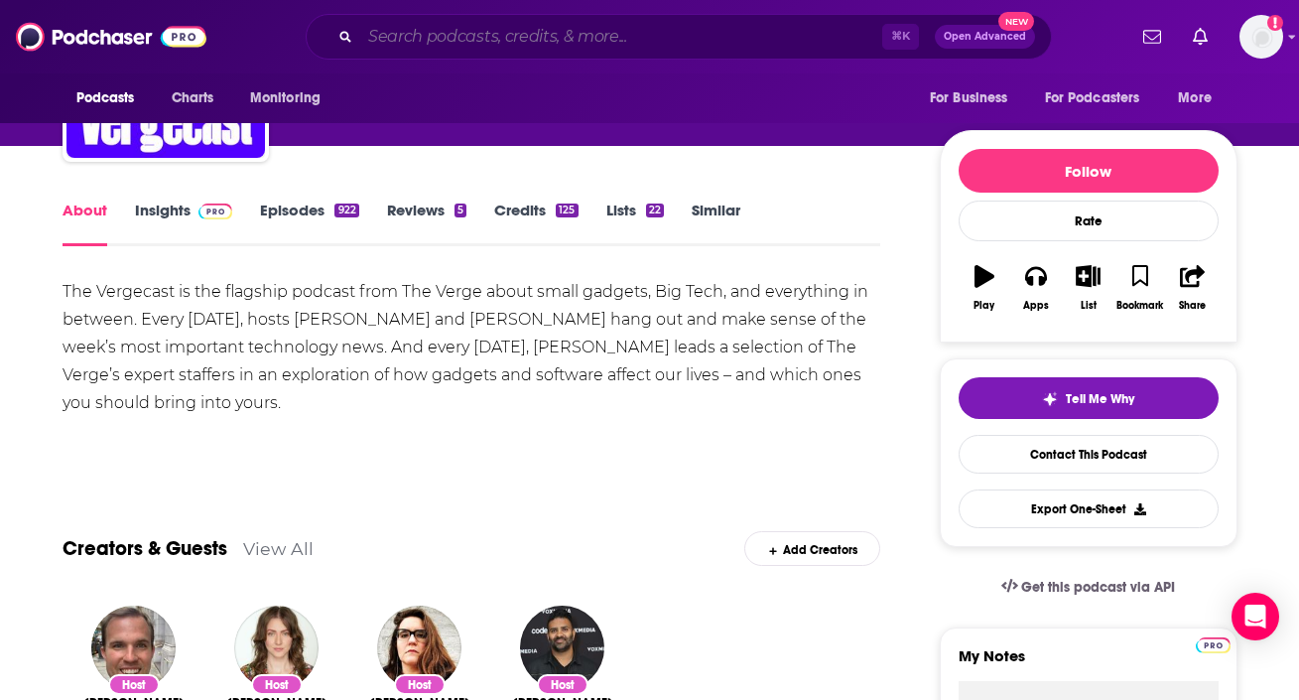
click at [405, 34] on input "Search podcasts, credits, & more..." at bounding box center [621, 37] width 522 height 32
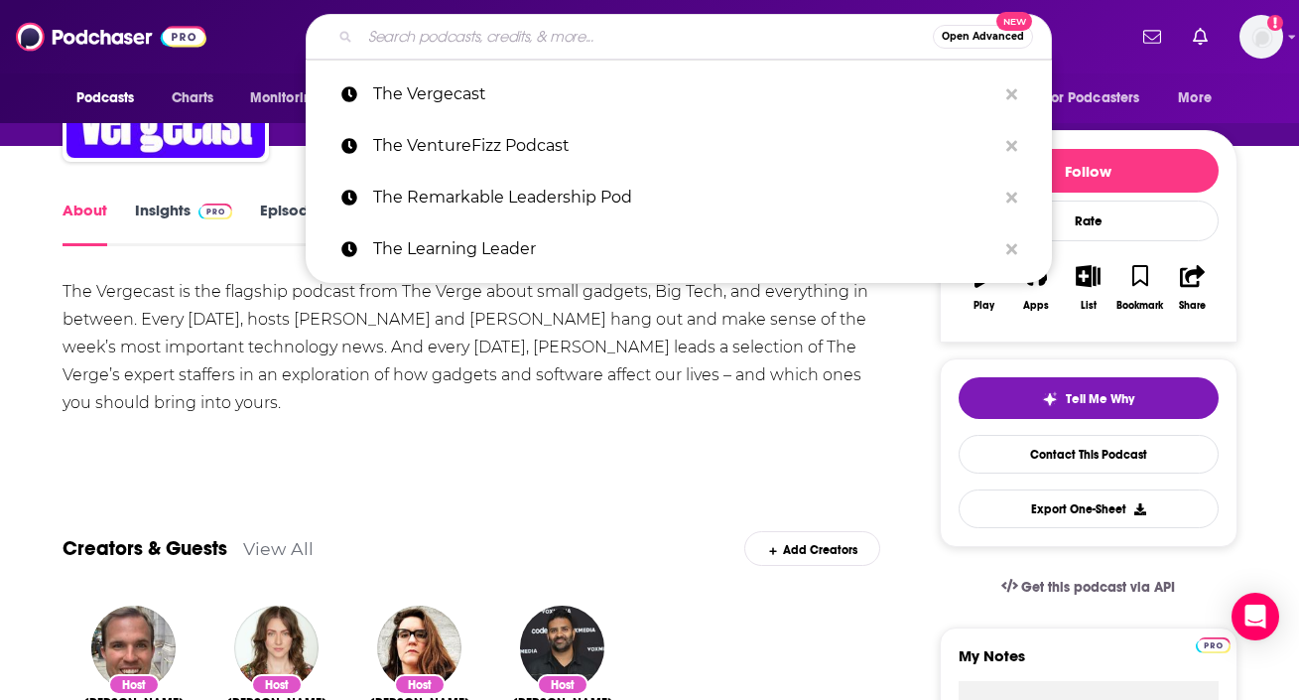
paste input "This Week In Startups"
type input "This Week In Startups"
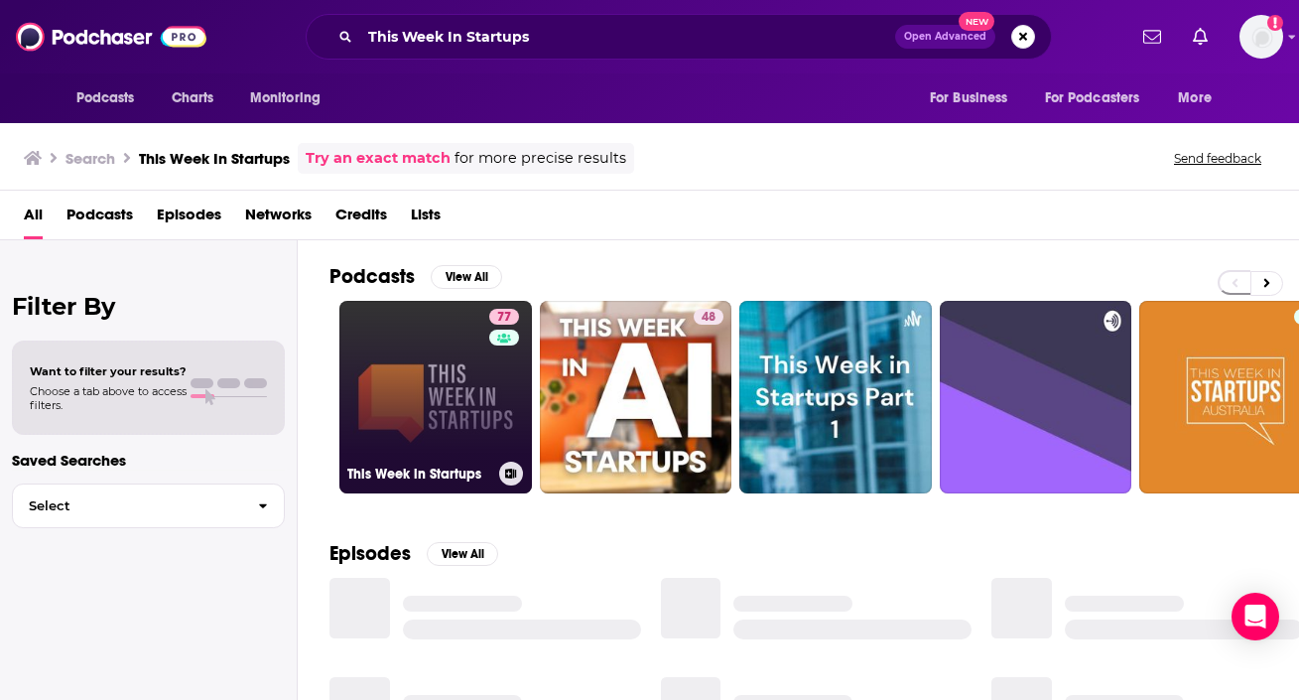
click at [398, 398] on link "77 This Week in Startups" at bounding box center [435, 397] width 193 height 193
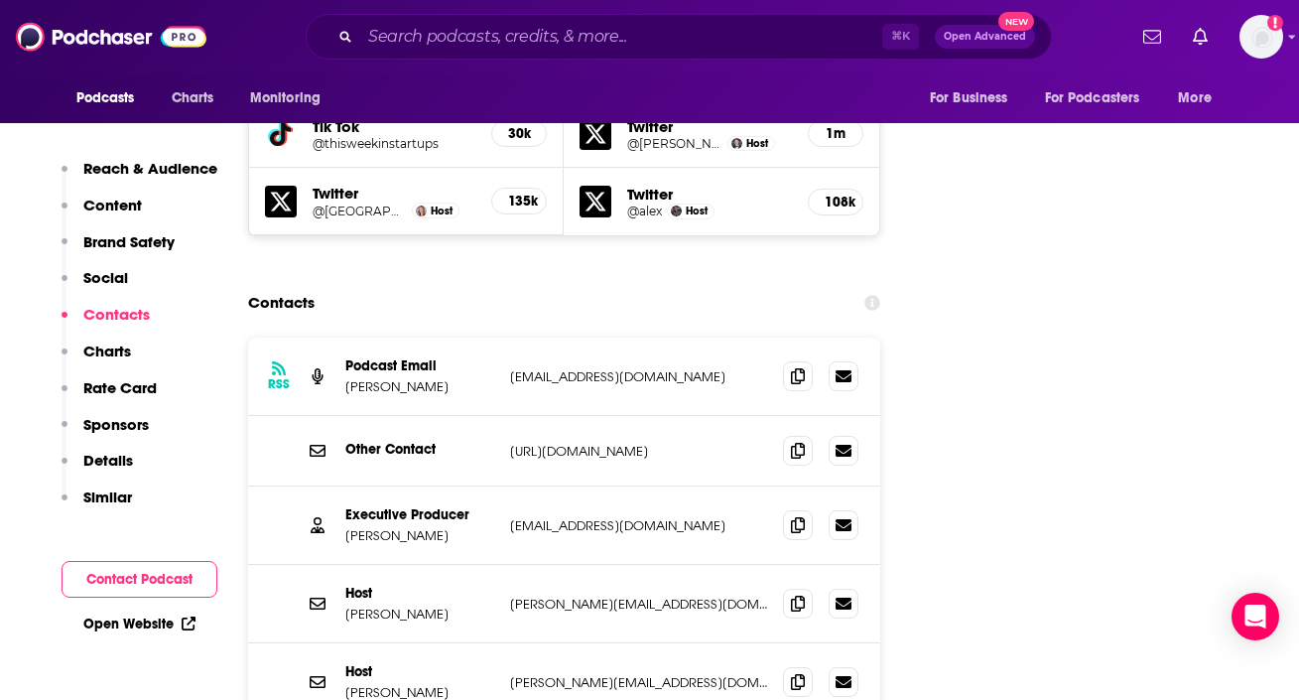
scroll to position [2422, 0]
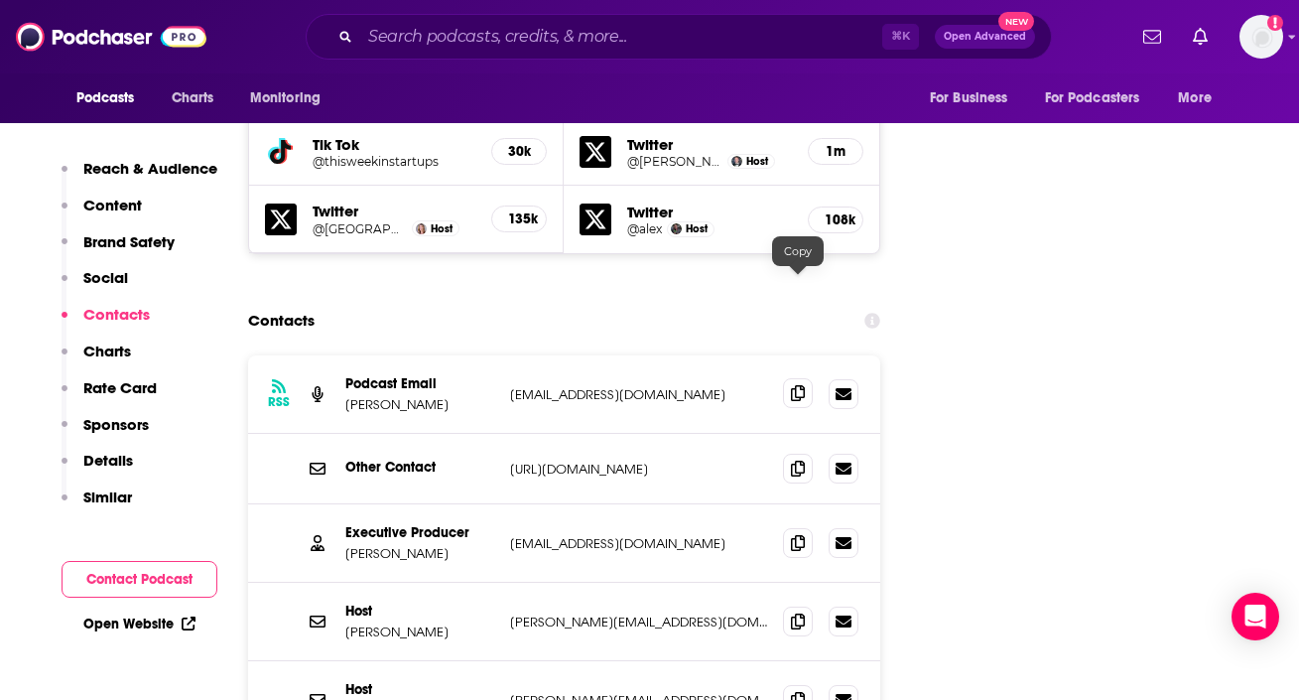
click at [795, 385] on icon at bounding box center [798, 393] width 14 height 16
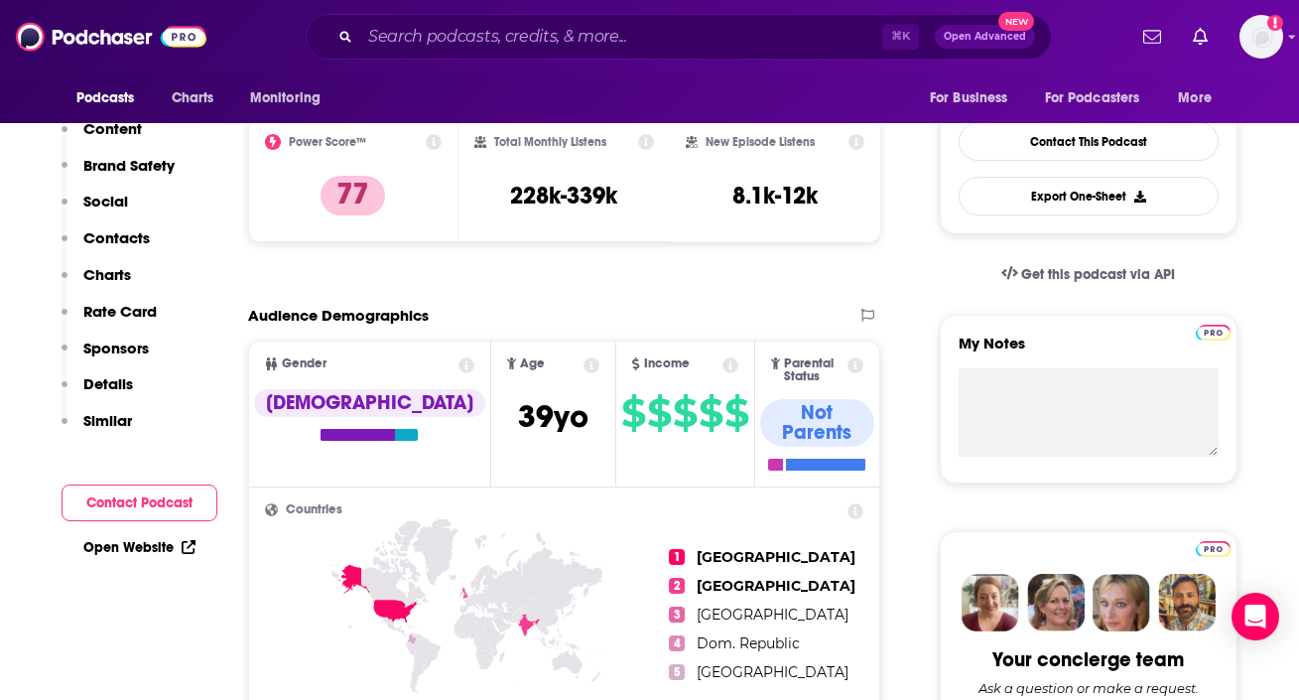
scroll to position [0, 0]
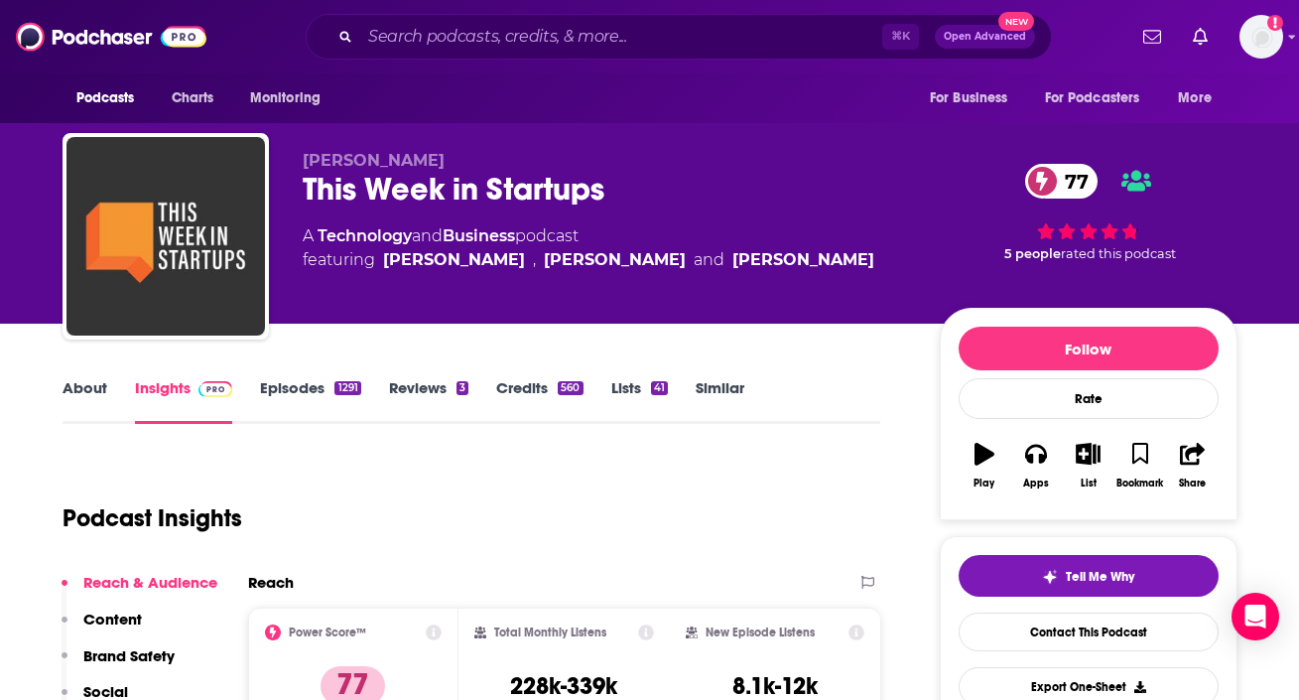
click at [93, 381] on link "About" at bounding box center [85, 401] width 45 height 46
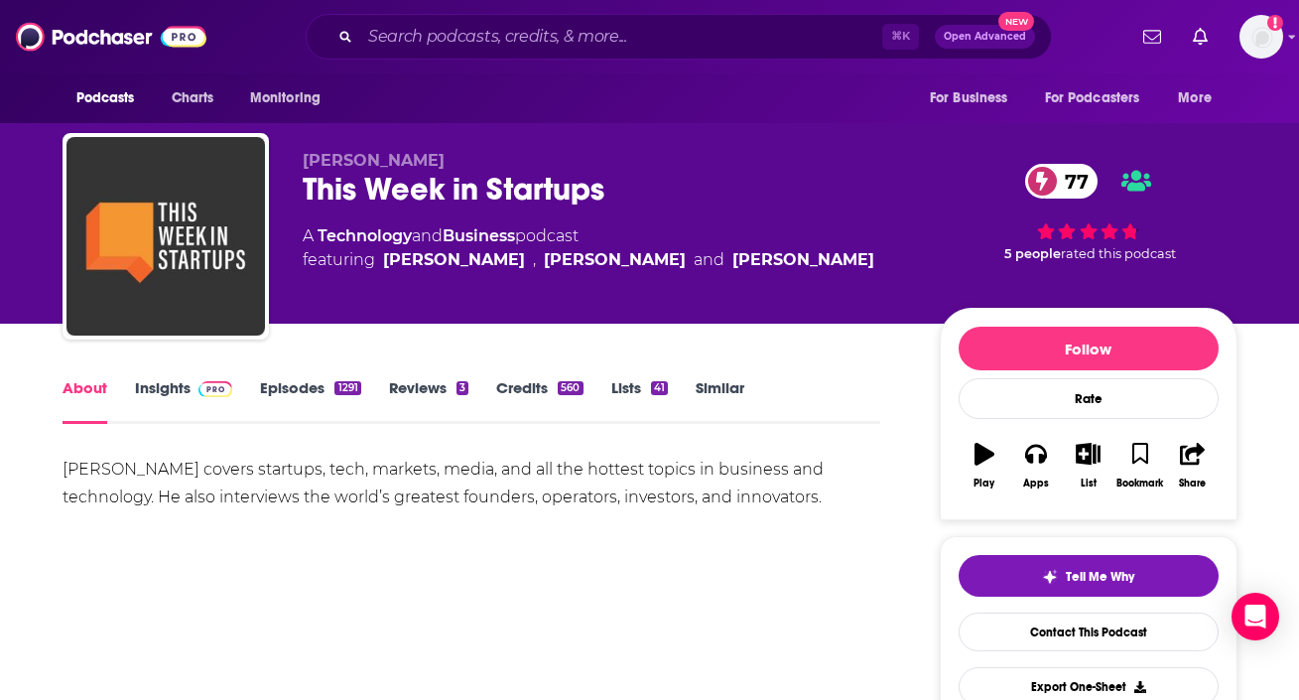
scroll to position [3, 0]
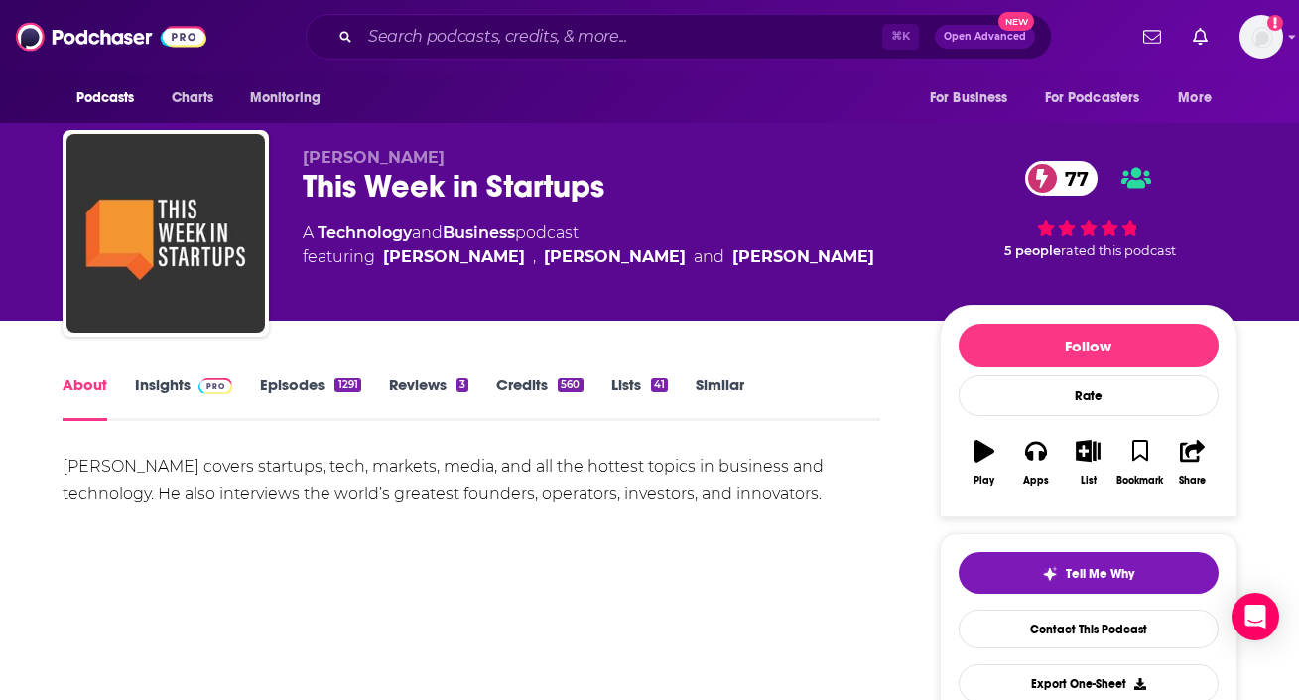
drag, startPoint x: 14, startPoint y: 458, endPoint x: 831, endPoint y: 508, distance: 818.4
click at [458, 2] on div "Podcasts Charts Monitoring ⌘ K Open Advanced New For Business For Podcasters Mo…" at bounding box center [649, 36] width 1299 height 73
click at [458, 5] on div "Podcasts Charts Monitoring ⌘ K Open Advanced New For Business For Podcasters Mo…" at bounding box center [649, 36] width 1299 height 73
click at [455, 42] on input "Search podcasts, credits, & more..." at bounding box center [621, 37] width 522 height 32
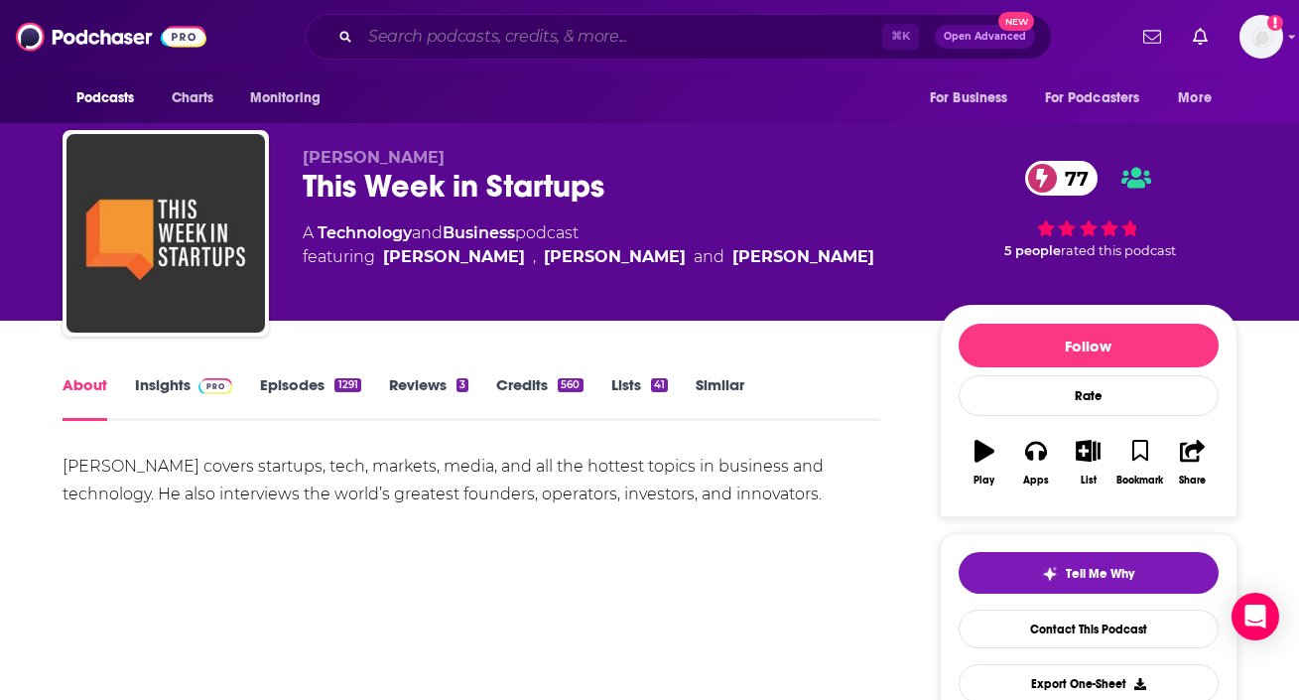
paste input "What the Dev (SD Times)"
type input "What the Dev (SD Times)"
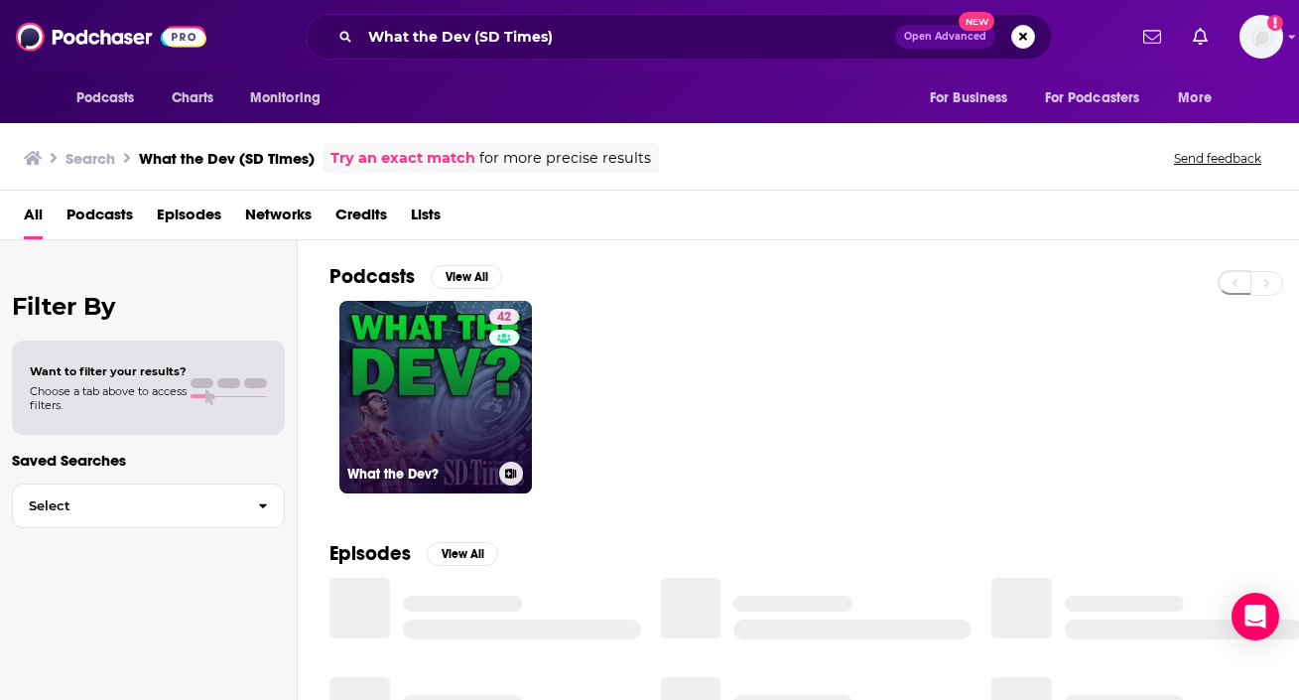
click at [428, 392] on link "42 What the Dev?" at bounding box center [435, 397] width 193 height 193
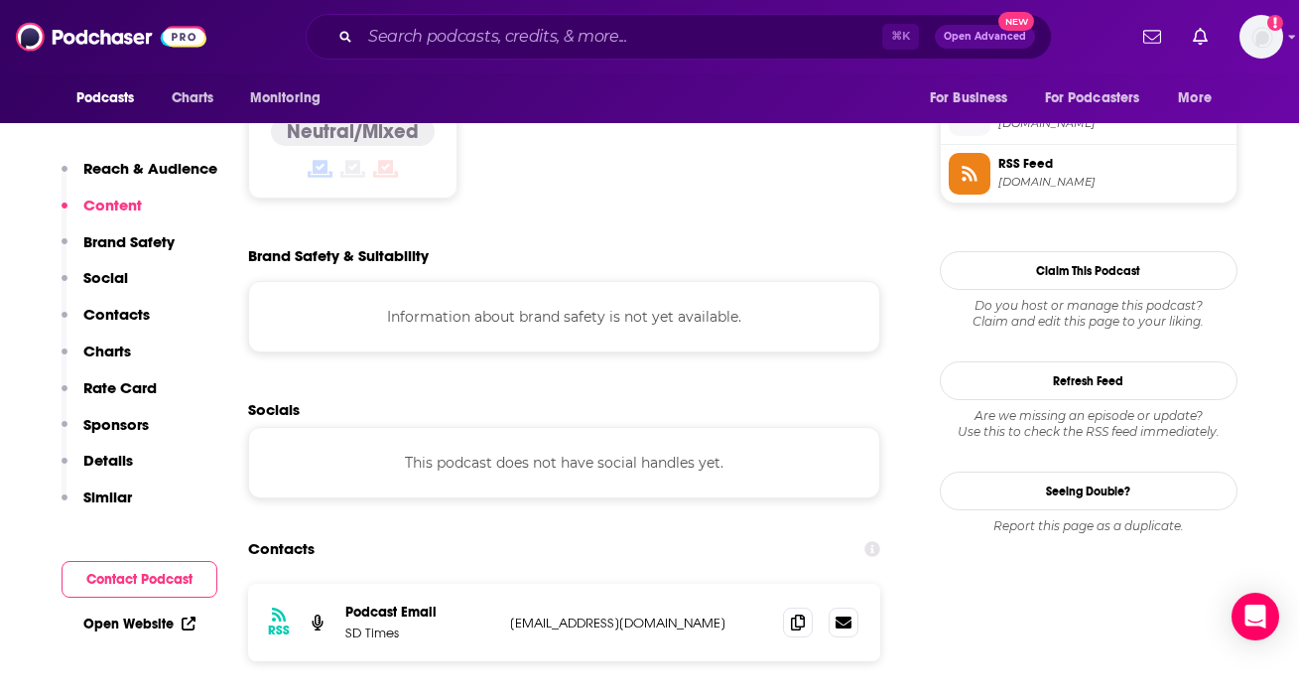
scroll to position [1631, 0]
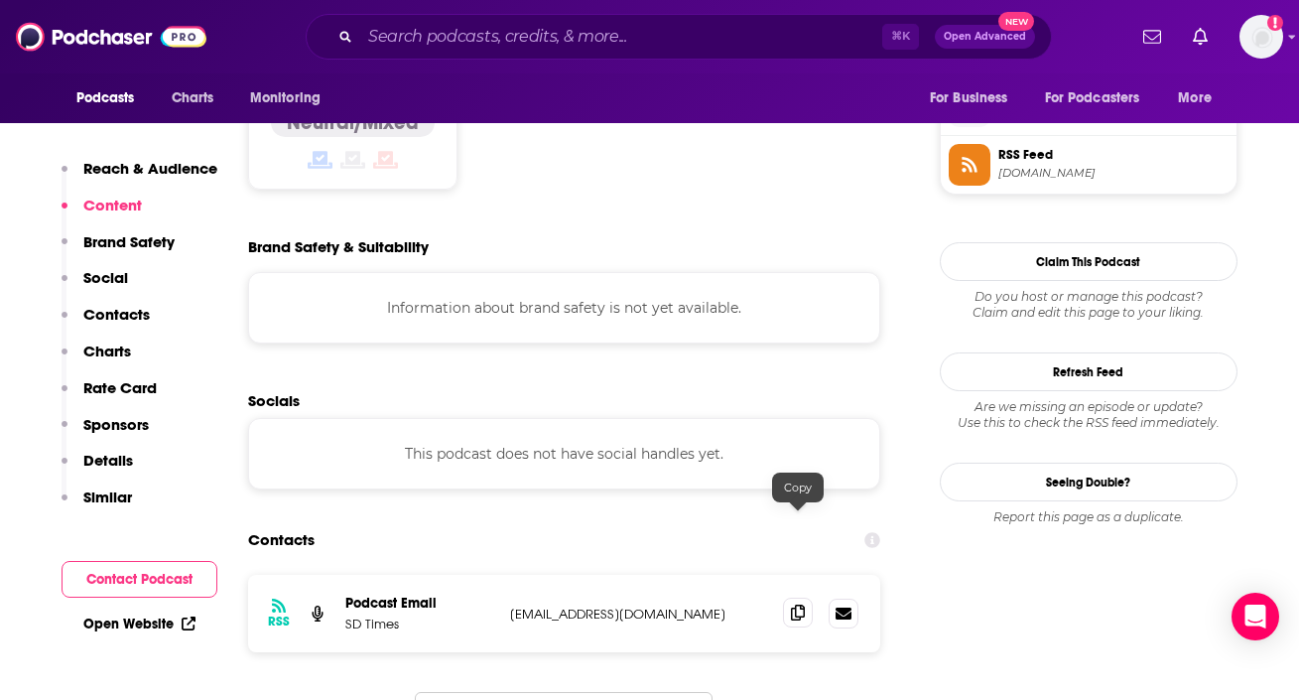
click at [796, 604] on icon at bounding box center [798, 612] width 14 height 16
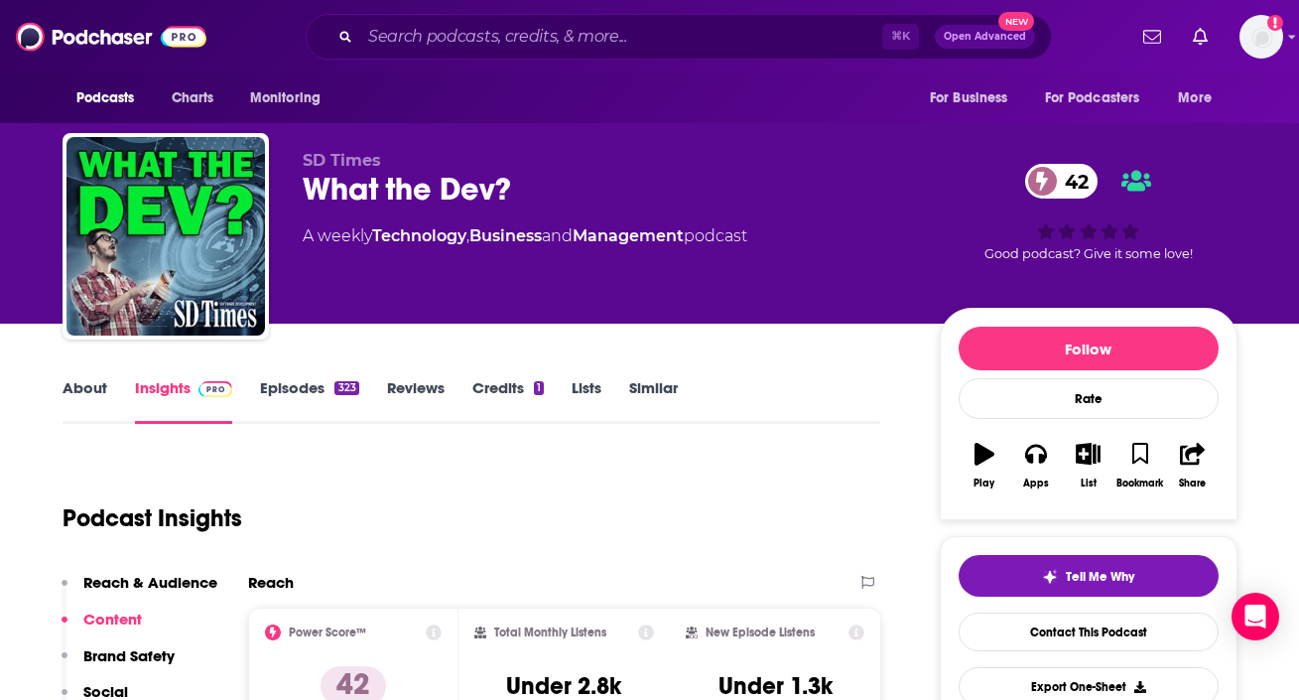
click at [68, 406] on link "About" at bounding box center [85, 401] width 45 height 46
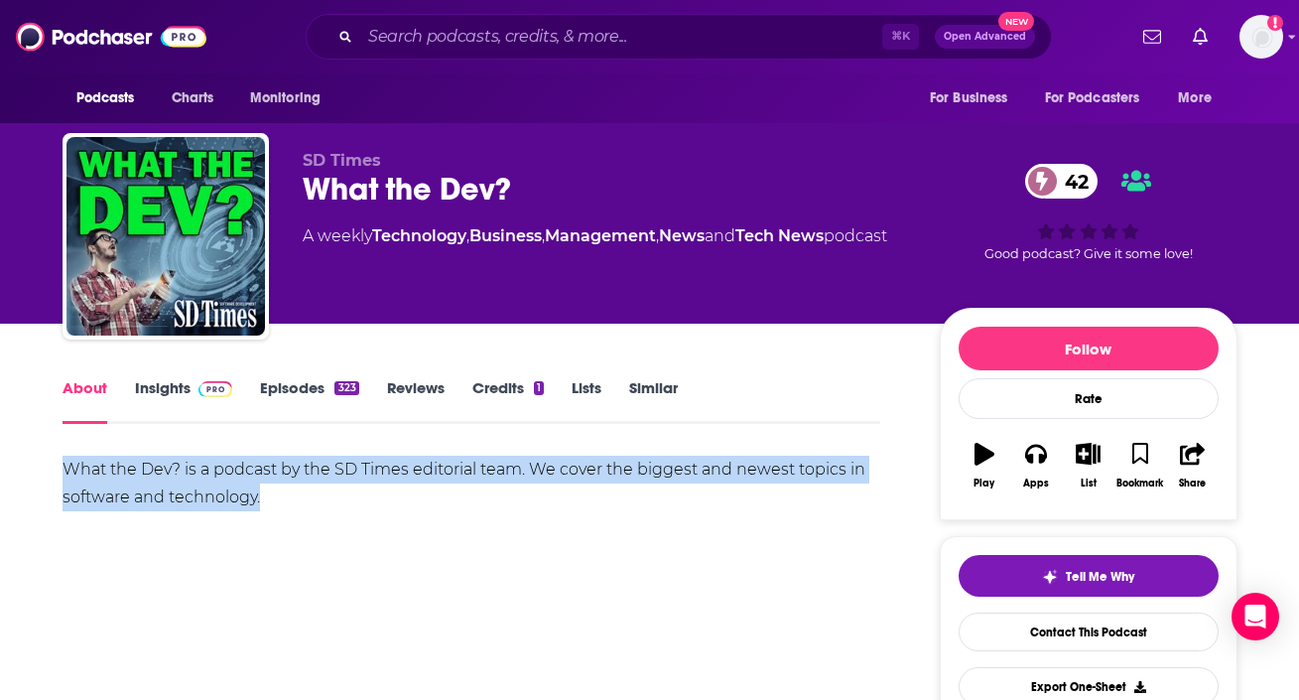
drag, startPoint x: 54, startPoint y: 468, endPoint x: 343, endPoint y: 502, distance: 291.8
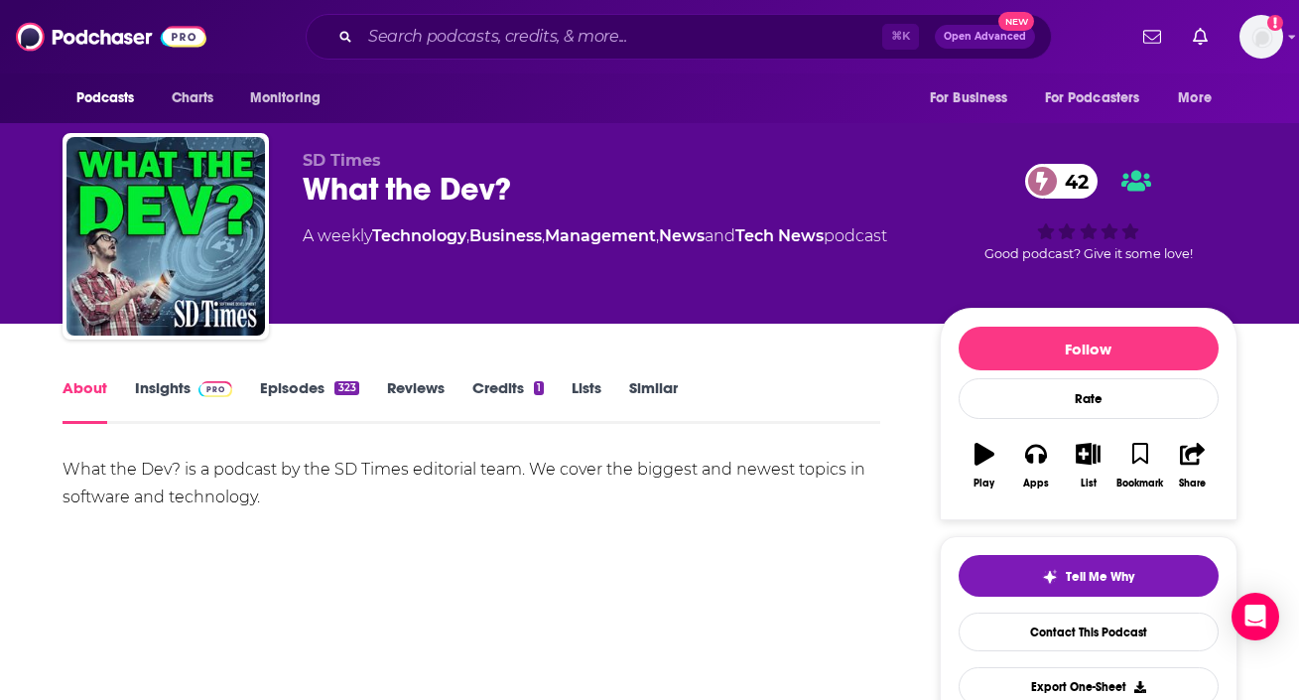
click at [471, 20] on div "⌘ K Open Advanced New" at bounding box center [679, 37] width 746 height 46
click at [462, 24] on input "Search podcasts, credits, & more..." at bounding box center [621, 37] width 522 height 32
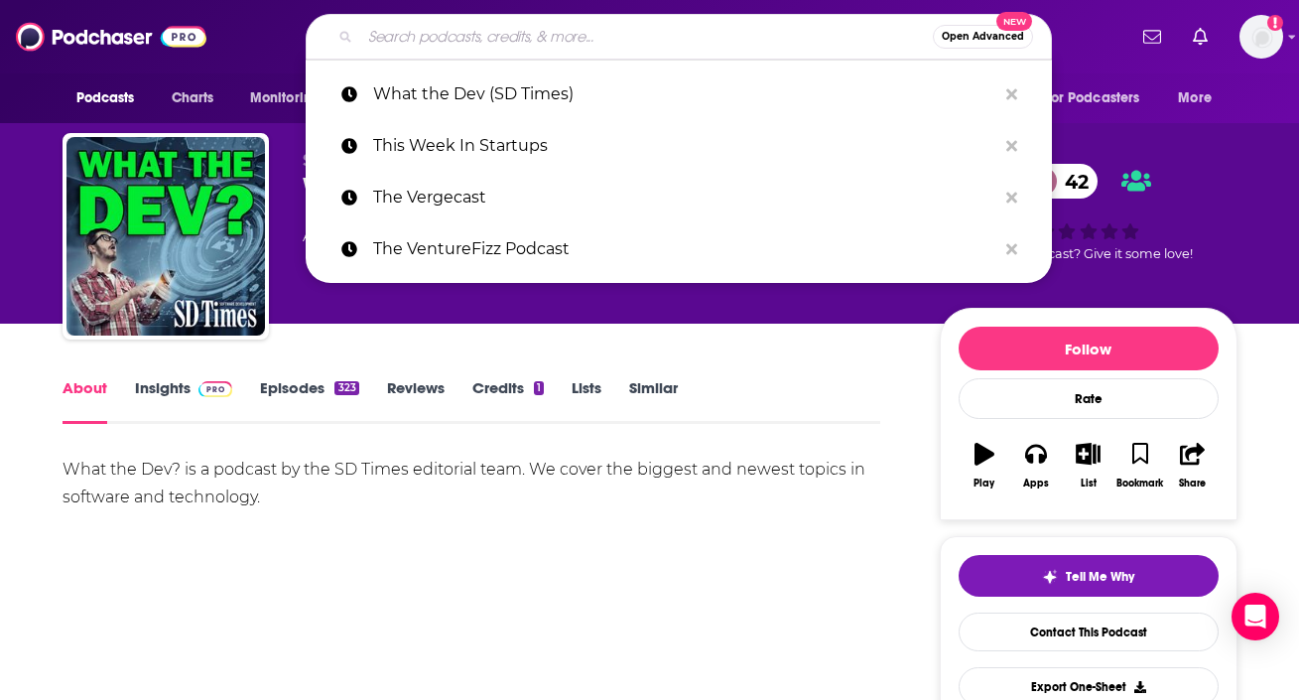
paste input "WP Live Podcast"
type input "WP Live Podcast"
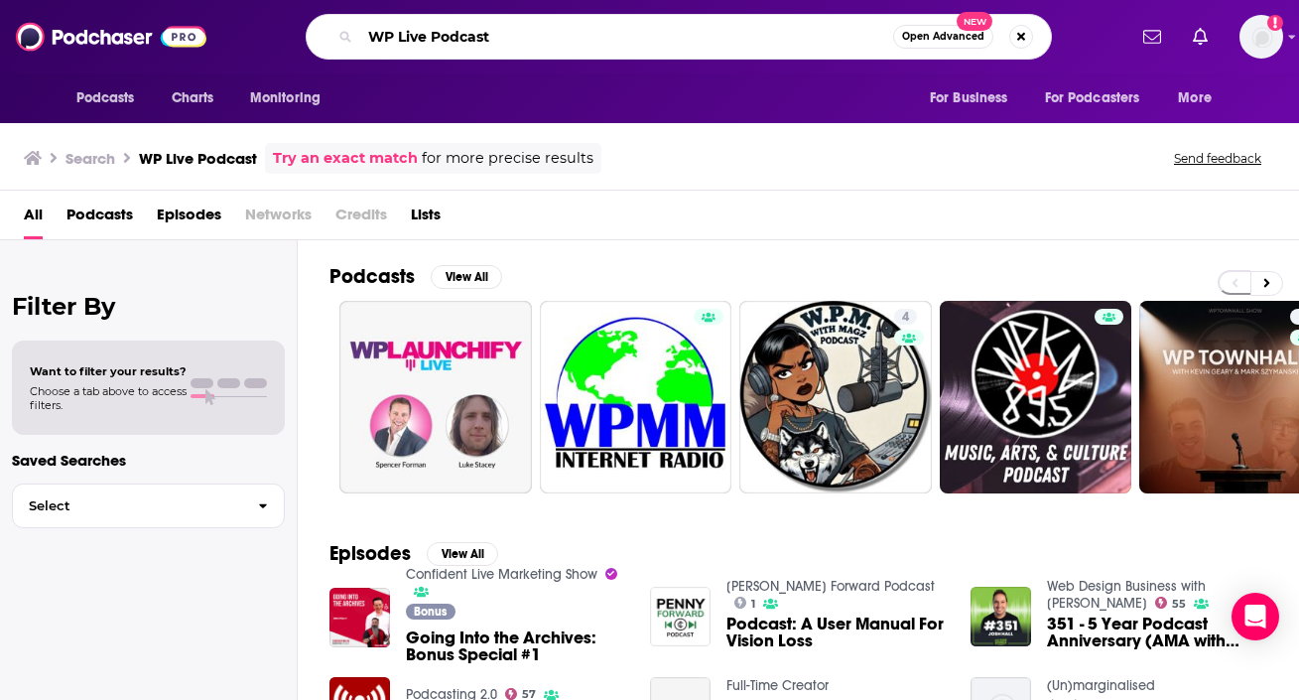
drag, startPoint x: 572, startPoint y: 42, endPoint x: 307, endPoint y: 37, distance: 265.0
click at [307, 37] on div "WP Live Podcast Open Advanced New" at bounding box center [679, 37] width 746 height 46
paste input "SJ Bold Names"
type input "WSJ Bold Names"
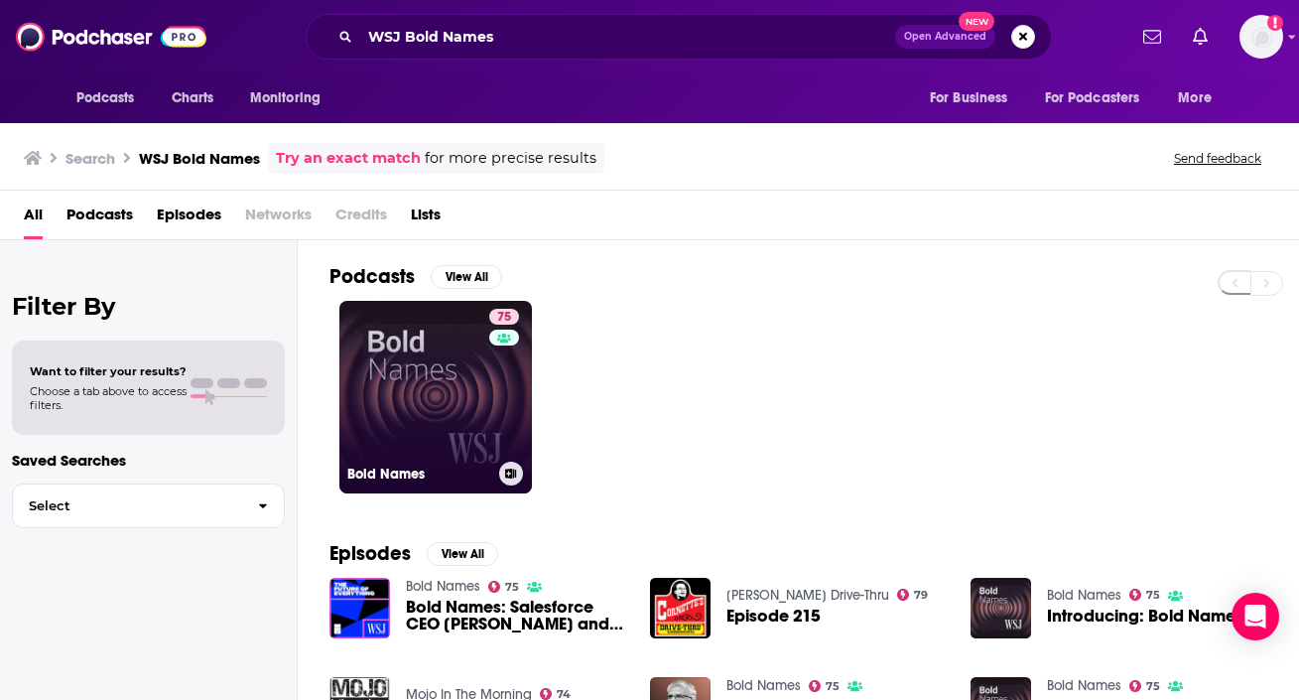
click at [377, 391] on link "75 Bold Names" at bounding box center [435, 397] width 193 height 193
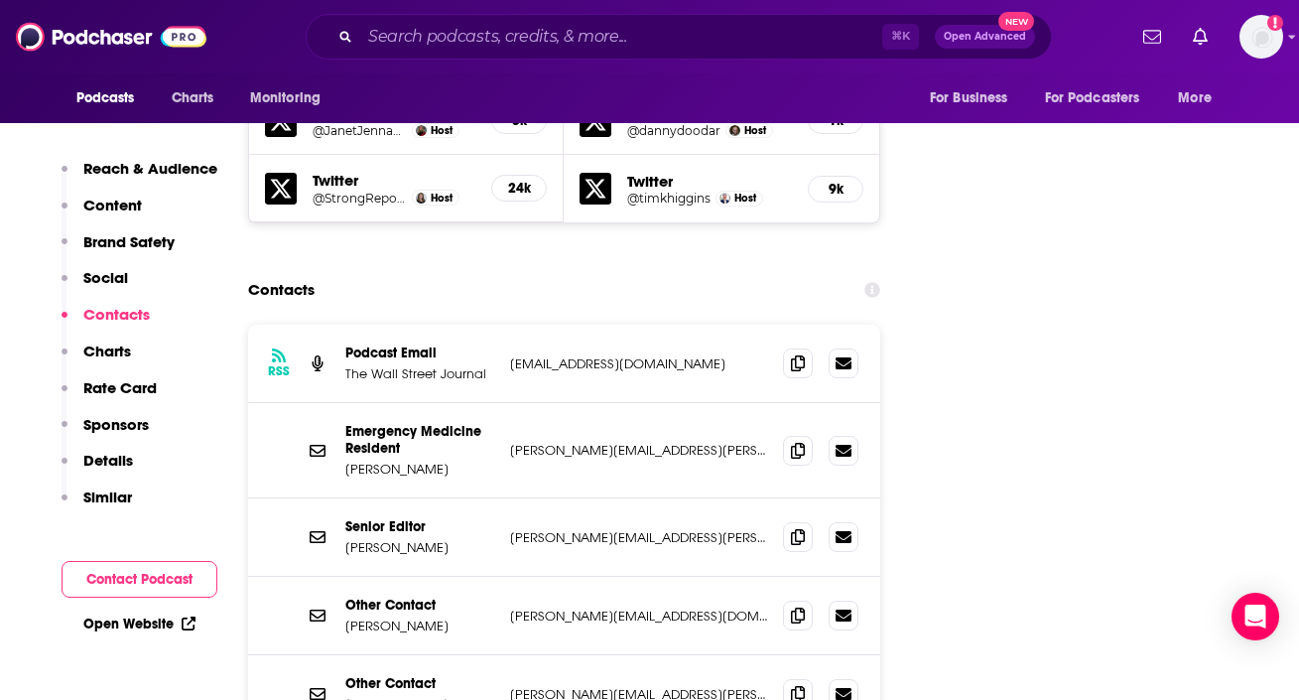
scroll to position [2313, 0]
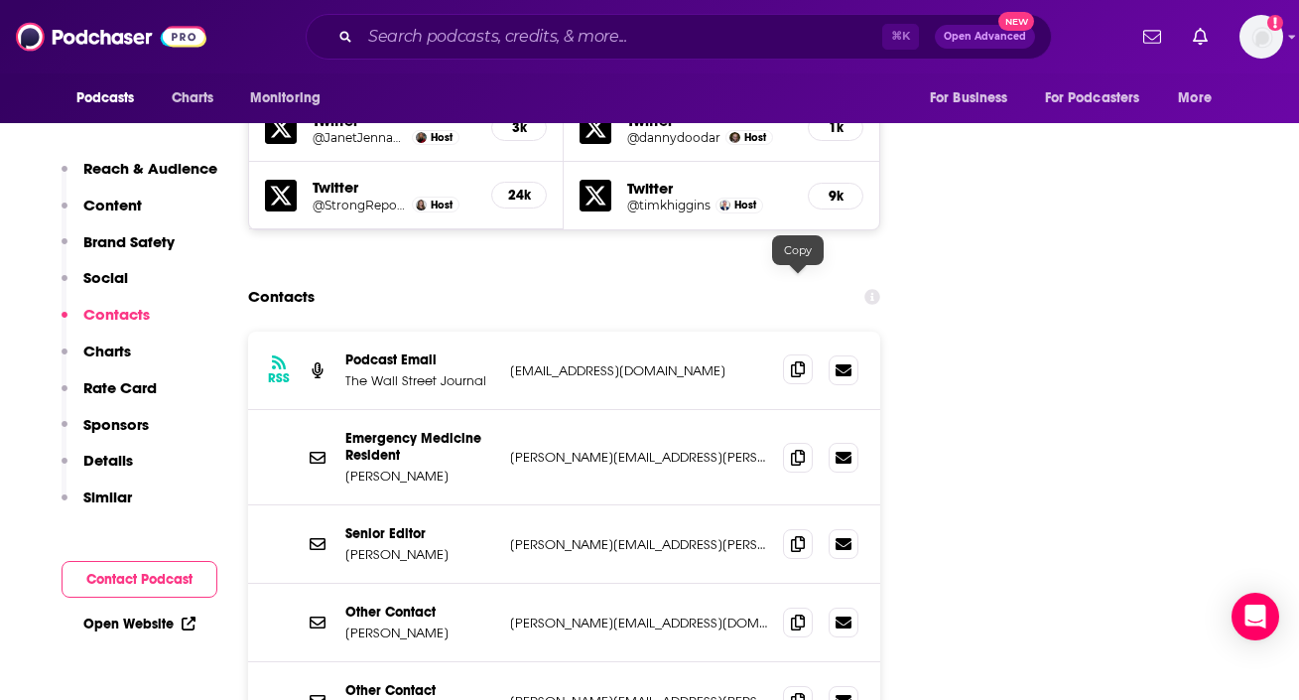
click at [796, 361] on icon at bounding box center [798, 369] width 14 height 16
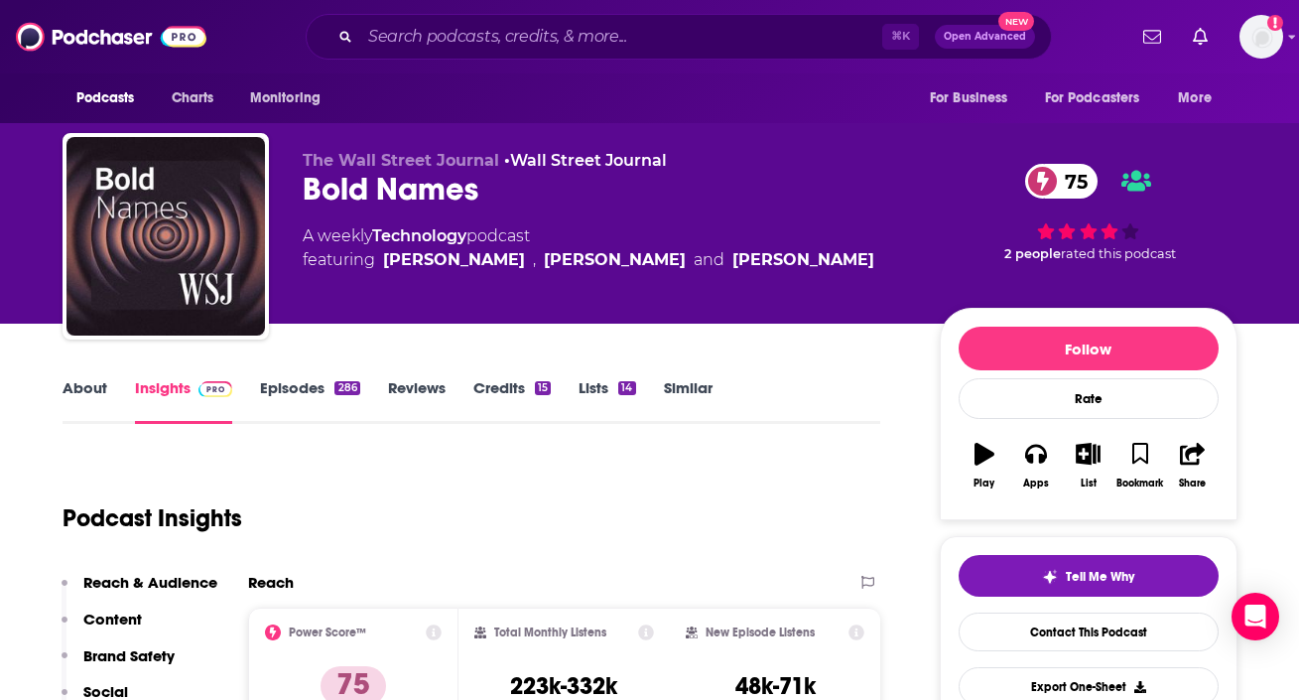
click at [104, 392] on link "About" at bounding box center [85, 401] width 45 height 46
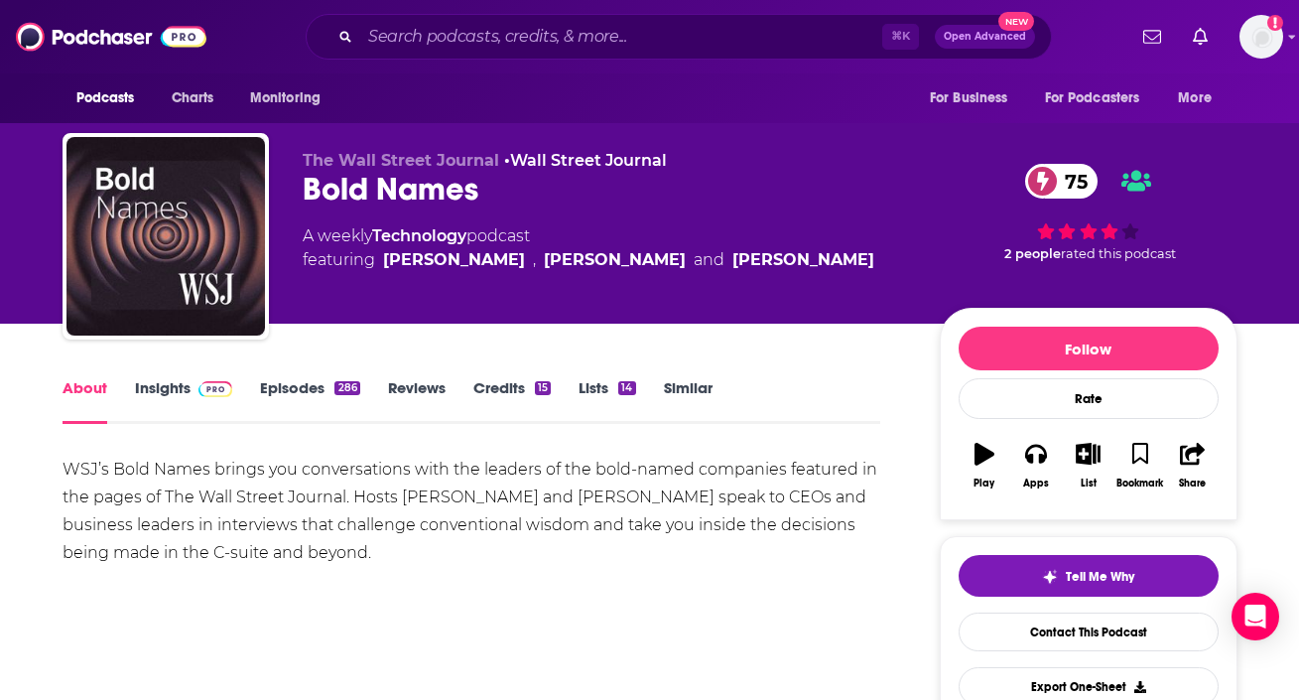
drag, startPoint x: 34, startPoint y: 461, endPoint x: 489, endPoint y: 545, distance: 463.3
click at [426, 47] on input "Search podcasts, credits, & more..." at bounding box center [621, 37] width 522 height 32
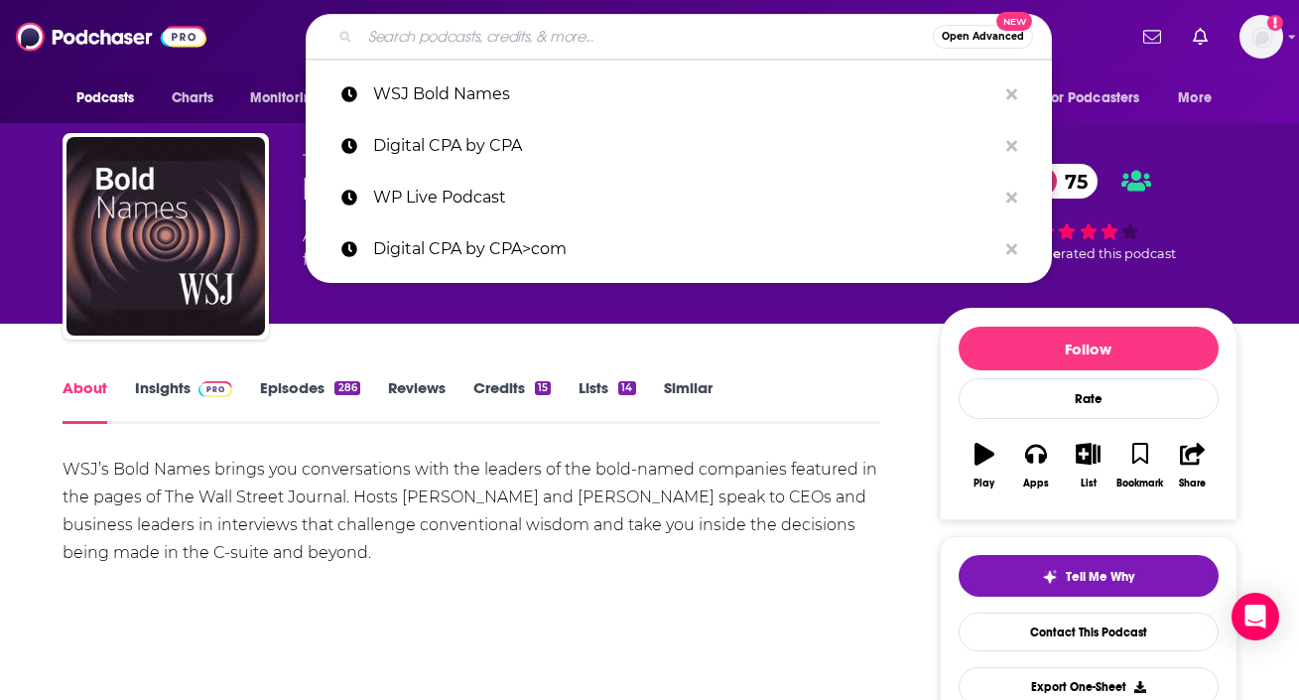
paste input "WSJ Tech News Briefing"
type input "WSJ Tech News Briefing"
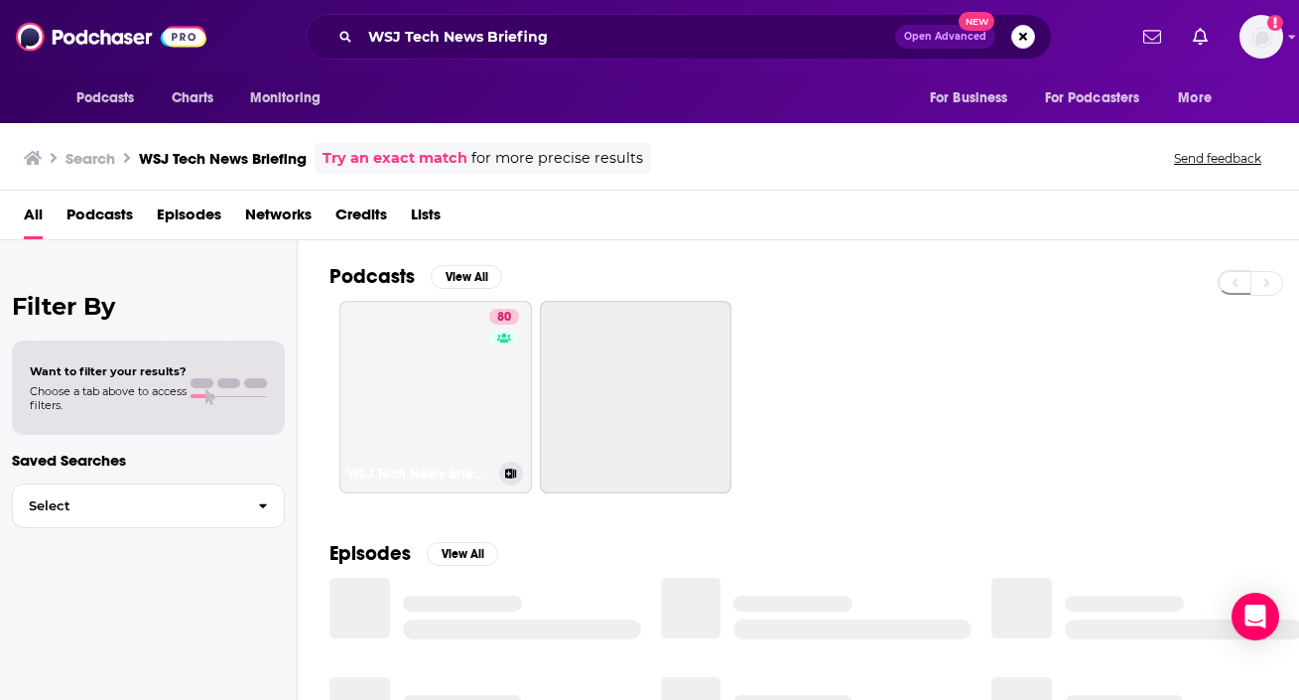
click at [354, 350] on link "80 WSJ Tech News Briefing" at bounding box center [435, 397] width 193 height 193
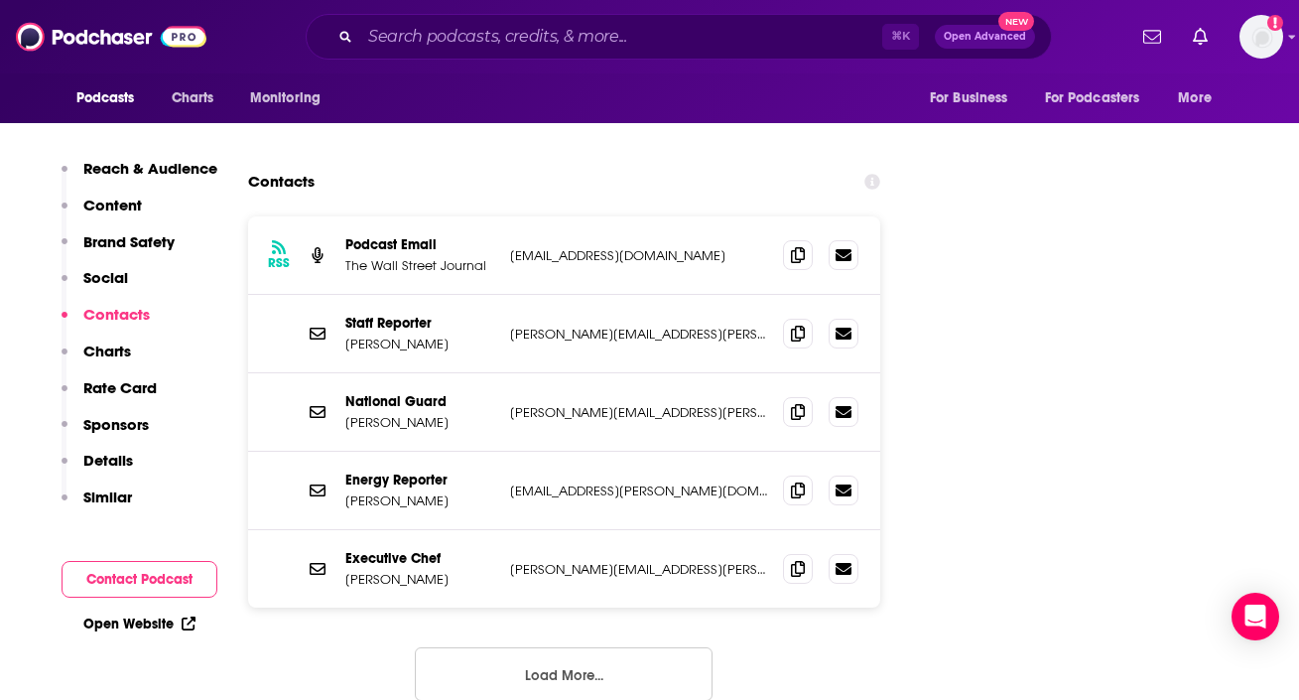
scroll to position [2604, 0]
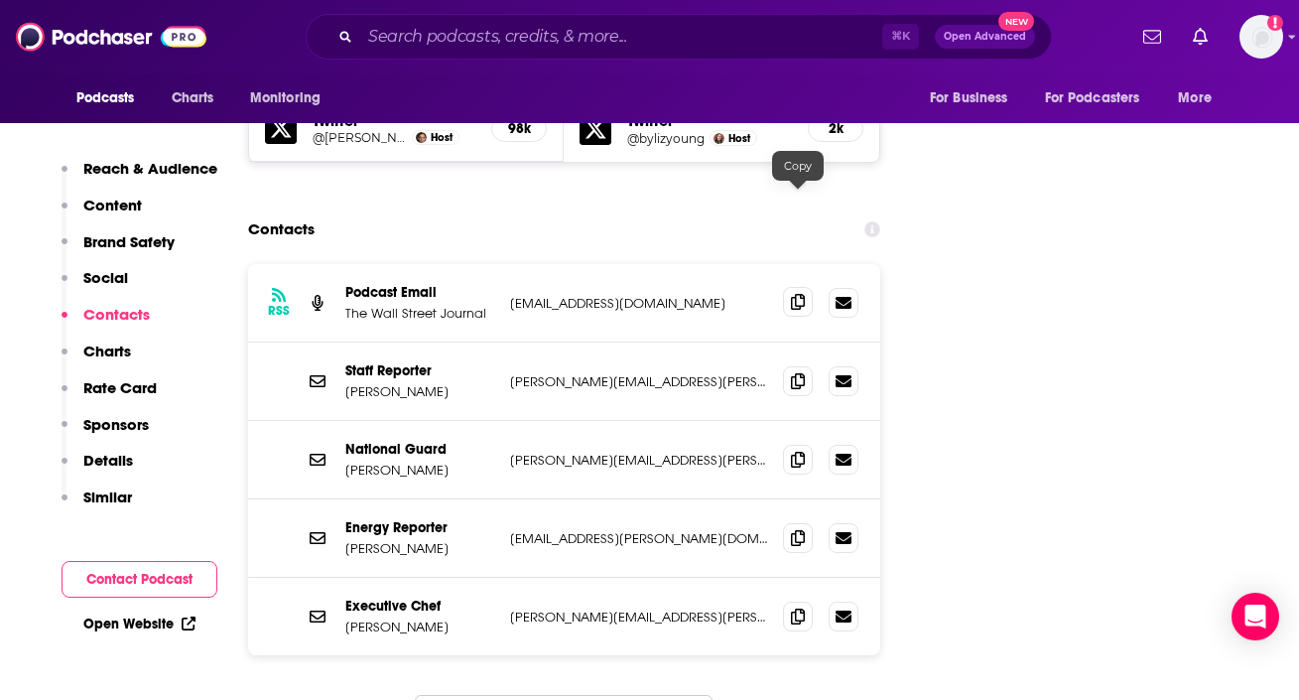
click at [794, 294] on icon at bounding box center [798, 302] width 14 height 16
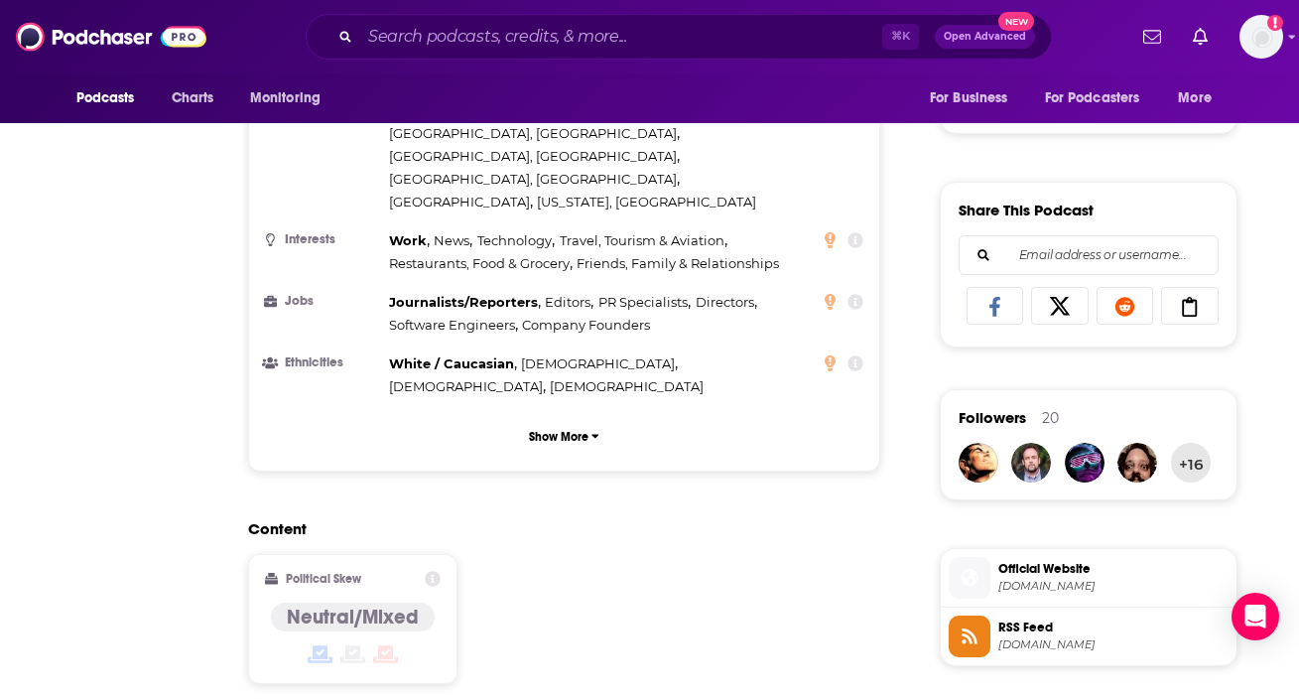
scroll to position [0, 0]
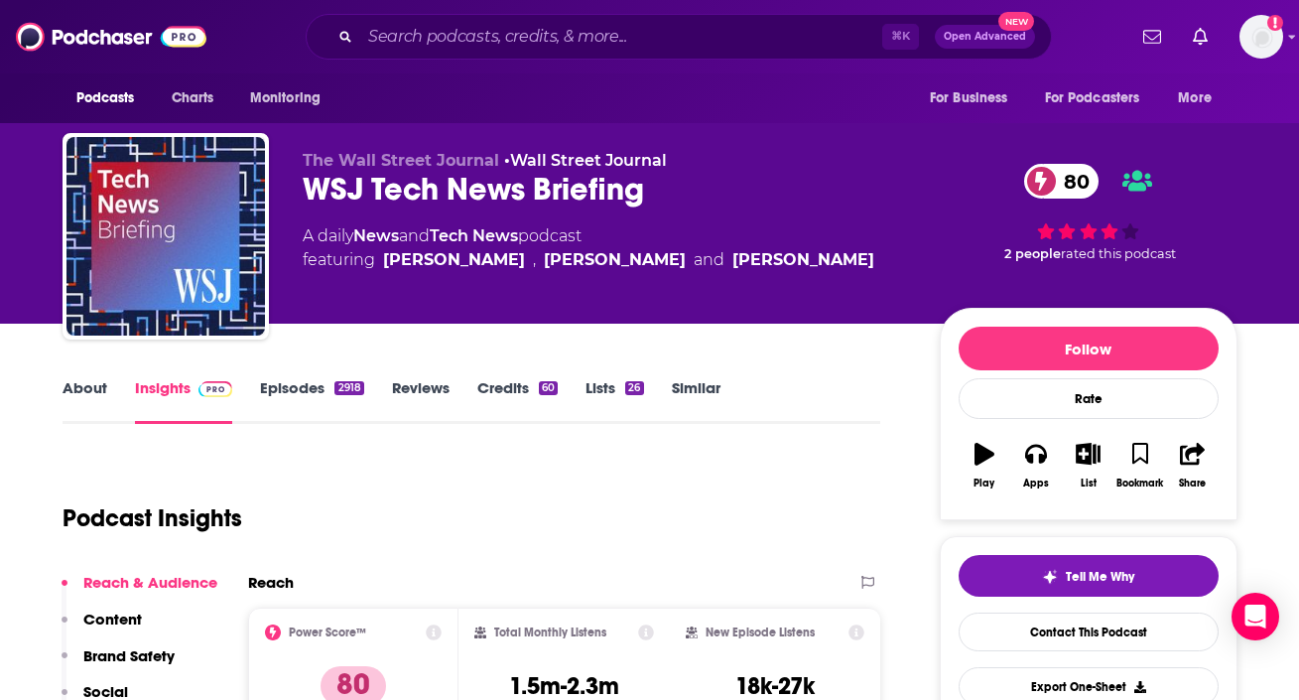
click at [76, 396] on link "About" at bounding box center [85, 401] width 45 height 46
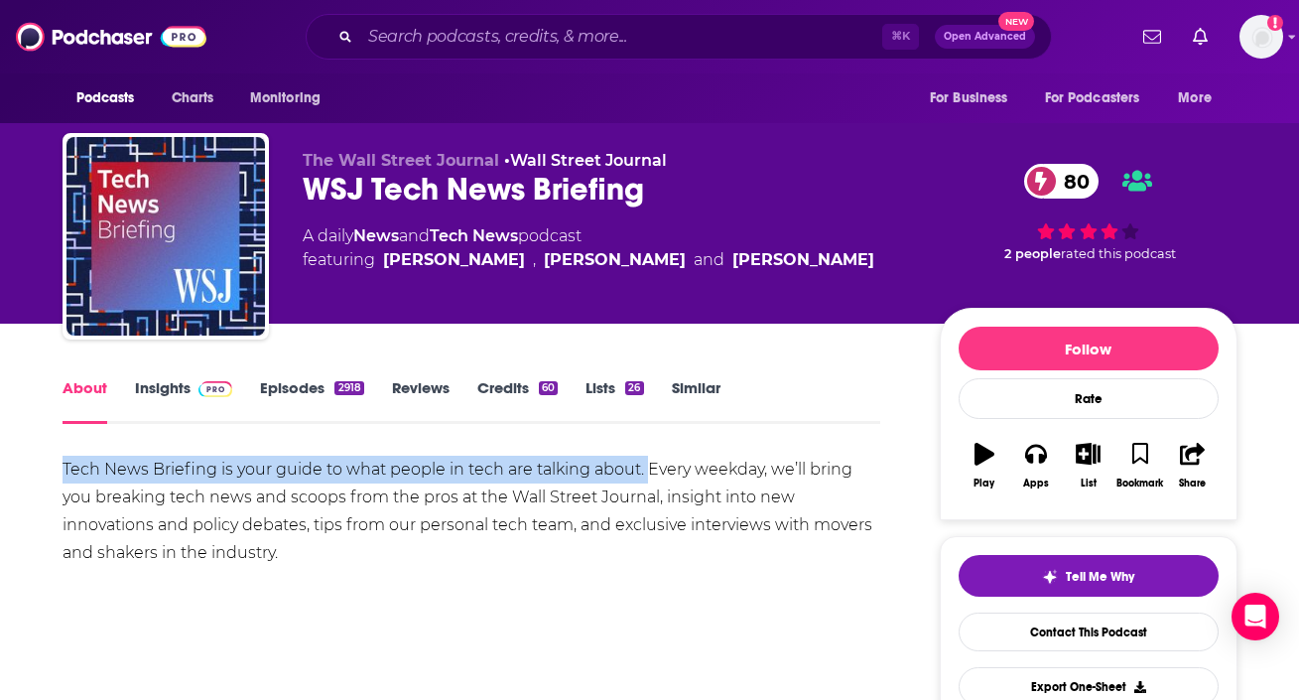
drag, startPoint x: 35, startPoint y: 480, endPoint x: 648, endPoint y: 469, distance: 613.5
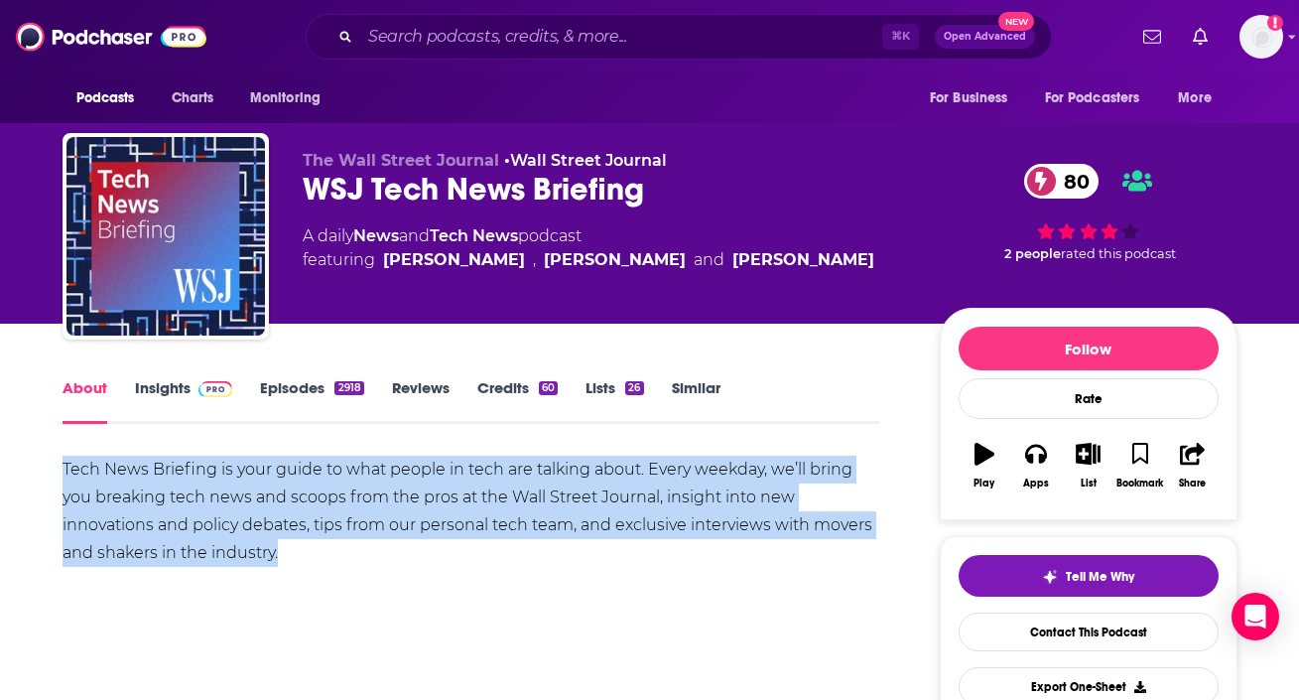
drag, startPoint x: 333, startPoint y: 566, endPoint x: 39, endPoint y: 469, distance: 310.1
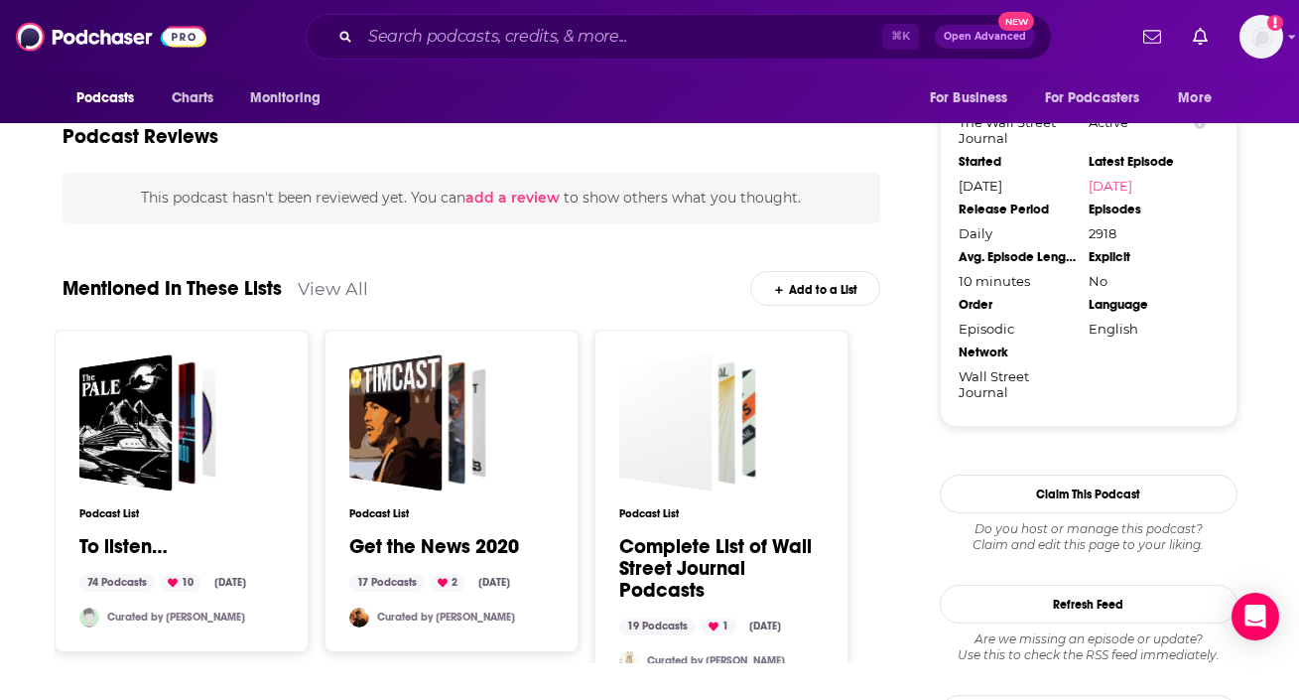
scroll to position [2192, 0]
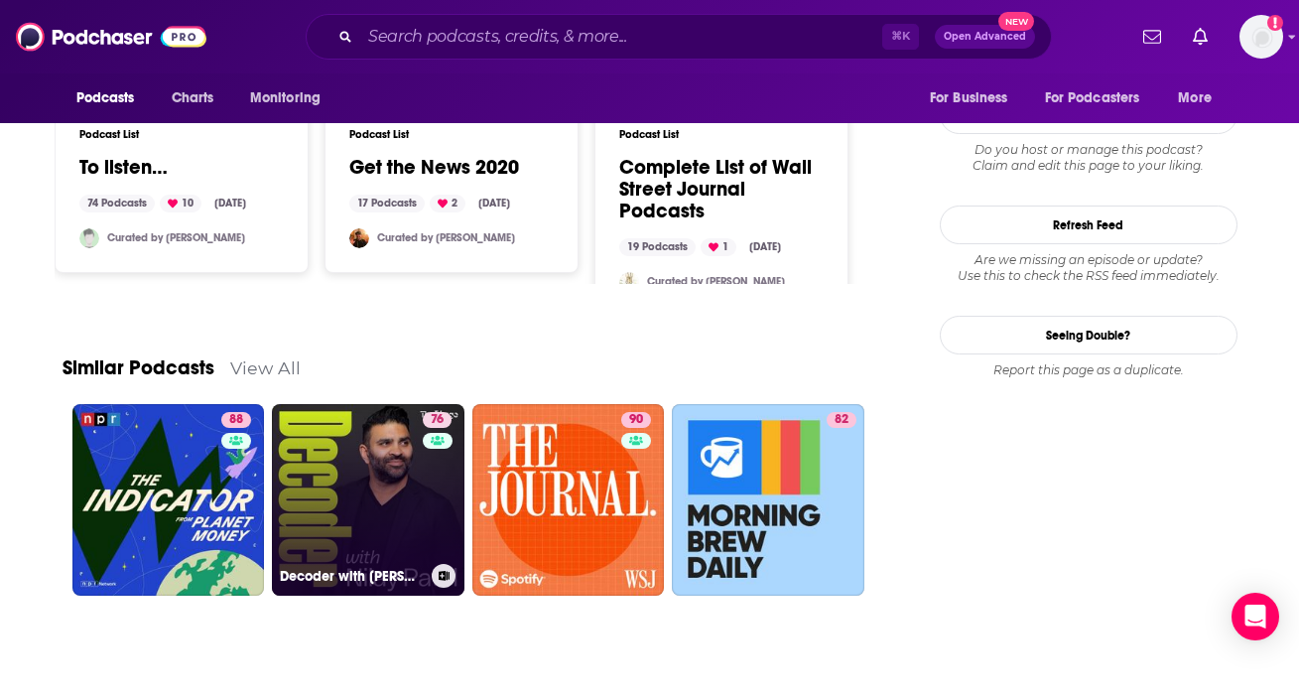
click at [389, 486] on link "76 Decoder with Nilay Patel" at bounding box center [368, 500] width 193 height 193
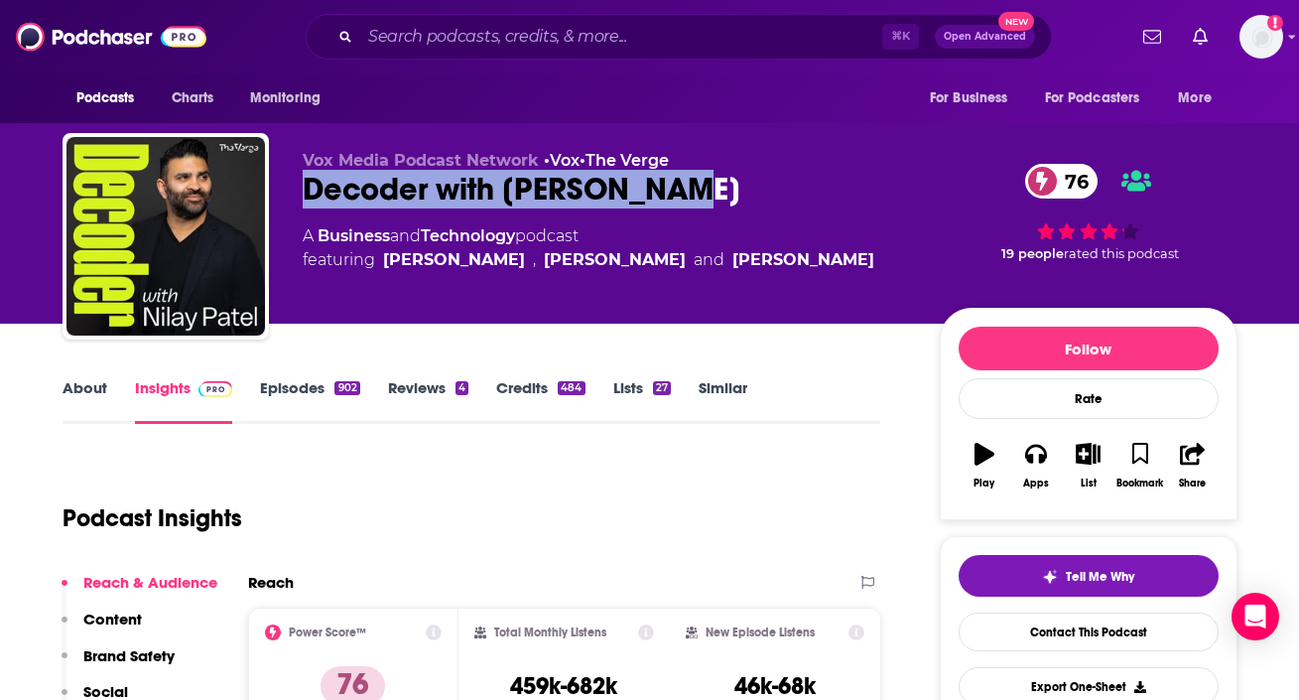
drag, startPoint x: 285, startPoint y: 192, endPoint x: 678, endPoint y: 191, distance: 393.0
click at [678, 191] on div "Vox Media Podcast Network • Vox • The Verge Decoder with Nilay Patel 76 A Busin…" at bounding box center [650, 240] width 1175 height 214
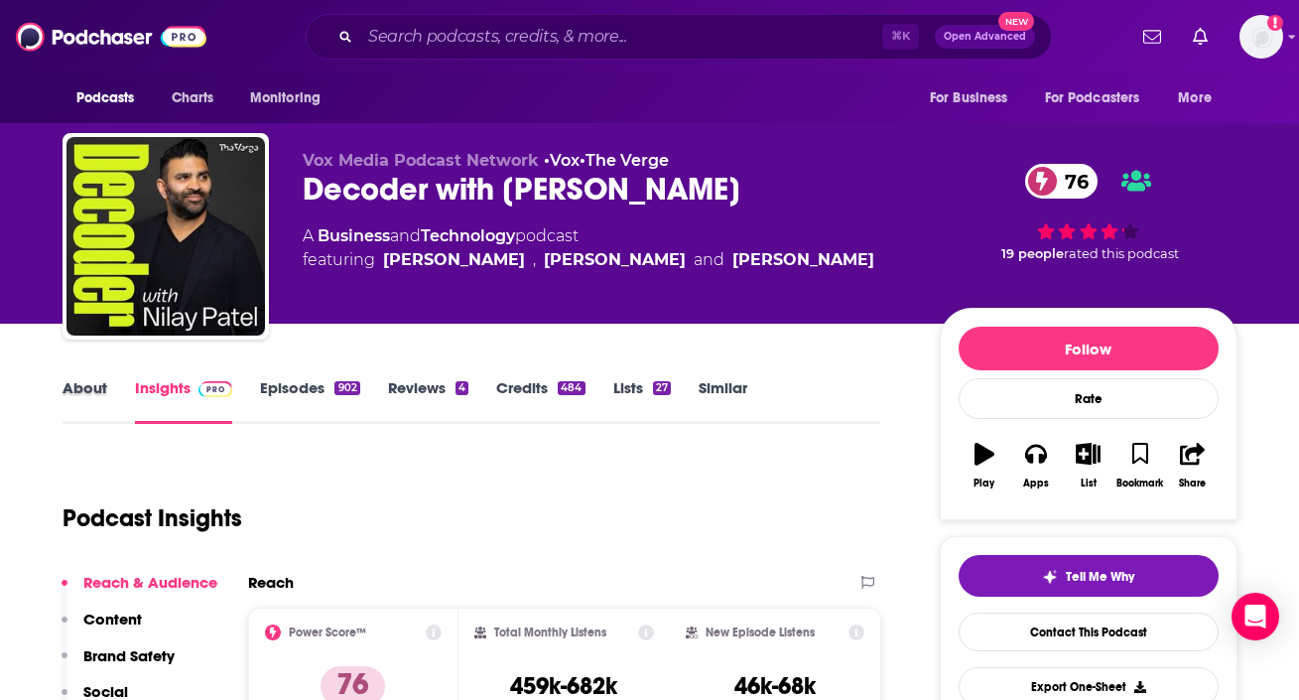
click at [127, 391] on div "About" at bounding box center [99, 401] width 72 height 46
click at [109, 391] on div "About" at bounding box center [99, 401] width 72 height 46
click at [87, 393] on link "About" at bounding box center [85, 401] width 45 height 46
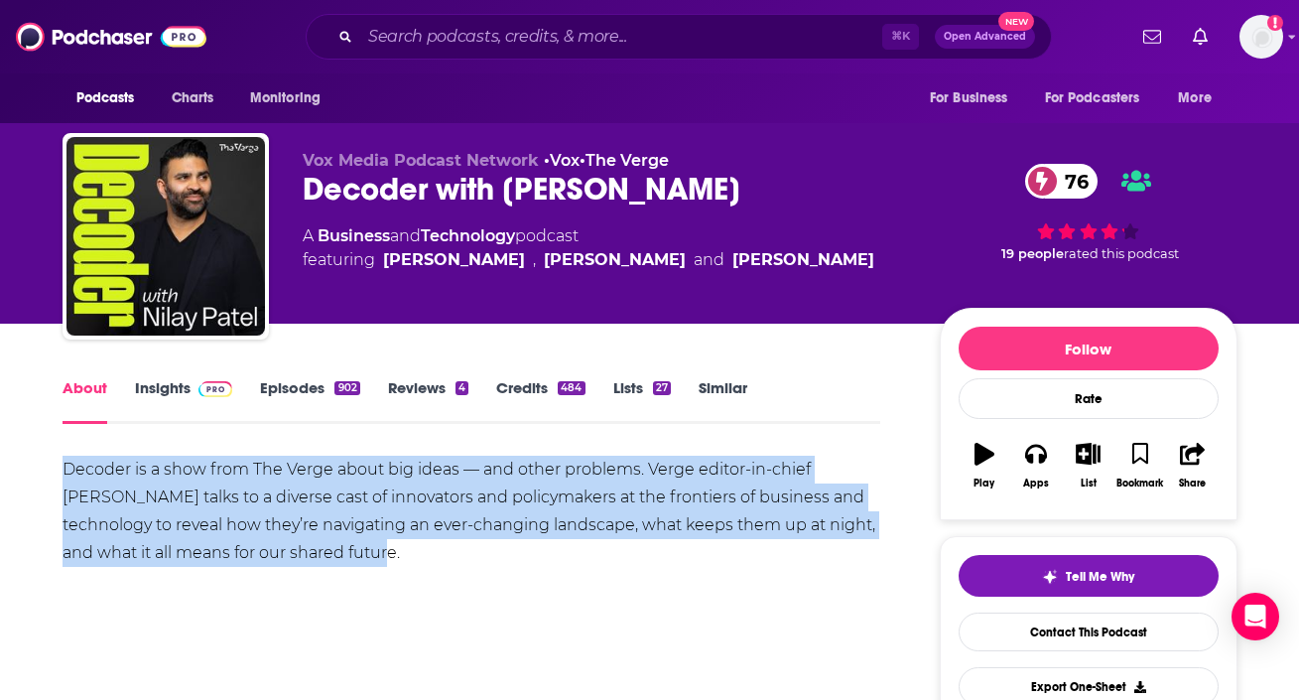
drag, startPoint x: 47, startPoint y: 460, endPoint x: 358, endPoint y: 574, distance: 331.9
click at [188, 385] on link "Insights" at bounding box center [184, 401] width 98 height 46
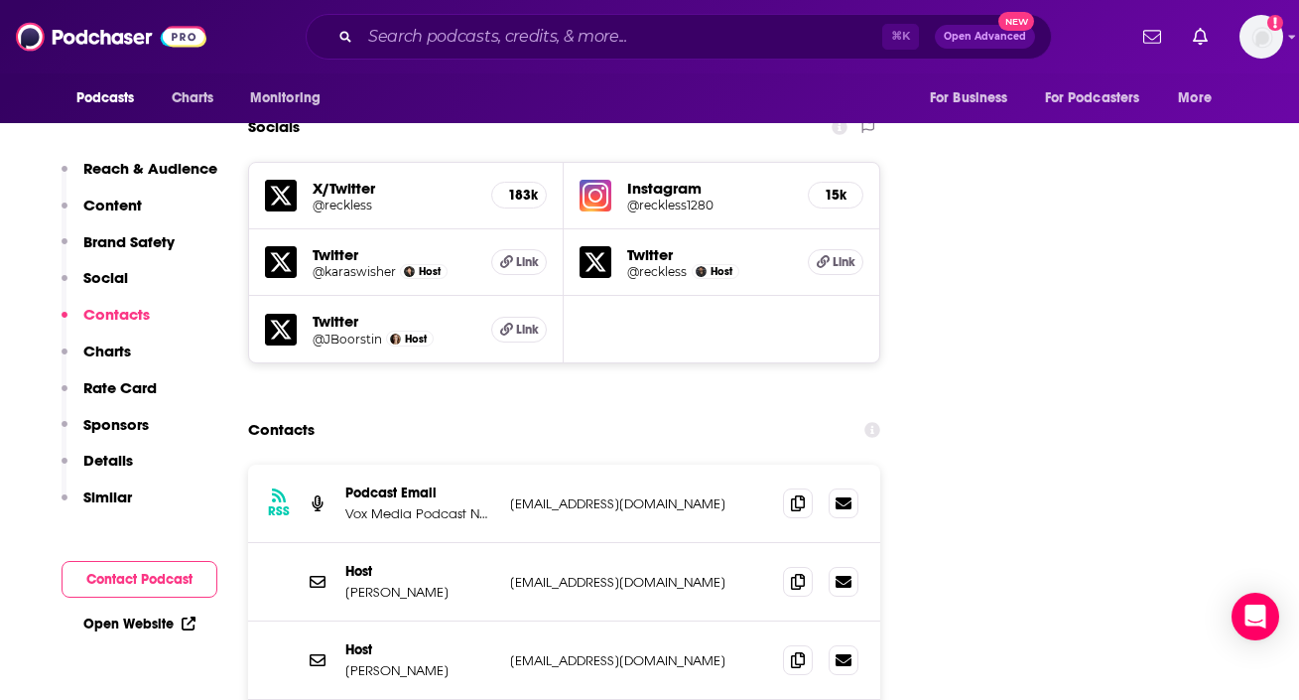
scroll to position [2251, 0]
click at [802, 495] on icon at bounding box center [798, 503] width 14 height 16
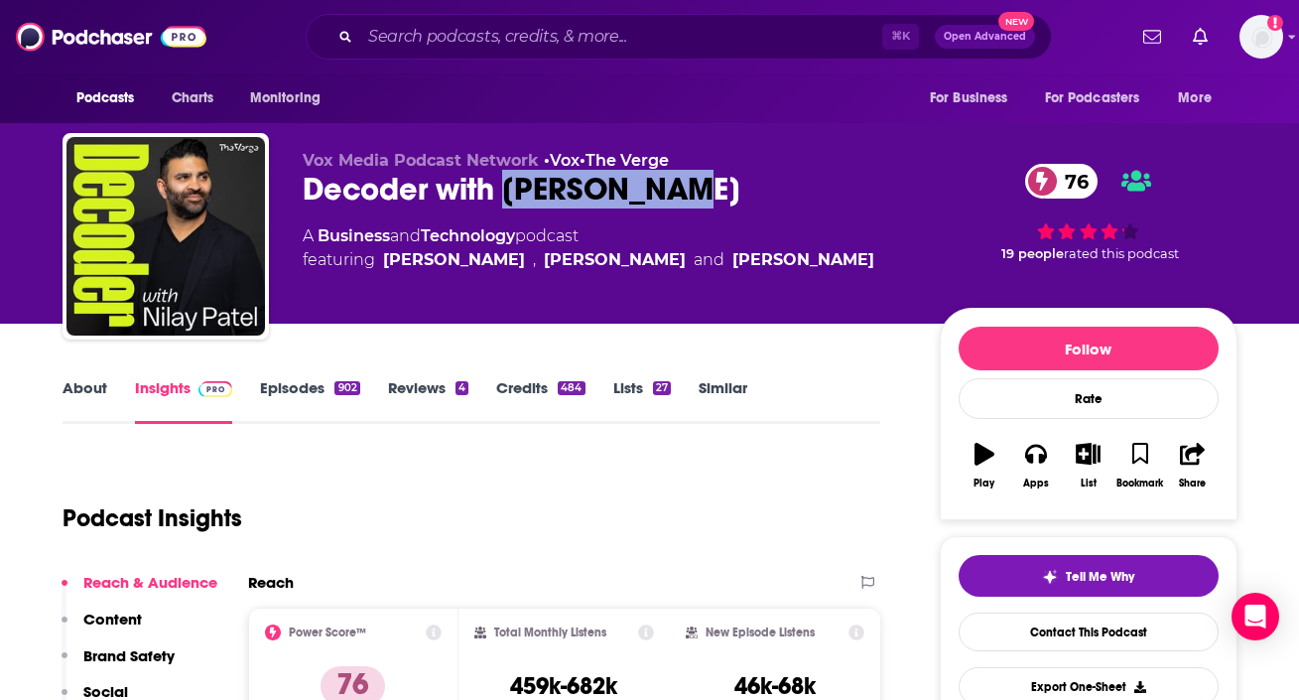
drag, startPoint x: 500, startPoint y: 184, endPoint x: 694, endPoint y: 202, distance: 194.5
click at [694, 202] on div "Decoder with Nilay Patel 76" at bounding box center [605, 189] width 605 height 39
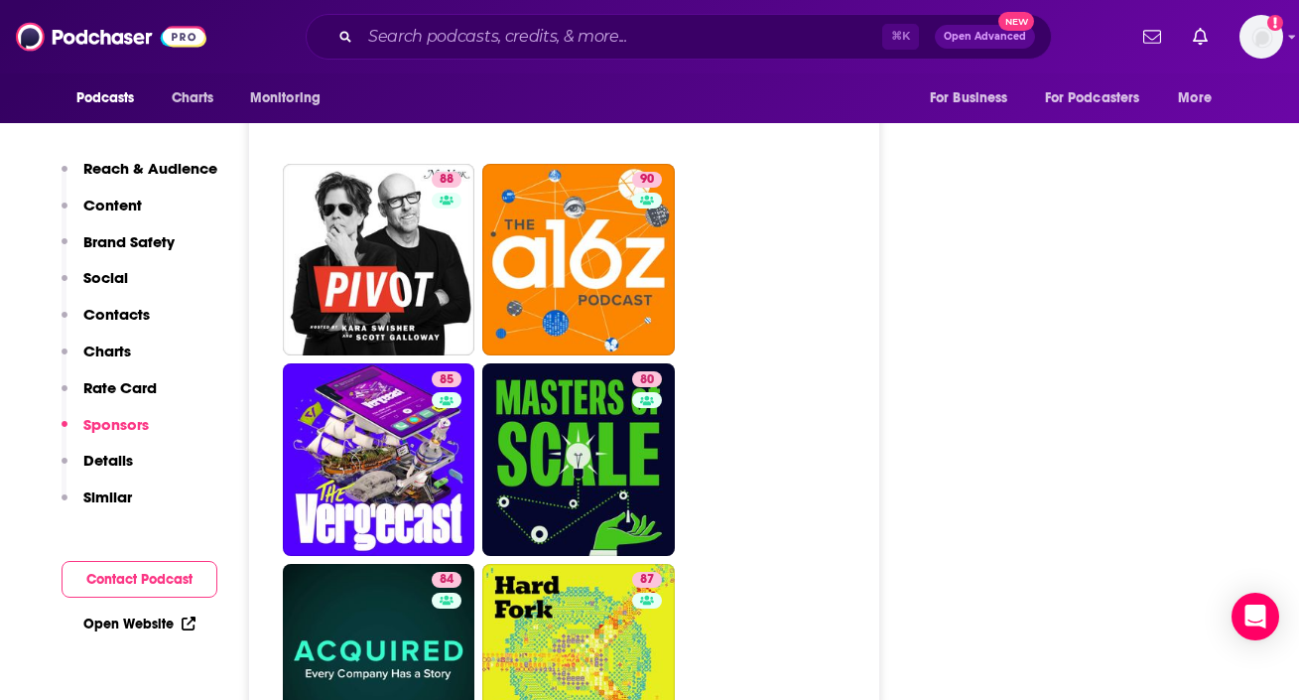
scroll to position [5417, 0]
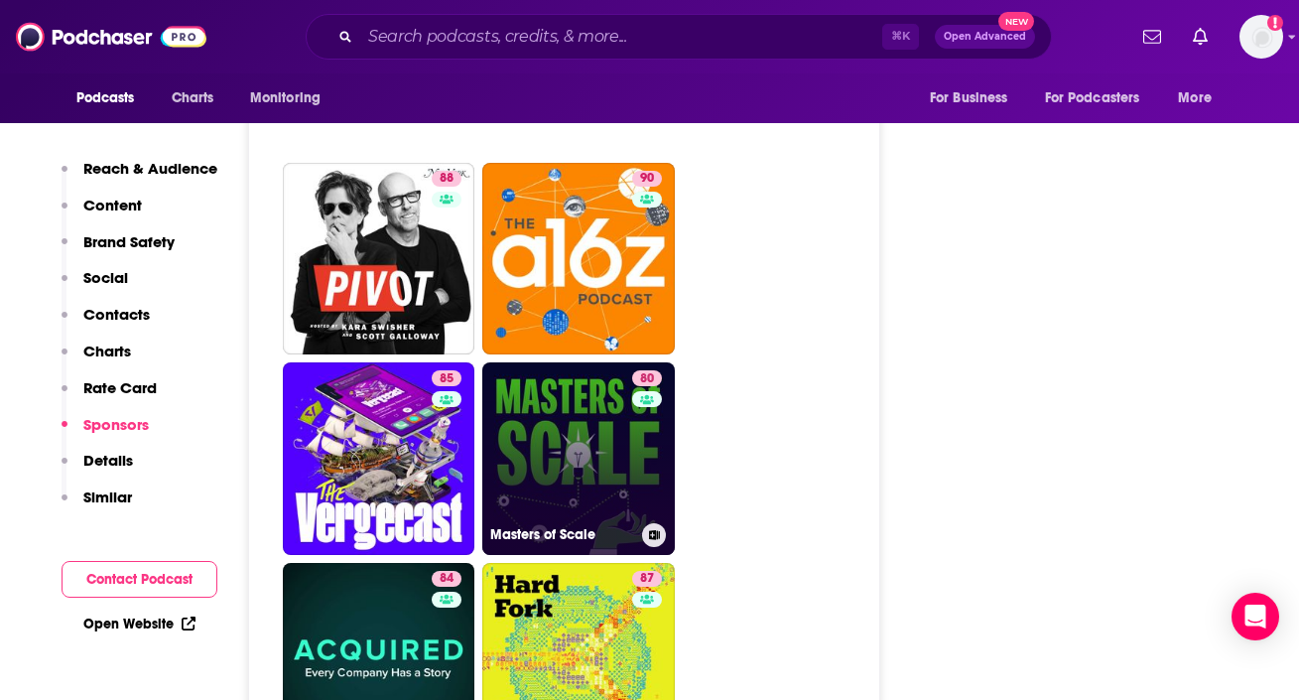
click at [626, 363] on link "80 Masters of Scale" at bounding box center [578, 458] width 193 height 193
type input "https://www.podchaser.com/podcasts/masters-of-scale-521055"
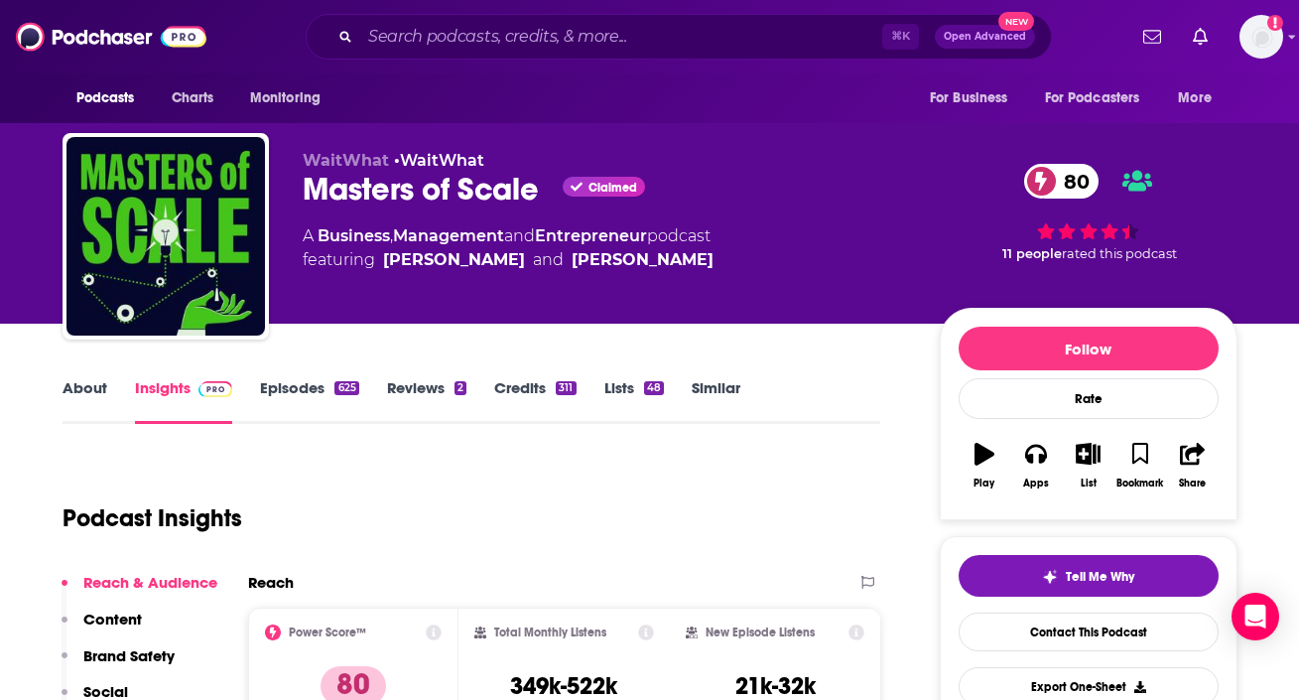
click at [77, 402] on link "About" at bounding box center [85, 401] width 45 height 46
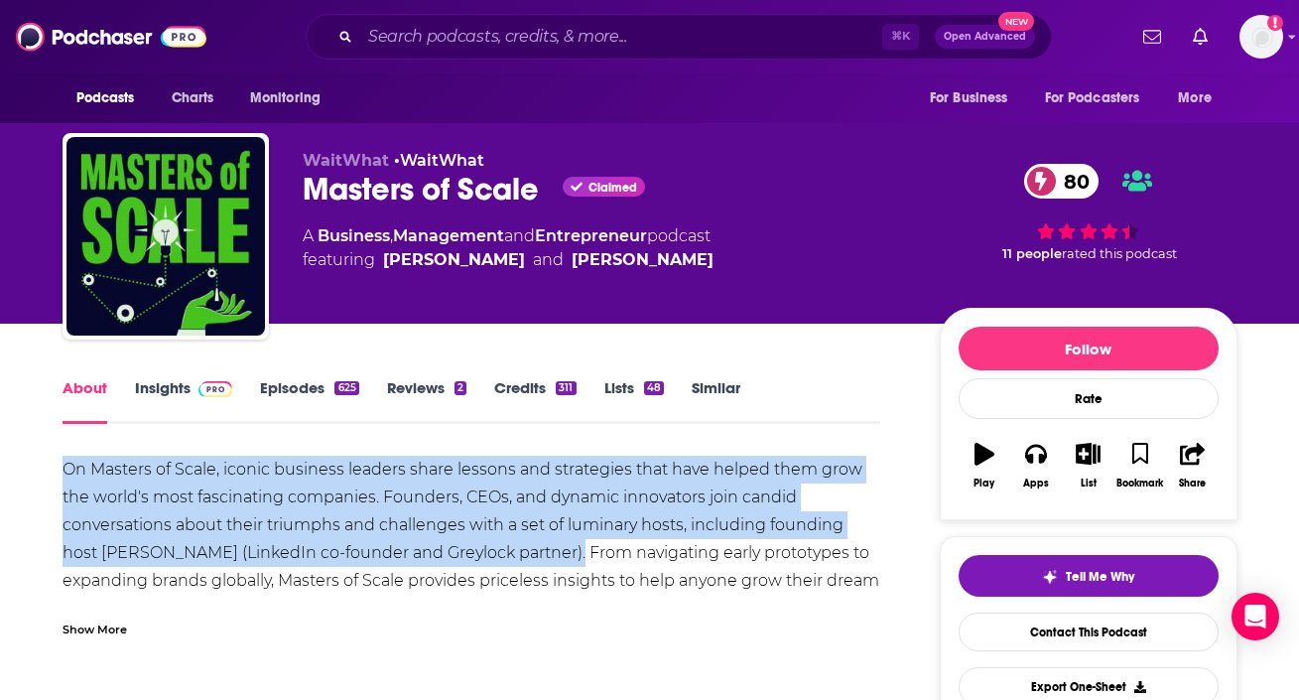
drag, startPoint x: 28, startPoint y: 466, endPoint x: 523, endPoint y: 563, distance: 504.5
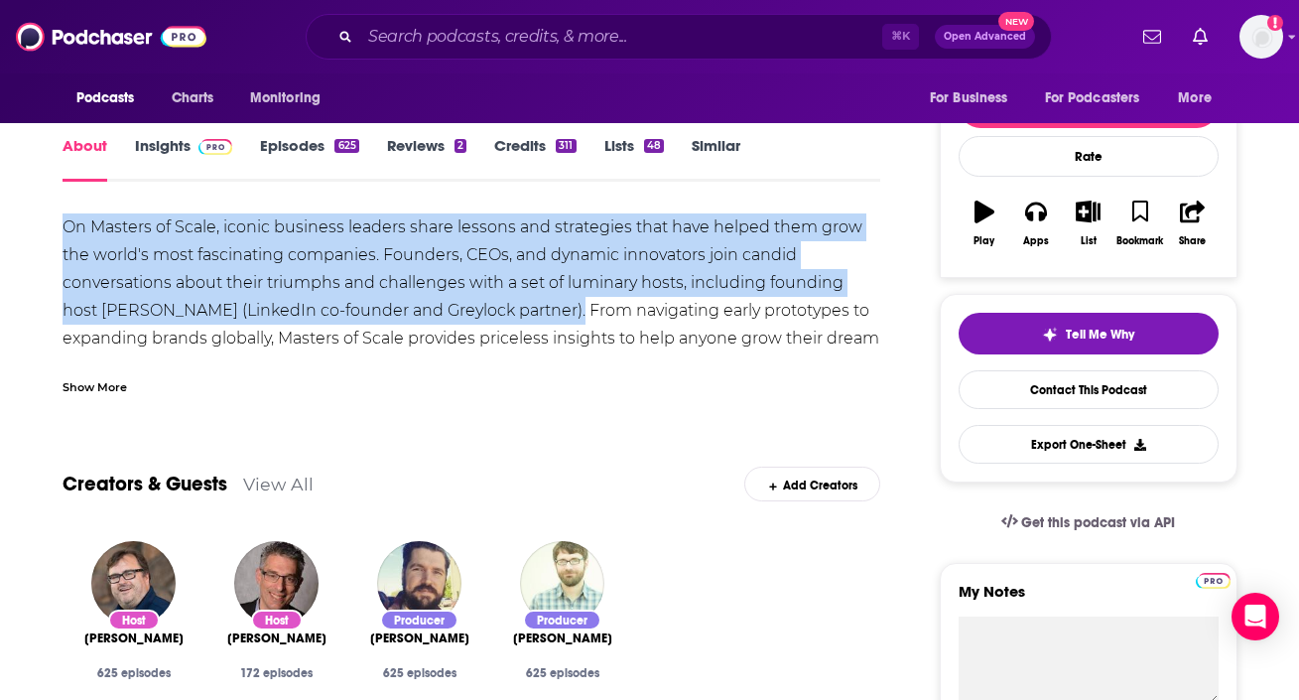
scroll to position [238, 0]
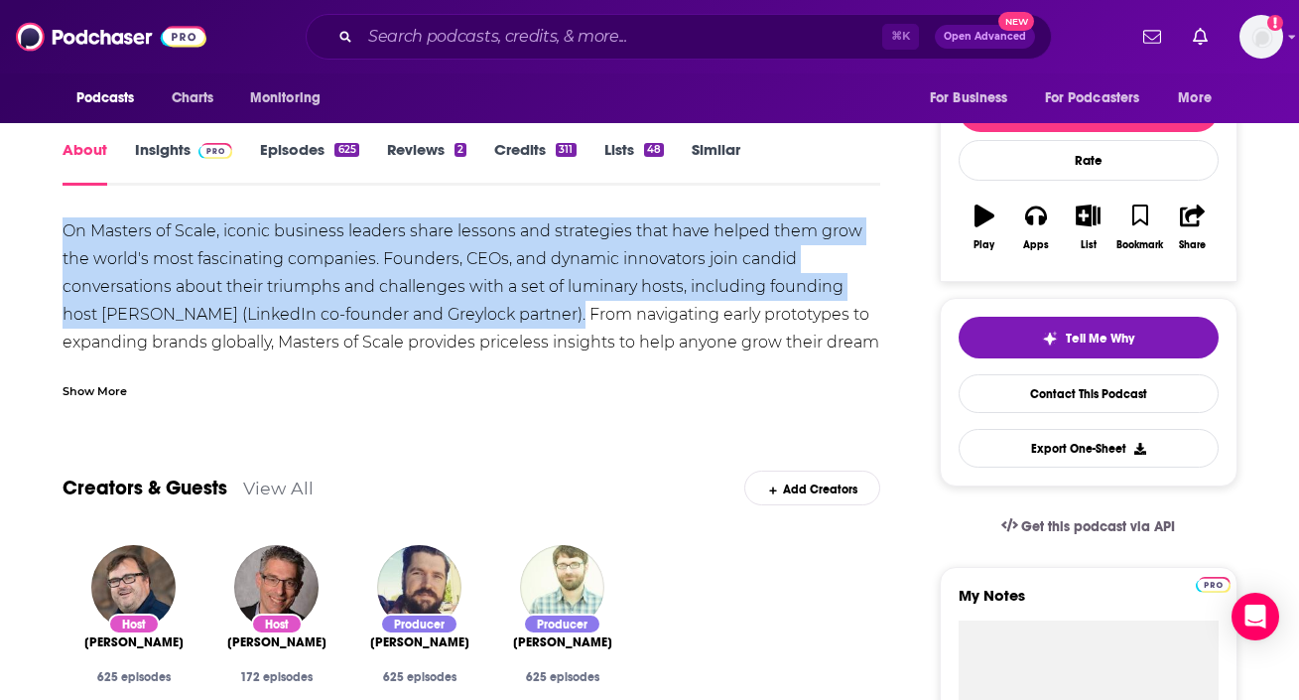
click at [176, 158] on link "Insights" at bounding box center [184, 163] width 98 height 46
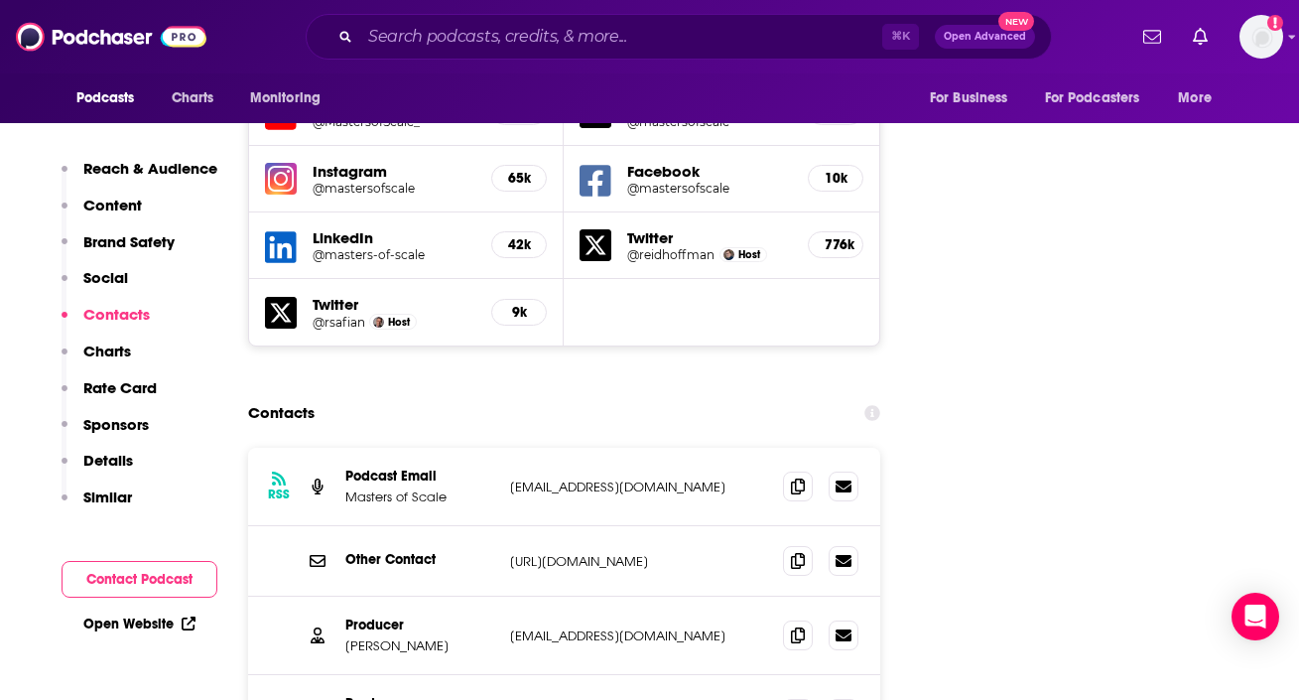
scroll to position [2246, 0]
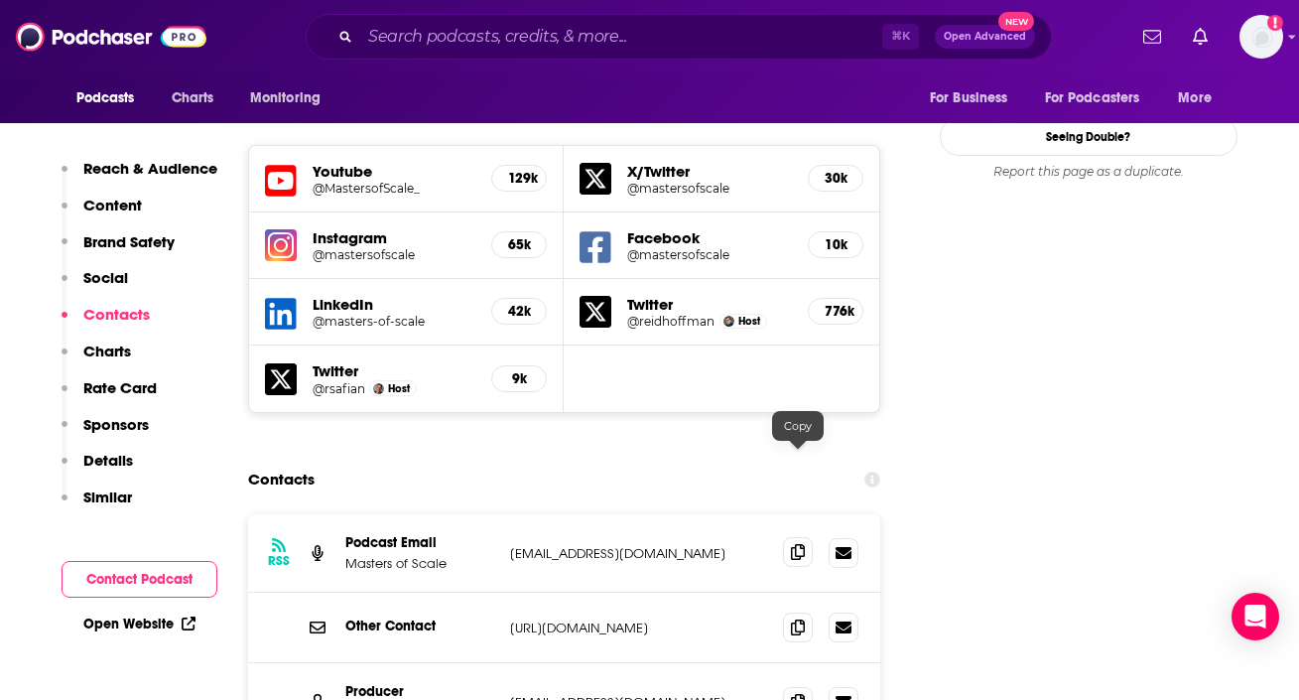
click at [803, 544] on icon at bounding box center [798, 552] width 14 height 16
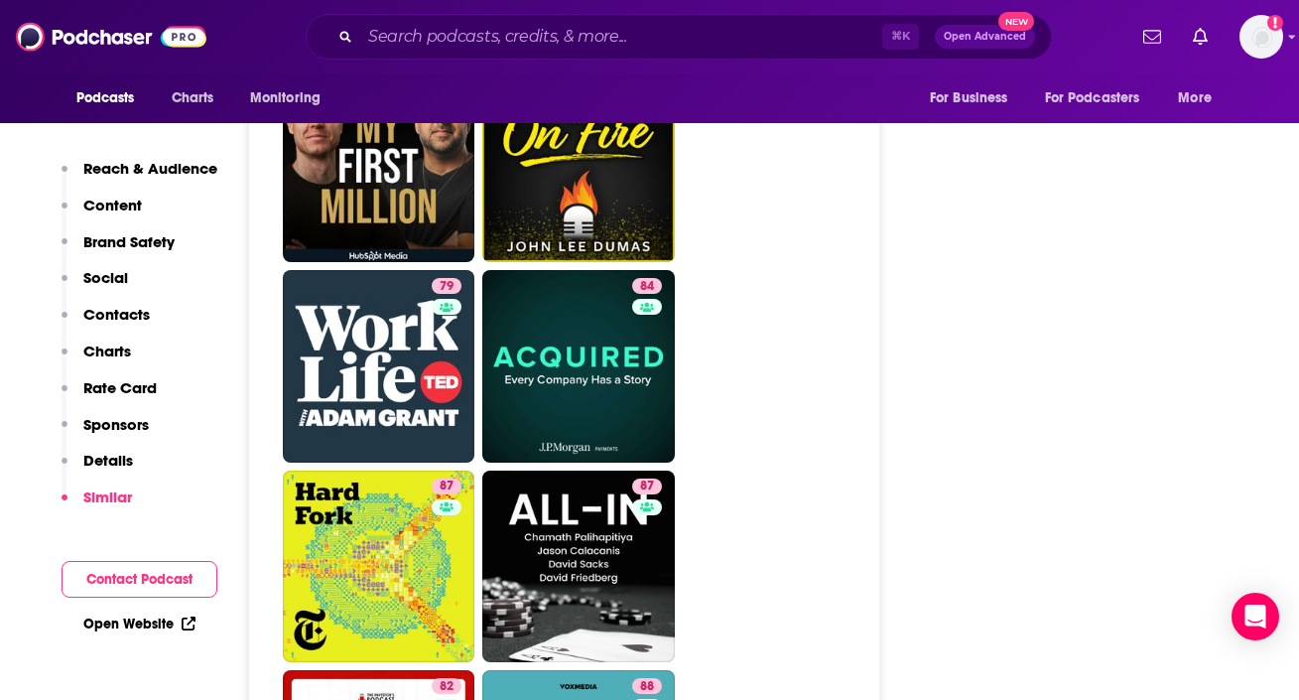
scroll to position [6685, 0]
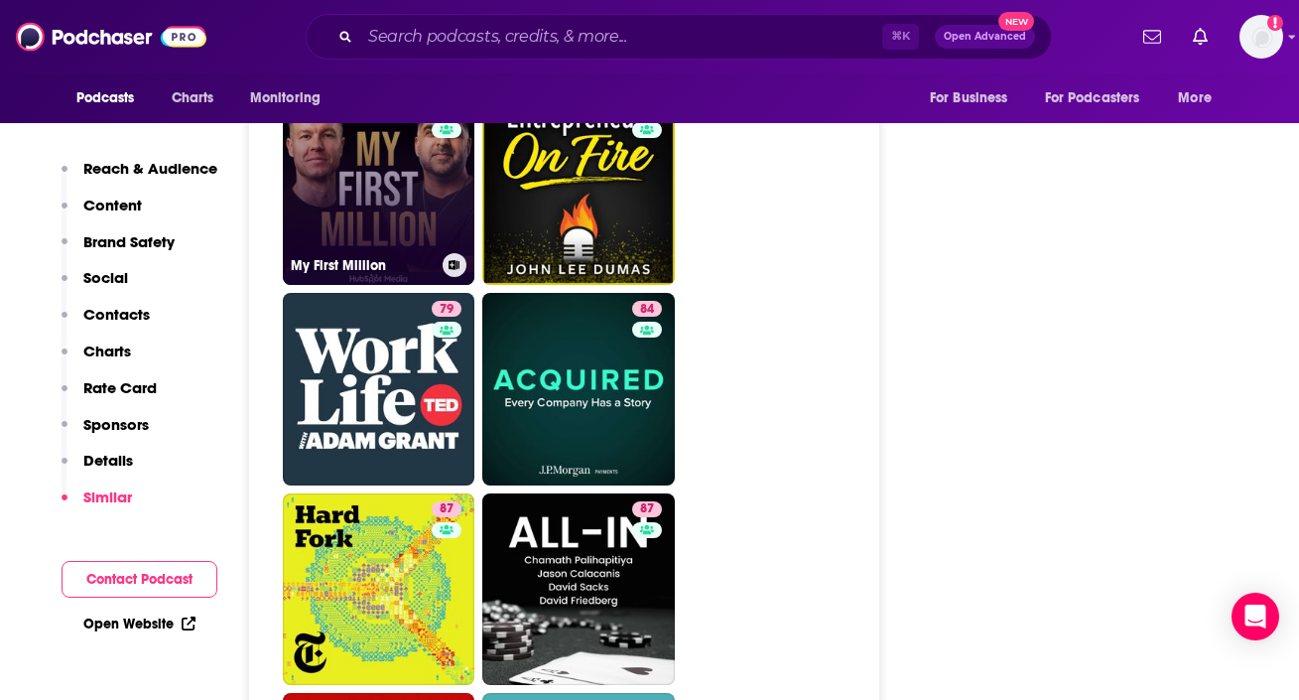
click at [411, 235] on link "88 My First Million" at bounding box center [379, 189] width 193 height 193
type input "https://www.podchaser.com/podcasts/my-first-million-880256"
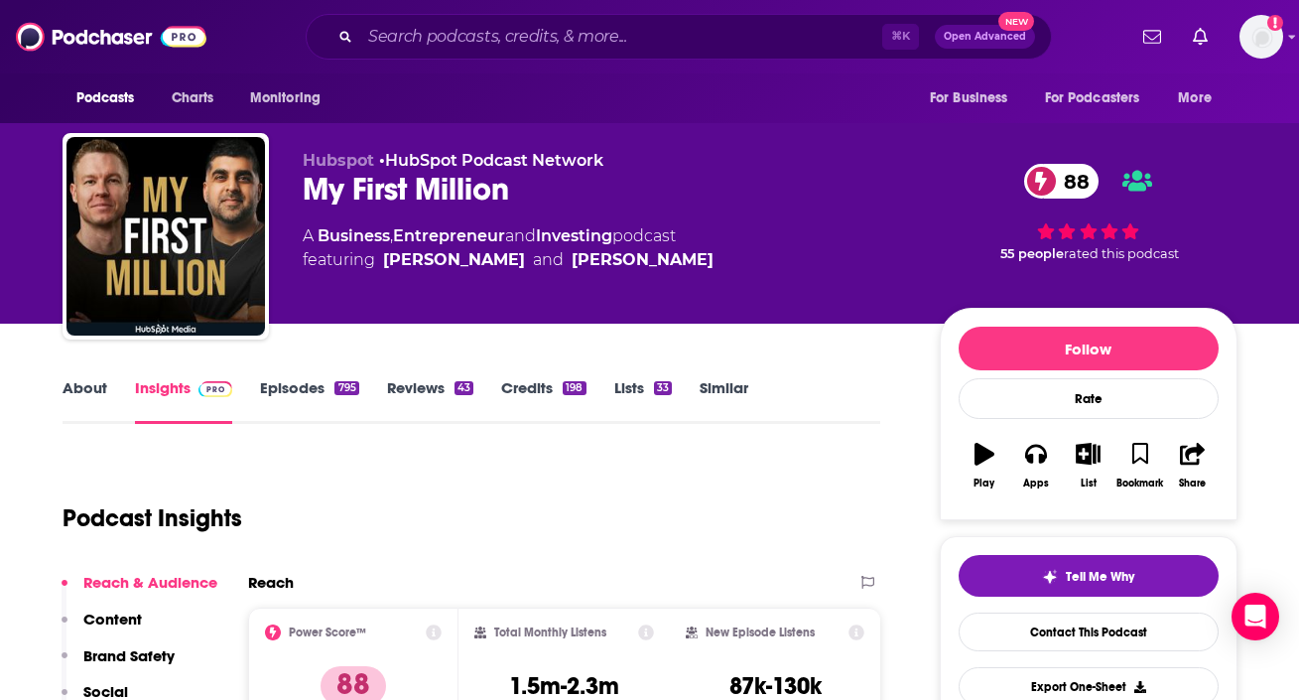
click at [97, 399] on link "About" at bounding box center [85, 401] width 45 height 46
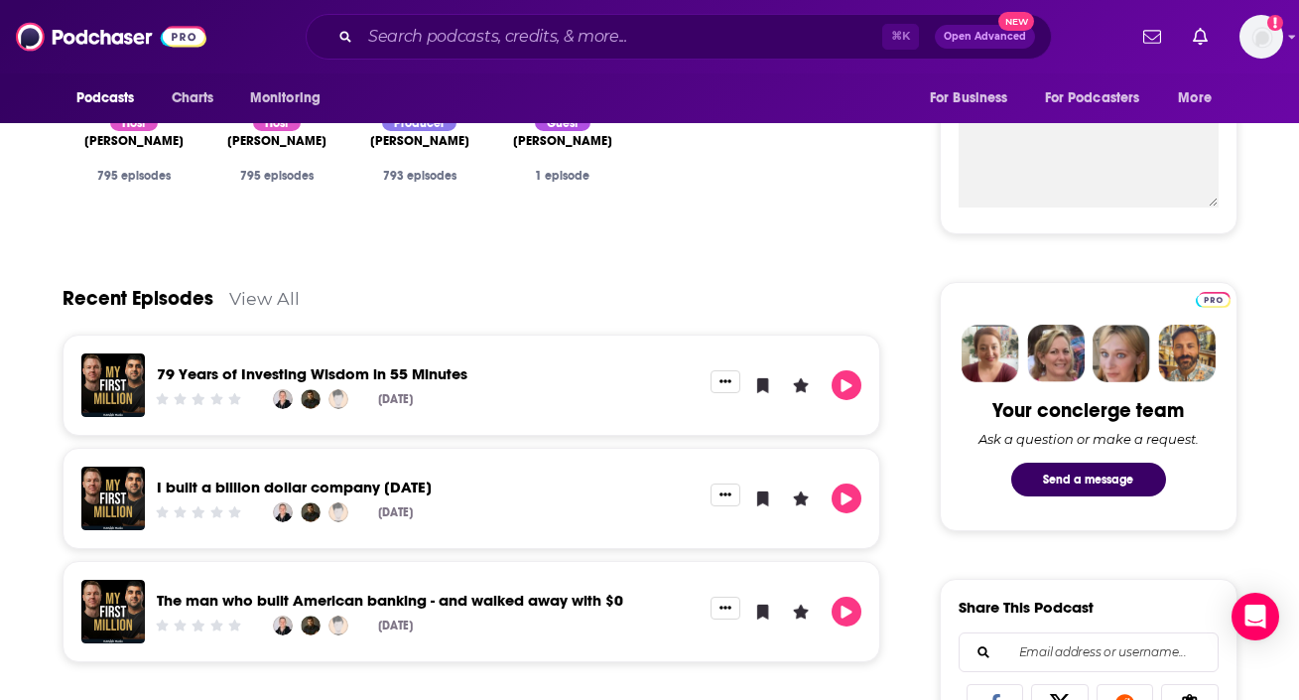
scroll to position [725, 0]
